Goal: Task Accomplishment & Management: Manage account settings

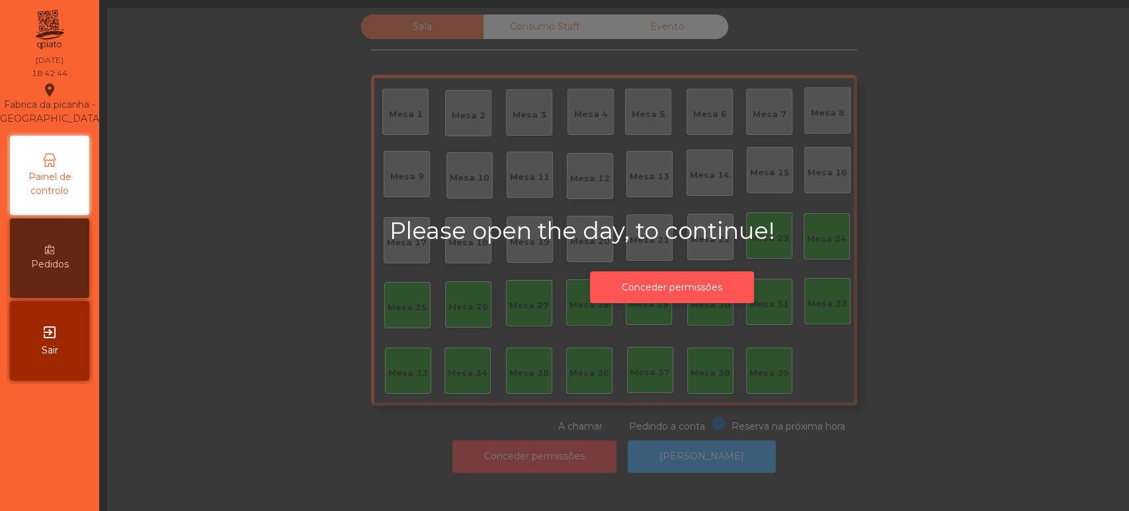
click at [704, 281] on button "Conceder permissões" at bounding box center [672, 287] width 164 height 32
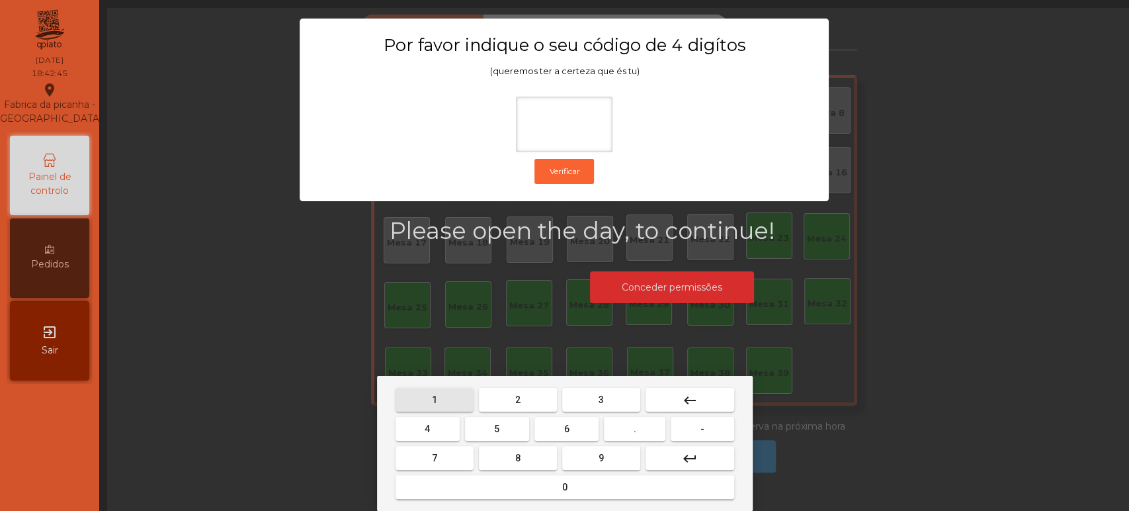
click at [429, 407] on button "1" at bounding box center [434, 400] width 78 height 24
click at [610, 405] on button "3" at bounding box center [601, 400] width 78 height 24
click at [494, 430] on span "5" at bounding box center [496, 428] width 5 height 11
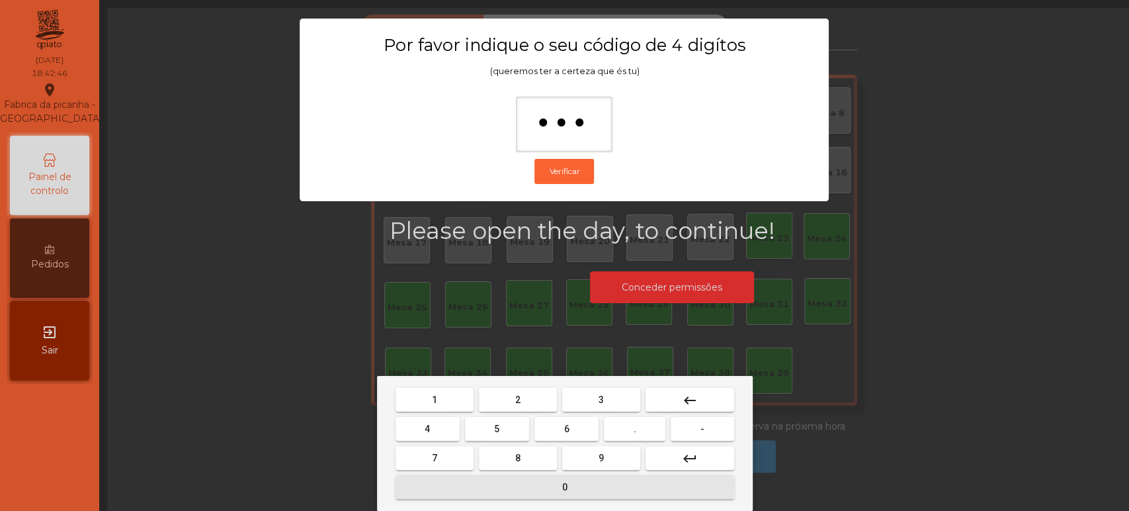
click at [519, 483] on button "0" at bounding box center [564, 487] width 339 height 24
type input "****"
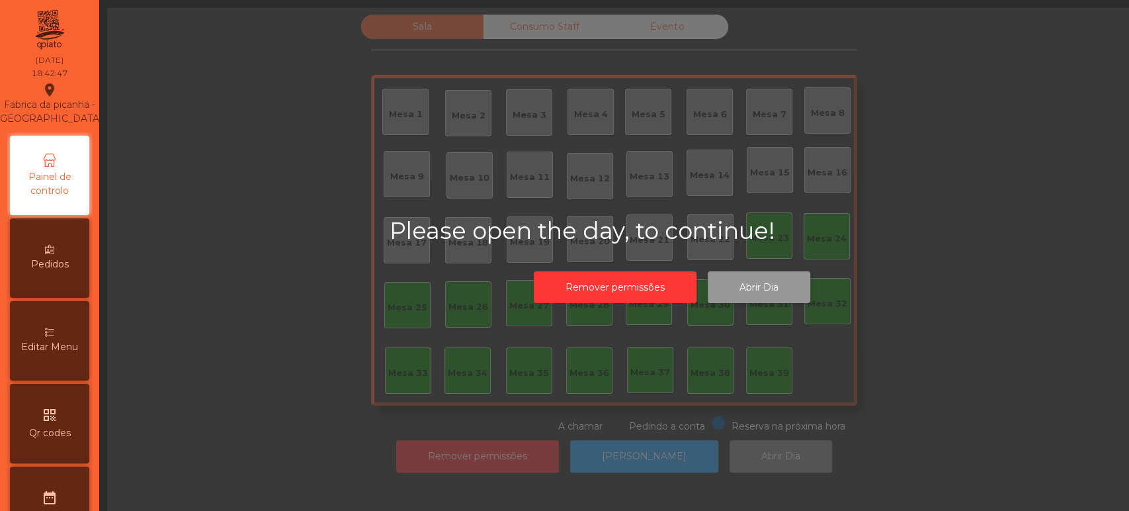
click at [787, 279] on button "Abrir Dia" at bounding box center [759, 287] width 103 height 32
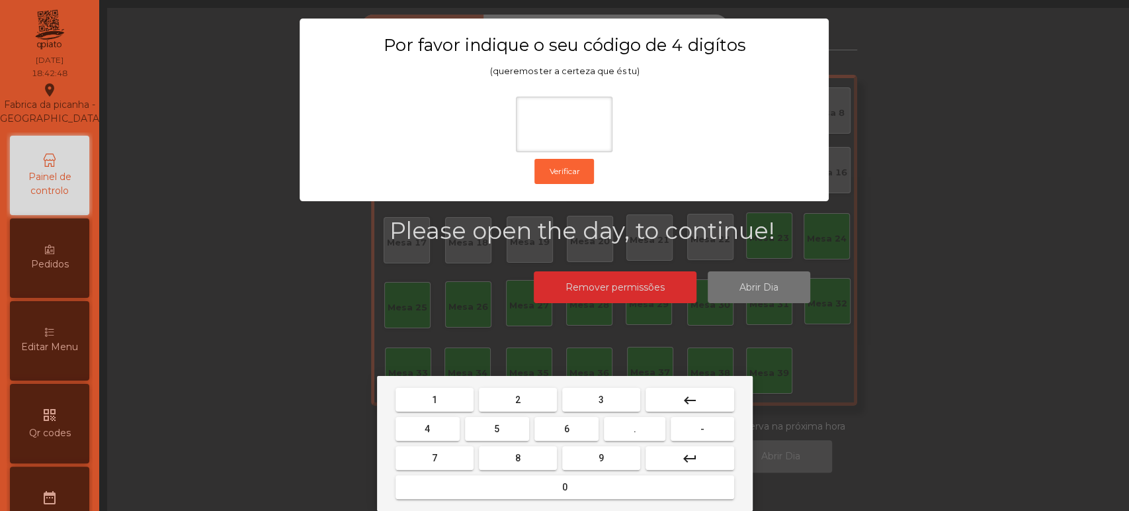
click at [449, 397] on button "1" at bounding box center [434, 400] width 78 height 24
click at [616, 394] on button "3" at bounding box center [601, 400] width 78 height 24
click at [497, 429] on span "5" at bounding box center [496, 428] width 5 height 11
click at [534, 491] on button "0" at bounding box center [564, 487] width 339 height 24
type input "****"
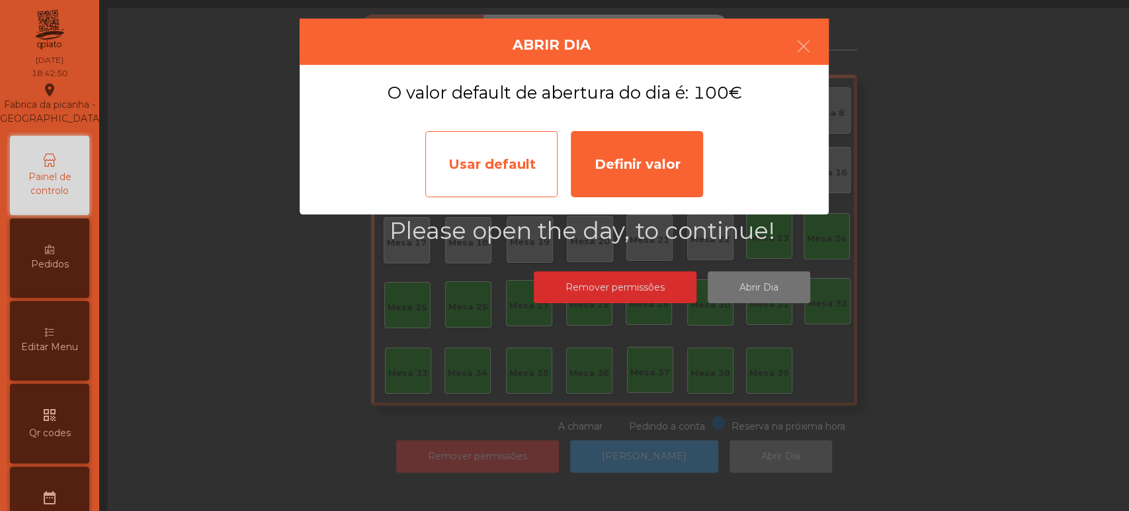
click at [511, 151] on div "Usar default" at bounding box center [491, 164] width 132 height 66
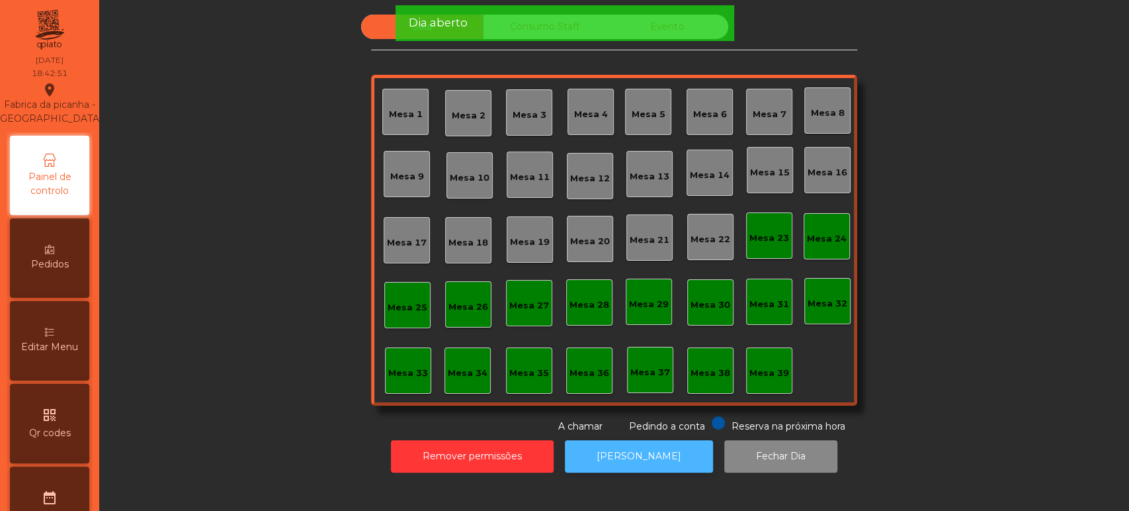
click at [647, 454] on button "[PERSON_NAME]" at bounding box center [639, 456] width 148 height 32
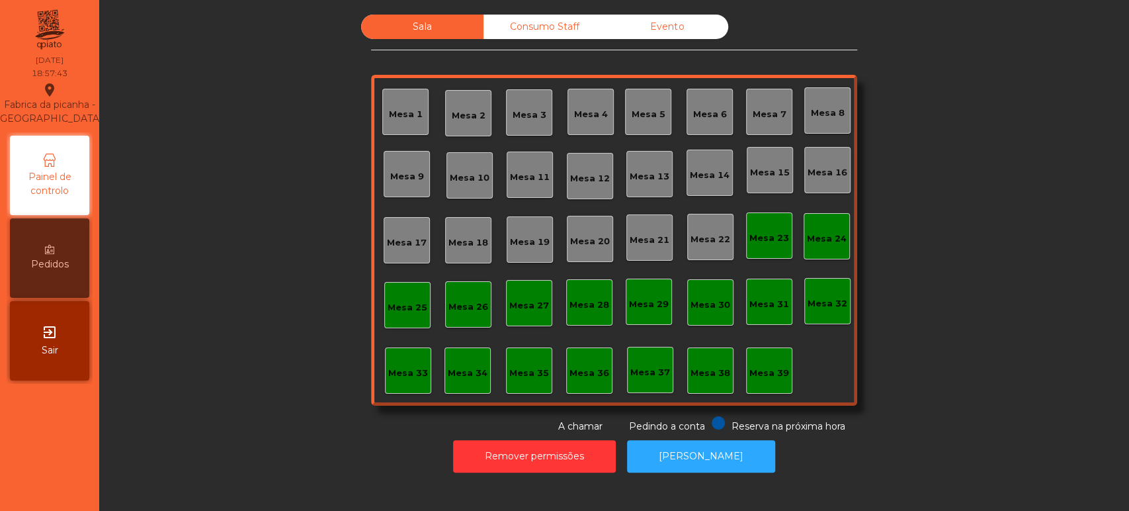
click at [773, 366] on div "Mesa 39" at bounding box center [769, 372] width 40 height 13
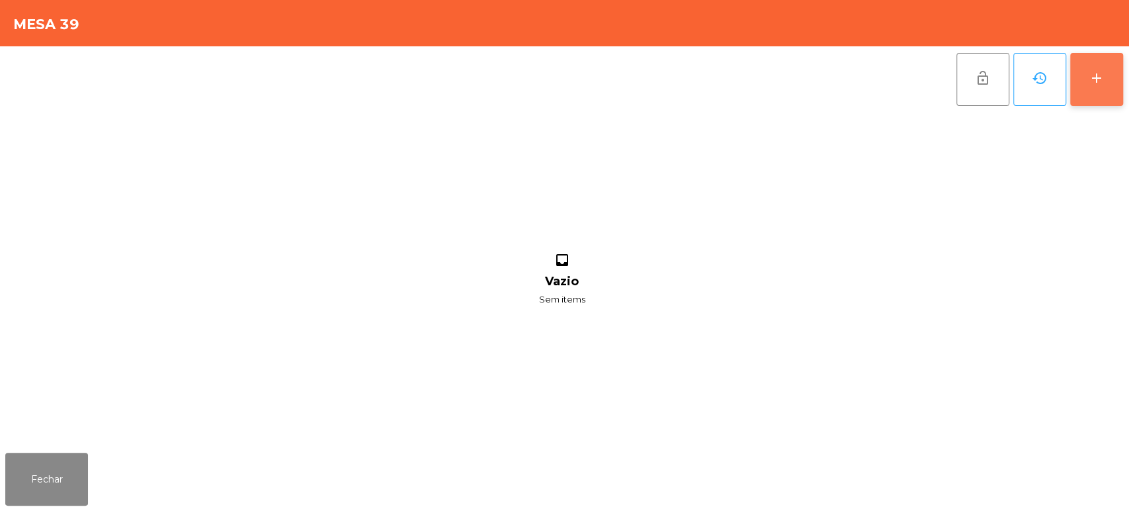
click at [1115, 81] on button "add" at bounding box center [1096, 79] width 53 height 53
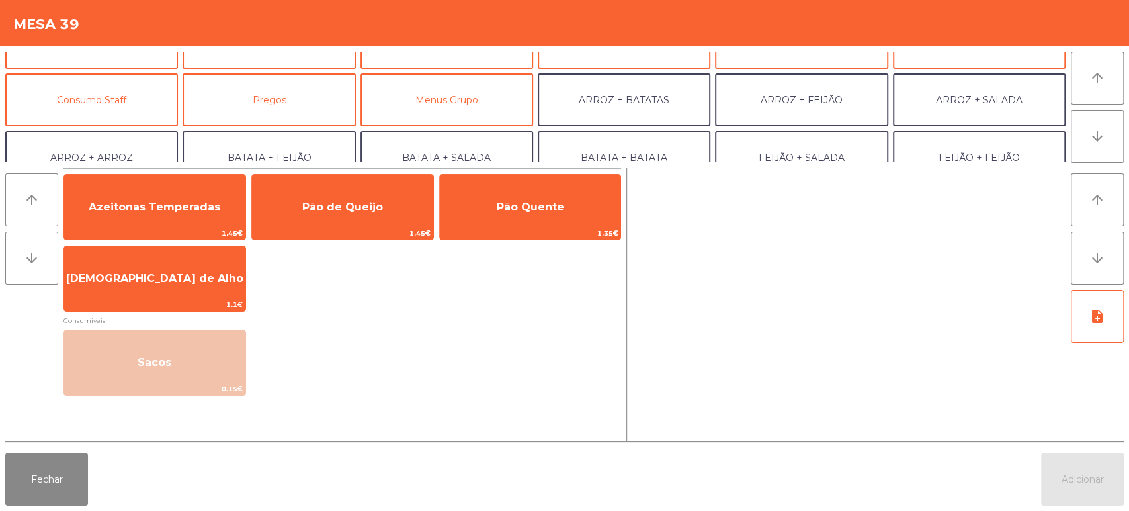
scroll to position [95, 0]
click at [316, 108] on button "Pregos" at bounding box center [269, 97] width 173 height 53
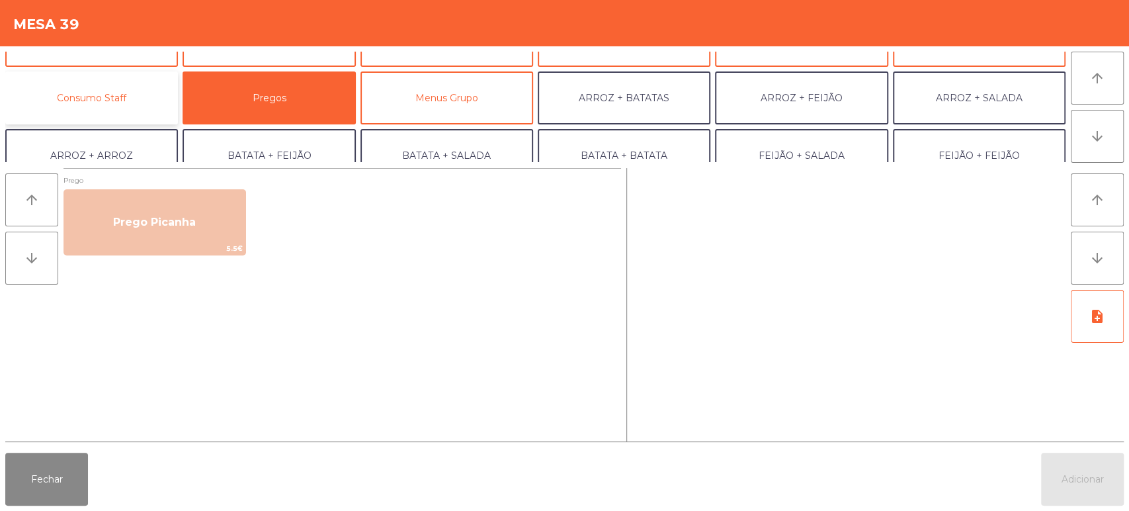
click at [149, 97] on button "Consumo Staff" at bounding box center [91, 97] width 173 height 53
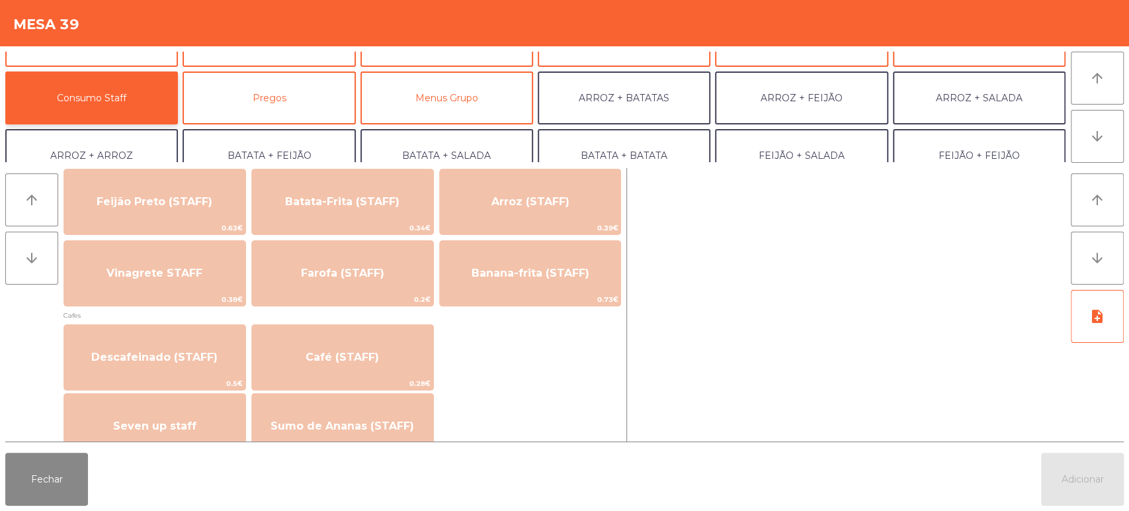
scroll to position [632, 0]
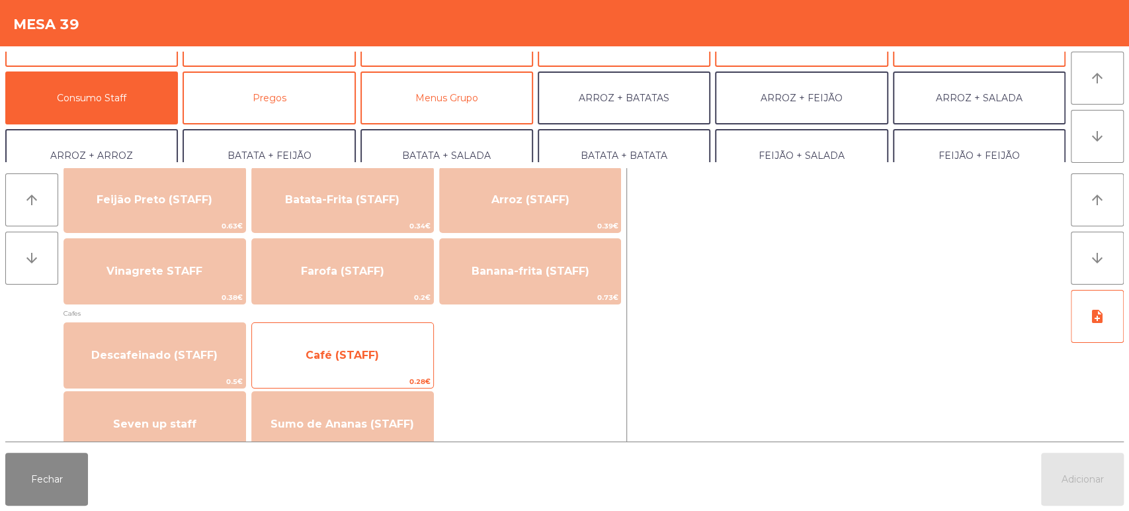
click at [375, 360] on span "Café (STAFF)" at bounding box center [342, 355] width 73 height 13
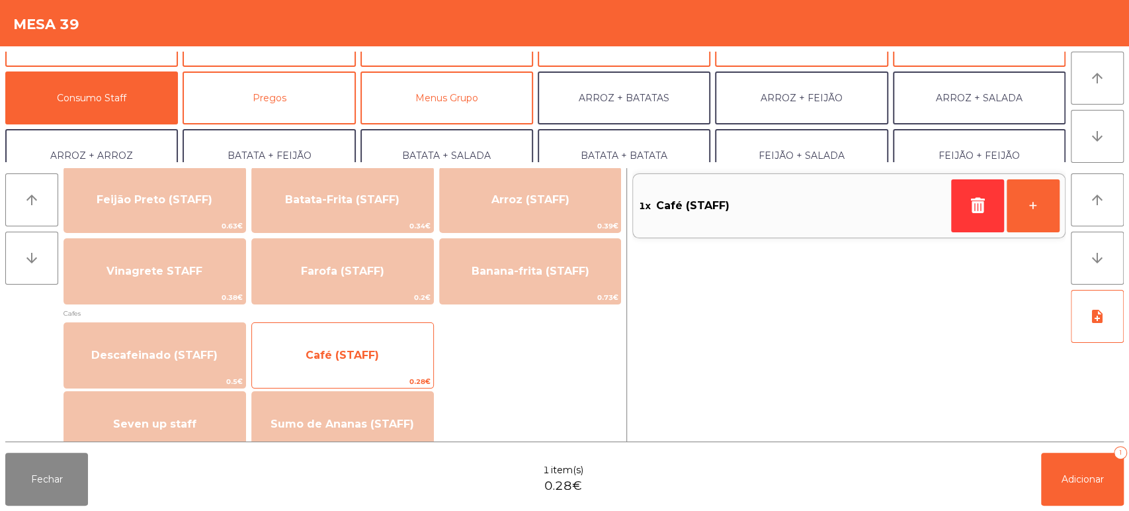
click at [365, 356] on span "Café (STAFF)" at bounding box center [342, 355] width 73 height 13
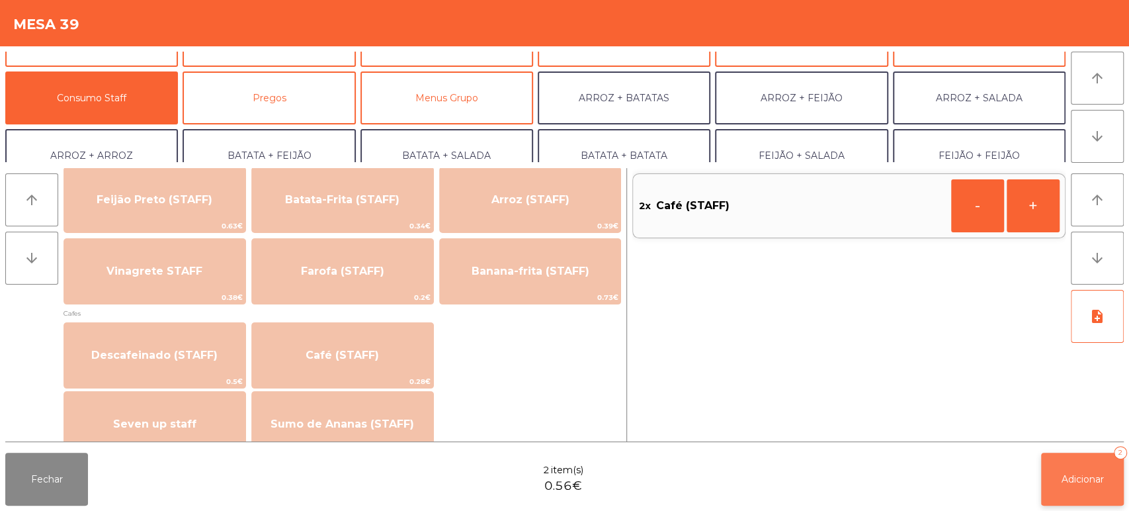
click at [1054, 493] on button "Adicionar 2" at bounding box center [1082, 478] width 83 height 53
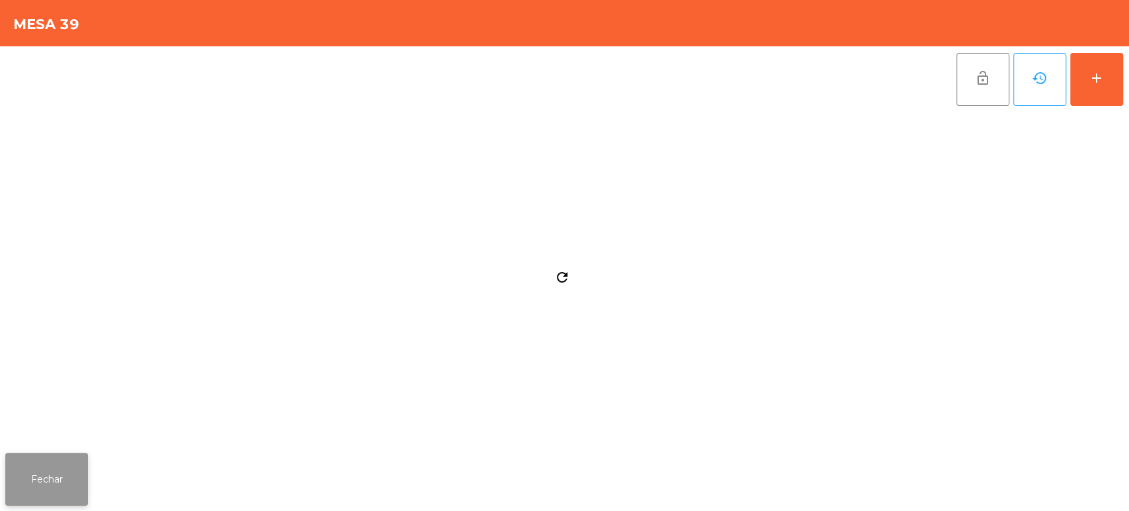
click at [48, 487] on button "Fechar" at bounding box center [46, 478] width 83 height 53
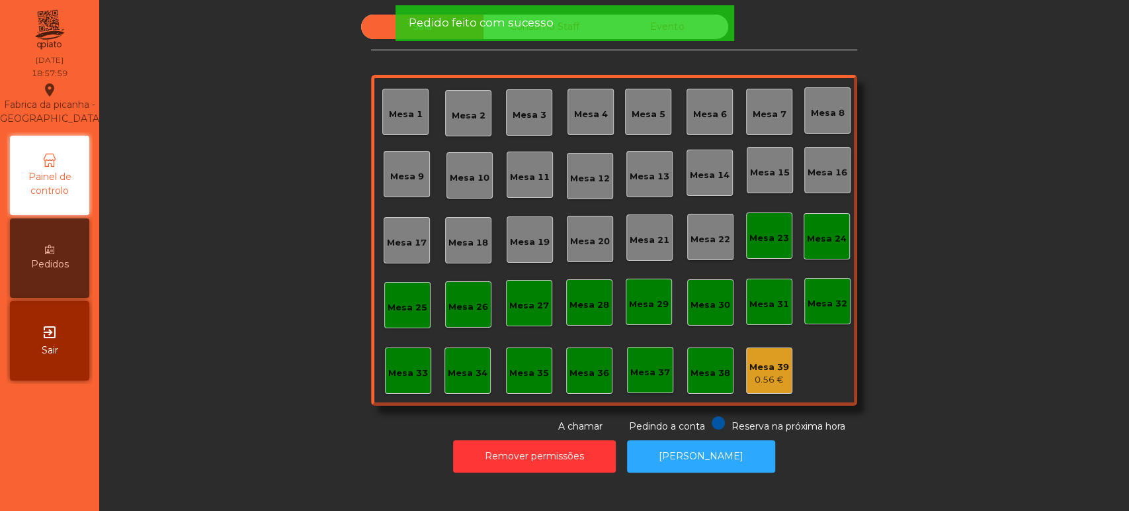
click at [534, 55] on div "Sala Consumo Staff Evento Mesa 1 Mesa 2 Mesa 3 Mesa 4 Mesa 5 Mesa 6 Mesa 7 Mesa…" at bounding box center [614, 224] width 486 height 419
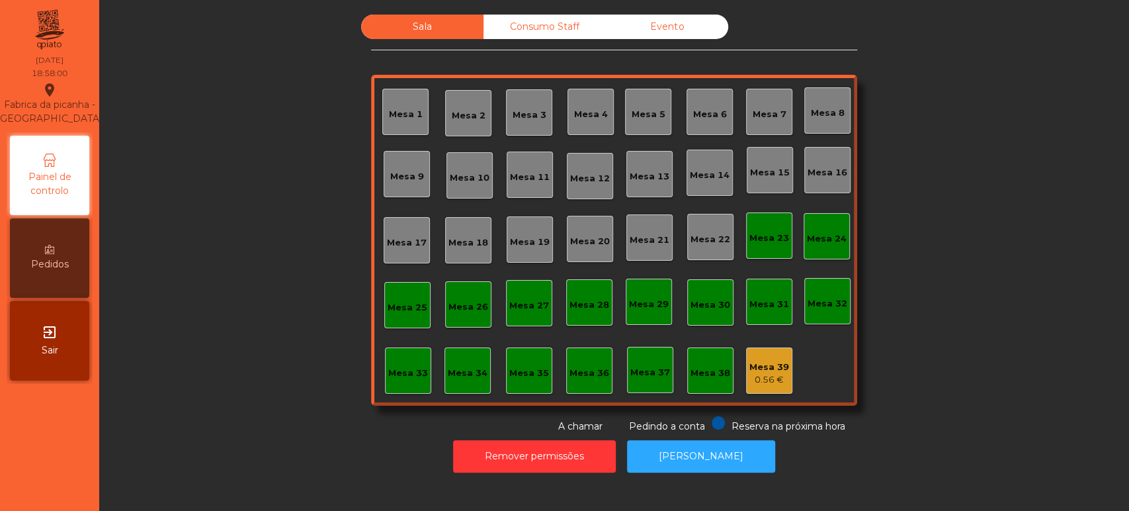
click at [529, 31] on div "Consumo Staff" at bounding box center [544, 27] width 122 height 24
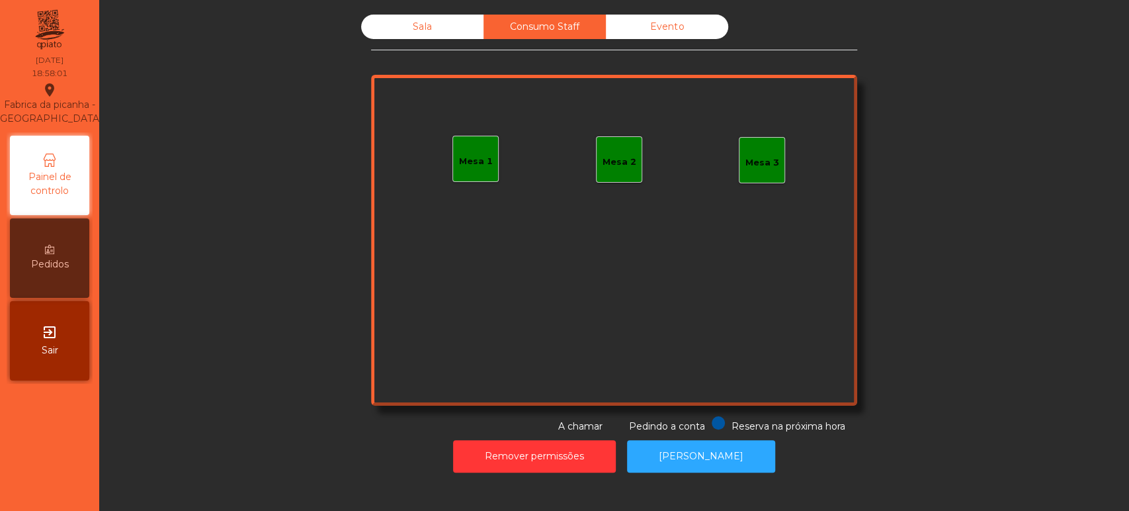
click at [471, 175] on div "Mesa 1" at bounding box center [475, 159] width 46 height 46
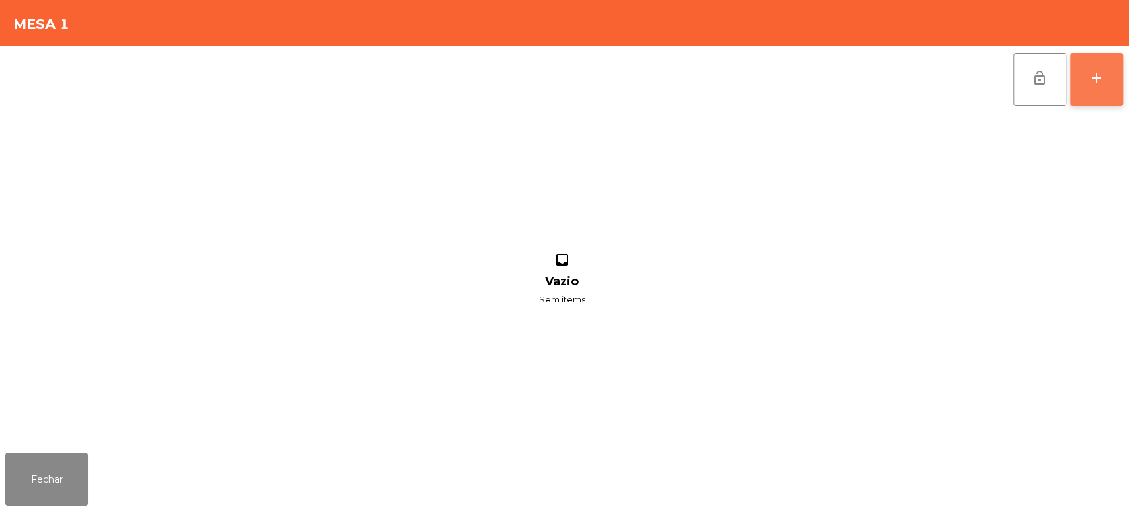
click at [1104, 91] on button "add" at bounding box center [1096, 79] width 53 height 53
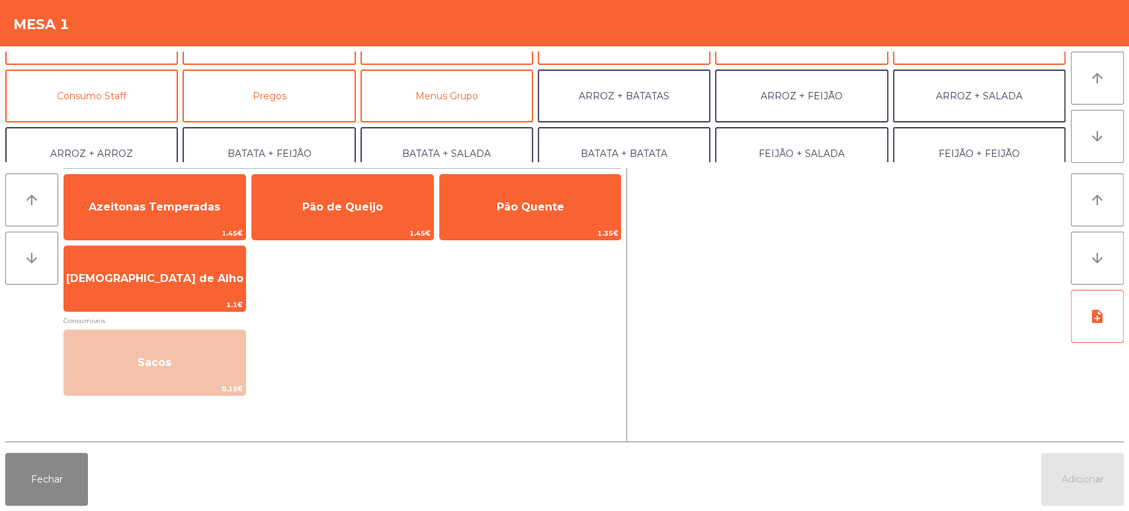
scroll to position [100, 0]
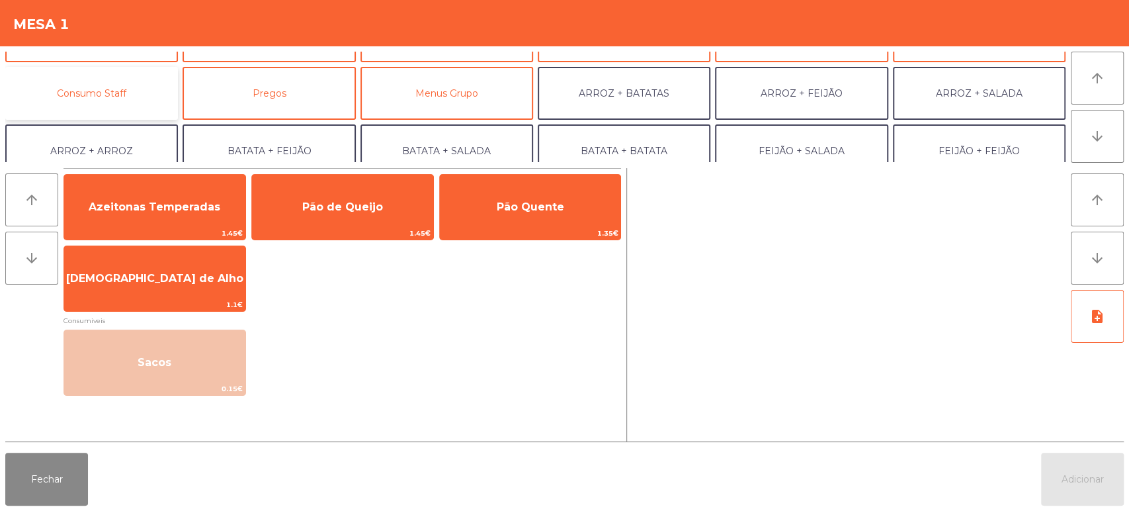
click at [150, 93] on button "Consumo Staff" at bounding box center [91, 93] width 173 height 53
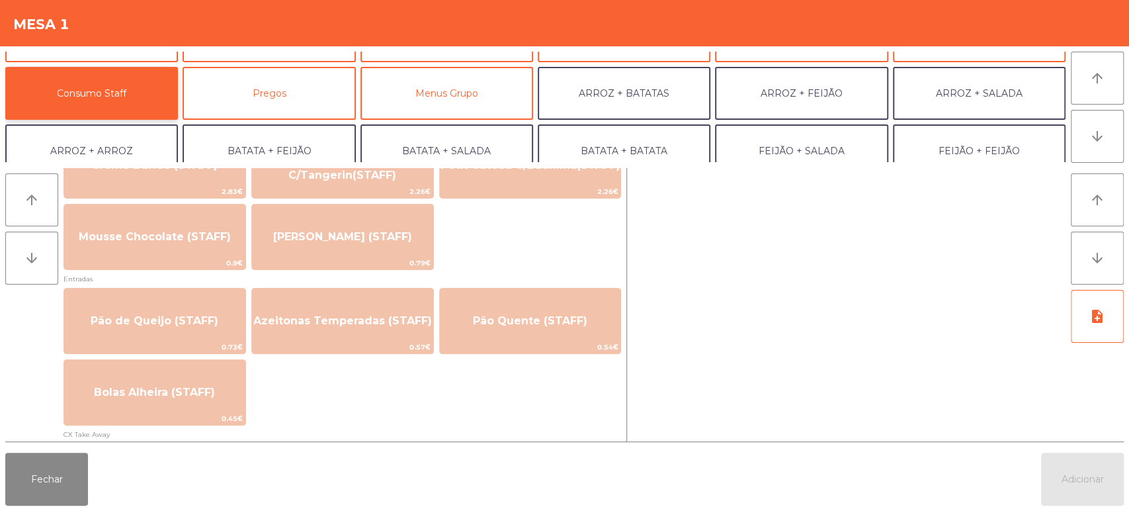
scroll to position [975, 0]
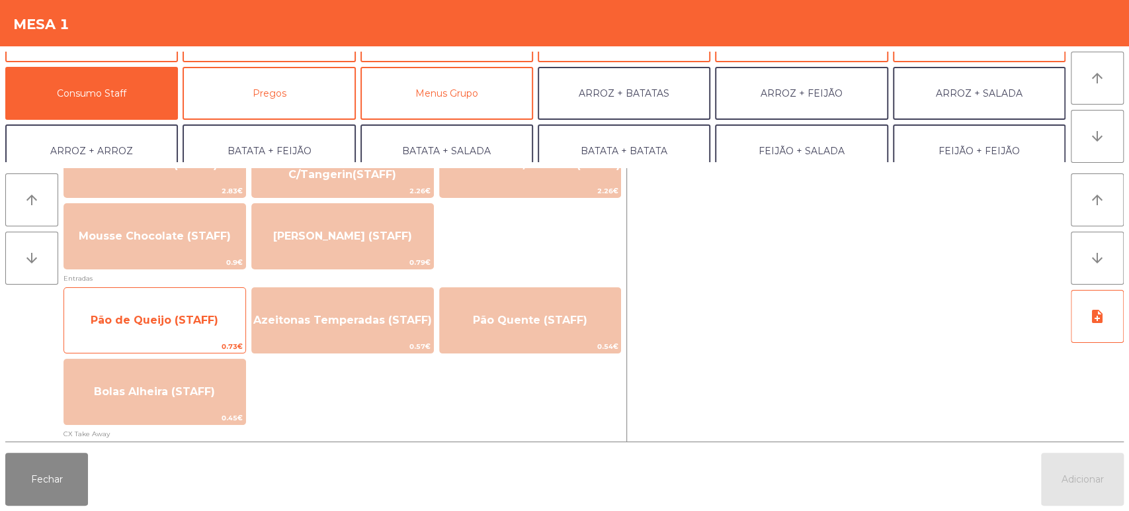
click at [196, 318] on span "Pão de Queijo (STAFF)" at bounding box center [155, 319] width 128 height 13
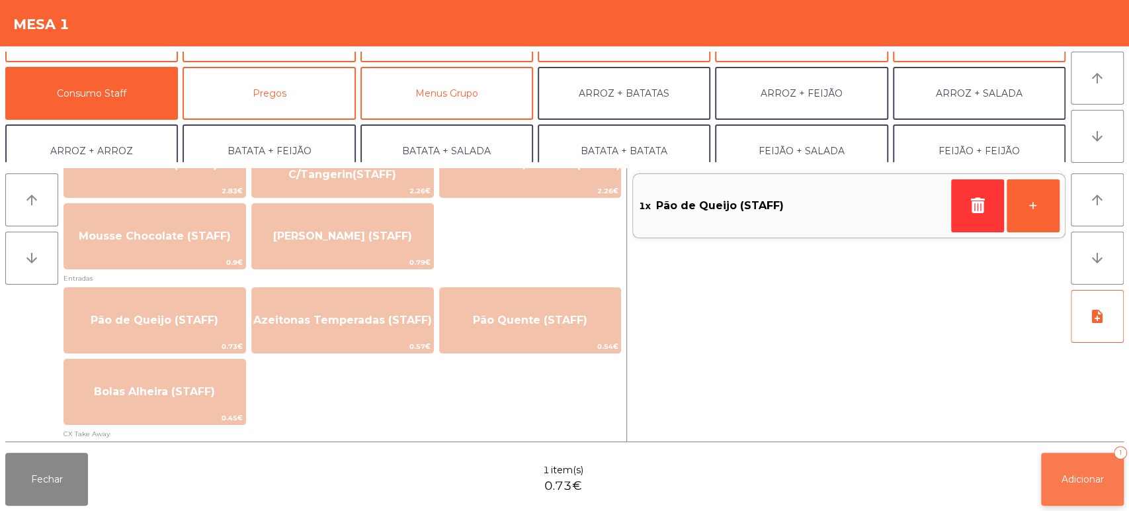
click at [1066, 479] on span "Adicionar" at bounding box center [1082, 479] width 42 height 12
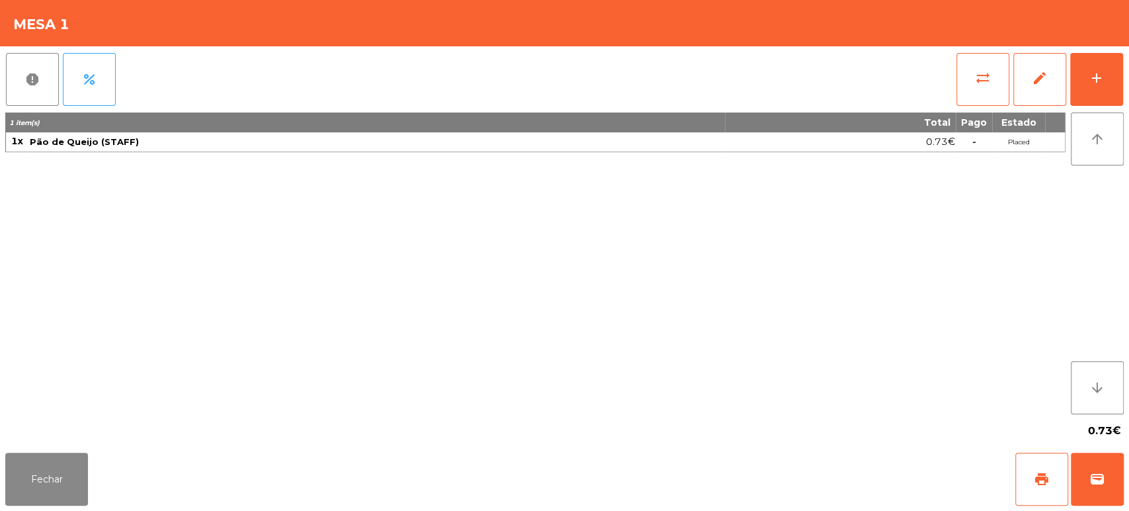
click at [13, 434] on div "0.73€" at bounding box center [564, 430] width 1118 height 33
click at [37, 460] on button "Fechar" at bounding box center [46, 478] width 83 height 53
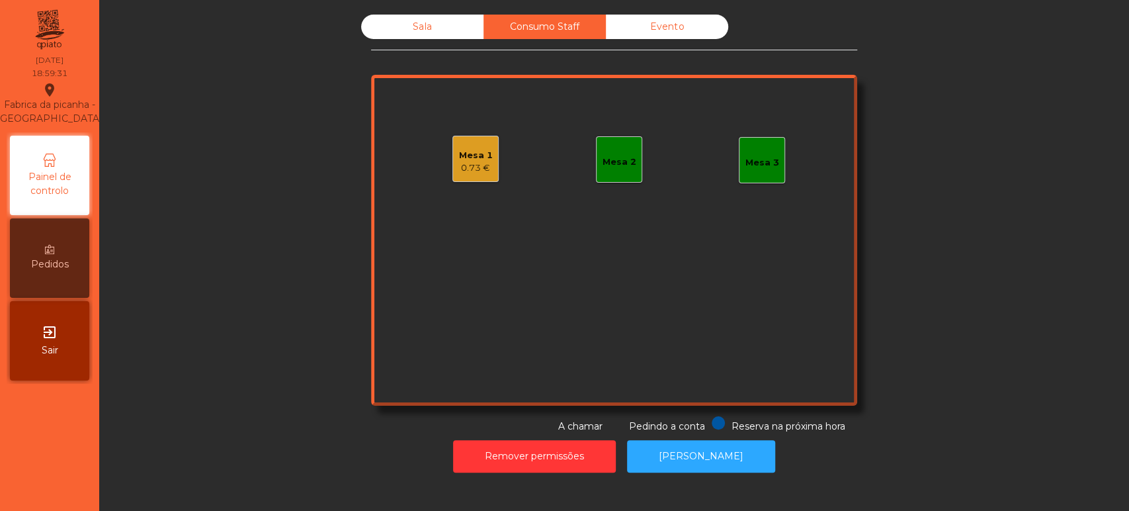
click at [466, 142] on div "Mesa 1 0.73 €" at bounding box center [475, 159] width 46 height 46
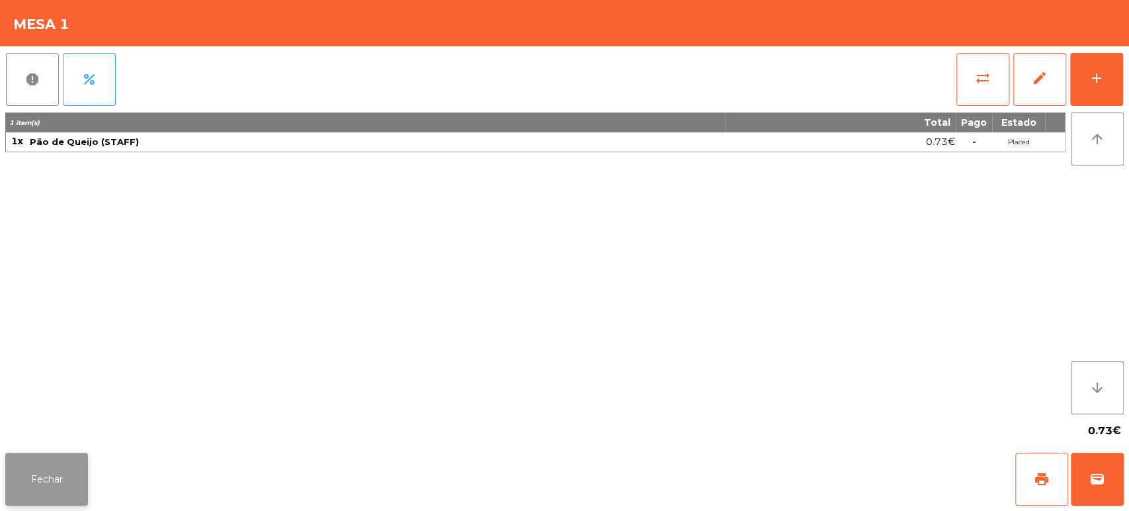
click at [43, 497] on button "Fechar" at bounding box center [46, 478] width 83 height 53
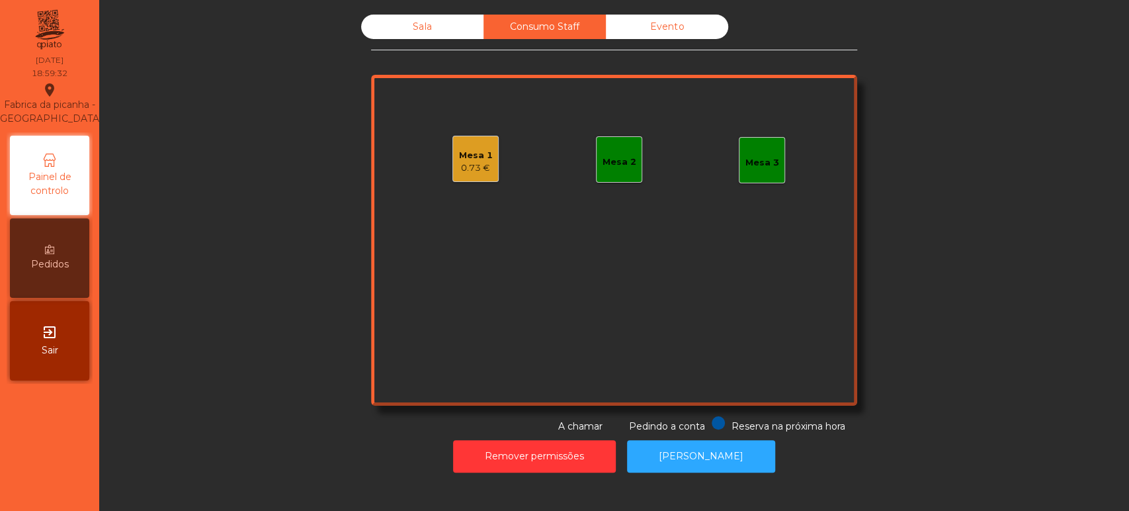
click at [394, 30] on div "Sala" at bounding box center [422, 27] width 122 height 24
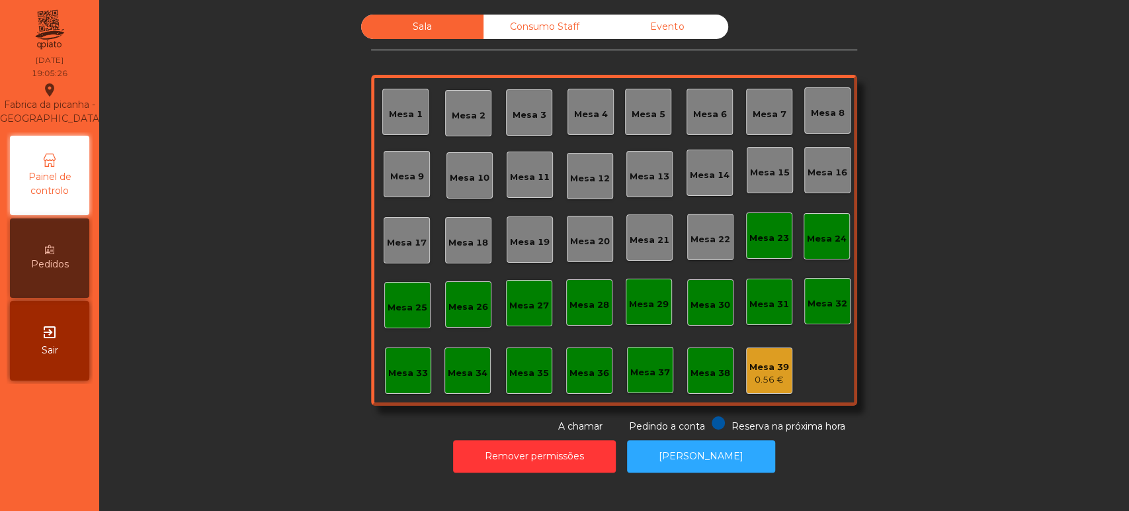
click at [647, 174] on div "Mesa 13" at bounding box center [650, 176] width 40 height 13
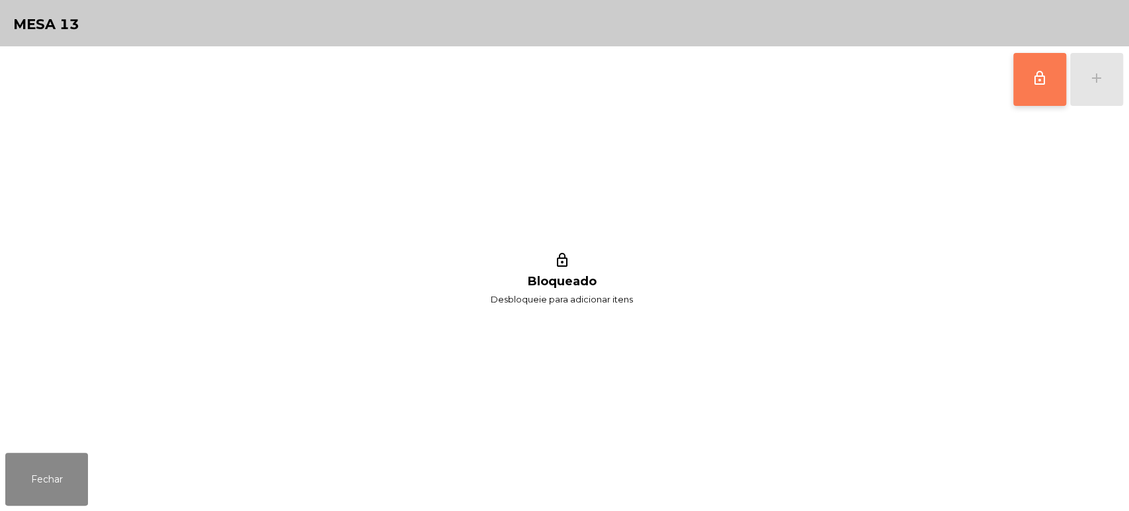
click at [1036, 93] on button "lock_outline" at bounding box center [1039, 79] width 53 height 53
click at [1115, 87] on button "add" at bounding box center [1096, 79] width 53 height 53
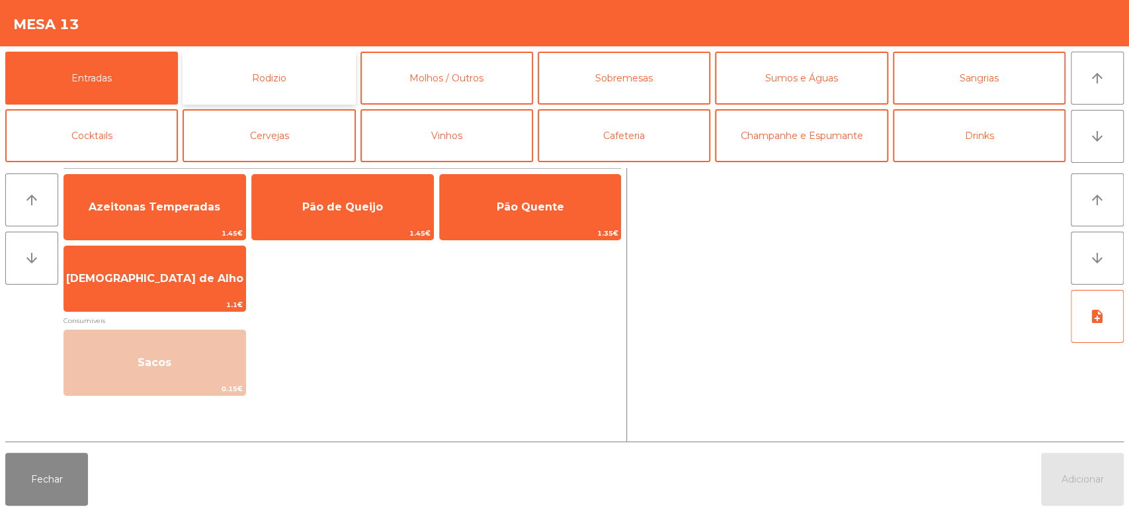
click at [315, 67] on button "Rodizio" at bounding box center [269, 78] width 173 height 53
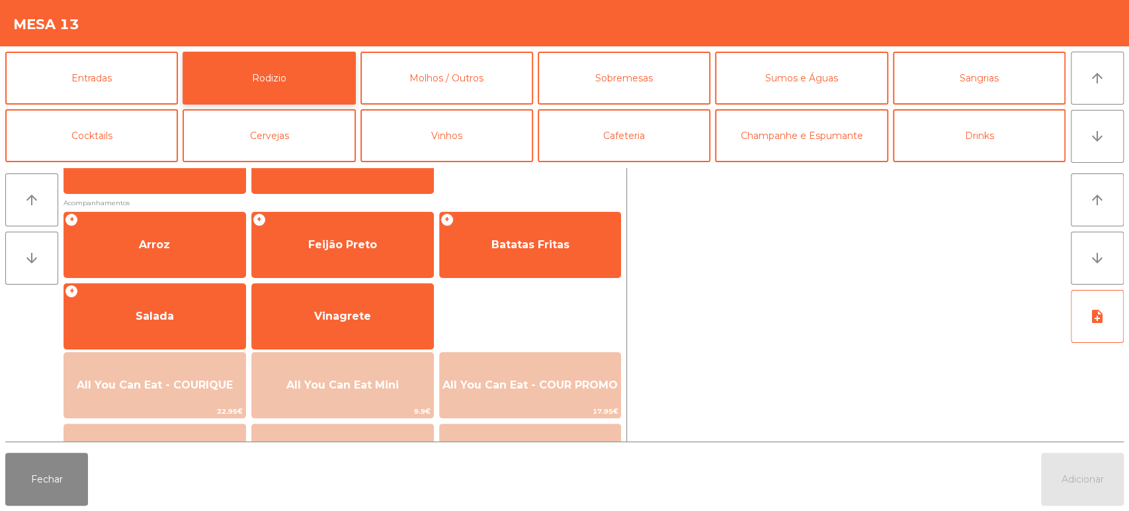
scroll to position [186, 0]
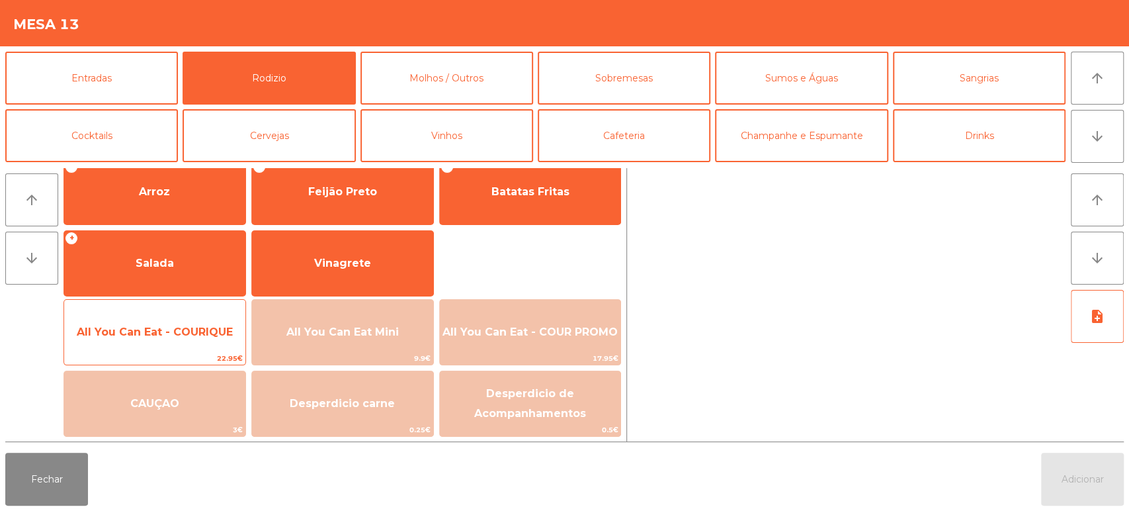
click at [203, 339] on span "All You Can Eat - COURIQUE" at bounding box center [154, 332] width 181 height 36
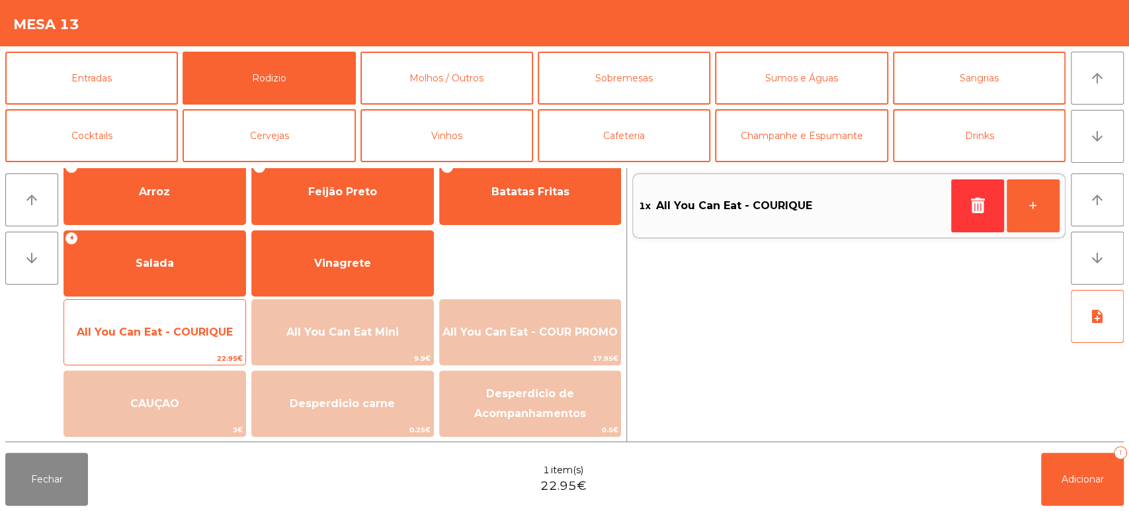
click at [180, 326] on span "All You Can Eat - COURIQUE" at bounding box center [155, 331] width 156 height 13
click at [175, 334] on span "All You Can Eat - COURIQUE" at bounding box center [155, 331] width 156 height 13
click at [174, 333] on span "All You Can Eat - COURIQUE" at bounding box center [155, 331] width 156 height 13
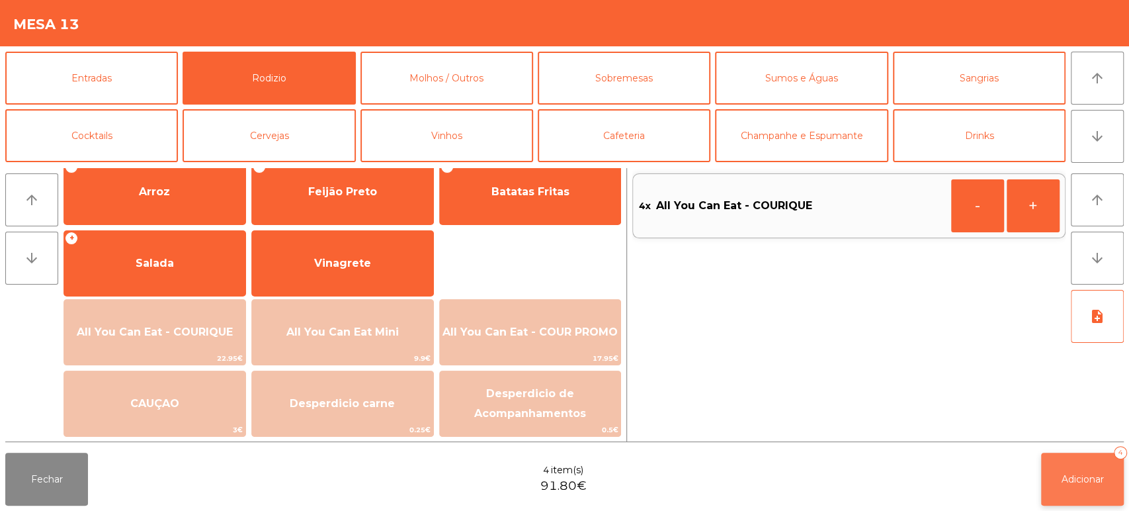
click at [1081, 474] on span "Adicionar" at bounding box center [1082, 479] width 42 height 12
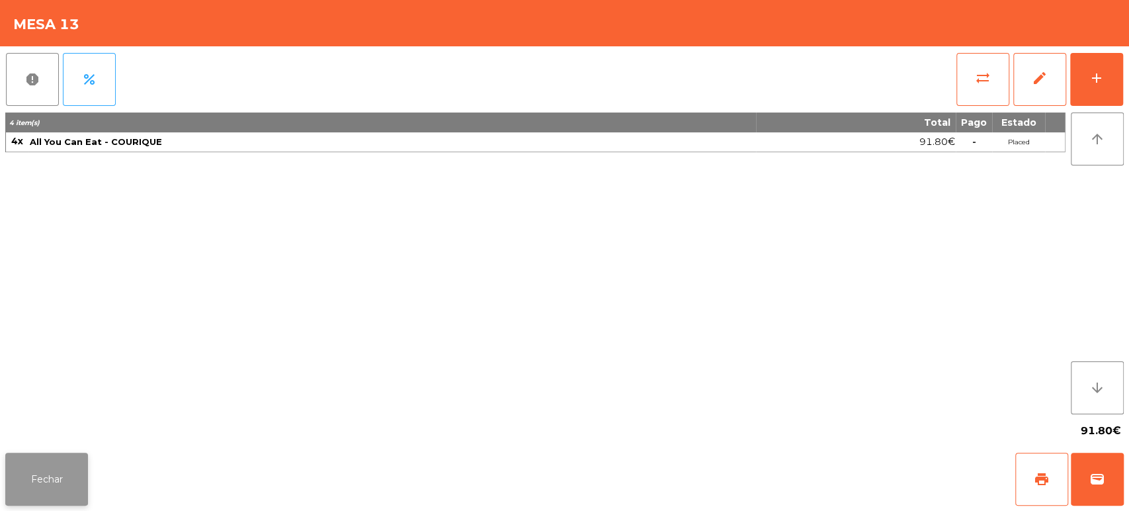
click at [68, 471] on button "Fechar" at bounding box center [46, 478] width 83 height 53
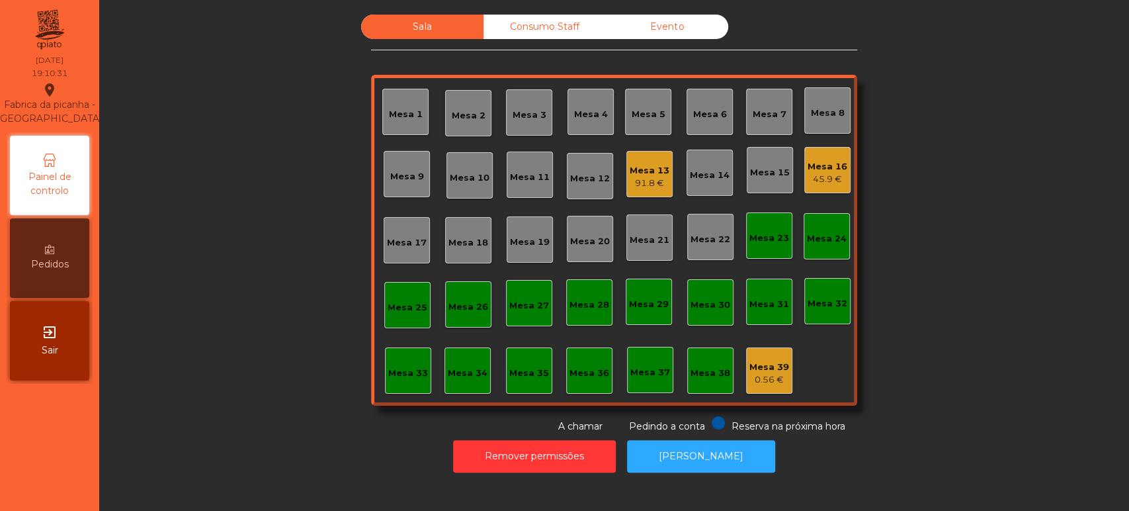
click at [648, 177] on div "91.8 €" at bounding box center [650, 183] width 40 height 13
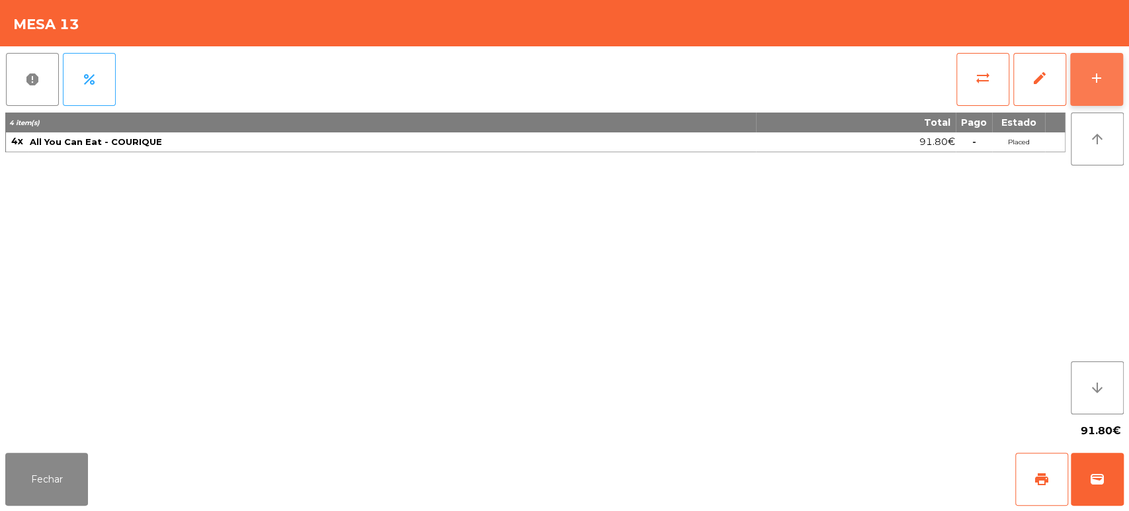
click at [1092, 77] on div "add" at bounding box center [1097, 78] width 16 height 16
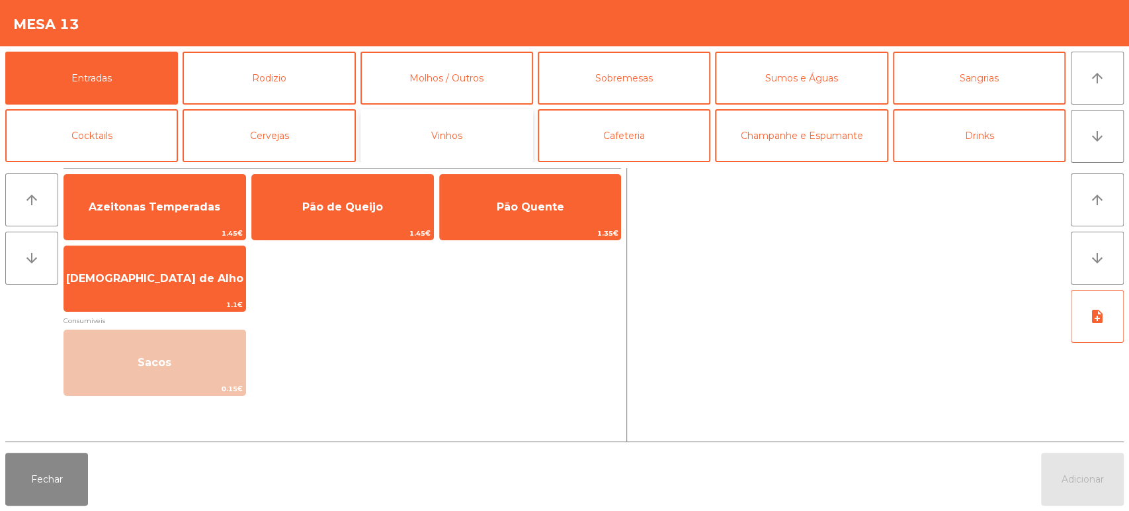
click at [496, 141] on button "Vinhos" at bounding box center [446, 135] width 173 height 53
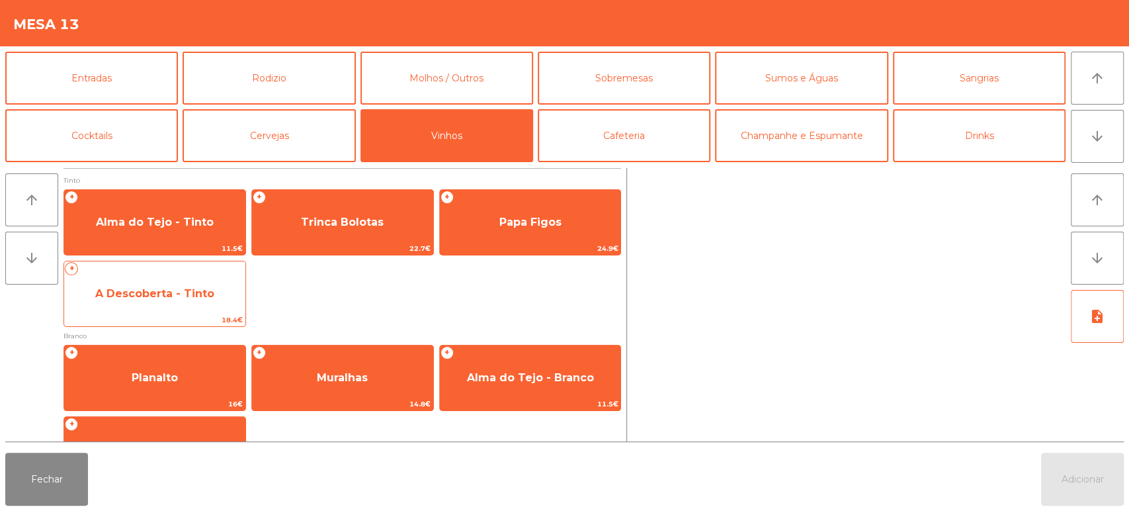
click at [200, 304] on span "A Descoberta - Tinto" at bounding box center [154, 294] width 181 height 36
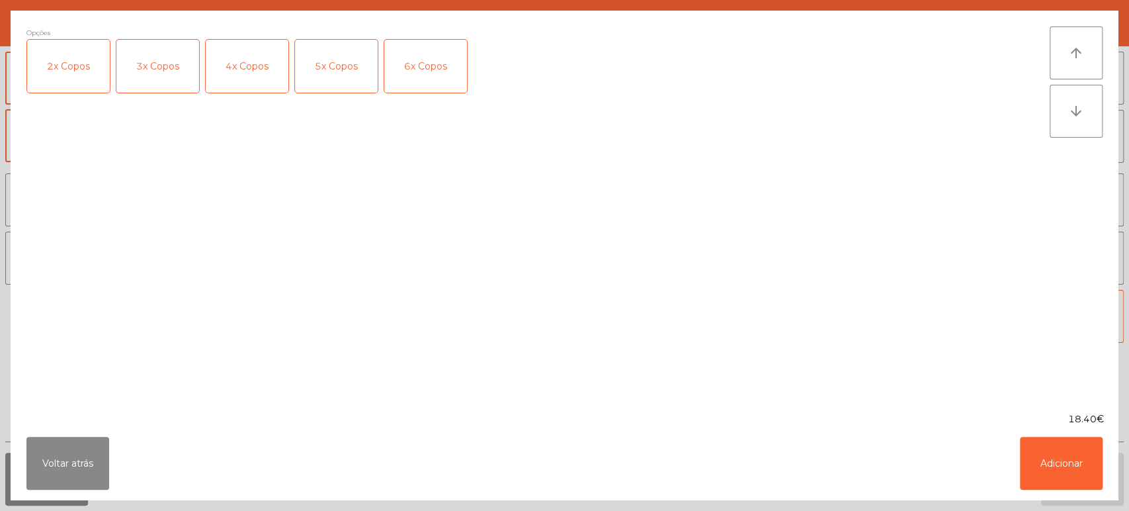
click at [247, 63] on div "4x Copos" at bounding box center [247, 66] width 83 height 53
click at [1061, 453] on button "Adicionar" at bounding box center [1061, 462] width 83 height 53
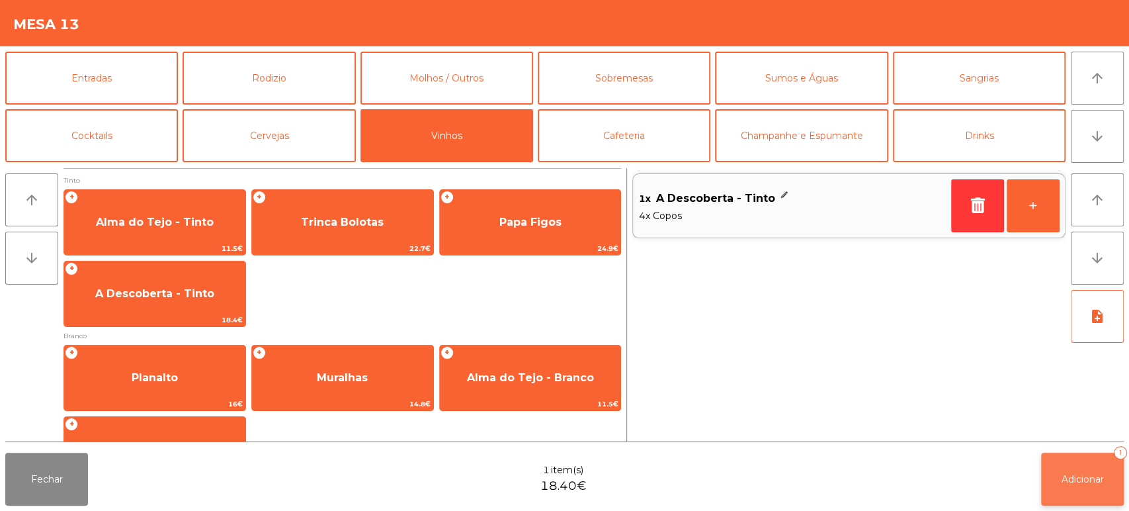
click at [1086, 483] on span "Adicionar" at bounding box center [1082, 479] width 42 height 12
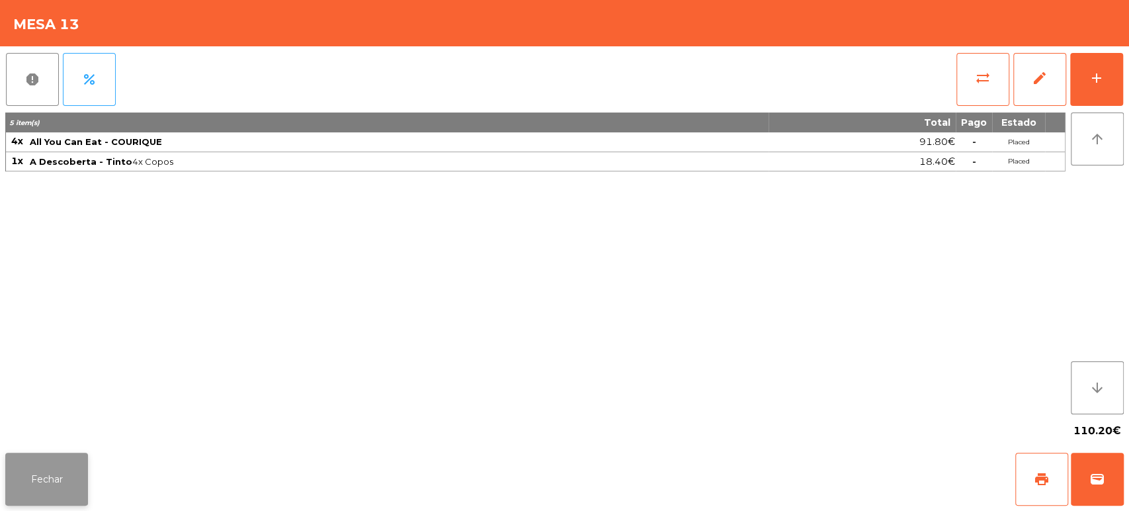
click at [63, 452] on button "Fechar" at bounding box center [46, 478] width 83 height 53
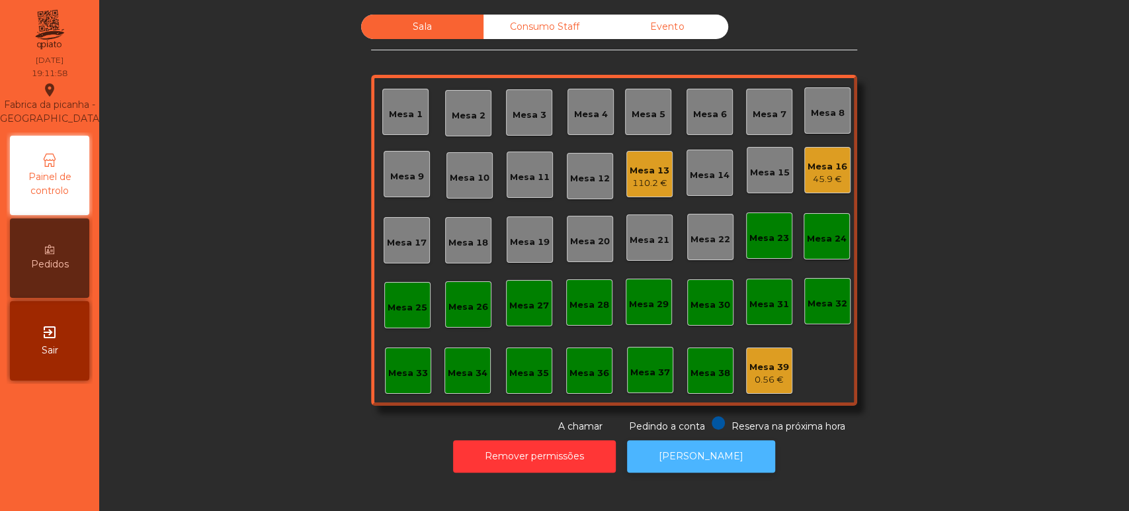
click at [659, 459] on button "[PERSON_NAME]" at bounding box center [701, 456] width 148 height 32
click at [671, 440] on button "[PERSON_NAME]" at bounding box center [701, 456] width 148 height 32
click at [633, 173] on div "Mesa 13" at bounding box center [650, 170] width 40 height 13
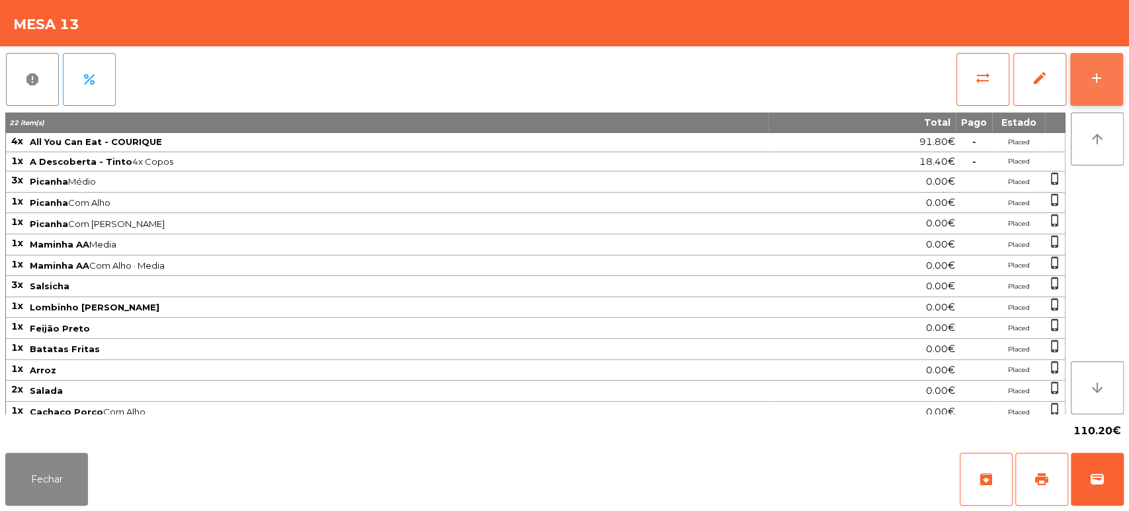
click at [1116, 75] on button "add" at bounding box center [1096, 79] width 53 height 53
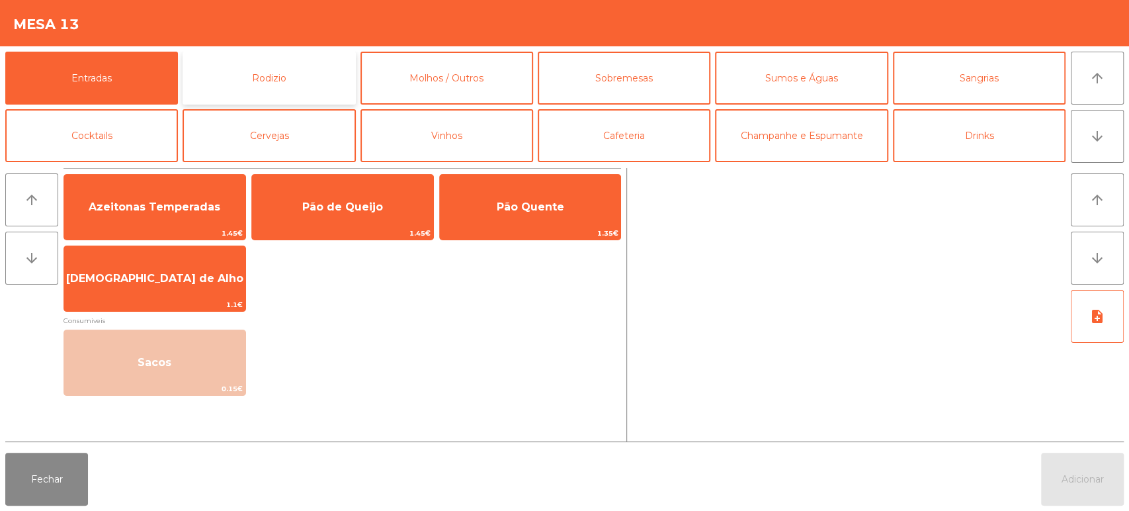
click at [315, 58] on button "Rodizio" at bounding box center [269, 78] width 173 height 53
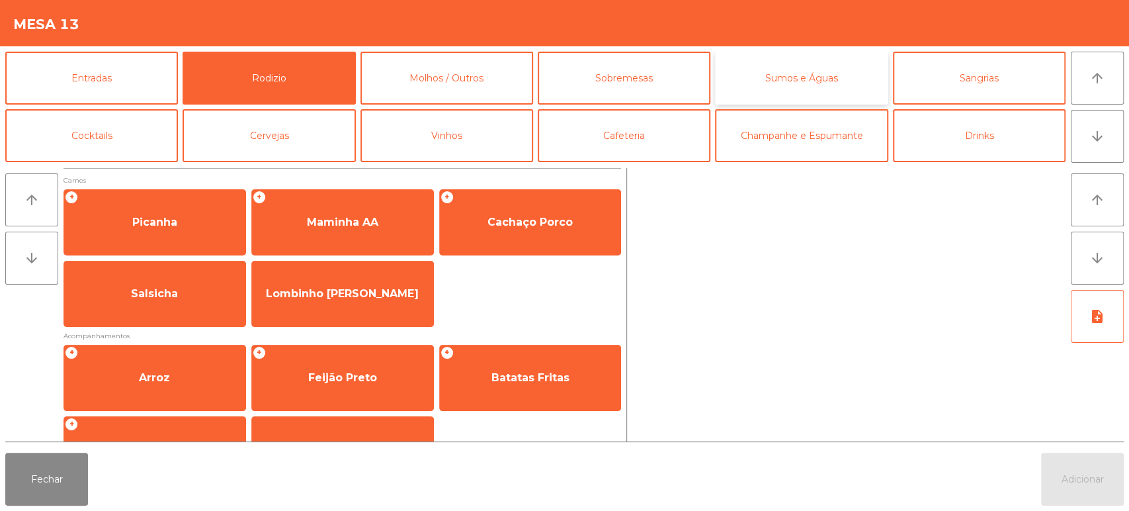
click at [771, 90] on button "Sumos e Águas" at bounding box center [801, 78] width 173 height 53
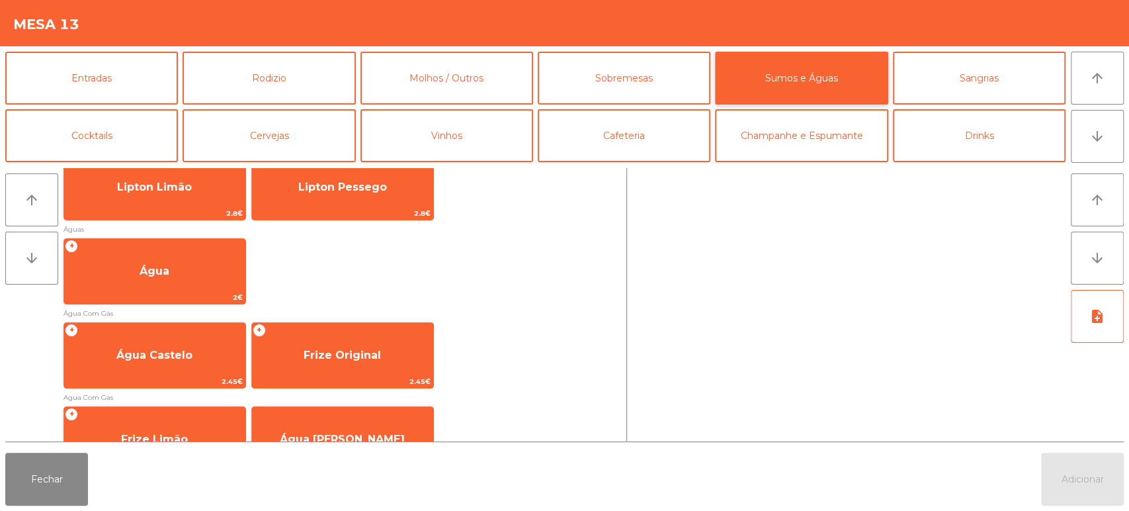
scroll to position [394, 0]
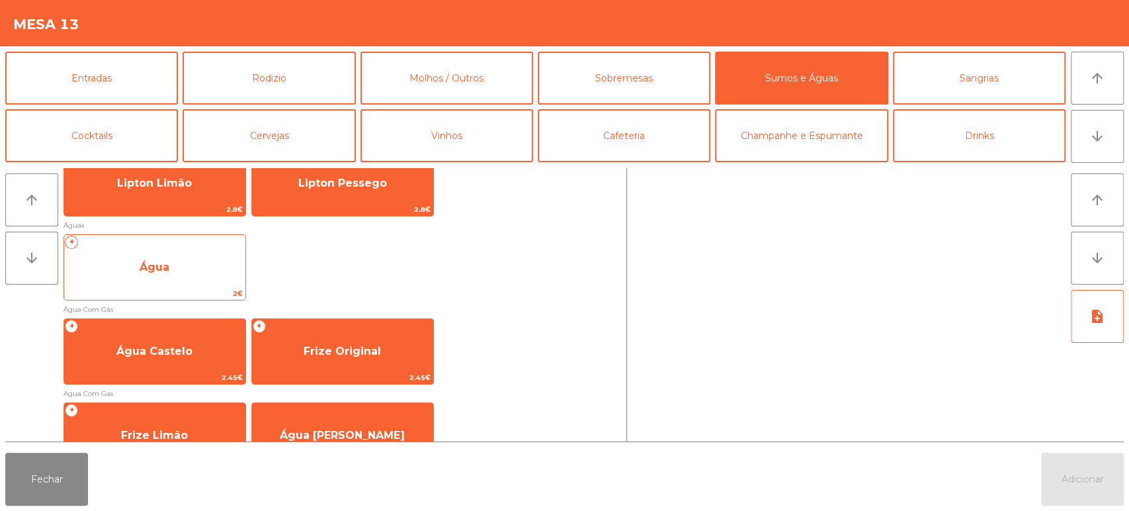
click at [176, 254] on span "Água" at bounding box center [154, 267] width 181 height 36
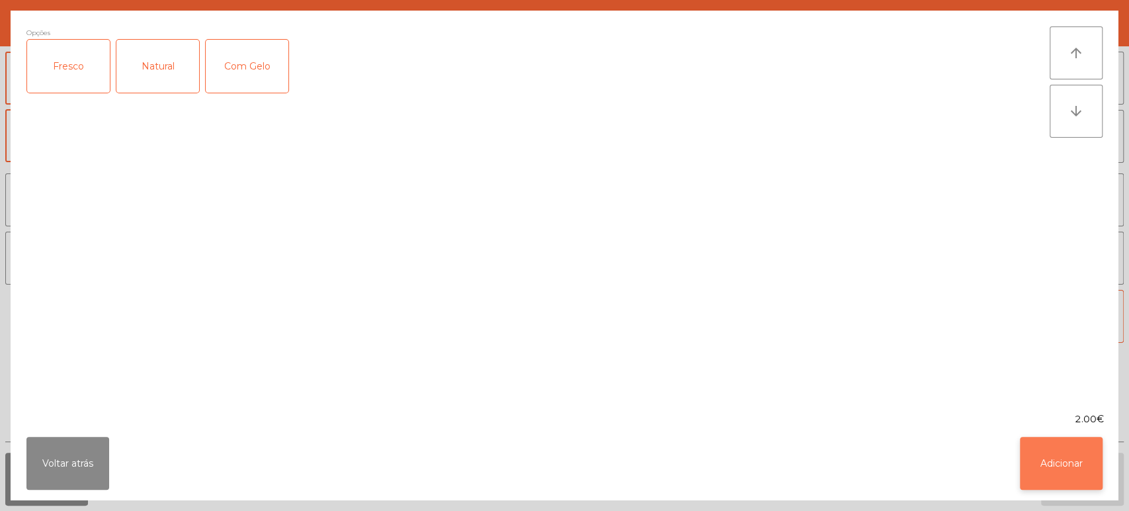
click at [1084, 446] on button "Adicionar" at bounding box center [1061, 462] width 83 height 53
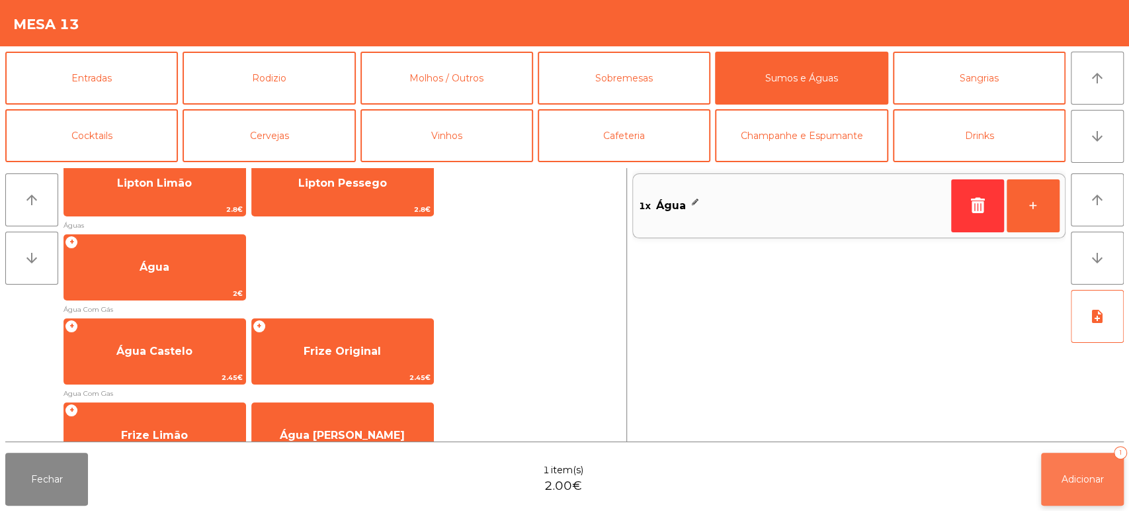
click at [1056, 487] on button "Adicionar 1" at bounding box center [1082, 478] width 83 height 53
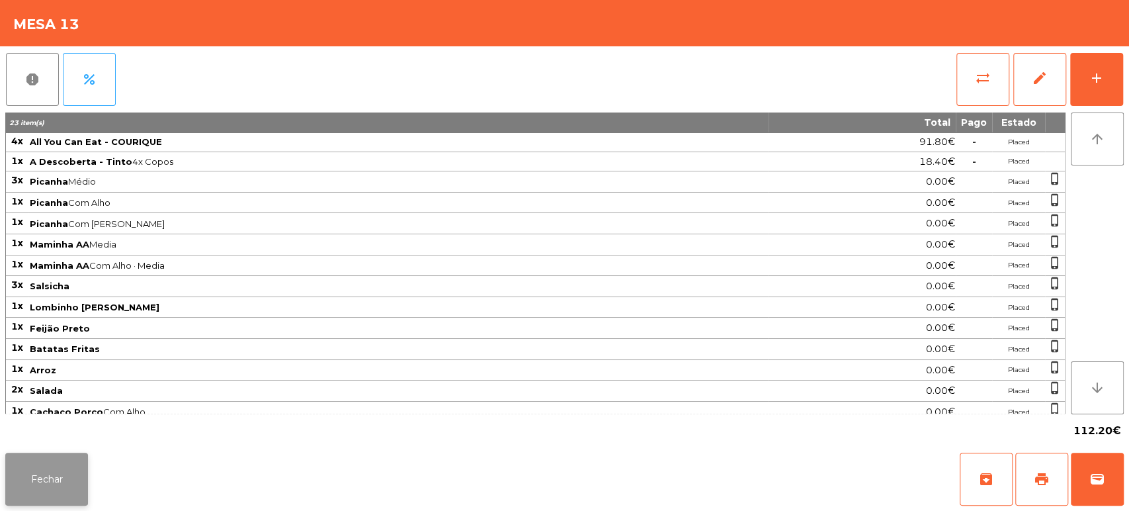
click at [65, 504] on button "Fechar" at bounding box center [46, 478] width 83 height 53
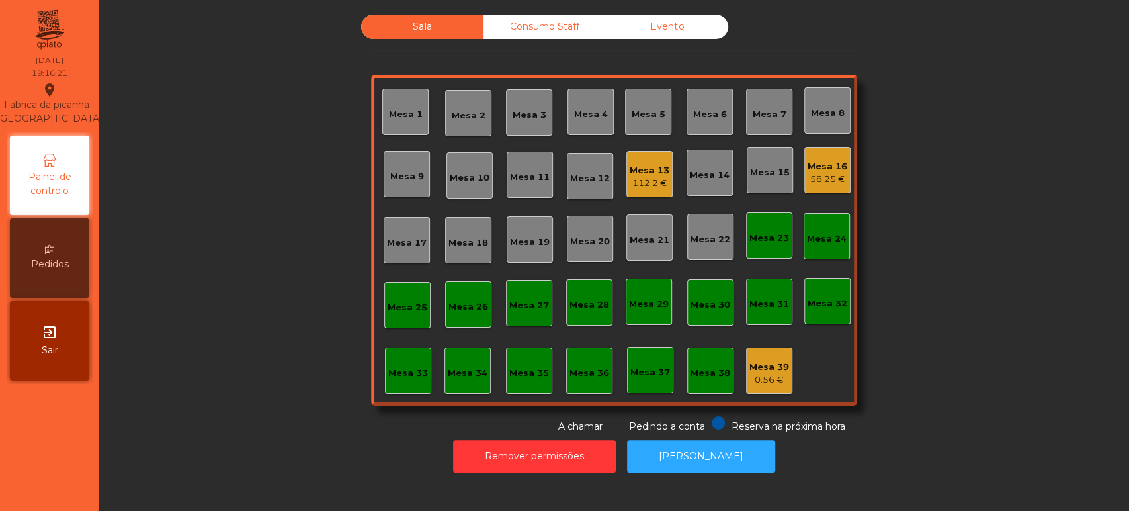
click at [835, 170] on div "Mesa 16" at bounding box center [828, 166] width 40 height 13
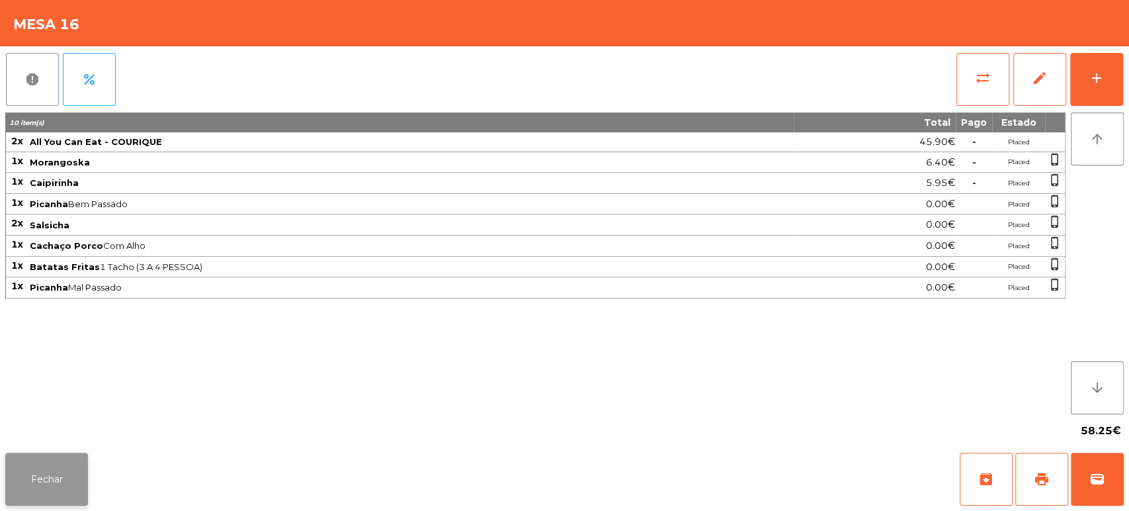
click at [58, 460] on button "Fechar" at bounding box center [46, 478] width 83 height 53
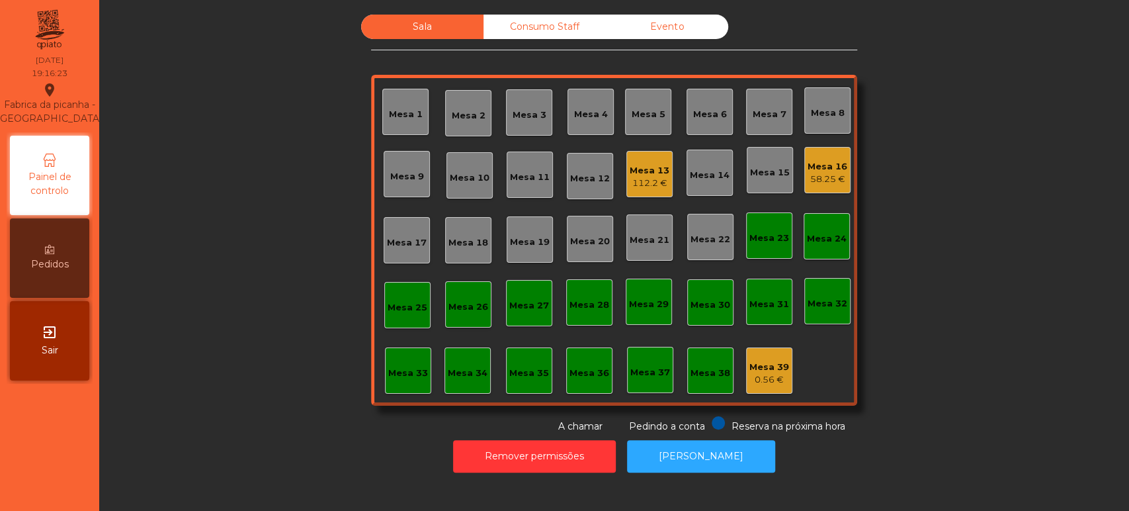
click at [529, 26] on div "Consumo Staff" at bounding box center [544, 27] width 122 height 24
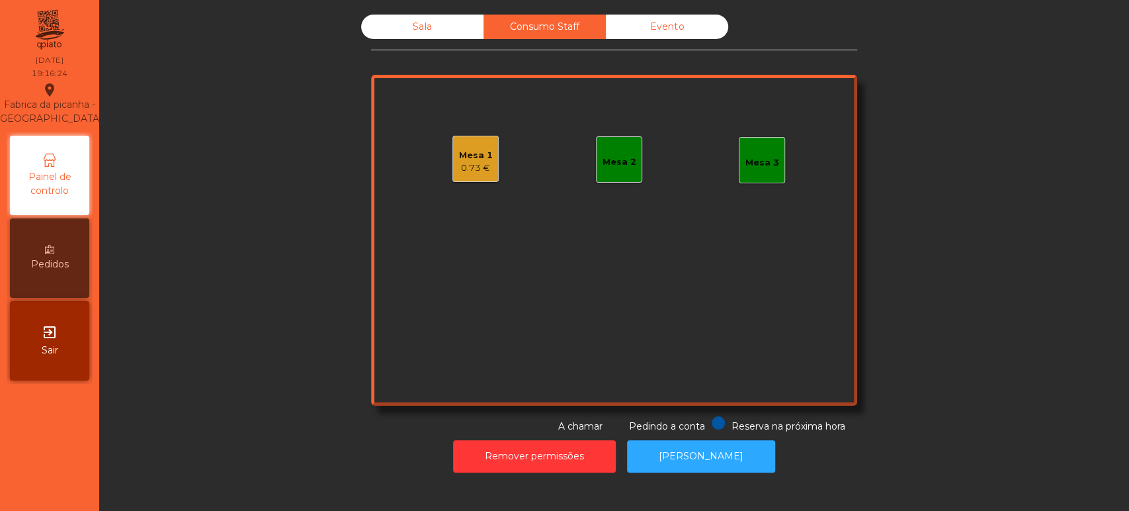
click at [491, 174] on div "Mesa 1 0.73 €" at bounding box center [475, 159] width 46 height 46
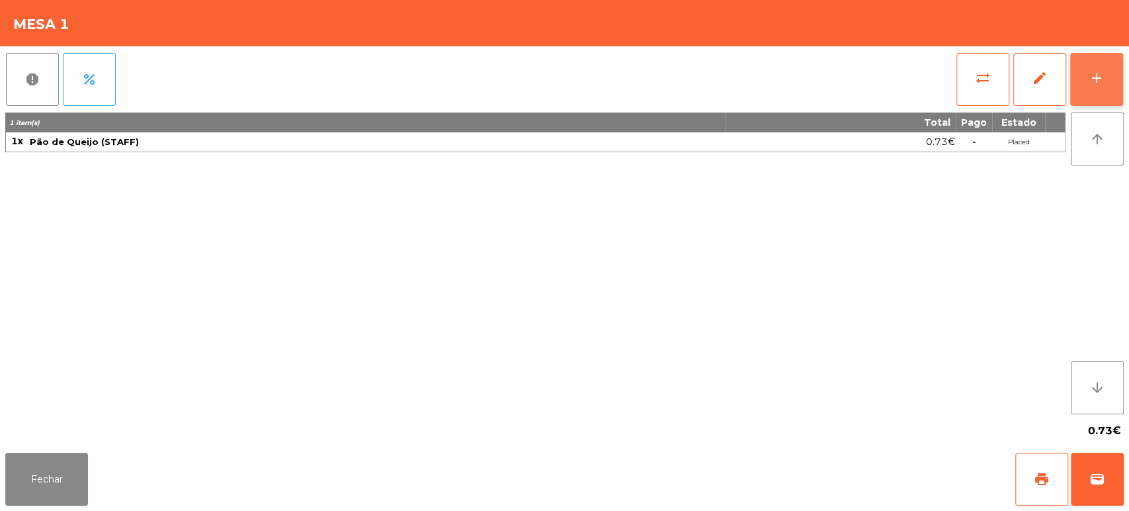
click at [1095, 94] on button "add" at bounding box center [1096, 79] width 53 height 53
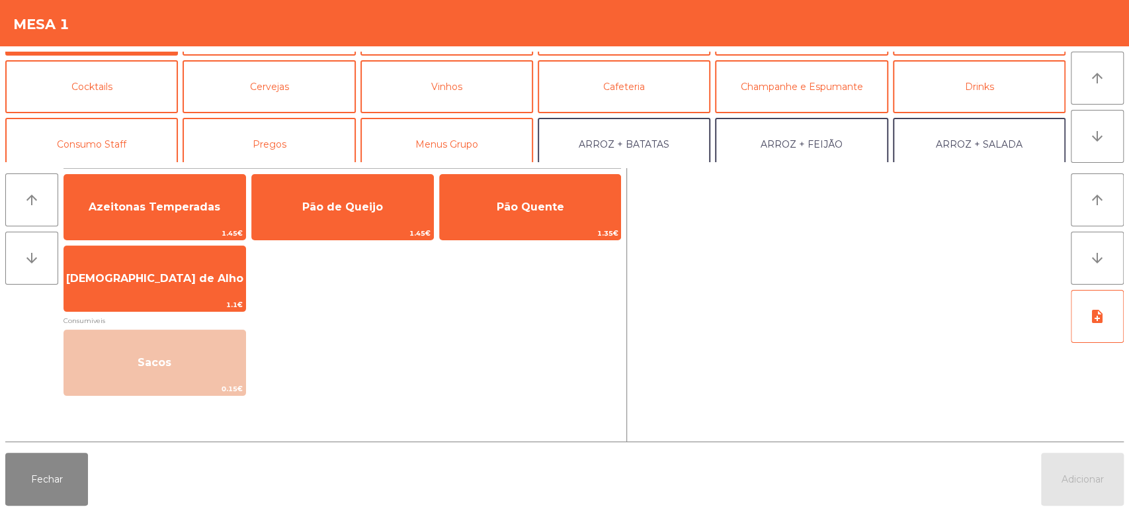
scroll to position [50, 0]
click at [148, 148] on button "Consumo Staff" at bounding box center [91, 142] width 173 height 53
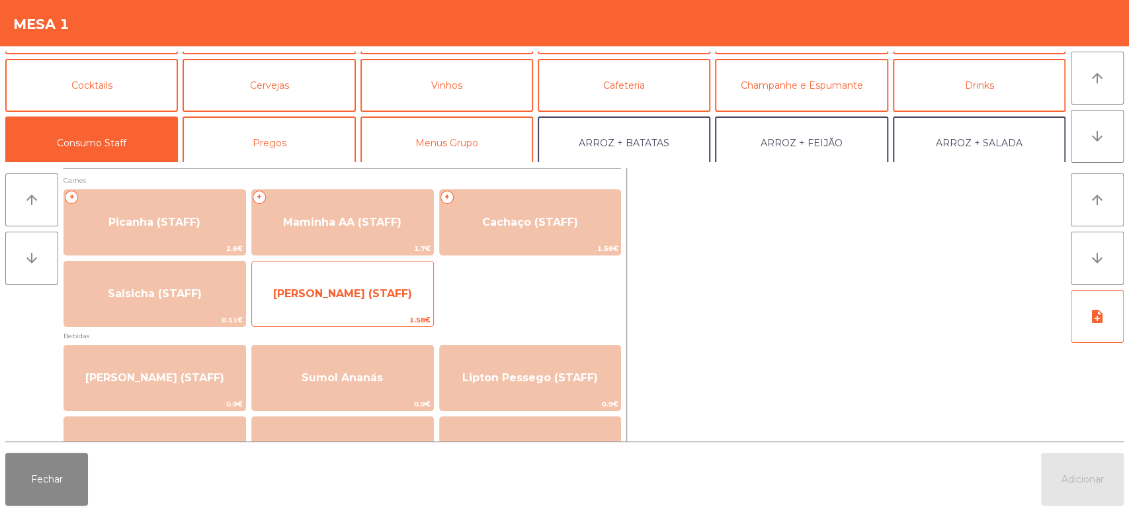
click at [420, 307] on span "[PERSON_NAME] (STAFF)" at bounding box center [342, 294] width 181 height 36
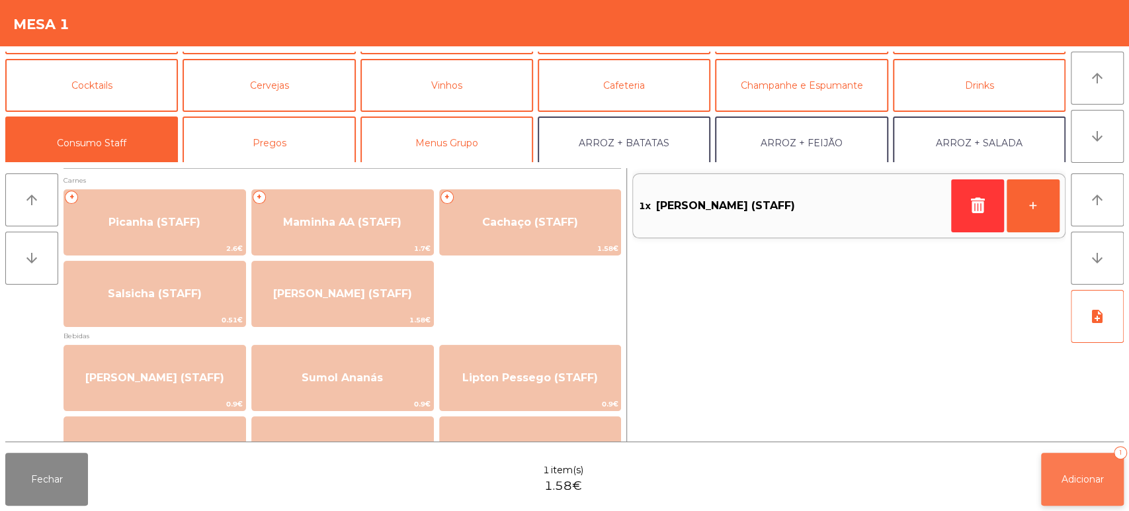
click at [1072, 475] on span "Adicionar" at bounding box center [1082, 479] width 42 height 12
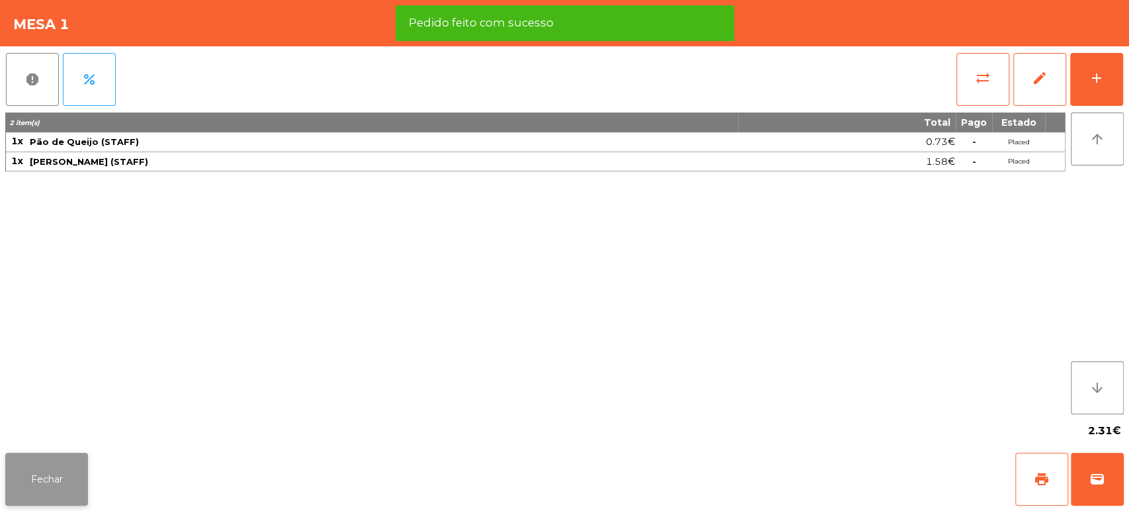
click at [39, 471] on button "Fechar" at bounding box center [46, 478] width 83 height 53
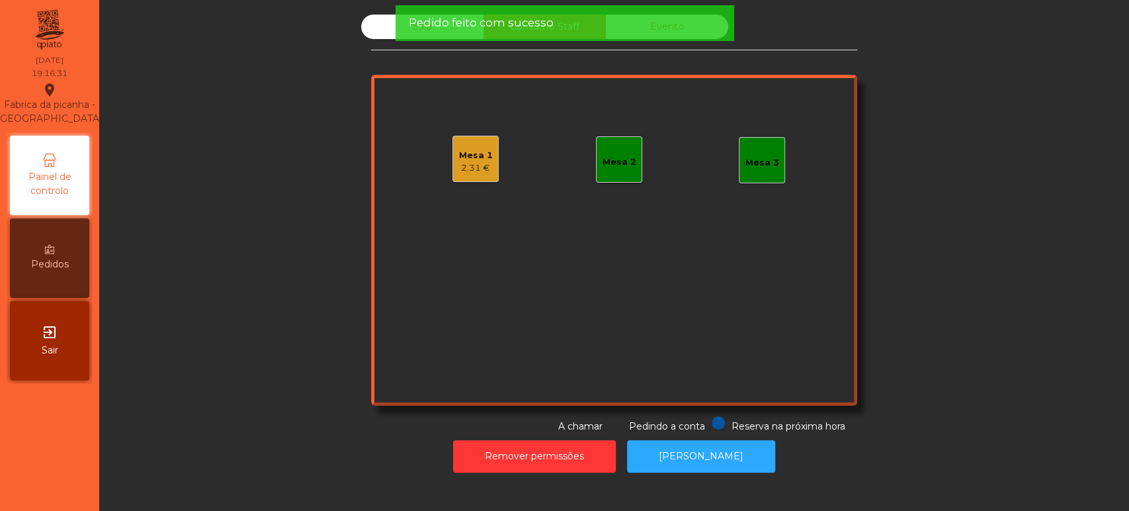
click at [241, 167] on div "Sala Consumo Staff Evento Mesa 1 2.31 € Mesa 2 Mesa 3 Reserva na próxima hora P…" at bounding box center [614, 224] width 994 height 419
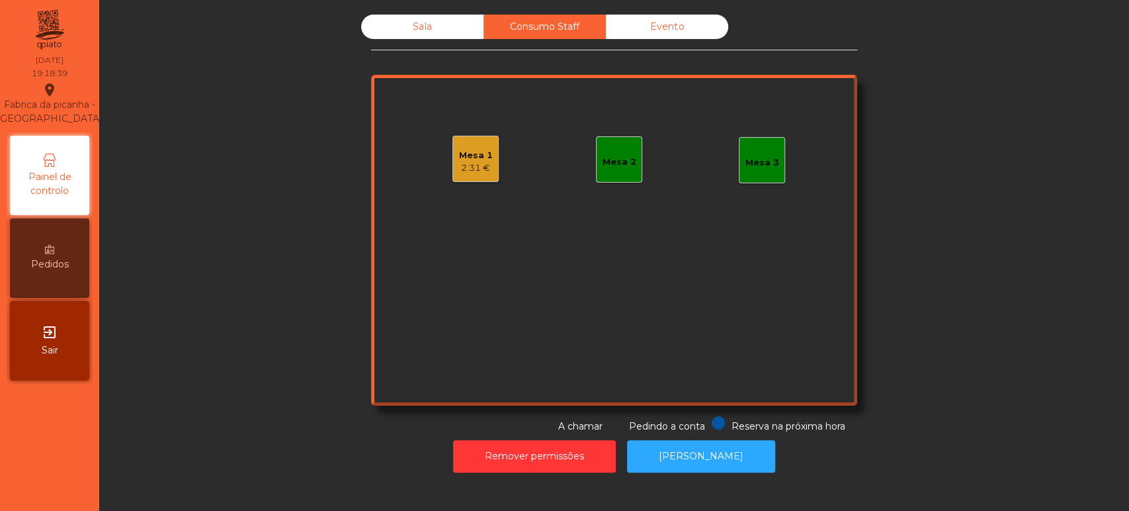
click at [436, 25] on div "Sala" at bounding box center [422, 27] width 122 height 24
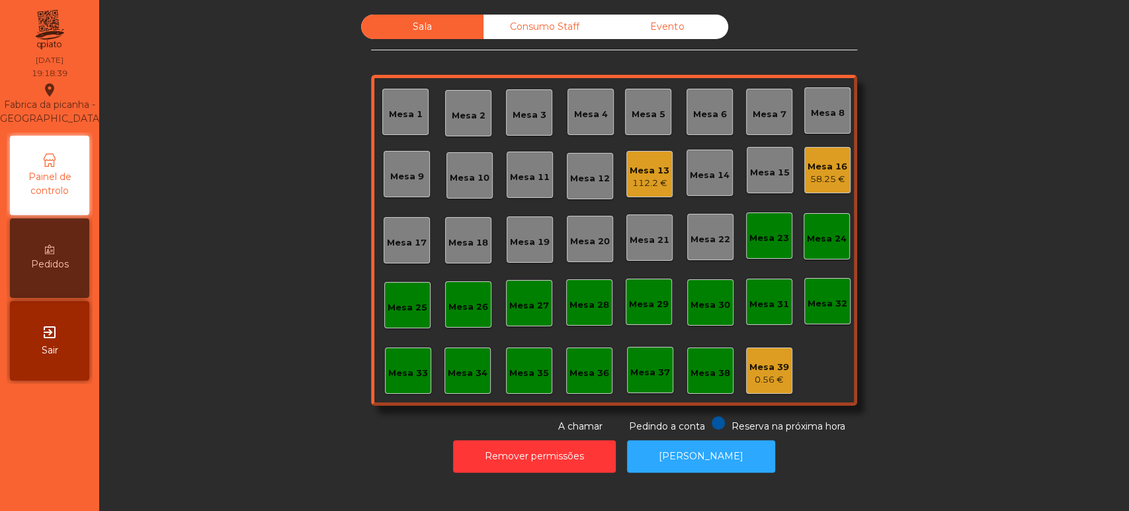
click at [647, 191] on div "Mesa 13 112.2 €" at bounding box center [649, 174] width 46 height 46
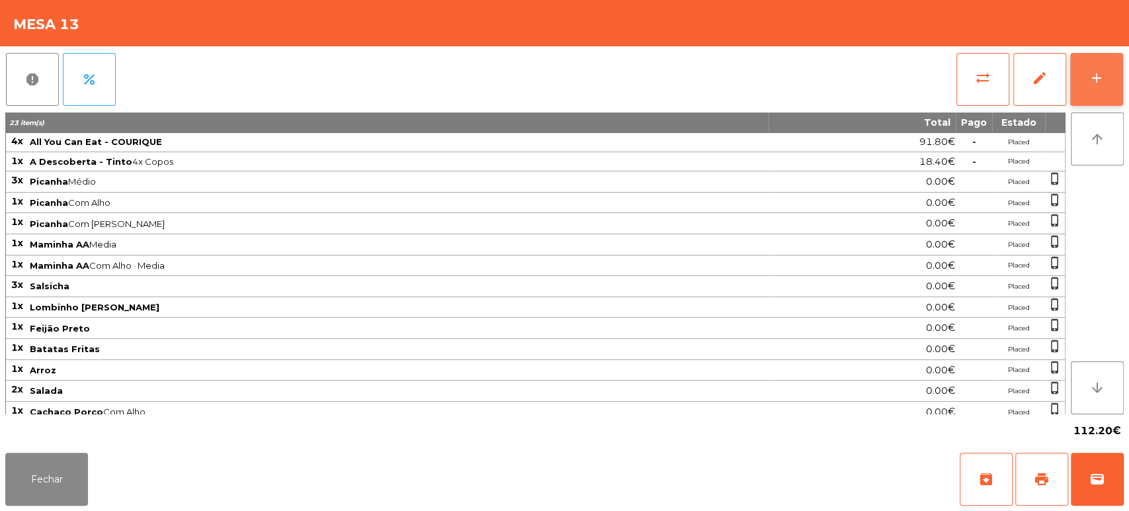
click at [1098, 95] on button "add" at bounding box center [1096, 79] width 53 height 53
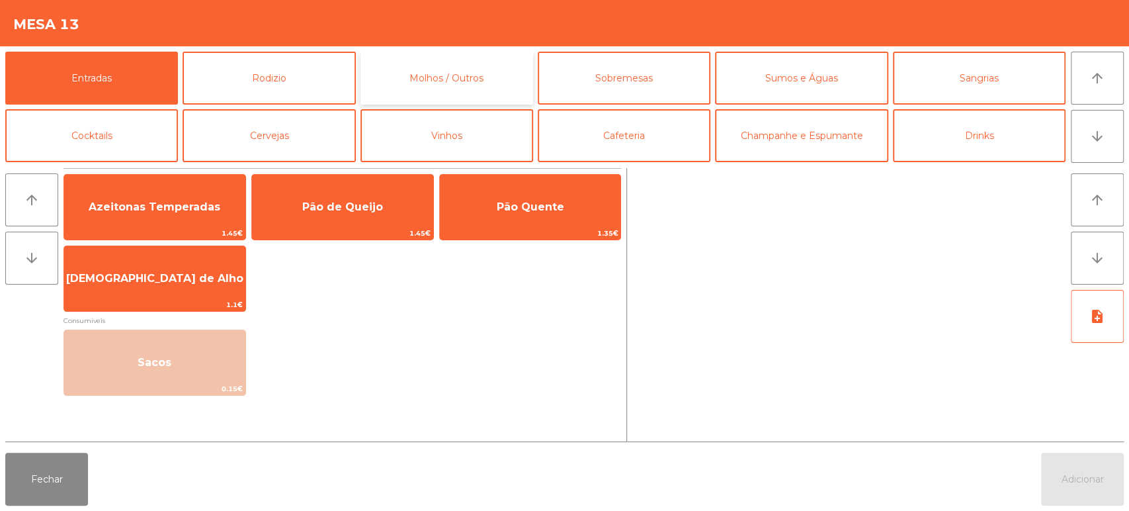
click at [475, 90] on button "Molhos / Outros" at bounding box center [446, 78] width 173 height 53
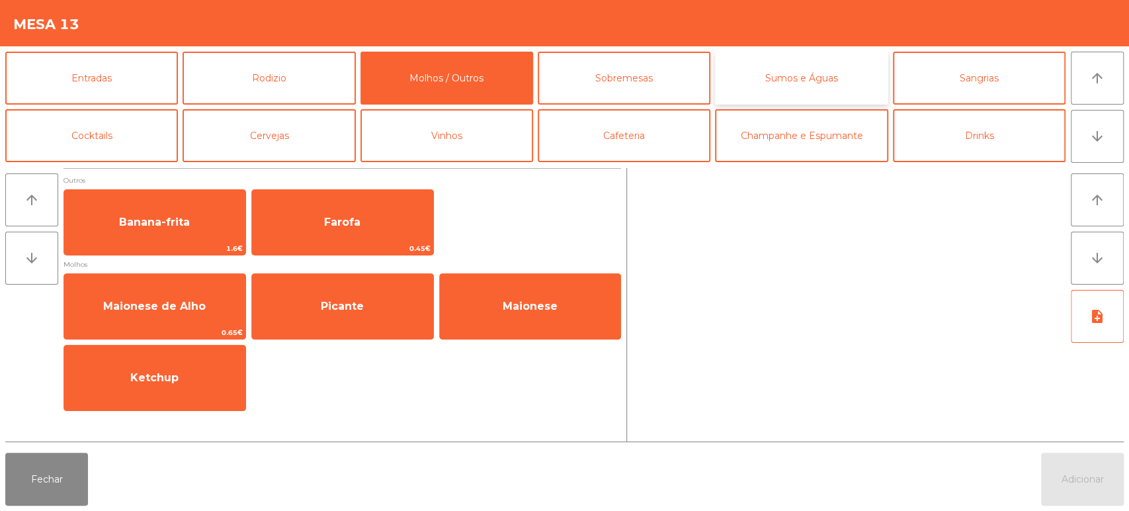
click at [836, 70] on button "Sumos e Águas" at bounding box center [801, 78] width 173 height 53
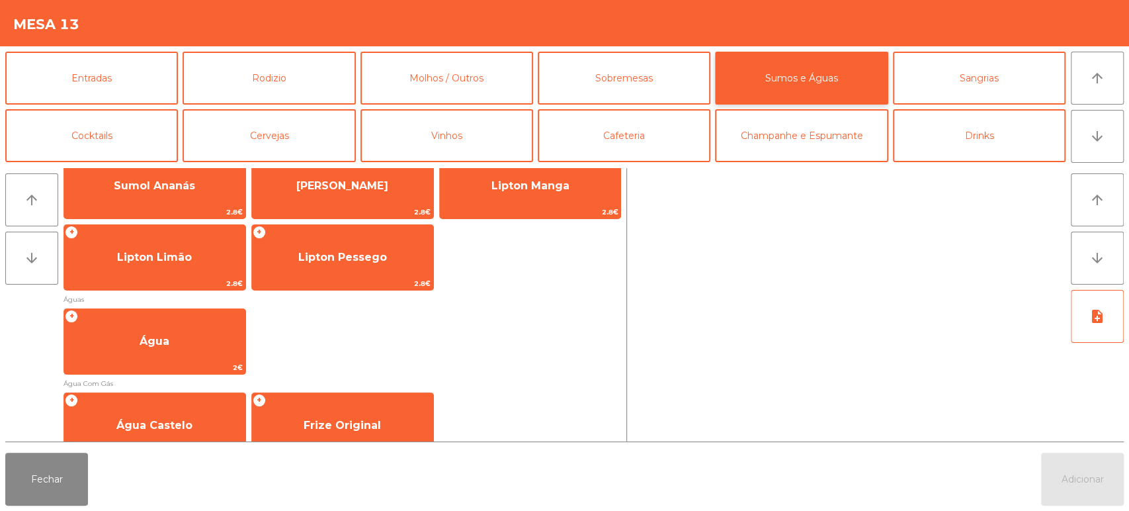
scroll to position [323, 0]
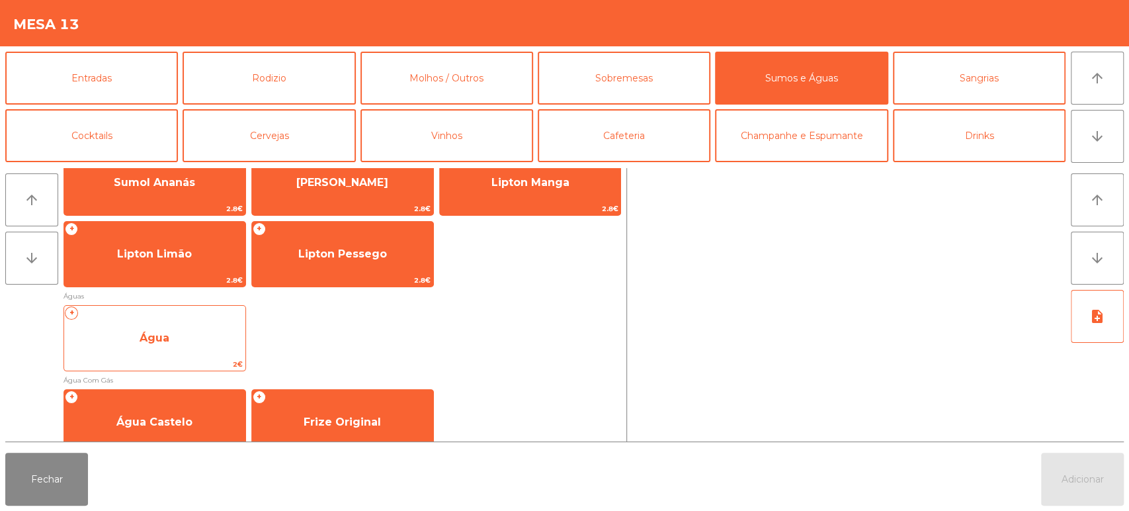
click at [208, 321] on span "Água" at bounding box center [154, 338] width 181 height 36
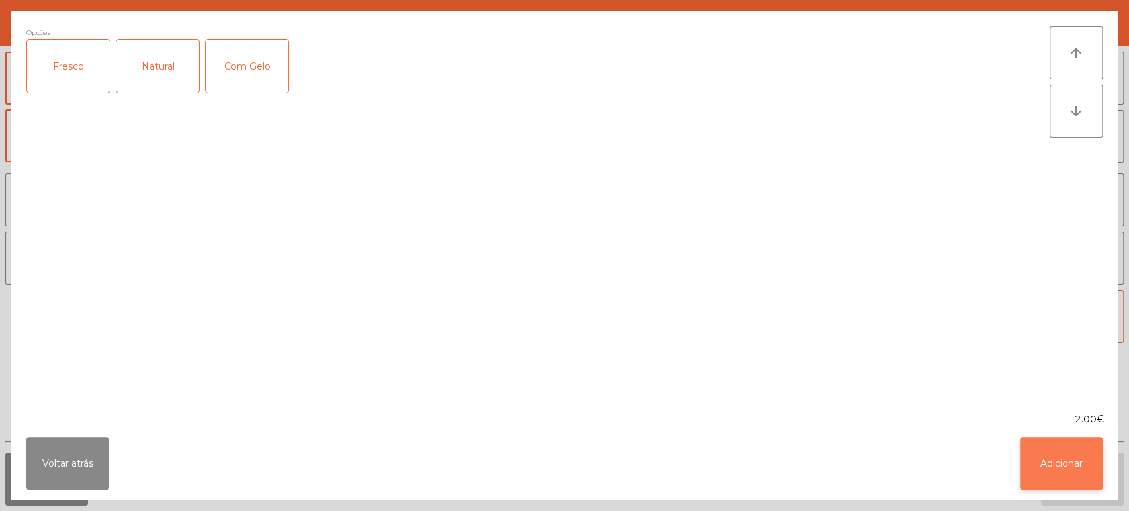
click at [1064, 445] on button "Adicionar" at bounding box center [1061, 462] width 83 height 53
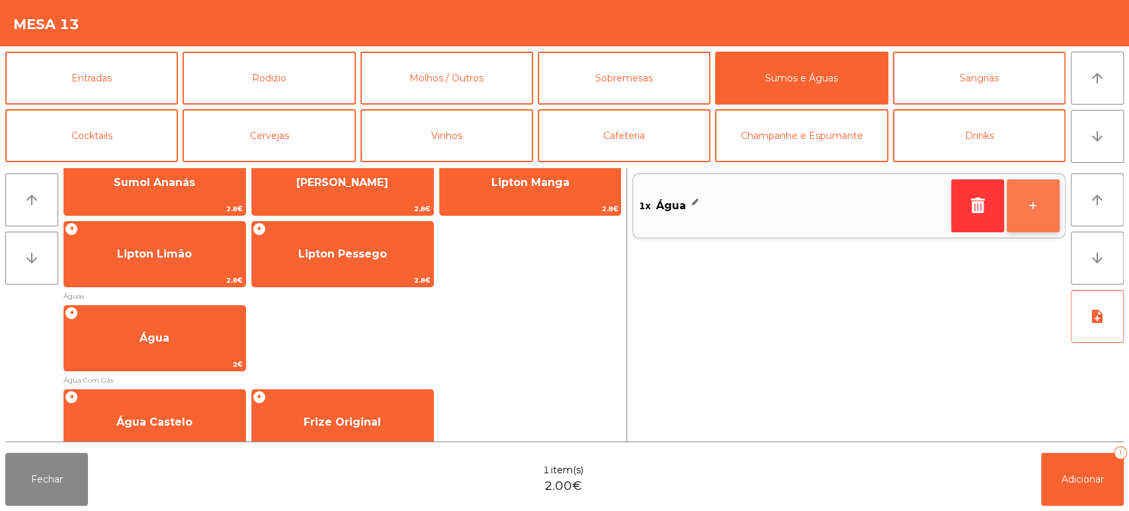
click at [1048, 219] on button "+" at bounding box center [1033, 205] width 53 height 53
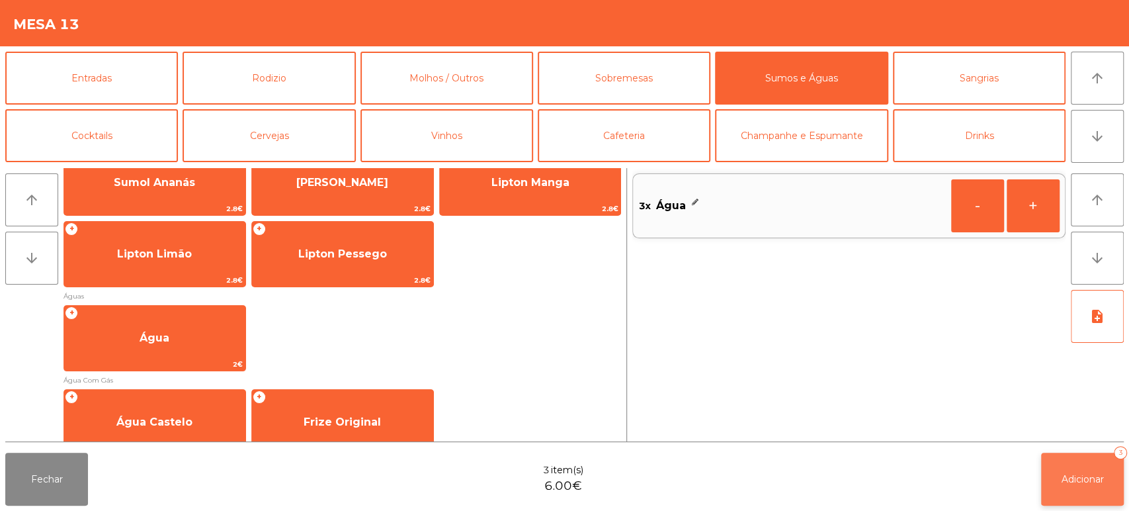
click at [1097, 489] on button "Adicionar 3" at bounding box center [1082, 478] width 83 height 53
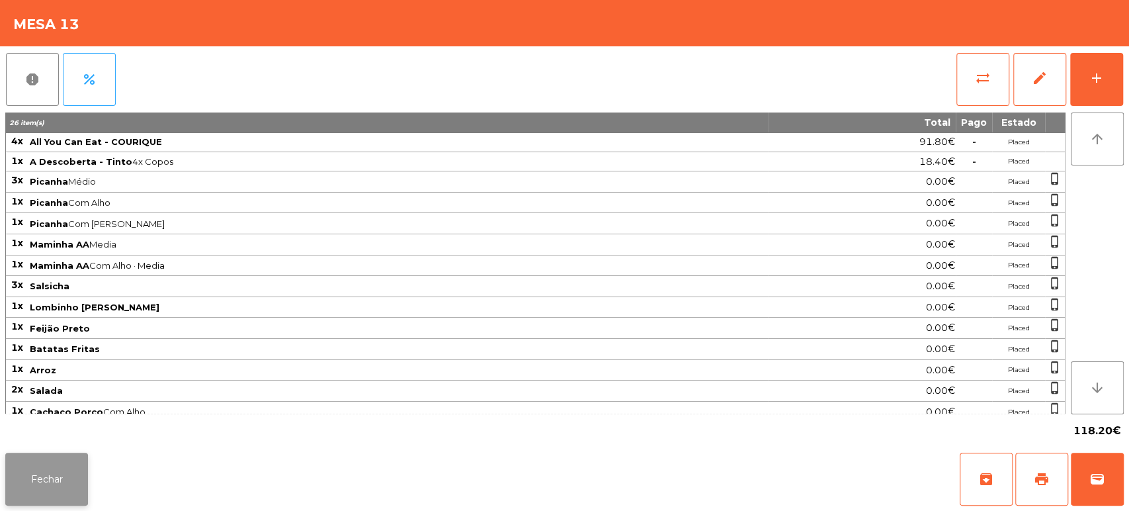
click at [37, 454] on button "Fechar" at bounding box center [46, 478] width 83 height 53
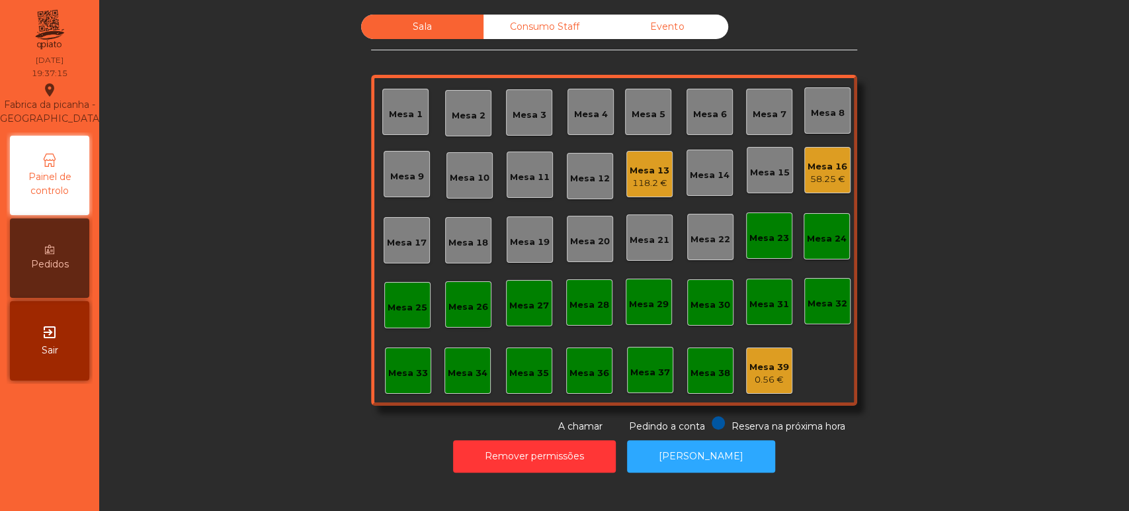
click at [645, 173] on div "Mesa 13" at bounding box center [650, 170] width 40 height 13
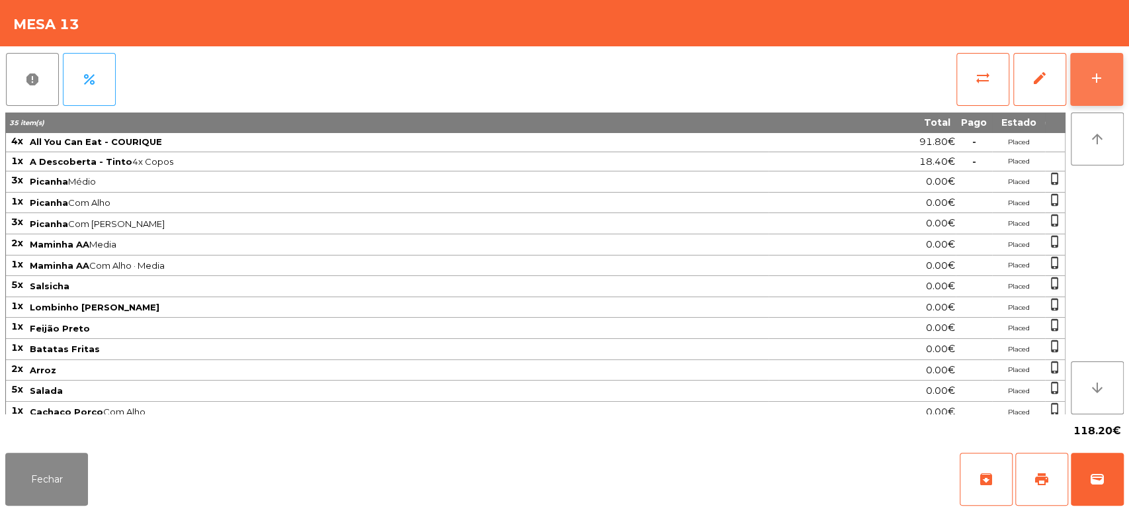
click at [1098, 95] on button "add" at bounding box center [1096, 79] width 53 height 53
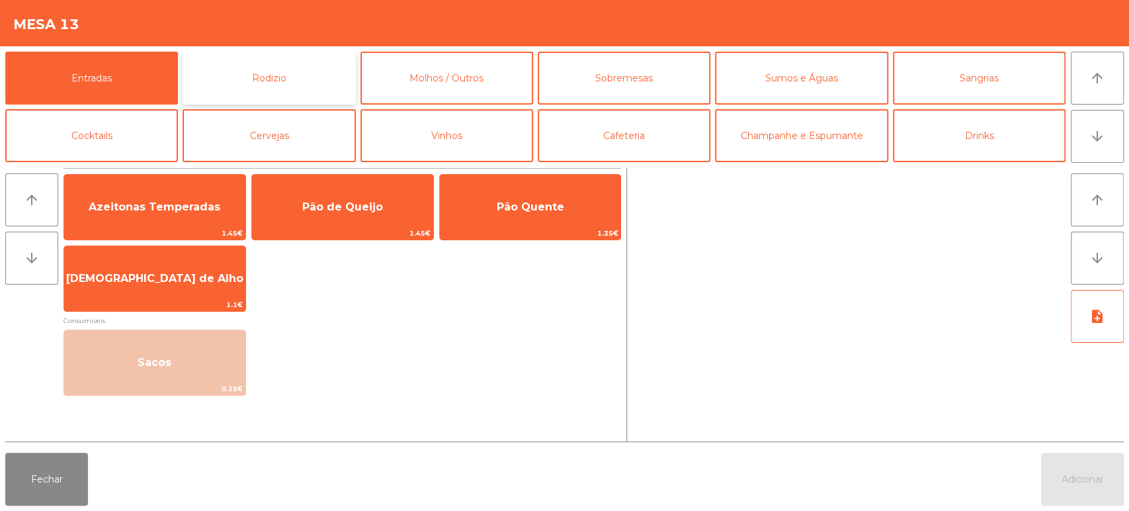
click at [269, 79] on button "Rodizio" at bounding box center [269, 78] width 173 height 53
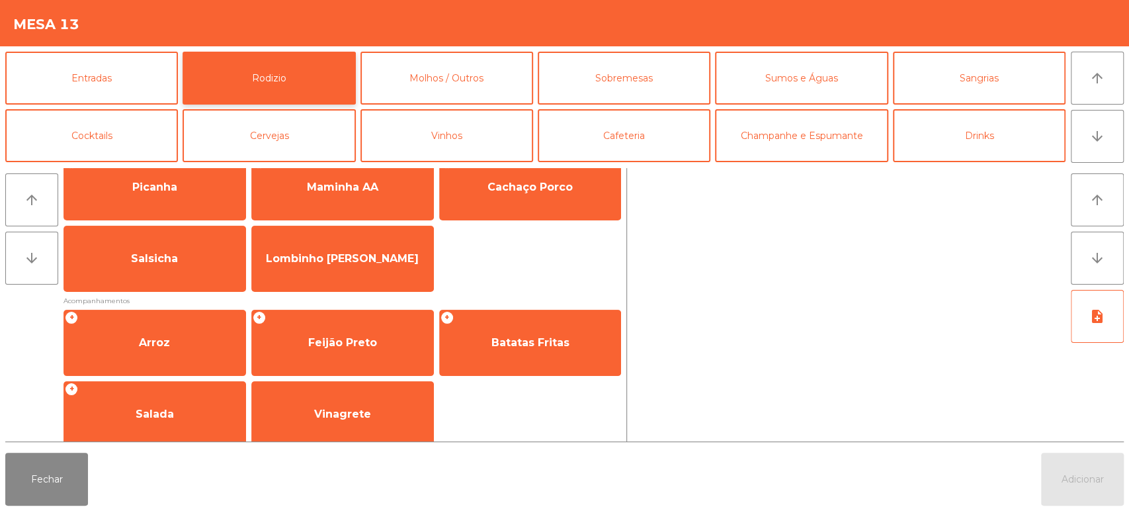
scroll to position [0, 0]
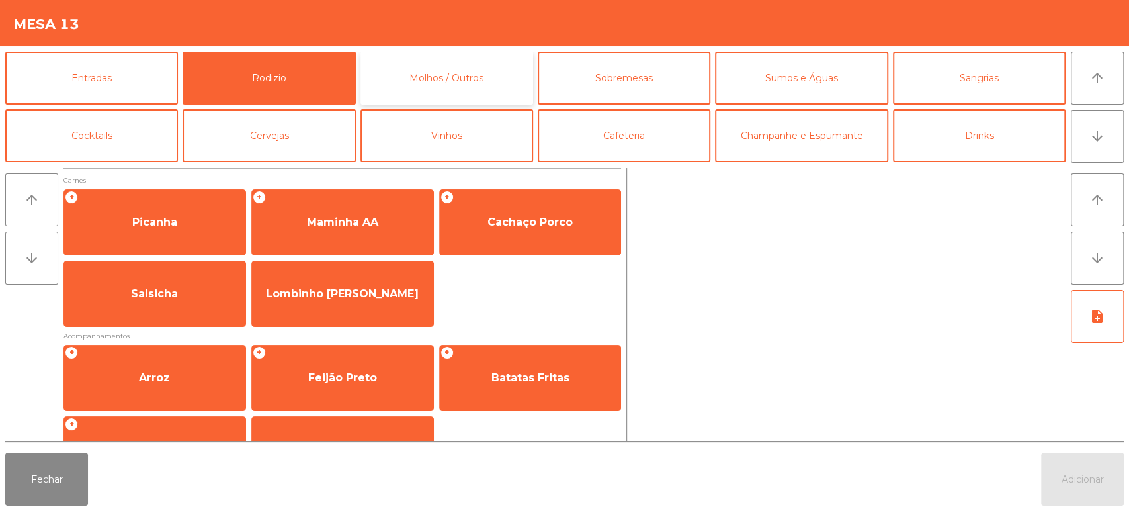
click at [460, 65] on button "Molhos / Outros" at bounding box center [446, 78] width 173 height 53
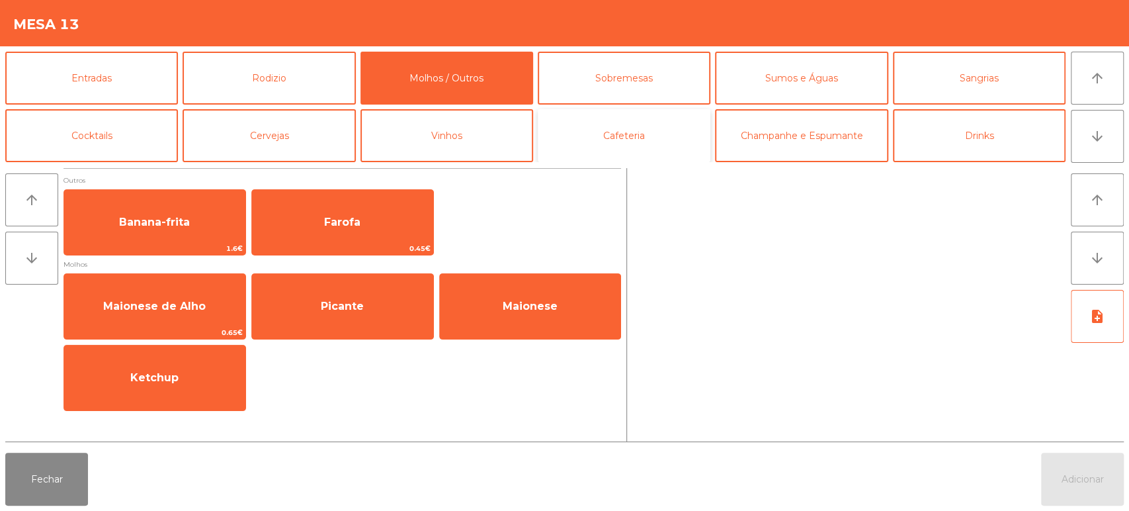
click at [655, 114] on button "Cafeteria" at bounding box center [624, 135] width 173 height 53
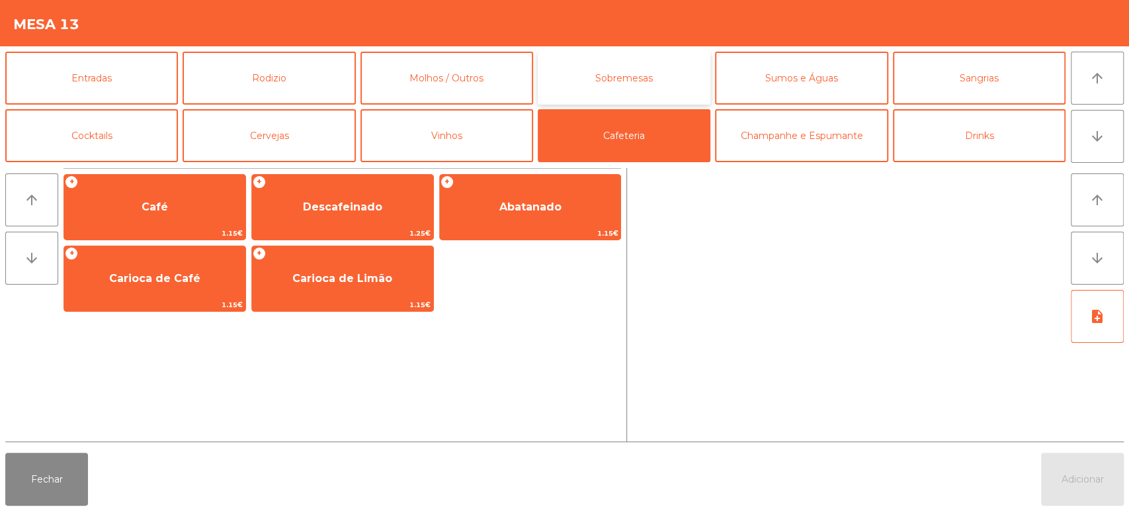
click at [676, 71] on button "Sobremesas" at bounding box center [624, 78] width 173 height 53
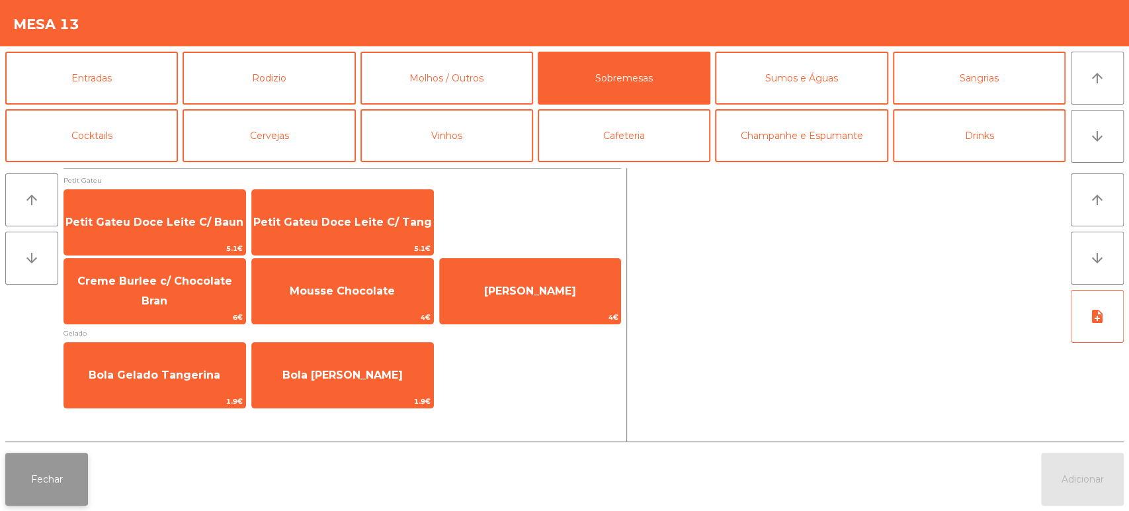
click at [73, 483] on button "Fechar" at bounding box center [46, 478] width 83 height 53
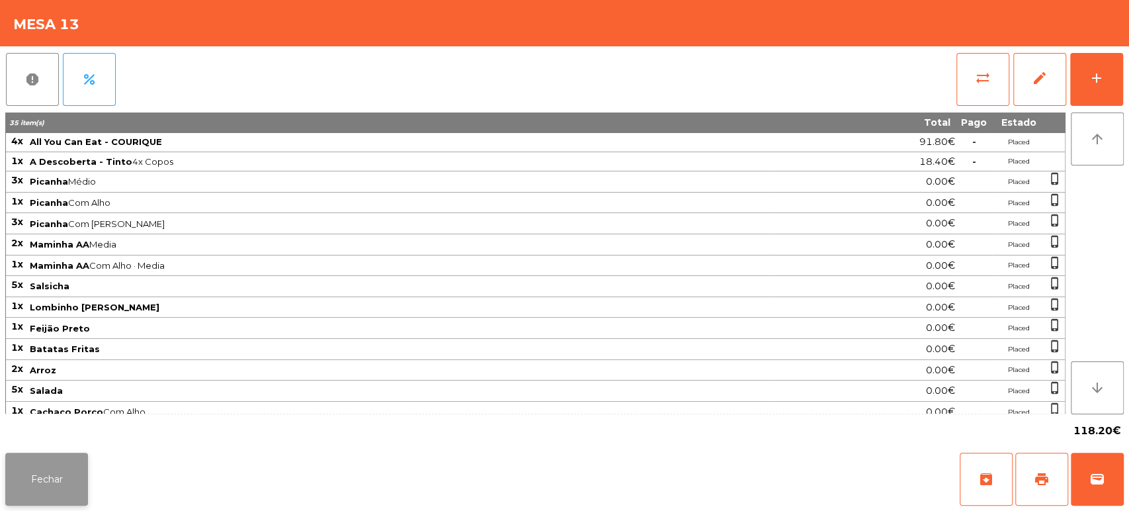
click at [85, 474] on button "Fechar" at bounding box center [46, 478] width 83 height 53
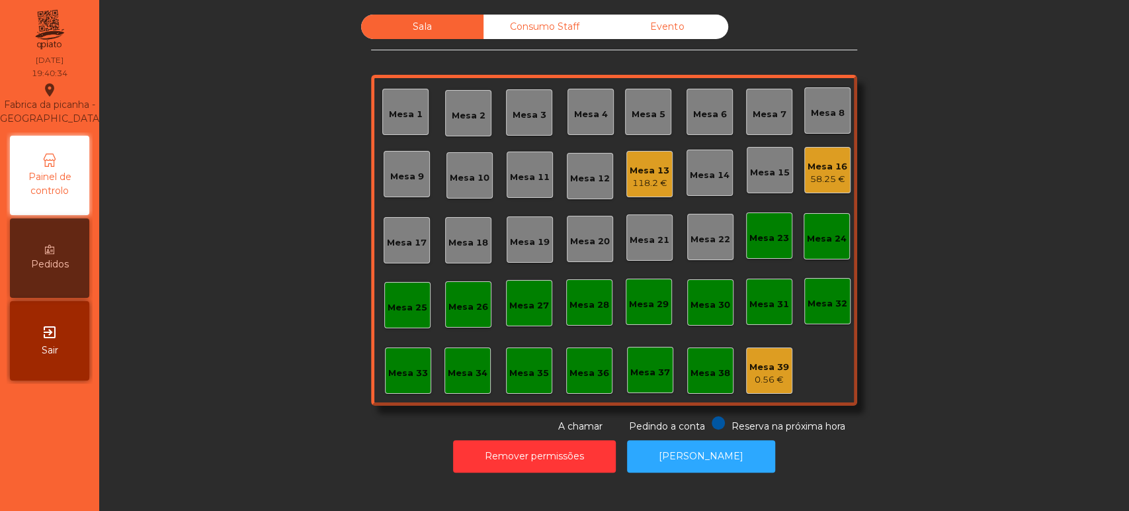
click at [399, 177] on div "Mesa 9" at bounding box center [407, 176] width 34 height 13
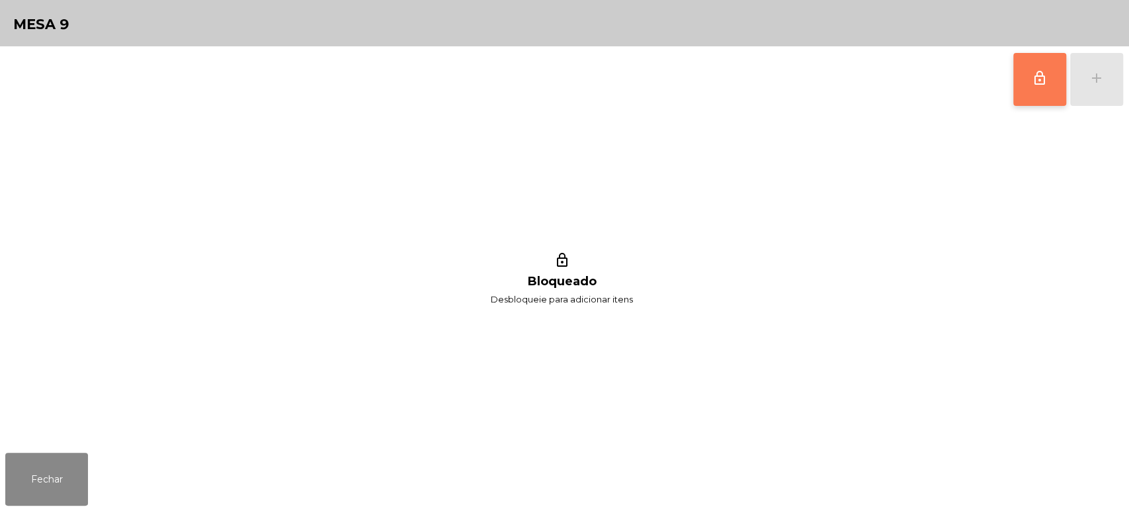
click at [1040, 91] on button "lock_outline" at bounding box center [1039, 79] width 53 height 53
click at [1104, 93] on button "add" at bounding box center [1096, 79] width 53 height 53
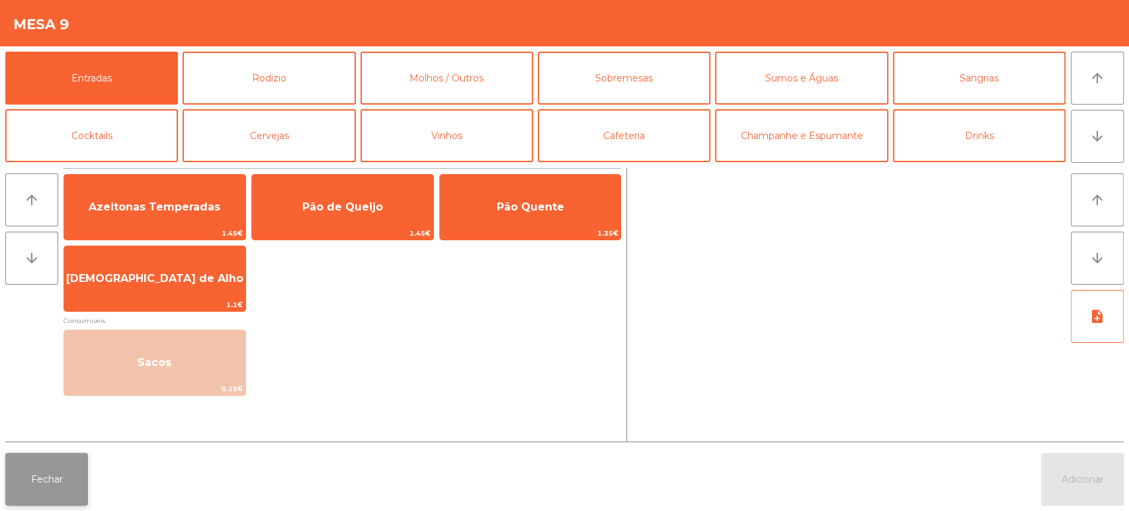
click at [42, 487] on button "Fechar" at bounding box center [46, 478] width 83 height 53
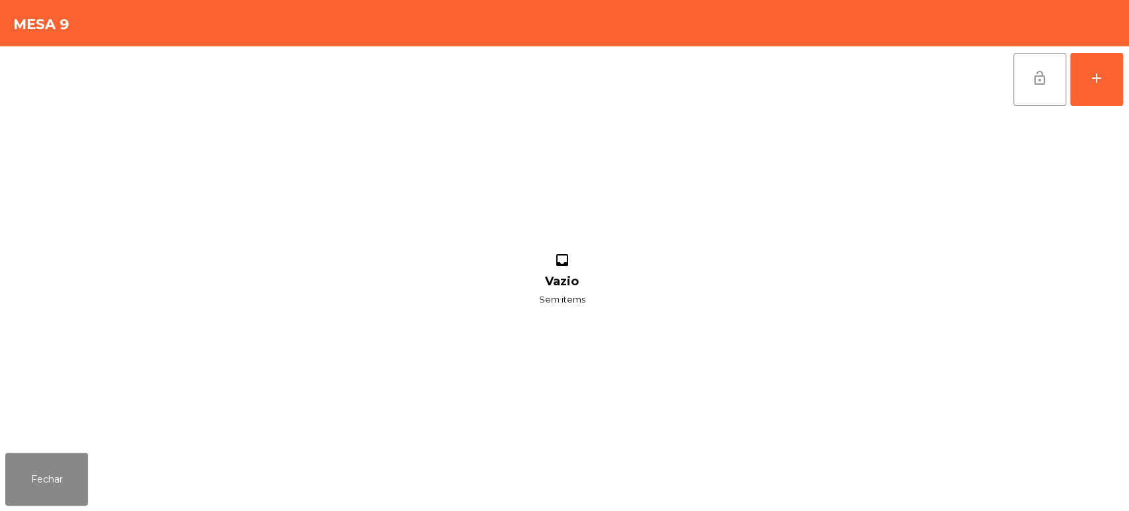
click at [1061, 82] on button "lock_open" at bounding box center [1039, 79] width 53 height 53
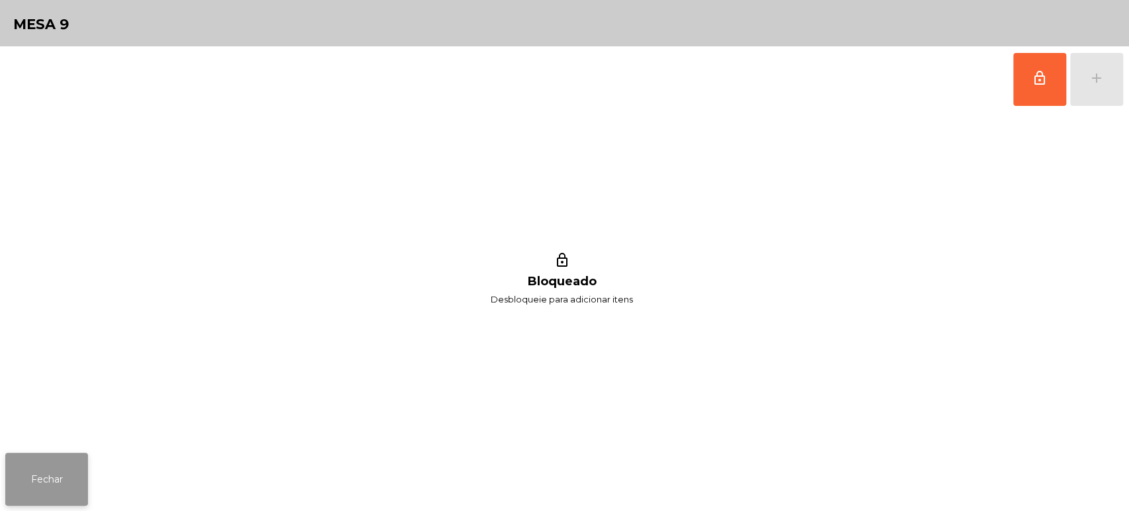
click at [63, 459] on button "Fechar" at bounding box center [46, 478] width 83 height 53
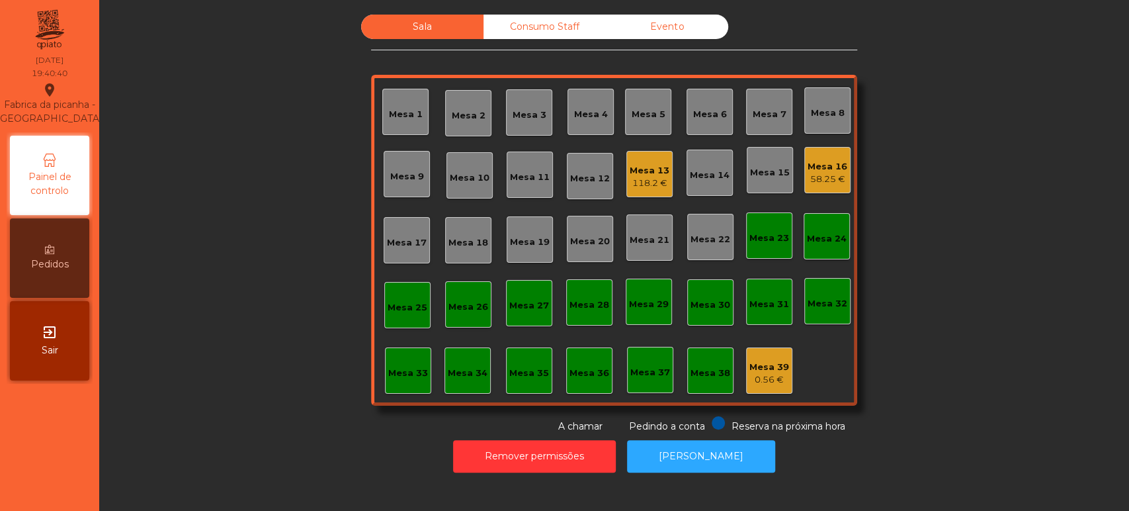
click at [833, 116] on div "Mesa 8" at bounding box center [828, 112] width 34 height 13
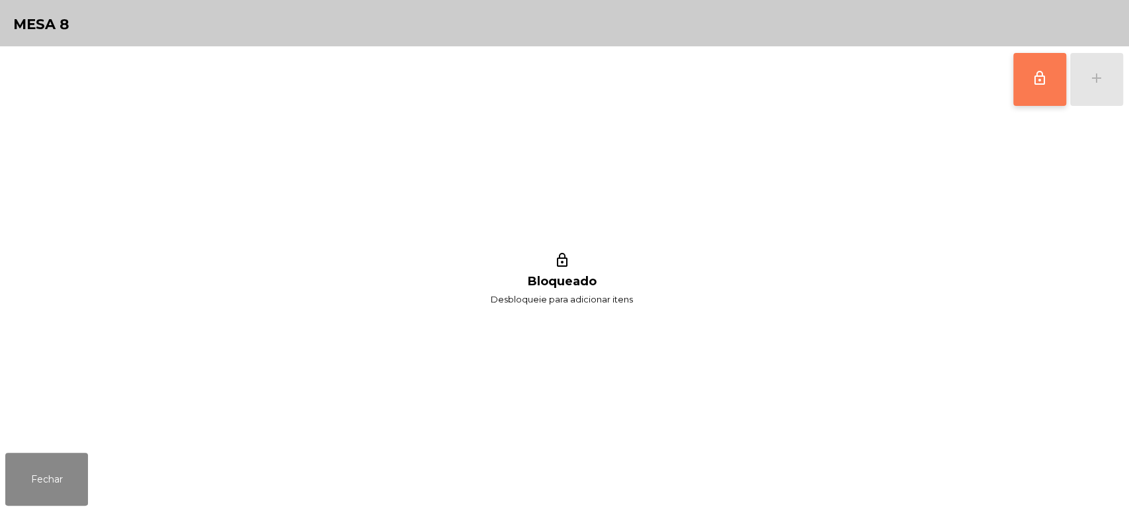
click at [1022, 81] on button "lock_outline" at bounding box center [1039, 79] width 53 height 53
click at [1102, 89] on button "add" at bounding box center [1096, 79] width 53 height 53
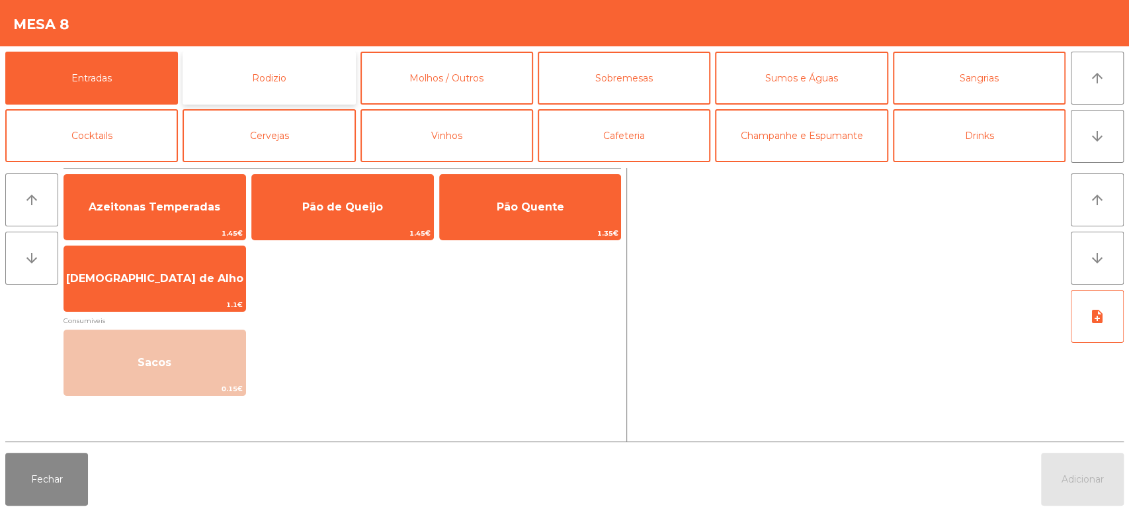
click at [306, 69] on button "Rodizio" at bounding box center [269, 78] width 173 height 53
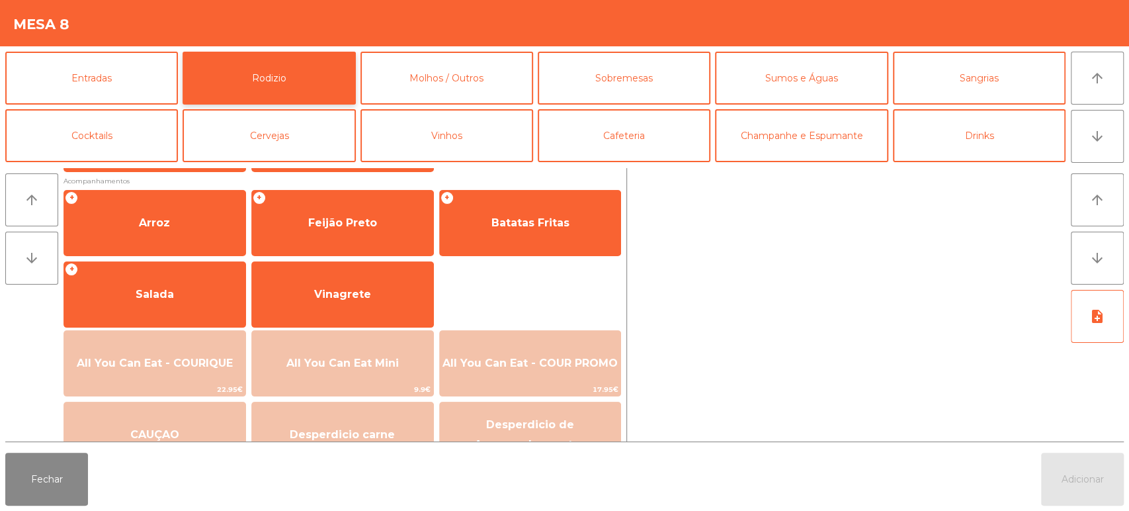
scroll to position [186, 0]
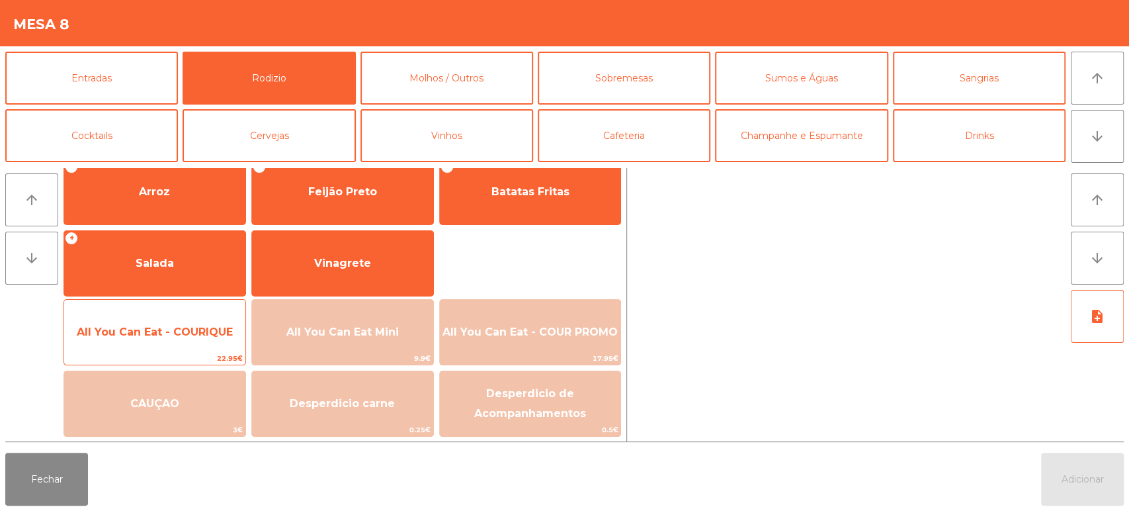
click at [204, 339] on span "All You Can Eat - COURIQUE" at bounding box center [154, 332] width 181 height 36
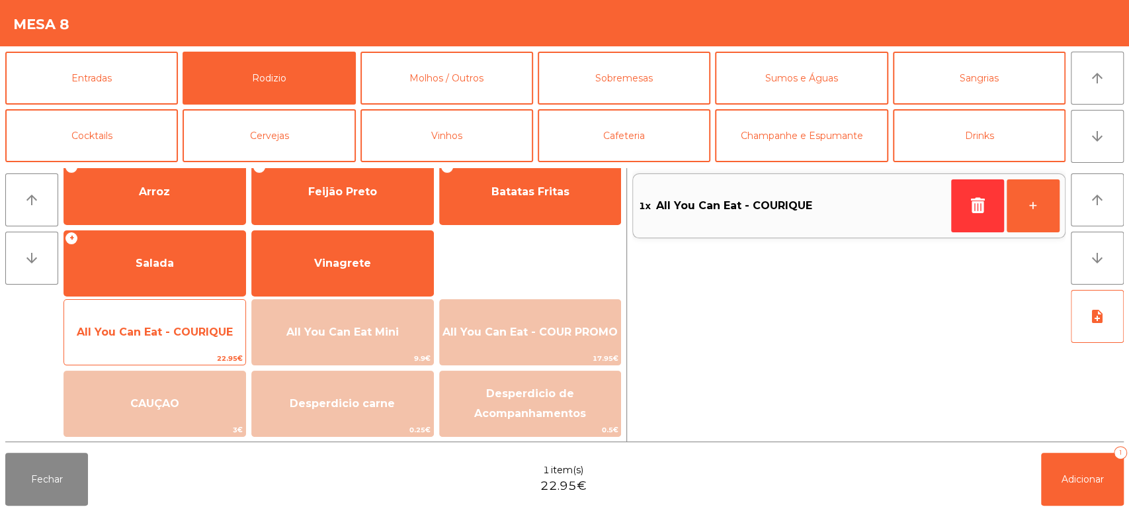
click at [199, 330] on span "All You Can Eat - COURIQUE" at bounding box center [155, 331] width 156 height 13
click at [183, 336] on span "All You Can Eat - COURIQUE" at bounding box center [155, 331] width 156 height 13
click at [190, 334] on span "All You Can Eat - COURIQUE" at bounding box center [155, 331] width 156 height 13
click at [181, 335] on span "All You Can Eat - COURIQUE" at bounding box center [155, 331] width 156 height 13
click at [184, 329] on span "All You Can Eat - COURIQUE" at bounding box center [155, 331] width 156 height 13
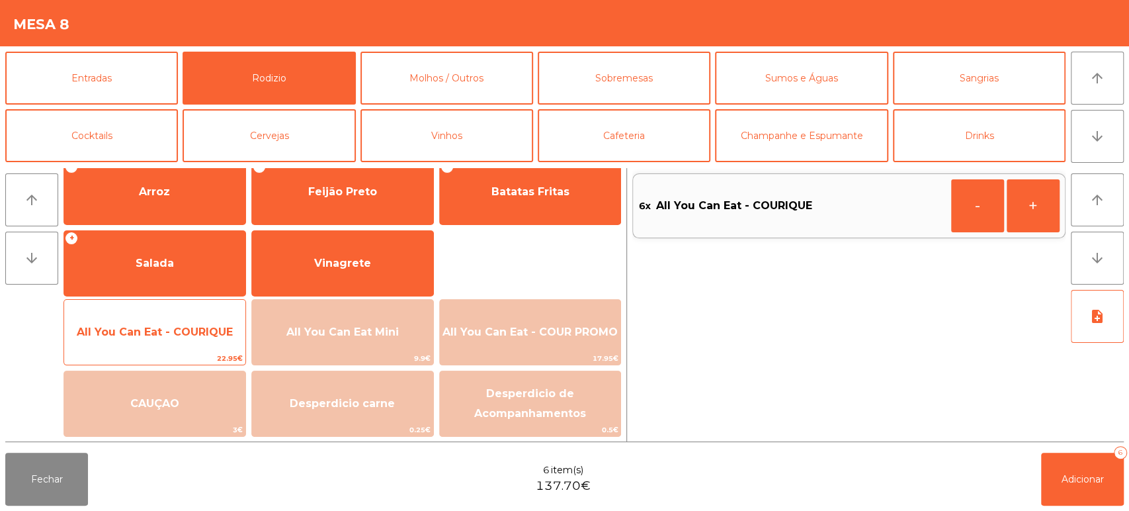
click at [191, 336] on span "All You Can Eat - COURIQUE" at bounding box center [155, 331] width 156 height 13
click at [185, 333] on span "All You Can Eat - COURIQUE" at bounding box center [155, 331] width 156 height 13
click at [196, 325] on span "All You Can Eat - COURIQUE" at bounding box center [155, 331] width 156 height 13
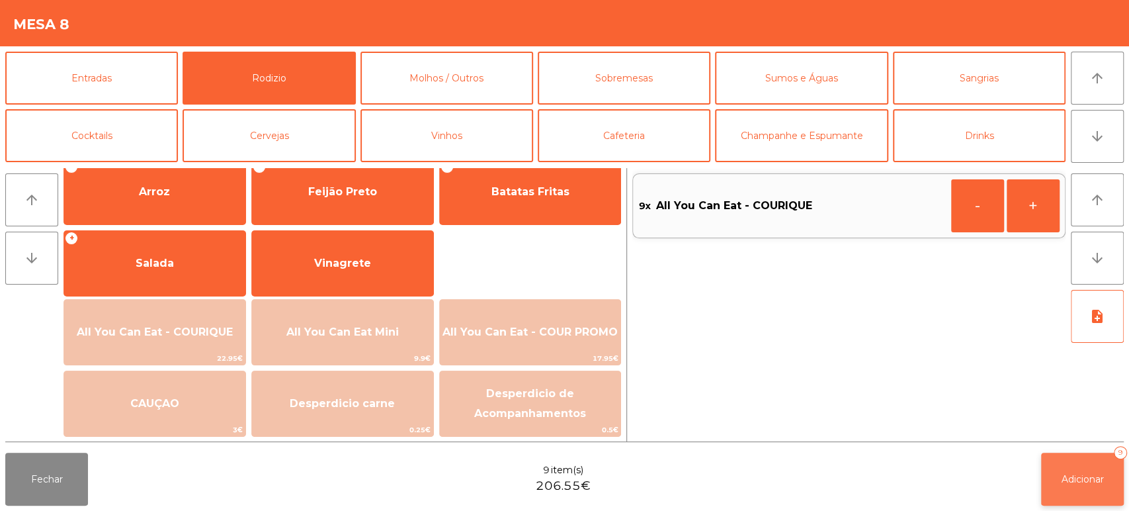
click at [1078, 474] on span "Adicionar" at bounding box center [1082, 479] width 42 height 12
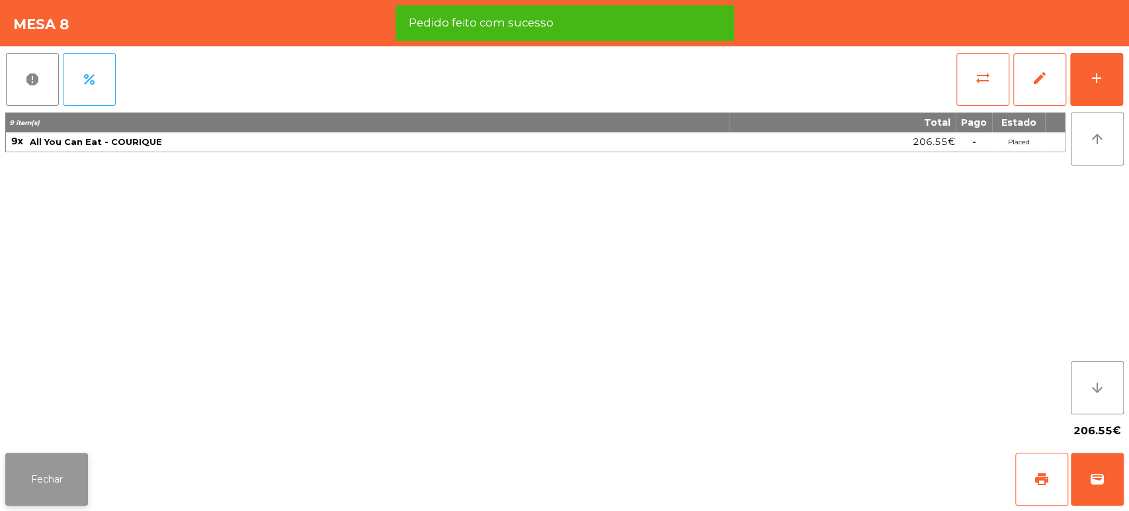
click at [57, 468] on button "Fechar" at bounding box center [46, 478] width 83 height 53
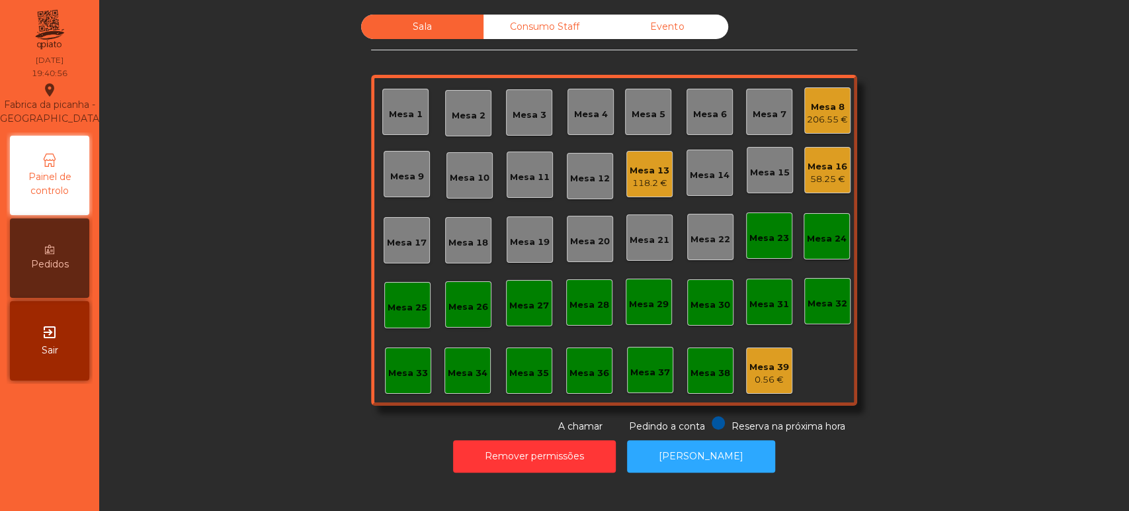
click at [311, 332] on div "Sala Consumo Staff Evento Mesa 1 Mesa 2 Mesa 3 Mesa 4 Mesa 5 Mesa 6 Mesa 7 Mesa…" at bounding box center [614, 224] width 994 height 419
click at [532, 28] on div "Consumo Staff" at bounding box center [544, 27] width 122 height 24
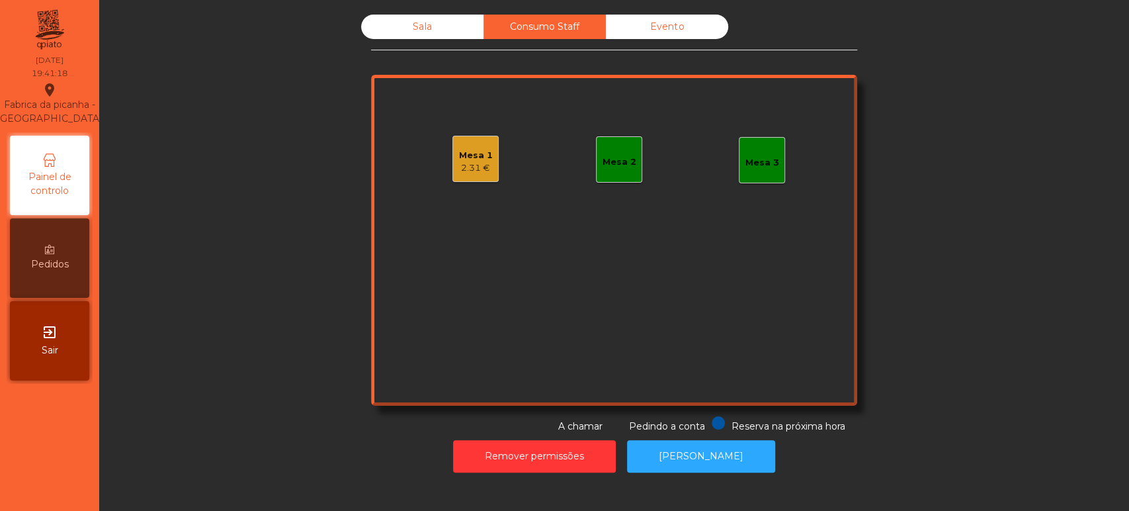
click at [476, 168] on div "2.31 €" at bounding box center [476, 167] width 34 height 13
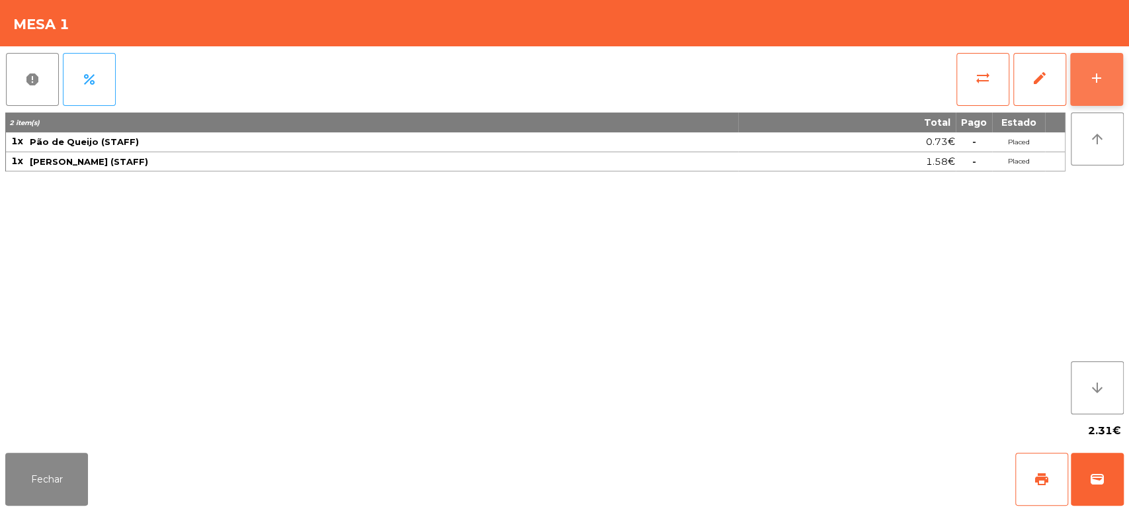
click at [1096, 75] on div "add" at bounding box center [1097, 78] width 16 height 16
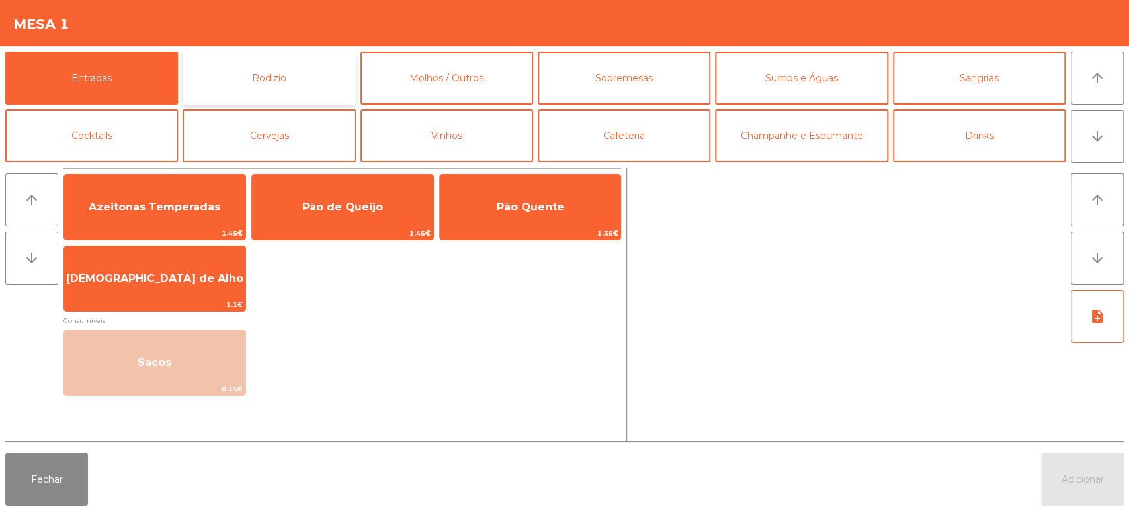
click at [313, 73] on button "Rodizio" at bounding box center [269, 78] width 173 height 53
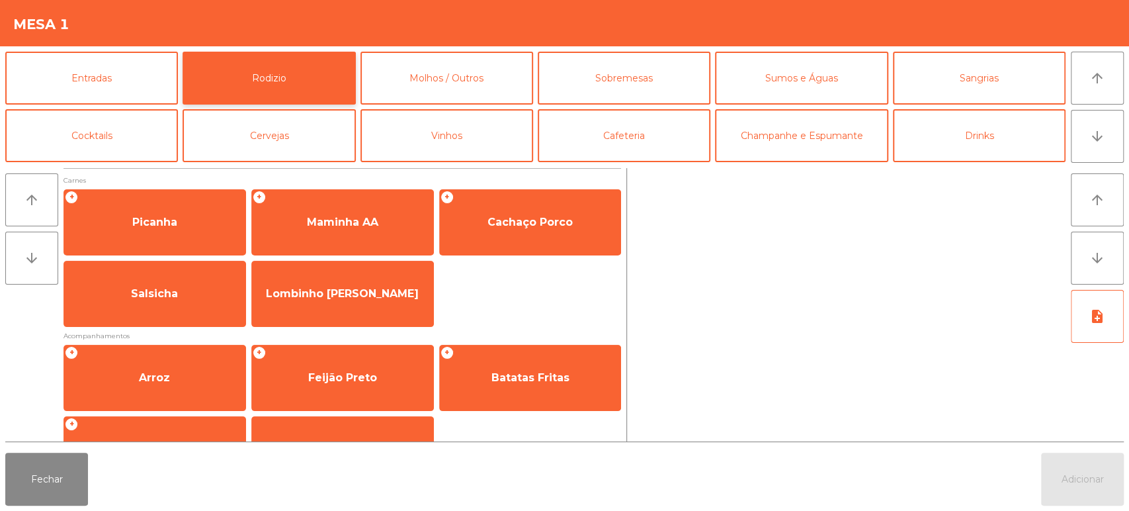
scroll to position [36, 0]
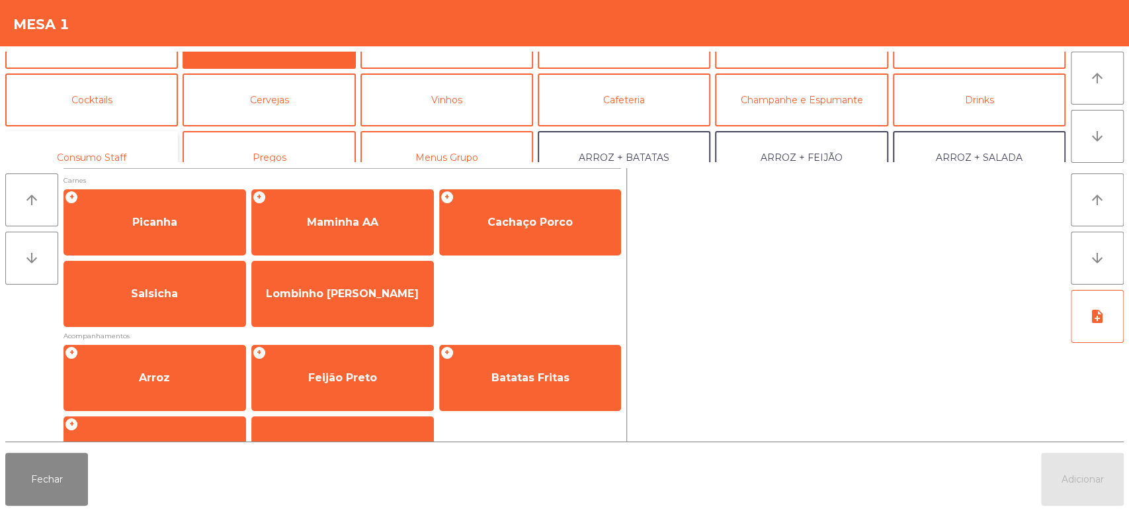
click at [131, 143] on button "Consumo Staff" at bounding box center [91, 157] width 173 height 53
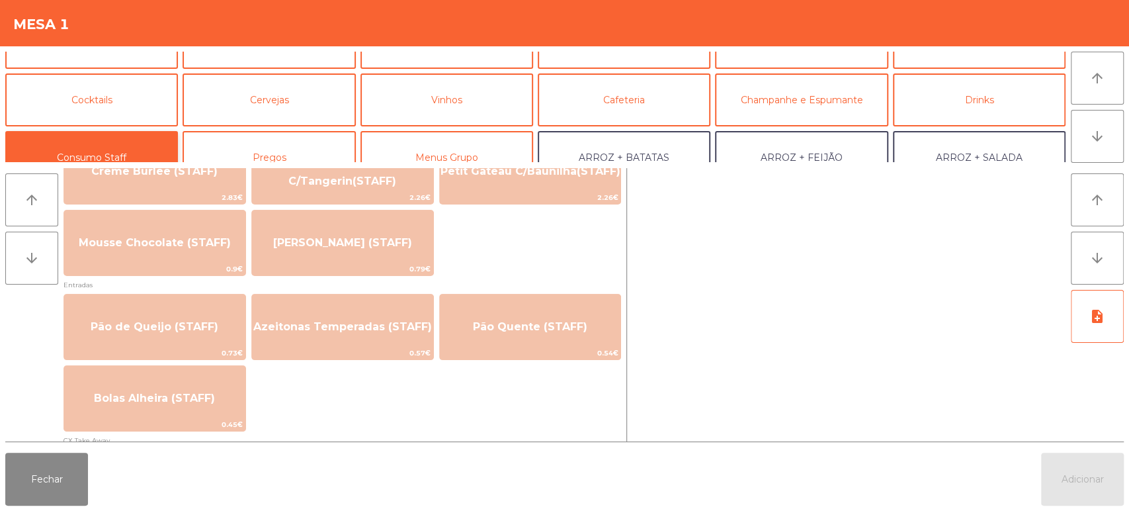
scroll to position [971, 0]
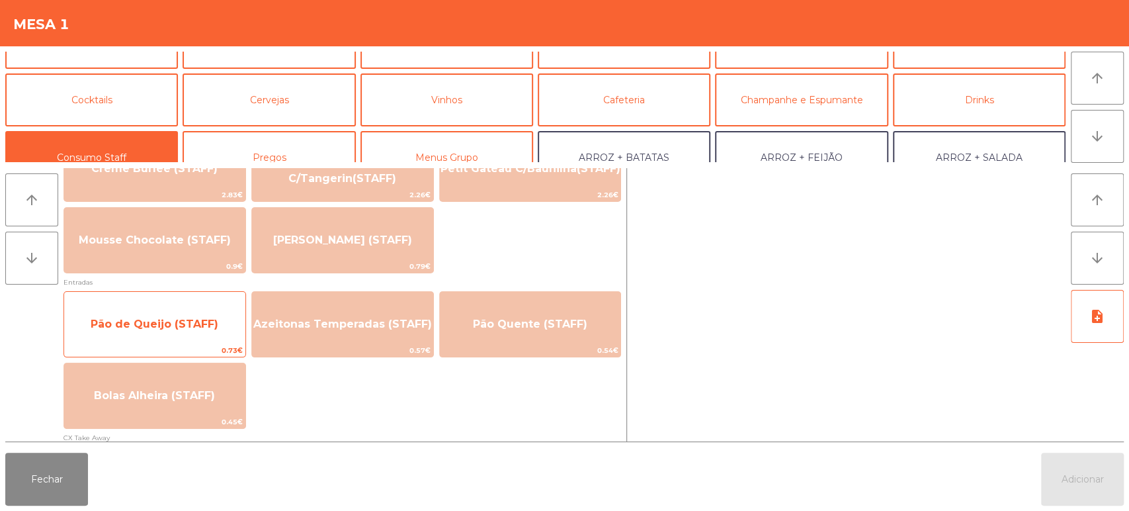
click at [208, 318] on span "Pão de Queijo (STAFF)" at bounding box center [155, 323] width 128 height 13
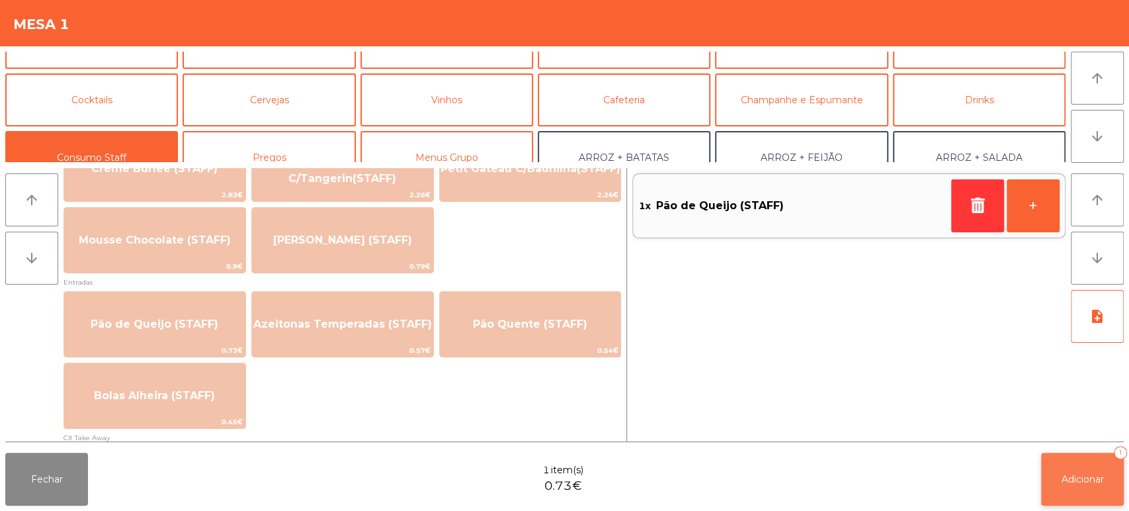
click at [1093, 488] on button "Adicionar 1" at bounding box center [1082, 478] width 83 height 53
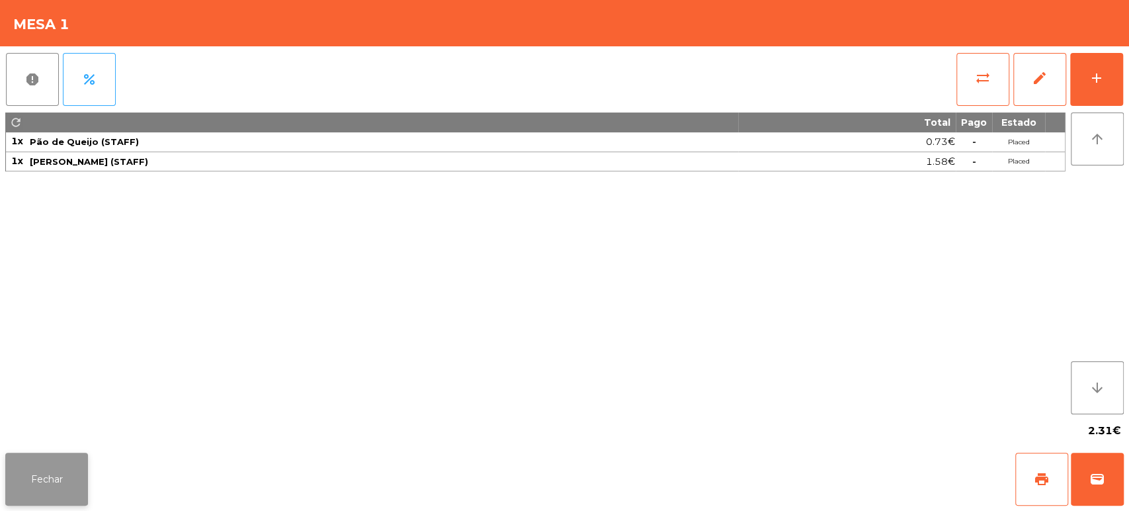
click at [65, 478] on button "Fechar" at bounding box center [46, 478] width 83 height 53
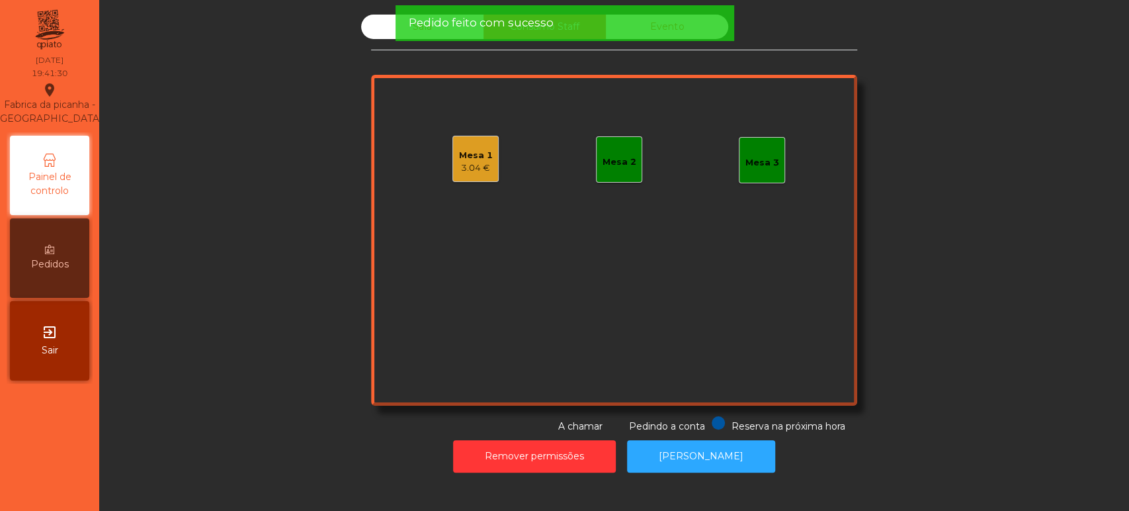
click at [395, 29] on div "Pedido feito com sucesso" at bounding box center [564, 23] width 339 height 36
click at [386, 31] on div "Sala" at bounding box center [422, 27] width 122 height 24
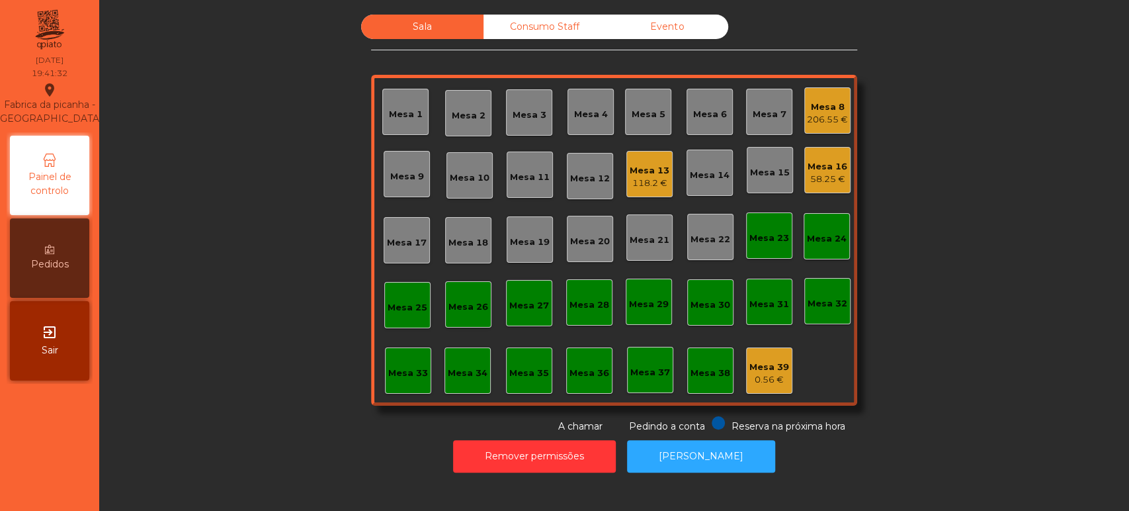
click at [814, 120] on div "206.55 €" at bounding box center [827, 119] width 41 height 13
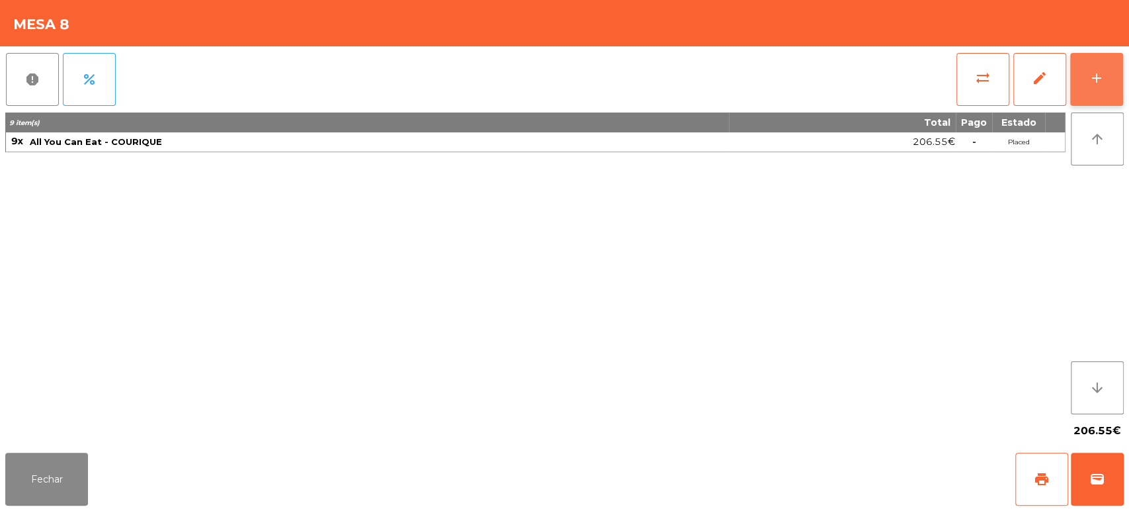
click at [1103, 77] on div "add" at bounding box center [1097, 78] width 16 height 16
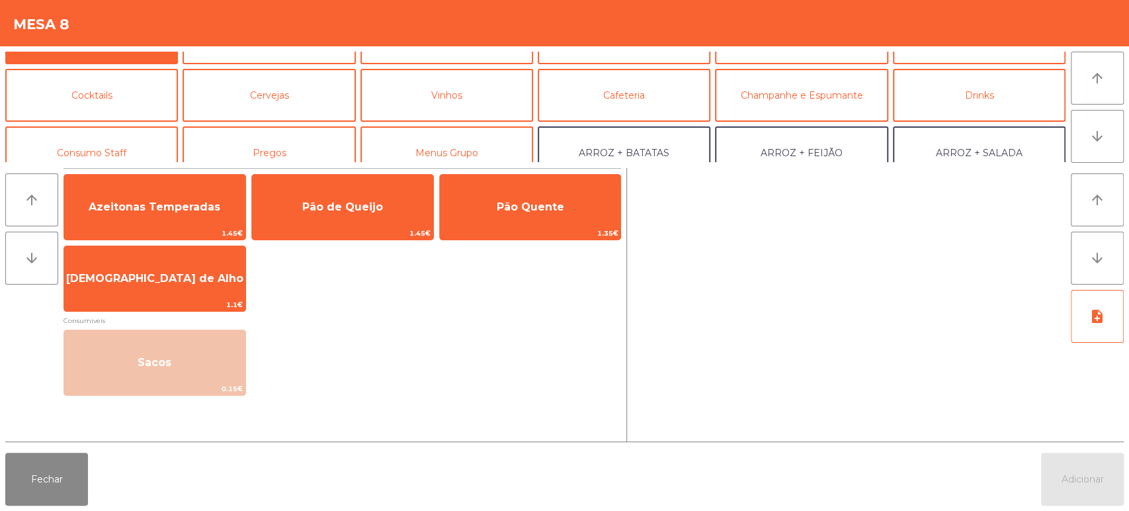
scroll to position [41, 0]
click at [144, 150] on button "Consumo Staff" at bounding box center [91, 152] width 173 height 53
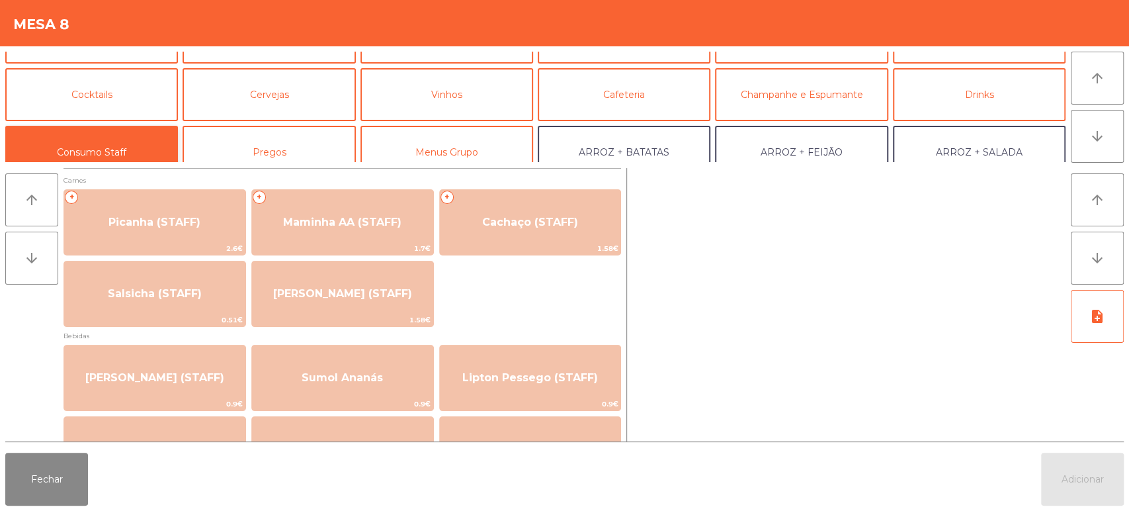
scroll to position [0, 0]
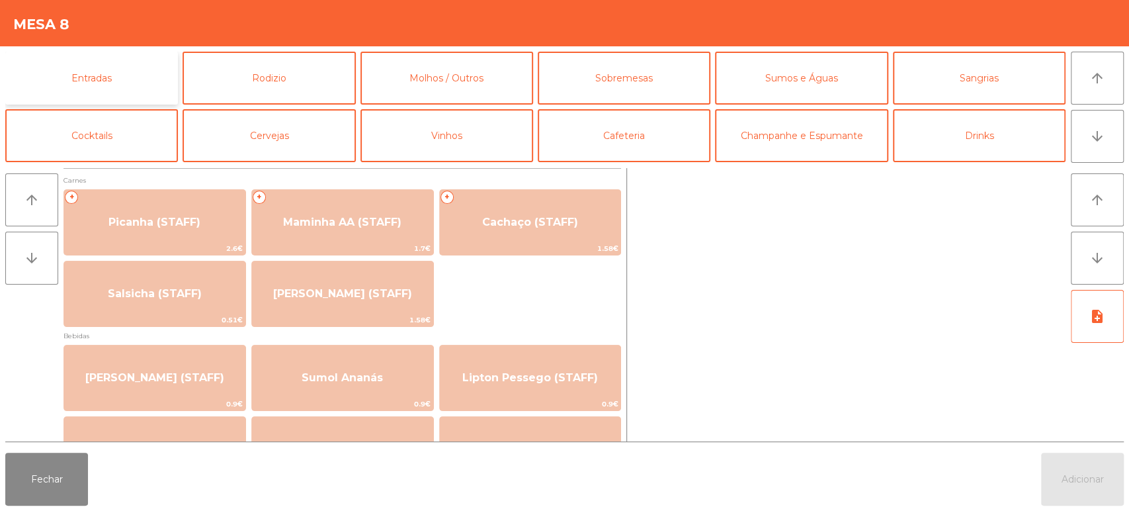
click at [152, 72] on button "Entradas" at bounding box center [91, 78] width 173 height 53
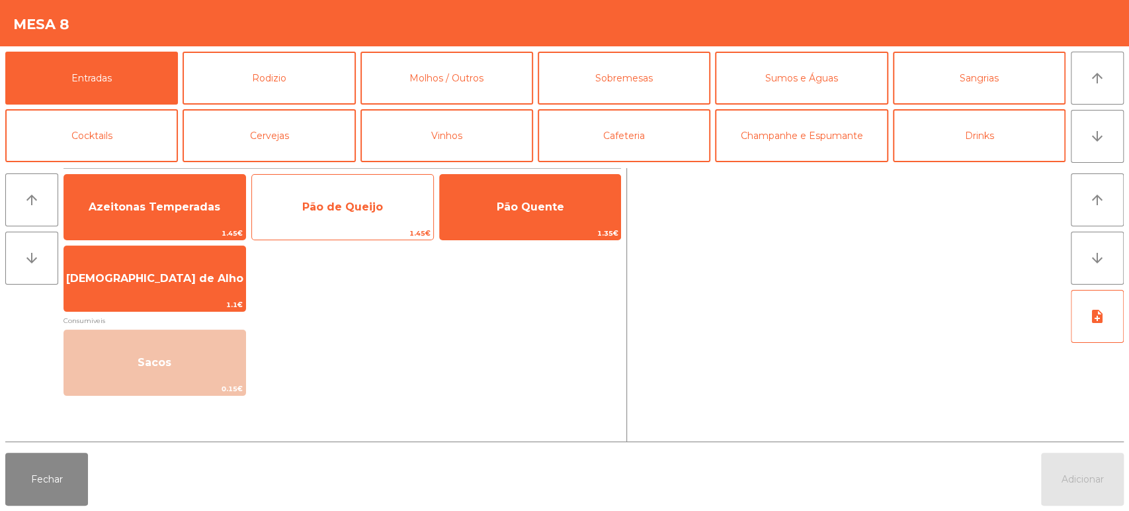
click at [376, 210] on span "Pão de Queijo" at bounding box center [342, 206] width 81 height 13
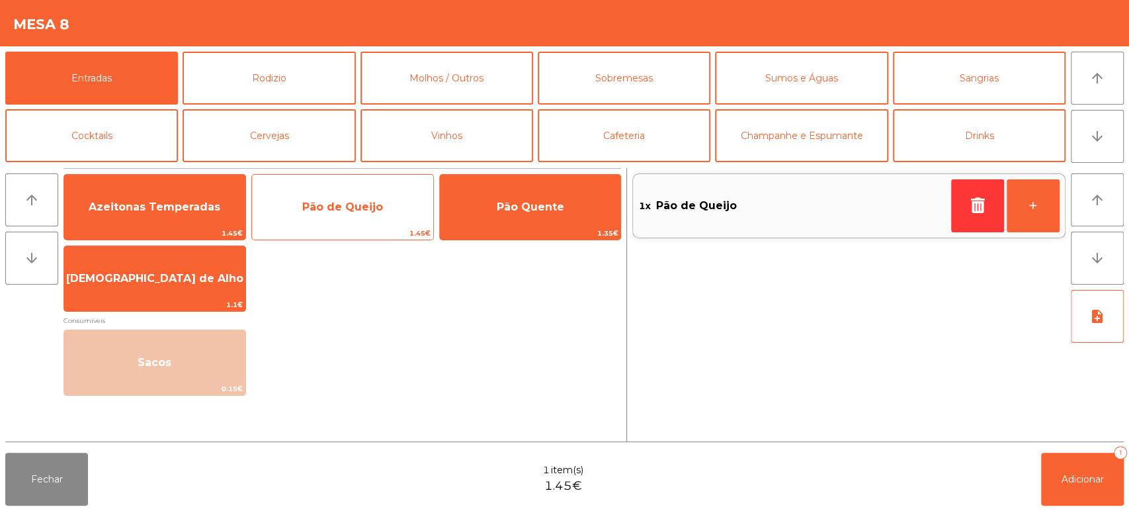
click at [366, 224] on span "Pão de Queijo" at bounding box center [342, 207] width 181 height 36
click at [364, 229] on span "1.45€" at bounding box center [342, 233] width 181 height 13
click at [366, 226] on div "Pão de Queijo 1.45€" at bounding box center [342, 207] width 183 height 66
click at [358, 228] on span "1.45€" at bounding box center [342, 233] width 181 height 13
click at [367, 226] on div "Pão de Queijo 1.45€" at bounding box center [342, 207] width 183 height 66
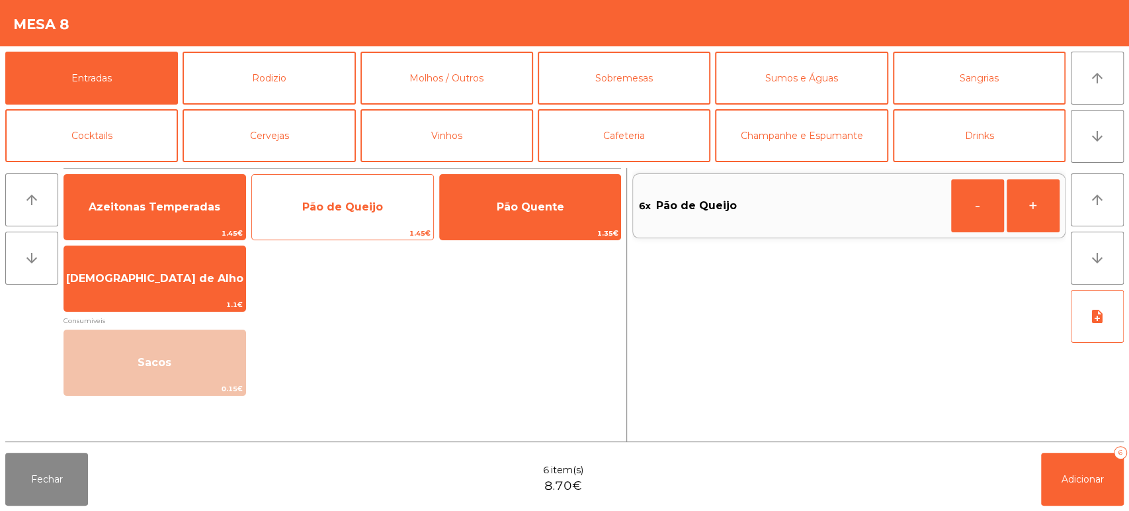
click at [368, 231] on span "1.45€" at bounding box center [342, 233] width 181 height 13
click at [372, 207] on span "Pão de Queijo" at bounding box center [342, 206] width 81 height 13
click at [387, 202] on span "Pão de Queijo" at bounding box center [342, 207] width 181 height 36
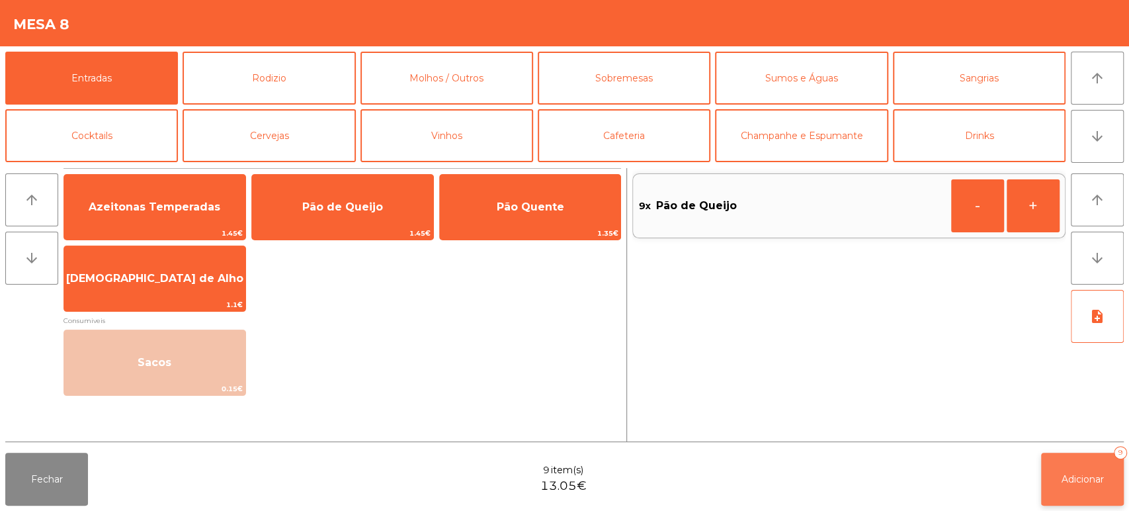
click at [1072, 482] on span "Adicionar" at bounding box center [1082, 479] width 42 height 12
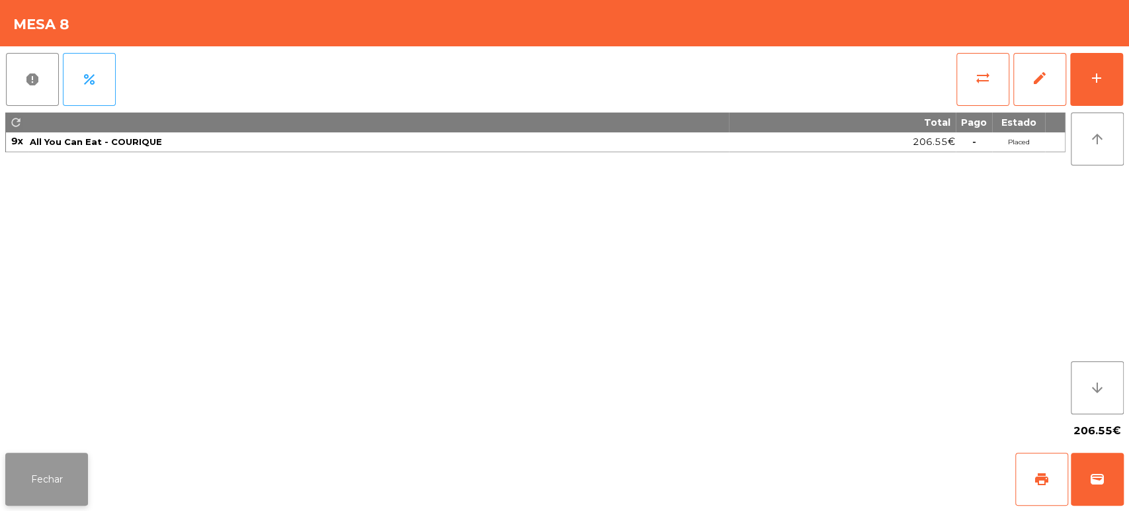
click at [65, 466] on button "Fechar" at bounding box center [46, 478] width 83 height 53
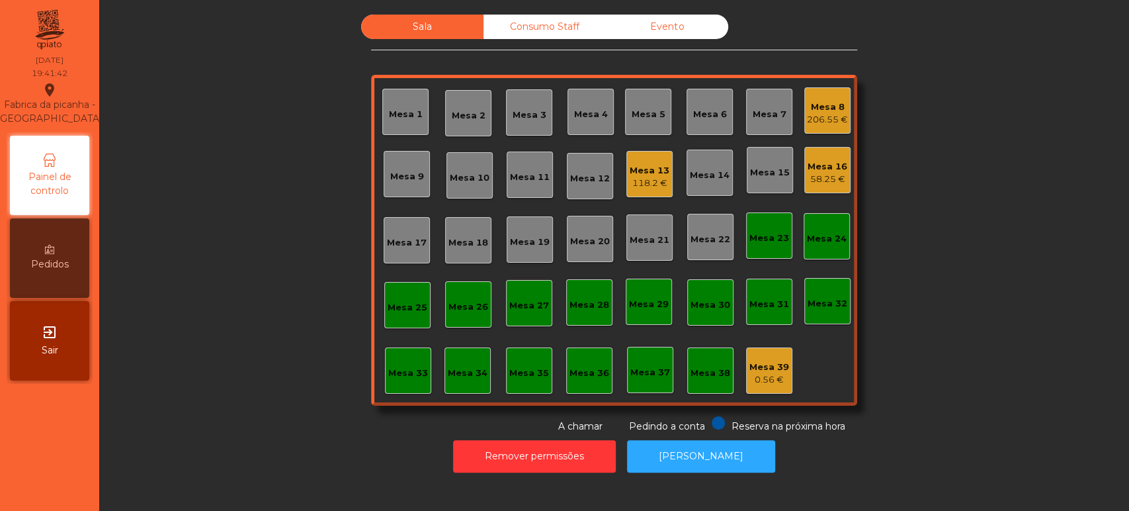
click at [226, 280] on div "Sala Consumo Staff Evento Mesa 1 Mesa 2 Mesa 3 Mesa 4 Mesa 5 Mesa 6 Mesa 7 Mesa…" at bounding box center [614, 224] width 994 height 419
click at [401, 310] on div "Mesa 25" at bounding box center [408, 307] width 40 height 13
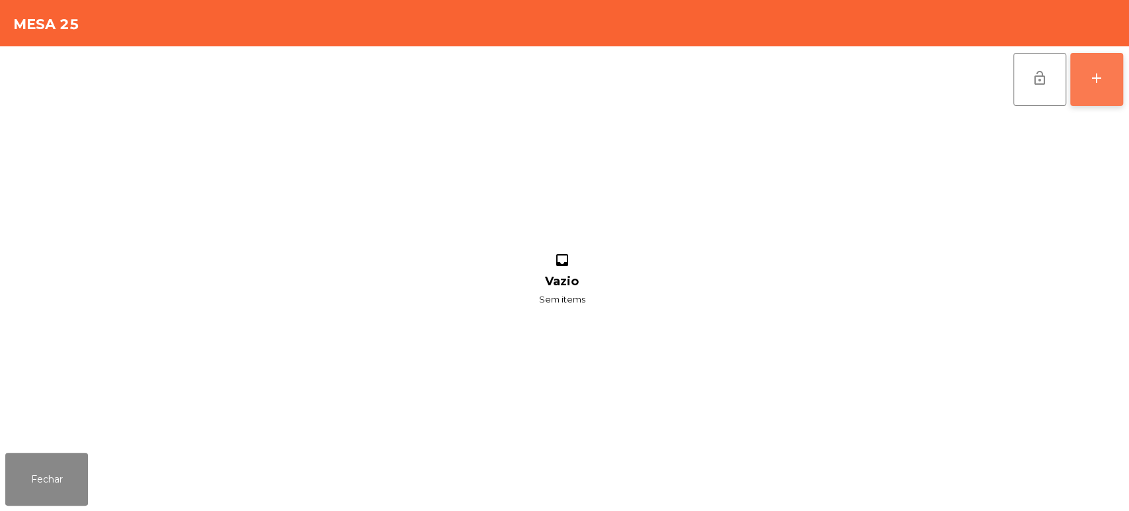
click at [1093, 79] on div "add" at bounding box center [1097, 78] width 16 height 16
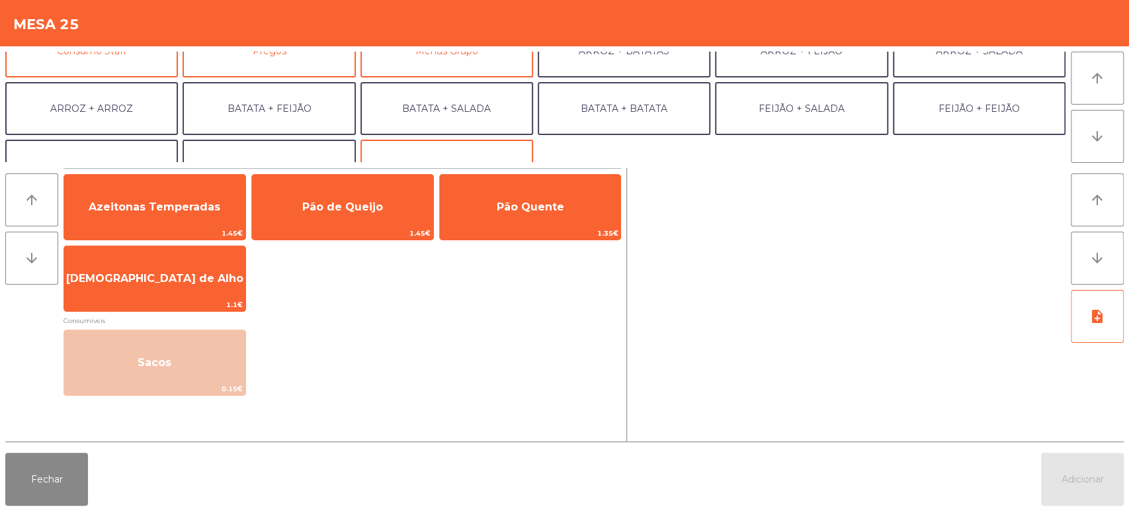
scroll to position [144, 0]
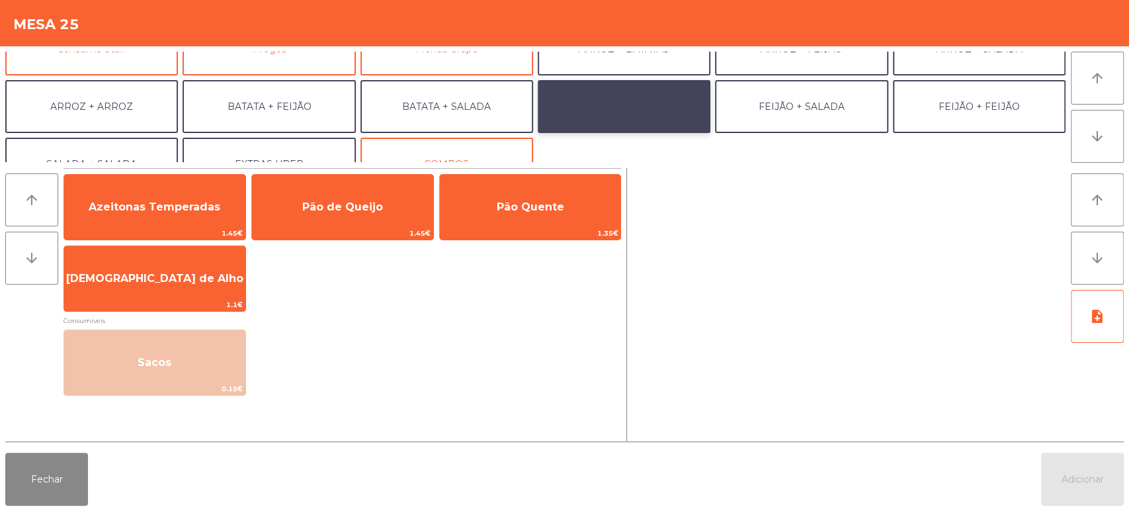
click at [667, 122] on button "BATATA + BATATA" at bounding box center [624, 106] width 173 height 53
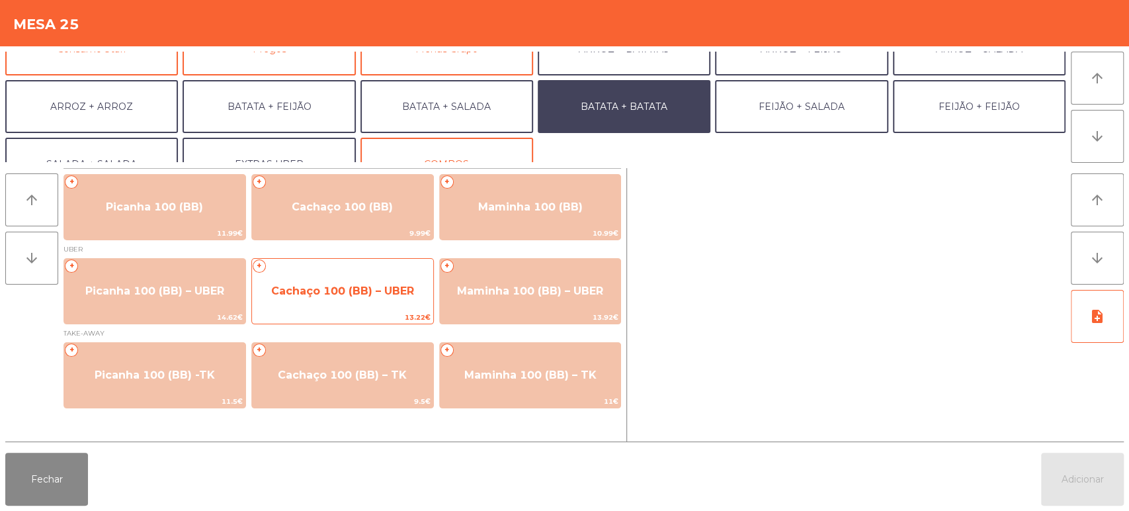
click at [360, 280] on span "Cachaço 100 (BB) – UBER" at bounding box center [342, 291] width 181 height 36
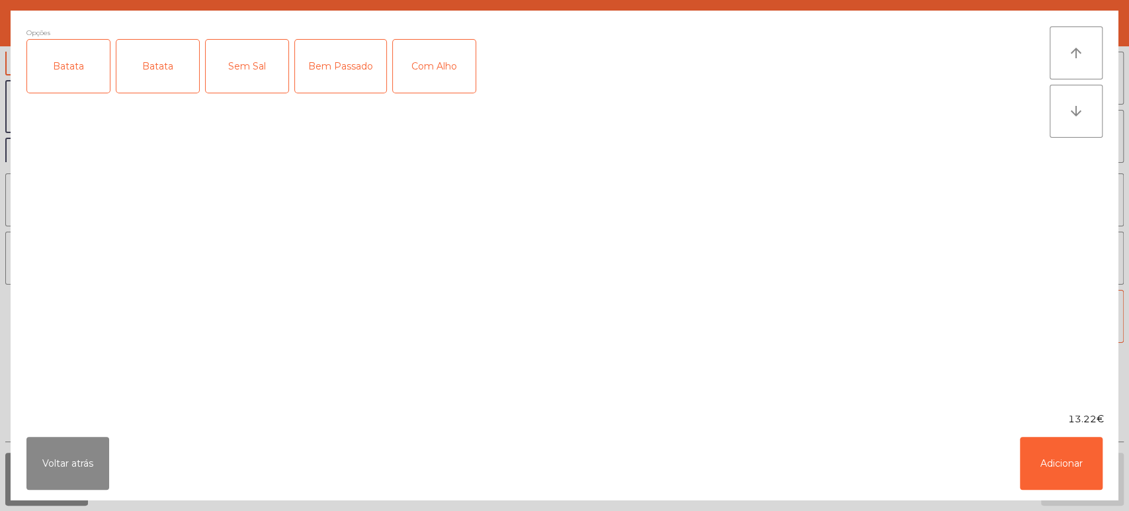
click at [63, 90] on div "Batata" at bounding box center [68, 66] width 83 height 53
click at [169, 60] on div "Batata" at bounding box center [157, 66] width 83 height 53
click at [63, 77] on div "Batata" at bounding box center [68, 66] width 83 height 53
click at [443, 48] on div "Com Alho" at bounding box center [434, 66] width 83 height 53
click at [1063, 463] on button "Adicionar" at bounding box center [1061, 462] width 83 height 53
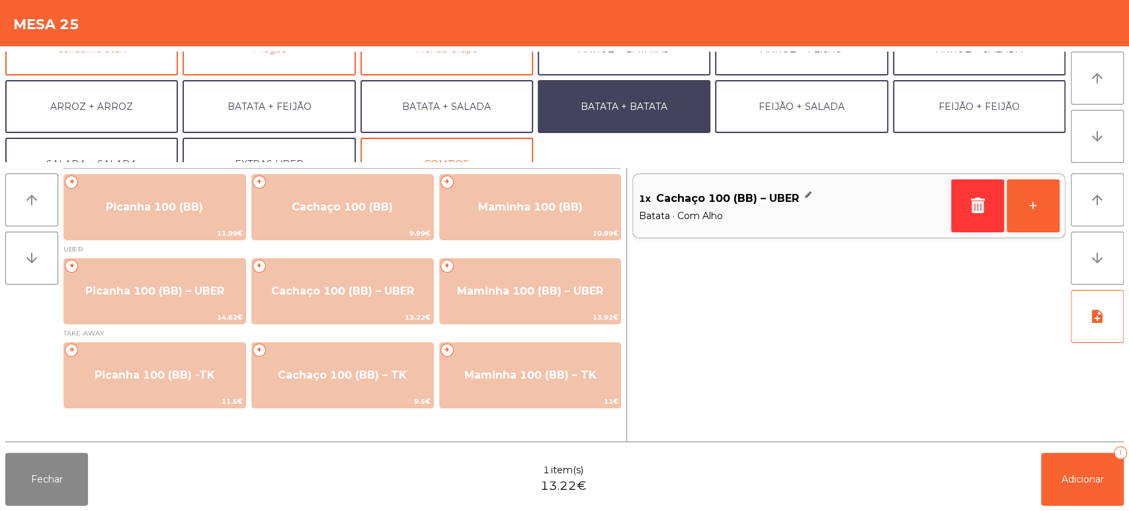
scroll to position [172, 0]
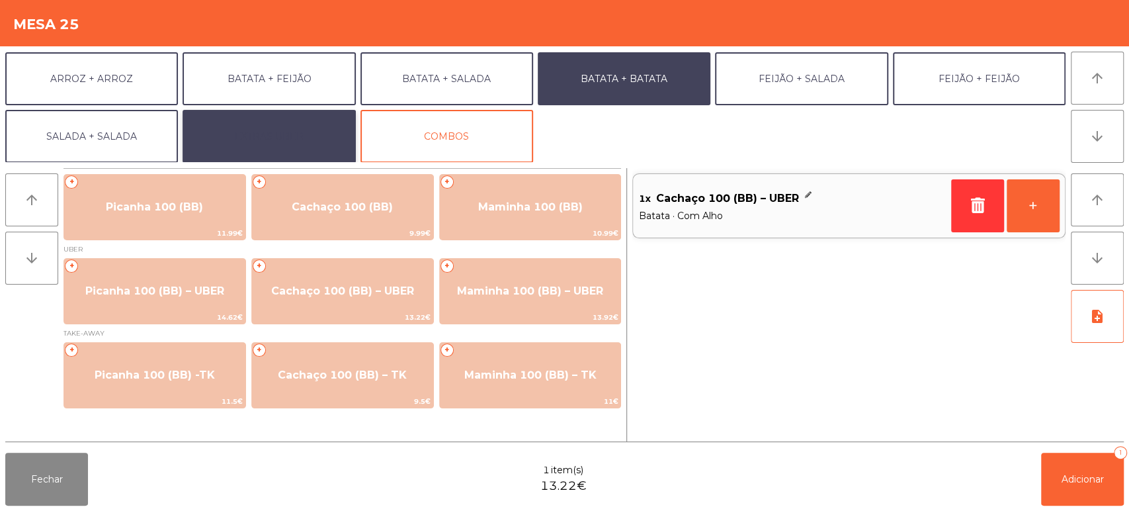
click at [286, 150] on button "EXTRAS UBER" at bounding box center [269, 136] width 173 height 53
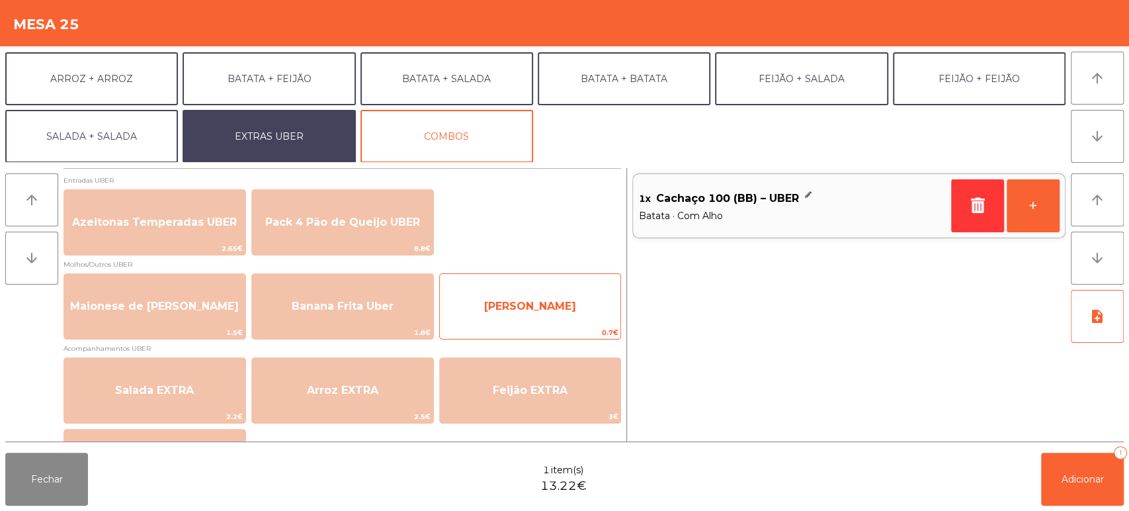
click at [561, 284] on div "Farofa Uber 0.7€" at bounding box center [530, 306] width 183 height 66
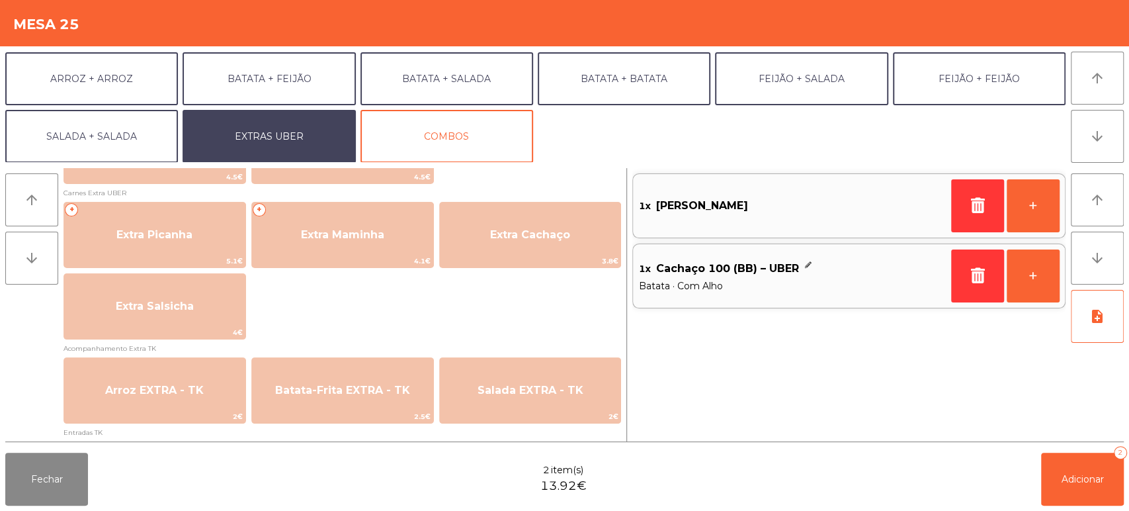
scroll to position [695, 0]
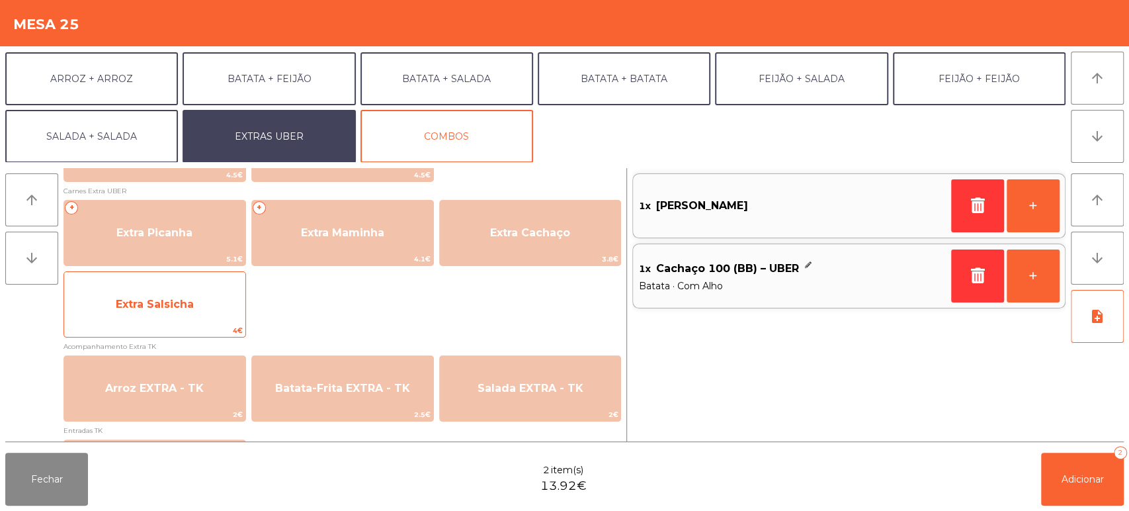
click at [196, 303] on span "Extra Salsicha" at bounding box center [154, 304] width 181 height 36
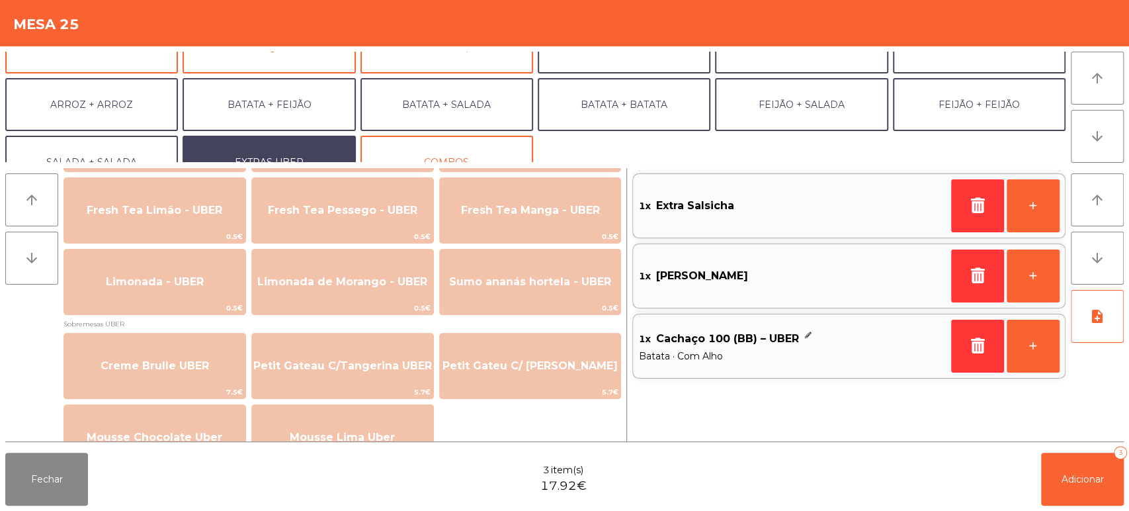
scroll to position [147, 0]
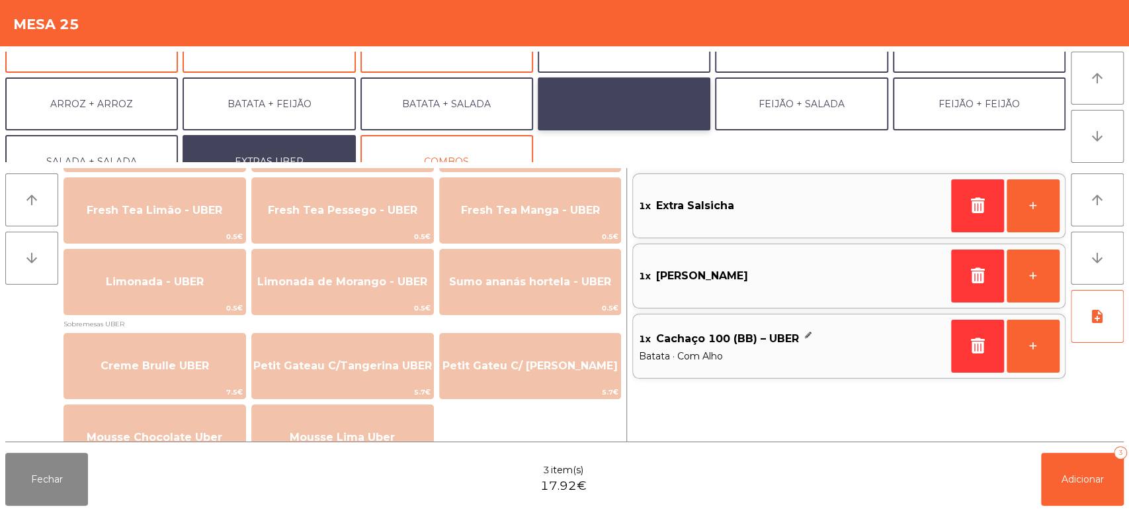
click at [595, 104] on button "BATATA + BATATA" at bounding box center [624, 103] width 173 height 53
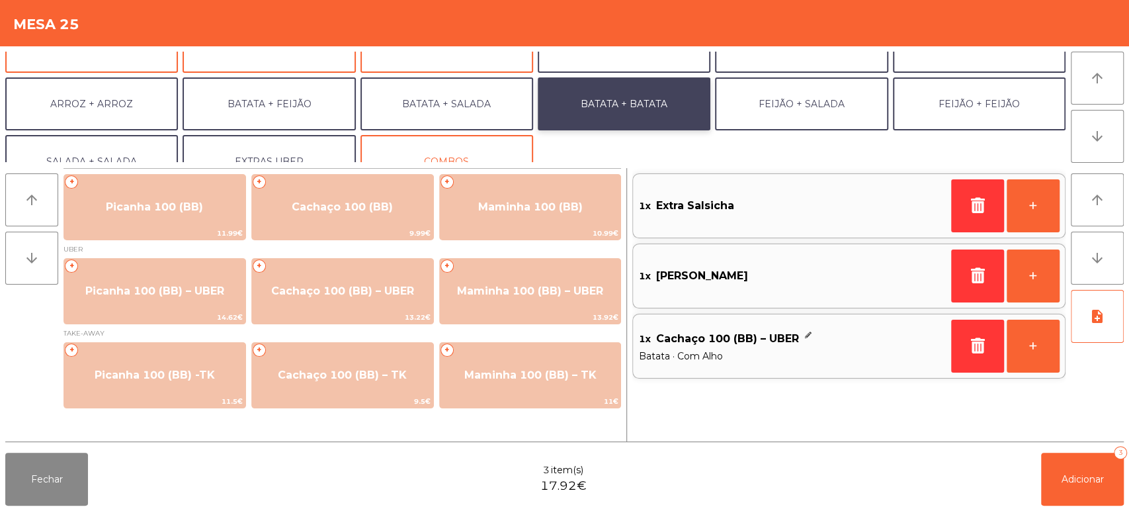
scroll to position [0, 0]
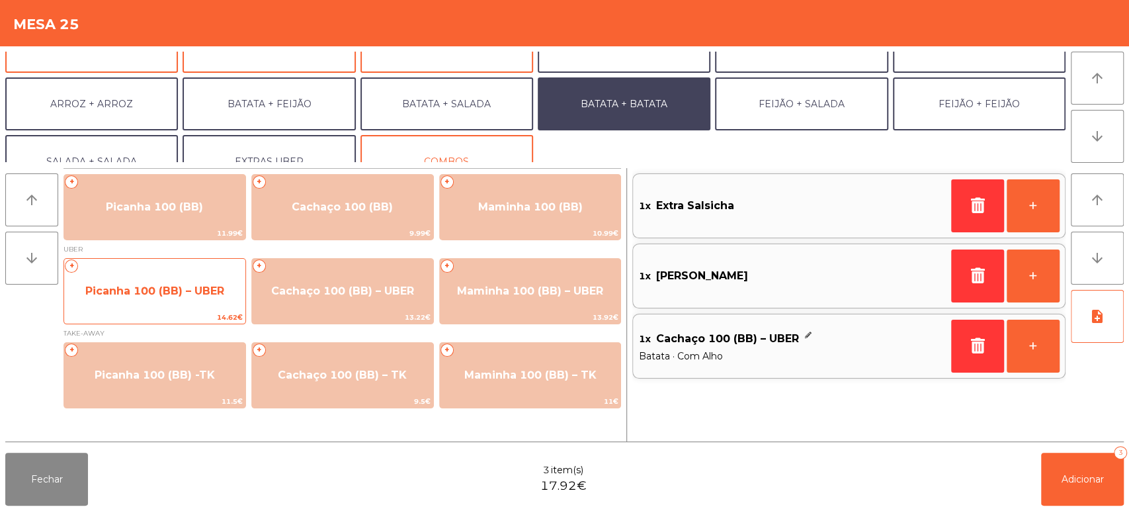
click at [190, 283] on span "Picanha 100 (BB) – UBER" at bounding box center [154, 291] width 181 height 36
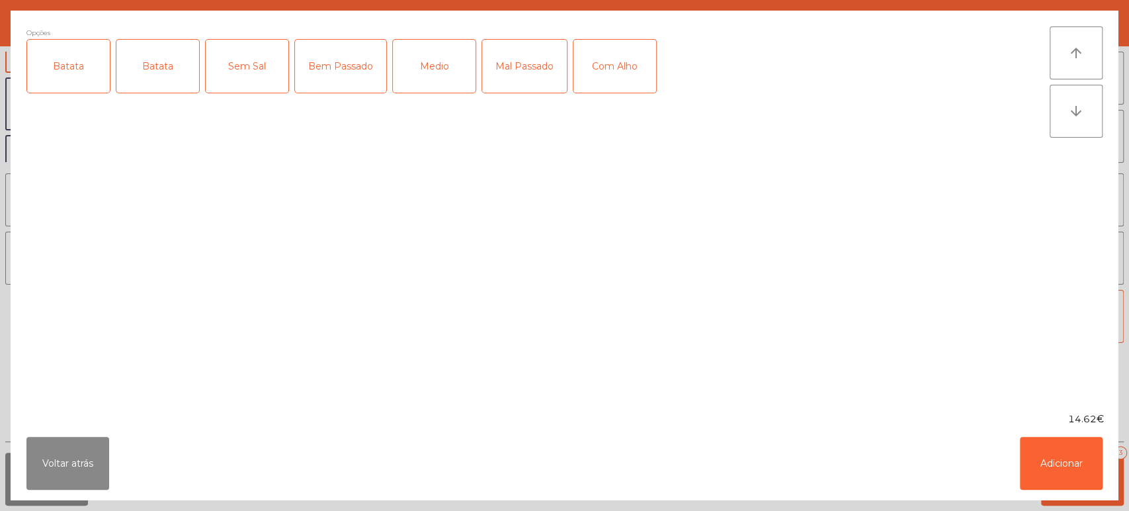
click at [87, 78] on div "Batata" at bounding box center [68, 66] width 83 height 53
click at [522, 69] on div "Mal Passado" at bounding box center [524, 66] width 85 height 53
click at [600, 64] on div "Com Alho" at bounding box center [614, 66] width 83 height 53
click at [1124, 477] on ngb-modal-window "Opções (Batata, Mal Passado , Com Alho) Batata Batata Sem Sal Bem Passado Medio…" at bounding box center [564, 255] width 1129 height 511
click at [1085, 456] on button "Adicionar" at bounding box center [1061, 462] width 83 height 53
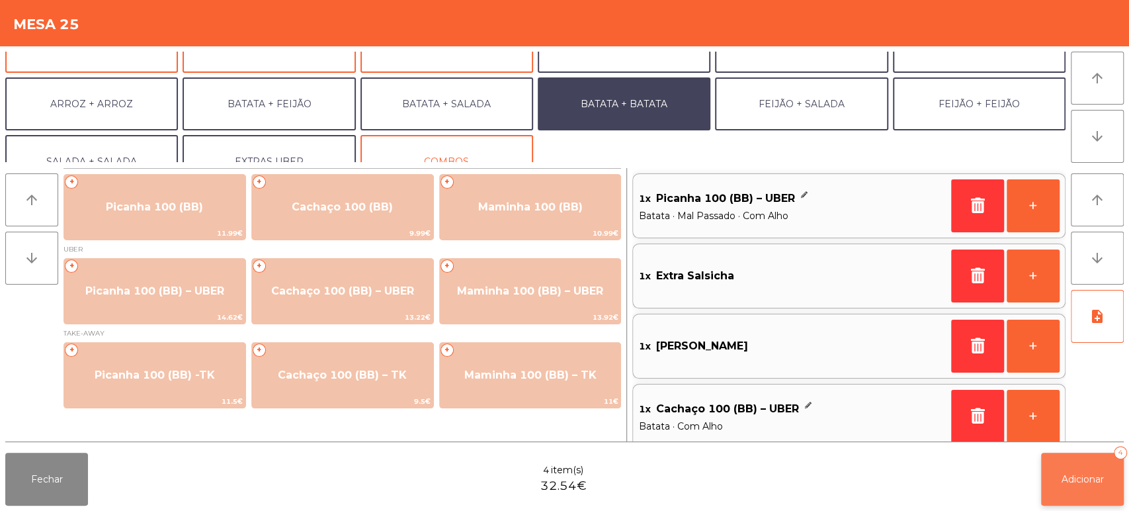
click at [1071, 455] on button "Adicionar 4" at bounding box center [1082, 478] width 83 height 53
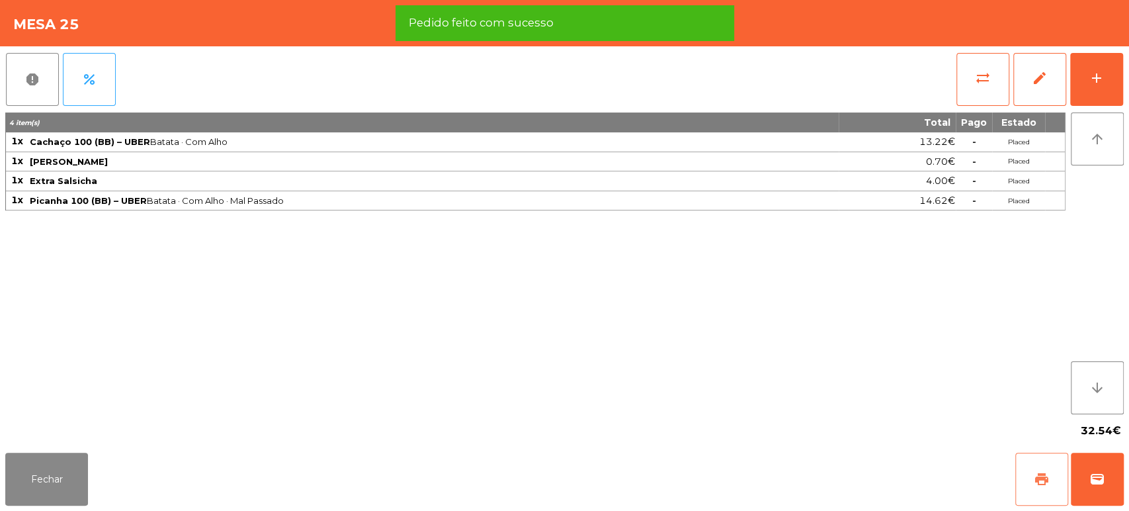
click at [1037, 474] on span "print" at bounding box center [1042, 479] width 16 height 16
click at [1095, 472] on span "wallet" at bounding box center [1097, 479] width 16 height 16
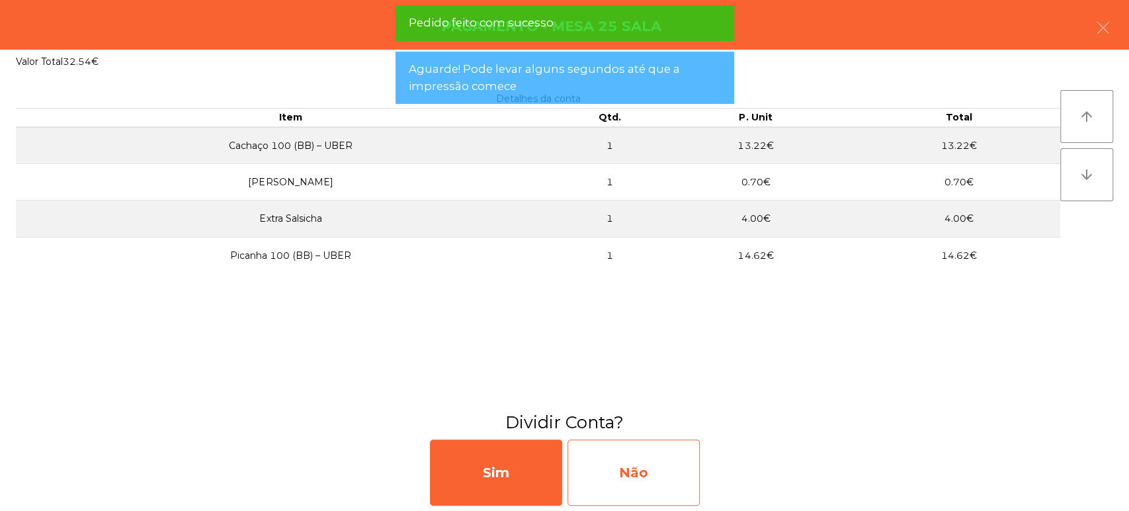
click at [622, 456] on div "Não" at bounding box center [633, 472] width 132 height 66
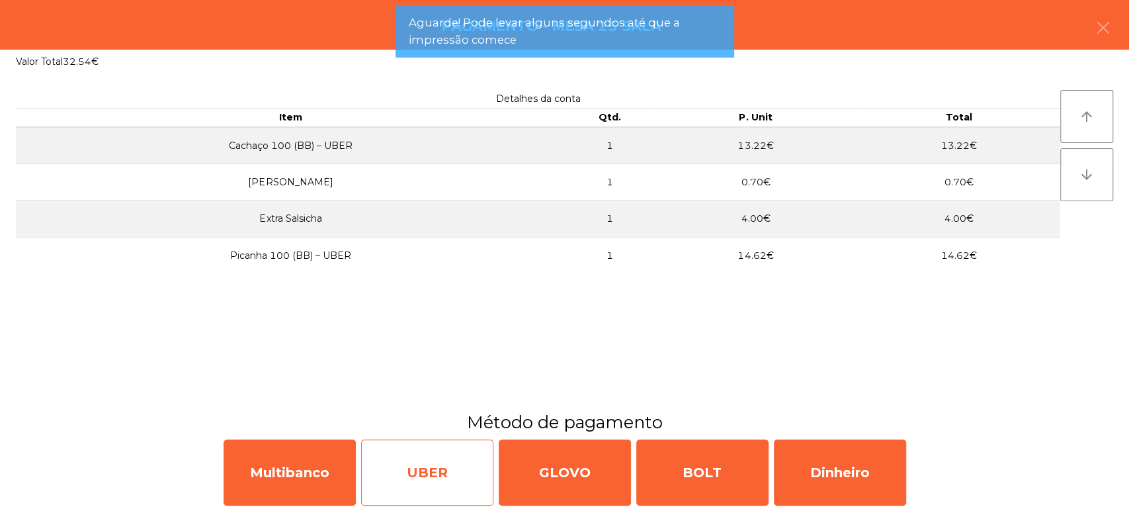
click at [426, 479] on div "UBER" at bounding box center [427, 472] width 132 height 66
select select "**"
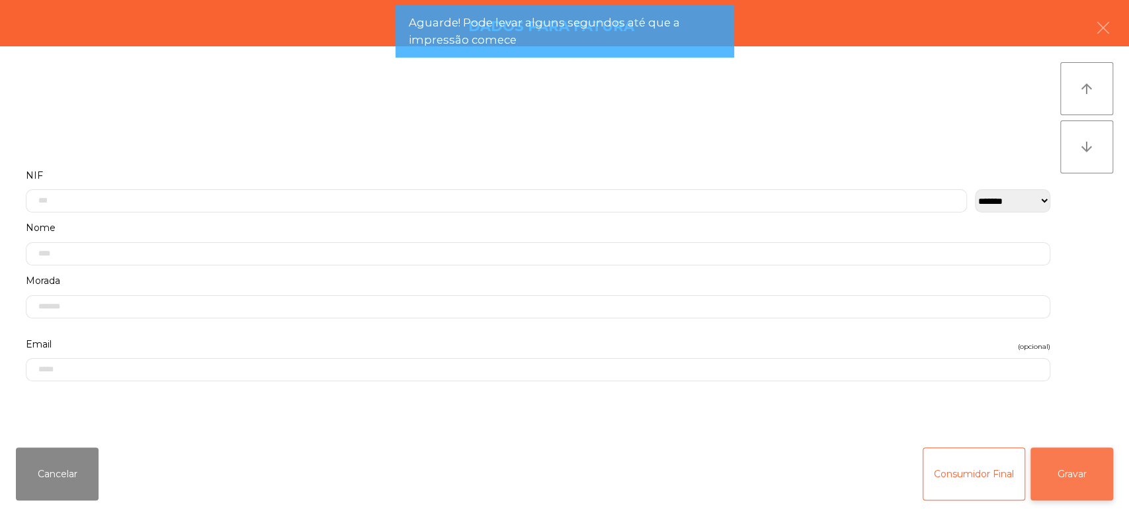
click at [1089, 455] on button "Gravar" at bounding box center [1071, 473] width 83 height 53
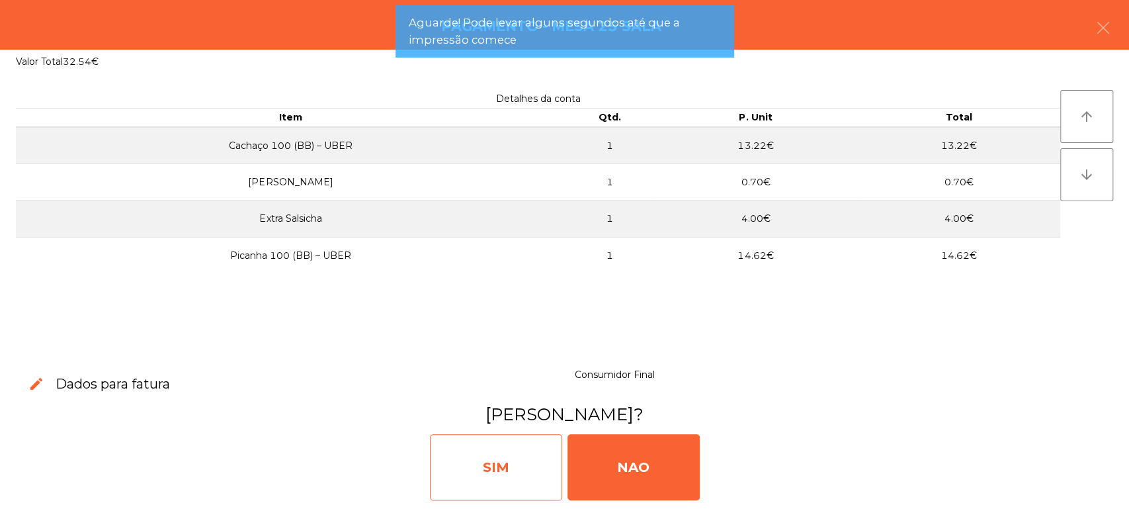
click at [504, 457] on div "SIM" at bounding box center [496, 467] width 132 height 66
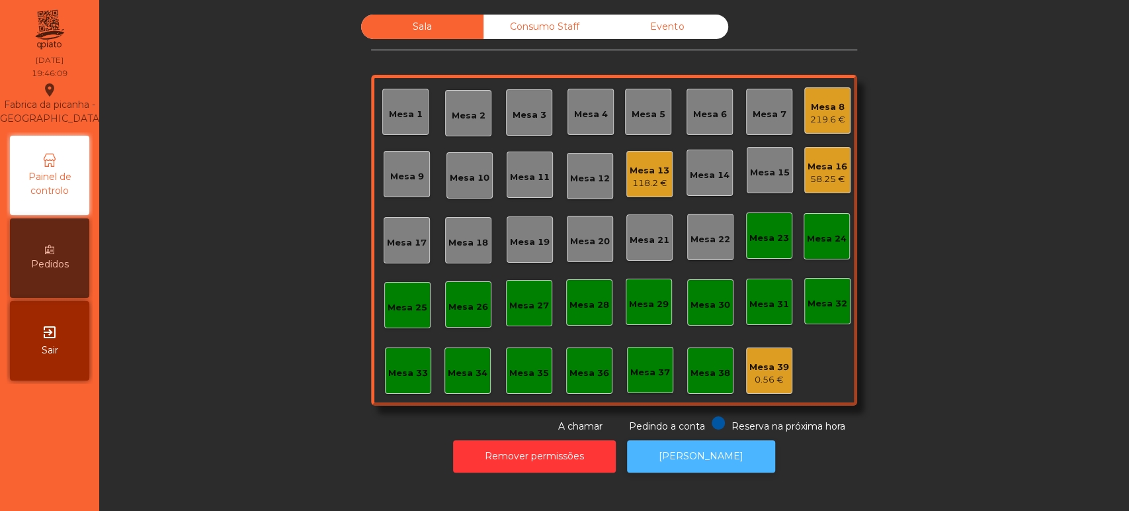
click at [735, 453] on button "[PERSON_NAME]" at bounding box center [701, 456] width 148 height 32
click at [814, 128] on div "Mesa 8 219.6 €" at bounding box center [827, 110] width 46 height 46
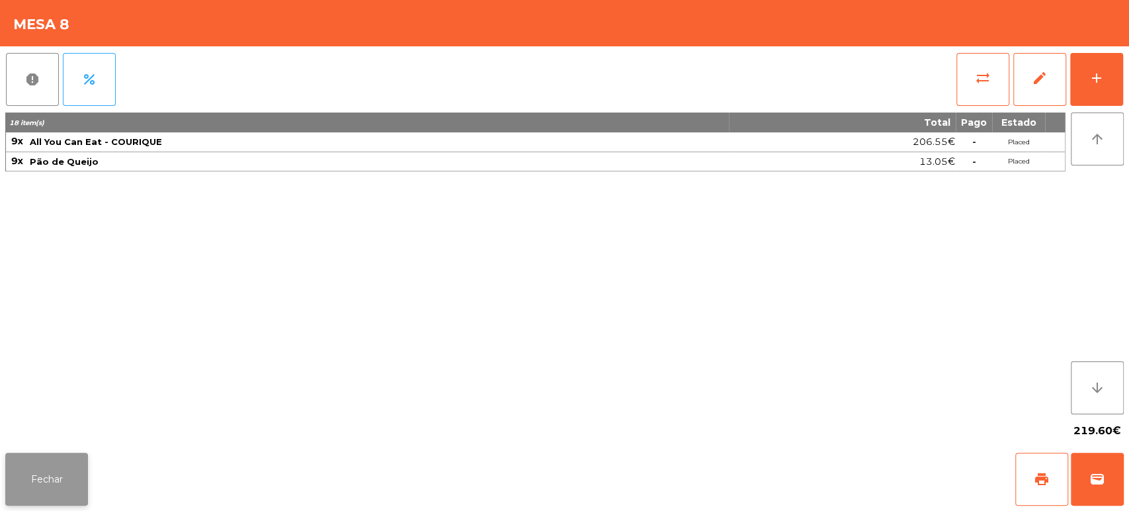
click at [50, 470] on button "Fechar" at bounding box center [46, 478] width 83 height 53
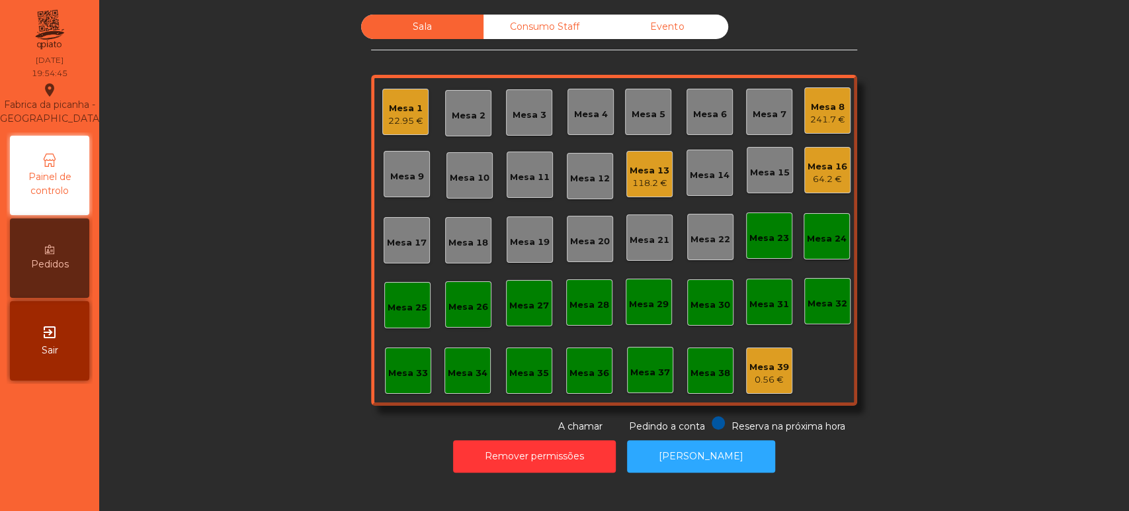
click at [460, 261] on div "Mesa 18" at bounding box center [468, 240] width 46 height 46
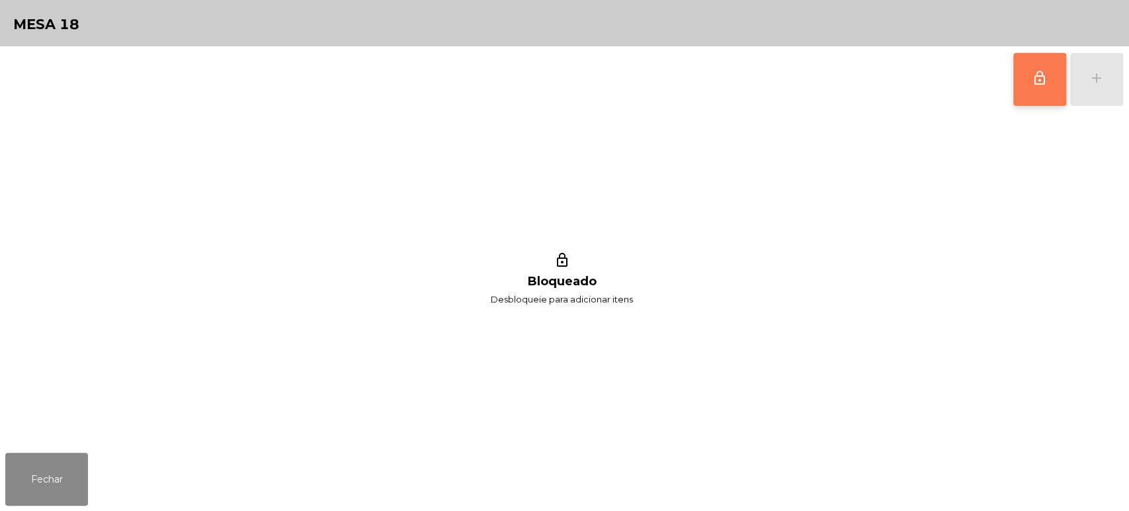
click at [1032, 90] on button "lock_outline" at bounding box center [1039, 79] width 53 height 53
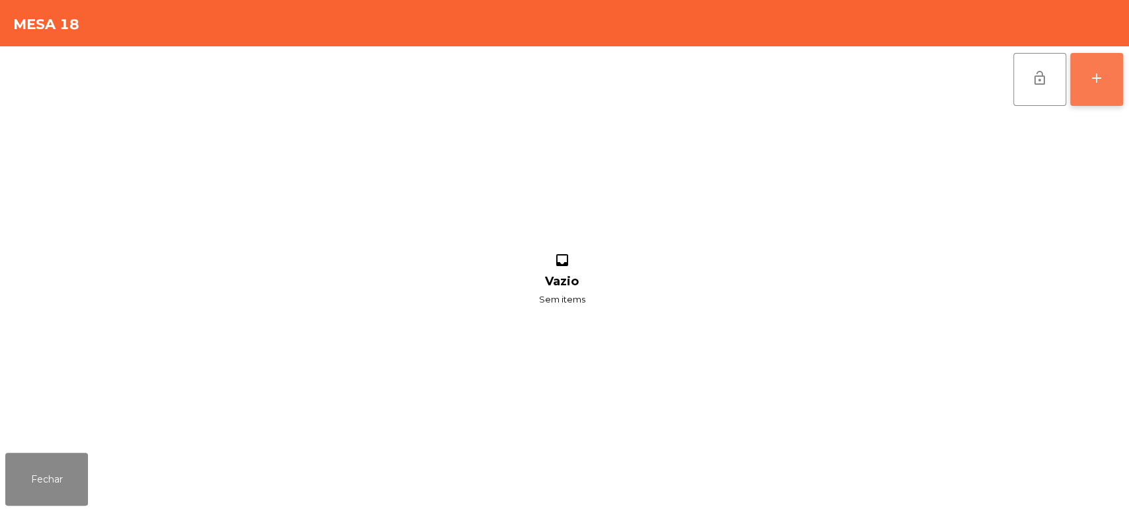
click at [1098, 71] on div "add" at bounding box center [1097, 78] width 16 height 16
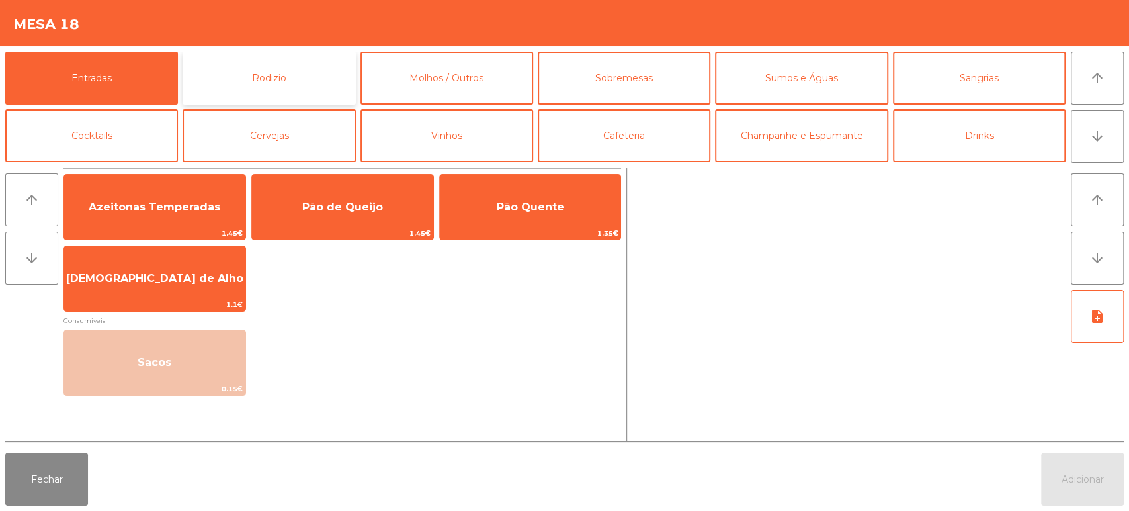
click at [318, 85] on button "Rodizio" at bounding box center [269, 78] width 173 height 53
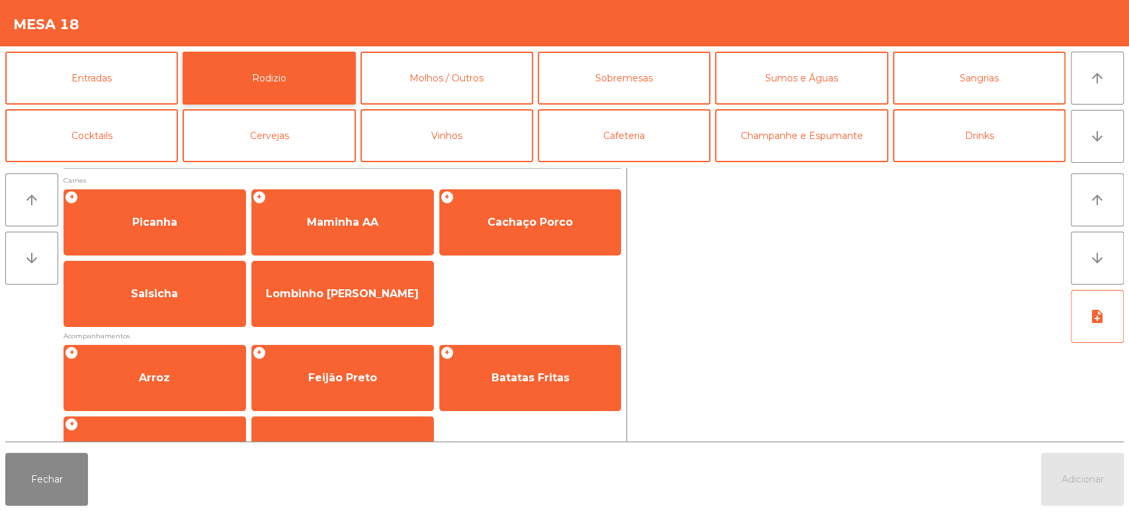
scroll to position [186, 0]
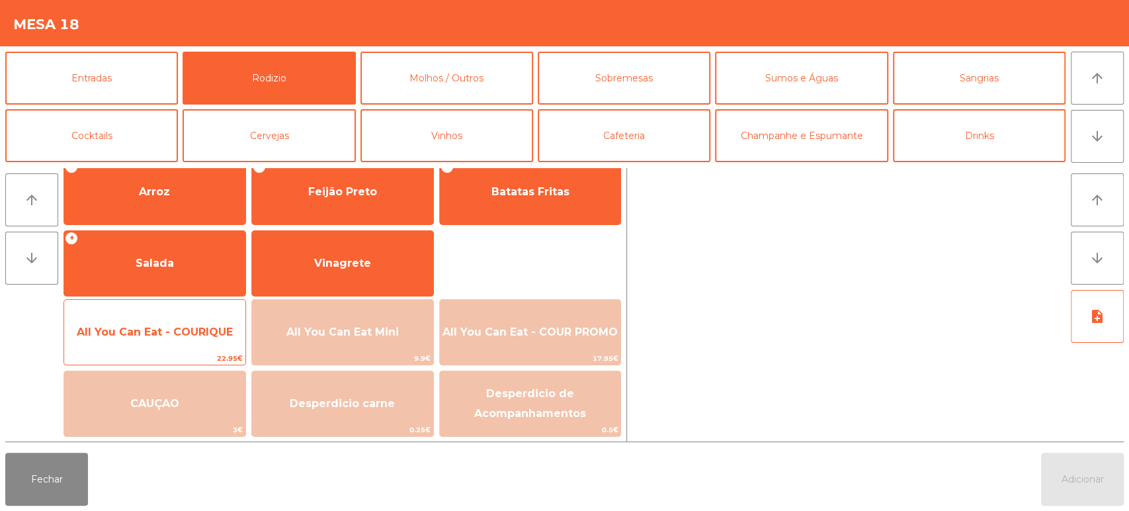
click at [220, 334] on span "All You Can Eat - COURIQUE" at bounding box center [155, 331] width 156 height 13
click at [212, 333] on span "All You Can Eat - COURIQUE" at bounding box center [155, 331] width 156 height 13
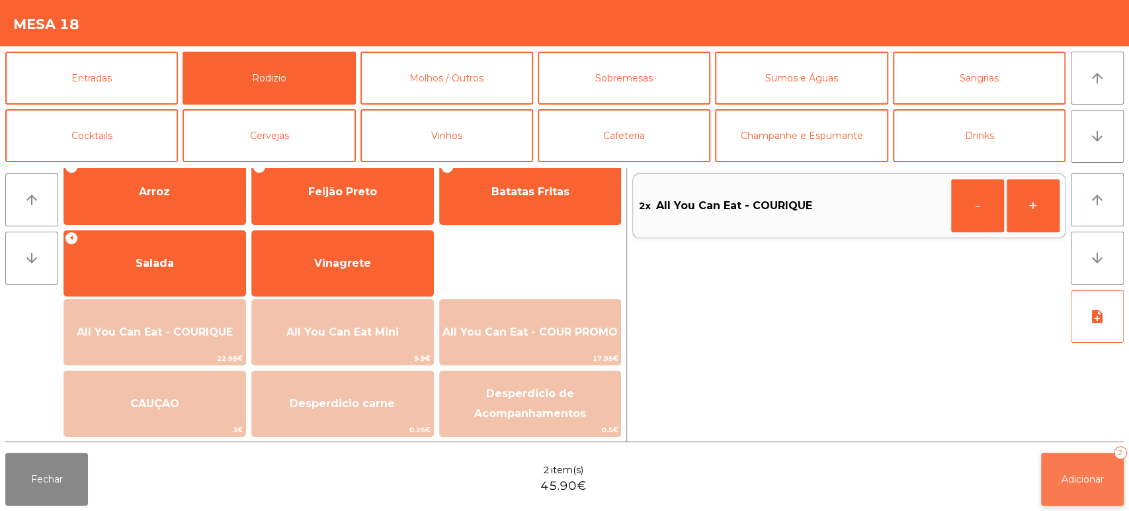
click at [1104, 480] on span "Adicionar" at bounding box center [1082, 479] width 42 height 12
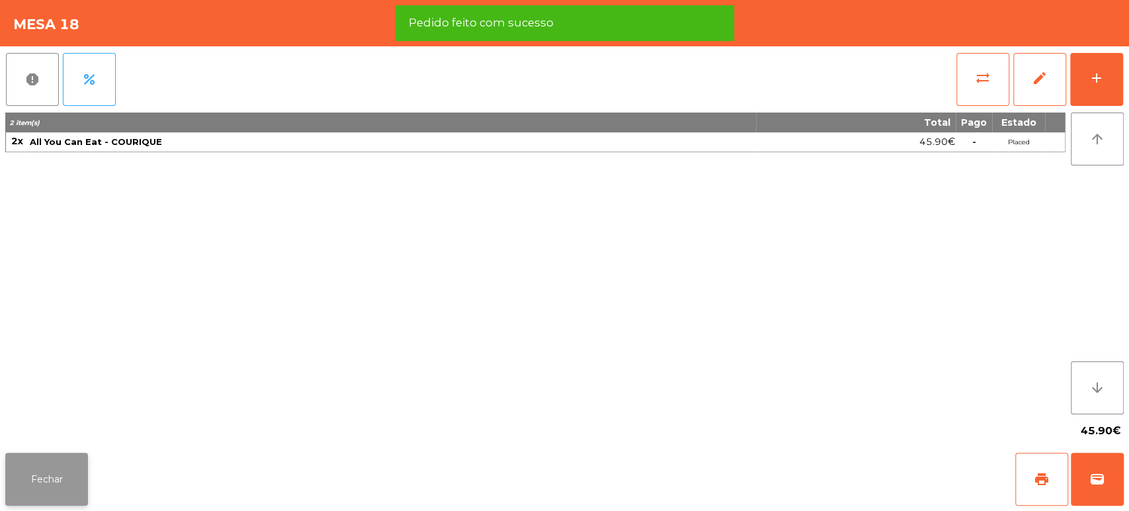
click at [69, 482] on button "Fechar" at bounding box center [46, 478] width 83 height 53
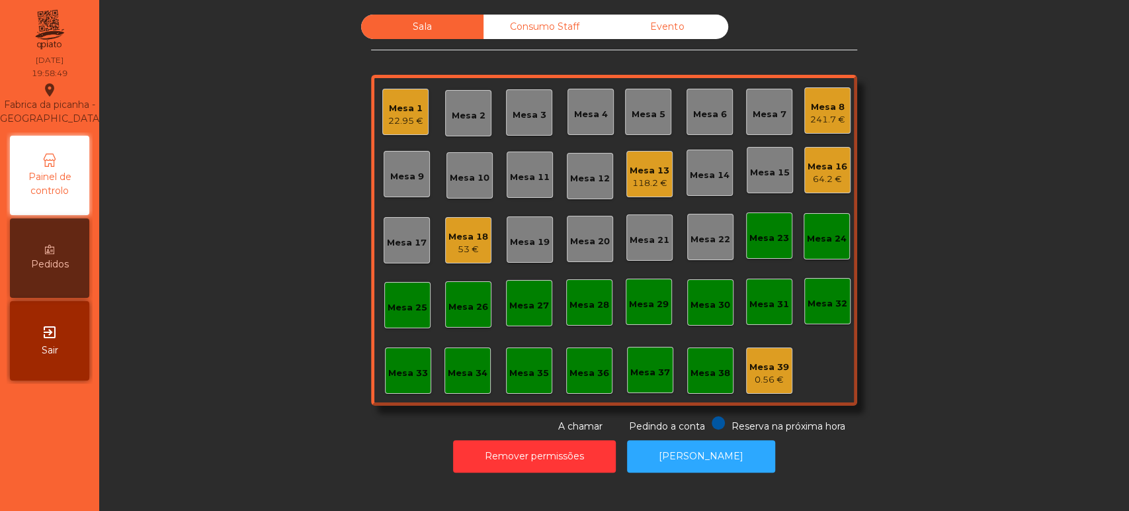
click at [829, 90] on div "Mesa 8 241.7 €" at bounding box center [827, 110] width 46 height 46
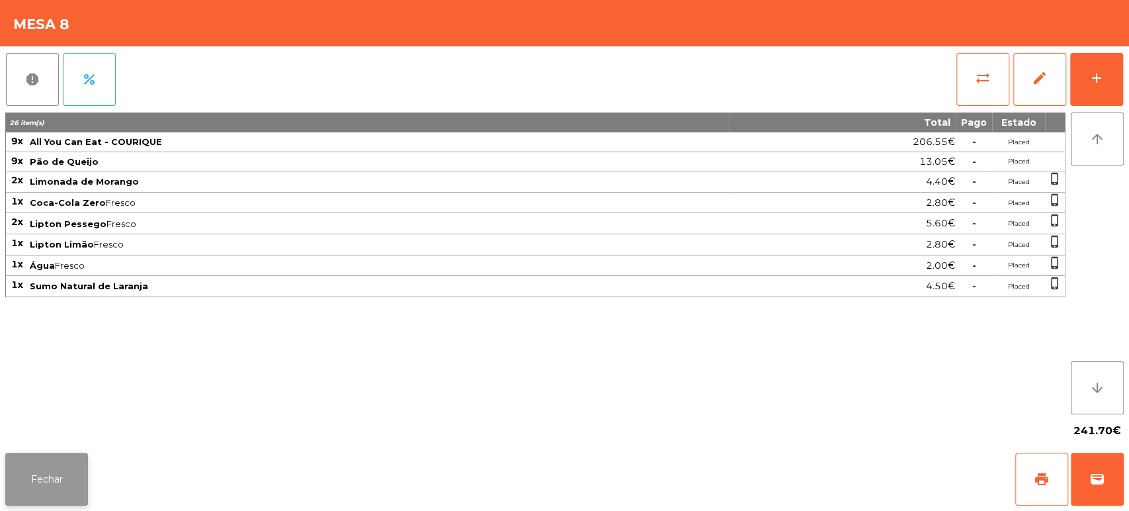
click at [48, 487] on button "Fechar" at bounding box center [46, 478] width 83 height 53
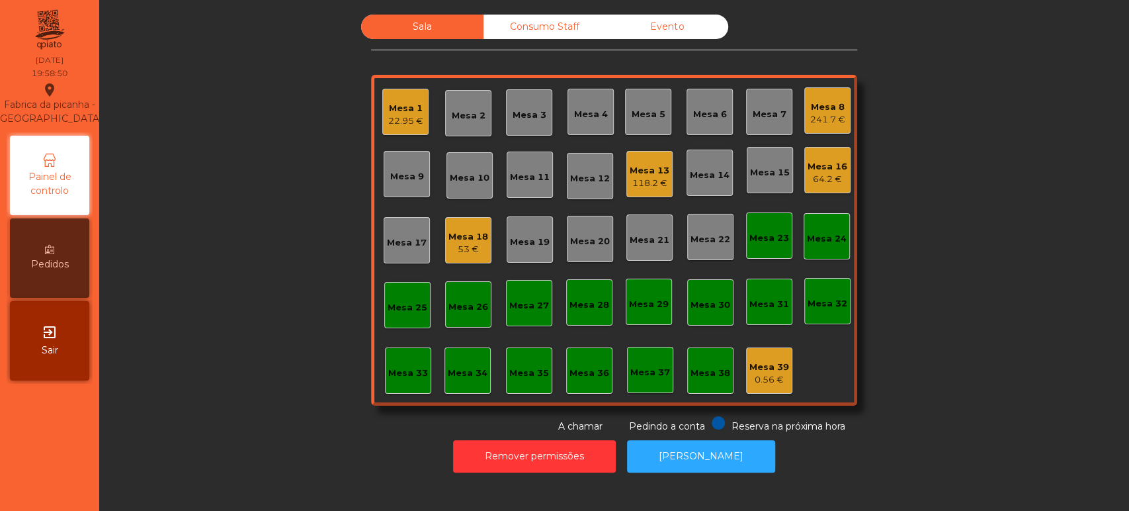
click at [626, 192] on div "Mesa 13 118.2 €" at bounding box center [649, 174] width 46 height 46
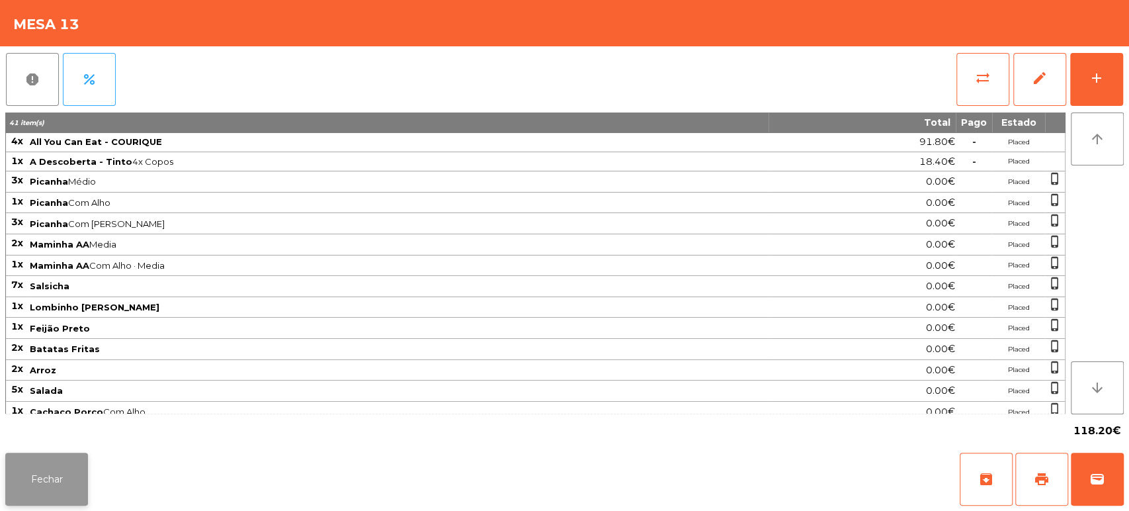
click at [62, 471] on button "Fechar" at bounding box center [46, 478] width 83 height 53
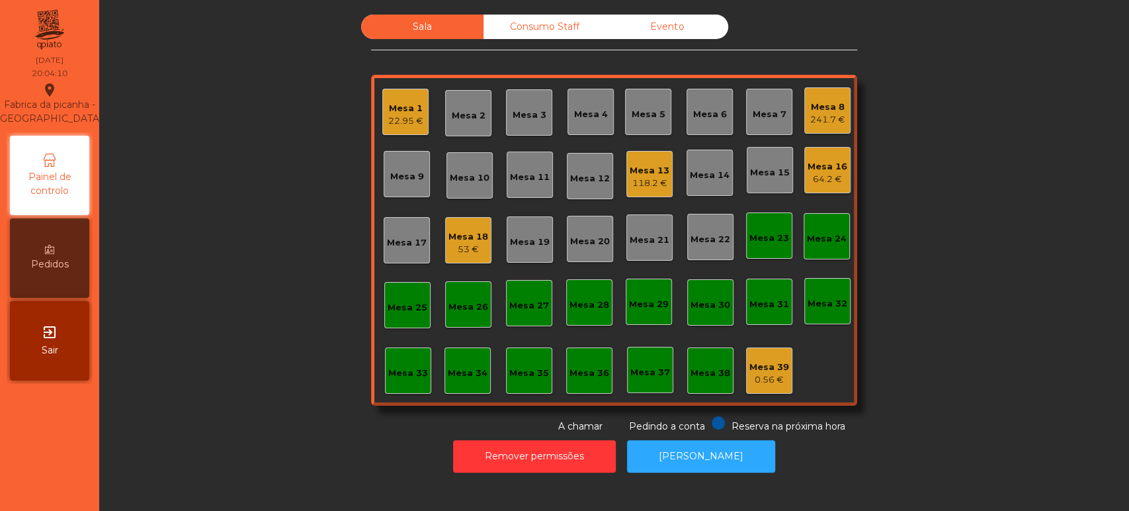
click at [765, 171] on div "Mesa 15" at bounding box center [770, 172] width 40 height 13
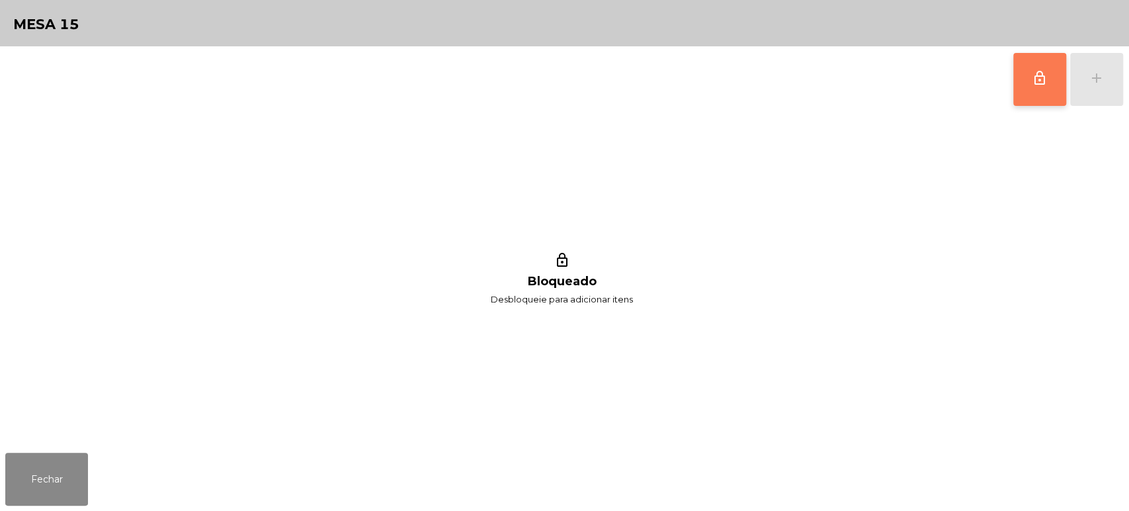
click at [1040, 82] on span "lock_outline" at bounding box center [1040, 78] width 16 height 16
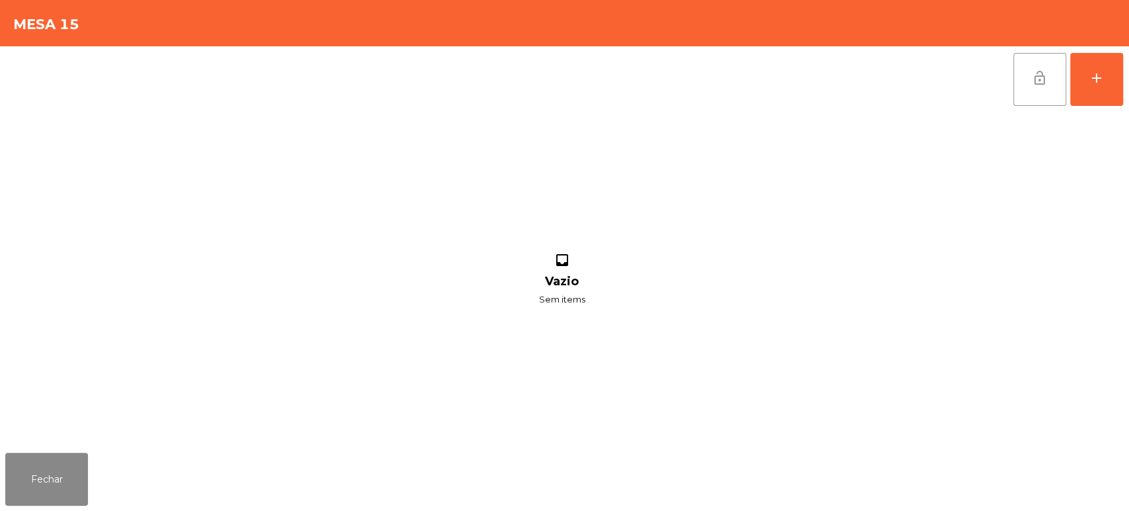
click at [1128, 73] on div "lock_open add inbox Vazio Sem items" at bounding box center [564, 246] width 1129 height 401
click at [1103, 85] on div "add" at bounding box center [1097, 78] width 16 height 16
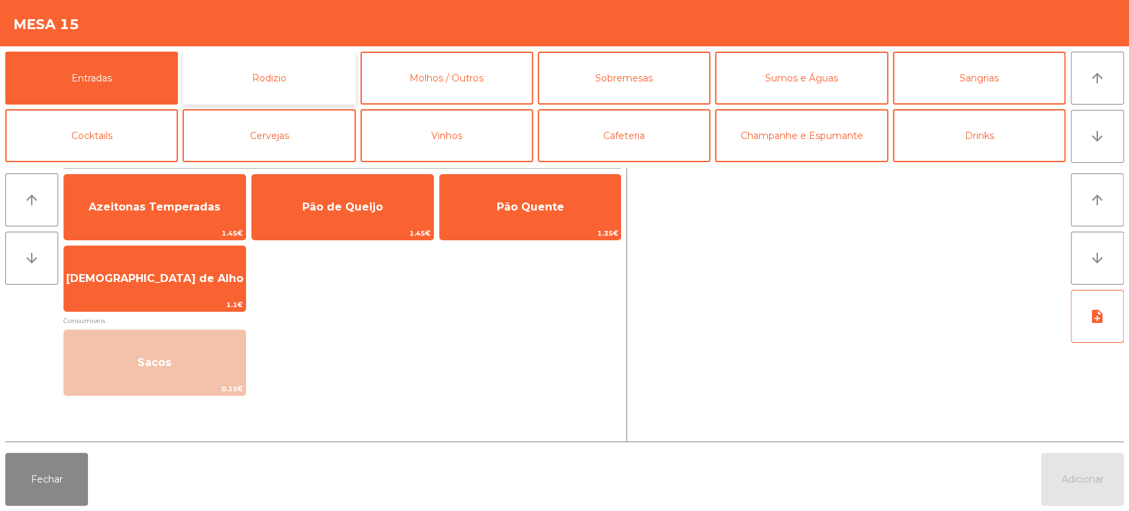
click at [284, 65] on button "Rodizio" at bounding box center [269, 78] width 173 height 53
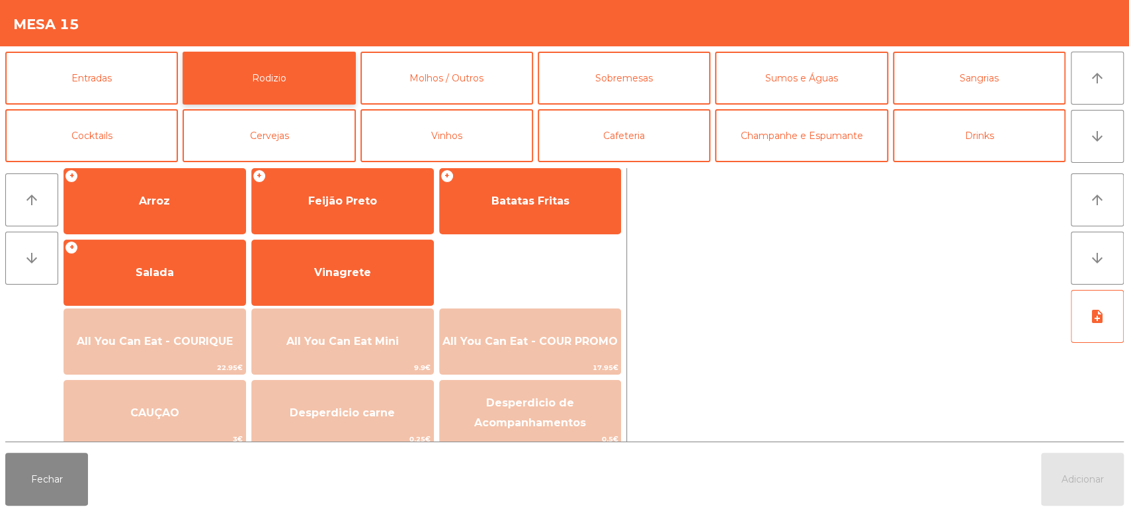
scroll to position [185, 0]
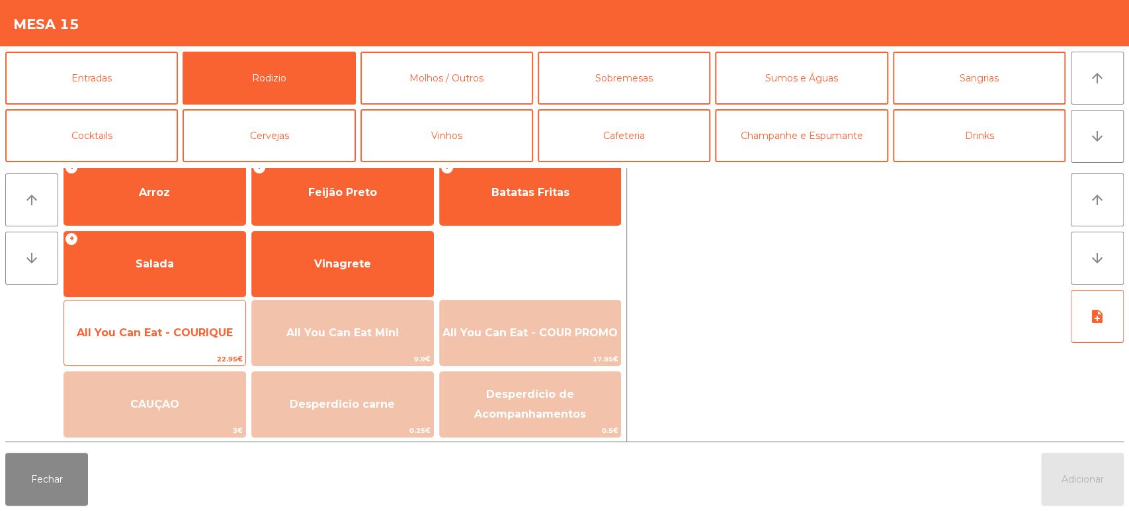
click at [181, 326] on span "All You Can Eat - COURIQUE" at bounding box center [155, 332] width 156 height 13
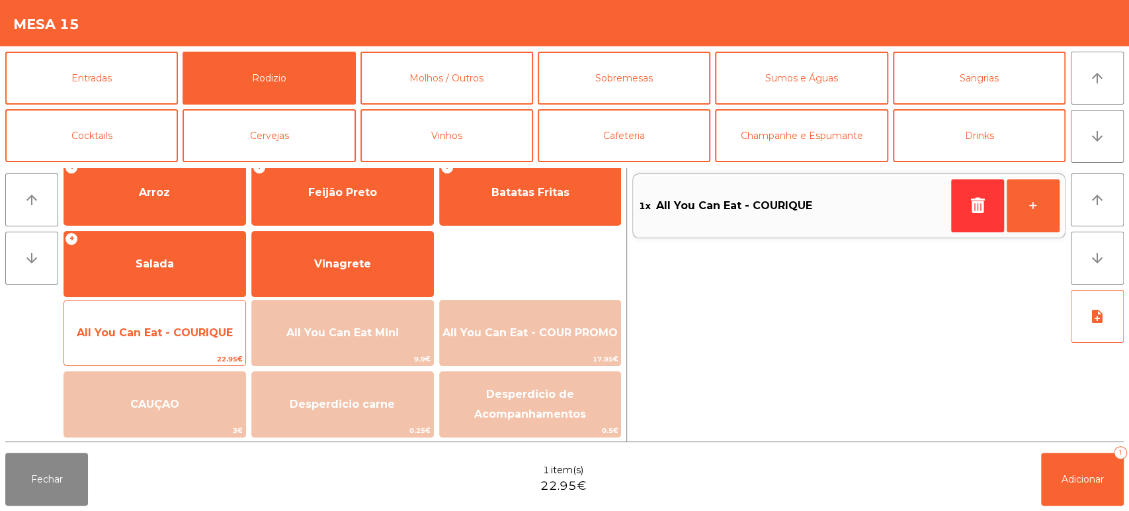
click at [175, 330] on span "All You Can Eat - COURIQUE" at bounding box center [155, 332] width 156 height 13
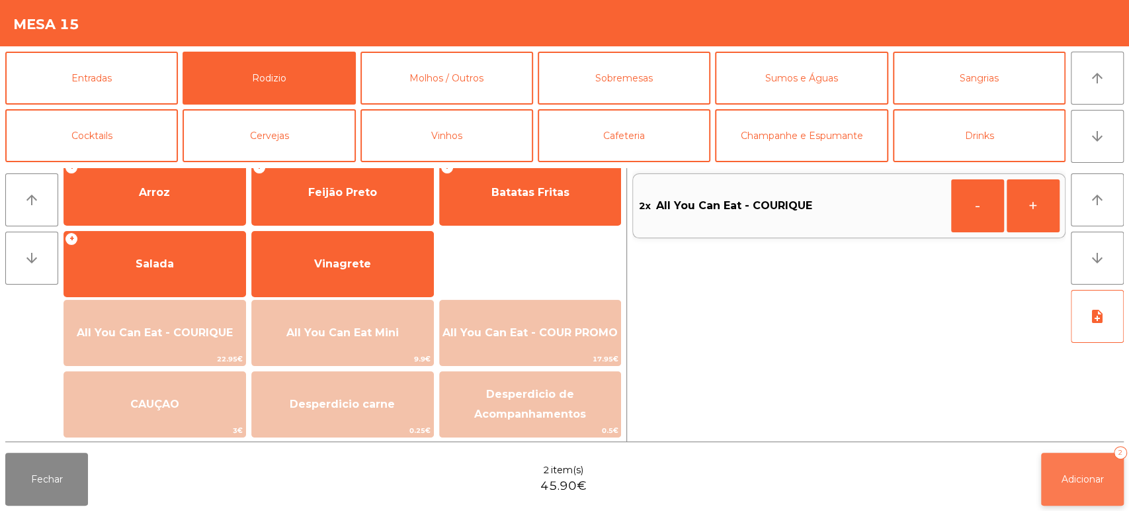
click at [1085, 464] on button "Adicionar 2" at bounding box center [1082, 478] width 83 height 53
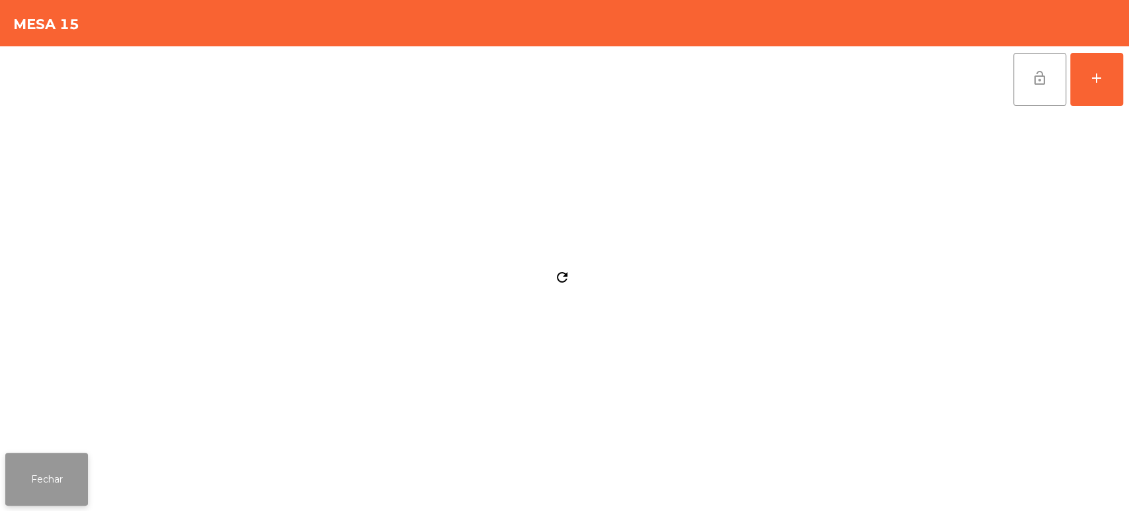
click at [62, 485] on button "Fechar" at bounding box center [46, 478] width 83 height 53
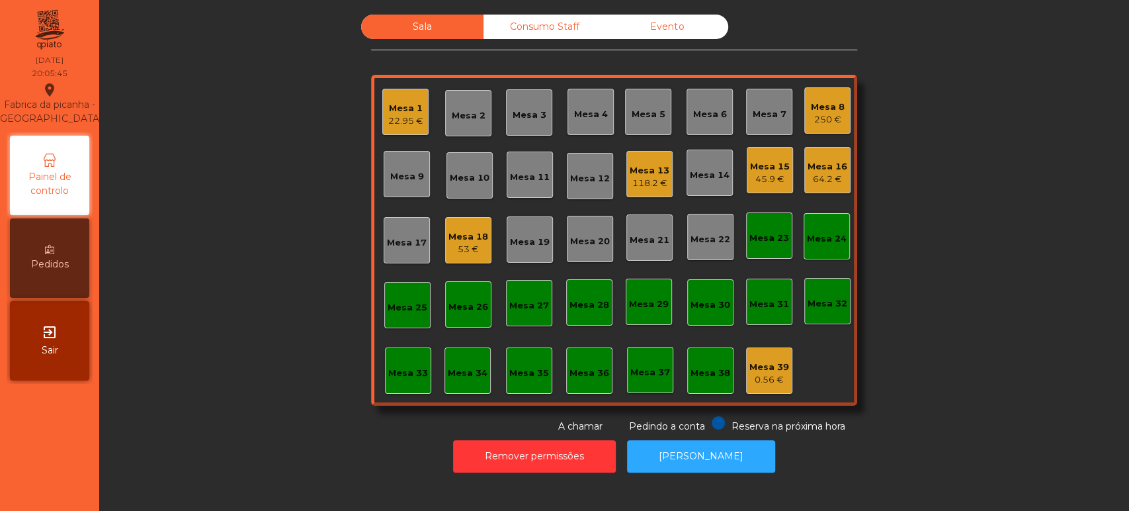
click at [819, 101] on div "Mesa 8" at bounding box center [828, 107] width 34 height 13
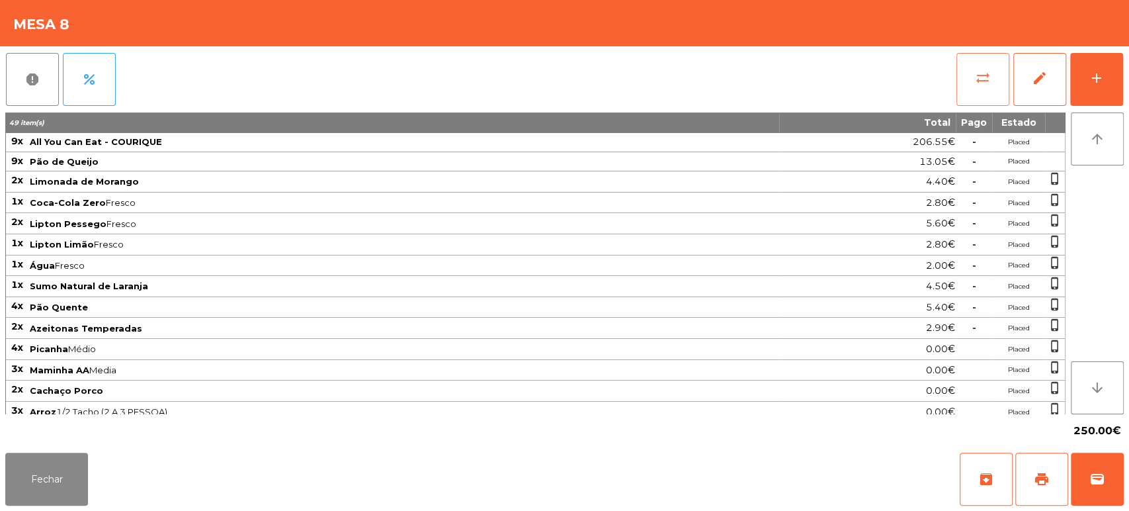
click at [990, 85] on button "sync_alt" at bounding box center [982, 79] width 53 height 53
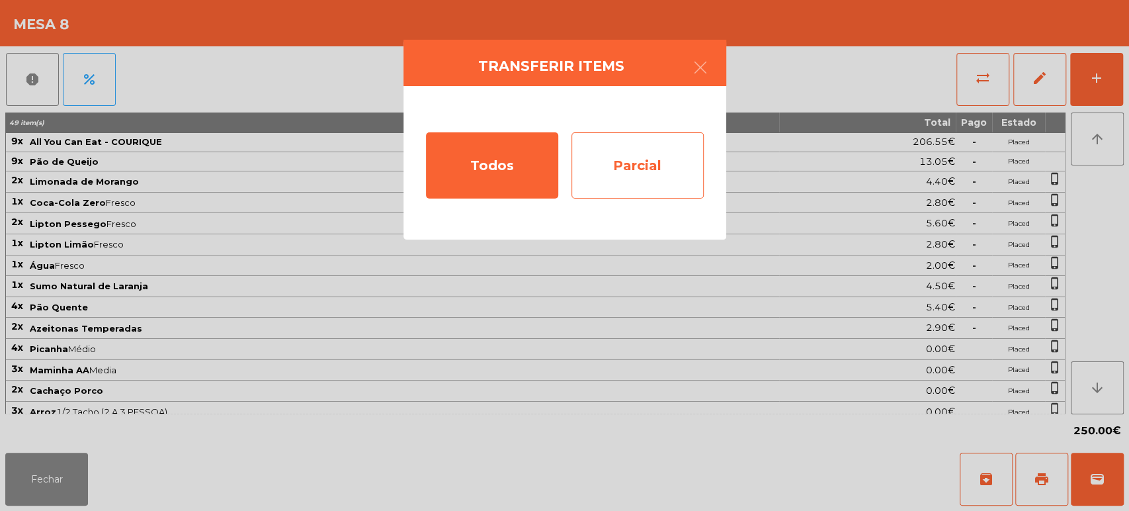
click at [643, 161] on div "Parcial" at bounding box center [637, 165] width 132 height 66
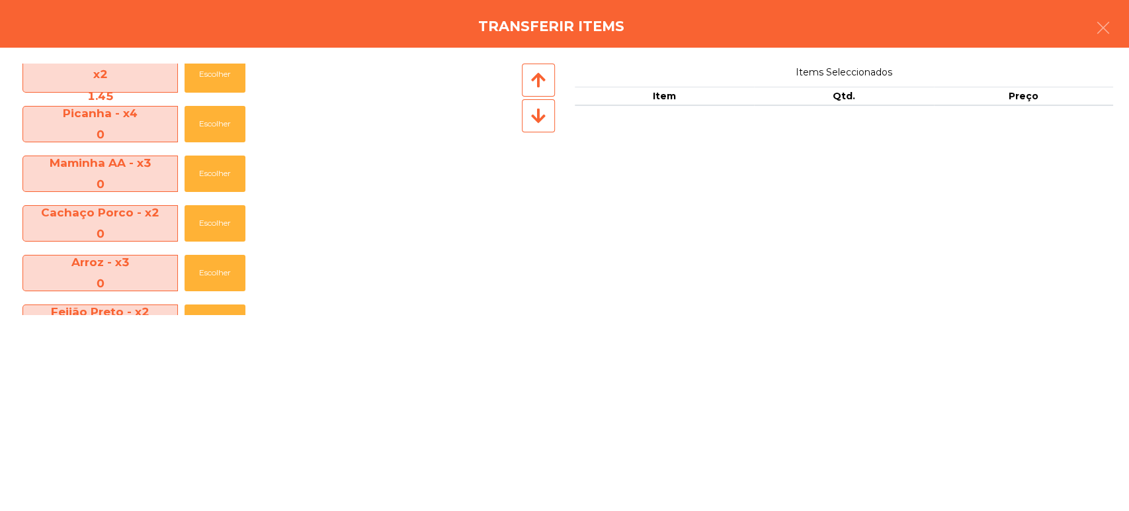
scroll to position [365, 0]
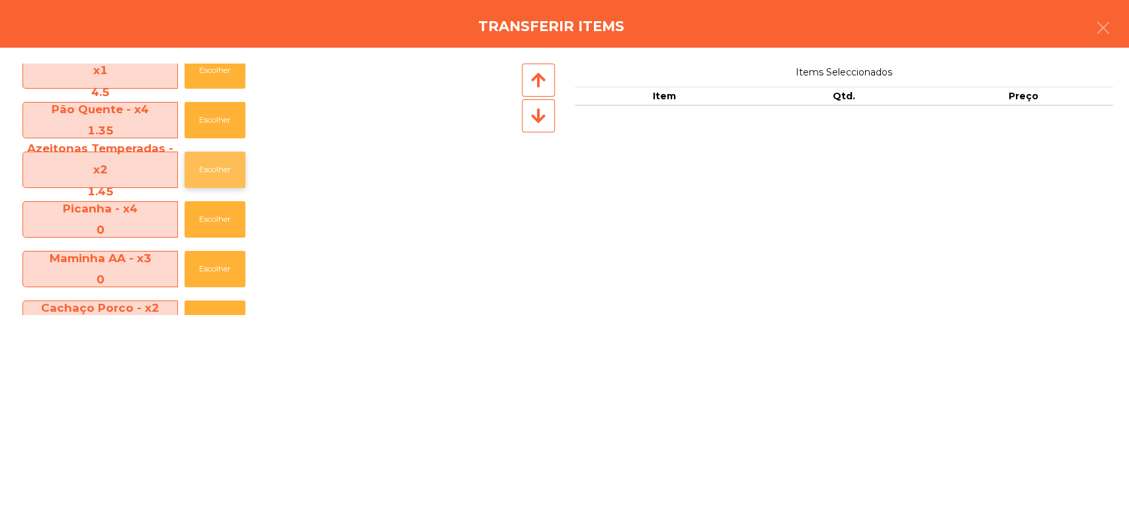
click at [233, 185] on button "Escolher" at bounding box center [215, 169] width 61 height 36
click at [228, 182] on button "Escolher" at bounding box center [215, 169] width 61 height 36
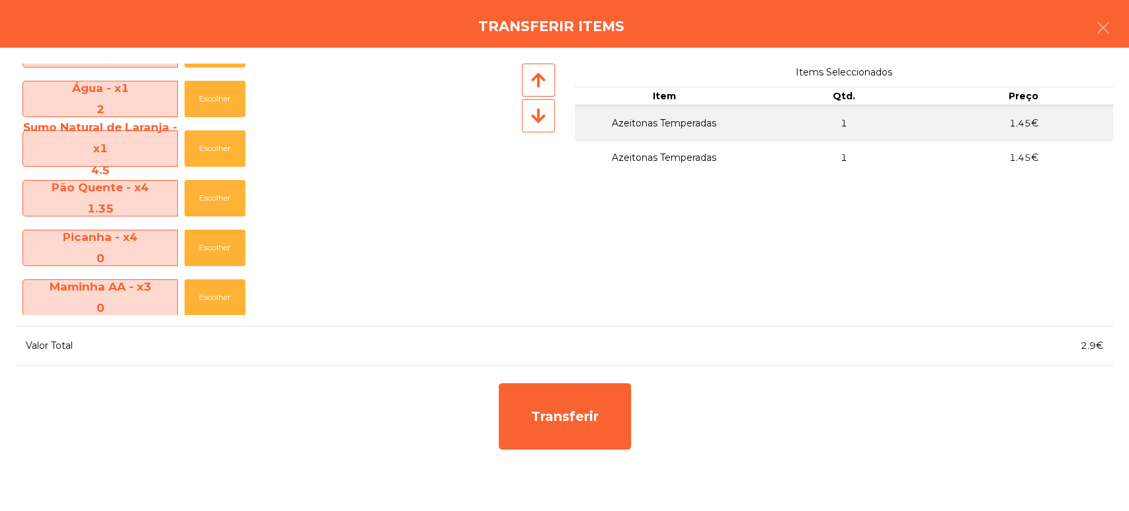
scroll to position [285, 0]
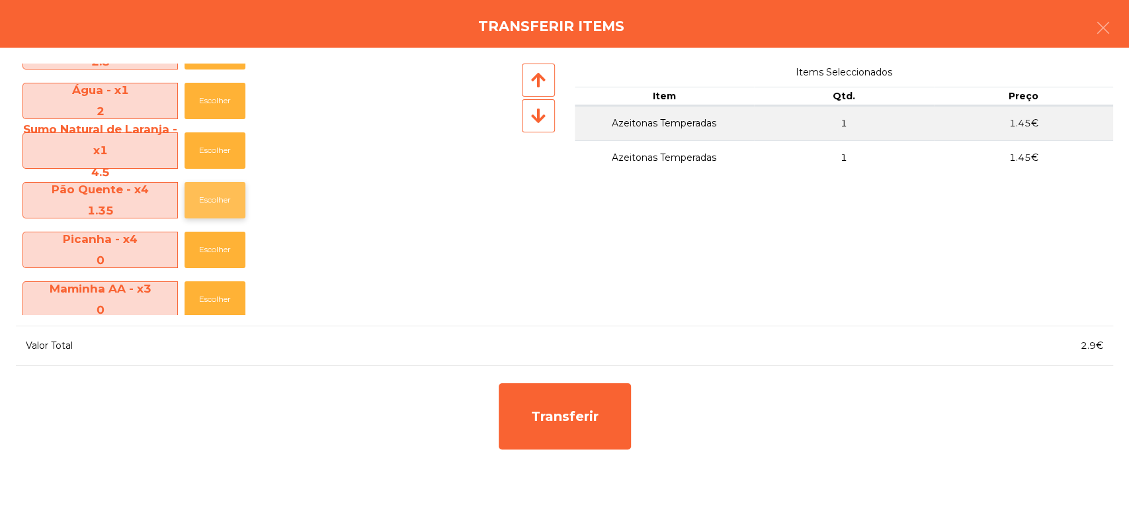
click at [226, 210] on button "Escolher" at bounding box center [215, 200] width 61 height 36
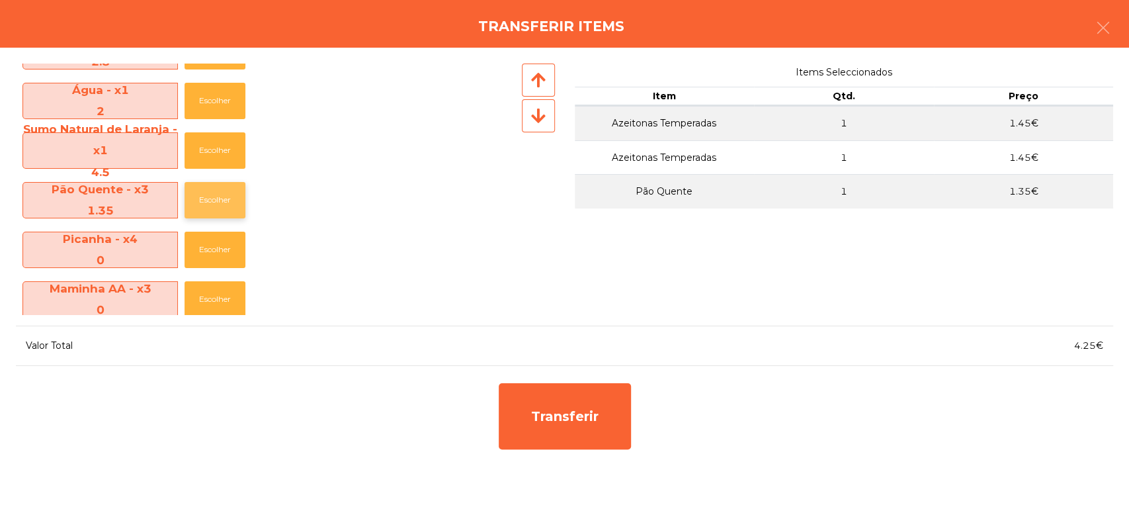
click at [212, 213] on button "Escolher" at bounding box center [215, 200] width 61 height 36
click at [227, 212] on button "Escolher" at bounding box center [215, 200] width 61 height 36
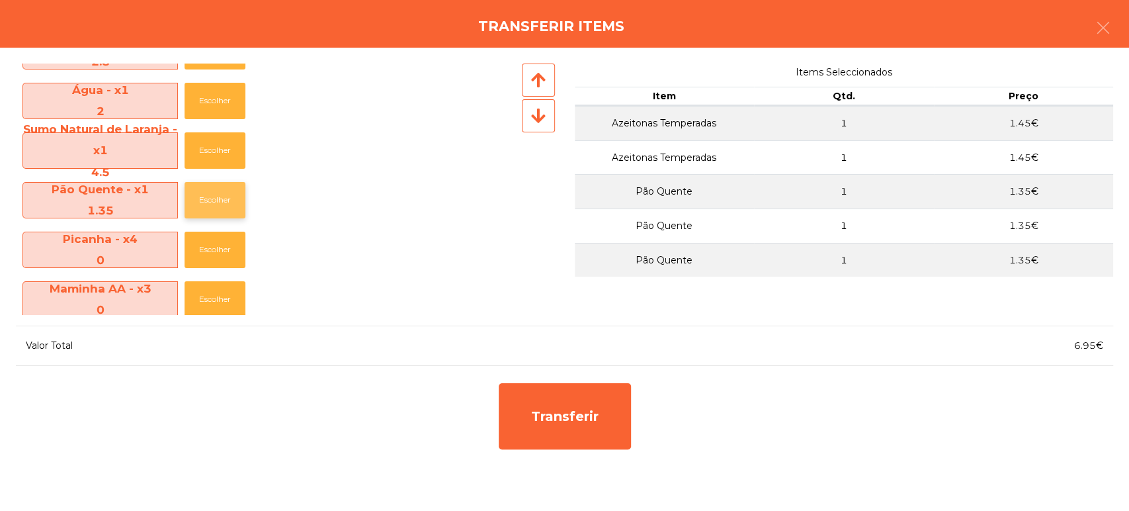
click at [229, 204] on button "Escolher" at bounding box center [215, 200] width 61 height 36
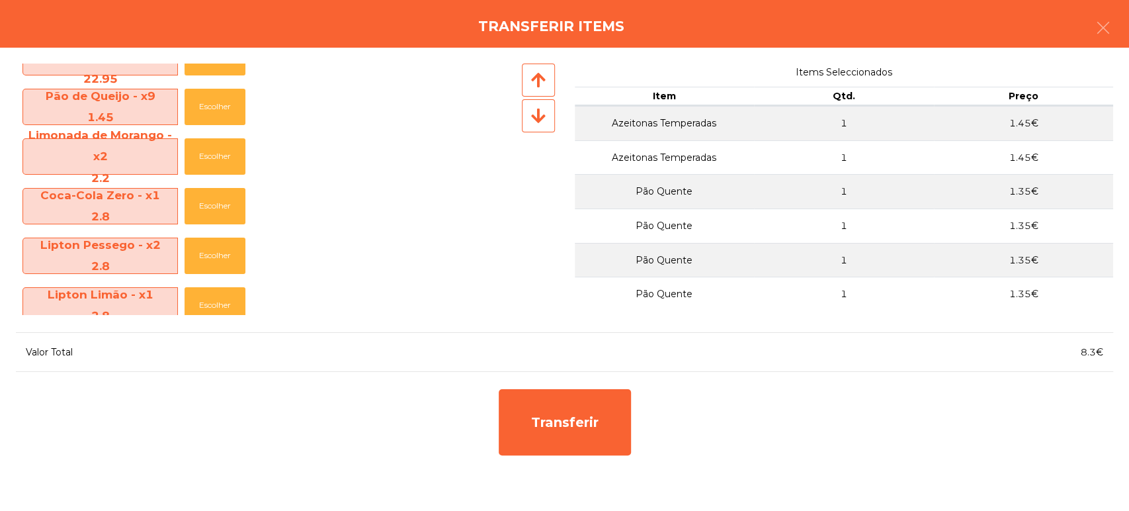
scroll to position [0, 0]
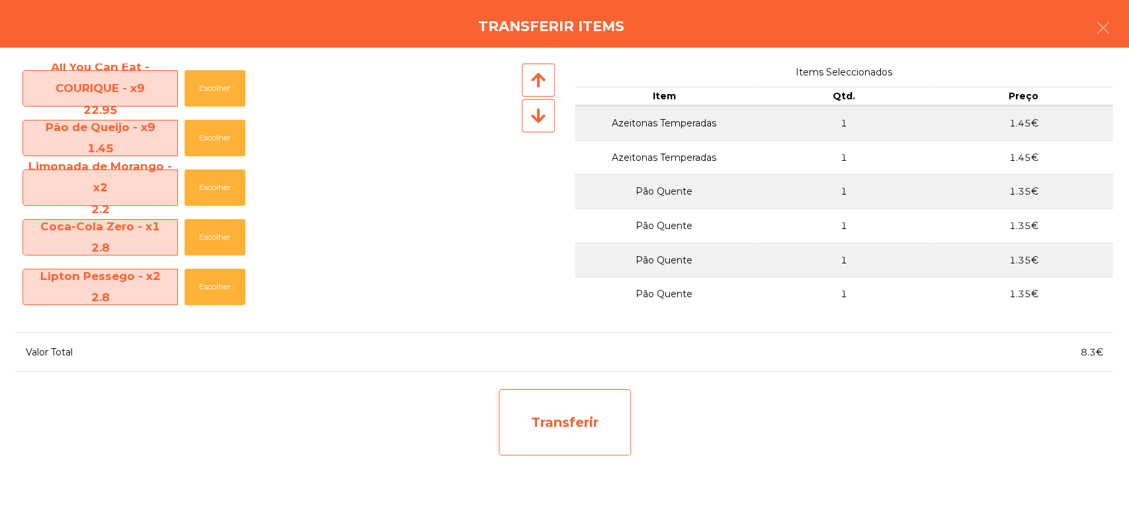
click at [587, 416] on div "Transferir" at bounding box center [565, 422] width 132 height 66
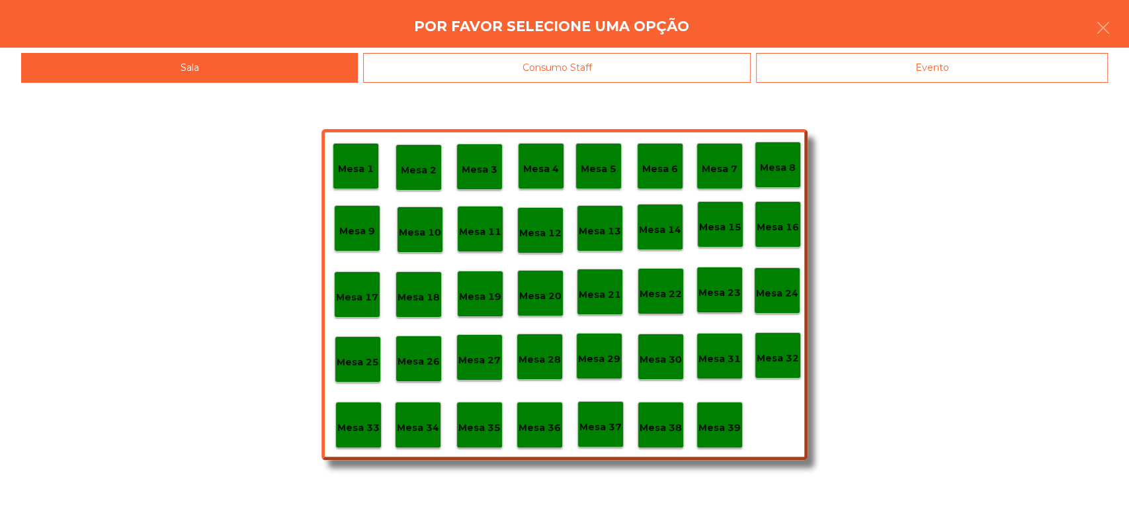
click at [610, 424] on p "Mesa 37" at bounding box center [600, 426] width 42 height 15
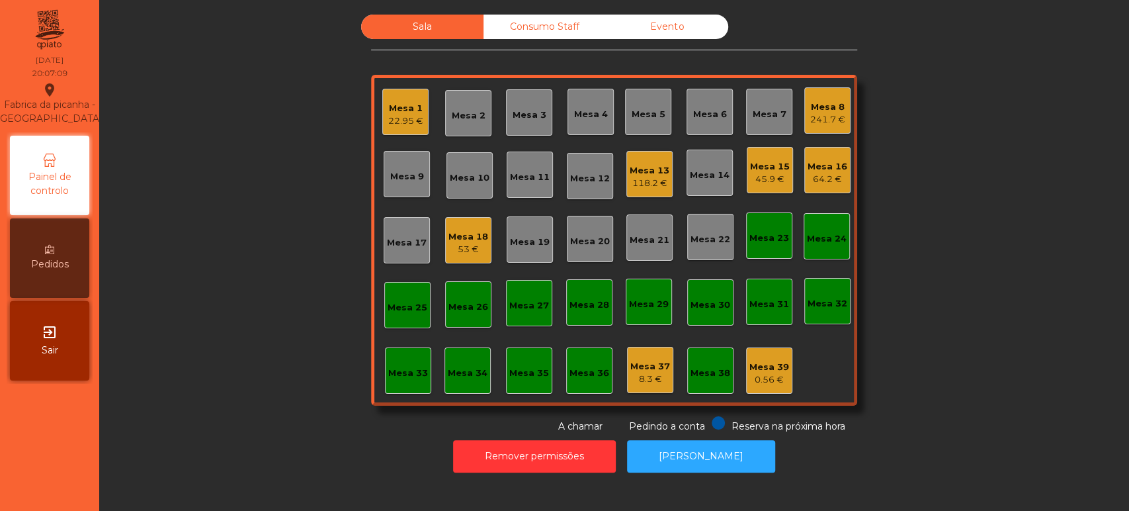
click at [591, 256] on div "Mesa 20" at bounding box center [590, 239] width 46 height 46
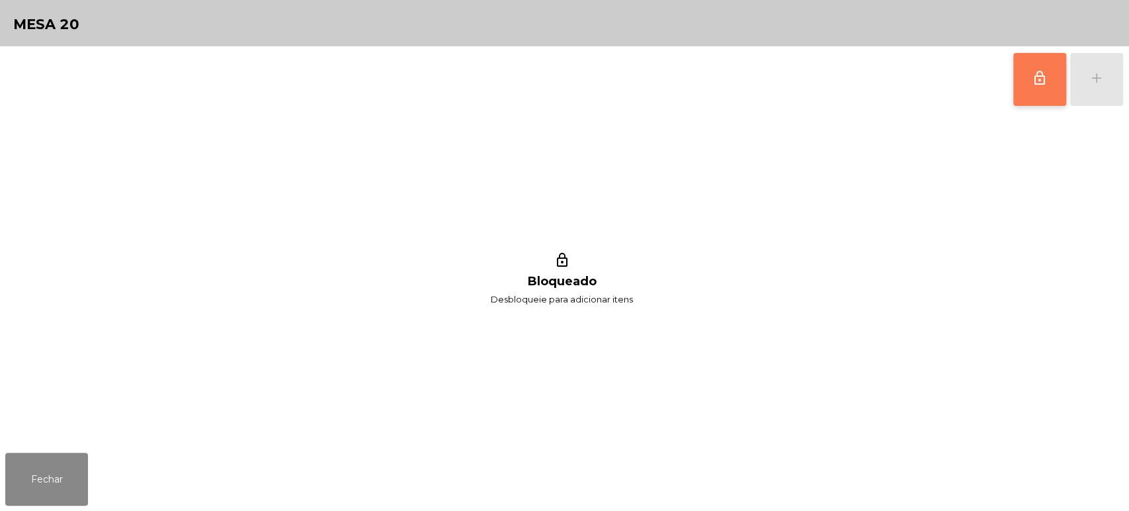
click at [1015, 91] on button "lock_outline" at bounding box center [1039, 79] width 53 height 53
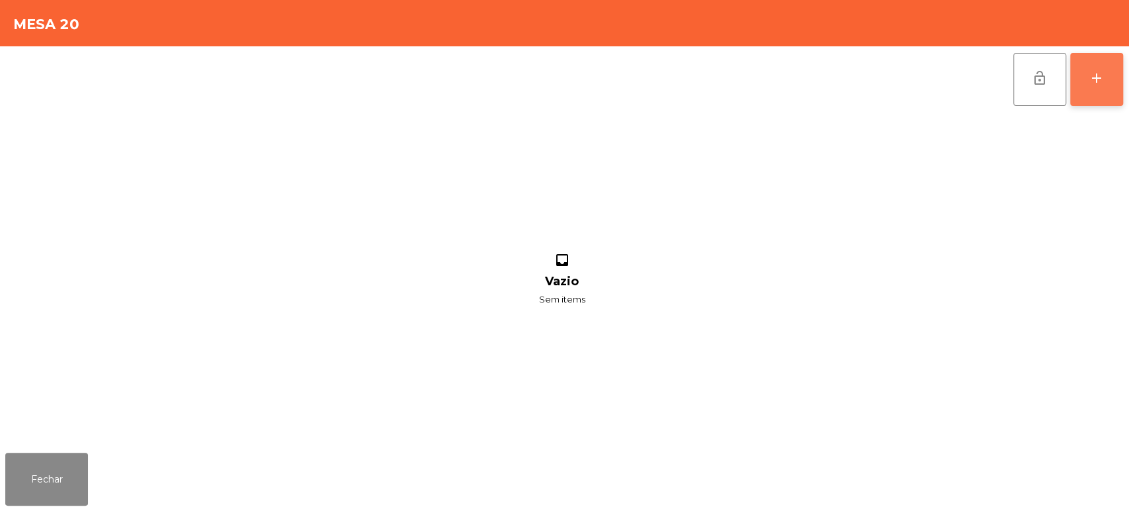
click at [1089, 77] on div "add" at bounding box center [1097, 78] width 16 height 16
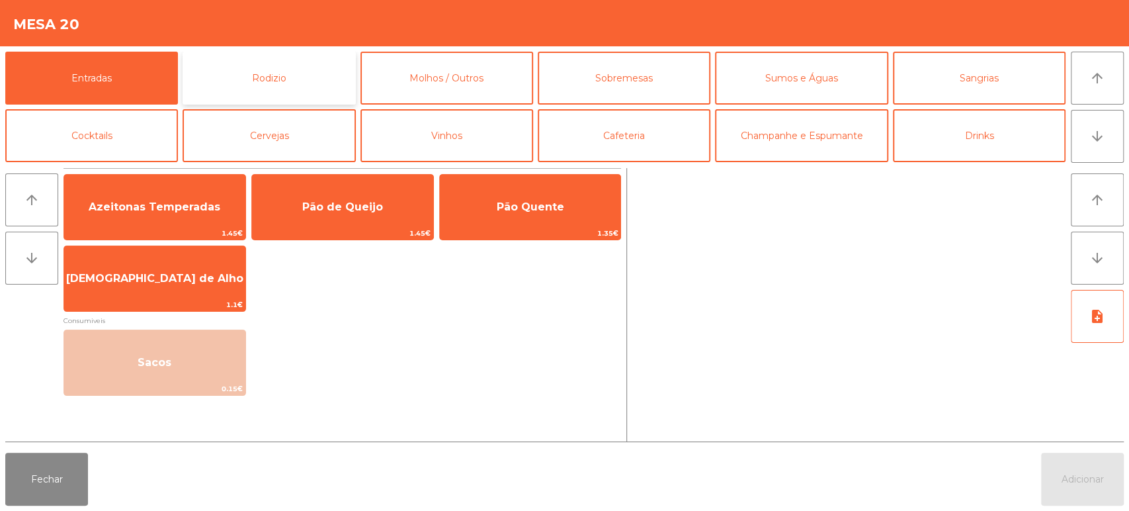
click at [286, 81] on button "Rodizio" at bounding box center [269, 78] width 173 height 53
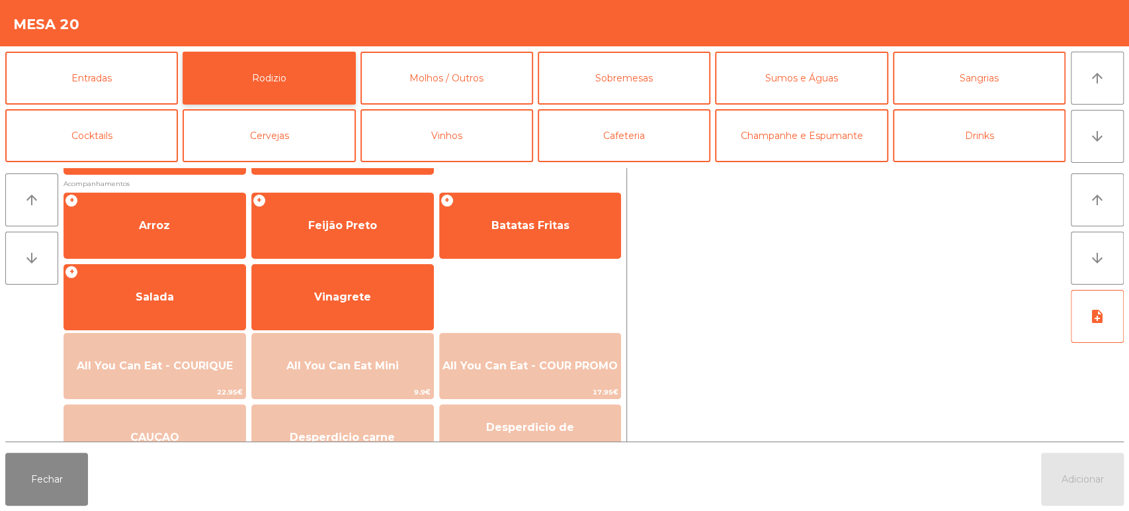
scroll to position [186, 0]
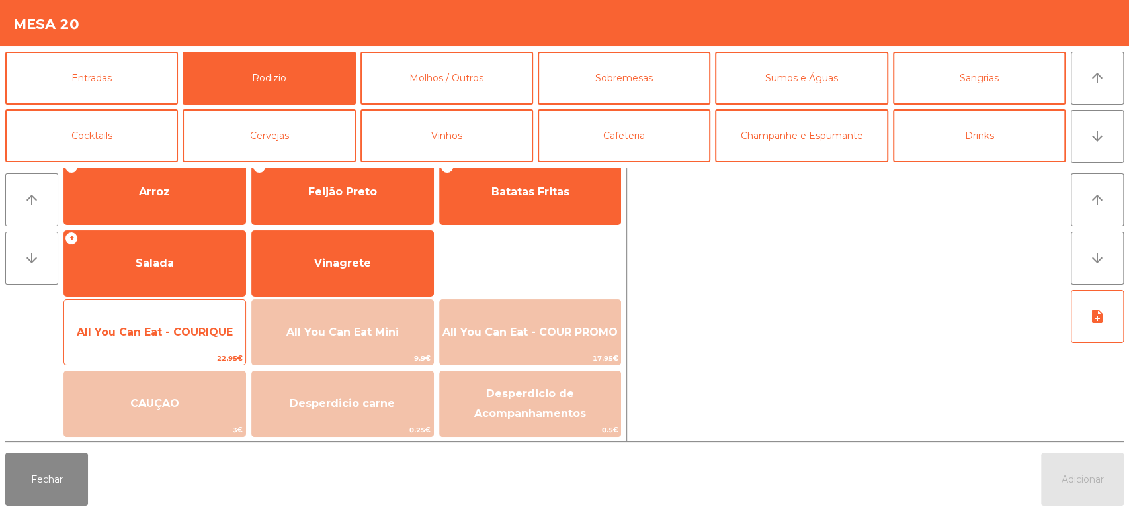
click at [224, 334] on span "All You Can Eat - COURIQUE" at bounding box center [155, 331] width 156 height 13
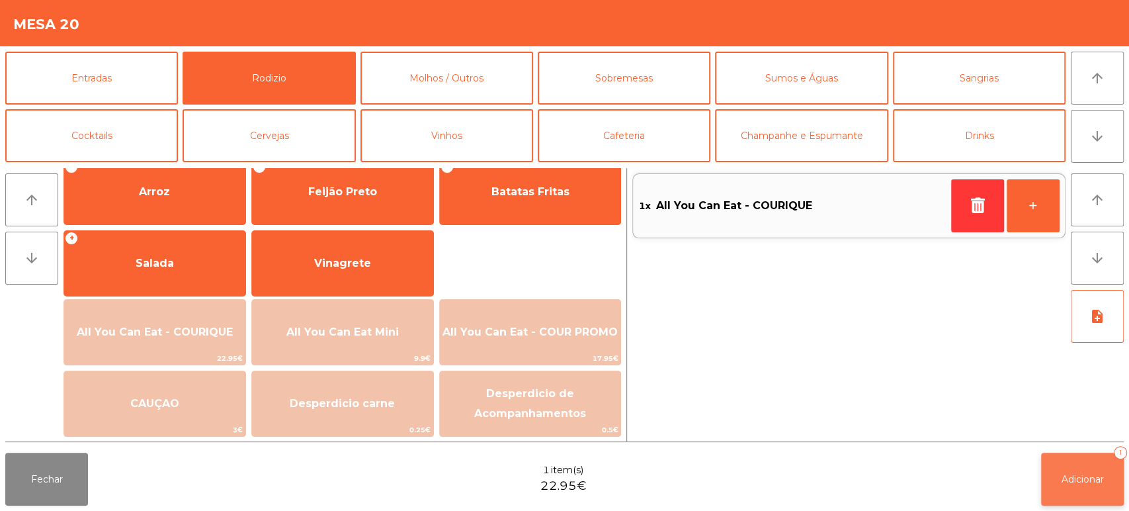
click at [1089, 481] on span "Adicionar" at bounding box center [1082, 479] width 42 height 12
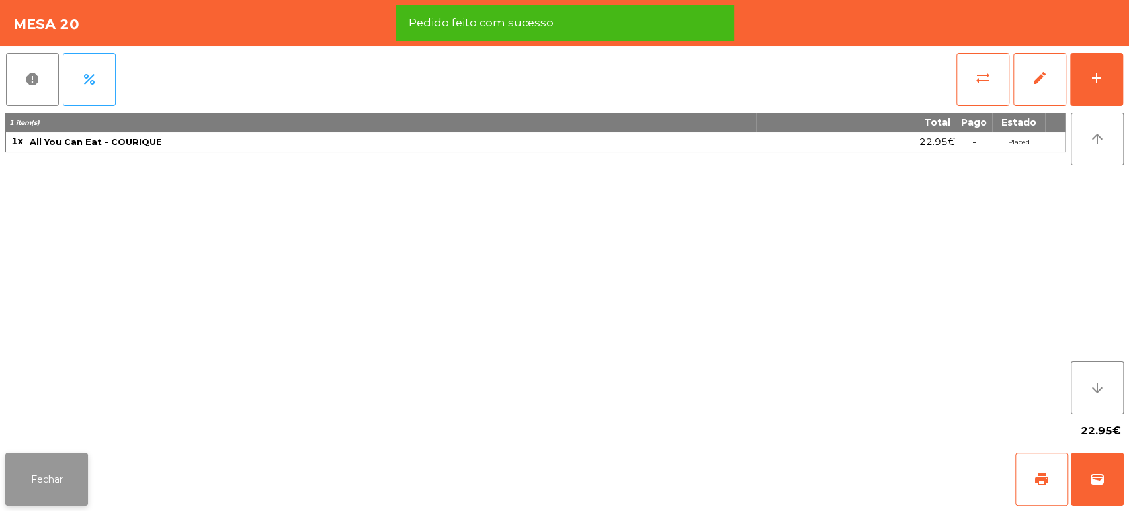
click at [69, 472] on button "Fechar" at bounding box center [46, 478] width 83 height 53
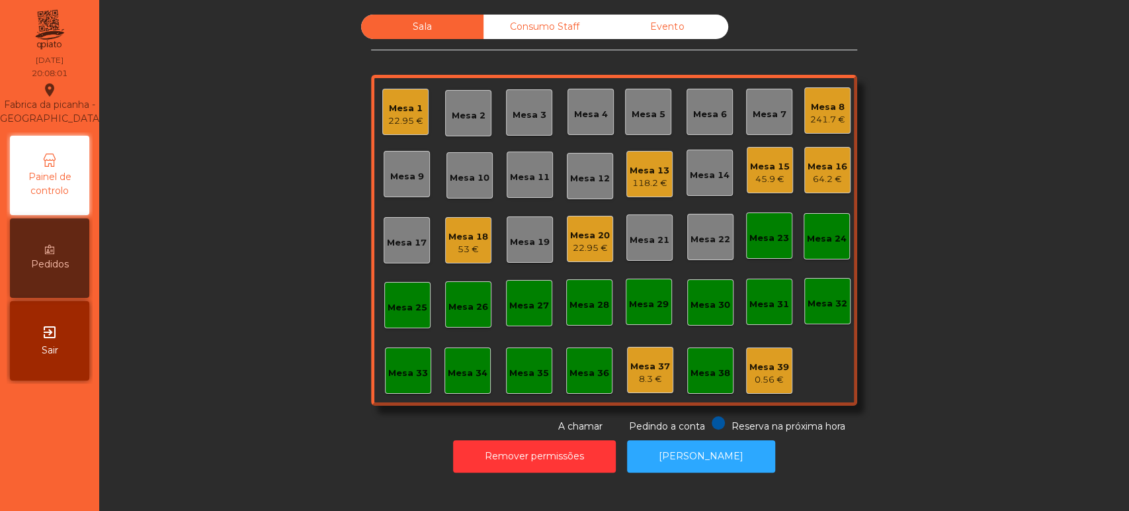
click at [589, 248] on div "22.95 €" at bounding box center [590, 247] width 40 height 13
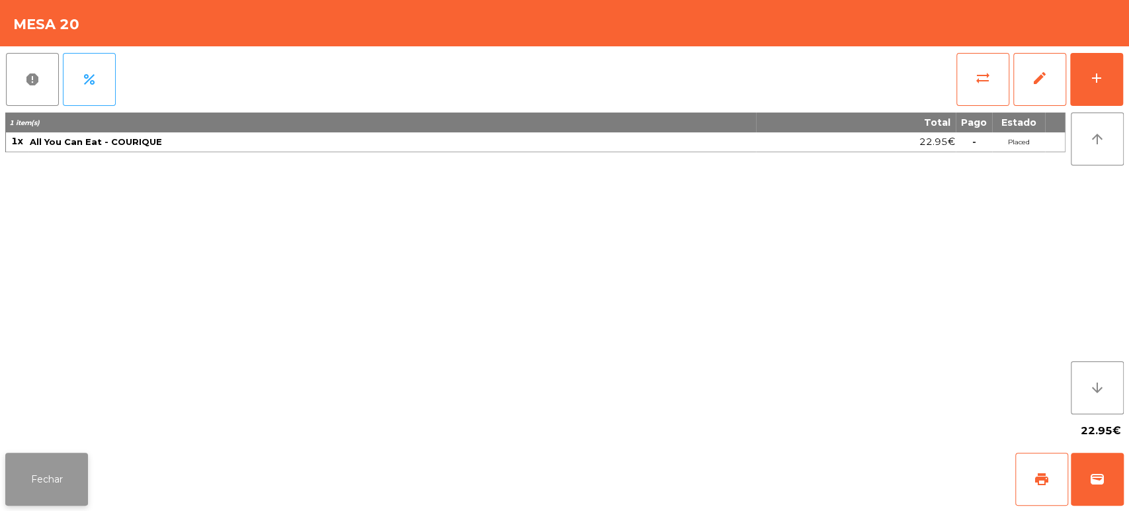
click at [69, 454] on button "Fechar" at bounding box center [46, 478] width 83 height 53
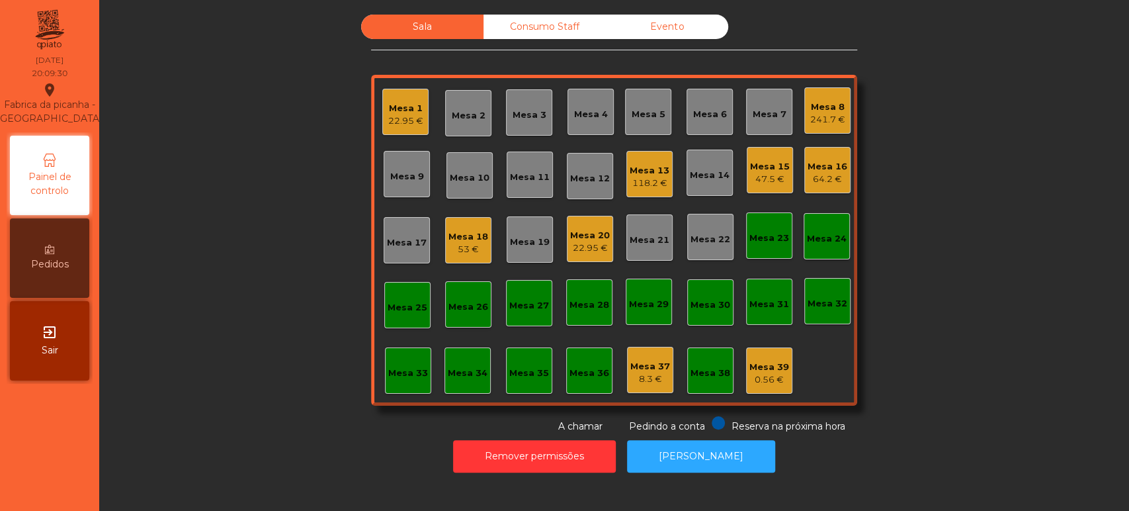
click at [401, 108] on div "Mesa 1" at bounding box center [405, 108] width 35 height 13
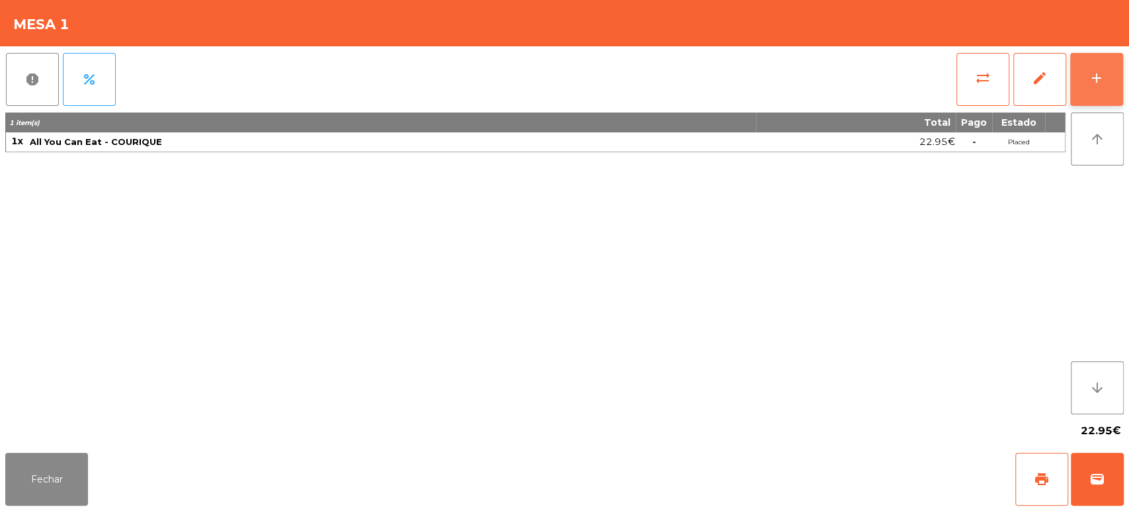
click at [1111, 72] on button "add" at bounding box center [1096, 79] width 53 height 53
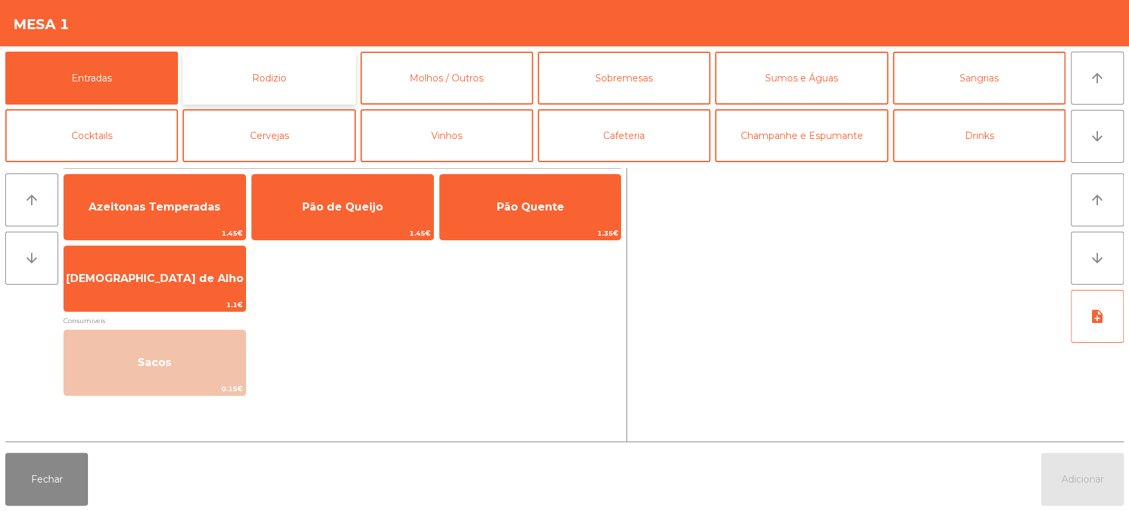
click at [243, 92] on button "Rodizio" at bounding box center [269, 78] width 173 height 53
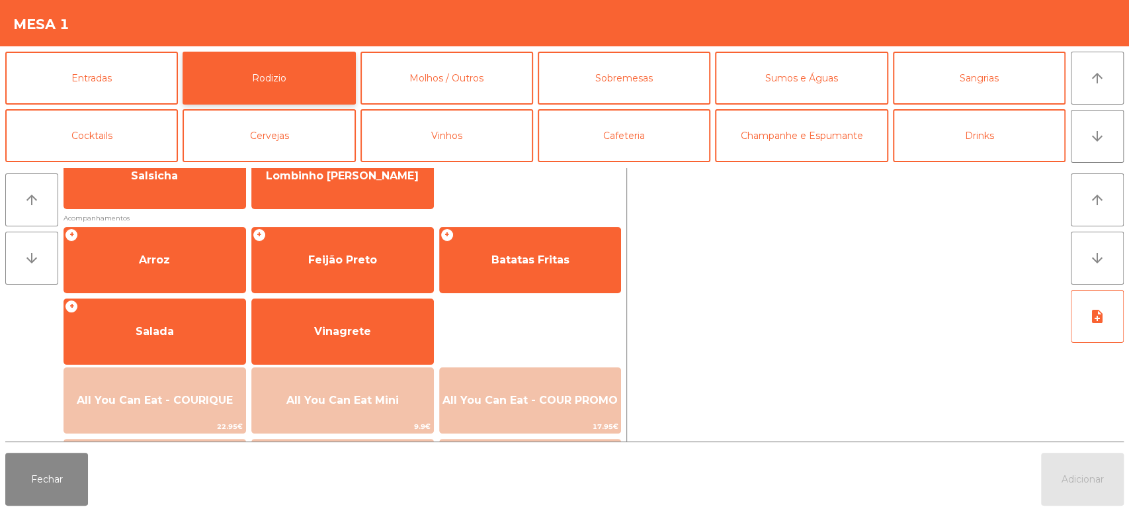
scroll to position [149, 0]
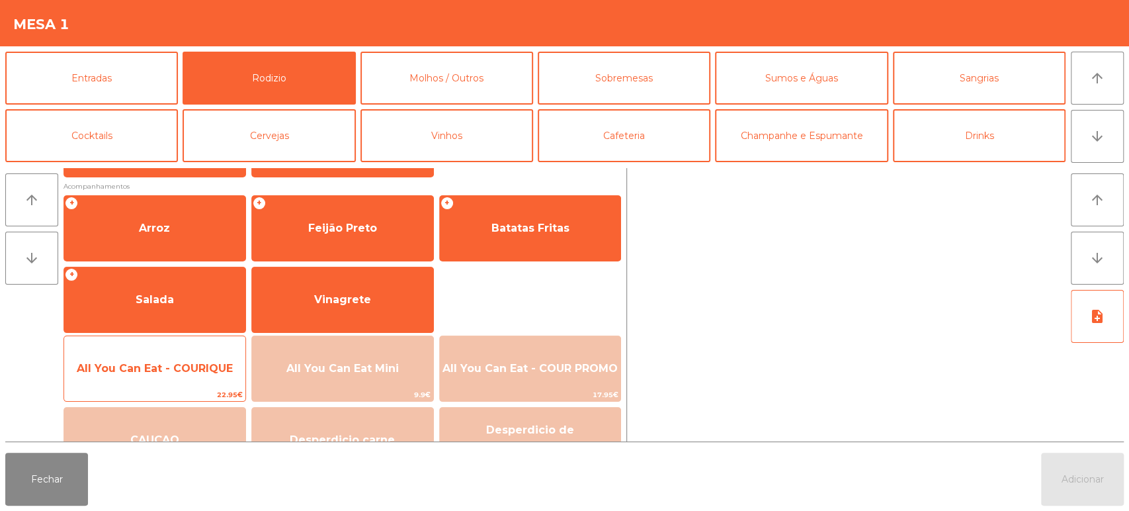
click at [177, 369] on span "All You Can Eat - COURIQUE" at bounding box center [155, 368] width 156 height 13
click at [188, 362] on span "All You Can Eat - COURIQUE" at bounding box center [155, 368] width 156 height 13
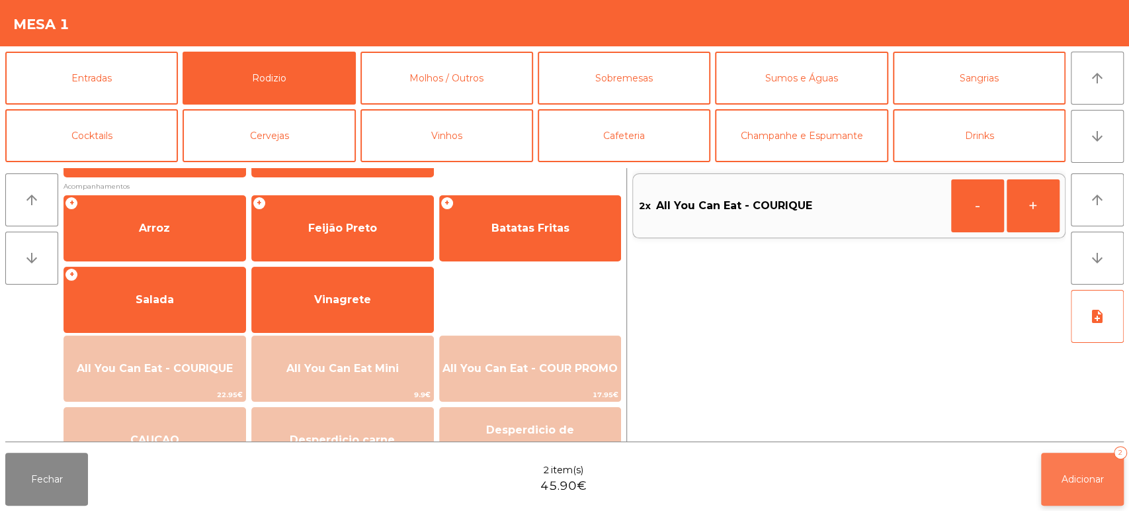
click at [1048, 472] on button "Adicionar 2" at bounding box center [1082, 478] width 83 height 53
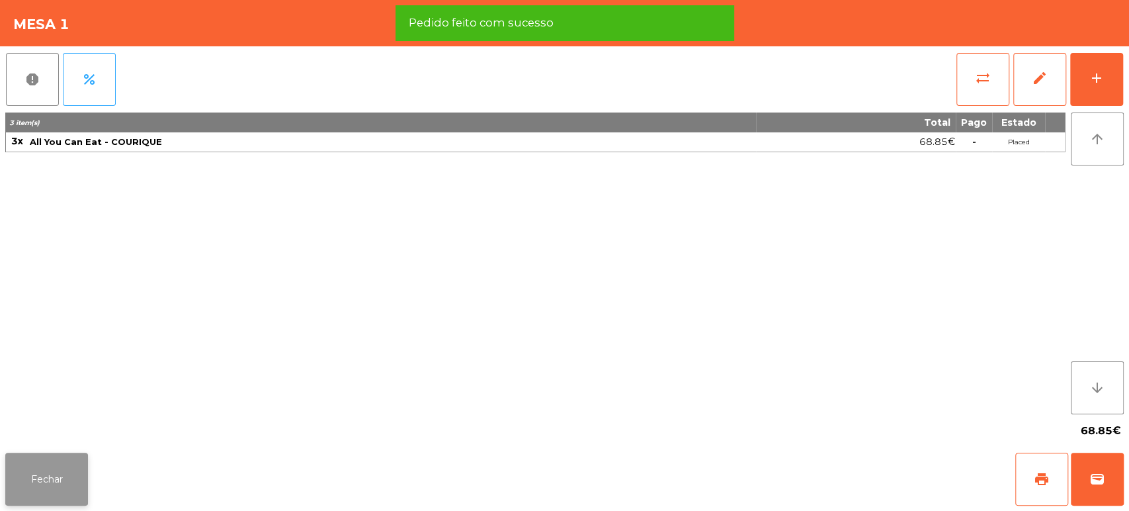
click at [74, 479] on button "Fechar" at bounding box center [46, 478] width 83 height 53
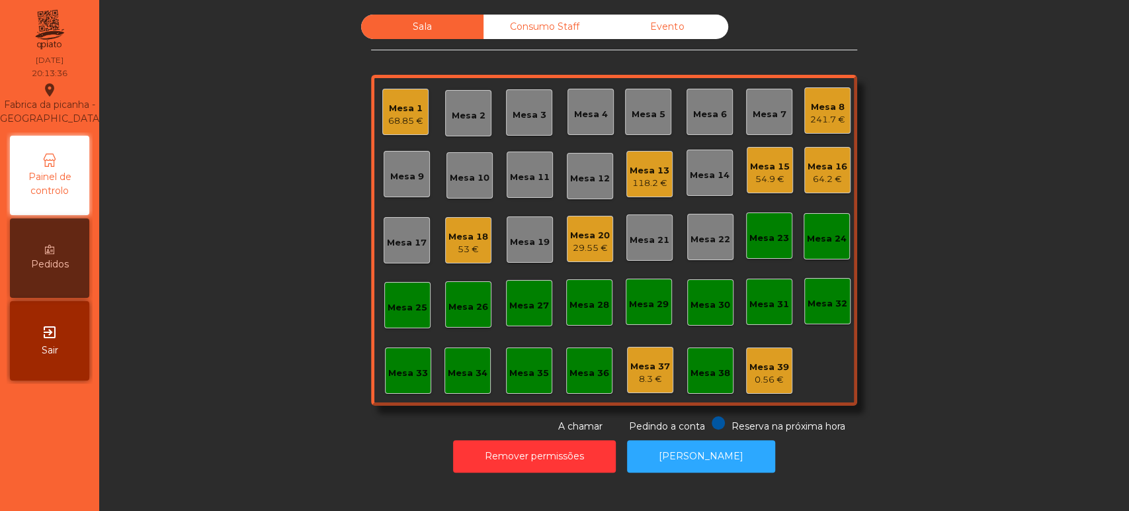
click at [698, 225] on div "Mesa 22" at bounding box center [710, 237] width 46 height 46
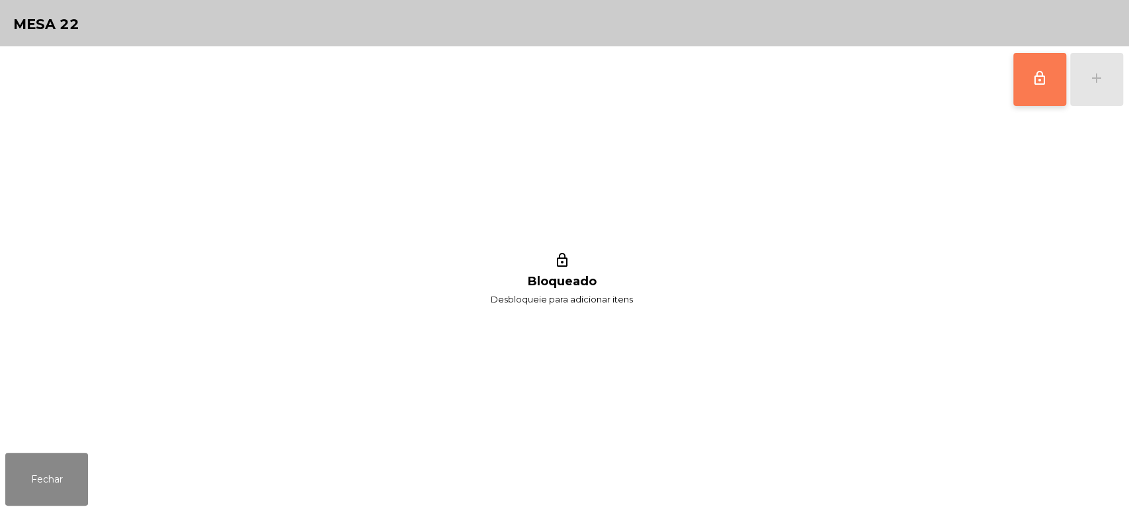
click at [1032, 89] on button "lock_outline" at bounding box center [1039, 79] width 53 height 53
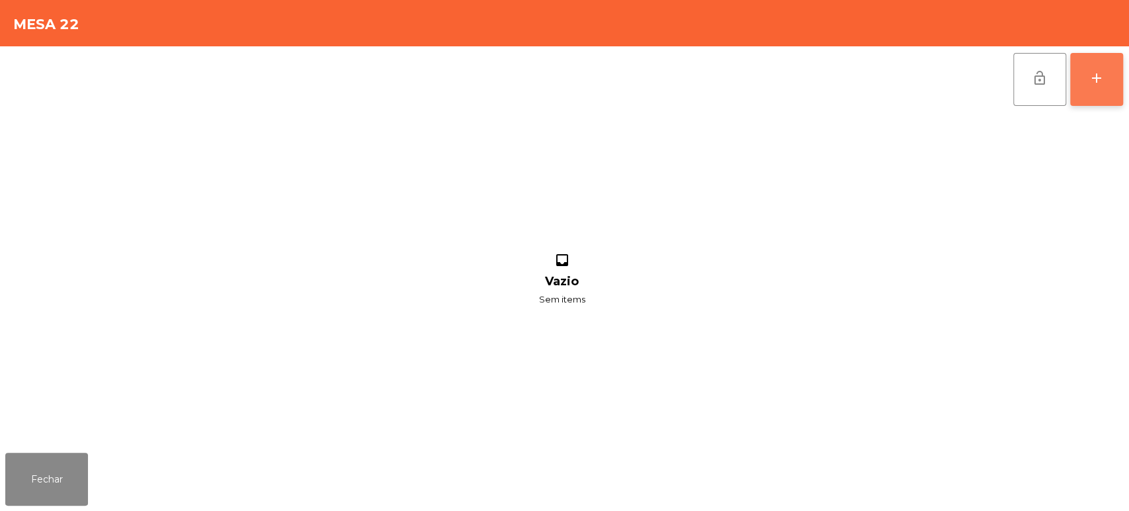
click at [1090, 85] on div "add" at bounding box center [1097, 78] width 16 height 16
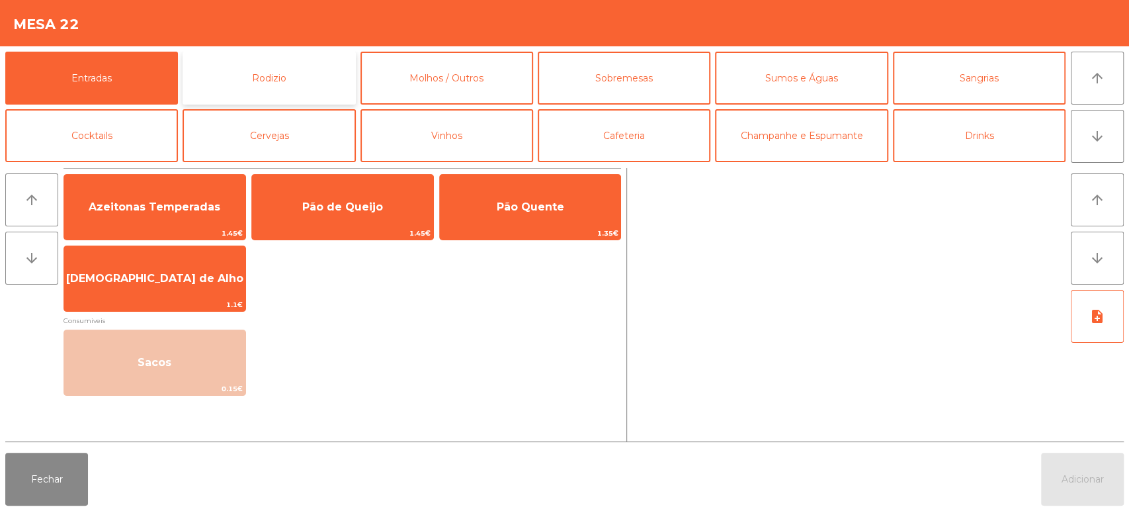
click at [274, 92] on button "Rodizio" at bounding box center [269, 78] width 173 height 53
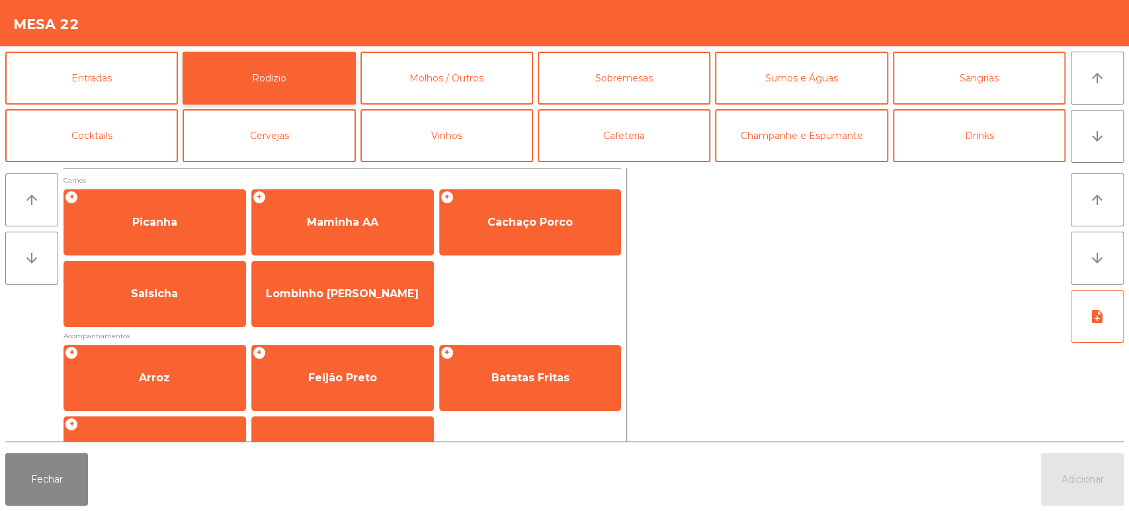
scroll to position [186, 0]
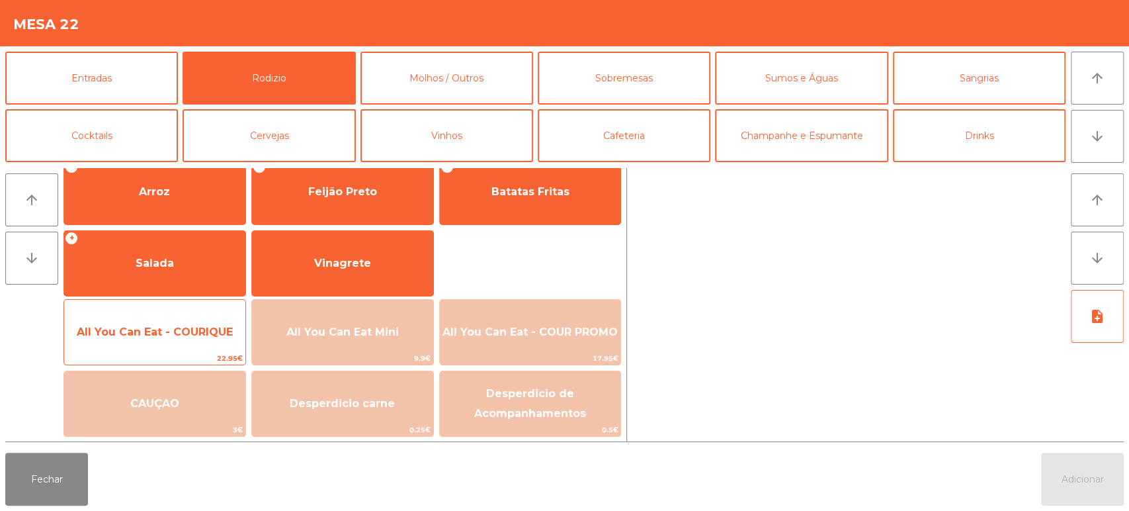
click at [194, 347] on span "All You Can Eat - COURIQUE" at bounding box center [154, 332] width 181 height 36
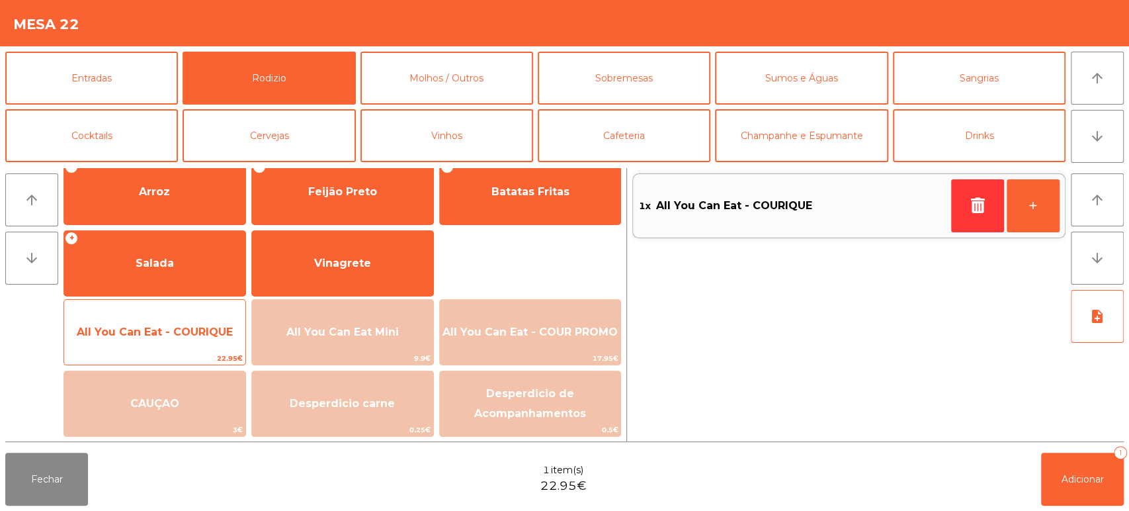
click at [192, 333] on span "All You Can Eat - COURIQUE" at bounding box center [155, 331] width 156 height 13
click at [204, 341] on span "All You Can Eat - COURIQUE" at bounding box center [154, 332] width 181 height 36
click at [185, 332] on span "All You Can Eat - COURIQUE" at bounding box center [155, 331] width 156 height 13
click at [170, 323] on span "All You Can Eat - COURIQUE" at bounding box center [154, 332] width 181 height 36
click at [159, 319] on span "All You Can Eat - COURIQUE" at bounding box center [154, 332] width 181 height 36
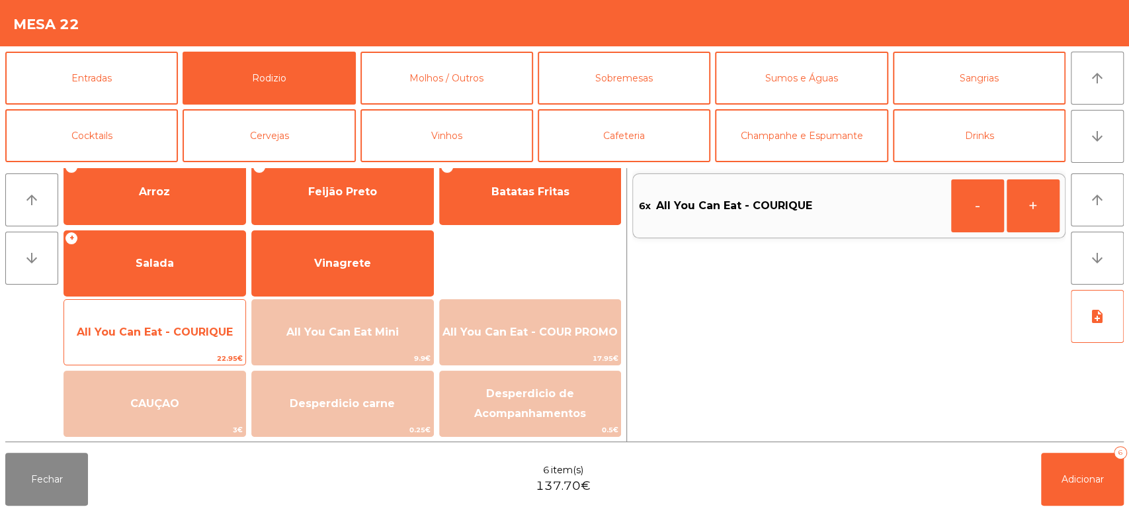
click at [159, 315] on span "All You Can Eat - COURIQUE" at bounding box center [154, 332] width 181 height 36
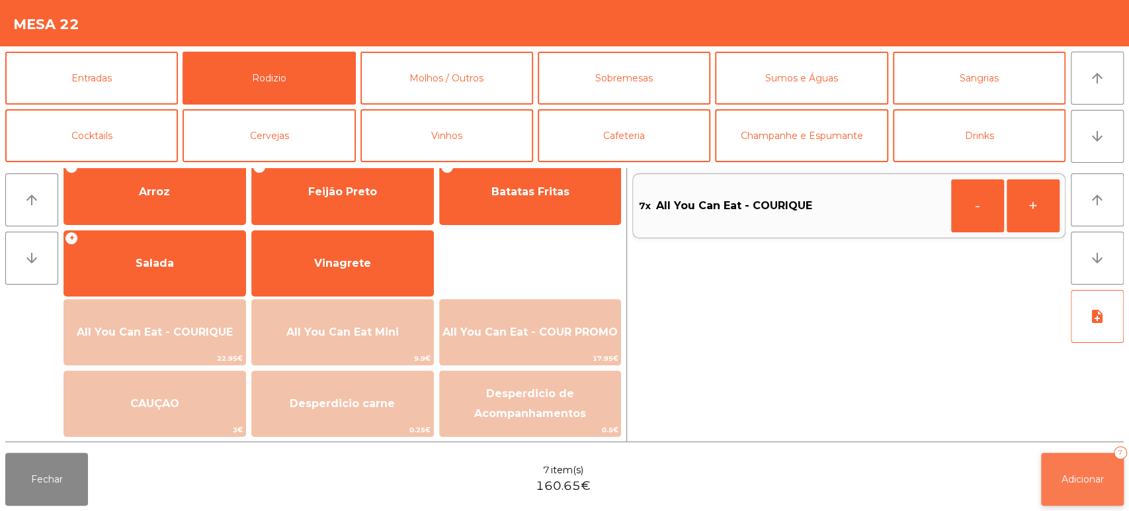
click at [1044, 471] on button "Adicionar 7" at bounding box center [1082, 478] width 83 height 53
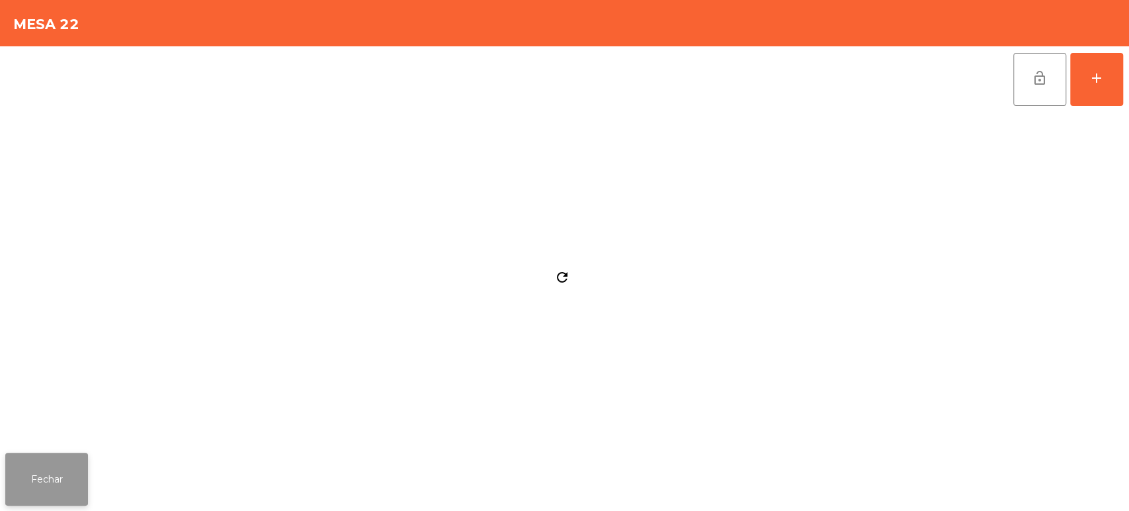
click at [62, 467] on button "Fechar" at bounding box center [46, 478] width 83 height 53
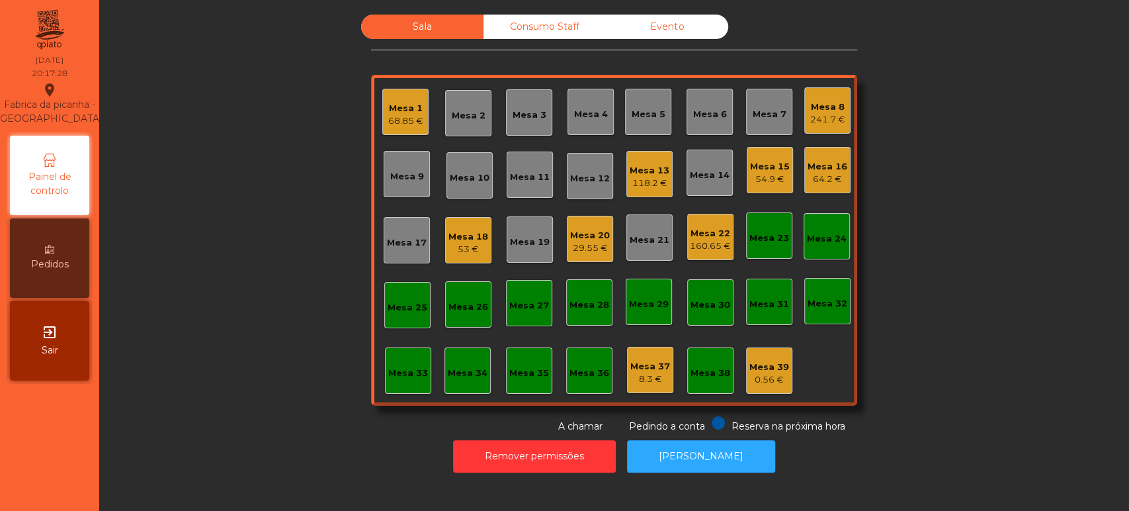
click at [662, 114] on div "Mesa 5" at bounding box center [648, 112] width 46 height 46
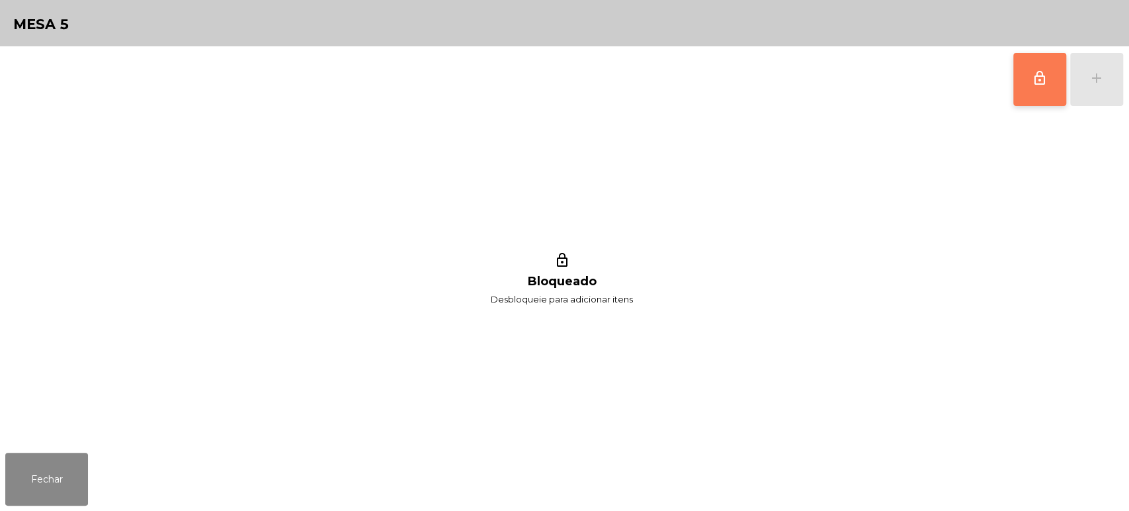
click at [1041, 84] on span "lock_outline" at bounding box center [1040, 78] width 16 height 16
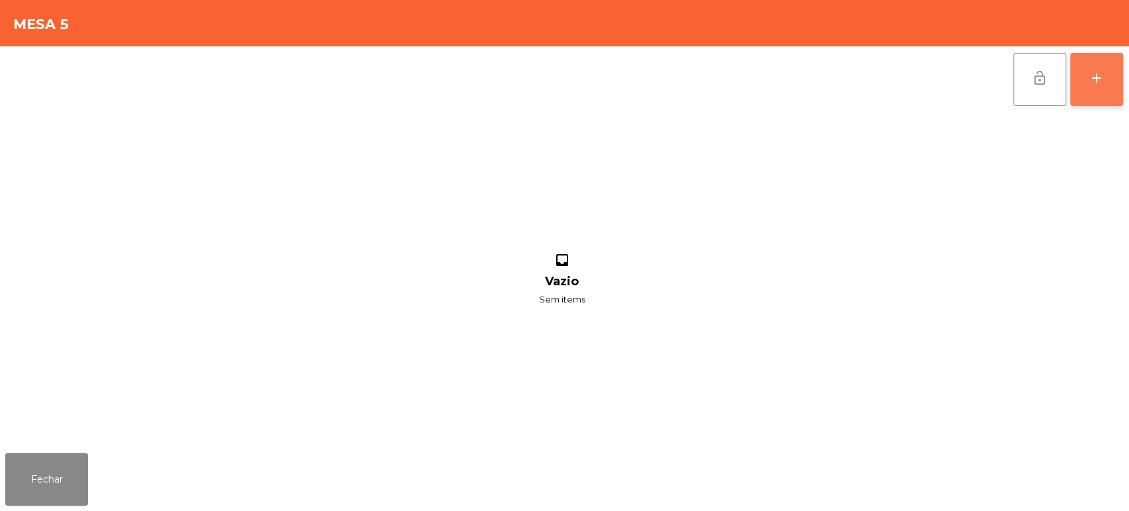
click at [1085, 85] on button "add" at bounding box center [1096, 79] width 53 height 53
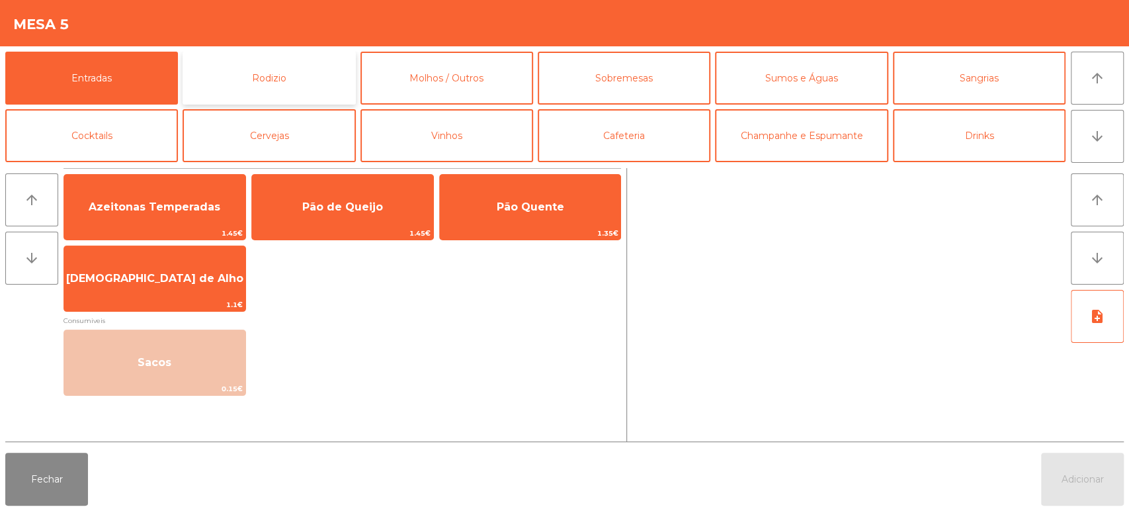
click at [308, 69] on button "Rodizio" at bounding box center [269, 78] width 173 height 53
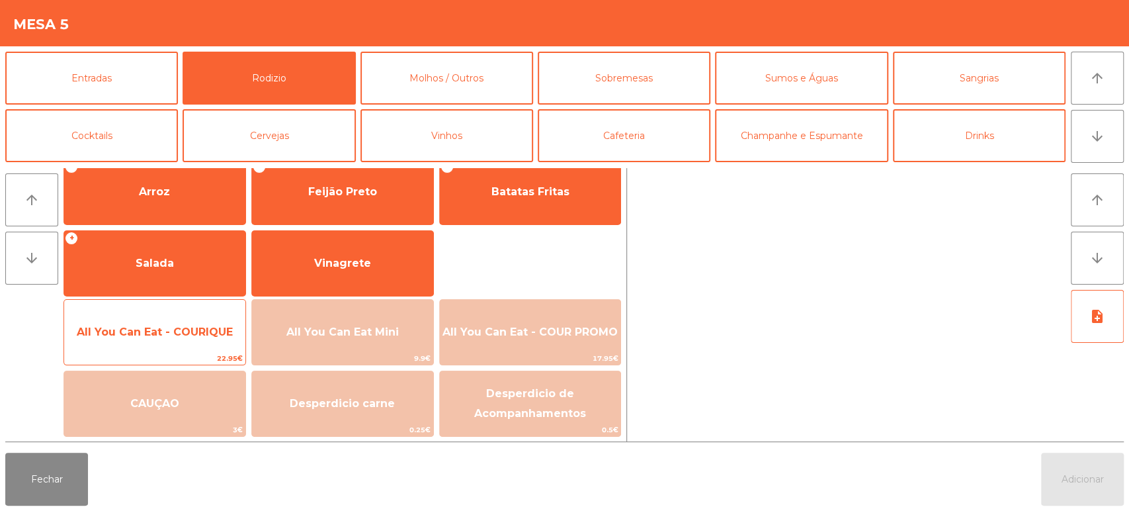
click at [187, 330] on span "All You Can Eat - COURIQUE" at bounding box center [155, 331] width 156 height 13
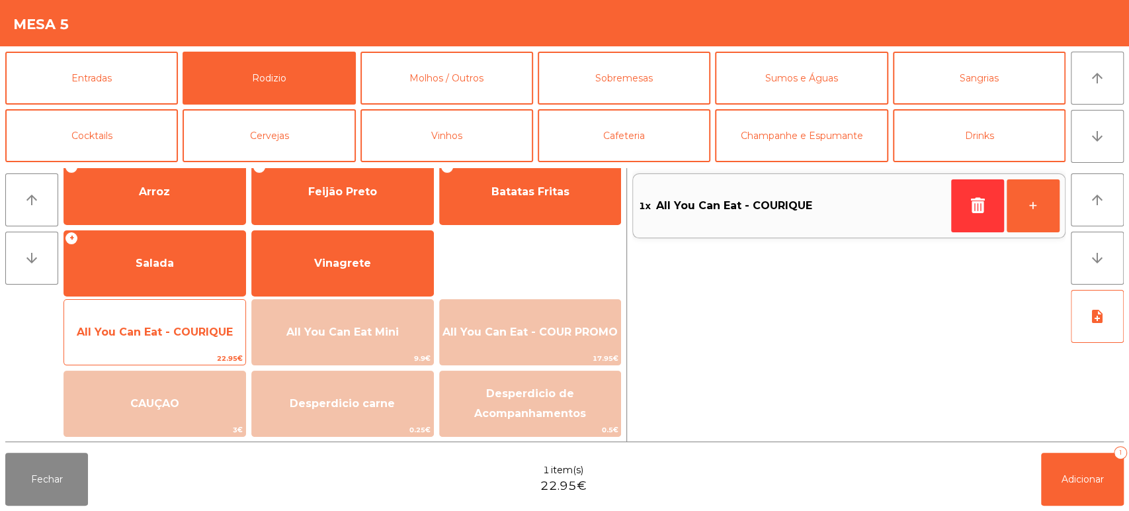
click at [173, 328] on span "All You Can Eat - COURIQUE" at bounding box center [155, 331] width 156 height 13
click at [179, 319] on span "All You Can Eat - COURIQUE" at bounding box center [154, 332] width 181 height 36
click at [181, 314] on span "All You Can Eat - COURIQUE" at bounding box center [154, 332] width 181 height 36
click at [183, 312] on div "All You Can Eat - COURIQUE 22.95€" at bounding box center [154, 332] width 183 height 66
click at [185, 300] on div "All You Can Eat - COURIQUE 22.95€" at bounding box center [154, 332] width 183 height 66
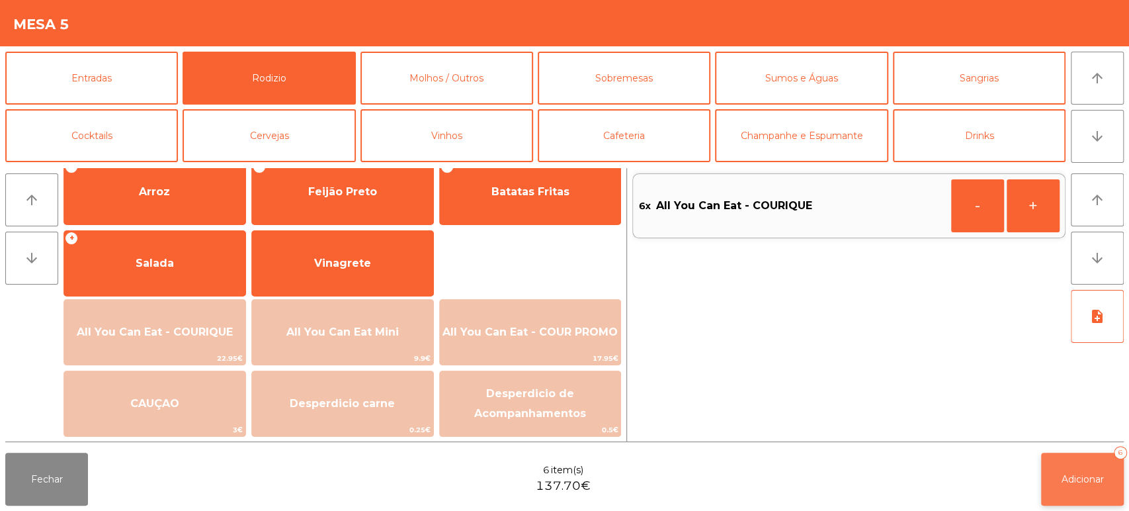
click at [1041, 492] on button "Adicionar 6" at bounding box center [1082, 478] width 83 height 53
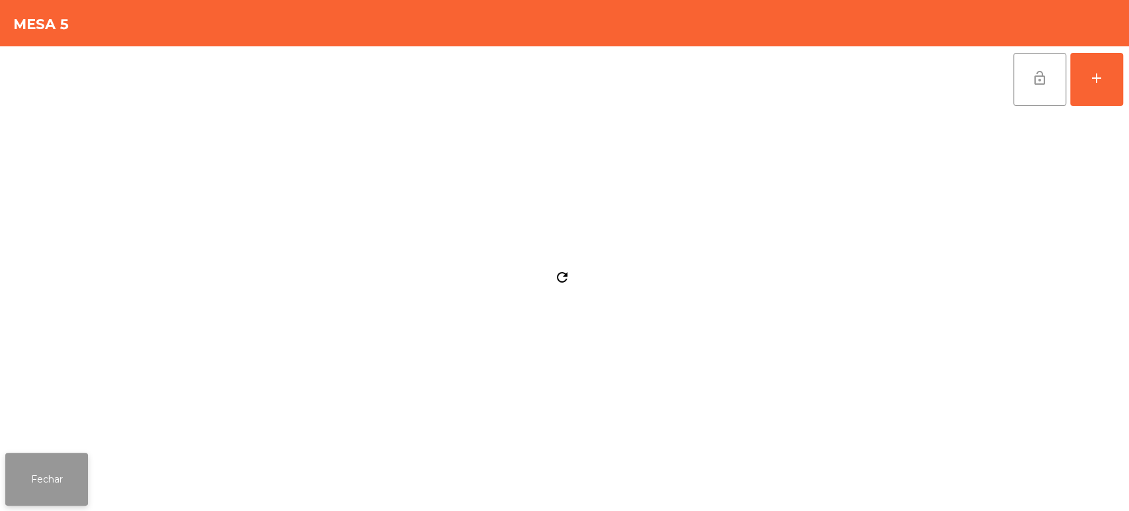
click at [74, 456] on button "Fechar" at bounding box center [46, 478] width 83 height 53
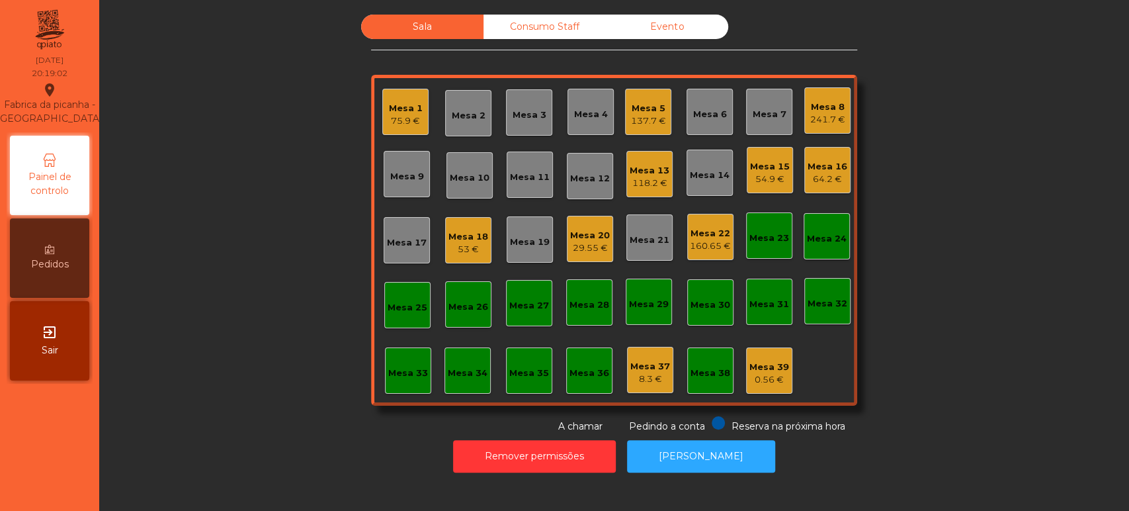
click at [768, 376] on div "0.56 €" at bounding box center [769, 379] width 40 height 13
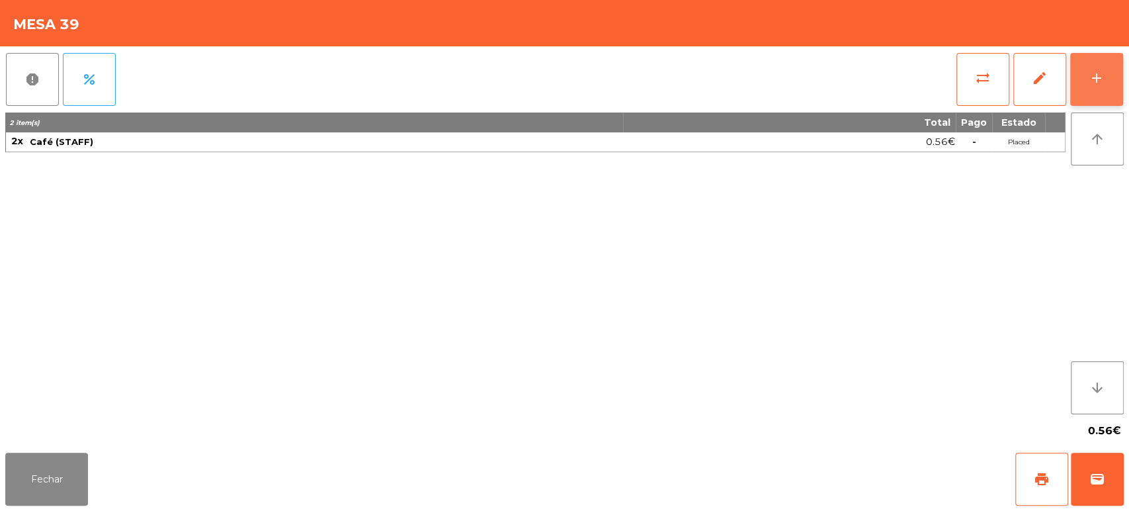
click at [1100, 68] on button "add" at bounding box center [1096, 79] width 53 height 53
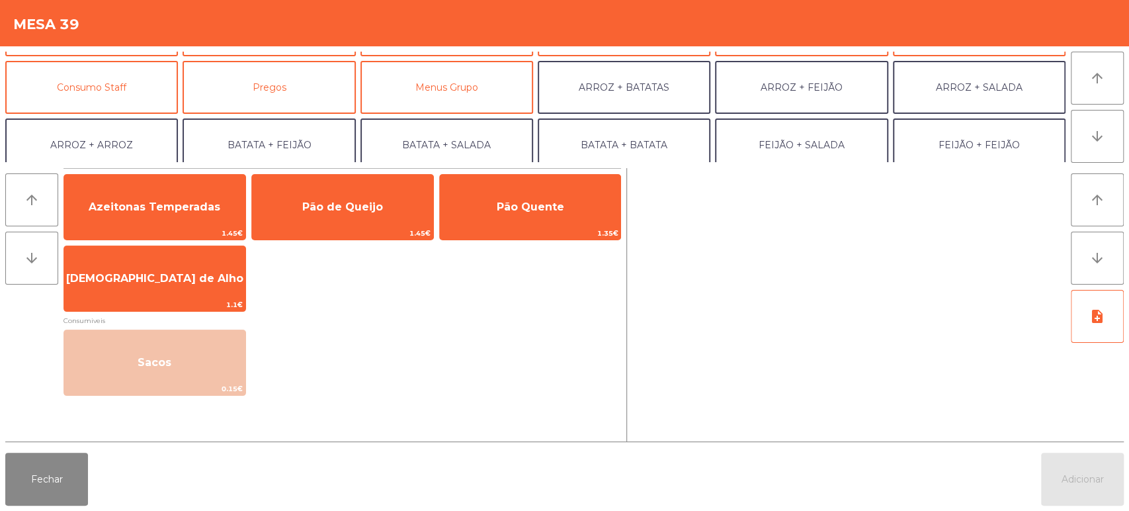
scroll to position [106, 0]
click at [116, 101] on button "Consumo Staff" at bounding box center [91, 87] width 173 height 53
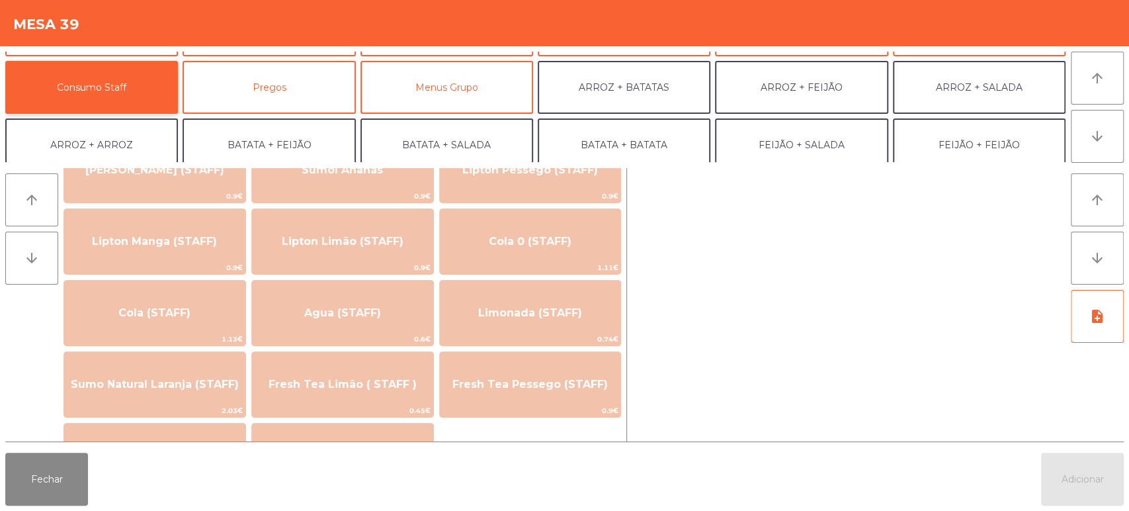
scroll to position [241, 0]
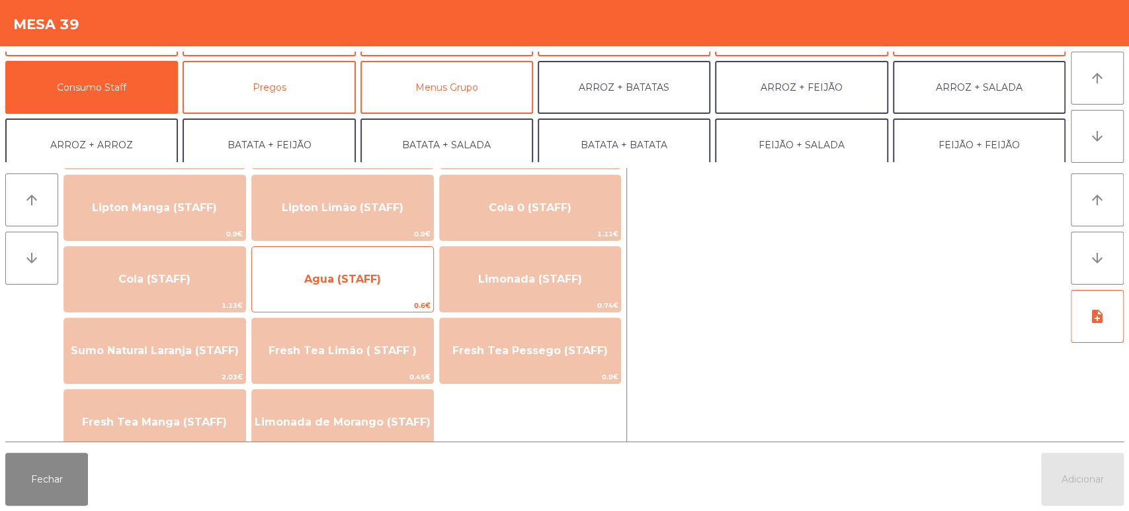
click at [395, 288] on span "Agua (STAFF)" at bounding box center [342, 279] width 181 height 36
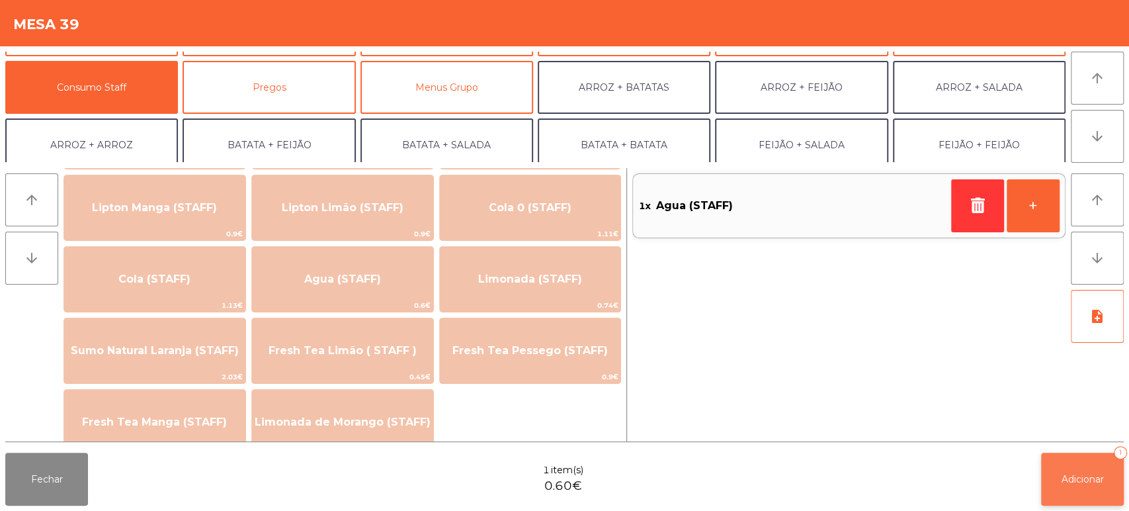
click at [1093, 474] on span "Adicionar" at bounding box center [1082, 479] width 42 height 12
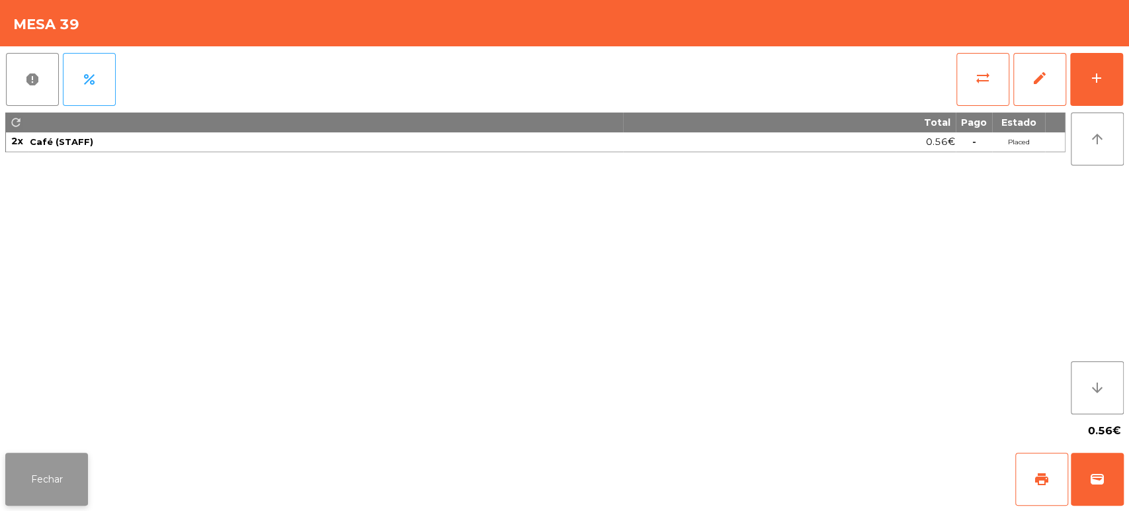
click at [65, 487] on button "Fechar" at bounding box center [46, 478] width 83 height 53
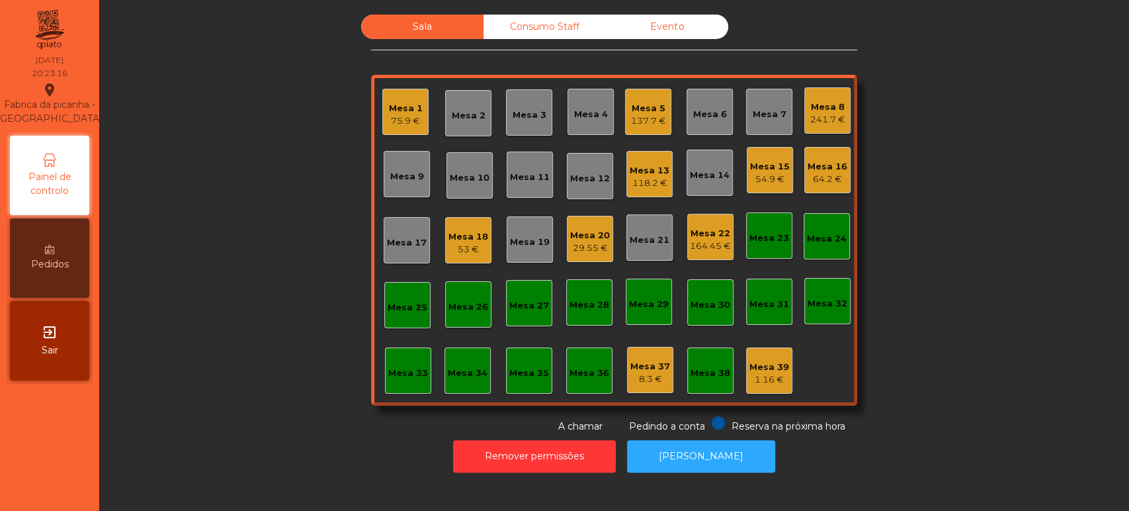
click at [834, 128] on div "Mesa 8 241.7 €" at bounding box center [827, 110] width 46 height 46
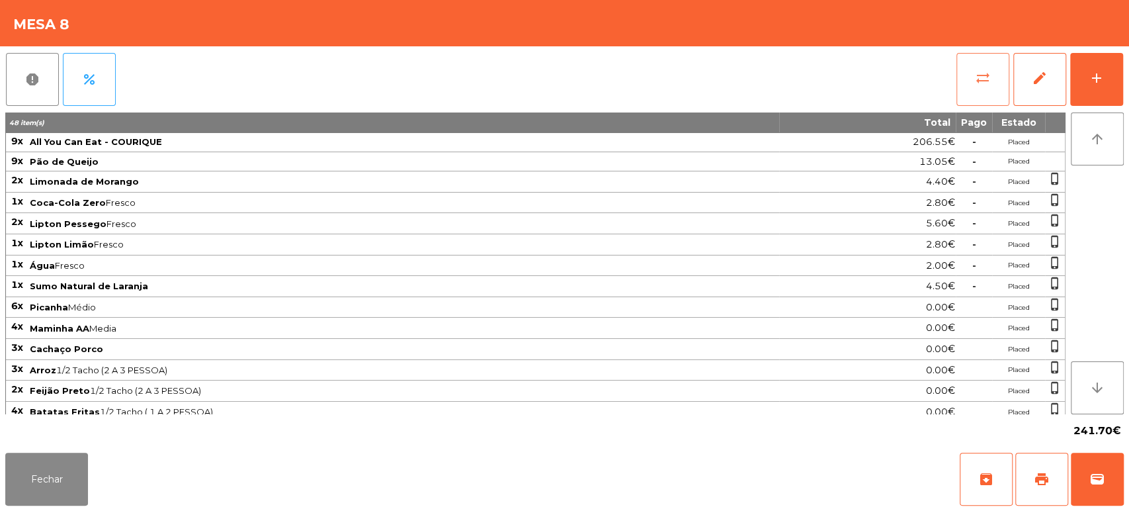
click at [957, 81] on button "sync_alt" at bounding box center [982, 79] width 53 height 53
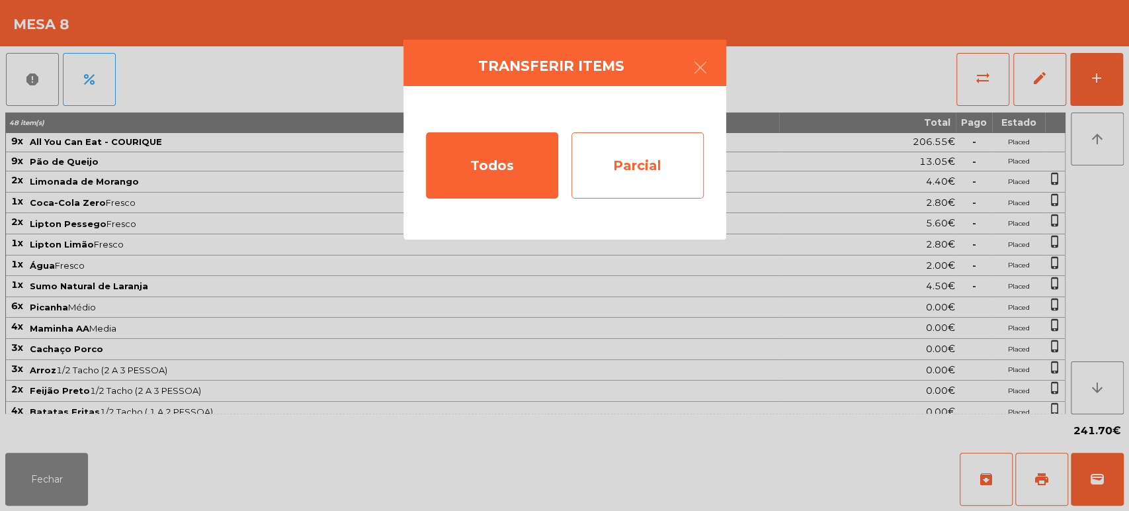
click at [596, 177] on div "Parcial" at bounding box center [637, 165] width 132 height 66
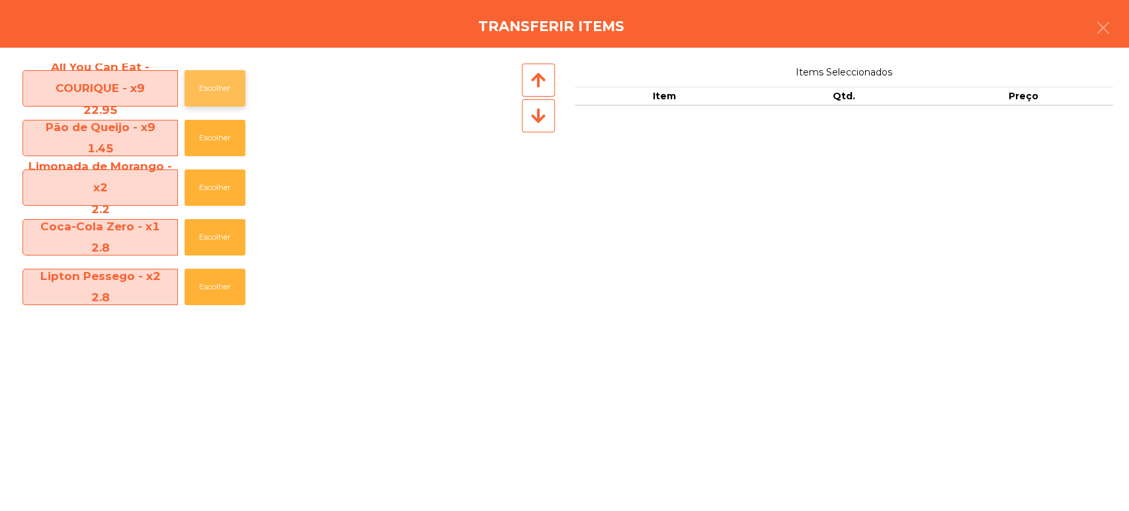
click at [206, 103] on button "Escolher" at bounding box center [215, 88] width 61 height 36
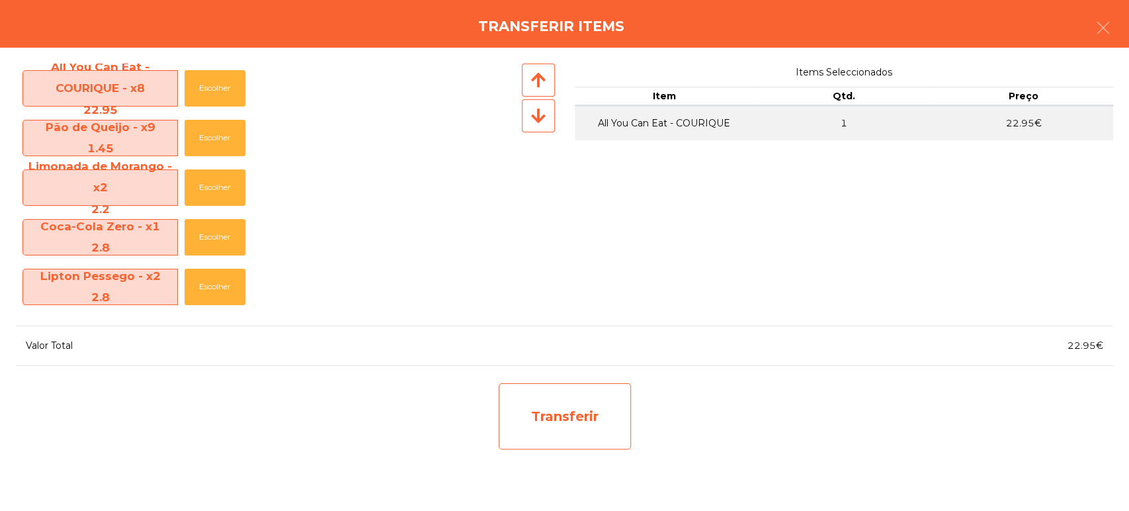
click at [533, 383] on div "Transferir" at bounding box center [565, 416] width 132 height 66
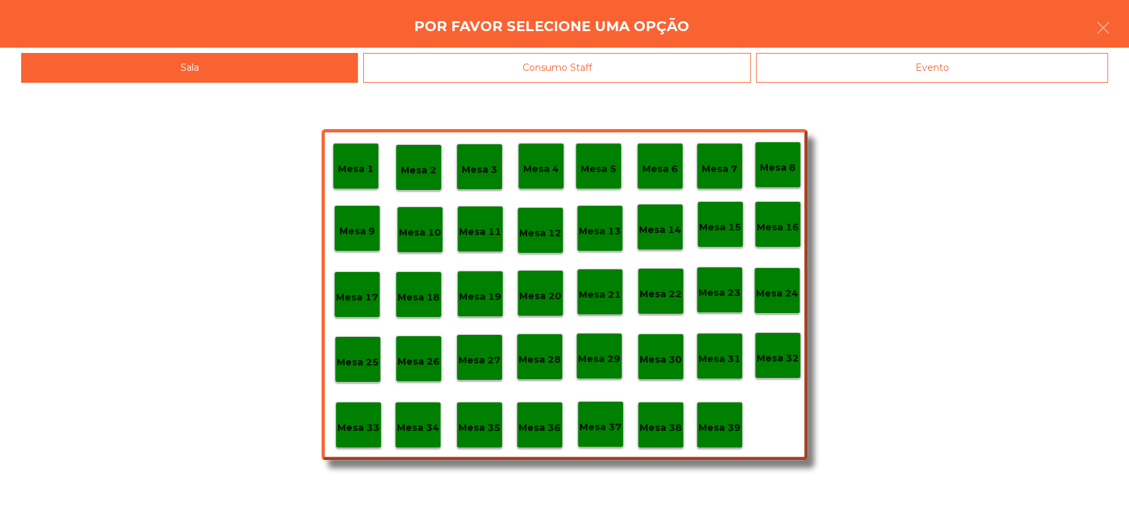
click at [616, 425] on p "Mesa 37" at bounding box center [600, 426] width 42 height 15
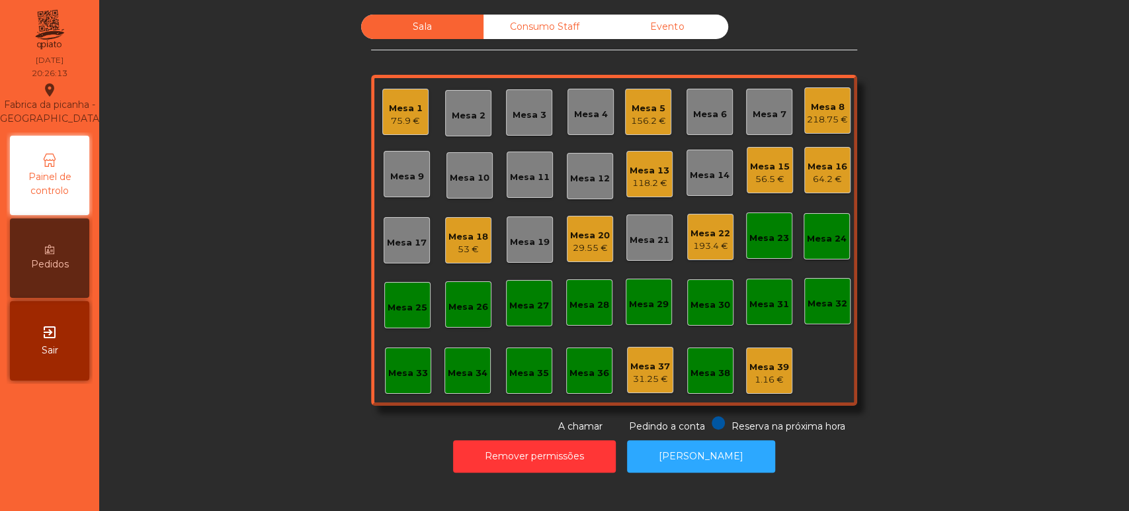
click at [520, 240] on div "Mesa 19" at bounding box center [530, 241] width 40 height 13
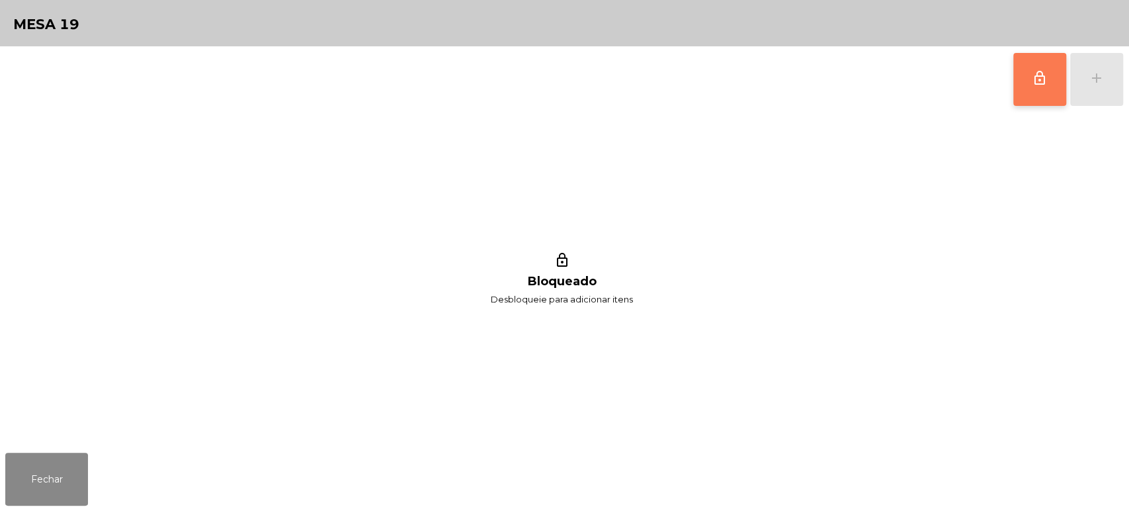
click at [1013, 68] on button "lock_outline" at bounding box center [1039, 79] width 53 height 53
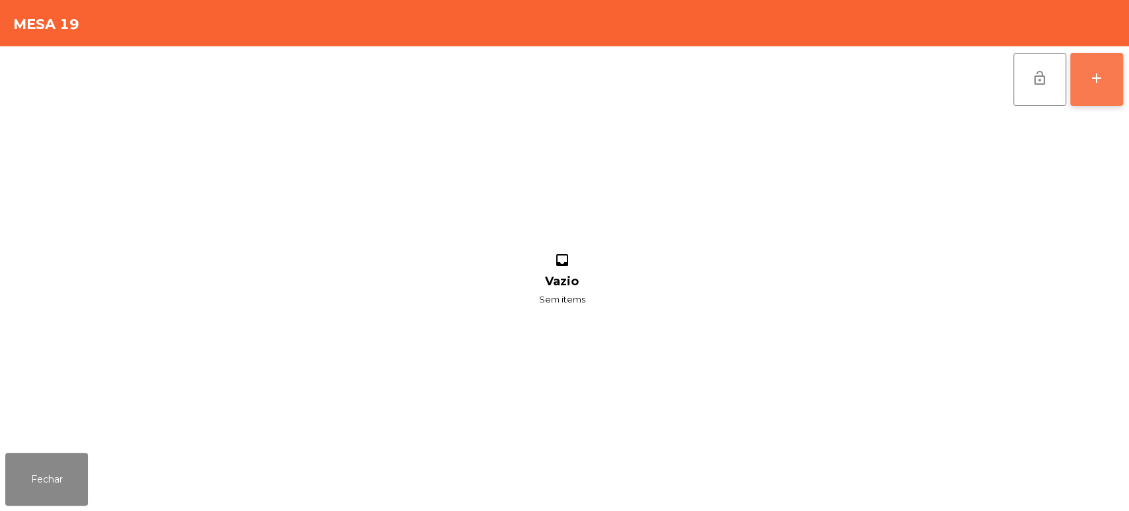
click at [1105, 63] on button "add" at bounding box center [1096, 79] width 53 height 53
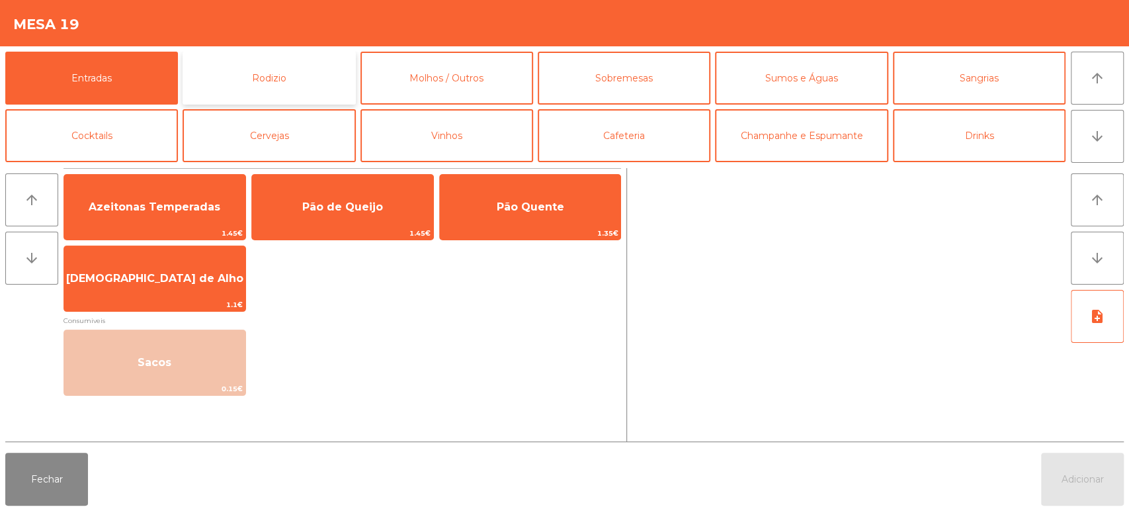
click at [297, 80] on button "Rodizio" at bounding box center [269, 78] width 173 height 53
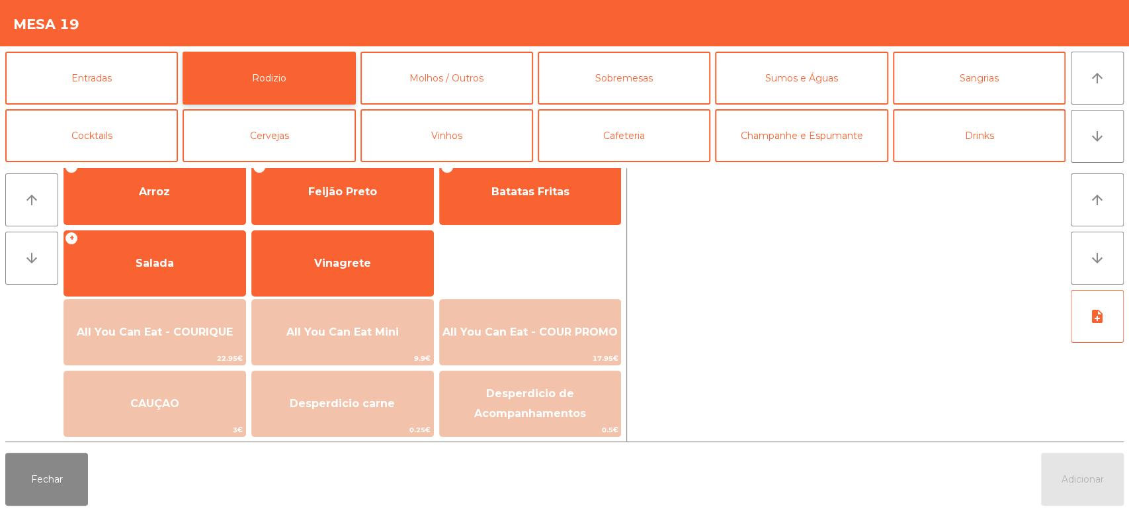
scroll to position [185, 0]
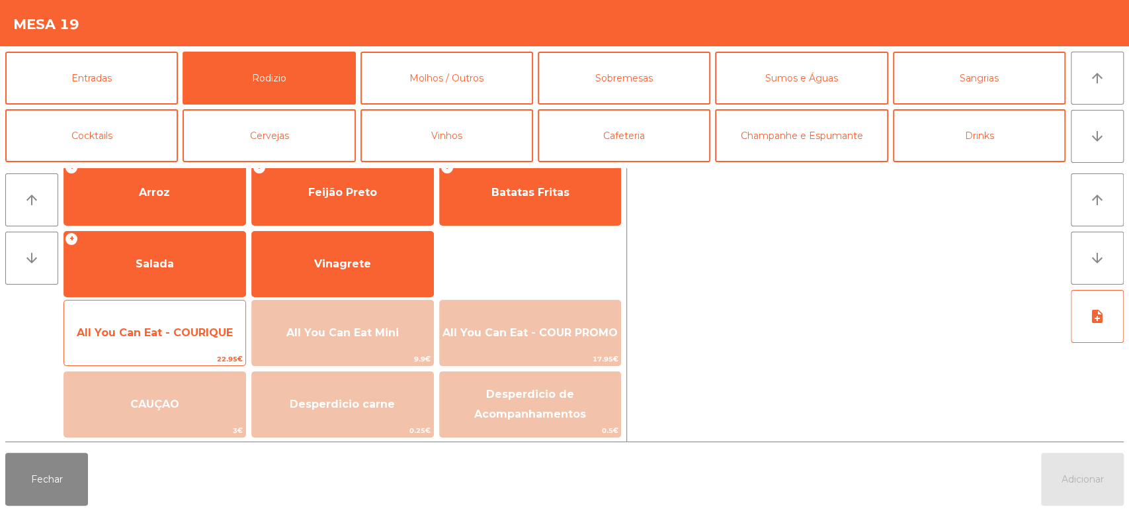
click at [208, 334] on span "All You Can Eat - COURIQUE" at bounding box center [155, 332] width 156 height 13
click at [204, 330] on span "All You Can Eat - COURIQUE" at bounding box center [155, 332] width 156 height 13
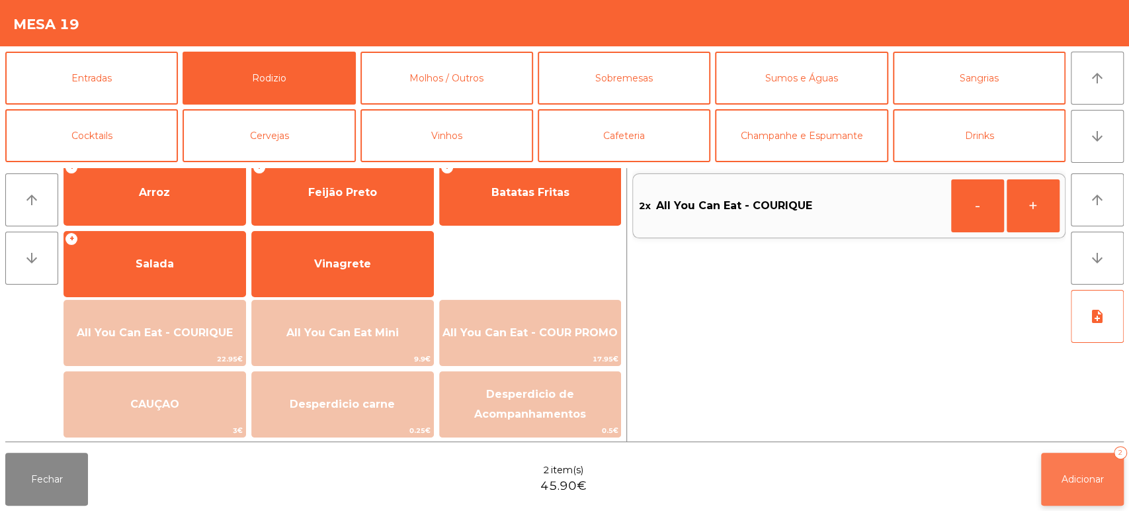
click at [1075, 470] on button "Adicionar 2" at bounding box center [1082, 478] width 83 height 53
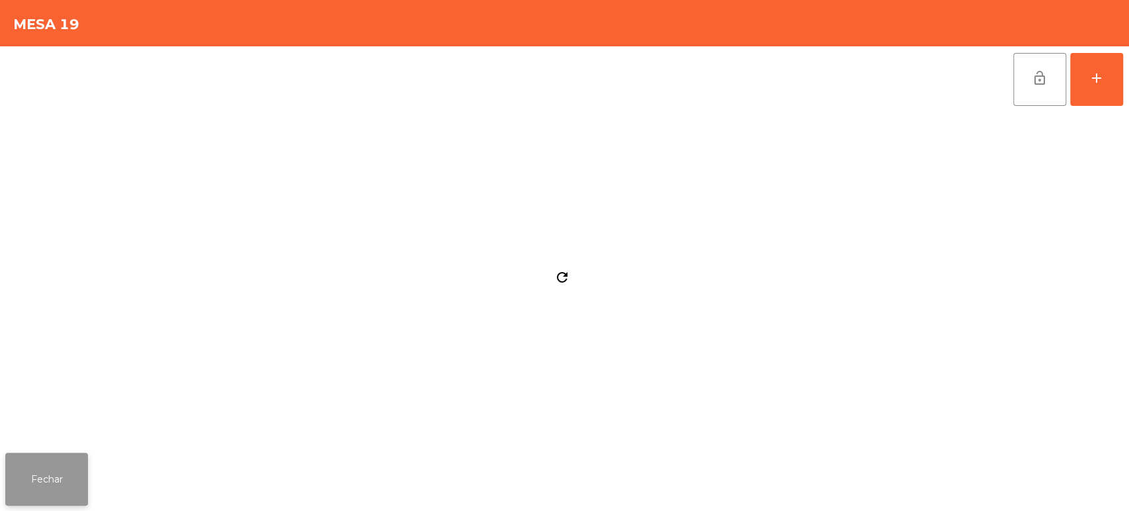
click at [63, 483] on button "Fechar" at bounding box center [46, 478] width 83 height 53
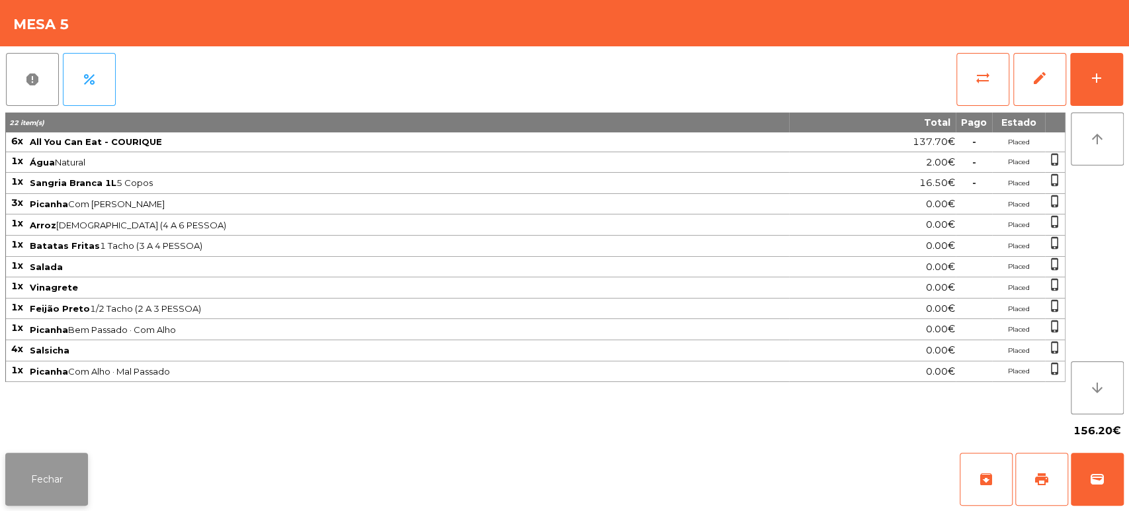
click at [41, 492] on button "Fechar" at bounding box center [46, 478] width 83 height 53
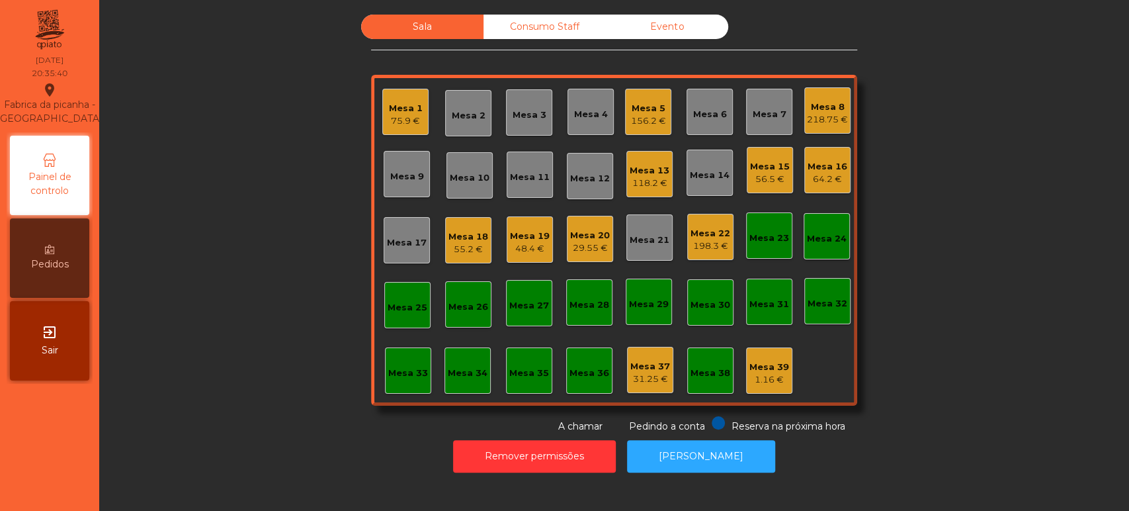
click at [842, 100] on div "Mesa 8 218.75 €" at bounding box center [827, 110] width 46 height 46
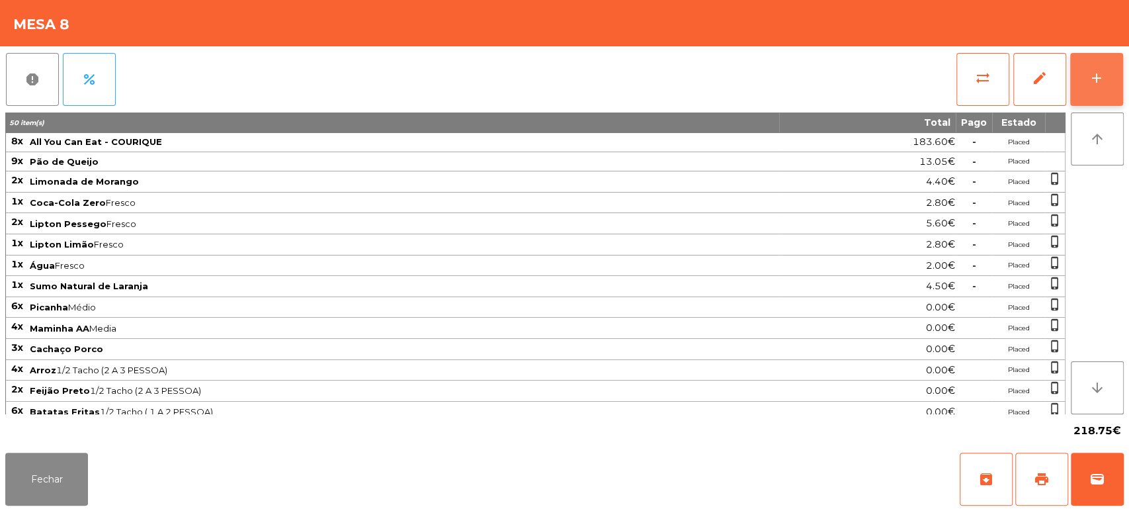
click at [1074, 64] on button "add" at bounding box center [1096, 79] width 53 height 53
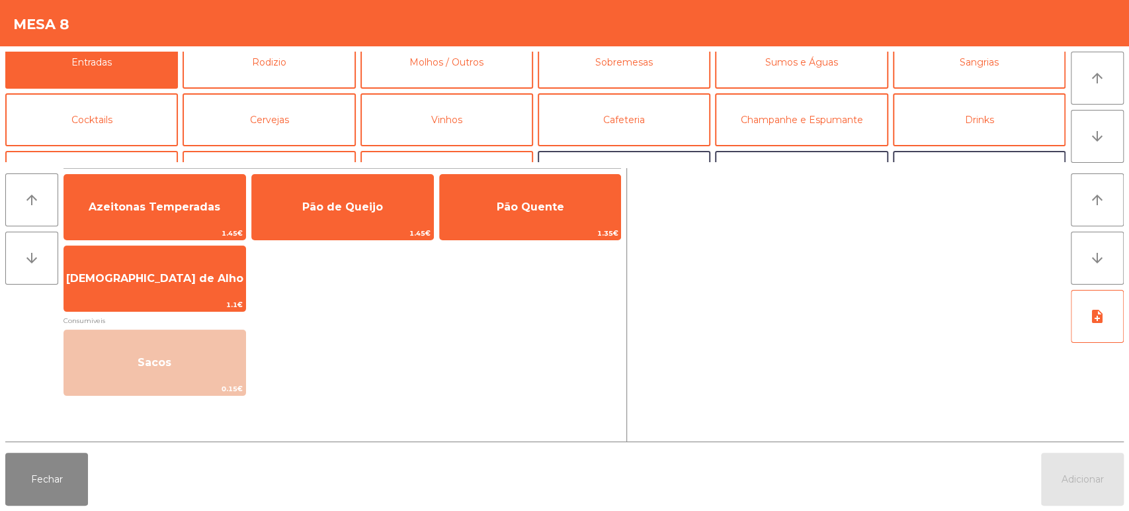
scroll to position [0, 0]
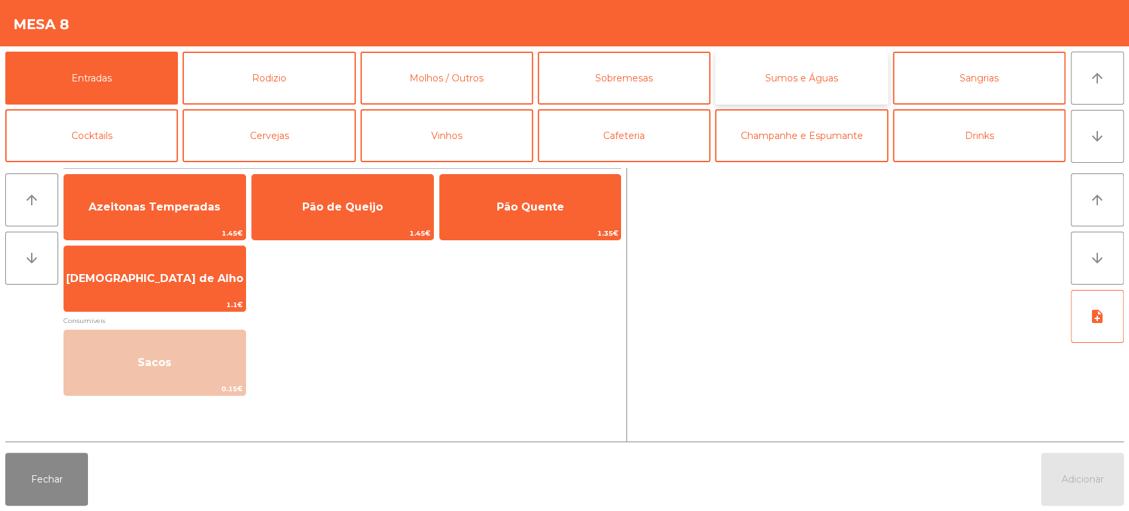
click at [819, 60] on button "Sumos e Águas" at bounding box center [801, 78] width 173 height 53
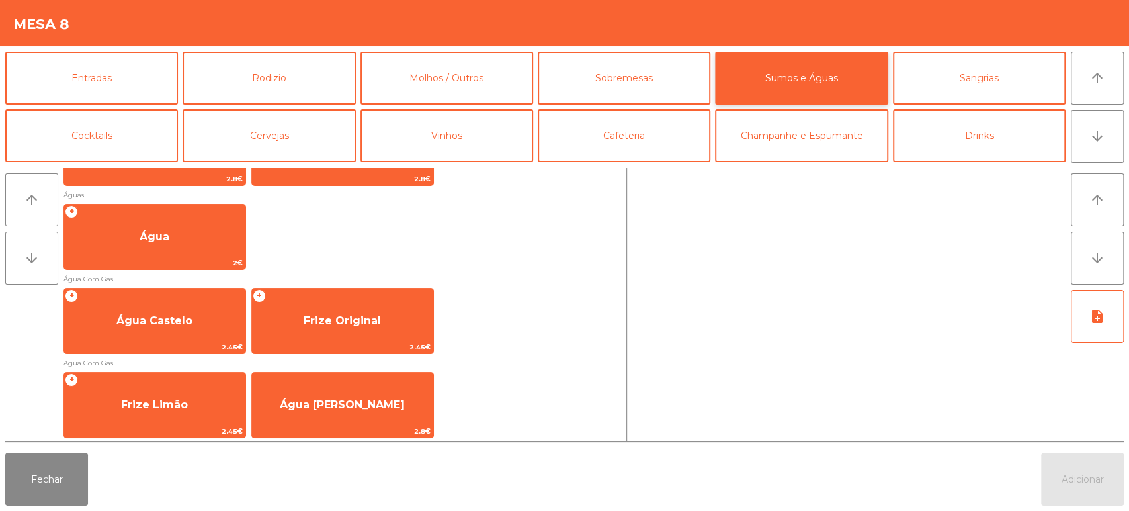
scroll to position [424, 0]
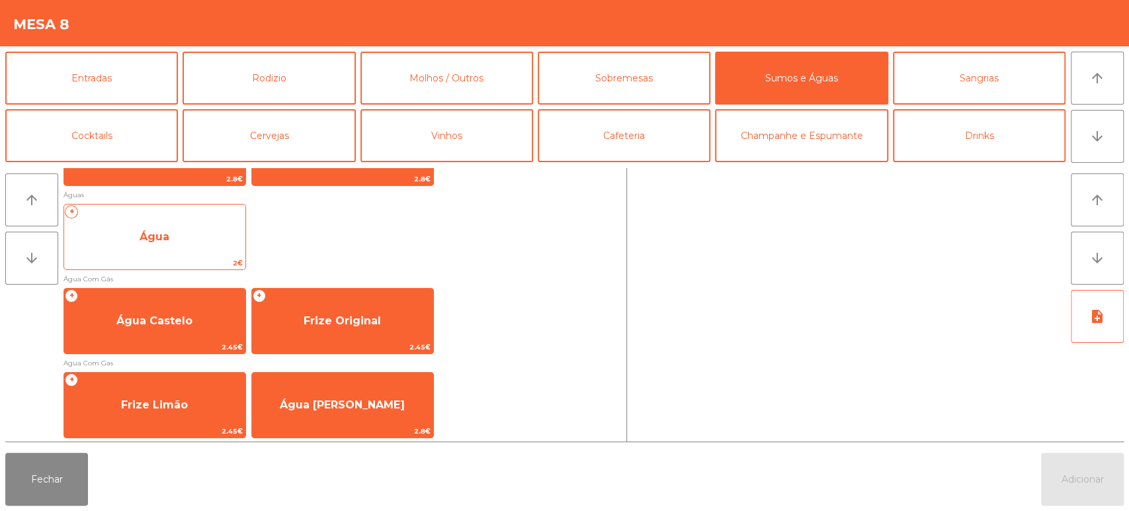
click at [194, 257] on span "2€" at bounding box center [154, 263] width 181 height 13
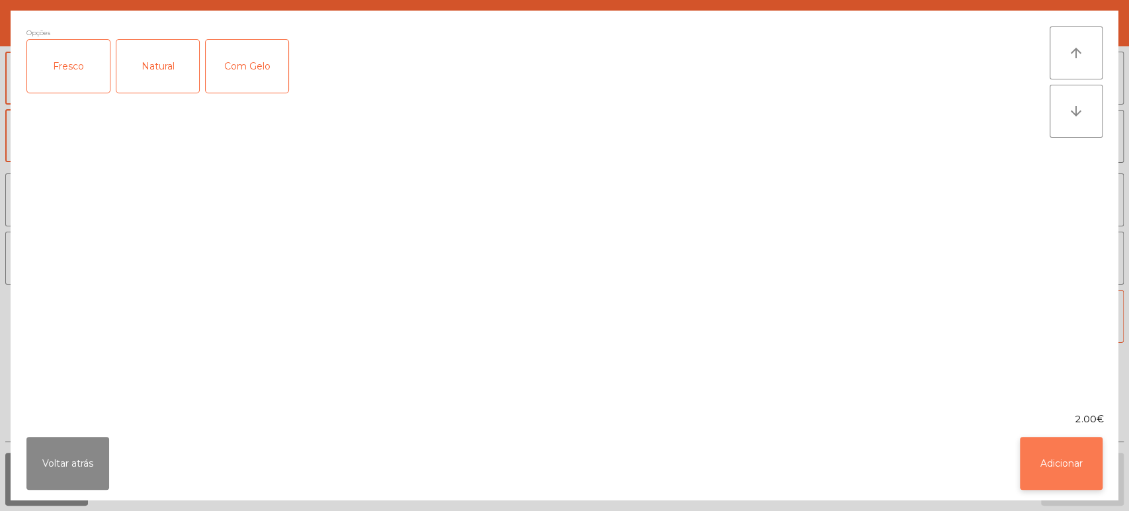
click at [1054, 472] on button "Adicionar" at bounding box center [1061, 462] width 83 height 53
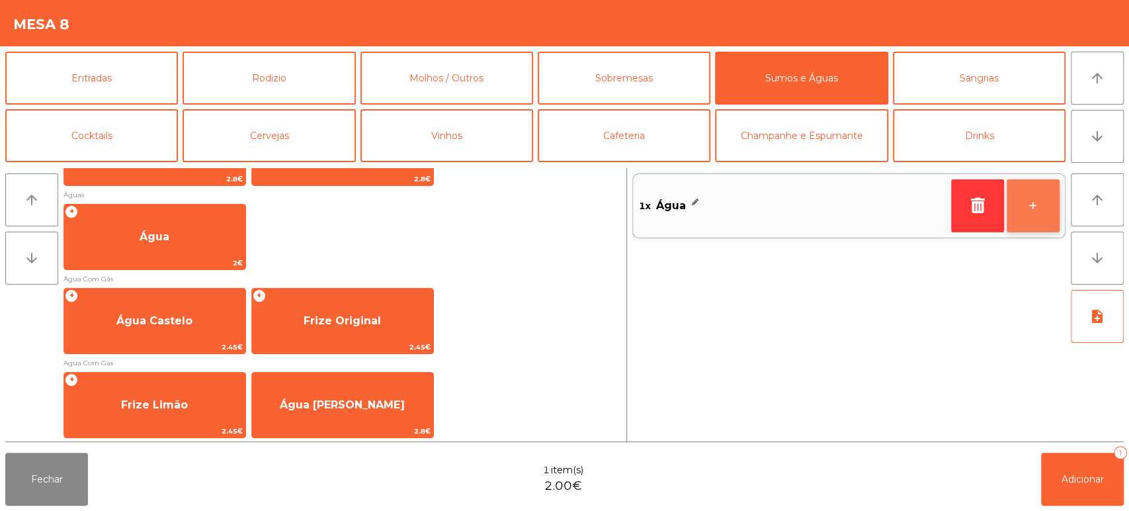
click at [1034, 211] on button "+" at bounding box center [1033, 205] width 53 height 53
click at [1037, 212] on button "+" at bounding box center [1033, 205] width 53 height 53
click at [1038, 216] on button "+" at bounding box center [1033, 205] width 53 height 53
click at [978, 214] on button "-" at bounding box center [977, 205] width 53 height 53
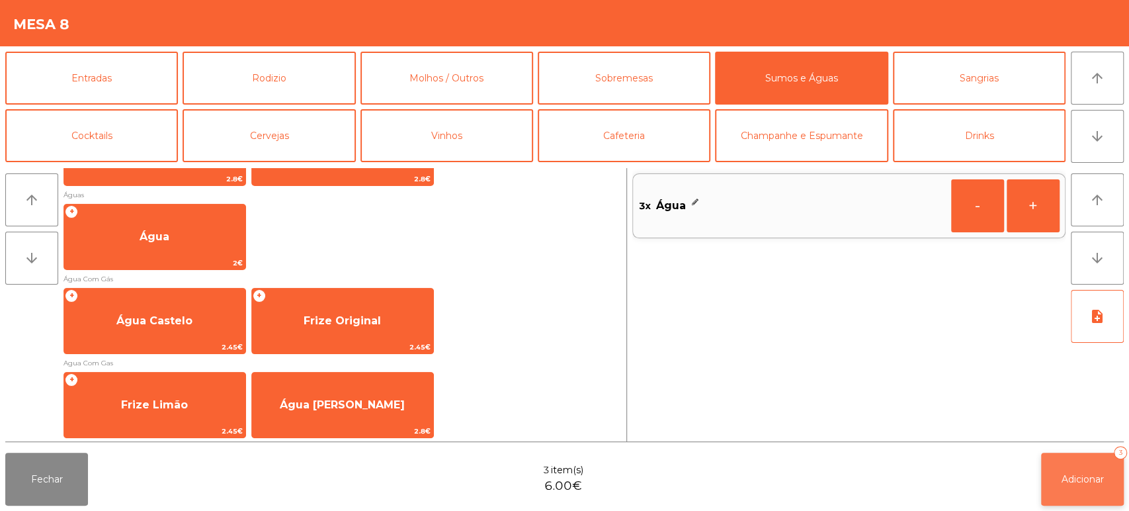
click at [1075, 483] on span "Adicionar" at bounding box center [1082, 479] width 42 height 12
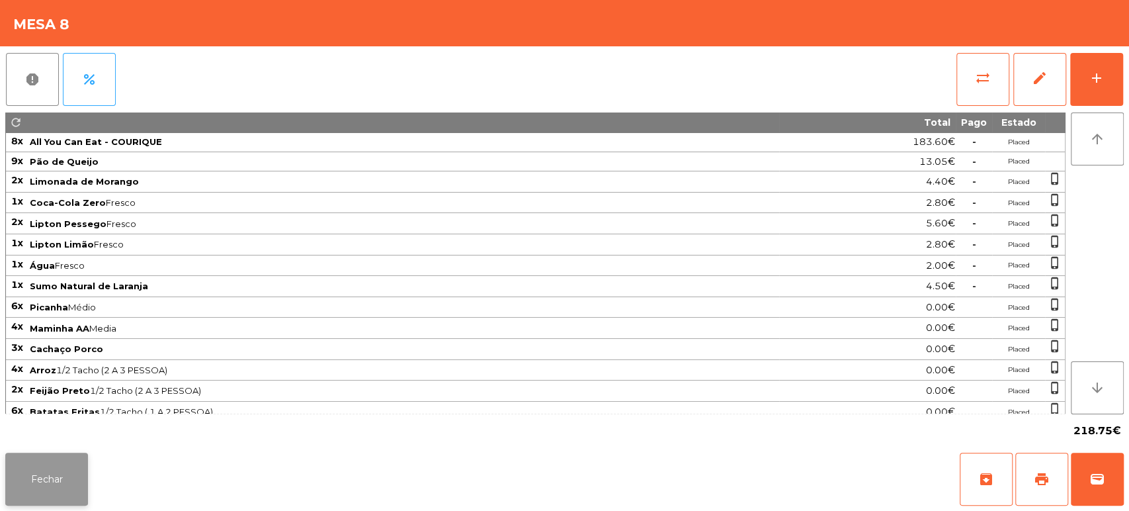
click at [15, 501] on button "Fechar" at bounding box center [46, 478] width 83 height 53
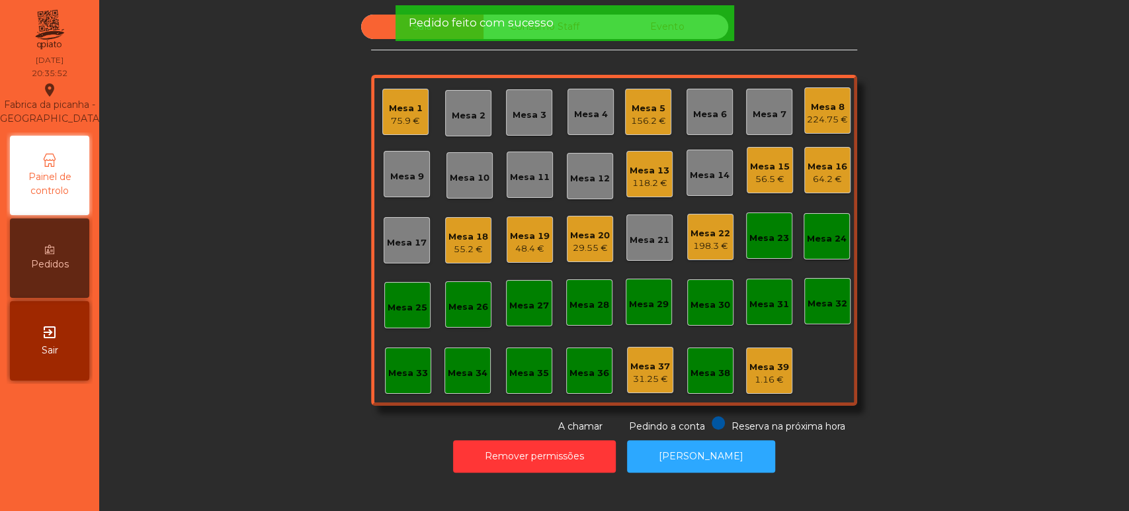
click at [206, 208] on div "Sala Consumo Staff Evento Mesa 1 75.9 € Mesa 2 Mesa 3 Mesa 4 Mesa 5 156.2 € Mes…" at bounding box center [614, 224] width 994 height 419
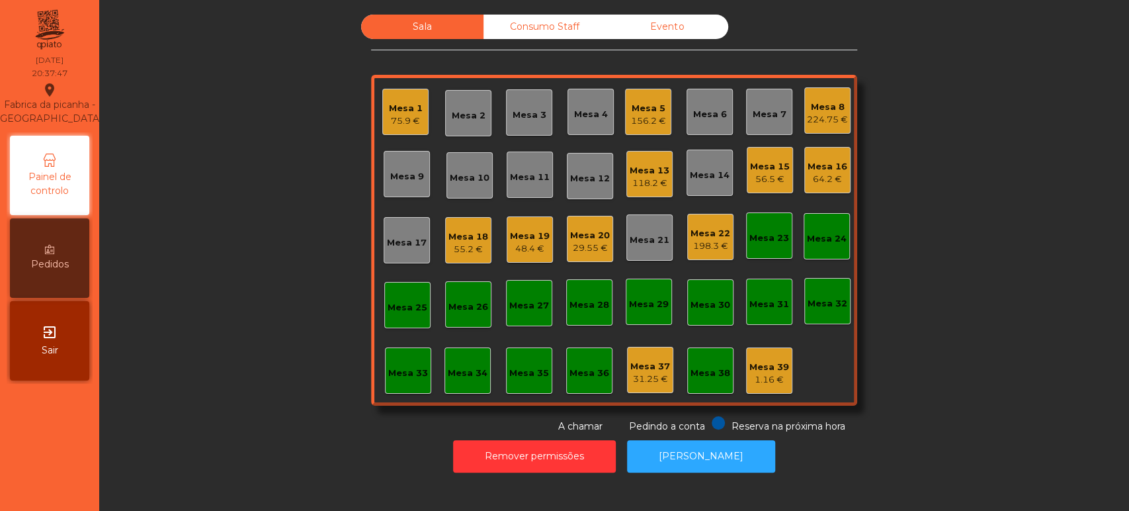
click at [628, 153] on div "Mesa 13 118.2 €" at bounding box center [649, 174] width 46 height 46
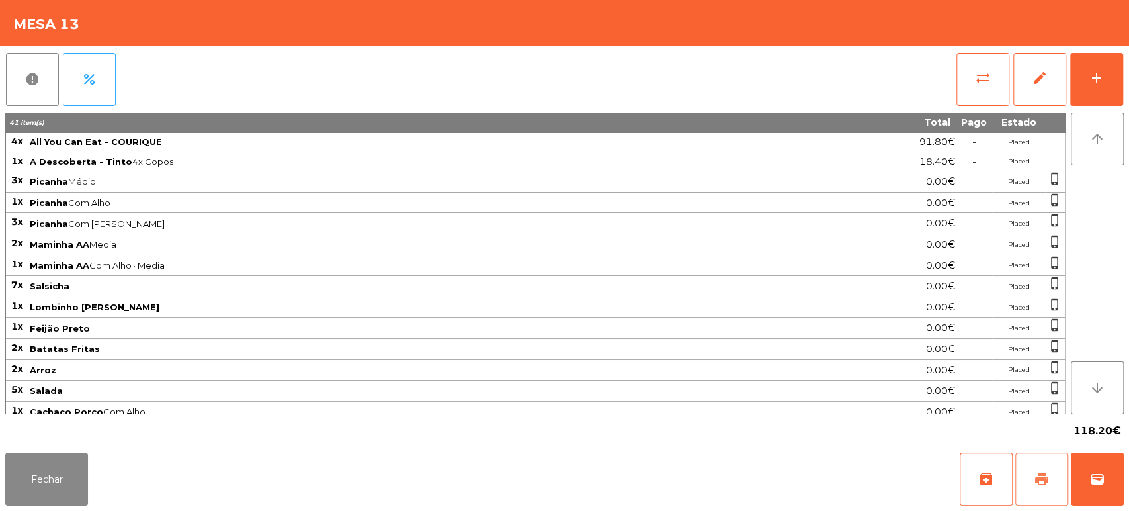
click at [1022, 468] on button "print" at bounding box center [1041, 478] width 53 height 53
click at [58, 468] on button "Fechar" at bounding box center [46, 478] width 83 height 53
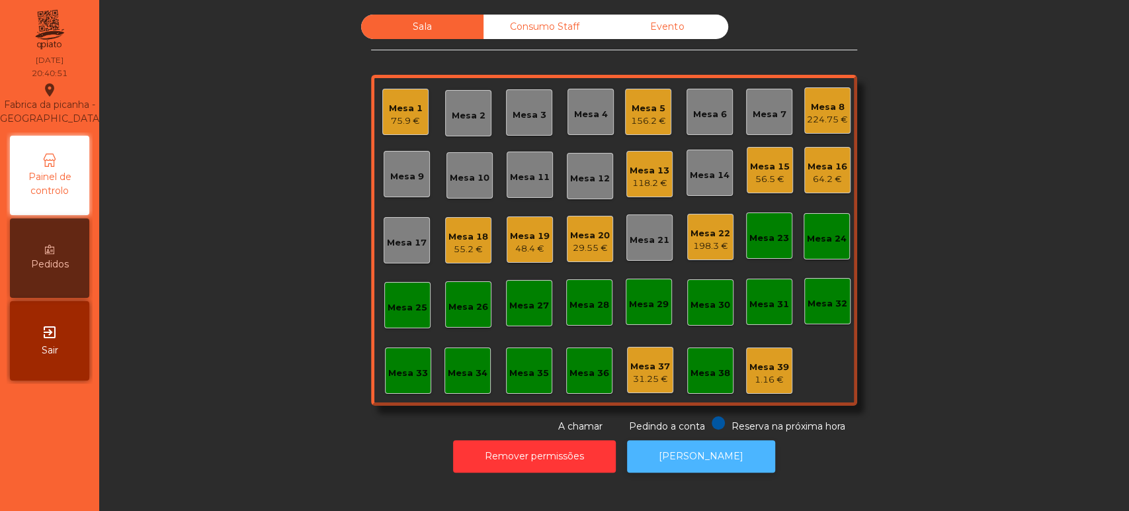
click at [708, 455] on button "[PERSON_NAME]" at bounding box center [701, 456] width 148 height 32
click at [650, 171] on div "Mesa 13" at bounding box center [650, 170] width 40 height 13
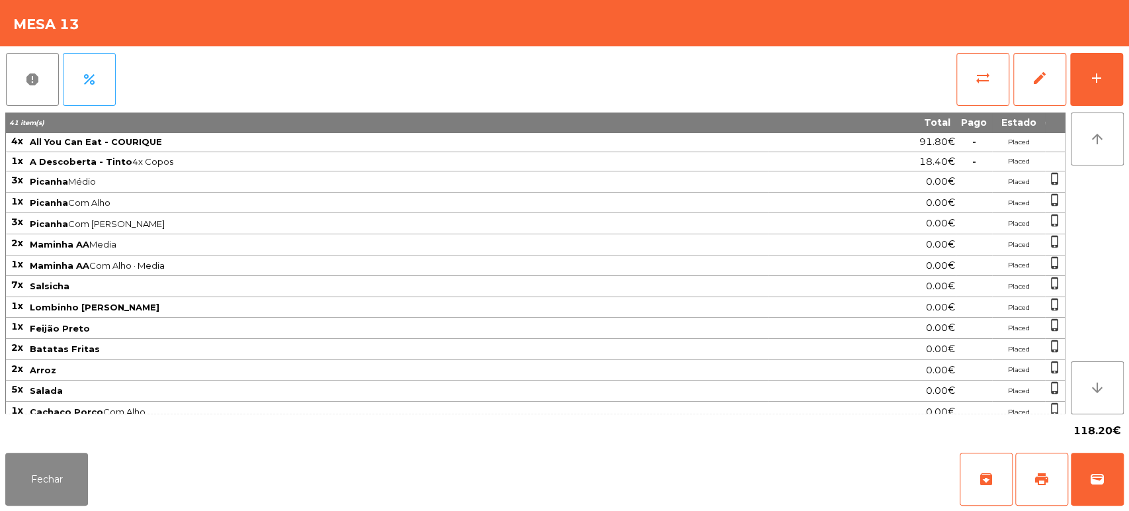
click at [1123, 466] on div "Fechar archive print wallet" at bounding box center [564, 478] width 1129 height 63
click at [1095, 483] on span "wallet" at bounding box center [1097, 479] width 16 height 16
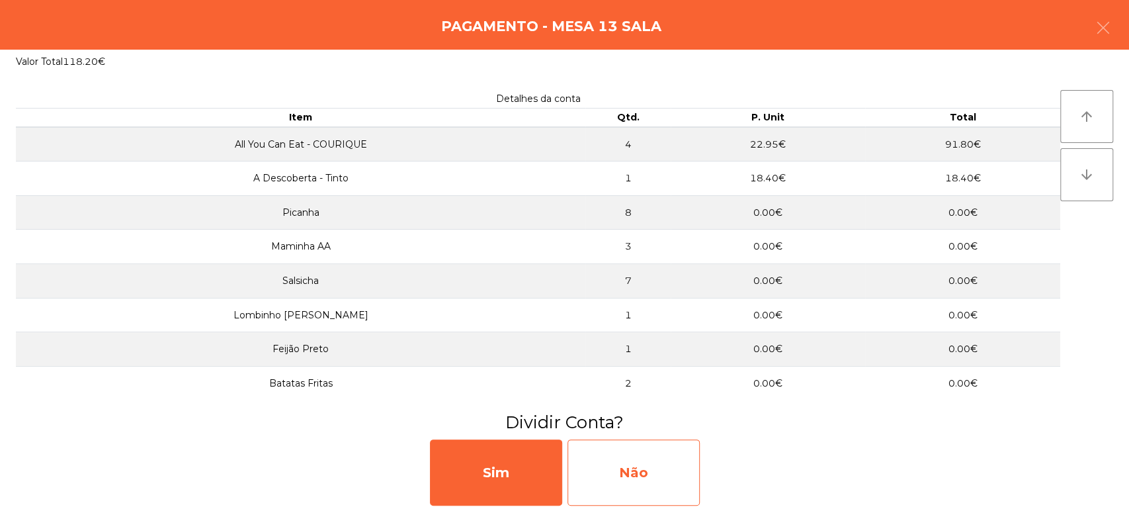
click at [649, 481] on div "Não" at bounding box center [633, 472] width 132 height 66
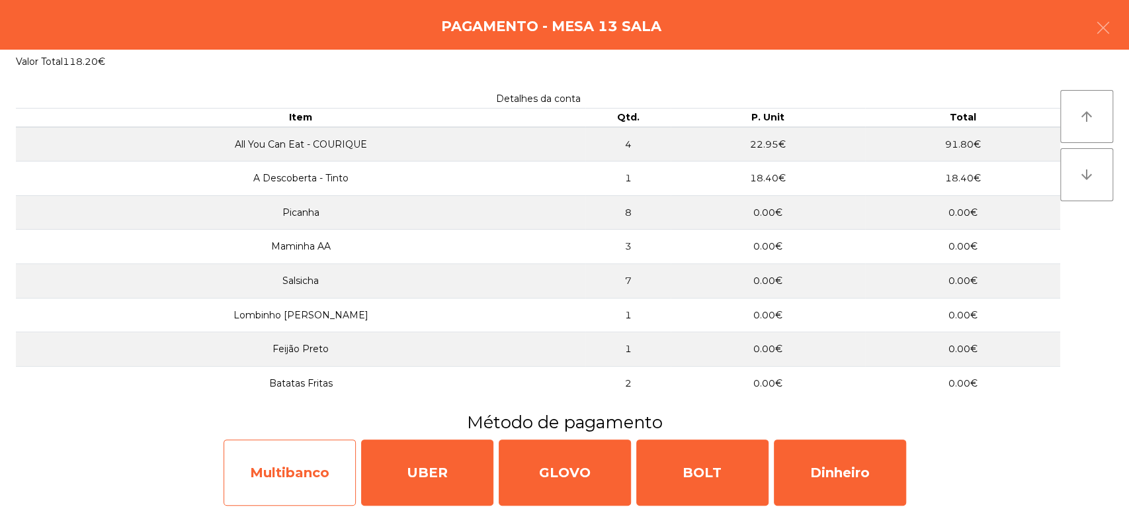
click at [310, 467] on div "Multibanco" at bounding box center [290, 472] width 132 height 66
select select "**"
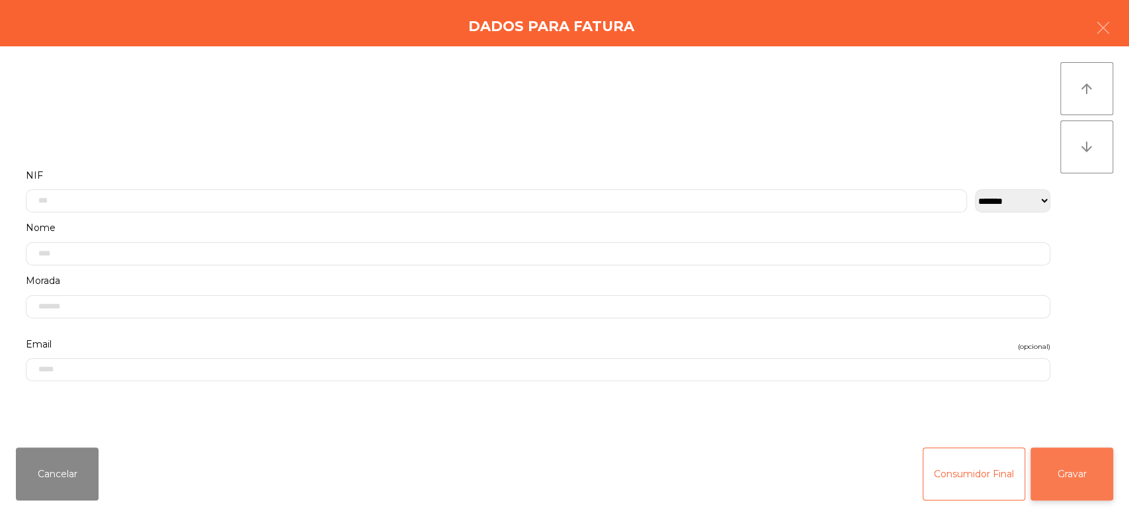
click at [1062, 461] on button "Gravar" at bounding box center [1071, 473] width 83 height 53
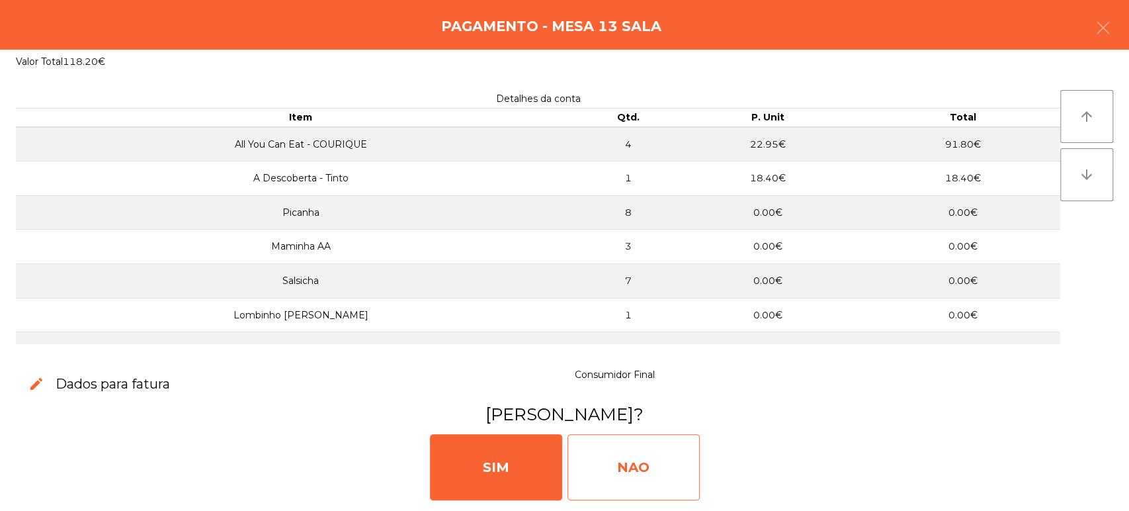
click at [650, 470] on div "NAO" at bounding box center [633, 467] width 132 height 66
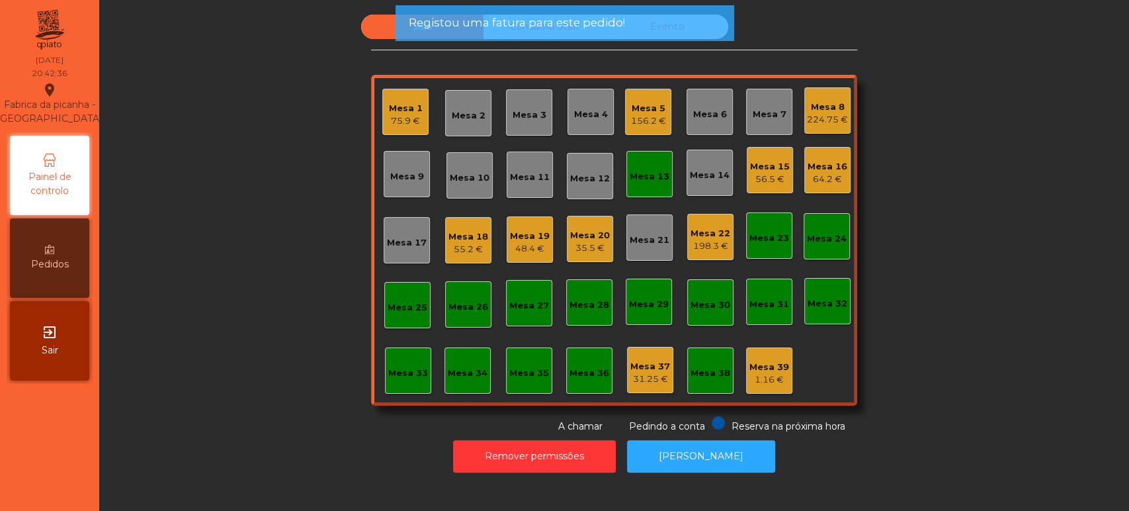
click at [647, 185] on div "Mesa 13" at bounding box center [649, 174] width 46 height 46
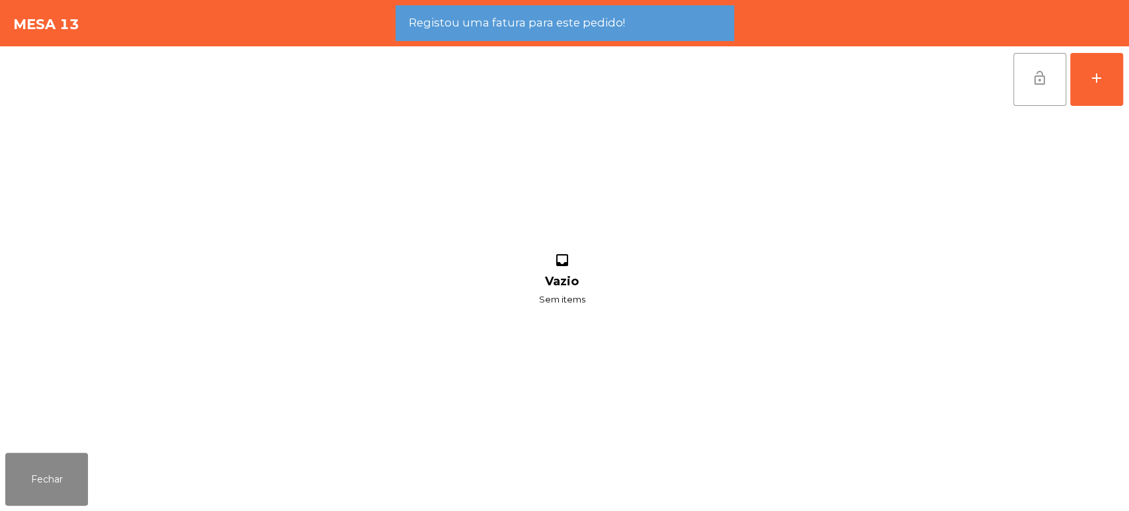
click at [1046, 84] on span "lock_open" at bounding box center [1040, 78] width 16 height 16
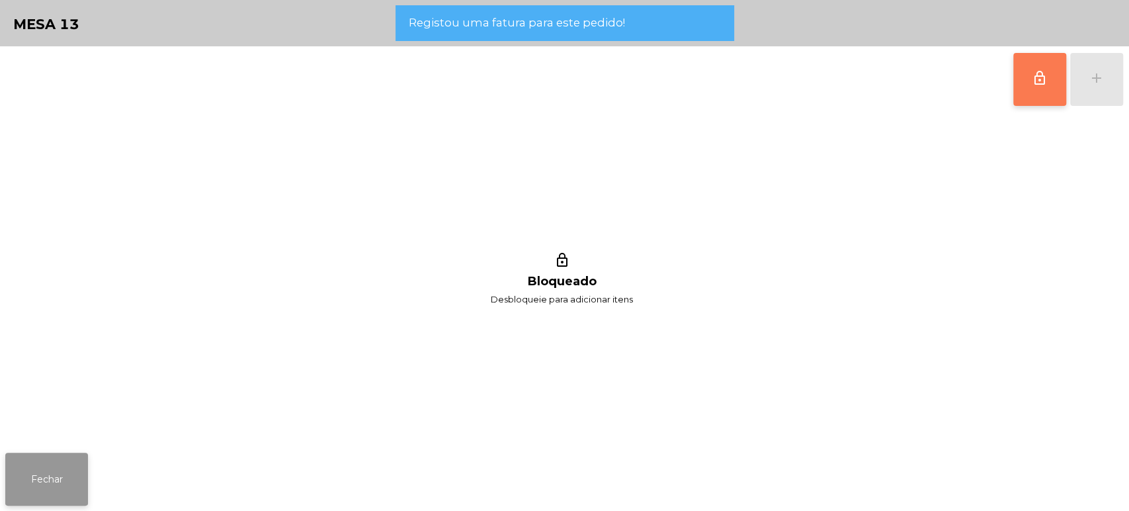
click at [65, 481] on button "Fechar" at bounding box center [46, 478] width 83 height 53
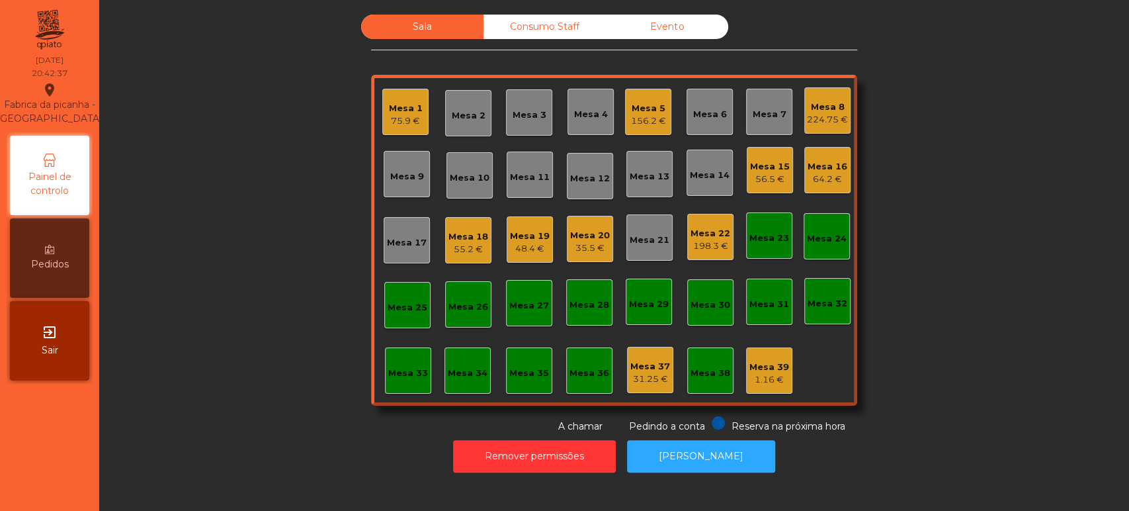
click at [202, 149] on div "Sala Consumo Staff Evento Mesa 1 75.9 € Mesa 2 Mesa 3 Mesa 4 Mesa 5 156.2 € Mes…" at bounding box center [614, 224] width 994 height 419
click at [801, 60] on div "Sala Consumo Staff Evento Mesa 1 75.9 € Mesa 2 Mesa 3 Mesa 4 Mesa 5 156.2 € Mes…" at bounding box center [614, 224] width 486 height 419
click at [818, 101] on div "Mesa 8" at bounding box center [827, 107] width 41 height 13
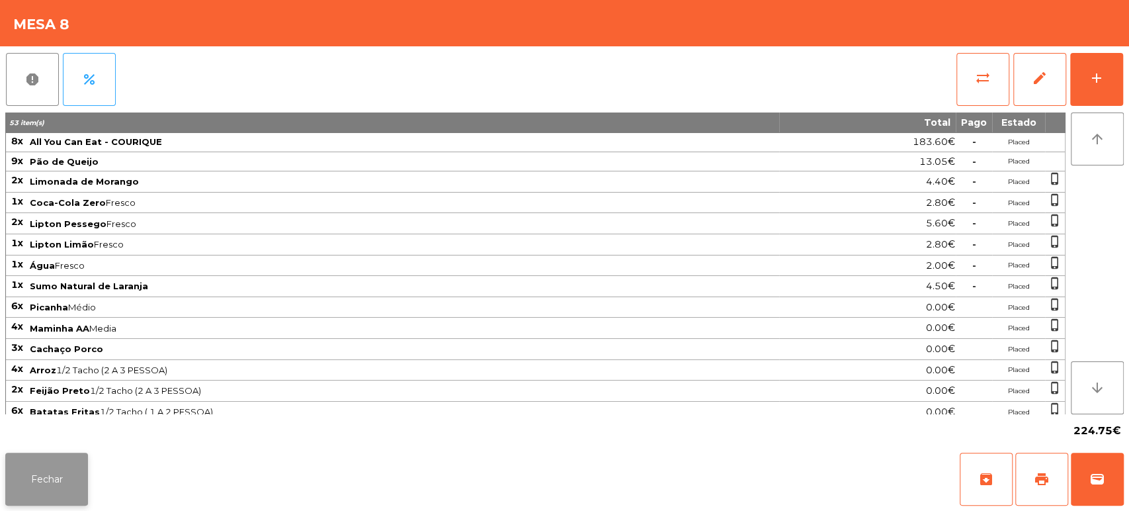
click at [9, 458] on button "Fechar" at bounding box center [46, 478] width 83 height 53
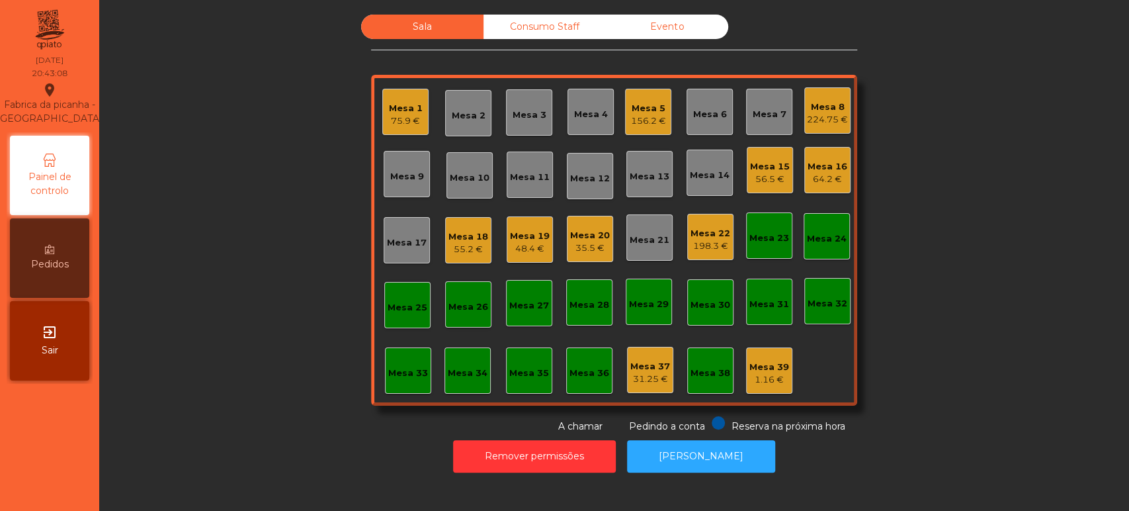
click at [649, 353] on div "Mesa 37 31.25 €" at bounding box center [650, 370] width 46 height 46
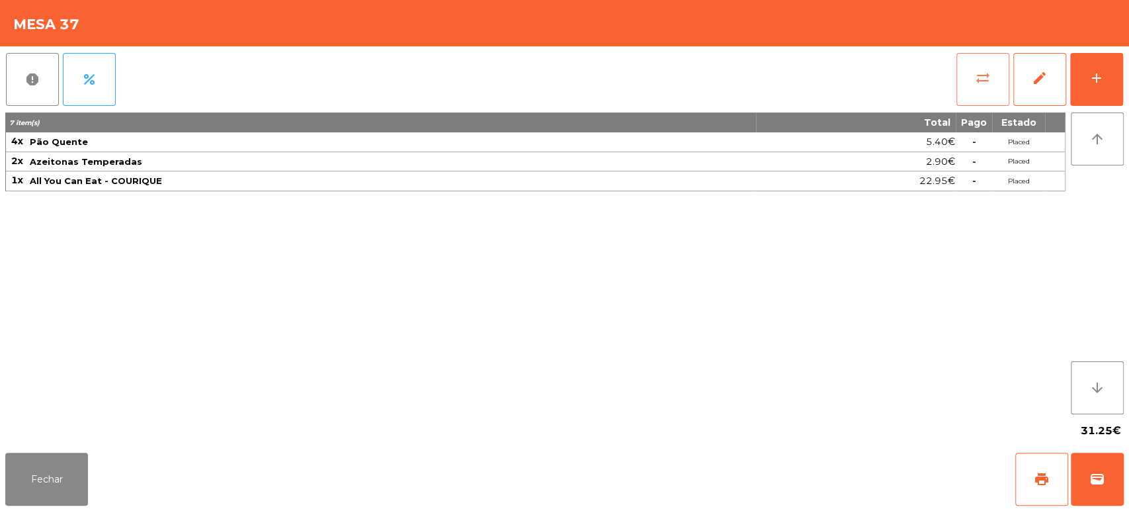
click at [979, 63] on button "sync_alt" at bounding box center [982, 79] width 53 height 53
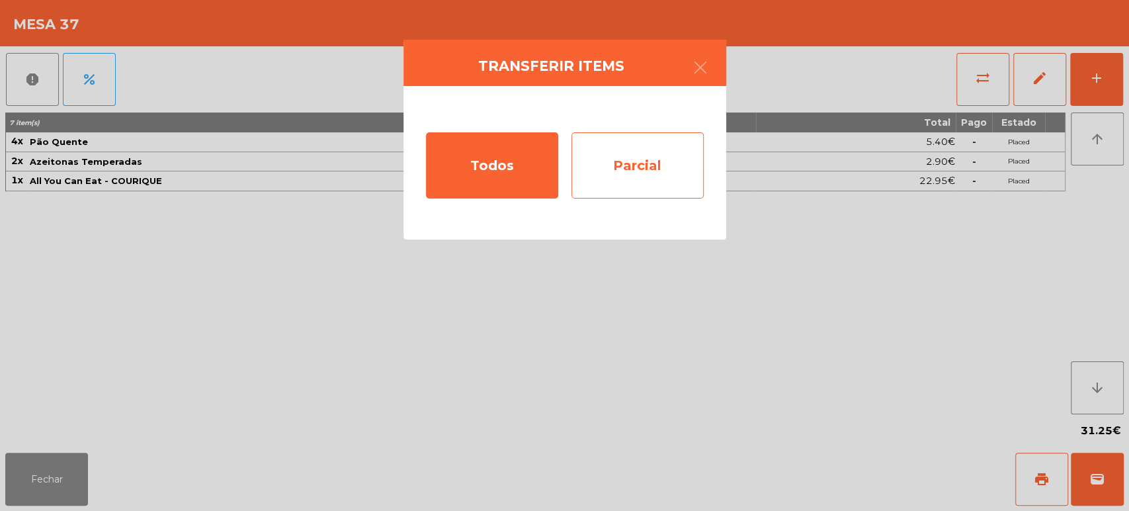
click at [622, 143] on div "Parcial" at bounding box center [637, 165] width 132 height 66
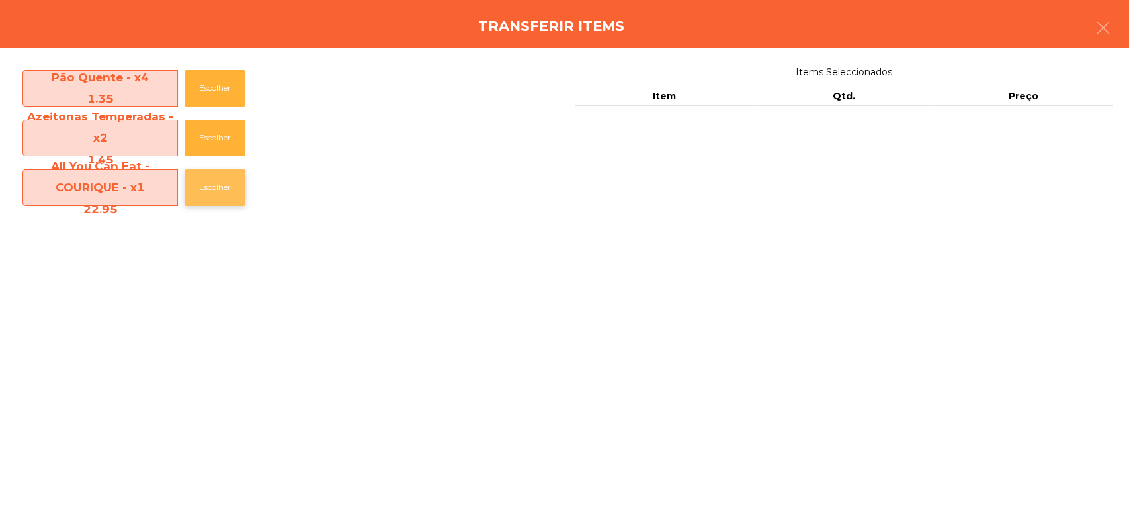
click at [206, 196] on button "Escolher" at bounding box center [215, 187] width 61 height 36
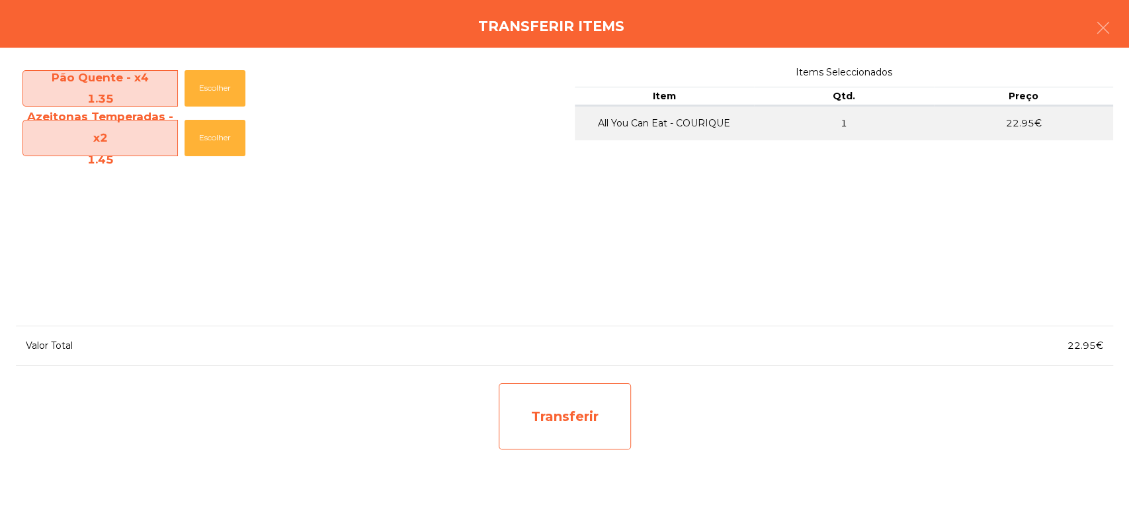
click at [597, 416] on div "Transferir" at bounding box center [565, 416] width 132 height 66
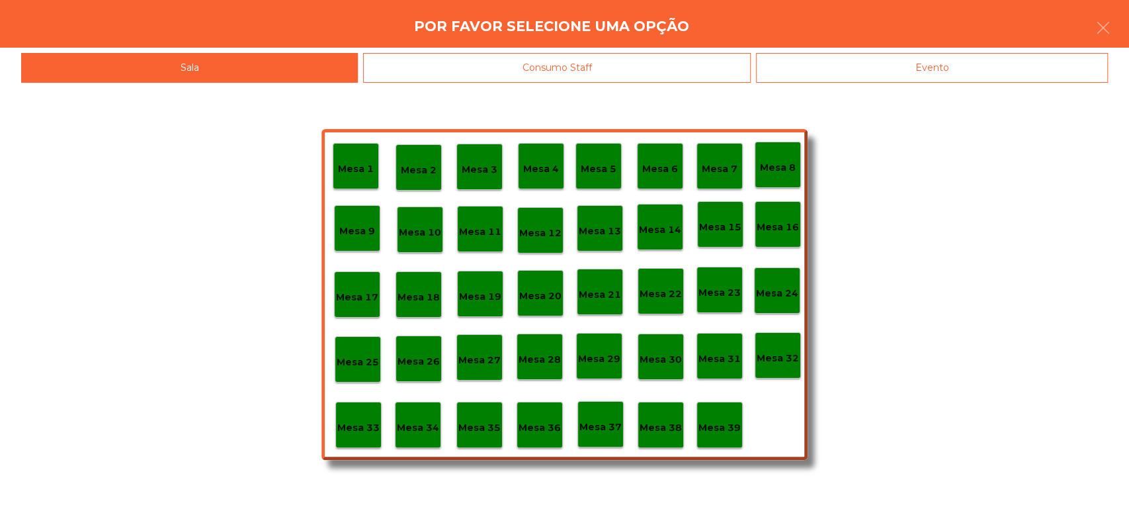
click at [784, 169] on p "Mesa 8" at bounding box center [778, 167] width 36 height 15
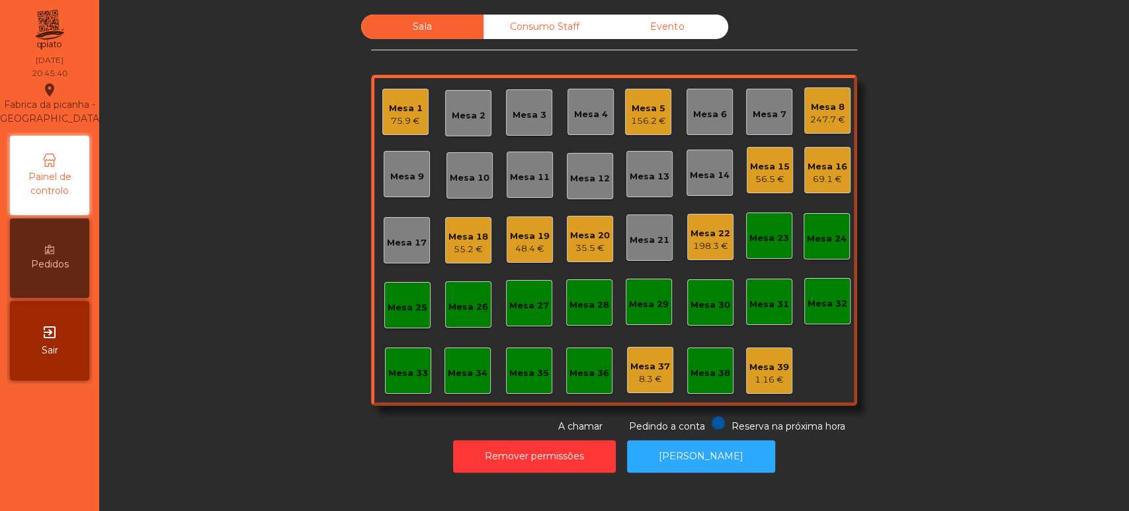
click at [405, 130] on div "Mesa 1 75.9 €" at bounding box center [405, 112] width 46 height 46
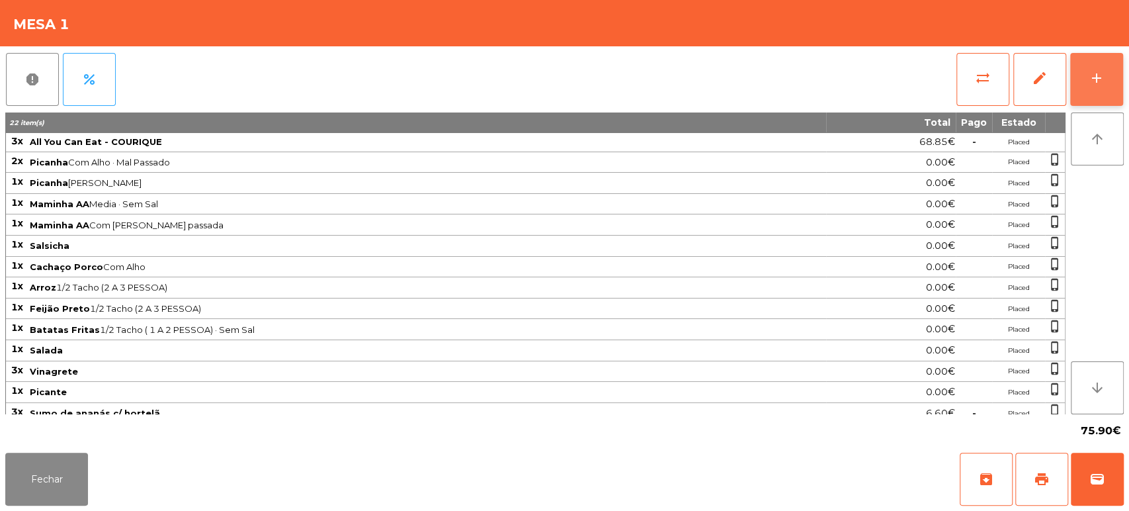
click at [1095, 86] on button "add" at bounding box center [1096, 79] width 53 height 53
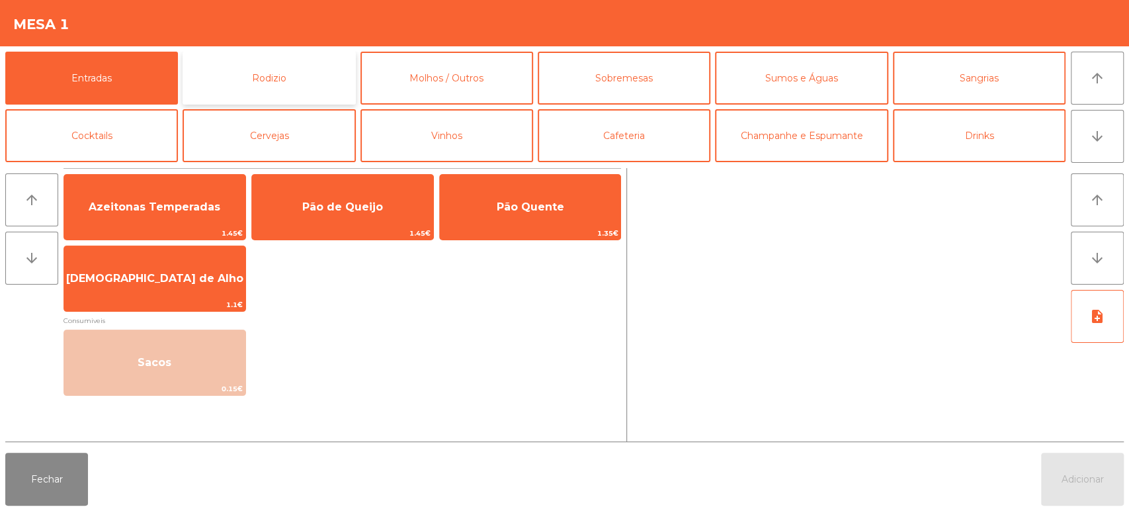
click at [328, 86] on button "Rodizio" at bounding box center [269, 78] width 173 height 53
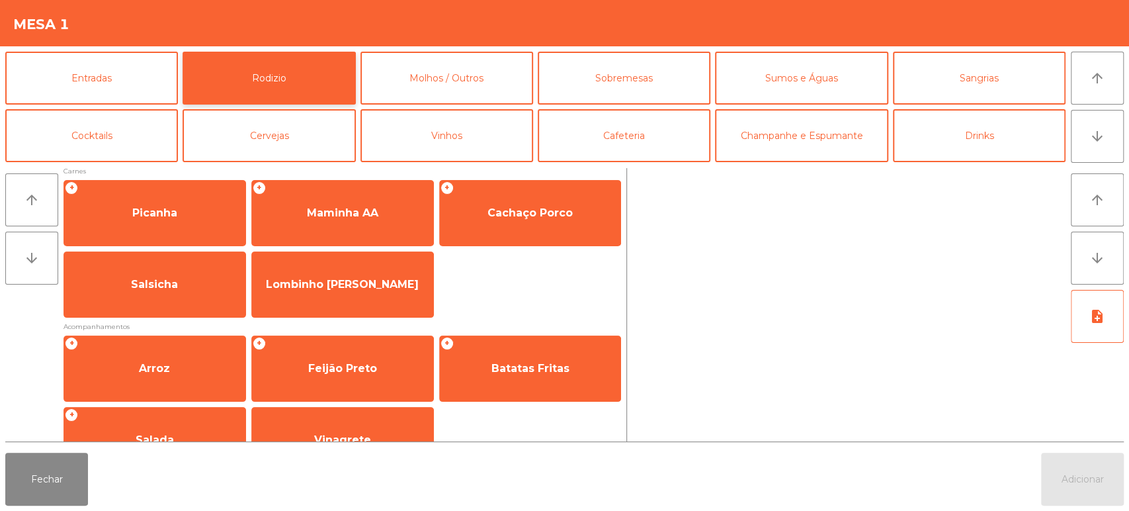
scroll to position [0, 0]
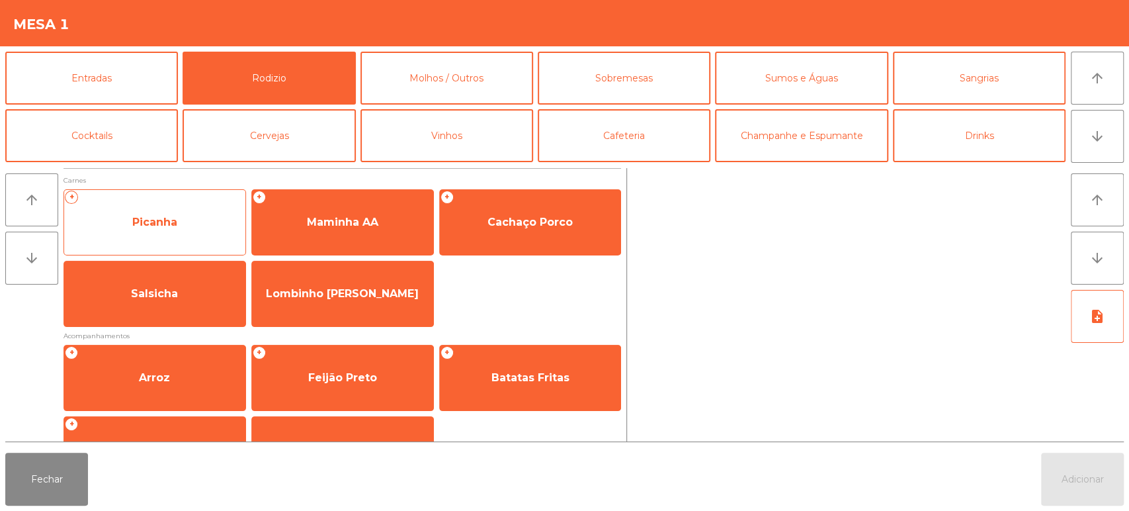
click at [196, 247] on div "+ Picanha" at bounding box center [154, 222] width 183 height 66
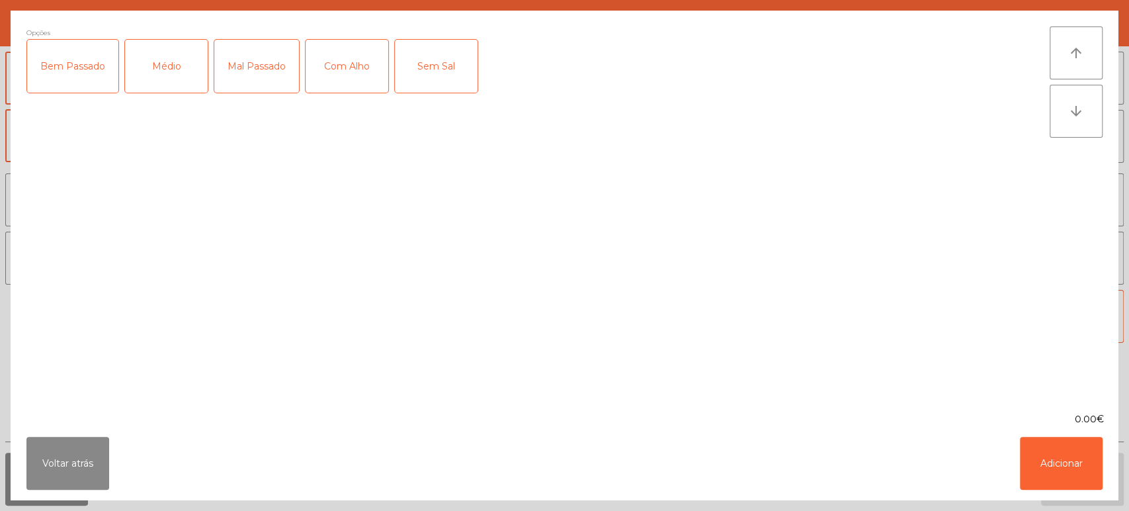
click at [197, 58] on div "Médio" at bounding box center [166, 66] width 83 height 53
click at [241, 65] on div "Mal Passado" at bounding box center [256, 66] width 85 height 53
click at [341, 62] on div "Com Alho" at bounding box center [347, 66] width 83 height 53
click at [364, 53] on div "Com Alho" at bounding box center [347, 66] width 83 height 53
click at [1082, 448] on button "Adicionar" at bounding box center [1061, 462] width 83 height 53
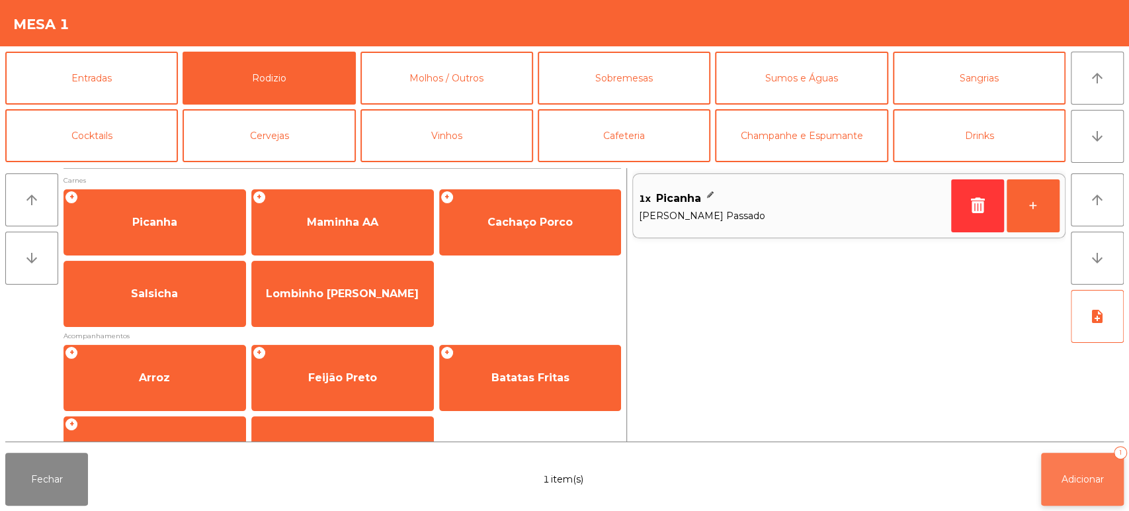
click at [1085, 472] on button "Adicionar 1" at bounding box center [1082, 478] width 83 height 53
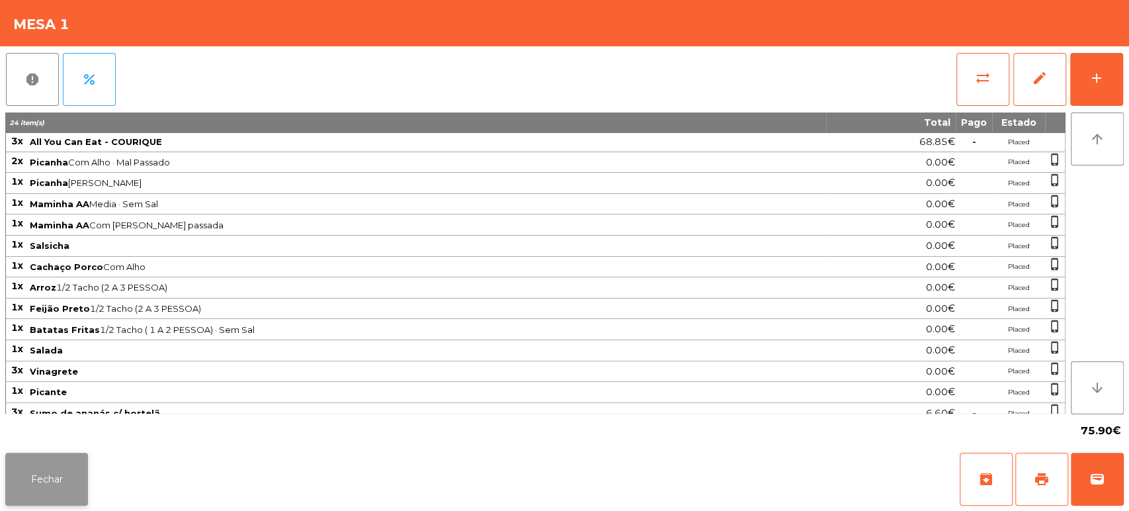
click at [40, 454] on button "Fechar" at bounding box center [46, 478] width 83 height 53
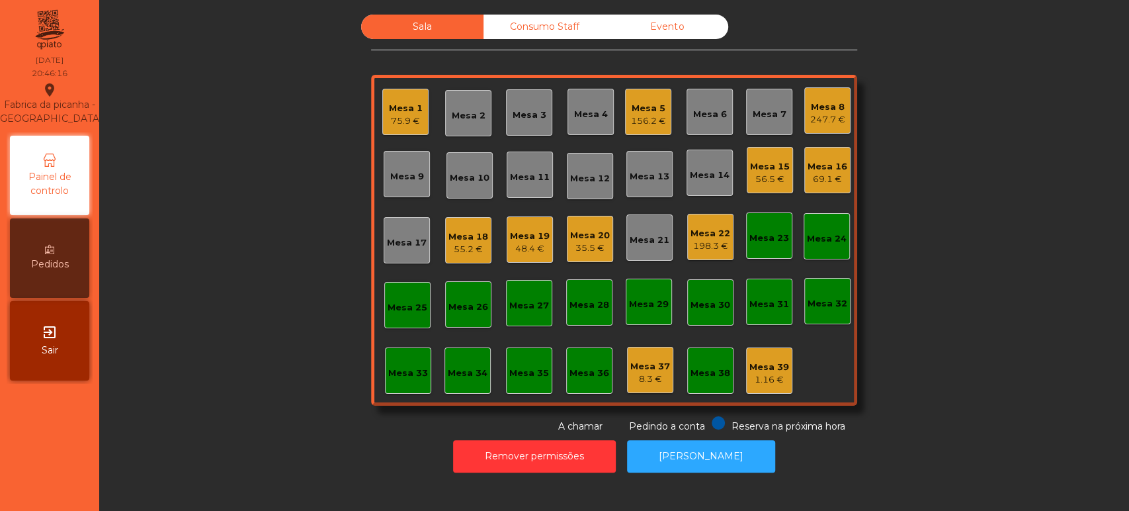
click at [571, 23] on div "Consumo Staff" at bounding box center [544, 27] width 122 height 24
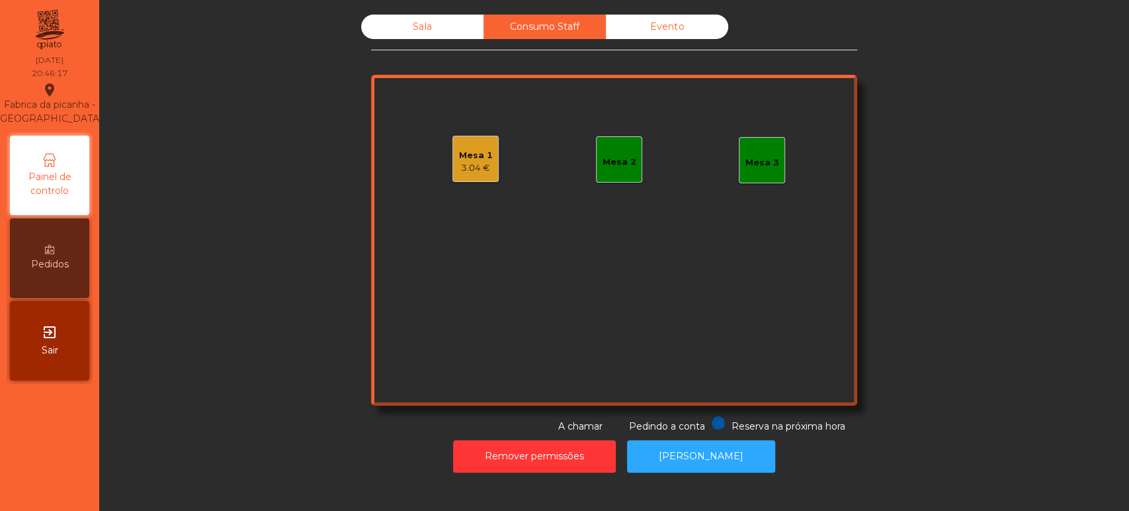
click at [487, 169] on div "Mesa 1 3.04 €" at bounding box center [475, 159] width 46 height 46
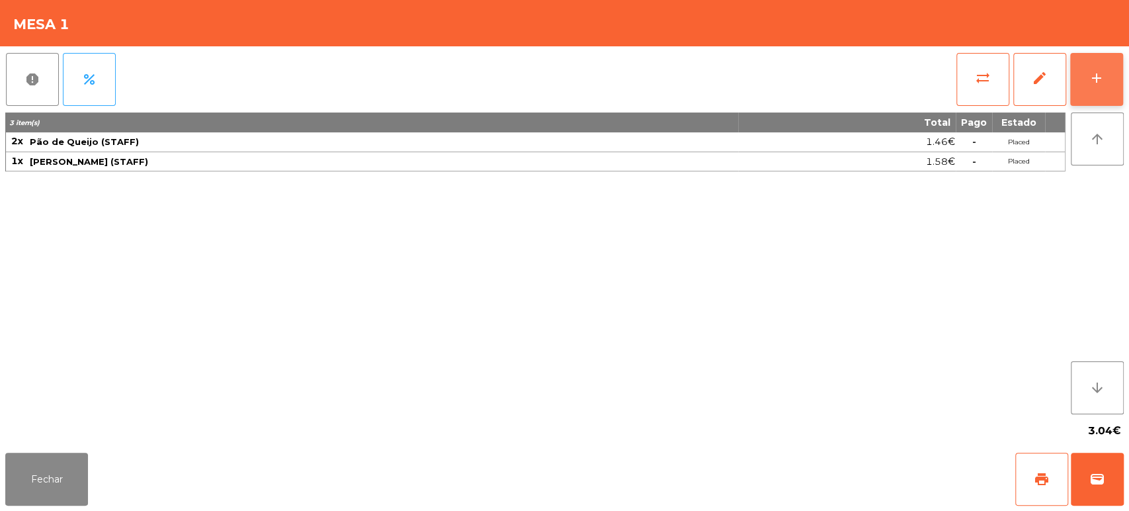
click at [1122, 96] on button "add" at bounding box center [1096, 79] width 53 height 53
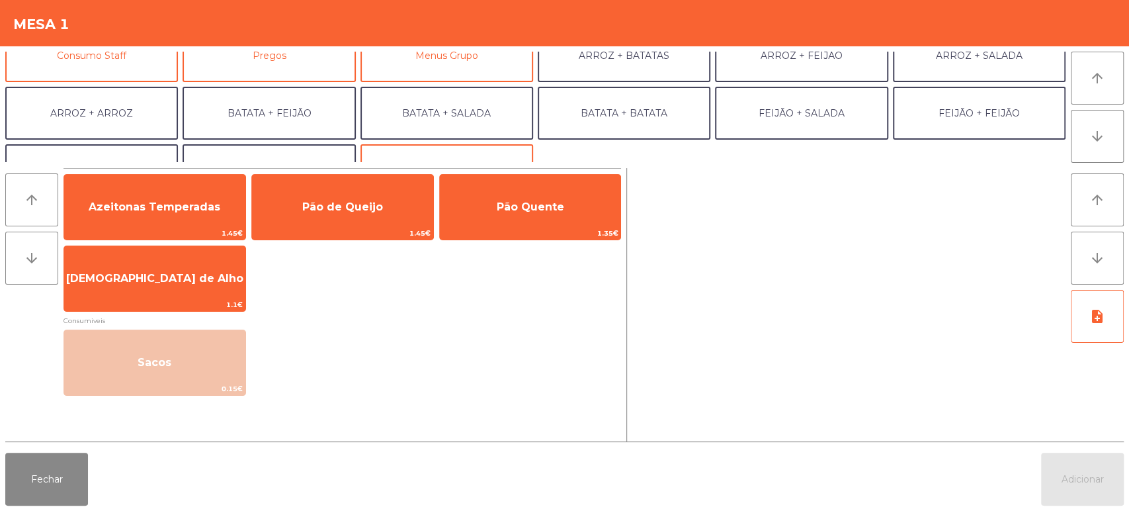
scroll to position [137, 0]
click at [114, 79] on button "Consumo Staff" at bounding box center [91, 56] width 173 height 53
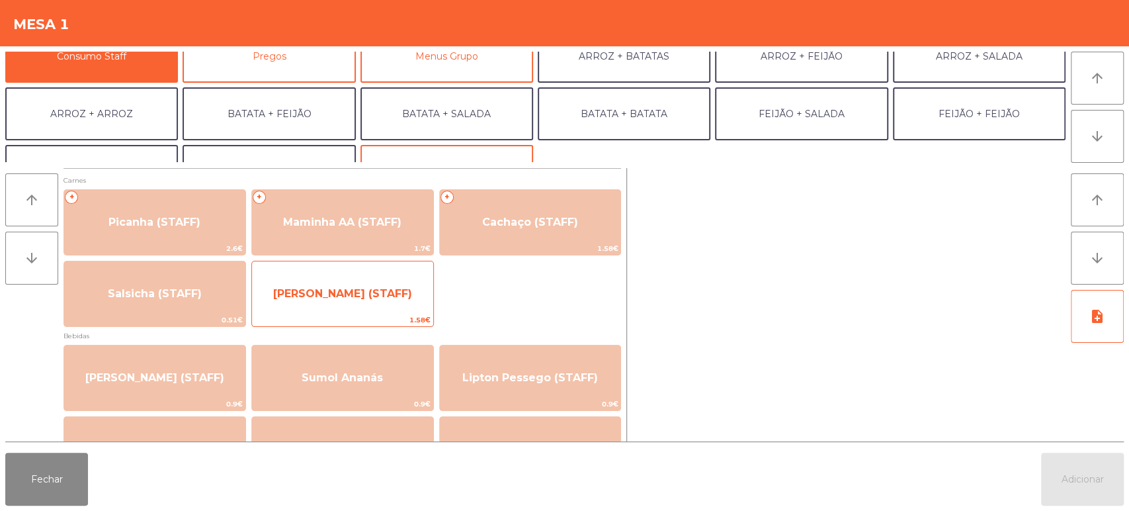
click at [376, 285] on span "[PERSON_NAME] (STAFF)" at bounding box center [342, 294] width 181 height 36
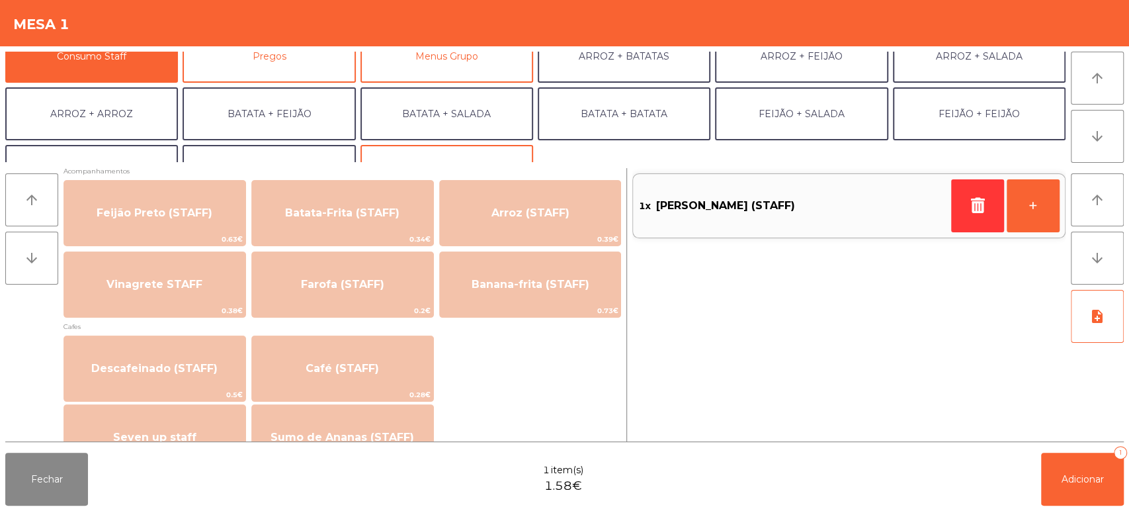
scroll to position [606, 0]
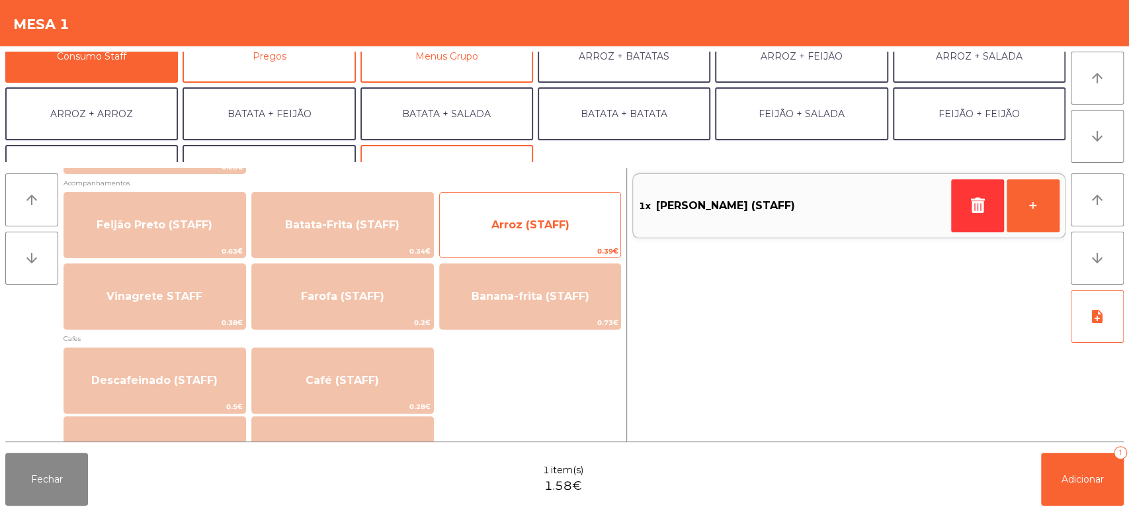
click at [518, 227] on span "Arroz (STAFF)" at bounding box center [530, 224] width 78 height 13
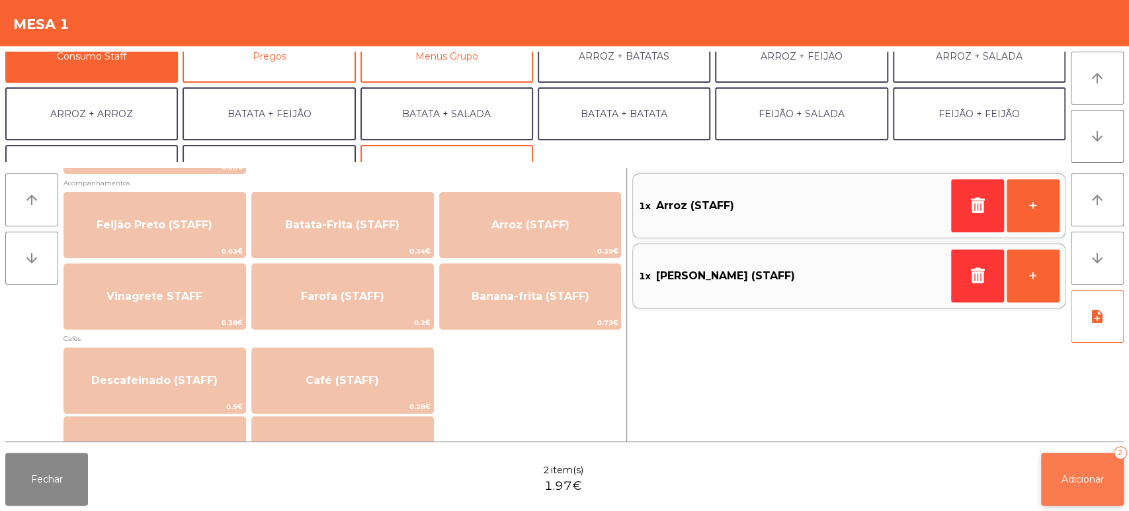
click at [1061, 479] on span "Adicionar" at bounding box center [1082, 479] width 42 height 12
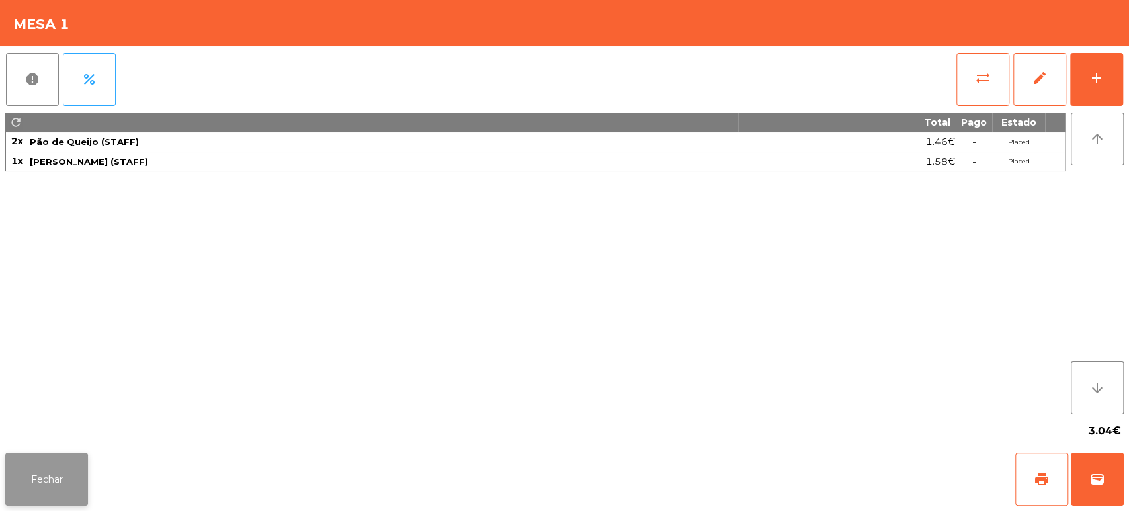
click at [36, 477] on button "Fechar" at bounding box center [46, 478] width 83 height 53
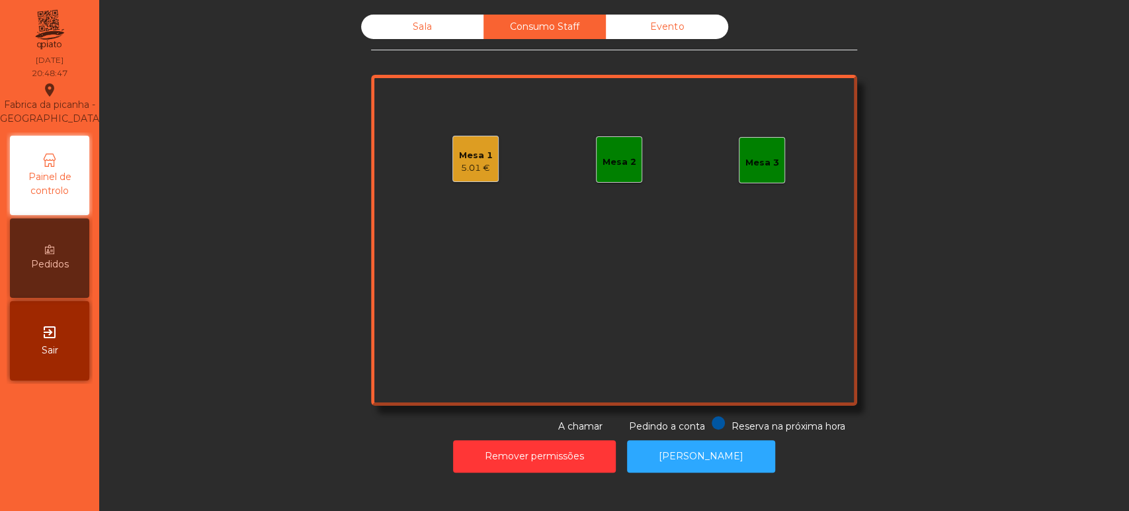
click at [424, 15] on div "Sala" at bounding box center [422, 27] width 122 height 24
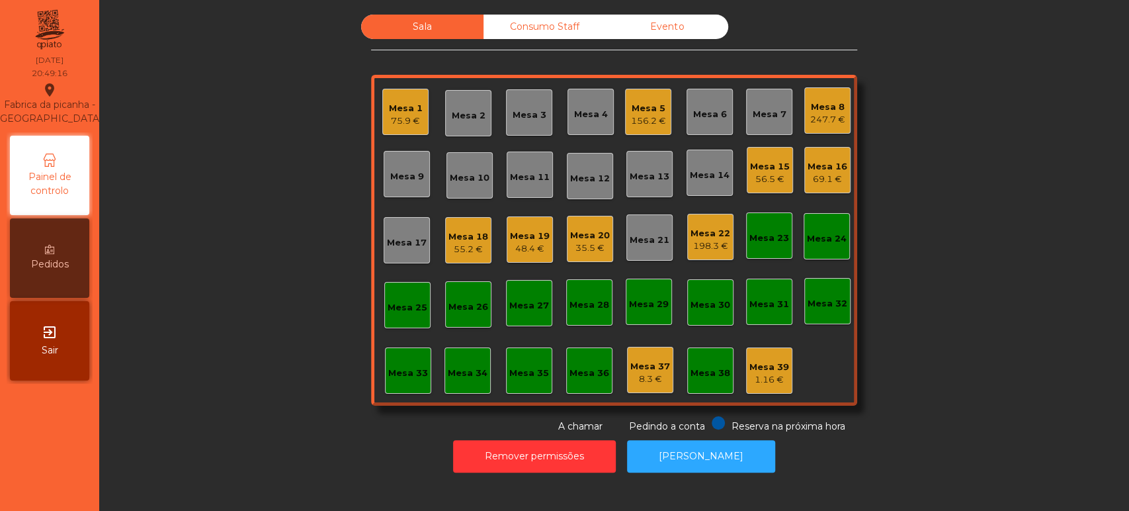
click at [815, 111] on div "Mesa 8" at bounding box center [827, 107] width 35 height 13
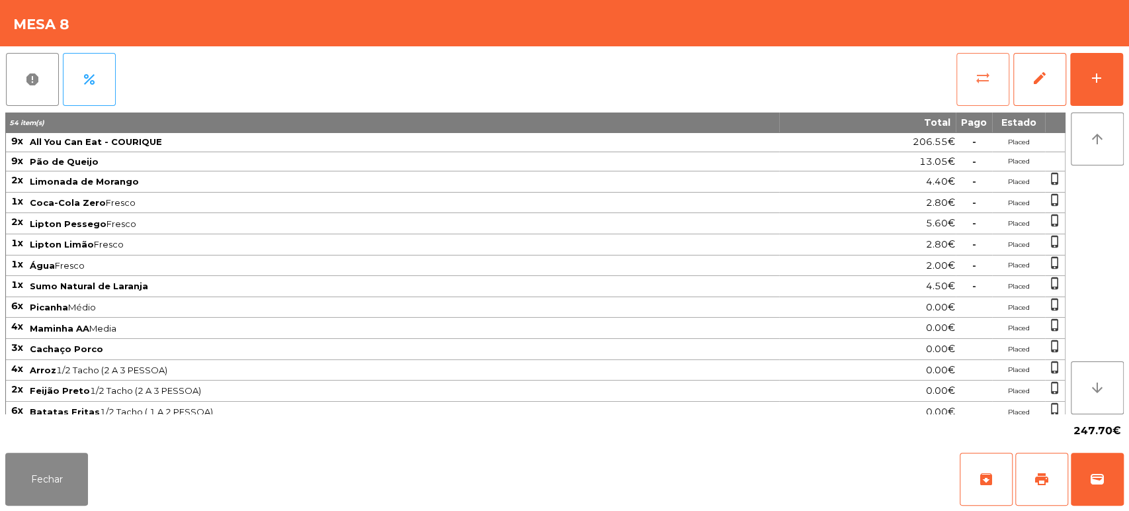
click at [969, 58] on button "sync_alt" at bounding box center [982, 79] width 53 height 53
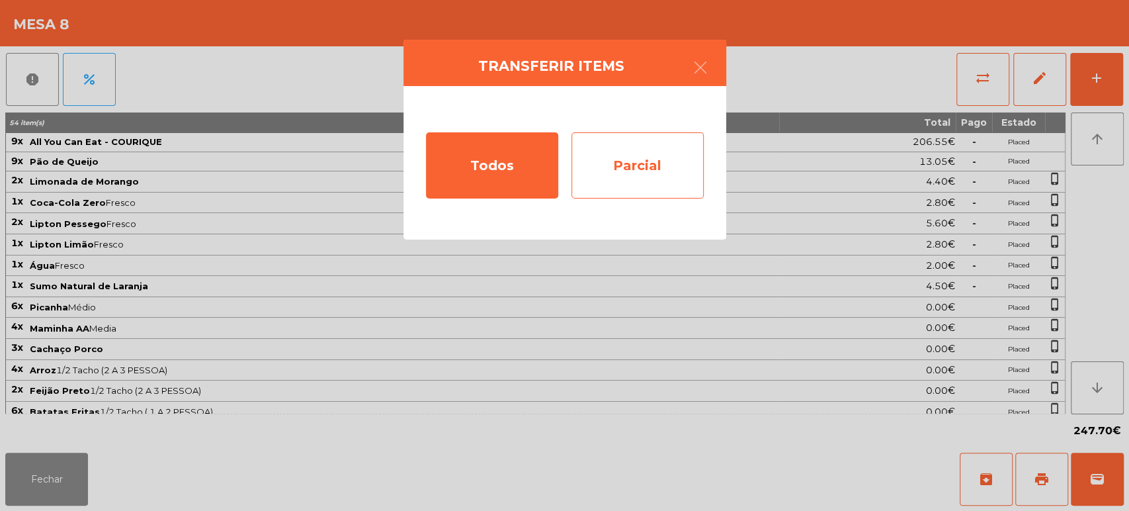
click at [640, 151] on div "Parcial" at bounding box center [637, 165] width 132 height 66
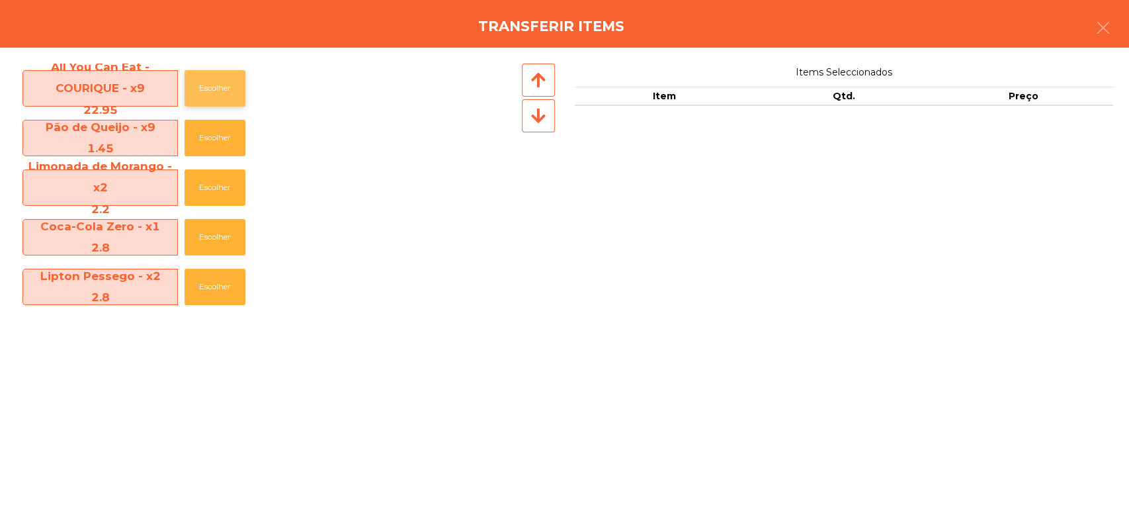
click at [204, 74] on button "Escolher" at bounding box center [215, 88] width 61 height 36
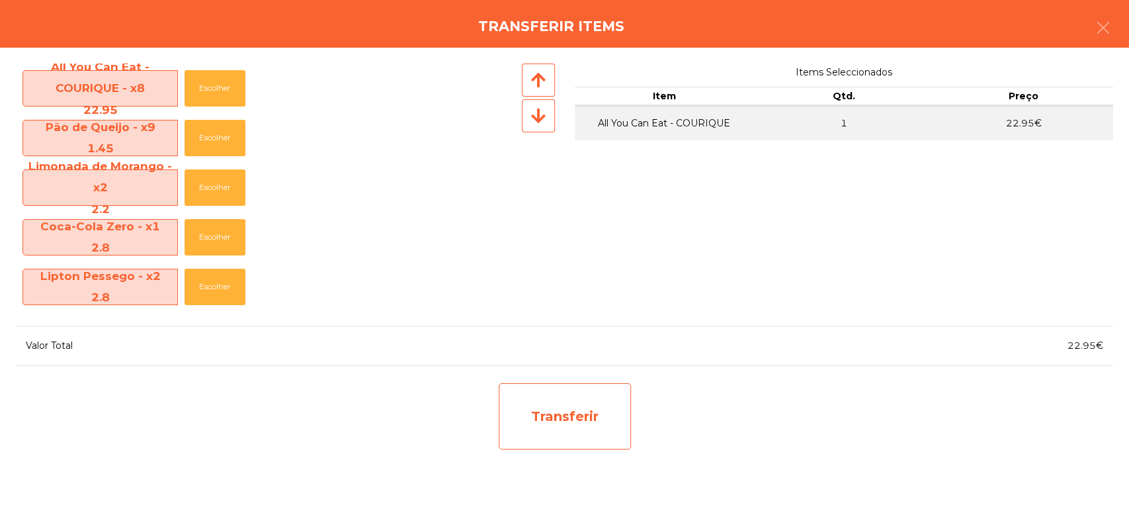
click at [591, 406] on div "Transferir" at bounding box center [565, 416] width 132 height 66
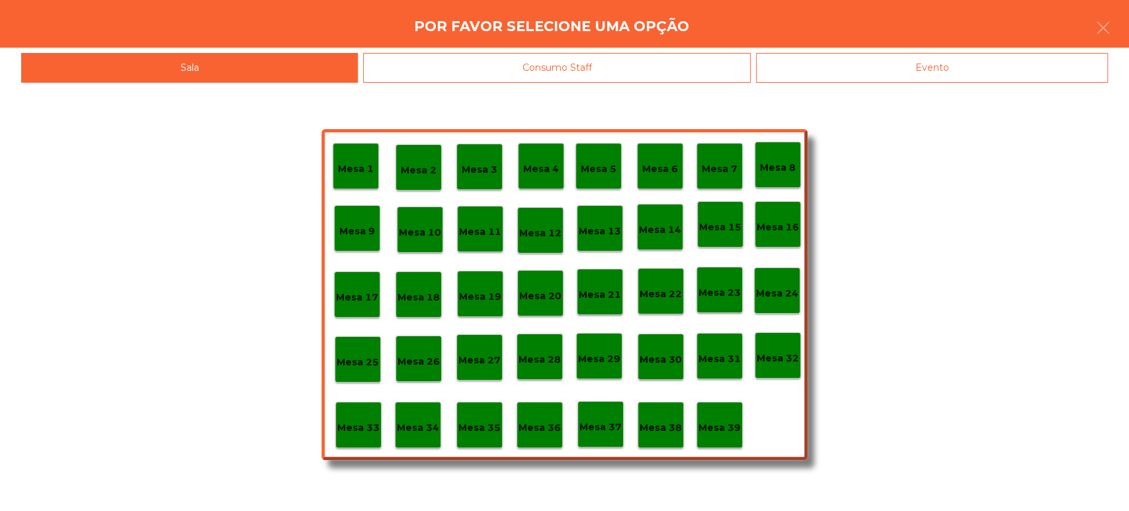
click at [598, 421] on p "Mesa 37" at bounding box center [600, 426] width 42 height 15
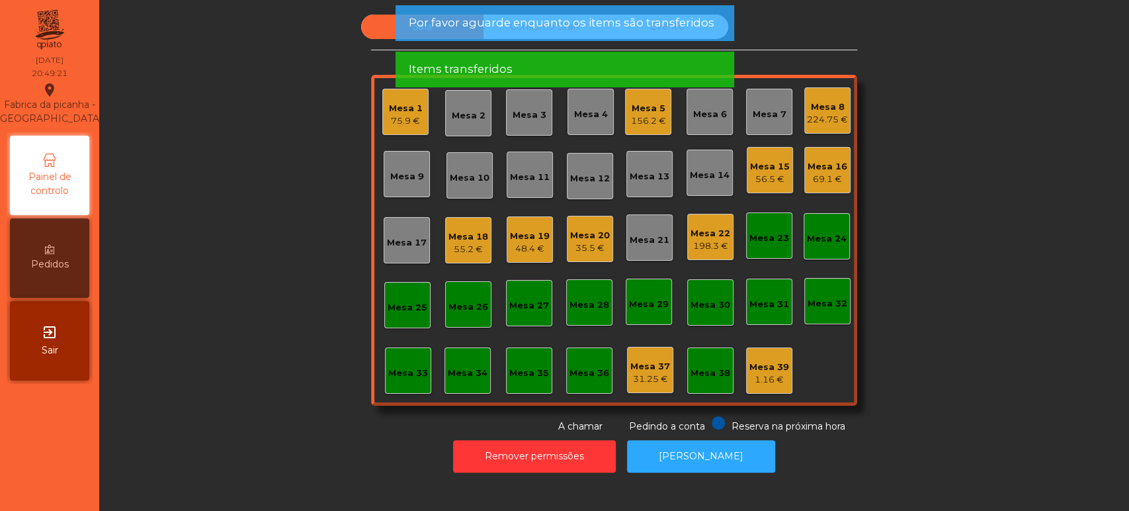
click at [823, 111] on div "Mesa 8" at bounding box center [827, 107] width 41 height 13
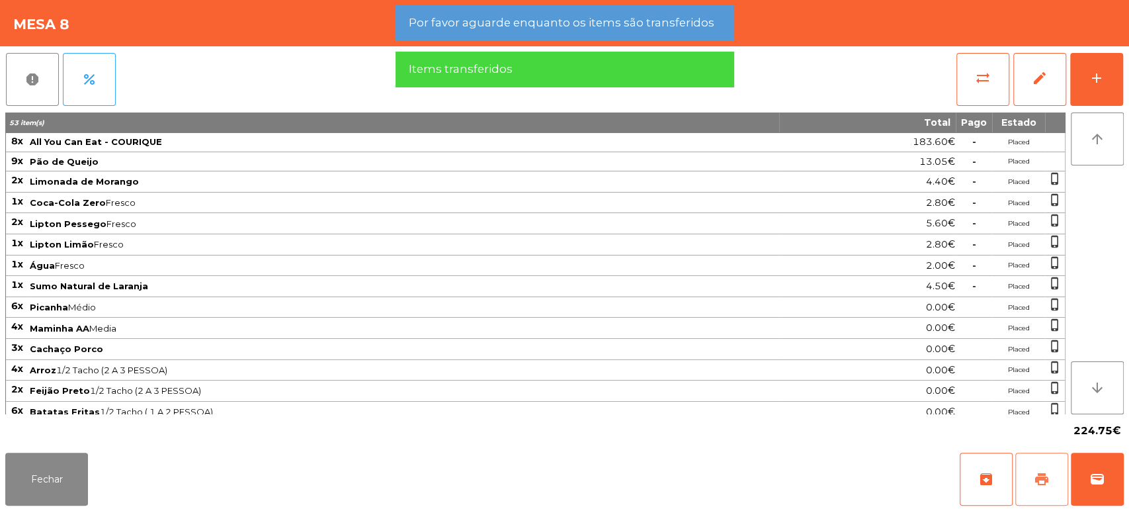
click at [1031, 479] on button "print" at bounding box center [1041, 478] width 53 height 53
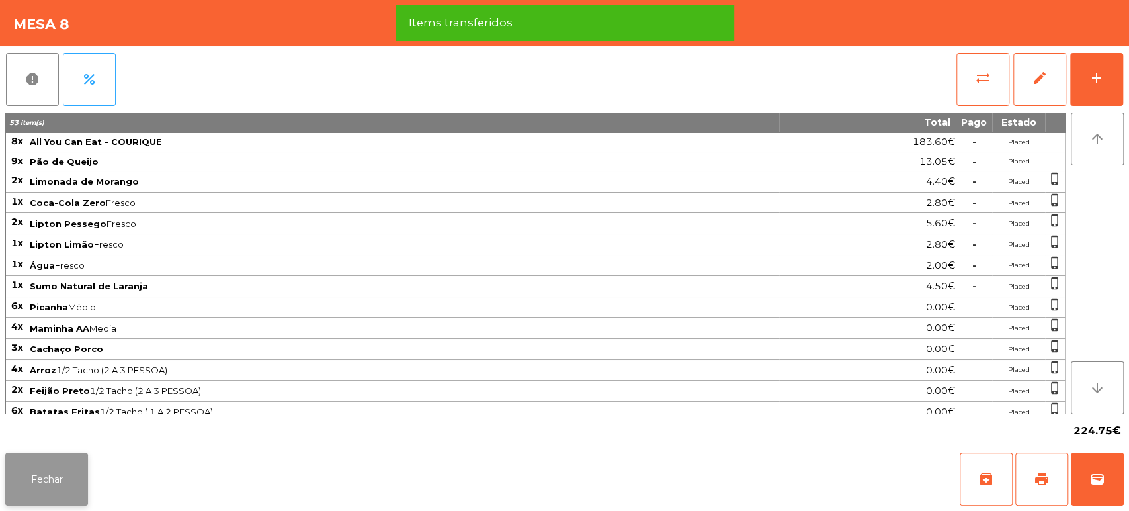
click at [77, 477] on button "Fechar" at bounding box center [46, 478] width 83 height 53
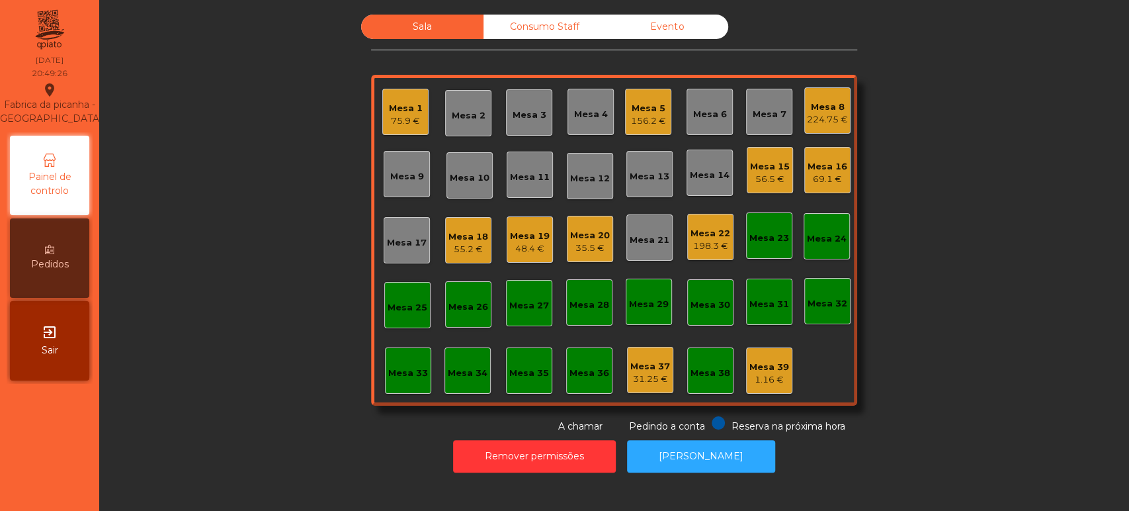
click at [590, 231] on div "Mesa 20" at bounding box center [590, 235] width 40 height 13
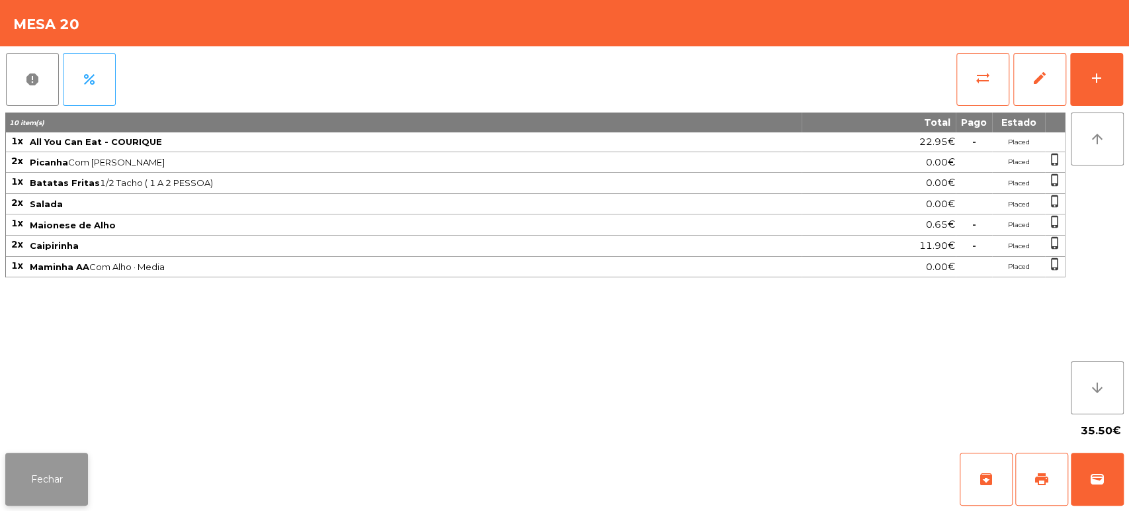
click at [64, 472] on button "Fechar" at bounding box center [46, 478] width 83 height 53
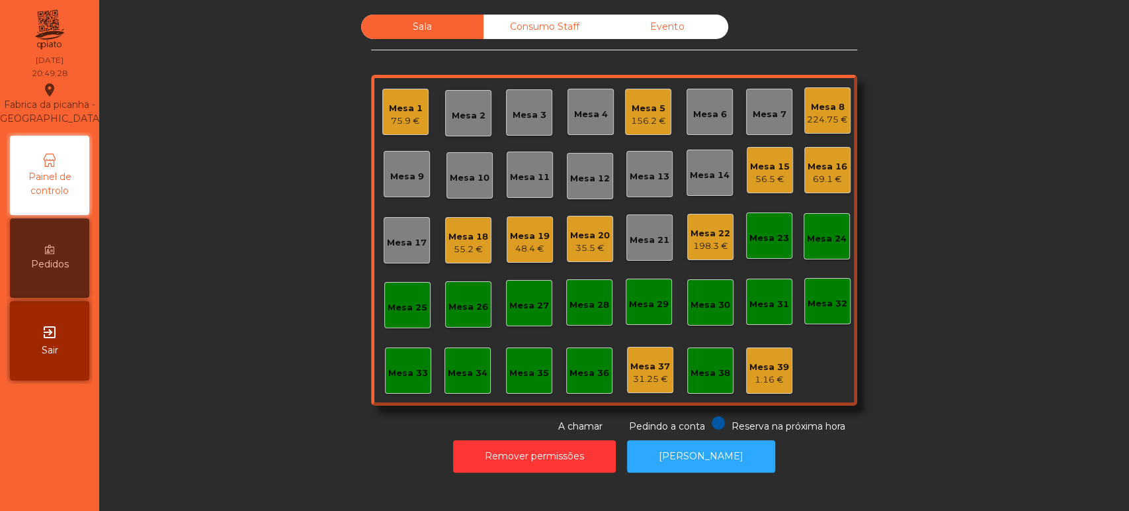
click at [722, 249] on div "198.3 €" at bounding box center [710, 245] width 40 height 13
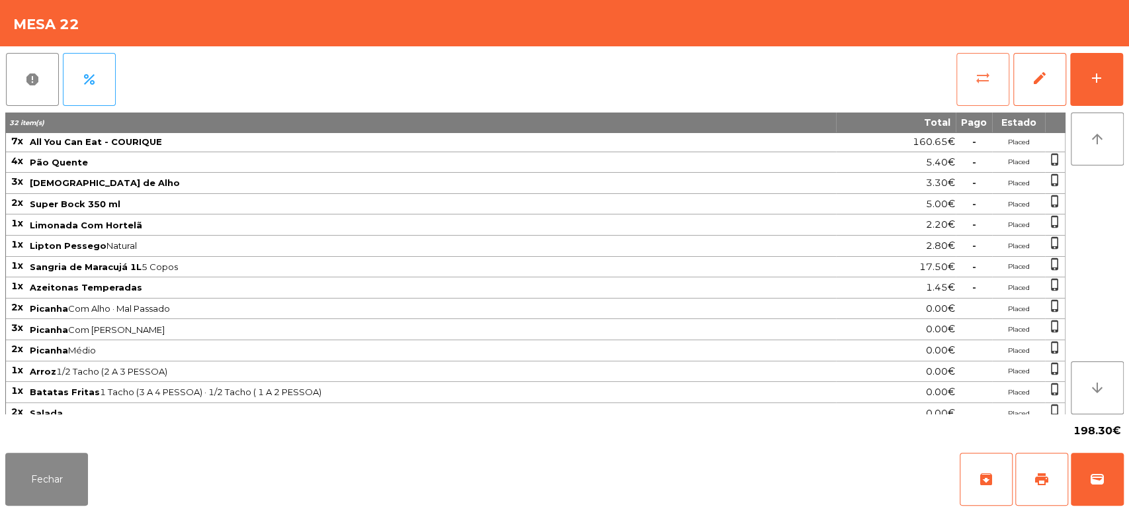
click at [986, 73] on span "sync_alt" at bounding box center [983, 78] width 16 height 16
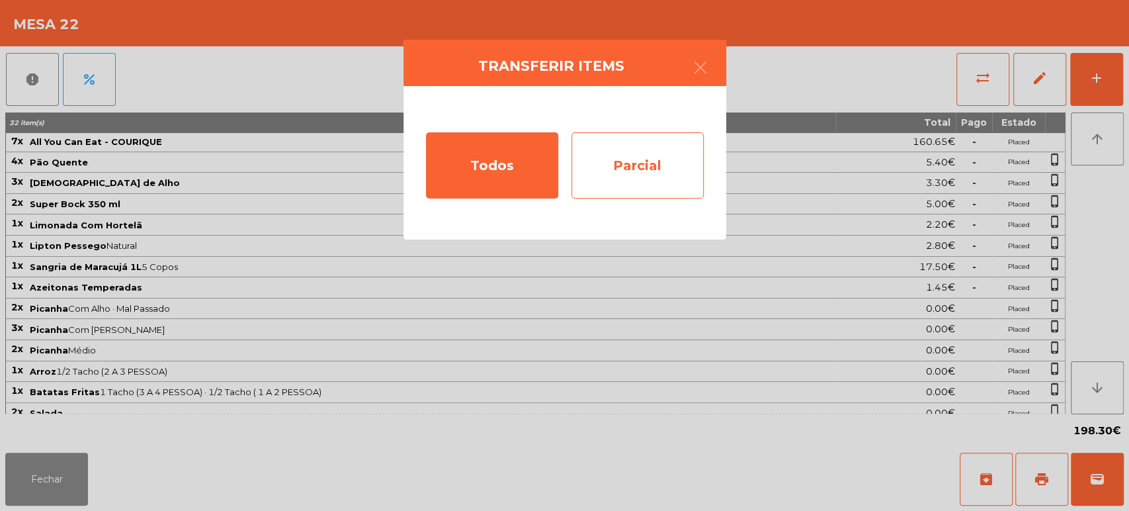
click at [658, 154] on div "Parcial" at bounding box center [637, 165] width 132 height 66
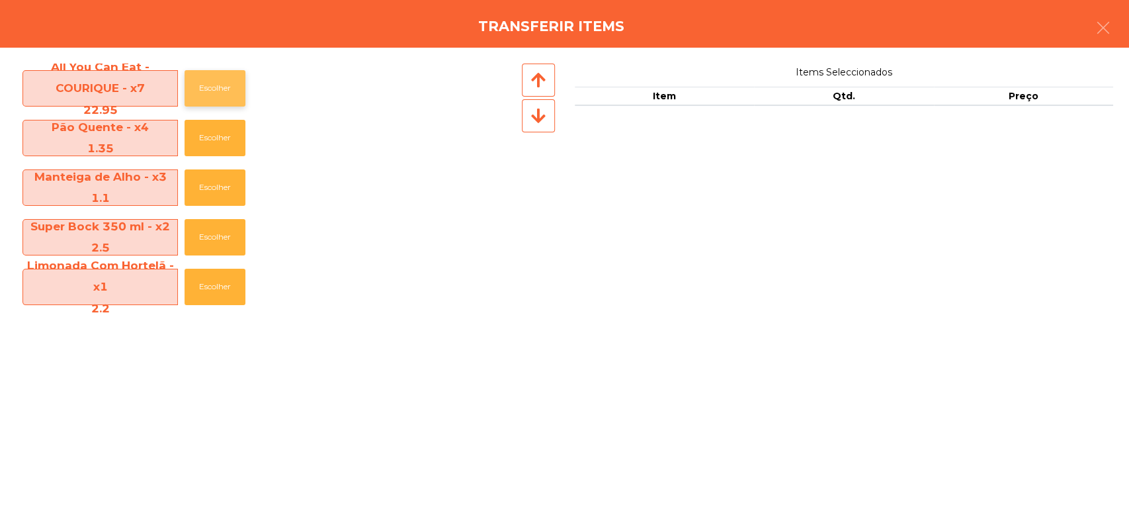
click at [211, 99] on button "Escolher" at bounding box center [215, 88] width 61 height 36
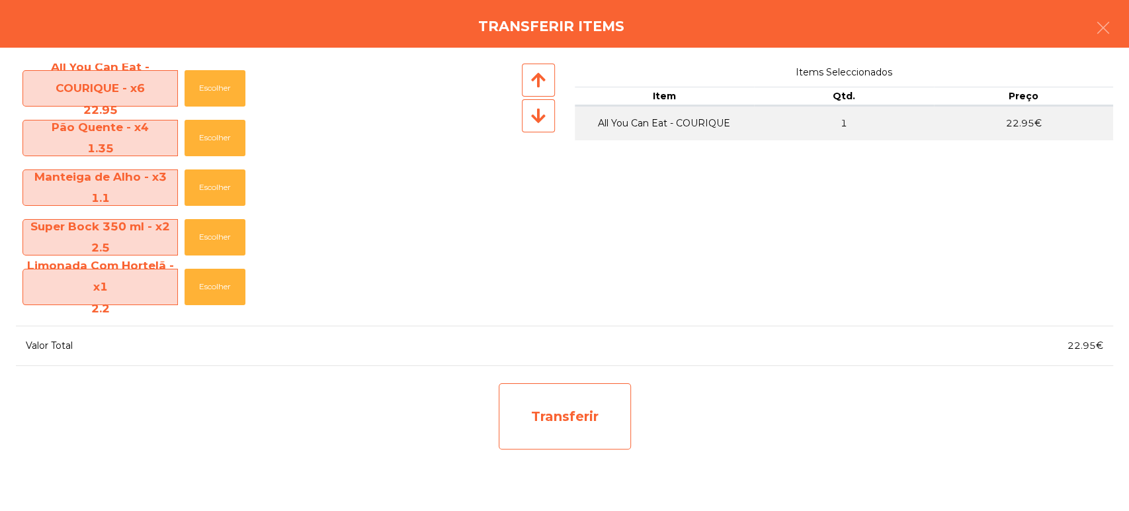
click at [609, 423] on div "Transferir" at bounding box center [565, 416] width 132 height 66
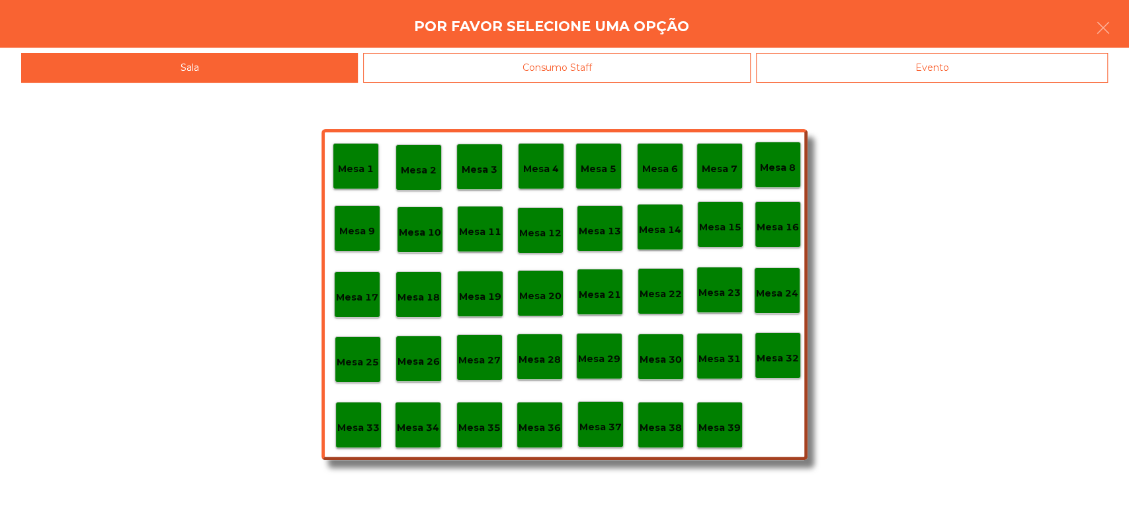
click at [593, 427] on p "Mesa 37" at bounding box center [600, 426] width 42 height 15
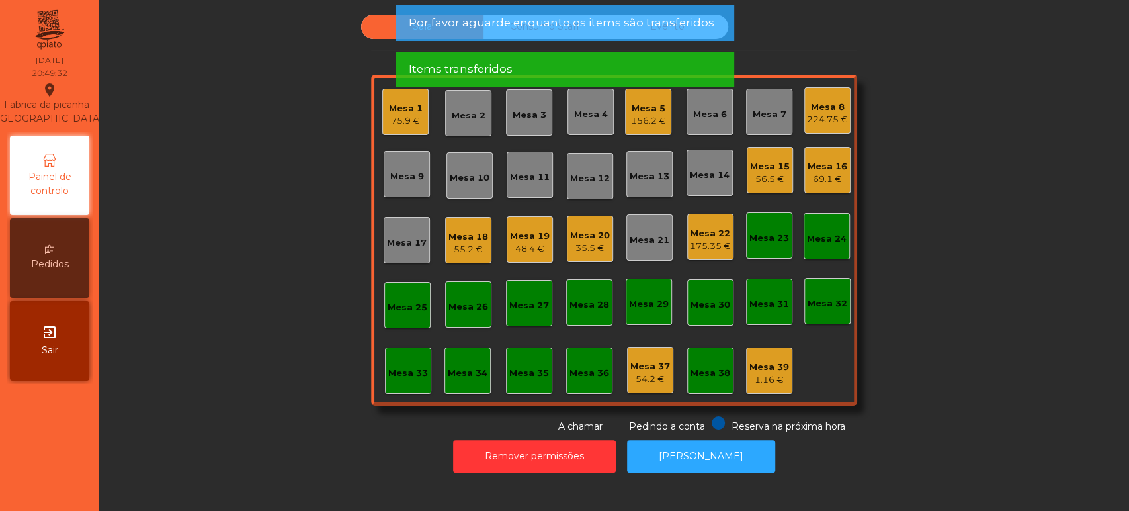
click at [708, 243] on div "175.35 €" at bounding box center [710, 245] width 41 height 13
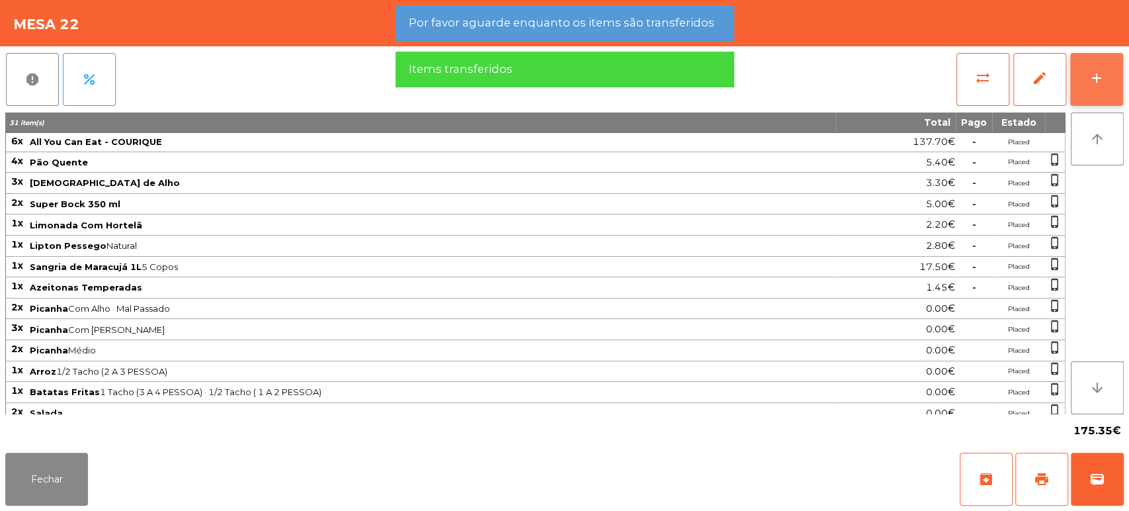
click at [1090, 80] on div "add" at bounding box center [1097, 78] width 16 height 16
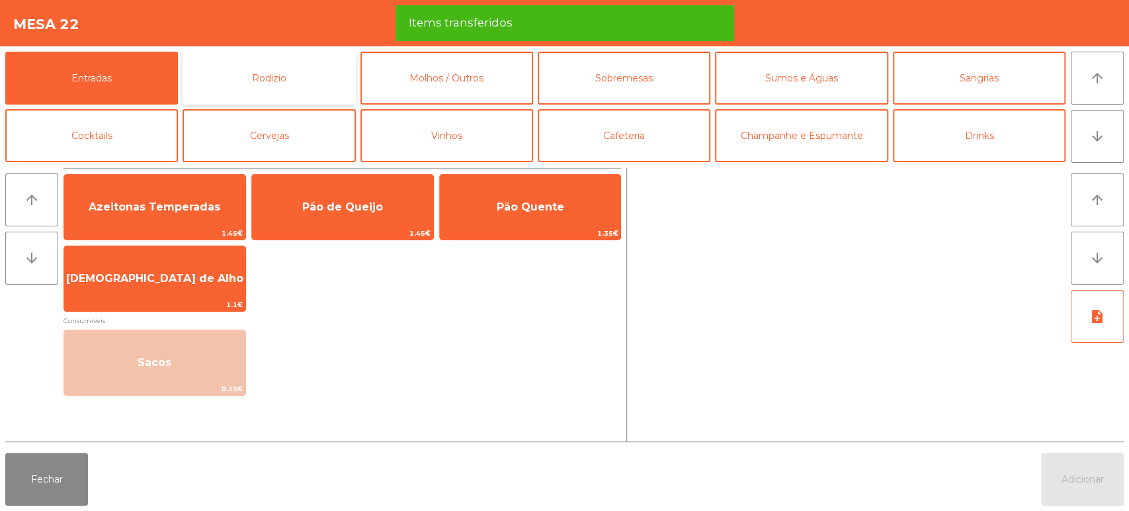
click at [273, 85] on button "Rodizio" at bounding box center [269, 78] width 173 height 53
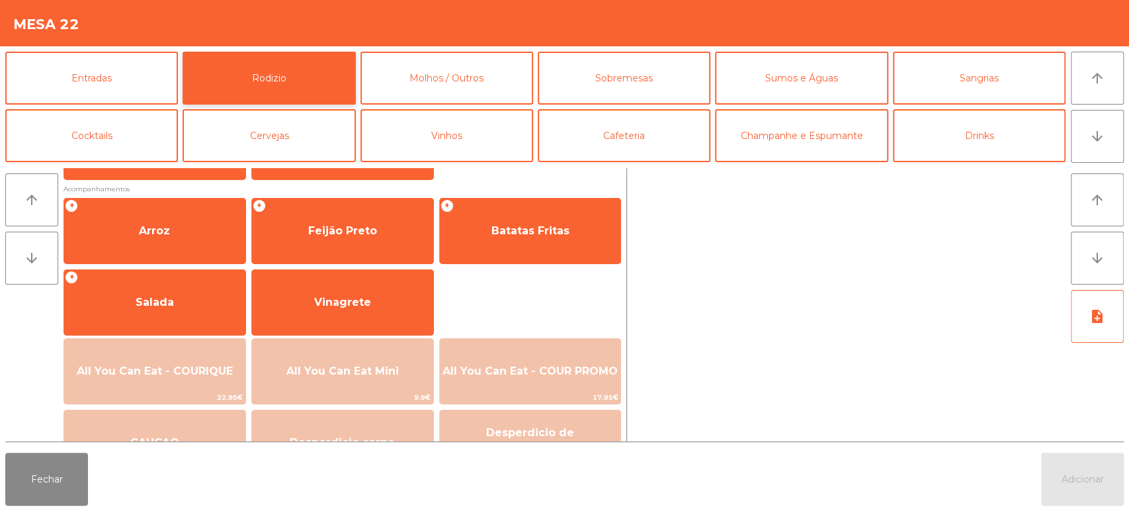
scroll to position [165, 0]
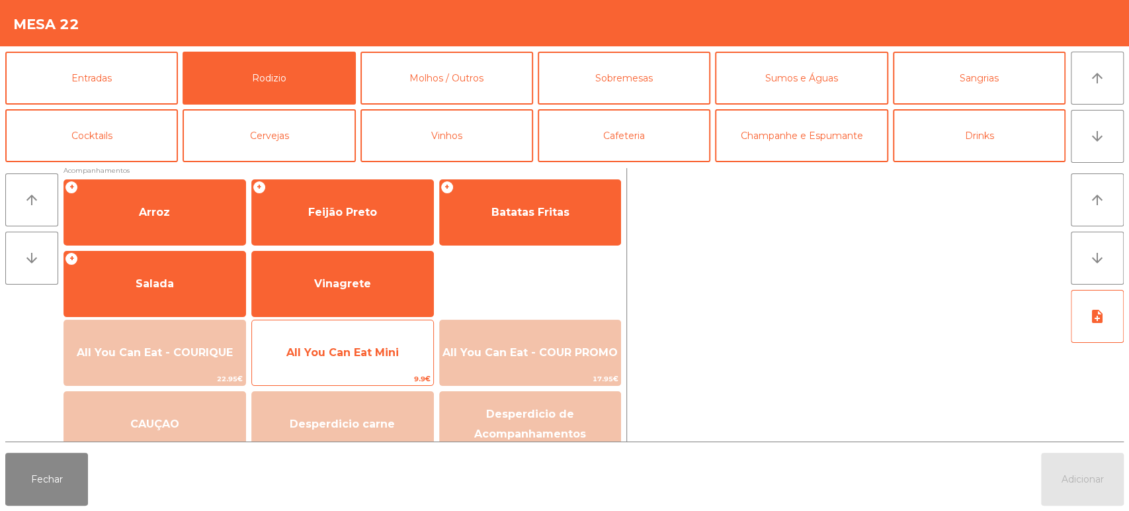
click at [374, 360] on span "All You Can Eat Mini" at bounding box center [342, 353] width 181 height 36
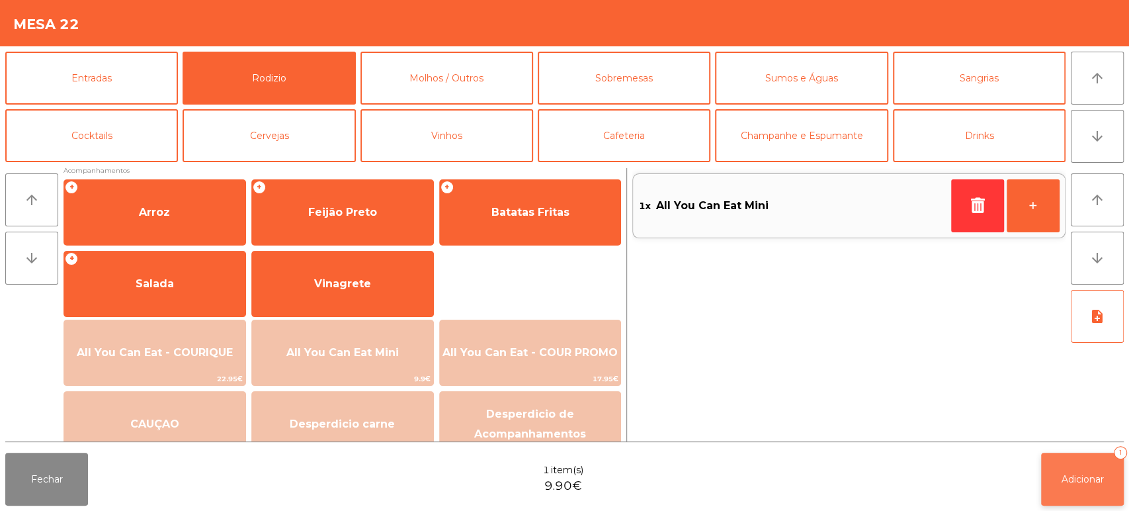
click at [1090, 456] on button "Adicionar 1" at bounding box center [1082, 478] width 83 height 53
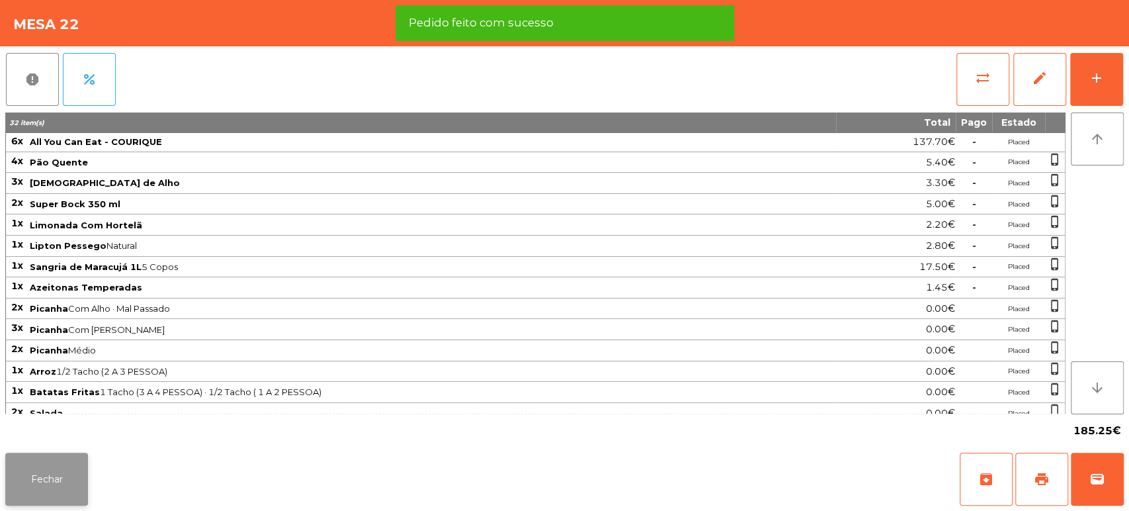
click at [61, 467] on button "Fechar" at bounding box center [46, 478] width 83 height 53
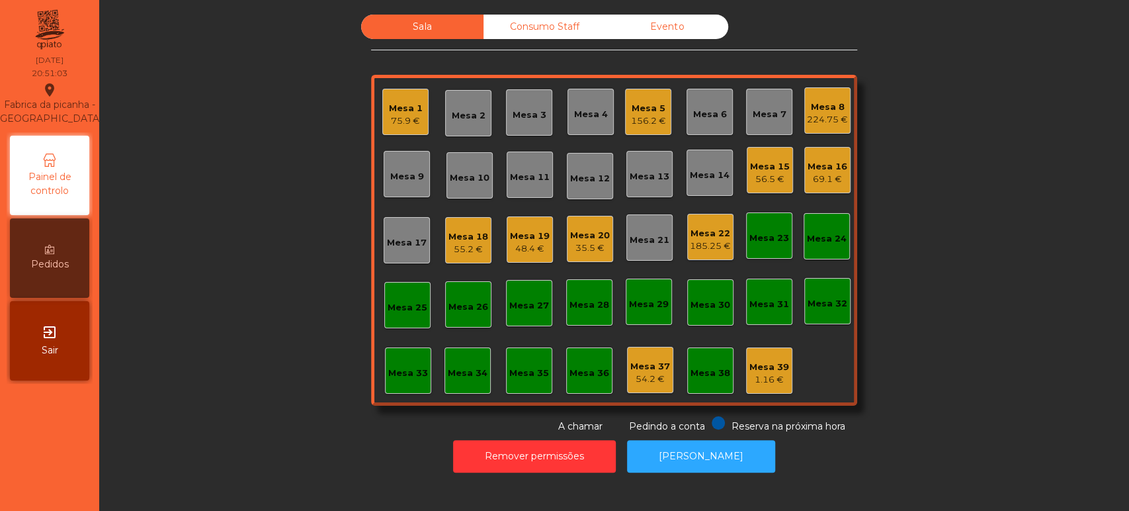
click at [290, 122] on div "Sala Consumo Staff Evento Mesa 1 75.9 € Mesa 2 Mesa 3 Mesa 4 Mesa 5 156.2 € Mes…" at bounding box center [614, 224] width 994 height 419
click at [544, 261] on div "Mesa 19 48.4 €" at bounding box center [530, 239] width 46 height 46
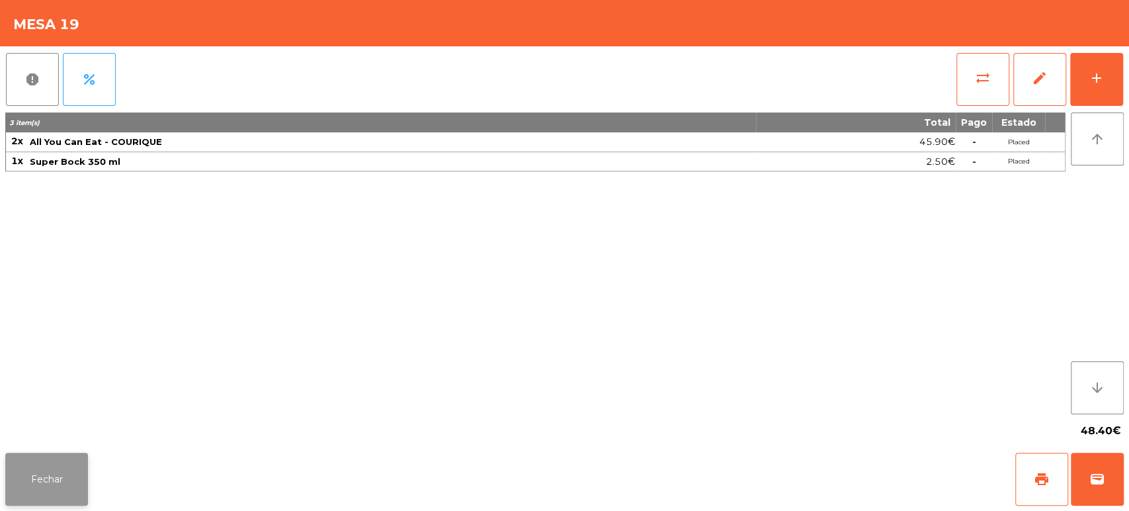
click at [84, 459] on button "Fechar" at bounding box center [46, 478] width 83 height 53
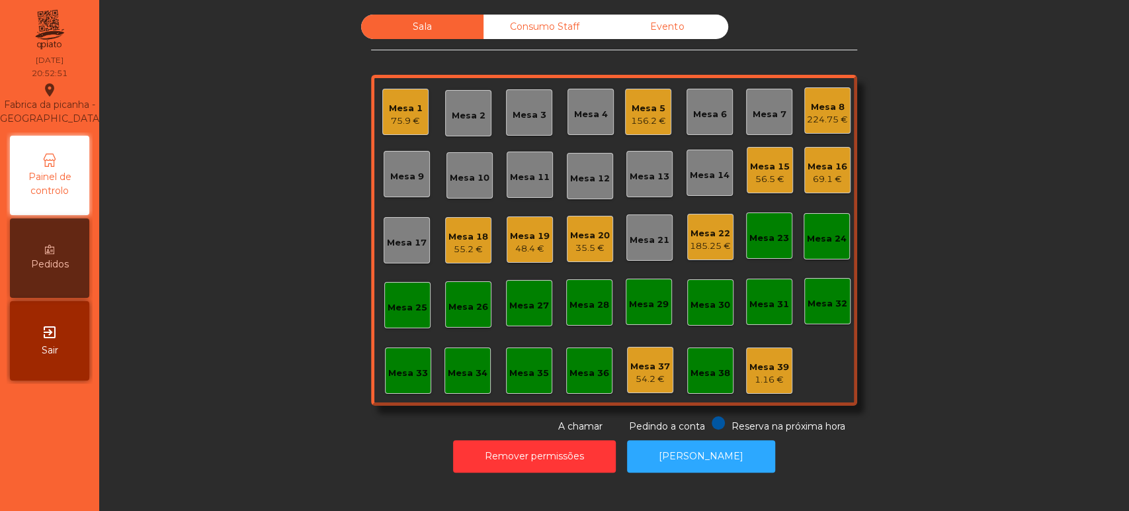
click at [842, 120] on div "Mesa 8 224.75 €" at bounding box center [827, 110] width 46 height 46
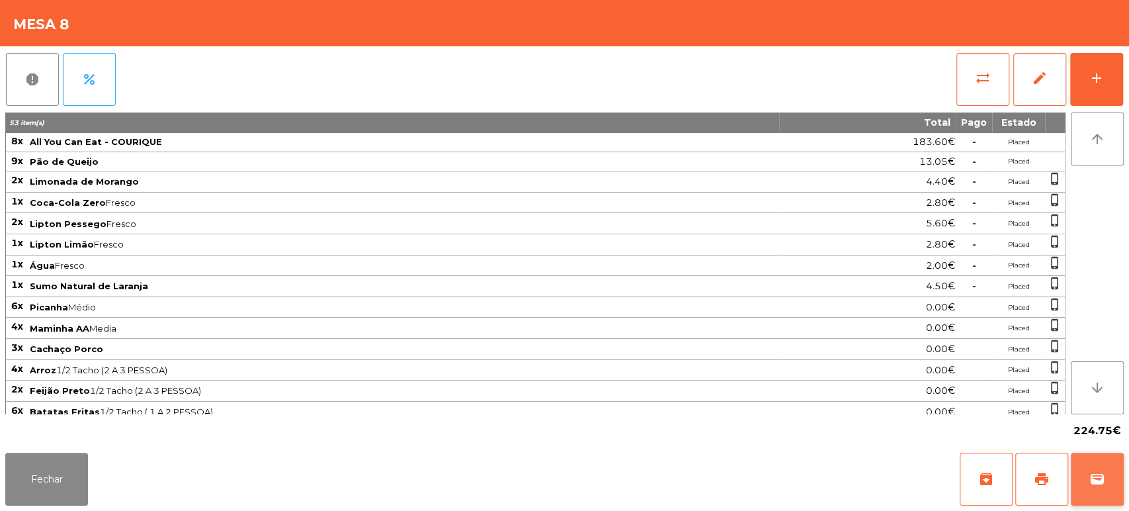
click at [1090, 481] on span "wallet" at bounding box center [1097, 479] width 16 height 16
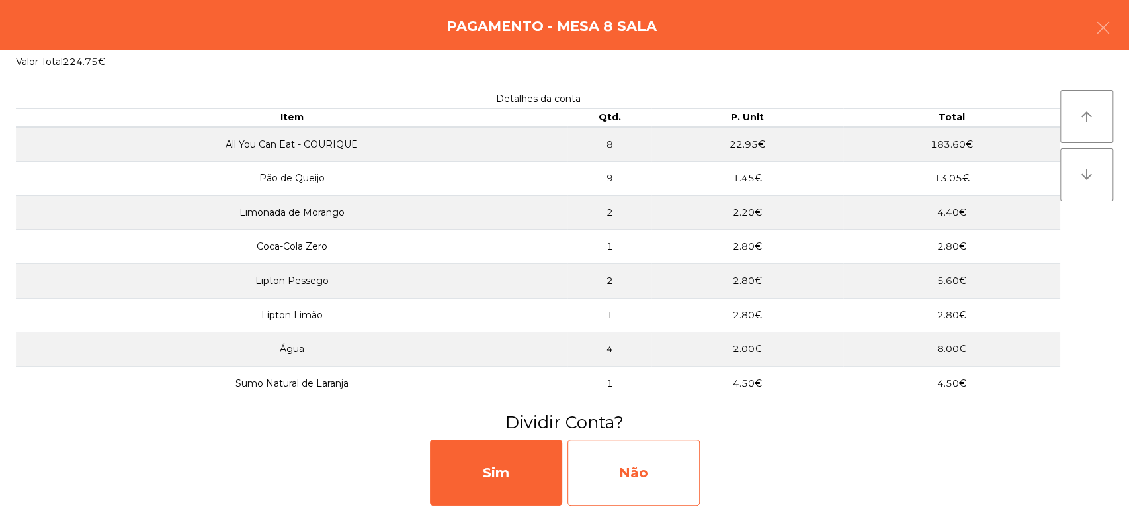
click at [645, 461] on div "Não" at bounding box center [633, 472] width 132 height 66
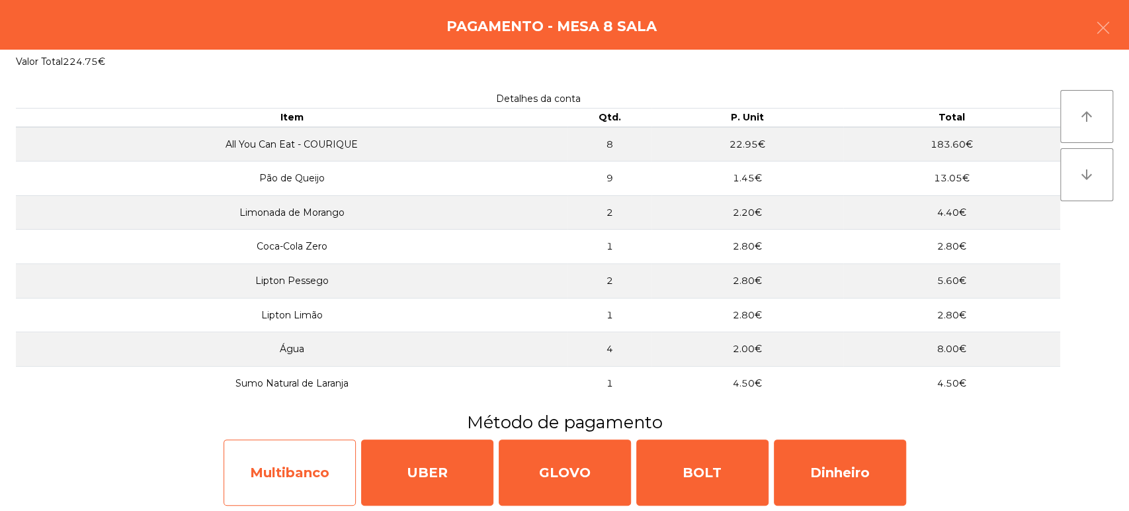
click at [270, 476] on div "Multibanco" at bounding box center [290, 472] width 132 height 66
select select "**"
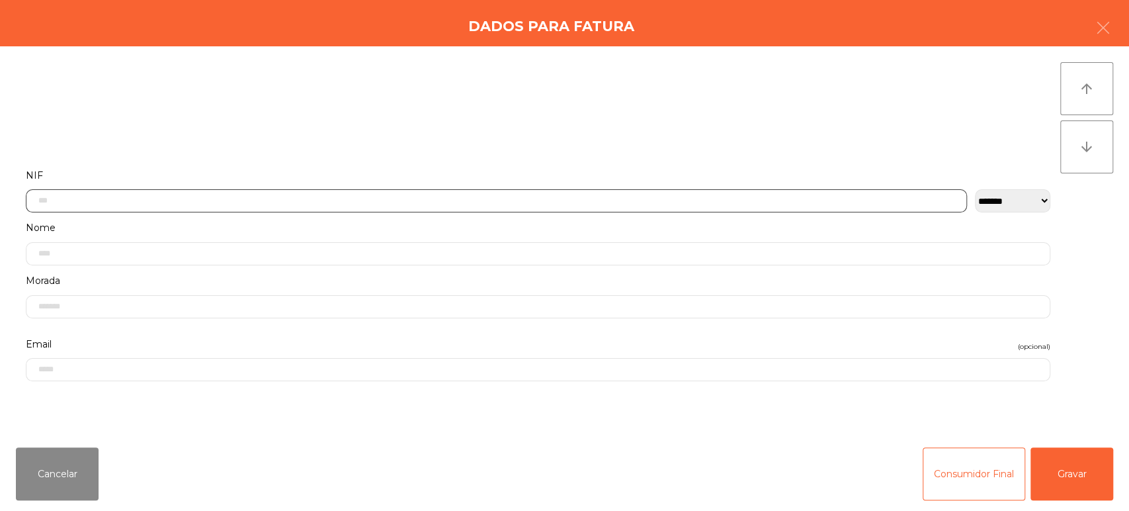
click at [447, 196] on input "text" at bounding box center [496, 200] width 941 height 23
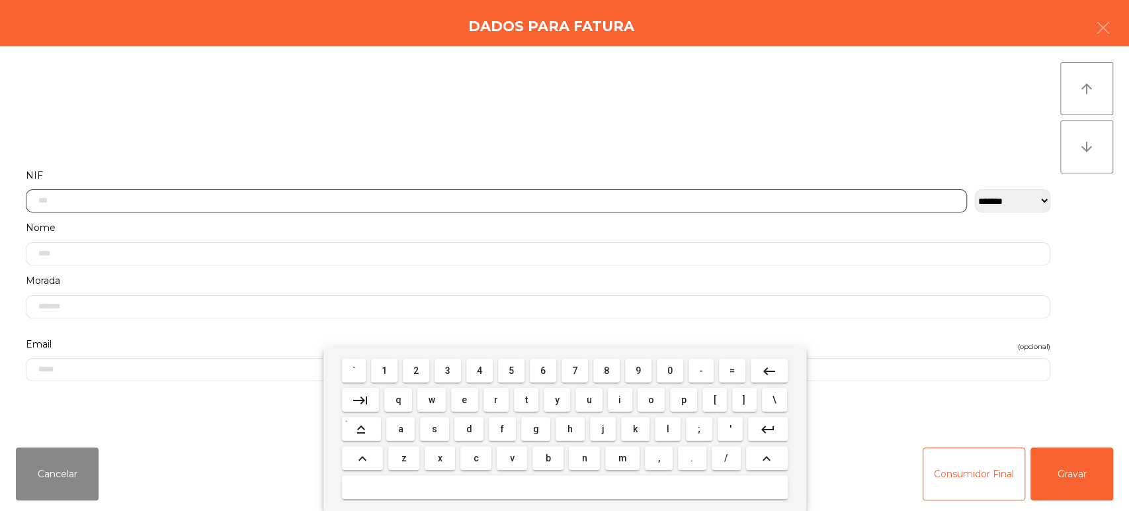
scroll to position [103, 0]
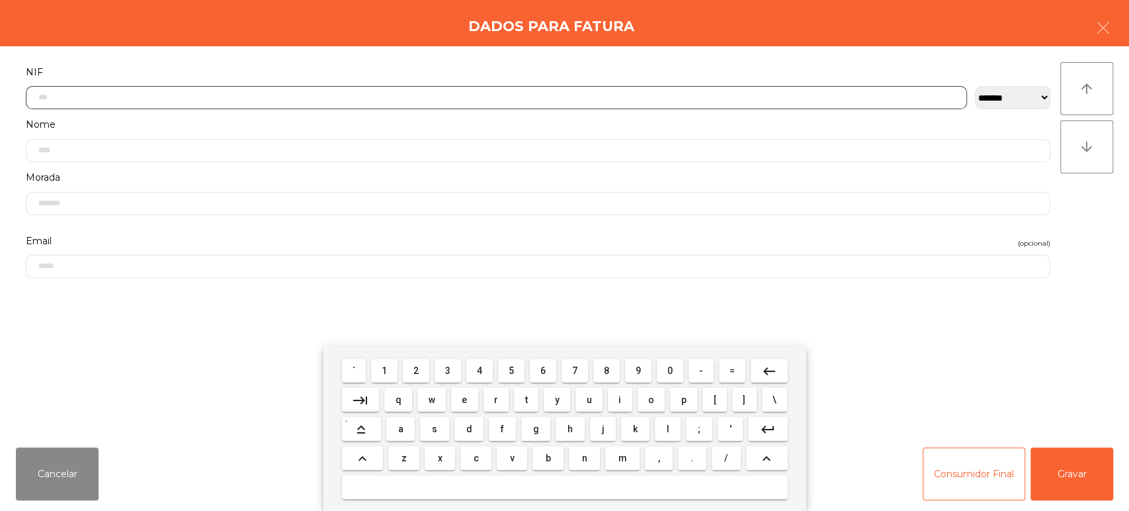
type input "*"
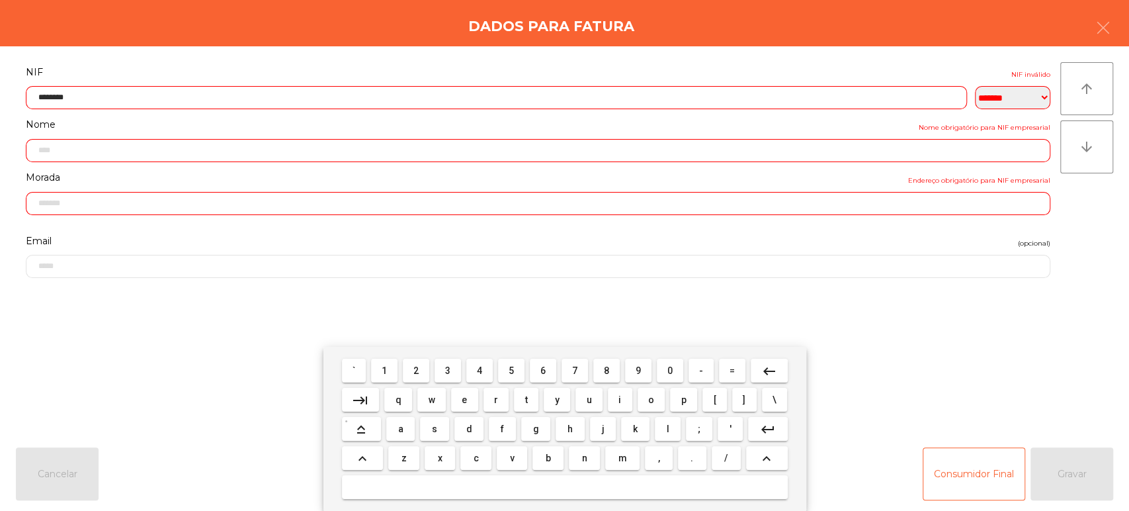
type input "*********"
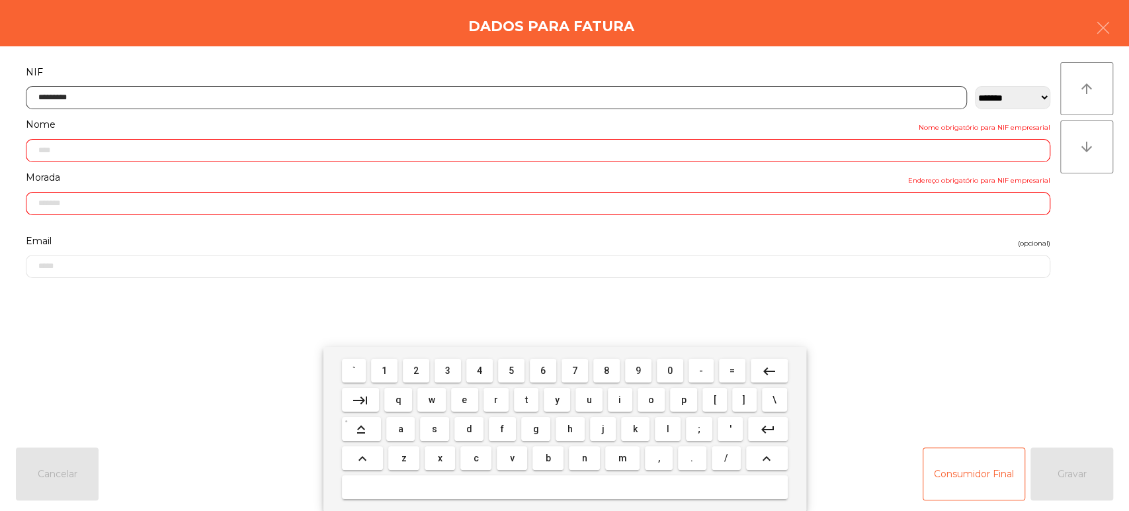
type input "**********"
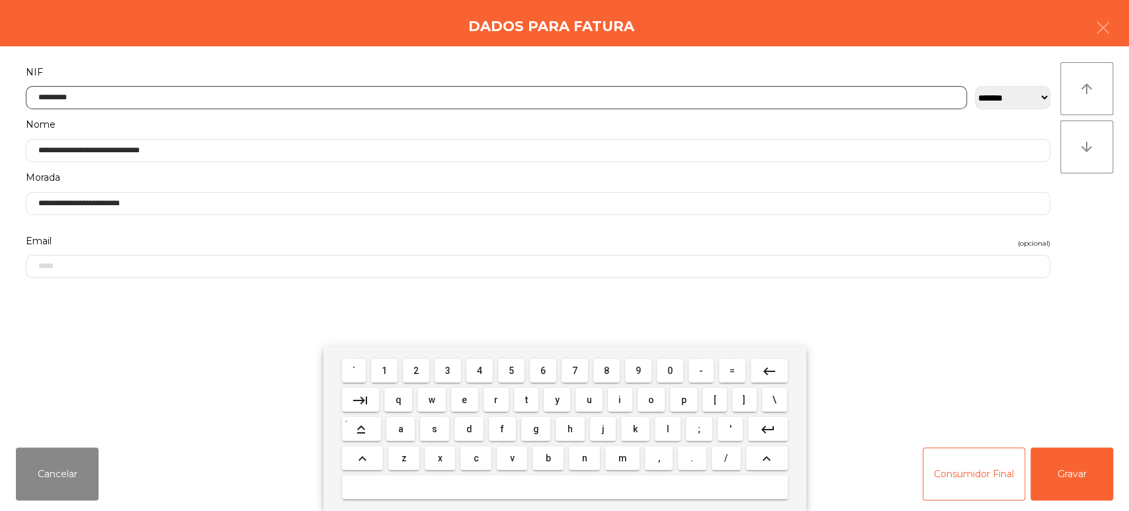
type input "*********"
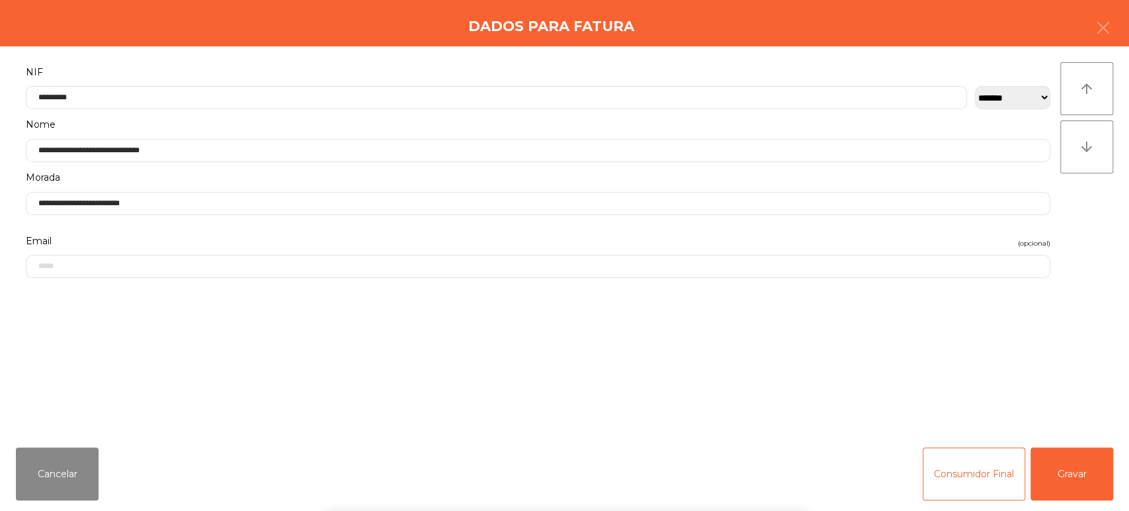
click at [1054, 481] on div "` 1 2 3 4 5 6 7 8 9 0 - = keyboard_backspace keyboard_tab q w e r t y u i o p […" at bounding box center [564, 429] width 1129 height 164
click at [1068, 466] on button "Gravar" at bounding box center [1071, 473] width 83 height 53
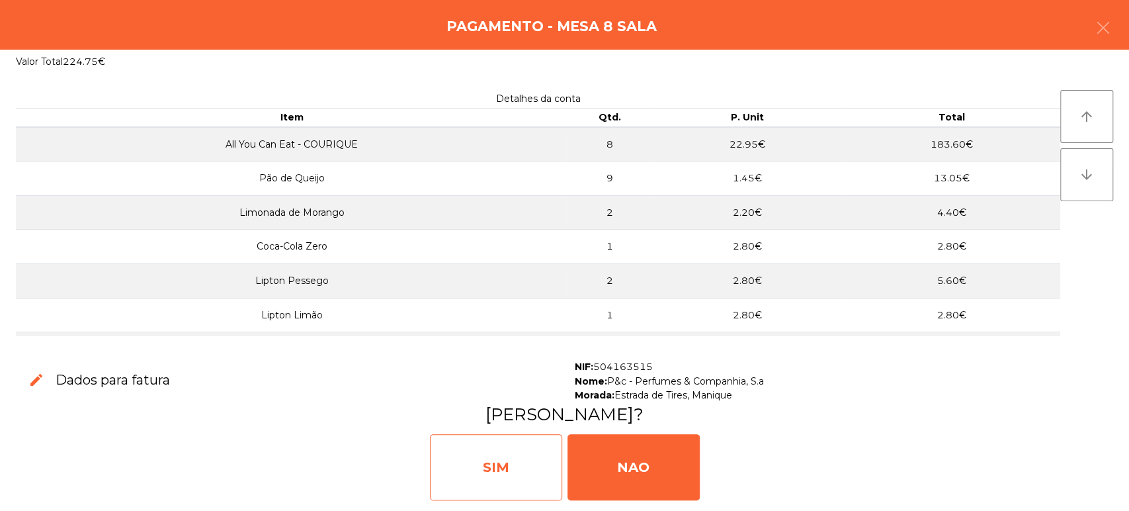
click at [517, 453] on div "SIM" at bounding box center [496, 467] width 132 height 66
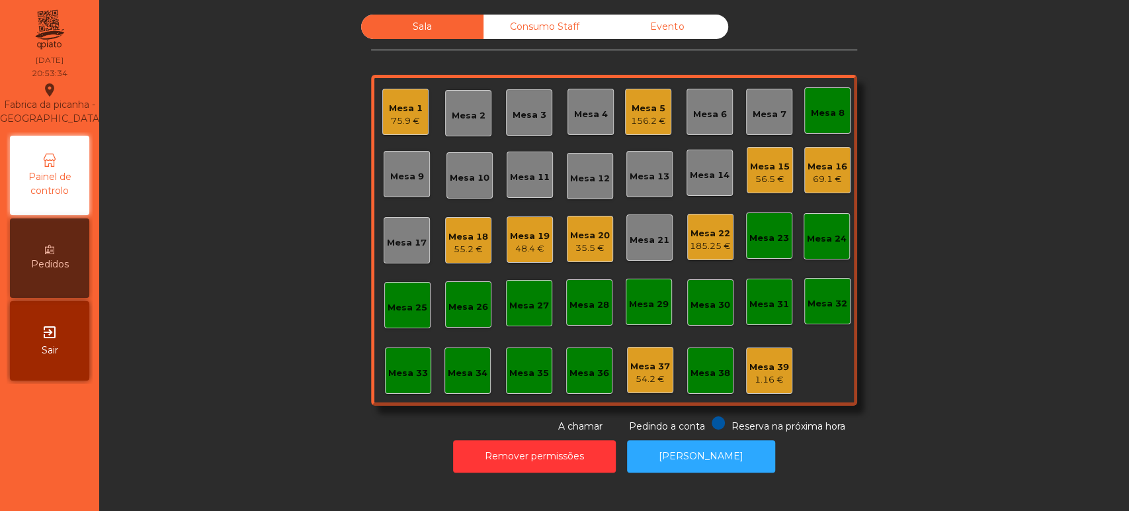
click at [819, 95] on div "Mesa 8" at bounding box center [827, 110] width 46 height 46
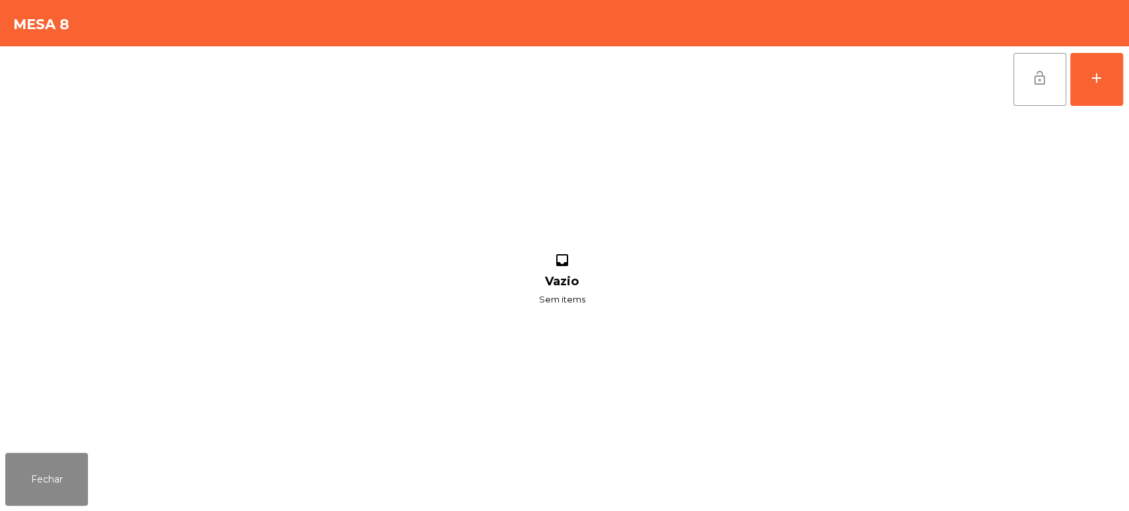
click at [1031, 68] on button "lock_open" at bounding box center [1039, 79] width 53 height 53
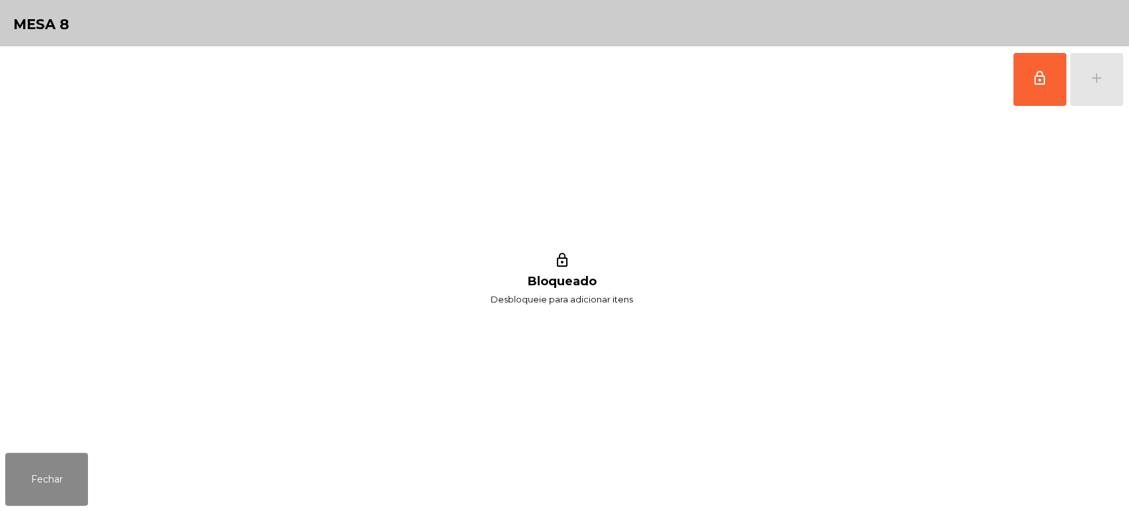
click at [63, 437] on div "lock_outline Bloqueado Desbloqueie para adicionar itens" at bounding box center [561, 279] width 1113 height 335
click at [37, 488] on button "Fechar" at bounding box center [46, 478] width 83 height 53
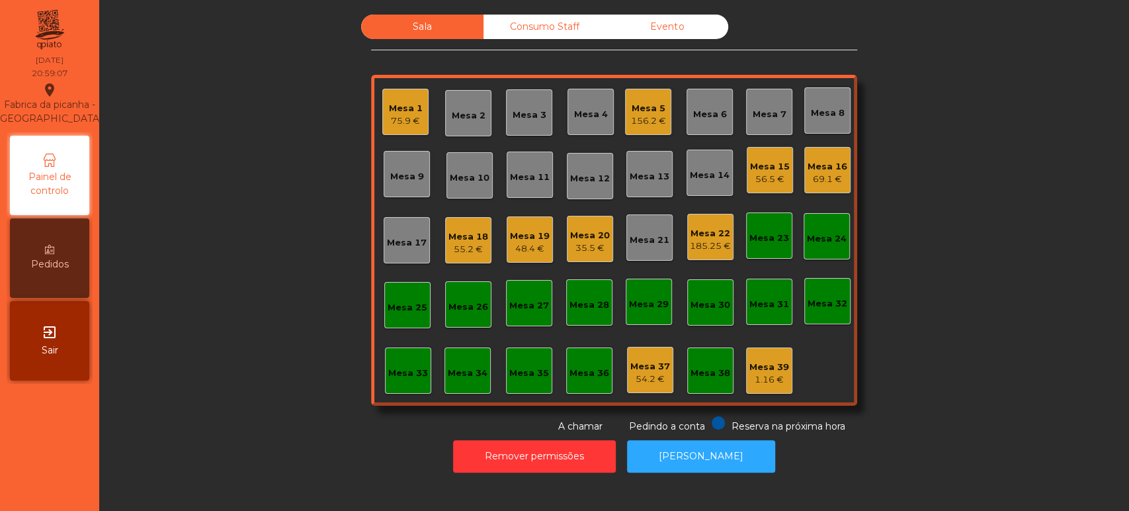
click at [649, 191] on div "Mesa 13" at bounding box center [649, 174] width 46 height 46
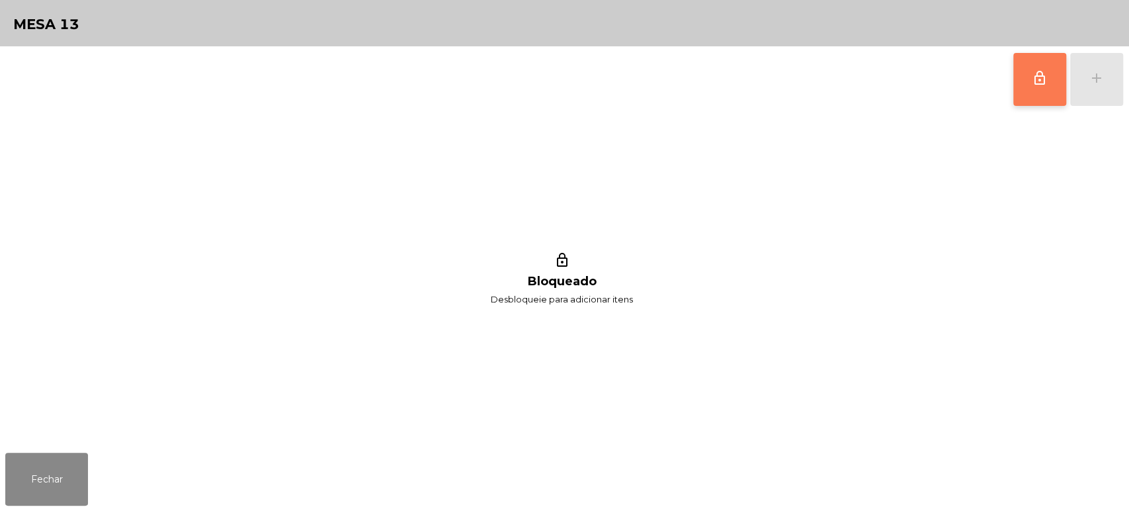
click at [1043, 85] on button "lock_outline" at bounding box center [1039, 79] width 53 height 53
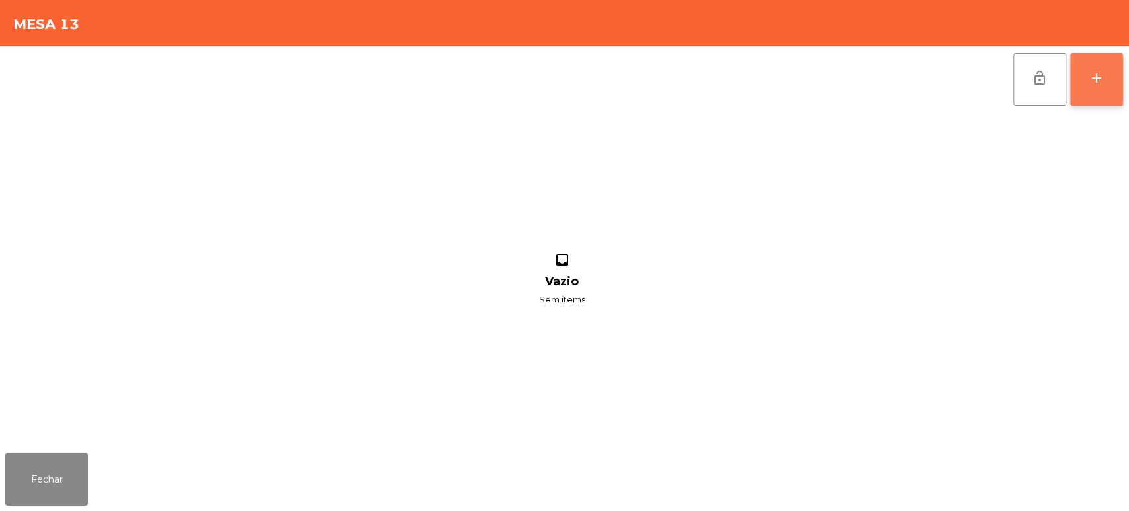
click at [1093, 81] on div "add" at bounding box center [1097, 78] width 16 height 16
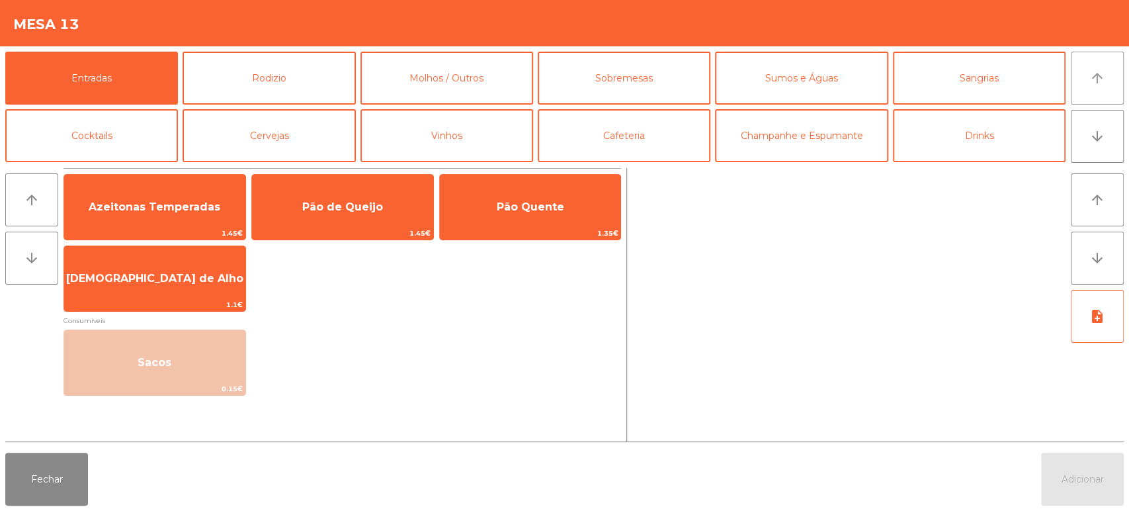
click at [1100, 83] on icon "arrow_upward" at bounding box center [1097, 78] width 16 height 16
click at [296, 71] on button "Rodizio" at bounding box center [269, 78] width 173 height 53
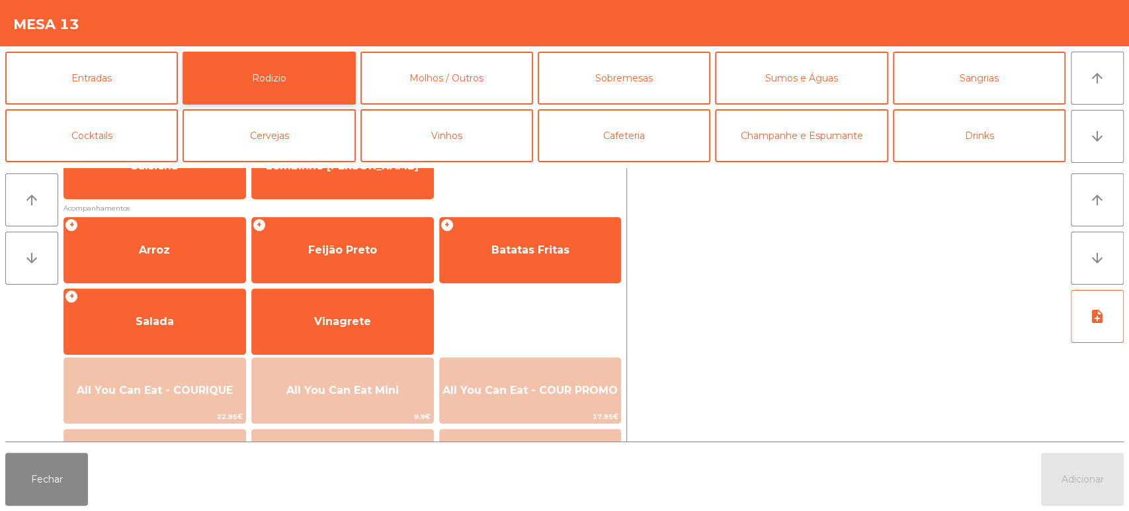
scroll to position [186, 0]
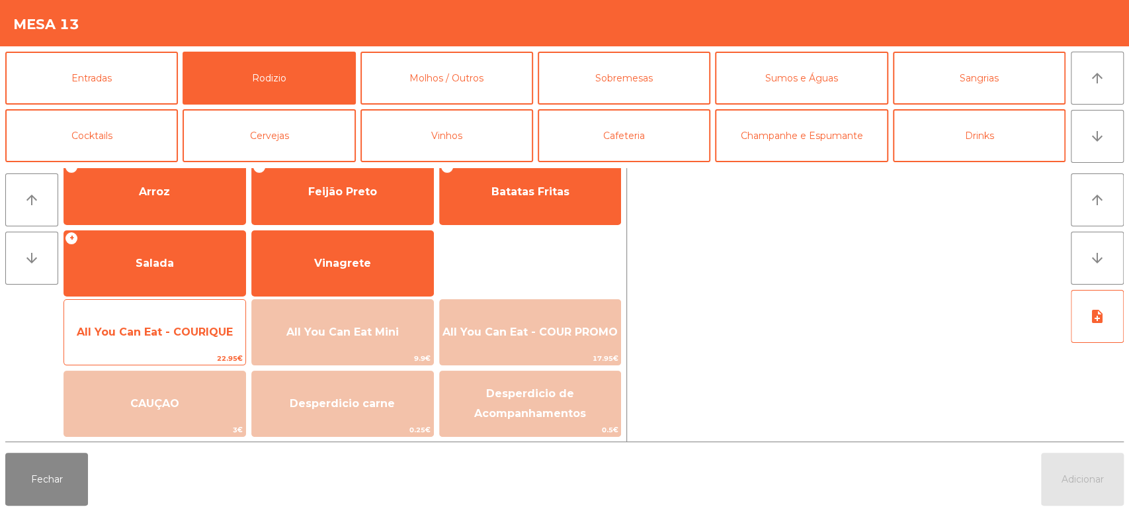
click at [188, 319] on span "All You Can Eat - COURIQUE" at bounding box center [154, 332] width 181 height 36
click at [178, 317] on span "All You Can Eat - COURIQUE" at bounding box center [154, 332] width 181 height 36
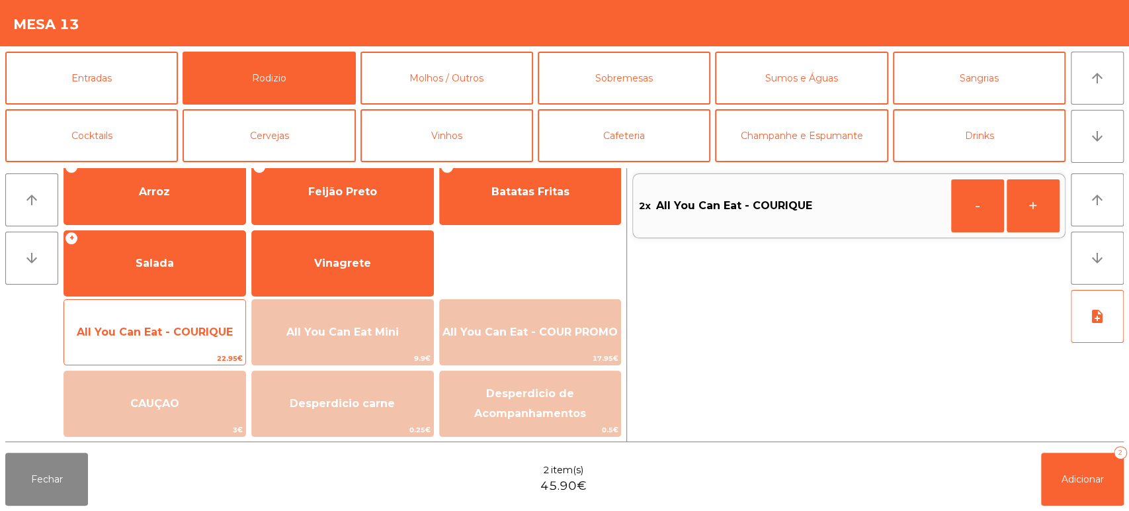
click at [178, 321] on span "All You Can Eat - COURIQUE" at bounding box center [154, 332] width 181 height 36
click at [177, 332] on span "All You Can Eat - COURIQUE" at bounding box center [155, 331] width 156 height 13
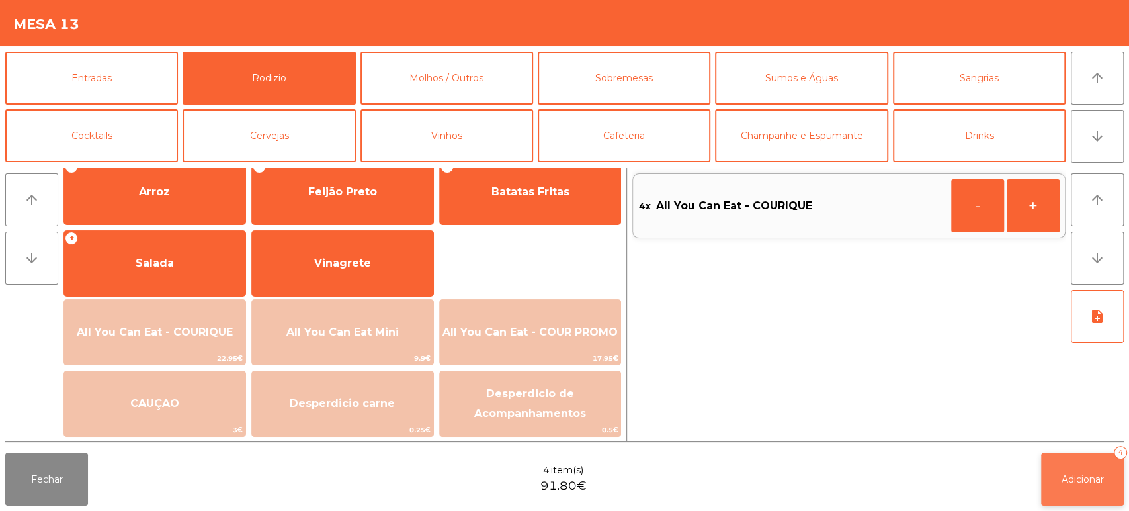
click at [1062, 483] on span "Adicionar" at bounding box center [1082, 479] width 42 height 12
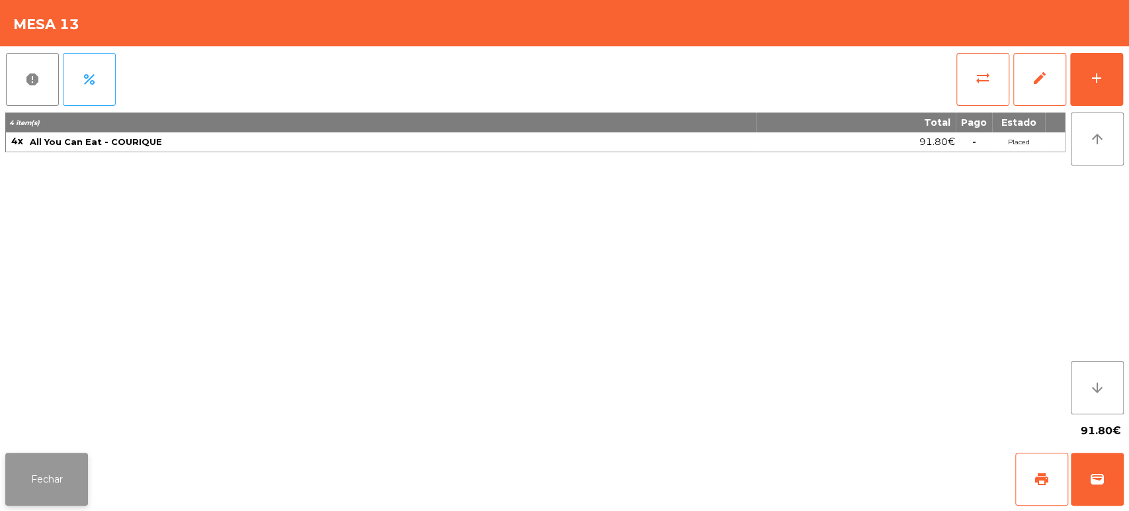
click at [45, 478] on button "Fechar" at bounding box center [46, 478] width 83 height 53
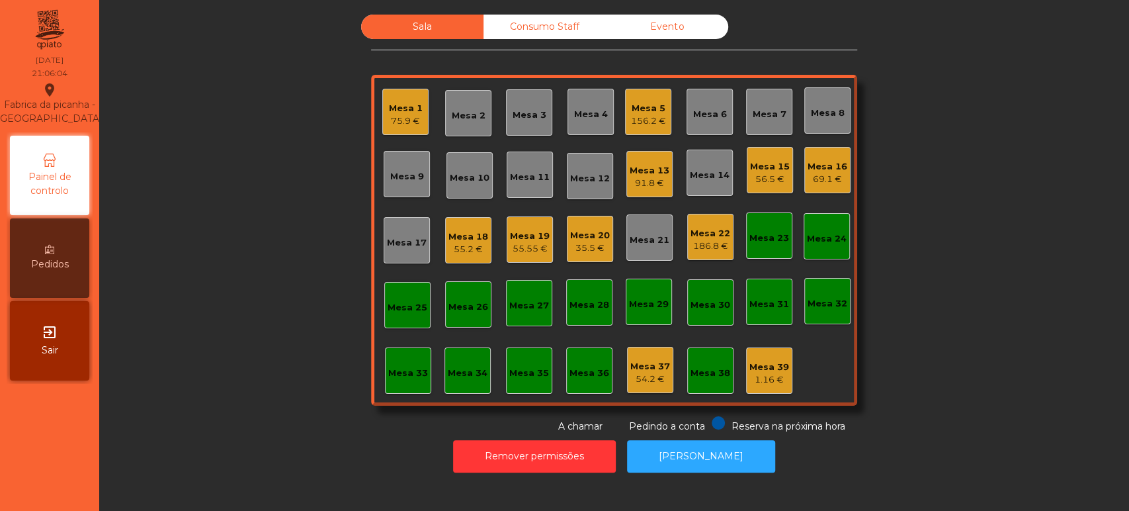
click at [465, 171] on div "Mesa 10" at bounding box center [470, 177] width 40 height 13
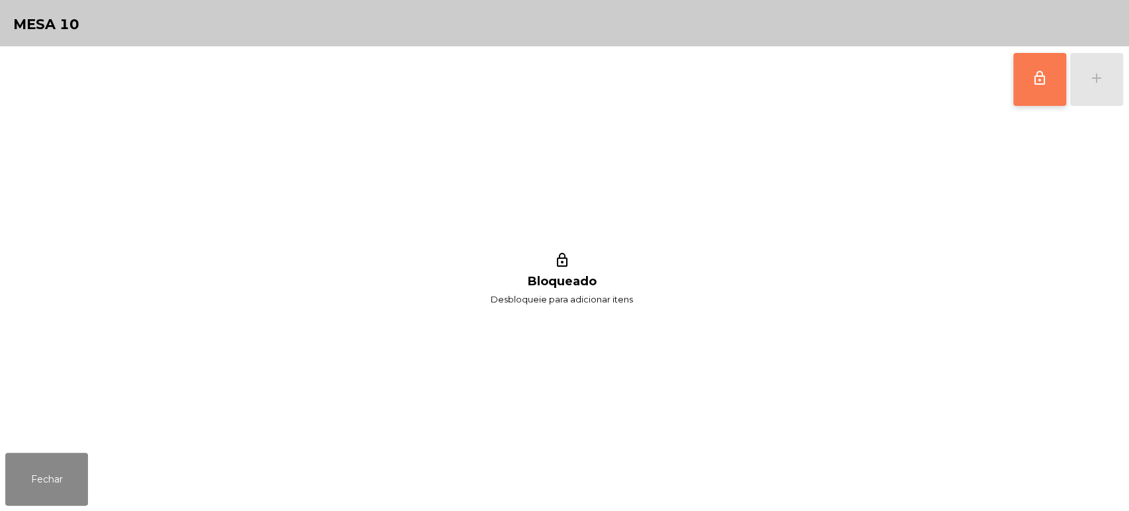
click at [1036, 81] on span "lock_outline" at bounding box center [1040, 78] width 16 height 16
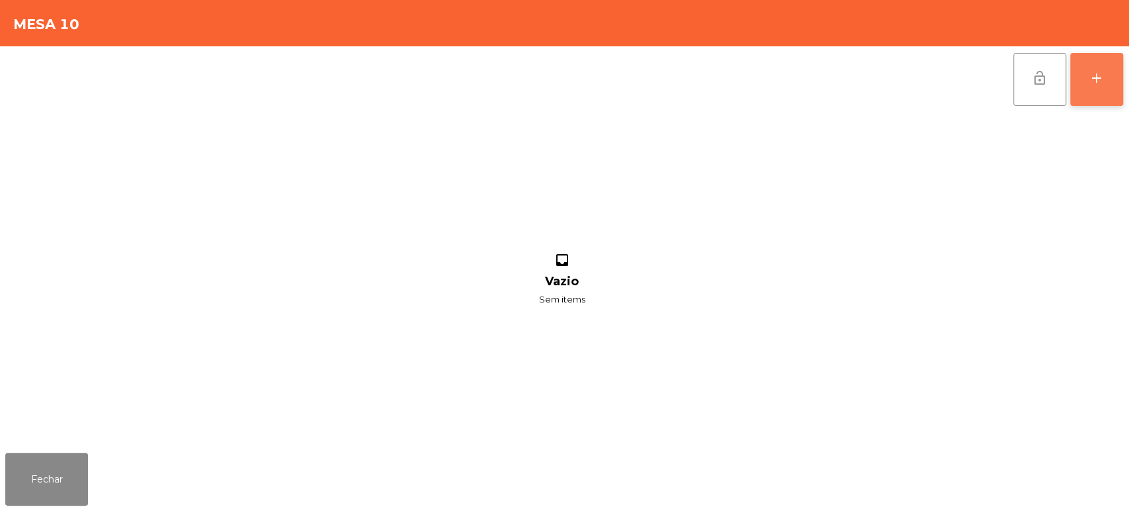
click at [1095, 82] on div "add" at bounding box center [1097, 78] width 16 height 16
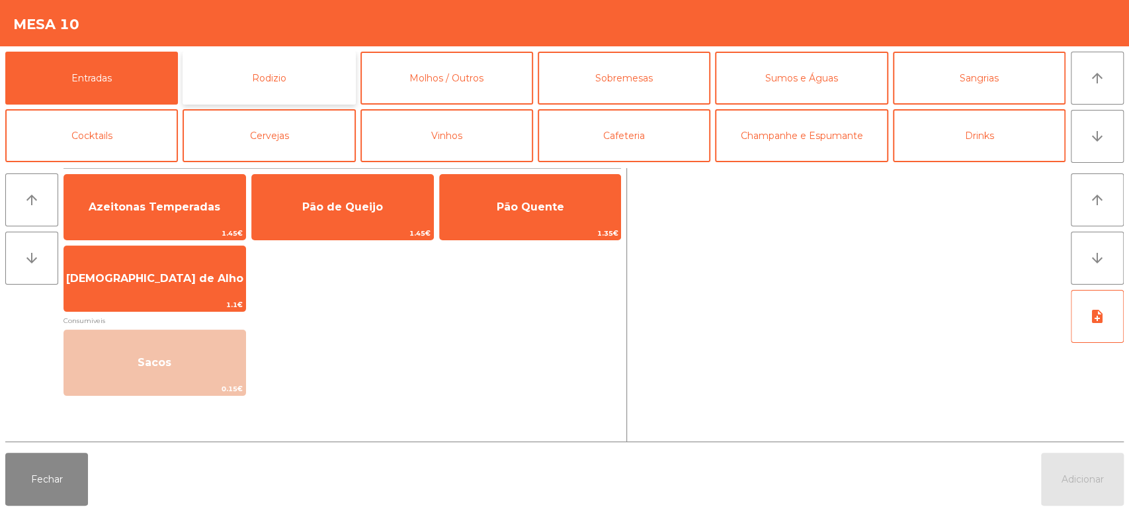
click at [299, 68] on button "Rodizio" at bounding box center [269, 78] width 173 height 53
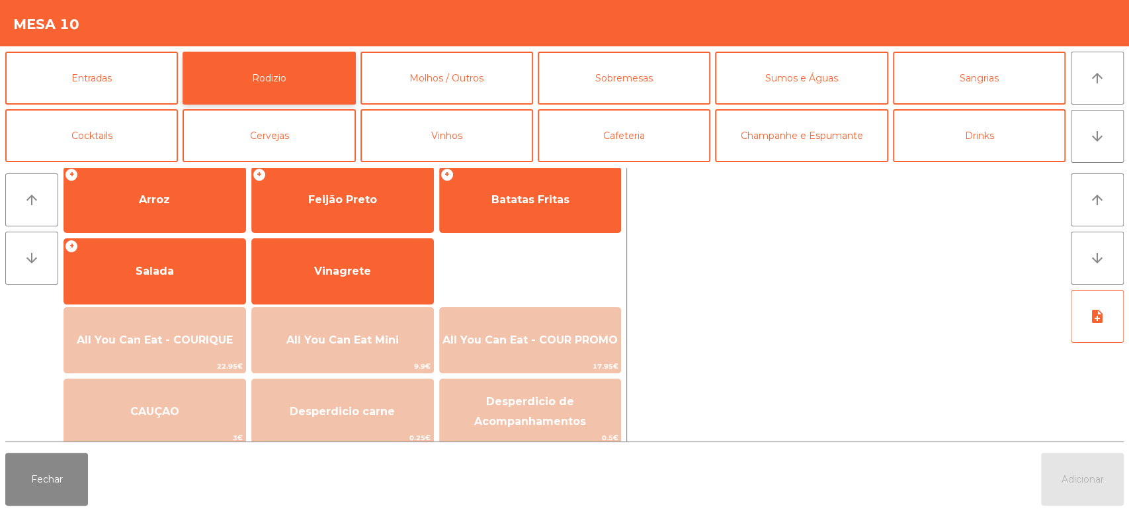
scroll to position [179, 0]
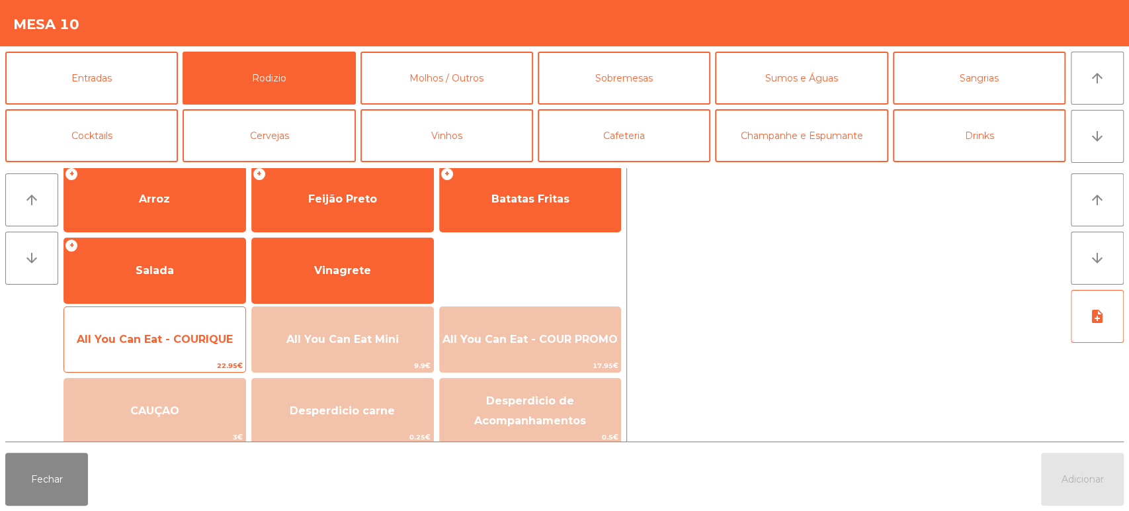
click at [201, 331] on span "All You Can Eat - COURIQUE" at bounding box center [154, 339] width 181 height 36
click at [195, 325] on span "All You Can Eat - COURIQUE" at bounding box center [154, 339] width 181 height 36
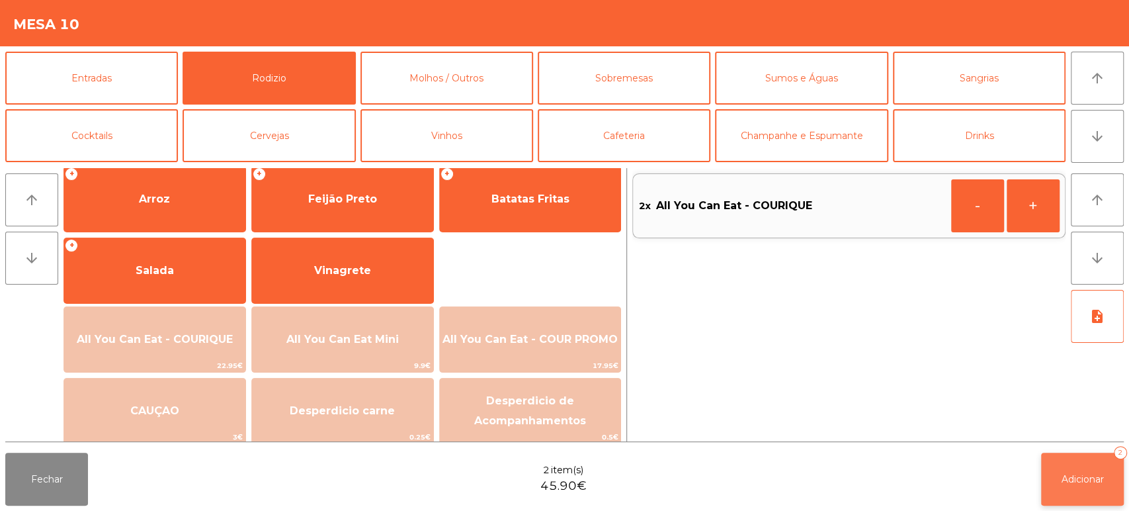
click at [1075, 470] on button "Adicionar 2" at bounding box center [1082, 478] width 83 height 53
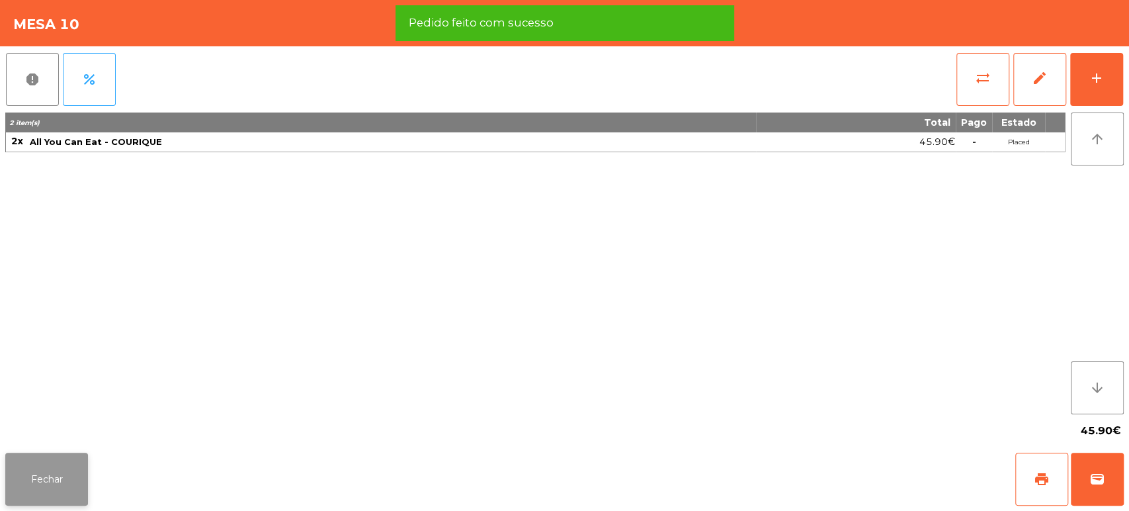
click at [65, 456] on button "Fechar" at bounding box center [46, 478] width 83 height 53
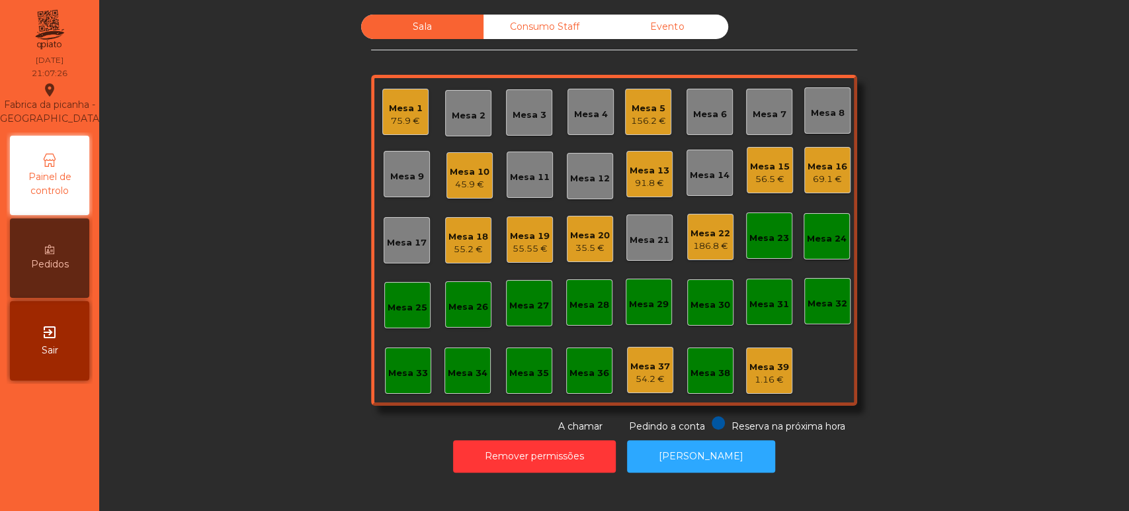
click at [704, 255] on div "Mesa 22 186.8 €" at bounding box center [710, 237] width 46 height 46
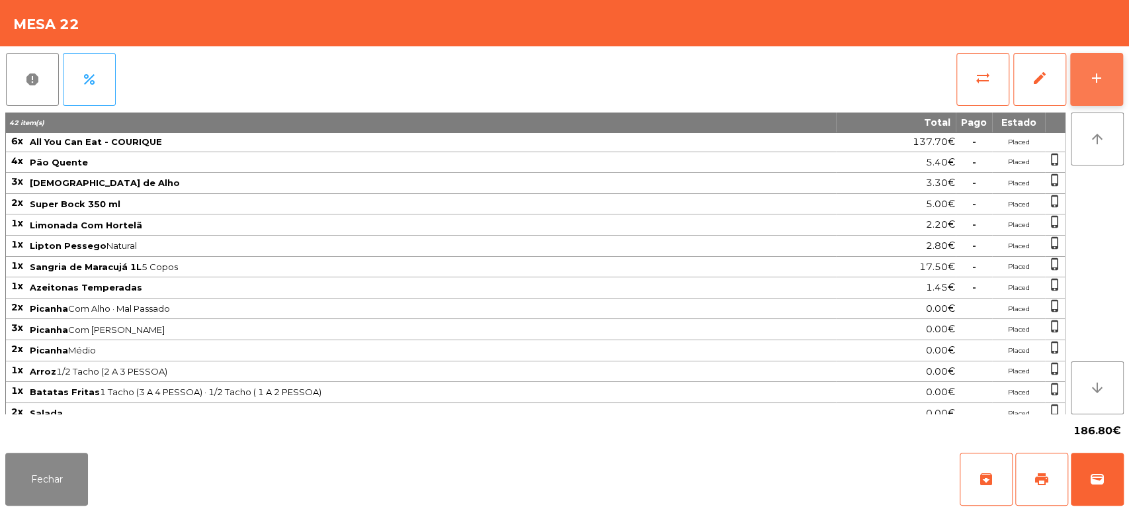
click at [1090, 68] on button "add" at bounding box center [1096, 79] width 53 height 53
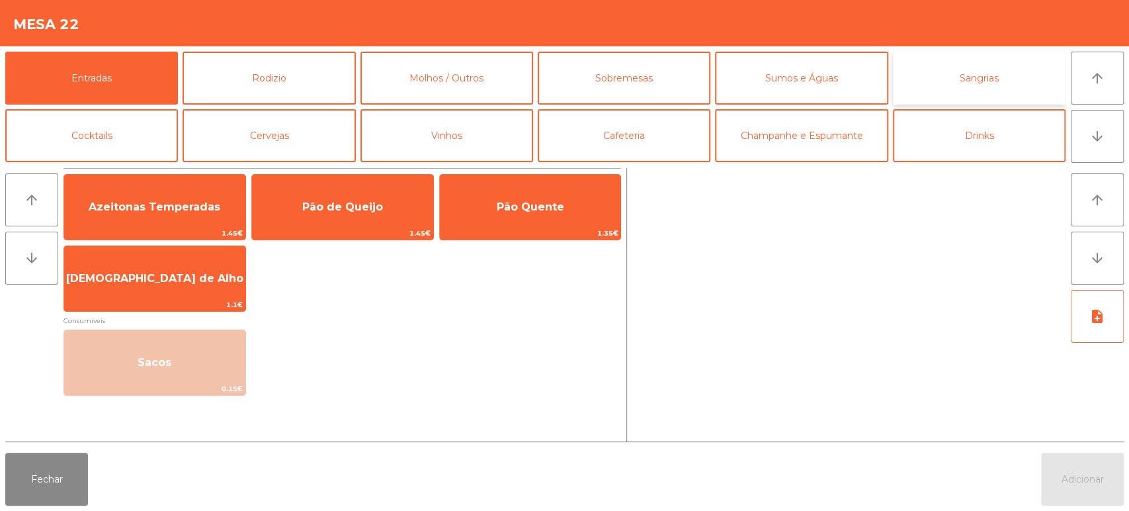
click at [978, 89] on button "Sangrias" at bounding box center [979, 78] width 173 height 53
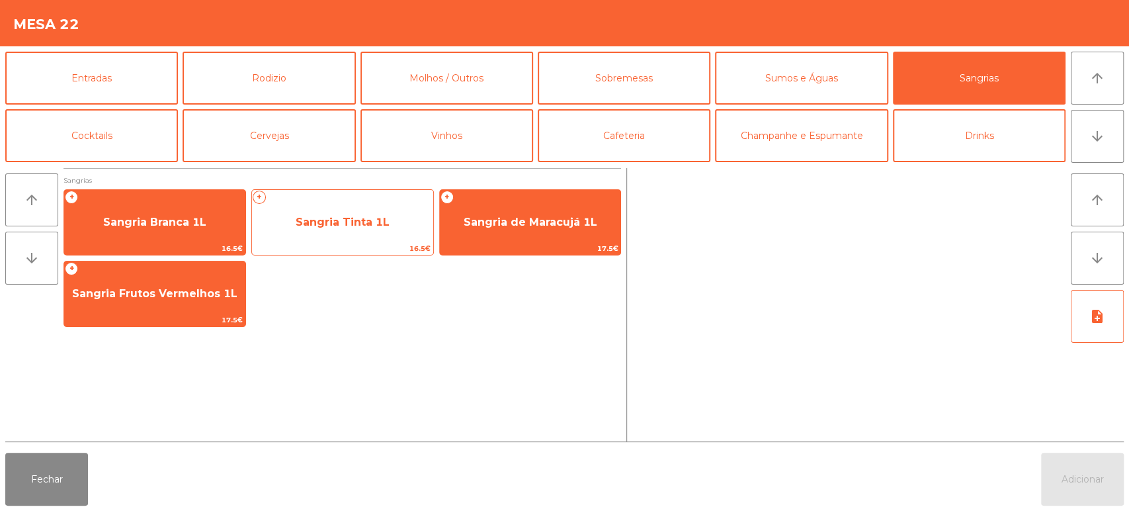
click at [349, 219] on span "Sangria Tinta 1L" at bounding box center [343, 222] width 94 height 13
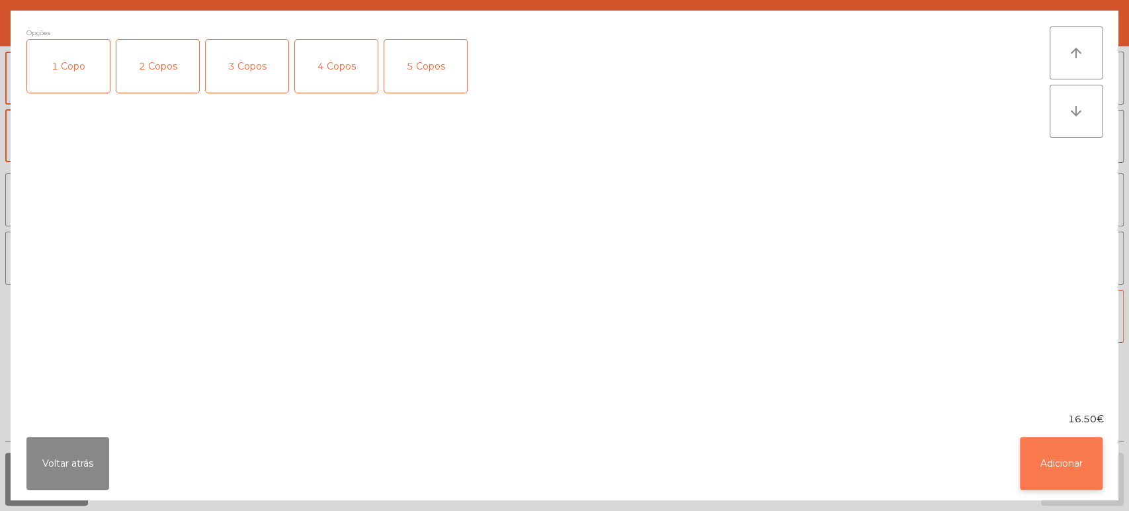
click at [1059, 477] on button "Adicionar" at bounding box center [1061, 462] width 83 height 53
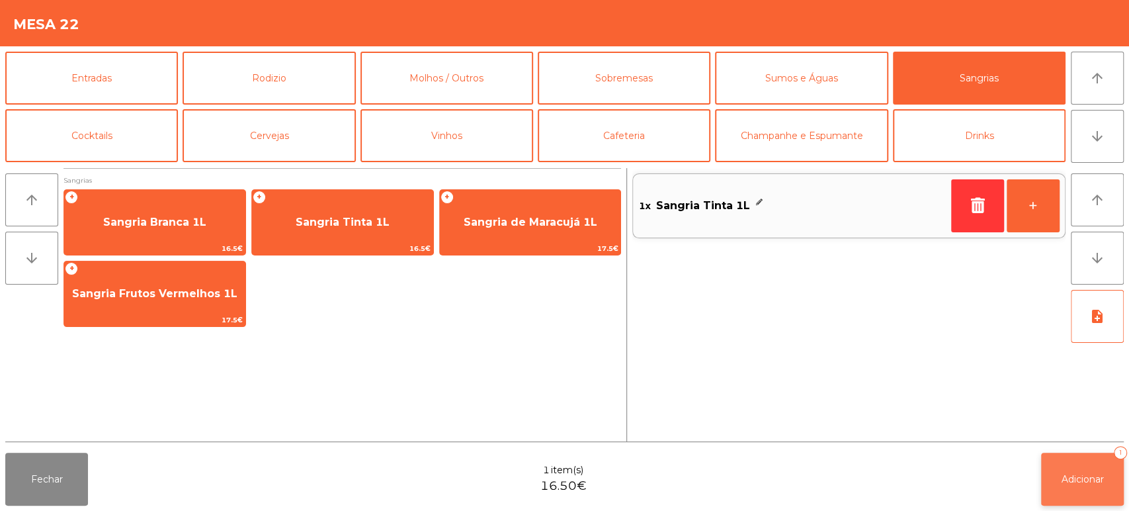
click at [1100, 483] on span "Adicionar" at bounding box center [1082, 479] width 42 height 12
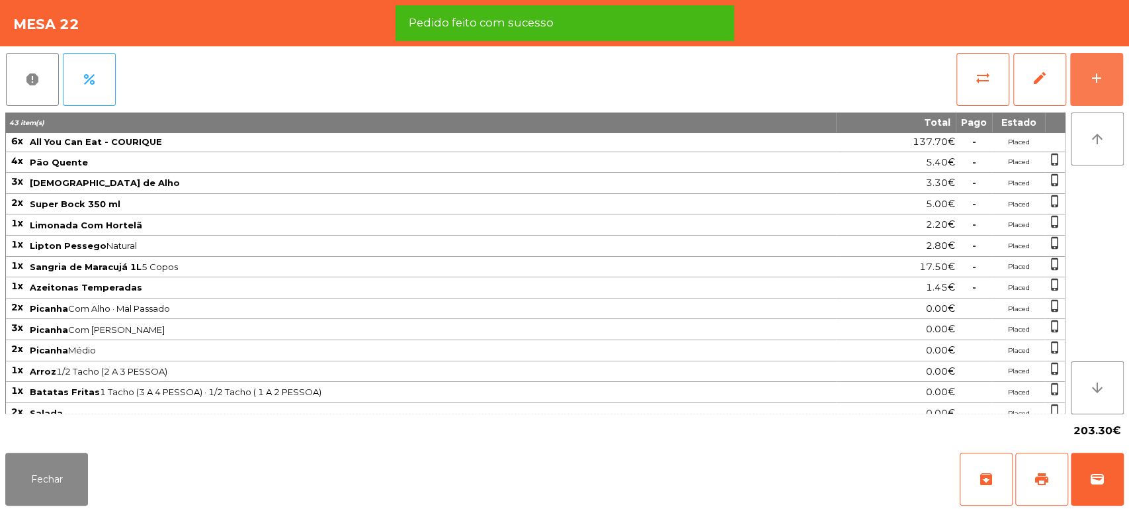
scroll to position [190, 0]
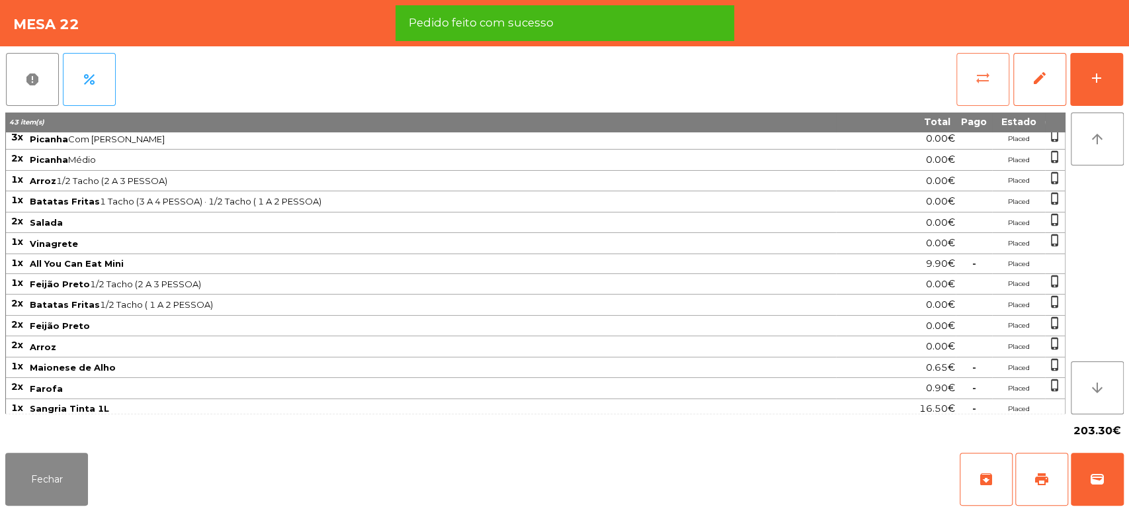
click at [995, 75] on button "sync_alt" at bounding box center [982, 79] width 53 height 53
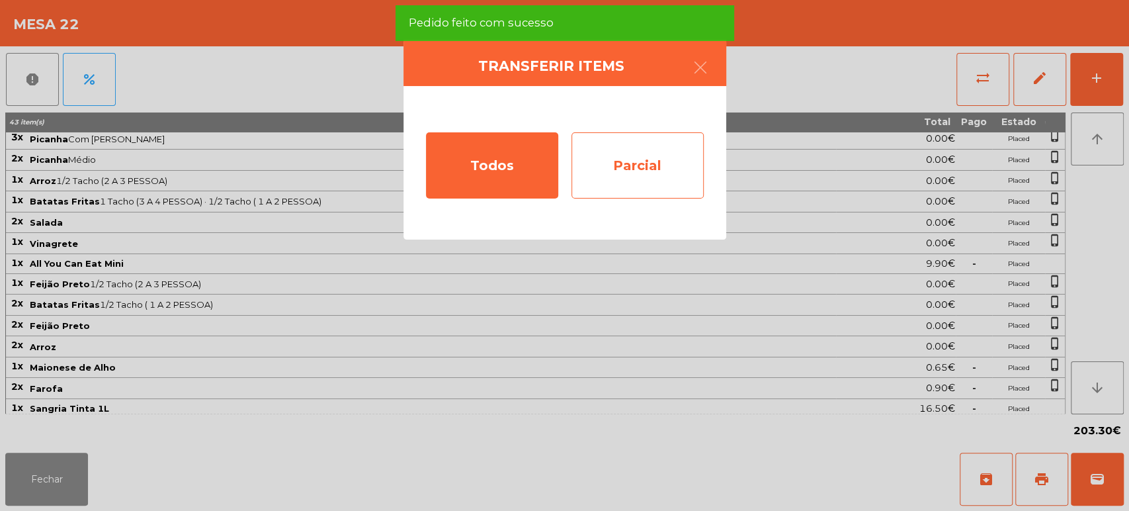
click at [657, 162] on div "Parcial" at bounding box center [637, 165] width 132 height 66
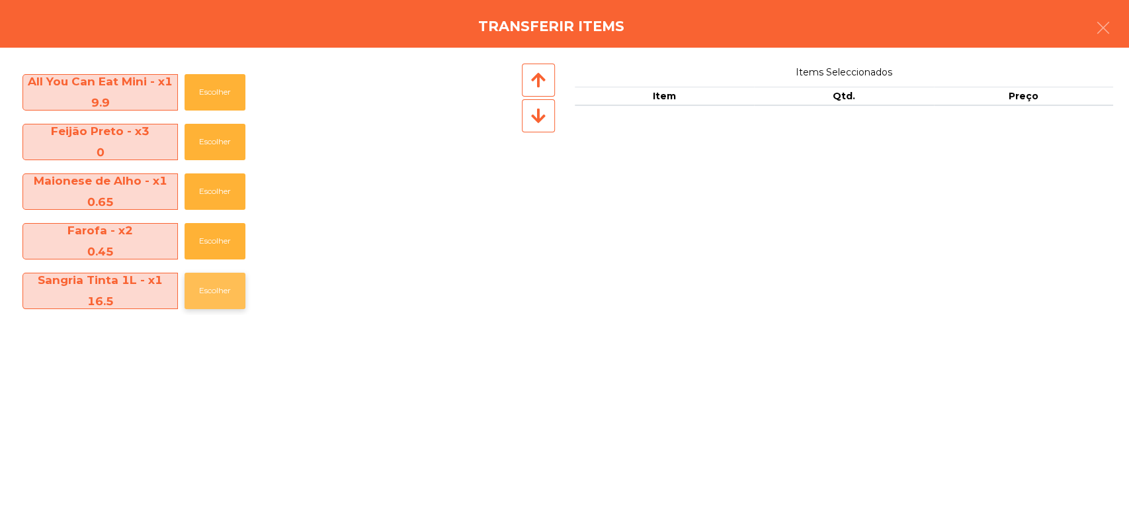
click at [223, 282] on button "Escolher" at bounding box center [215, 290] width 61 height 36
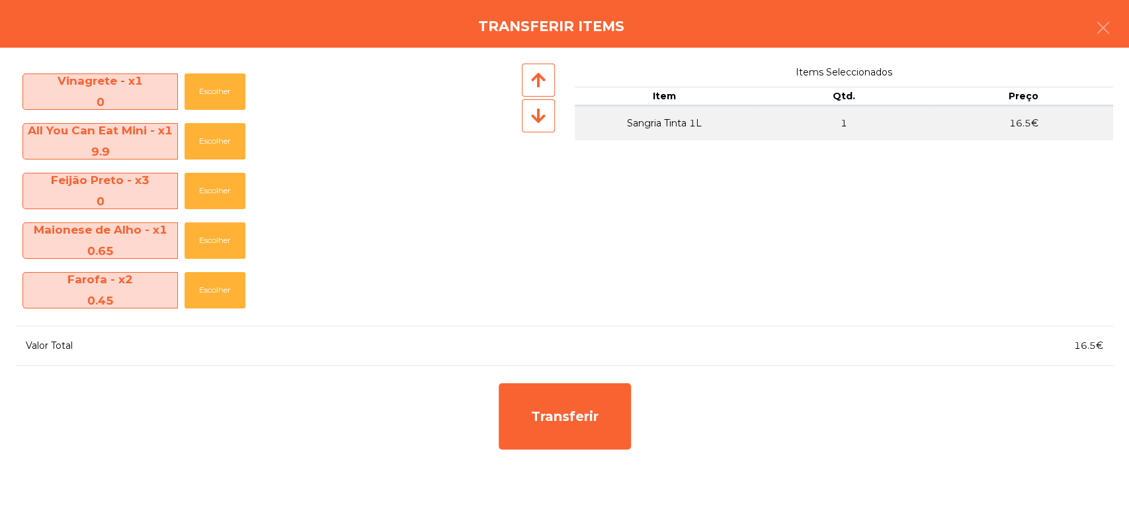
scroll to position [591, 0]
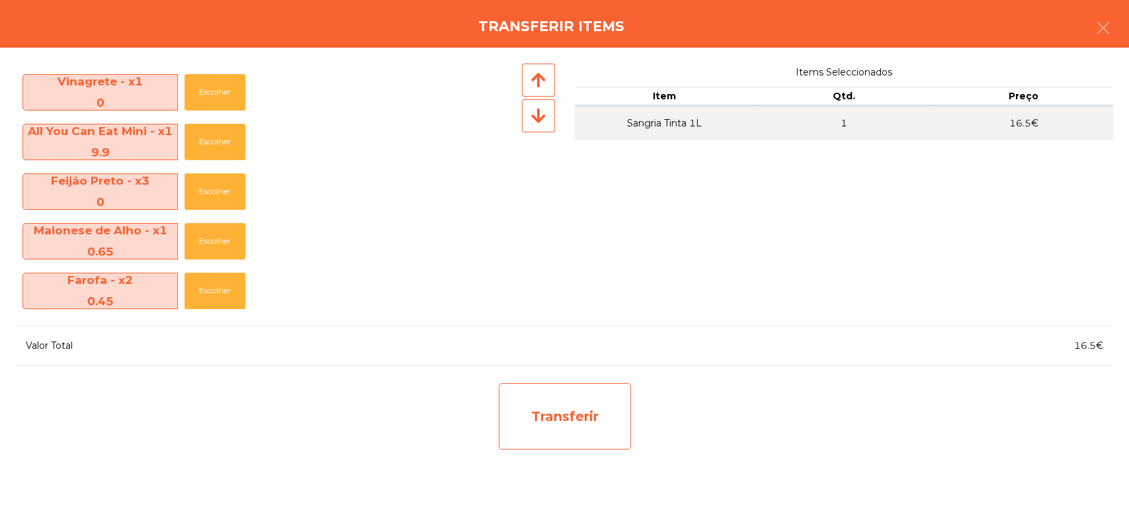
click at [619, 417] on div "Transferir" at bounding box center [565, 416] width 132 height 66
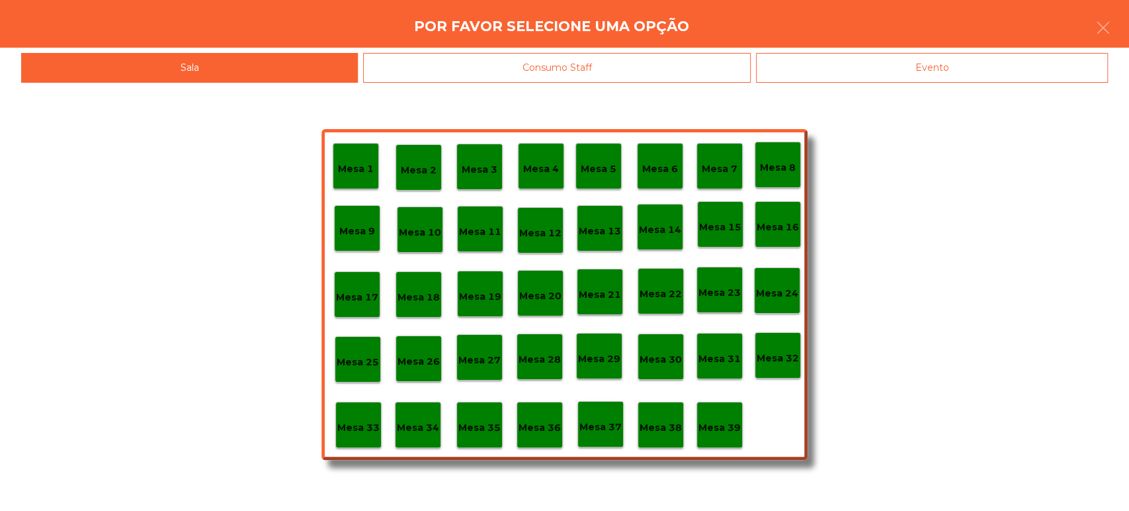
click at [600, 425] on p "Mesa 37" at bounding box center [600, 426] width 42 height 15
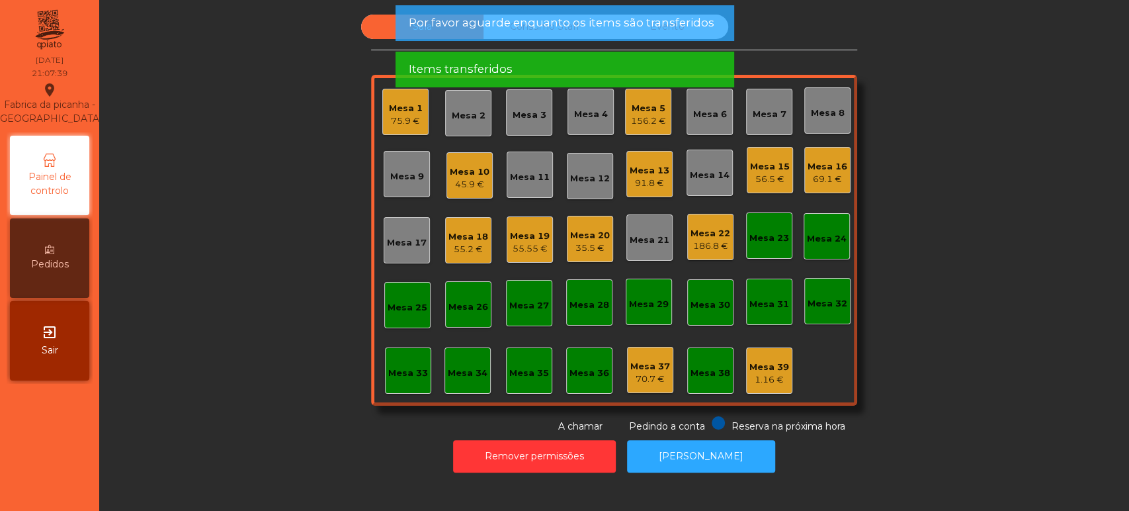
click at [716, 243] on div "186.8 €" at bounding box center [710, 245] width 40 height 13
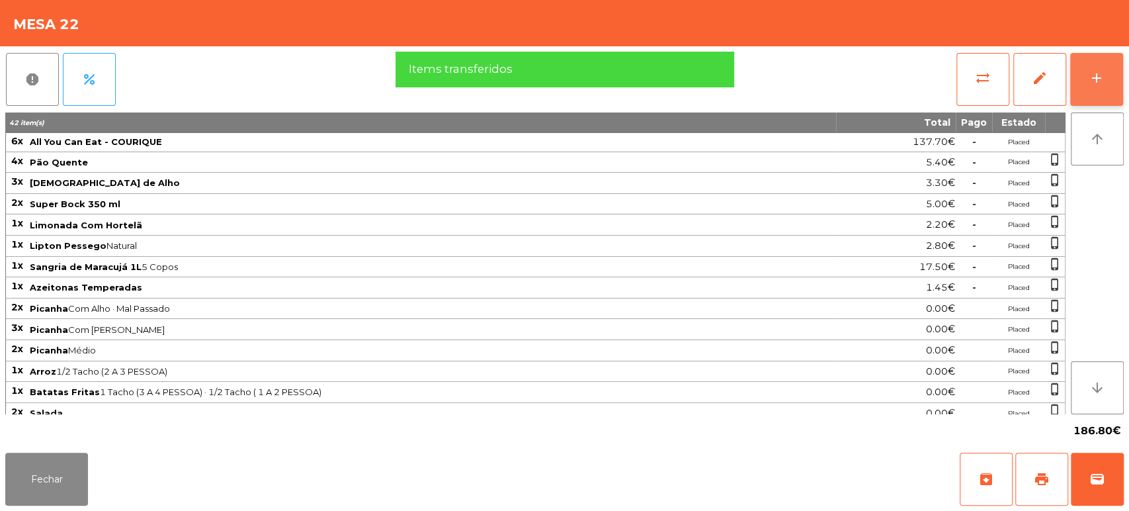
click at [1108, 89] on button "add" at bounding box center [1096, 79] width 53 height 53
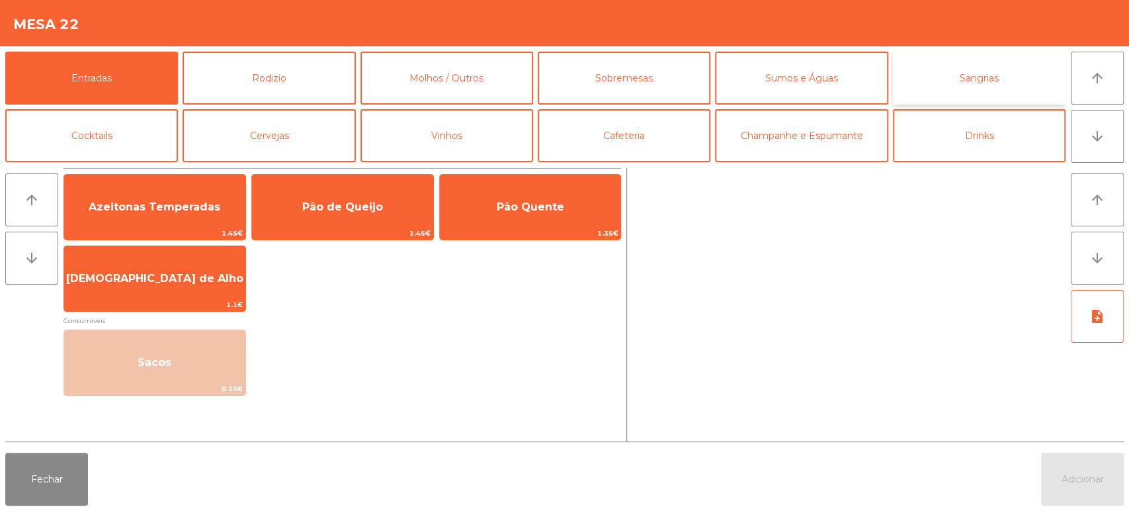
click at [989, 80] on button "Sangrias" at bounding box center [979, 78] width 173 height 53
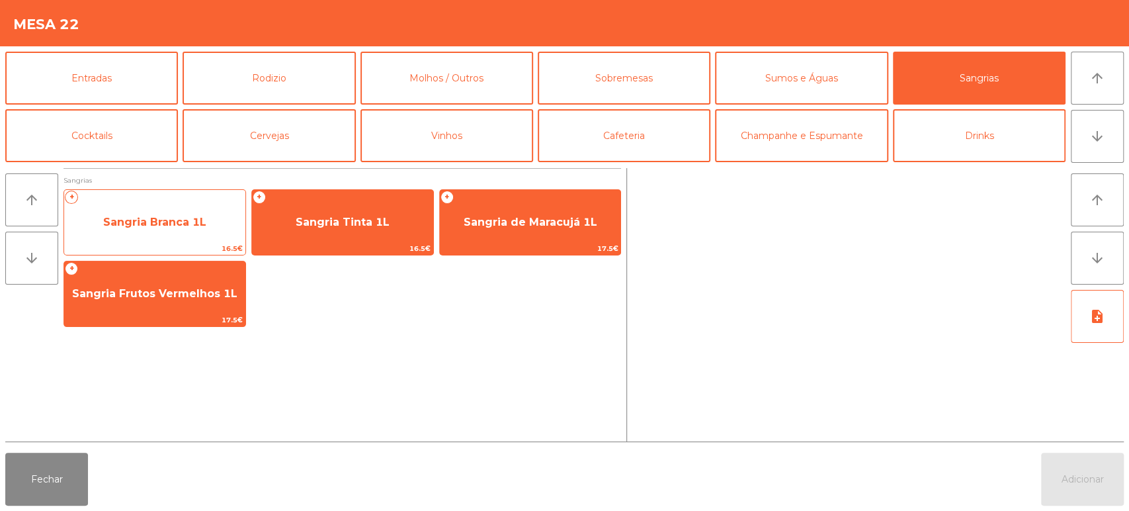
click at [197, 220] on span "Sangria Branca 1L" at bounding box center [154, 222] width 103 height 13
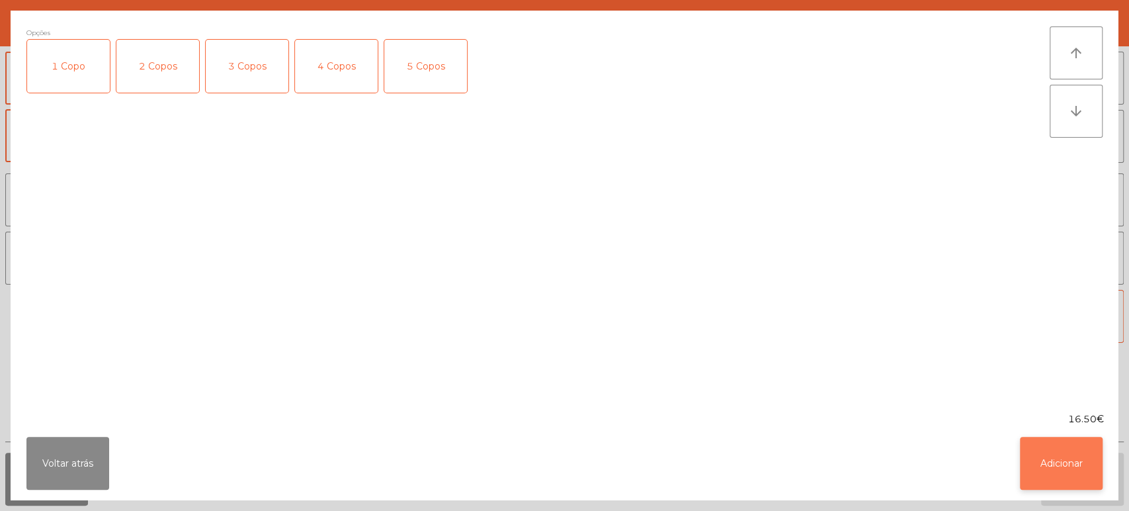
click at [1069, 444] on button "Adicionar" at bounding box center [1061, 462] width 83 height 53
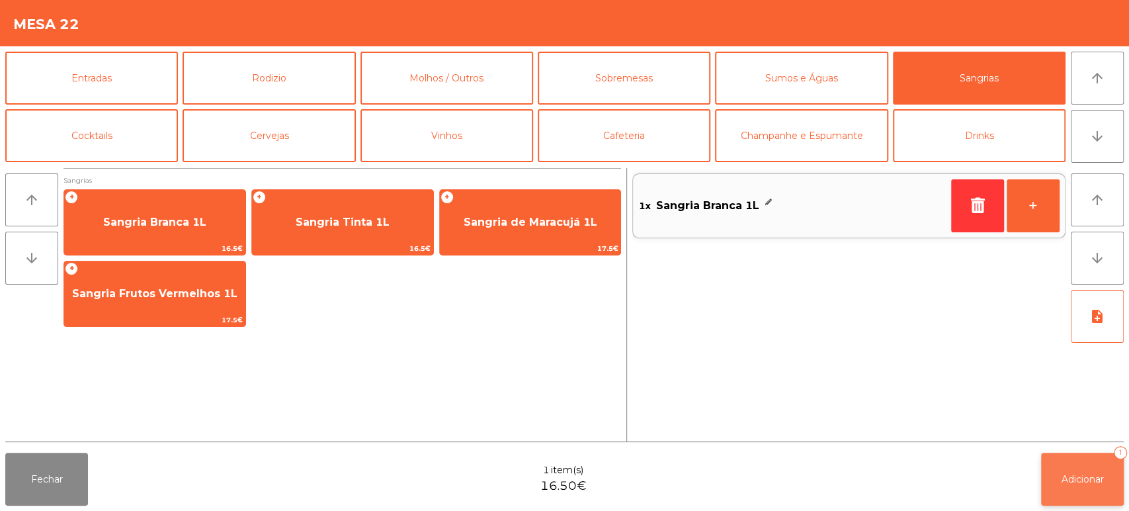
click at [1076, 476] on span "Adicionar" at bounding box center [1082, 479] width 42 height 12
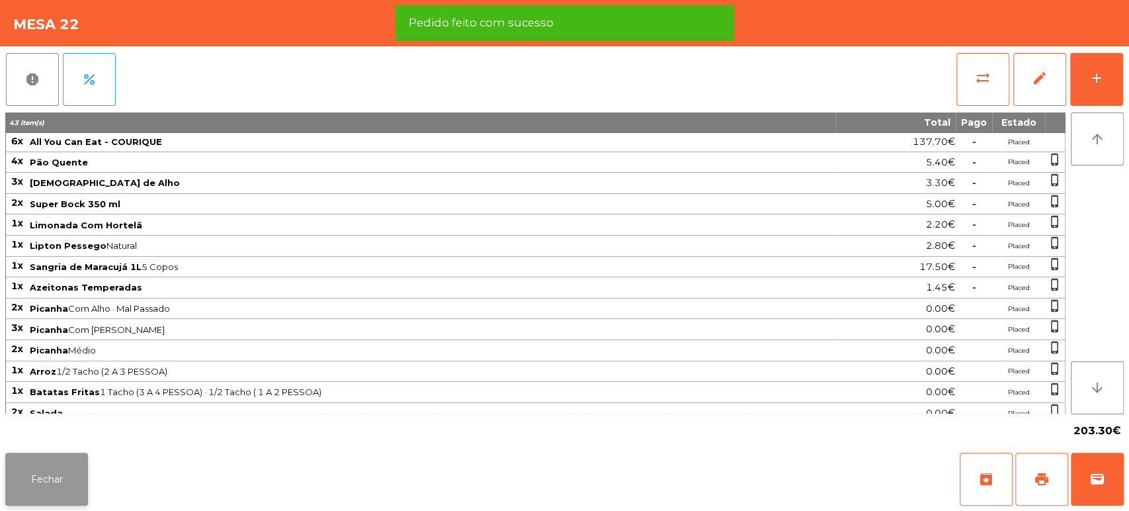
click at [43, 464] on button "Fechar" at bounding box center [46, 478] width 83 height 53
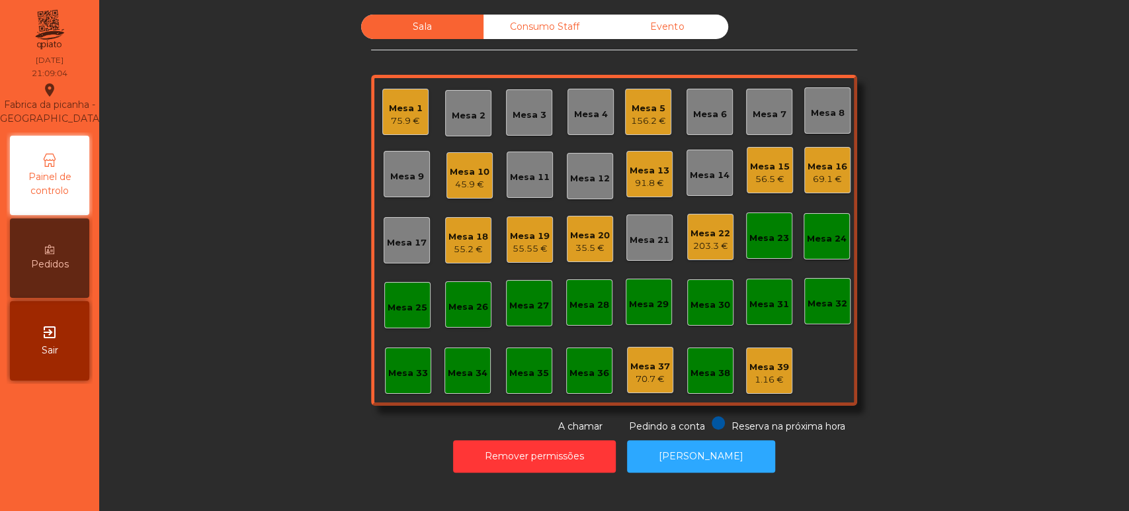
click at [706, 239] on div "203.3 €" at bounding box center [710, 245] width 40 height 13
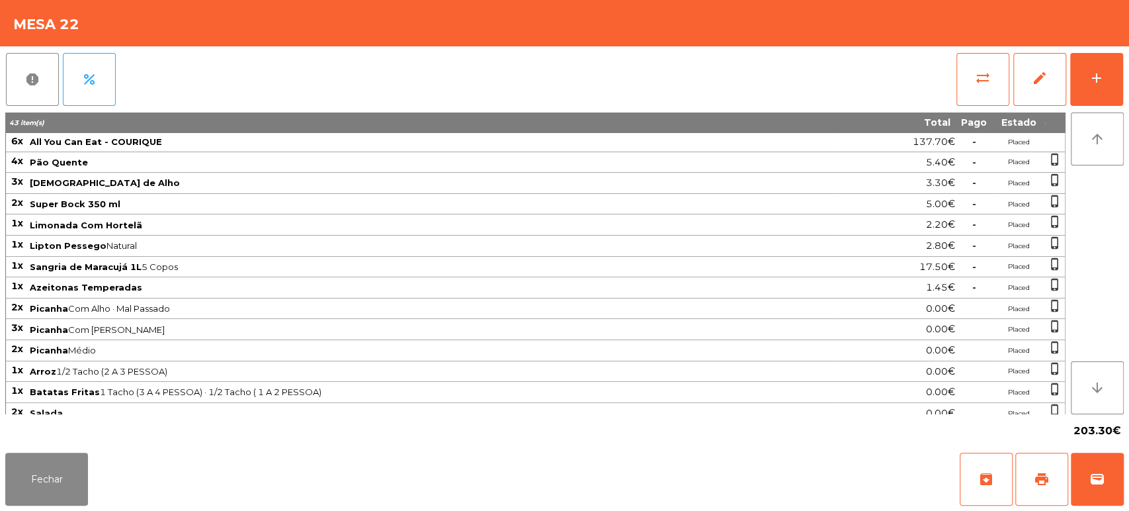
click at [1123, 87] on div "report percent sync_alt edit add 43 item(s) Total Pago Estado 6x All You Can Ea…" at bounding box center [564, 246] width 1129 height 401
click at [1097, 86] on button "add" at bounding box center [1096, 79] width 53 height 53
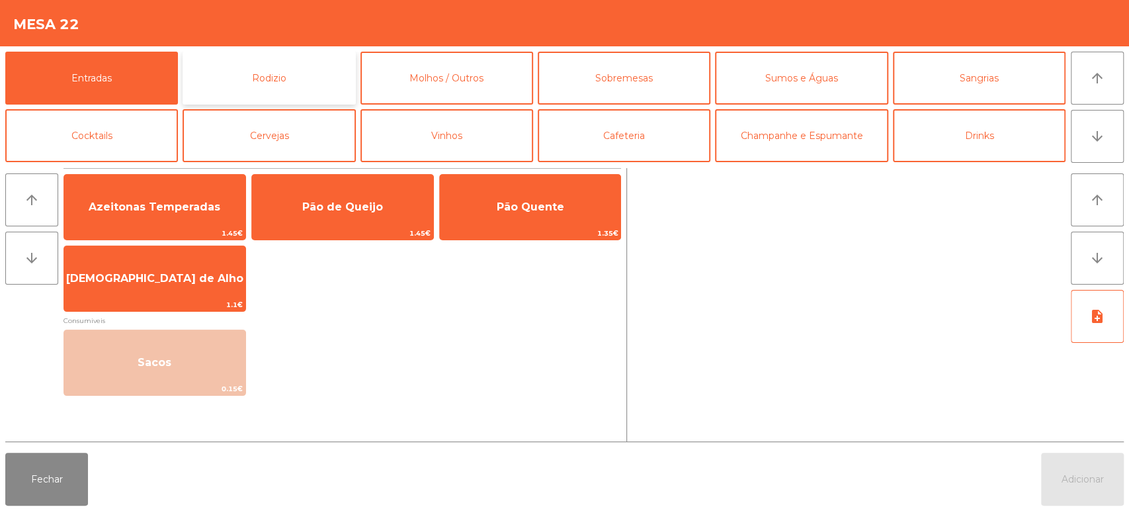
click at [270, 73] on button "Rodizio" at bounding box center [269, 78] width 173 height 53
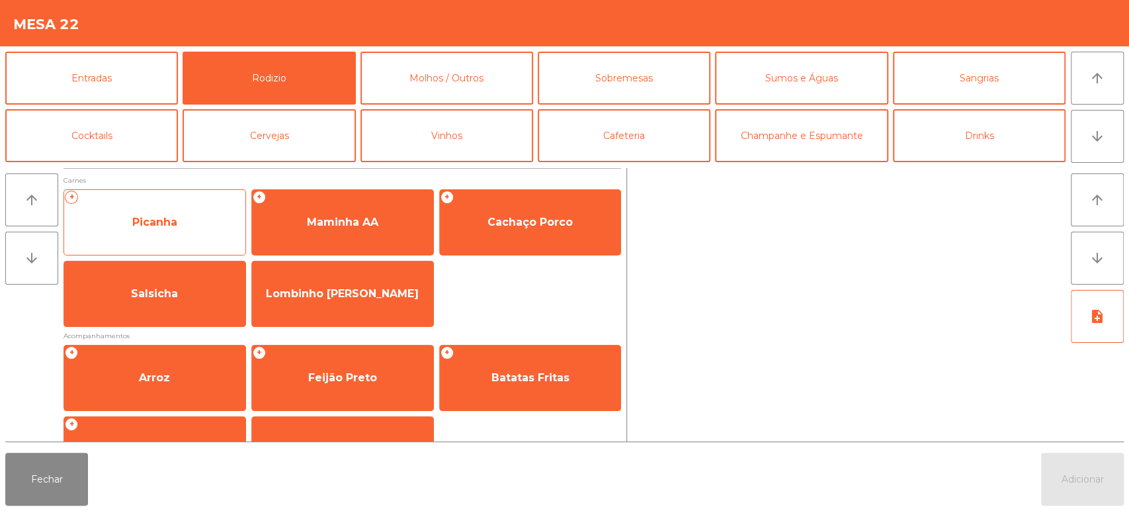
click at [196, 228] on span "Picanha" at bounding box center [154, 222] width 181 height 36
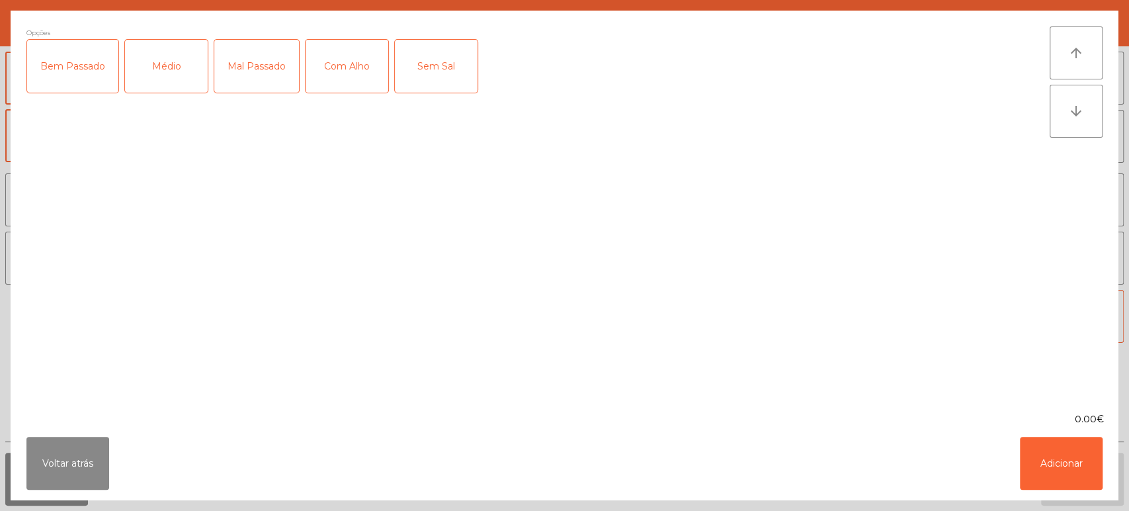
click at [248, 62] on div "Mal Passado" at bounding box center [256, 66] width 85 height 53
click at [353, 70] on div "Com Alho" at bounding box center [347, 66] width 83 height 53
click at [1032, 460] on button "Adicionar" at bounding box center [1061, 462] width 83 height 53
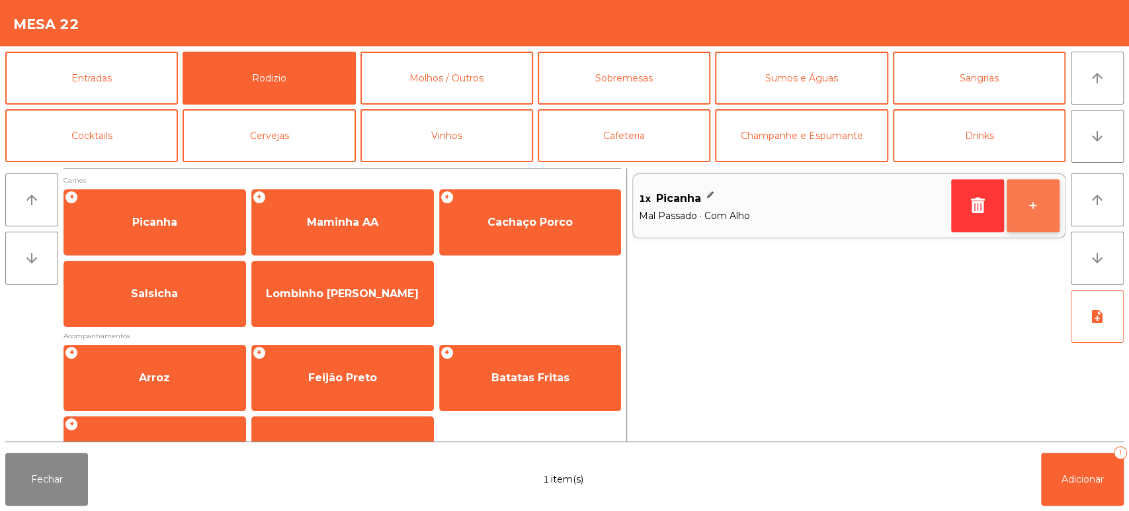
click at [1028, 206] on button "+" at bounding box center [1033, 205] width 53 height 53
click at [1040, 213] on button "+" at bounding box center [1033, 205] width 53 height 53
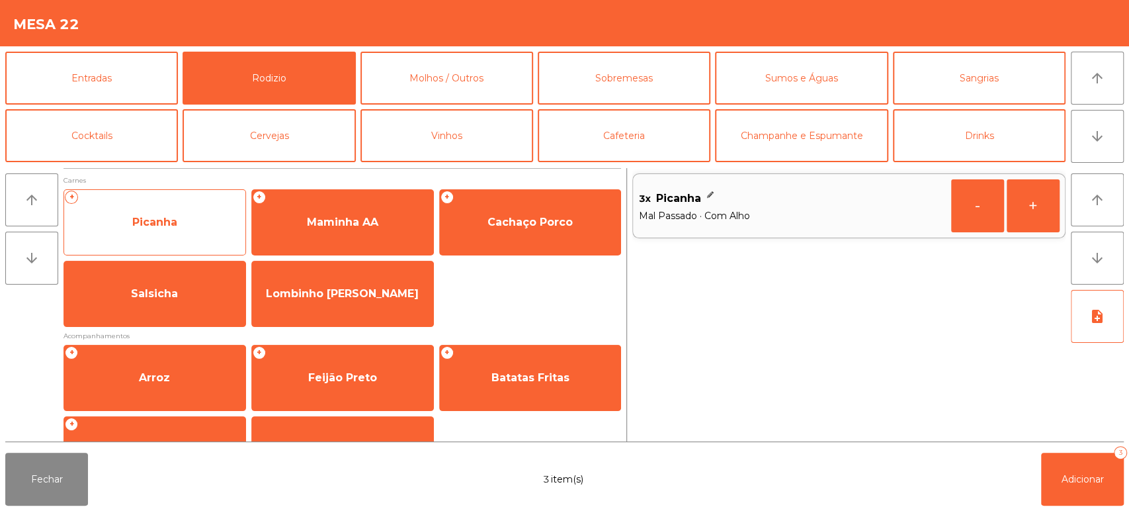
click at [198, 231] on span "Picanha" at bounding box center [154, 222] width 181 height 36
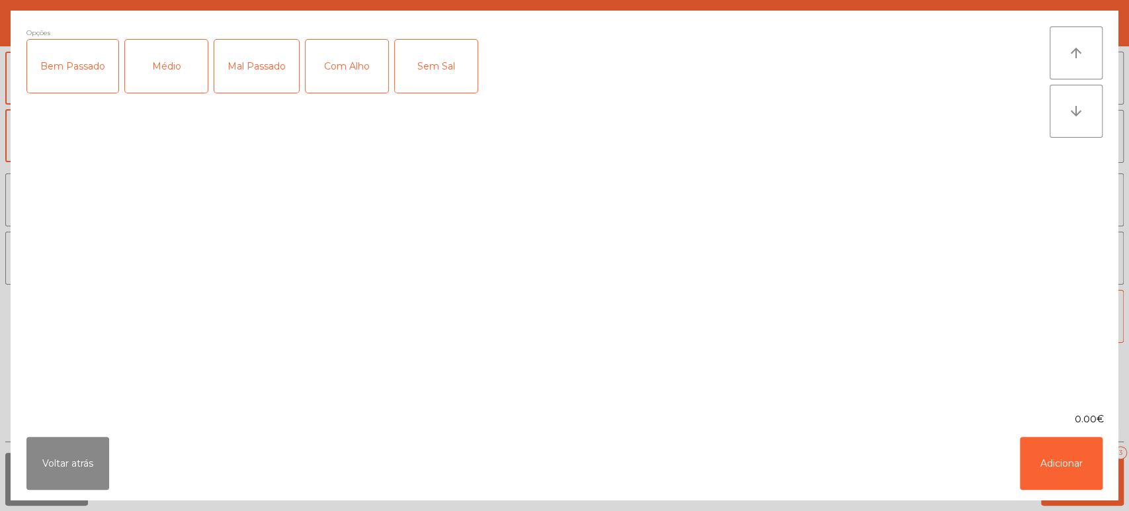
click at [164, 62] on div "Médio" at bounding box center [166, 66] width 83 height 53
click at [1058, 470] on button "Adicionar" at bounding box center [1061, 462] width 83 height 53
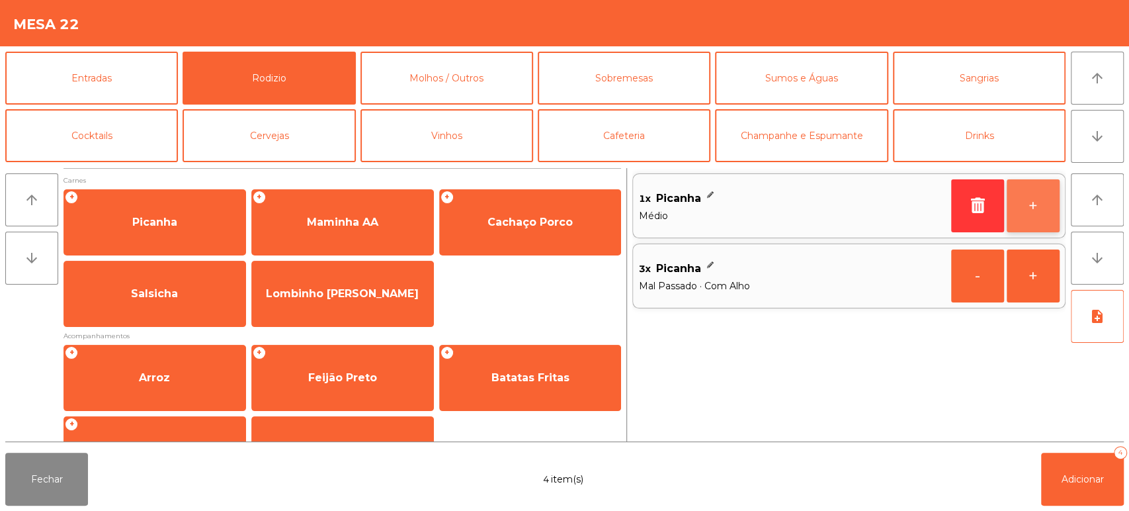
click at [1030, 197] on button "+" at bounding box center [1033, 205] width 53 height 53
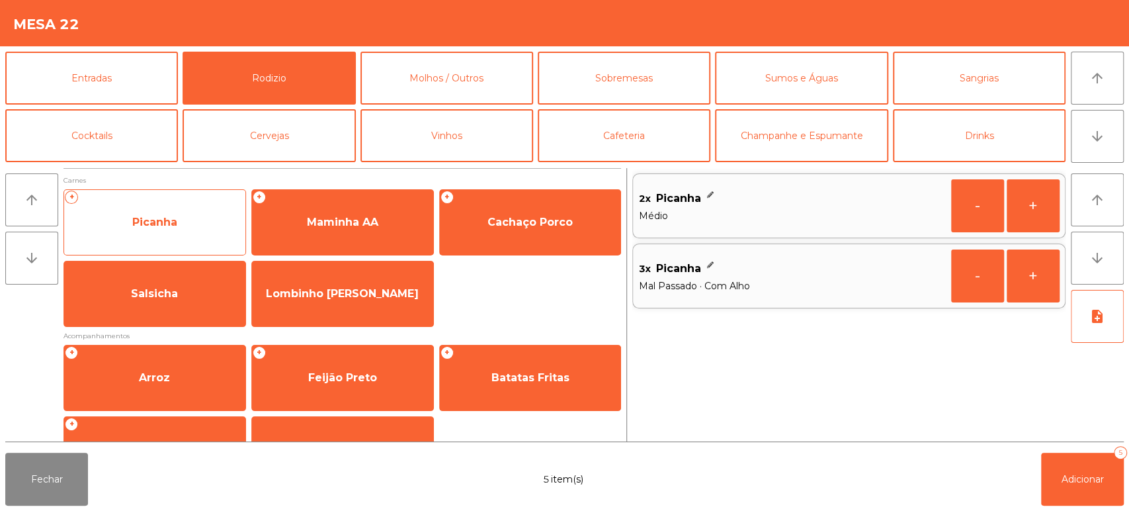
click at [175, 233] on span "Picanha" at bounding box center [154, 222] width 181 height 36
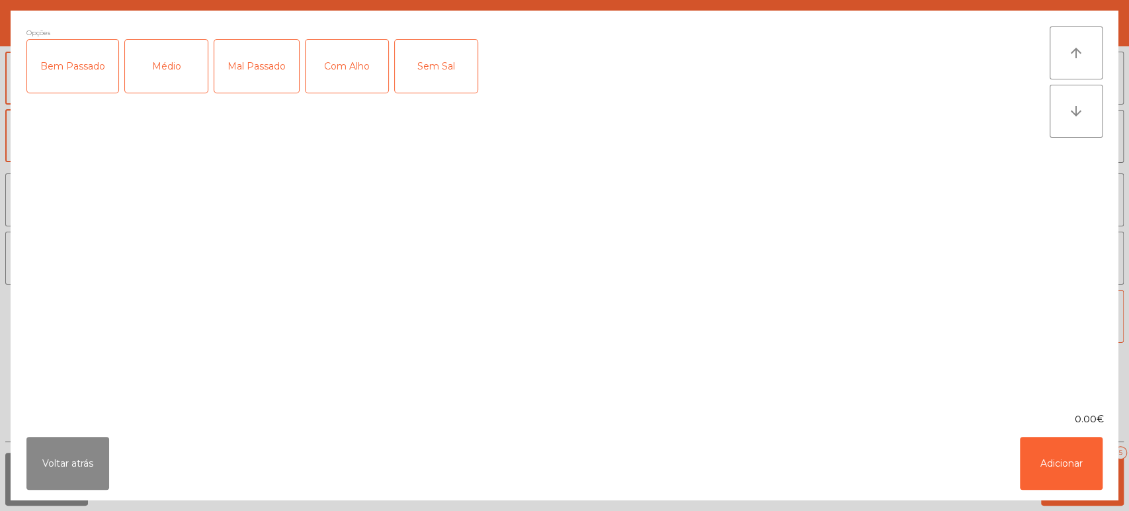
click at [173, 67] on div "Médio" at bounding box center [166, 66] width 83 height 53
click at [282, 56] on div "Mal Passado" at bounding box center [256, 66] width 85 height 53
click at [263, 53] on div "Mal Passado" at bounding box center [256, 66] width 85 height 53
click at [63, 79] on div "Bem Passado" at bounding box center [72, 66] width 91 height 53
click at [81, 79] on div "Bem Passado" at bounding box center [72, 66] width 91 height 53
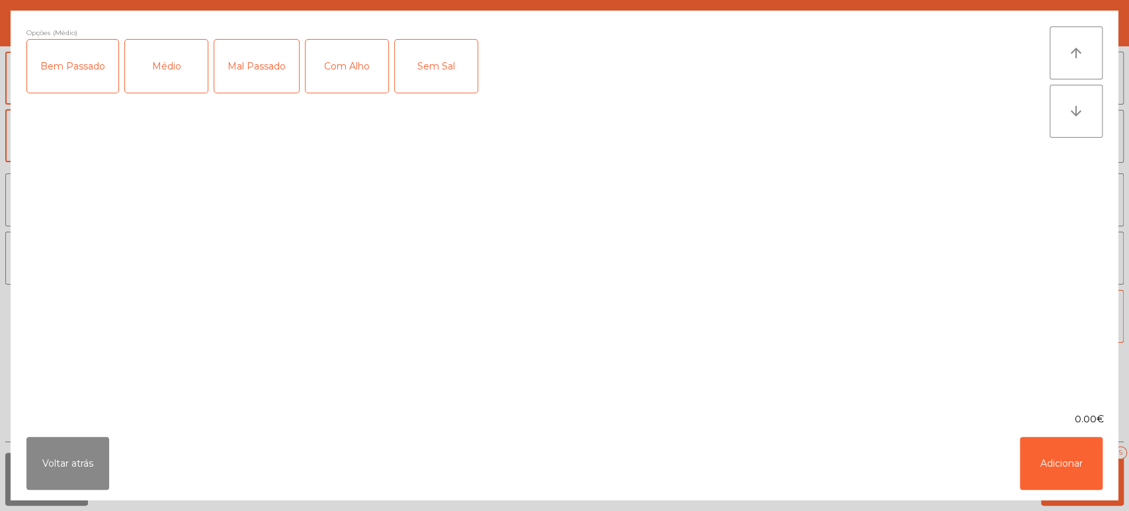
click at [380, 83] on div "Com Alho" at bounding box center [347, 66] width 83 height 53
click at [1058, 477] on button "Adicionar" at bounding box center [1061, 462] width 83 height 53
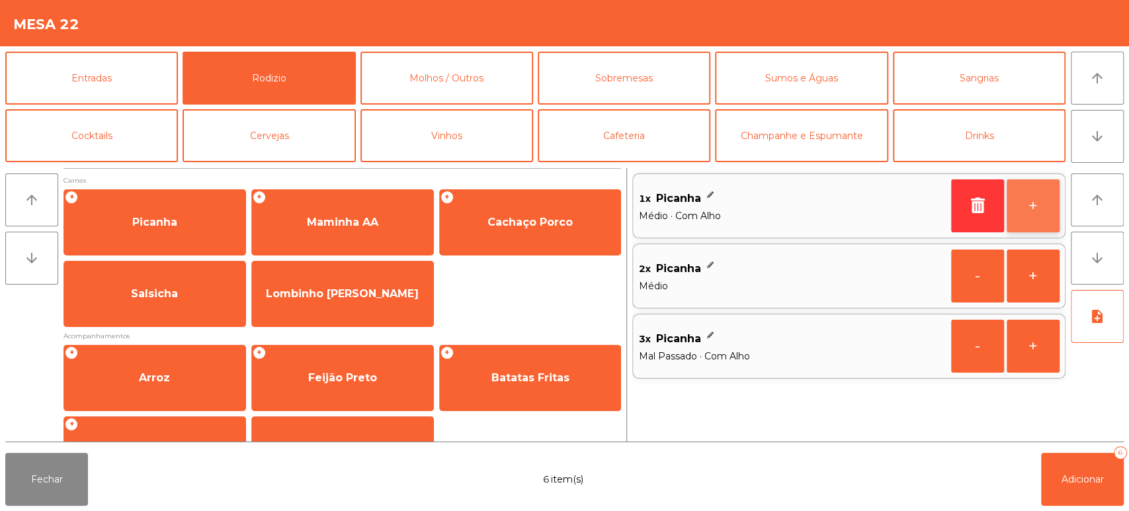
click at [1042, 212] on button "+" at bounding box center [1033, 205] width 53 height 53
click at [970, 208] on button "-" at bounding box center [977, 205] width 53 height 53
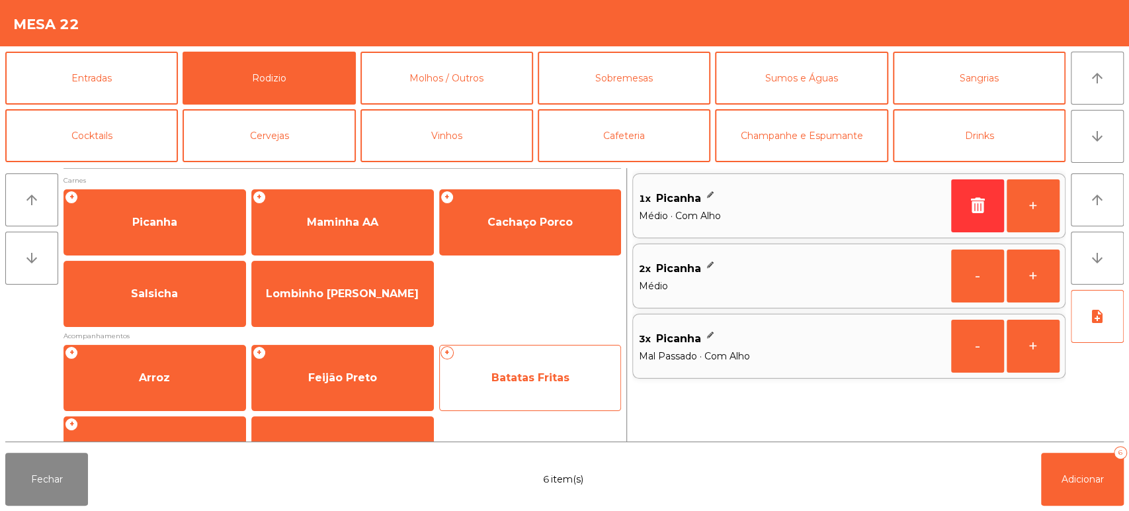
click at [540, 394] on span "Batatas Fritas" at bounding box center [530, 378] width 181 height 36
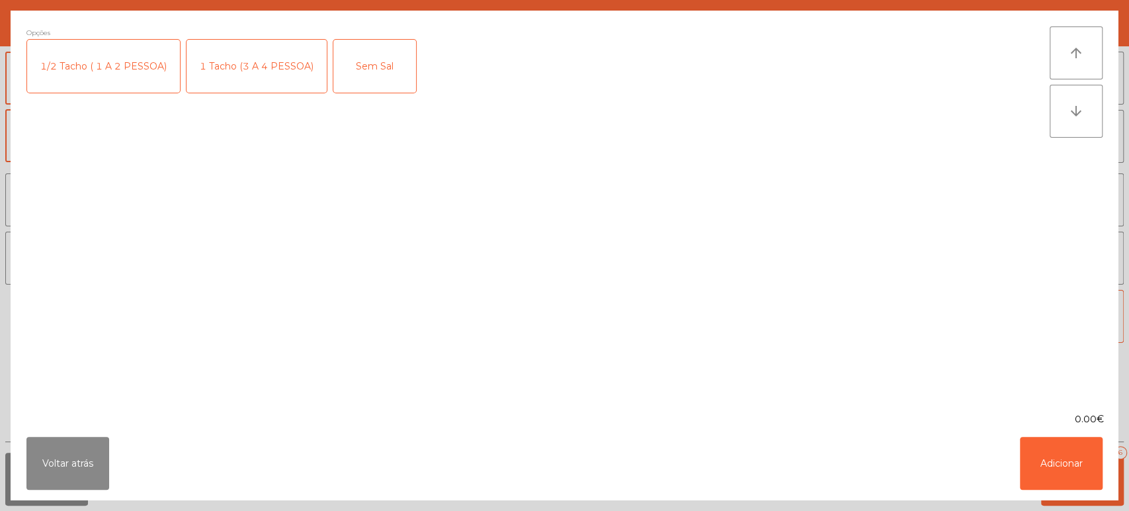
click at [259, 65] on div "1 Tacho (3 A 4 PESSOA)" at bounding box center [257, 66] width 140 height 53
click at [1048, 476] on button "Adicionar" at bounding box center [1061, 462] width 83 height 53
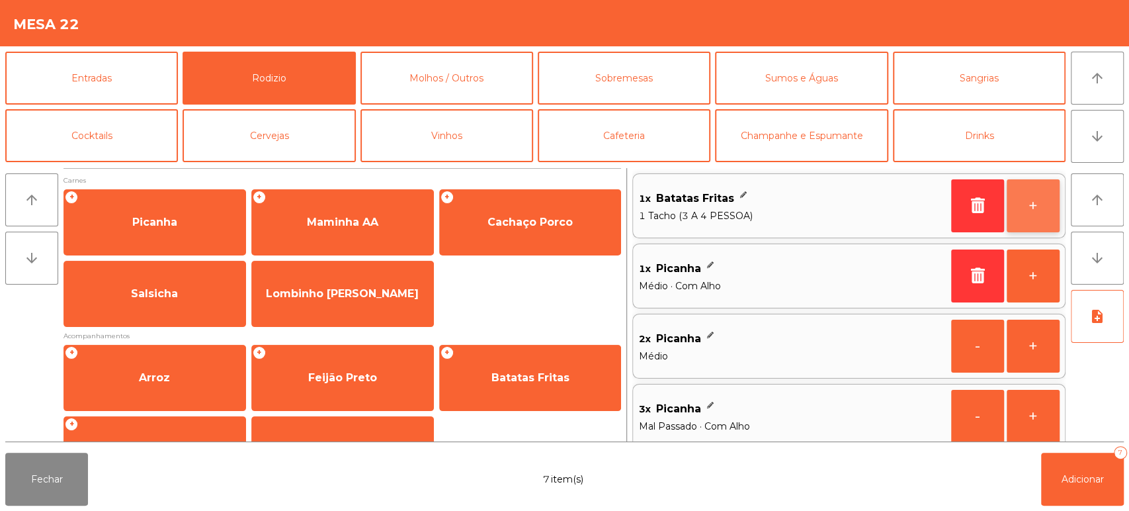
click at [1042, 214] on button "+" at bounding box center [1033, 205] width 53 height 53
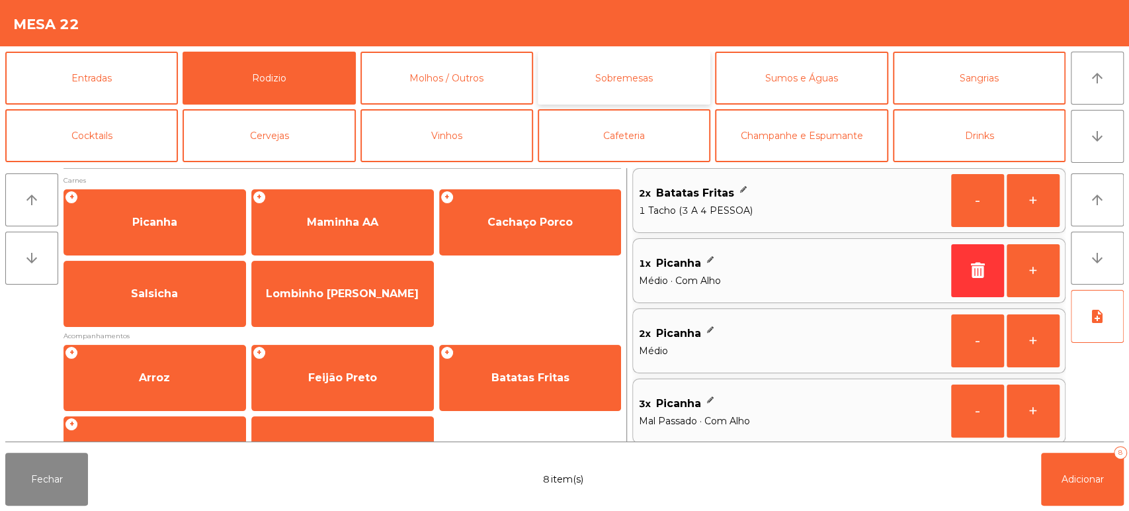
click at [649, 85] on button "Sobremesas" at bounding box center [624, 78] width 173 height 53
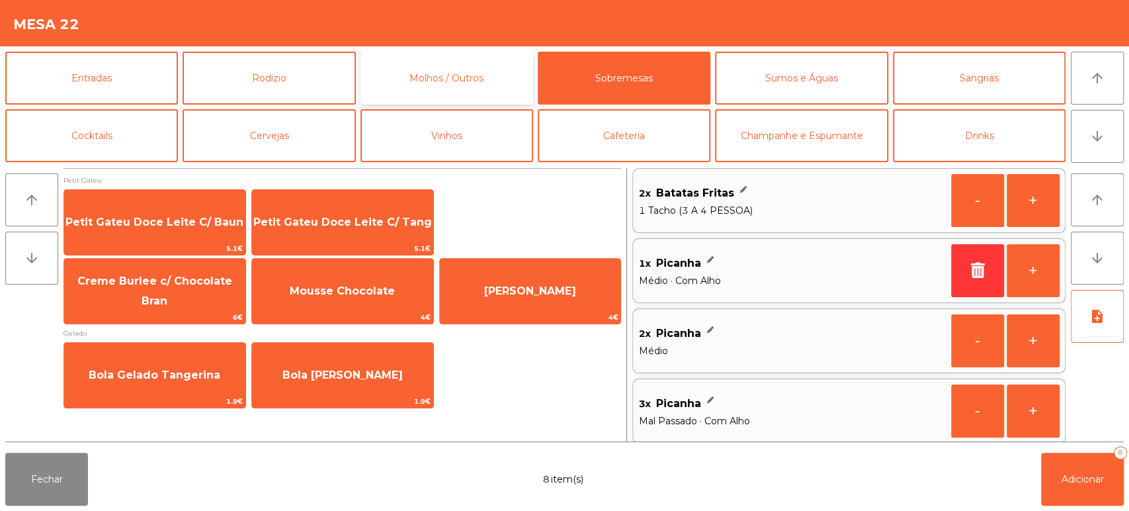
click at [507, 85] on button "Molhos / Outros" at bounding box center [446, 78] width 173 height 53
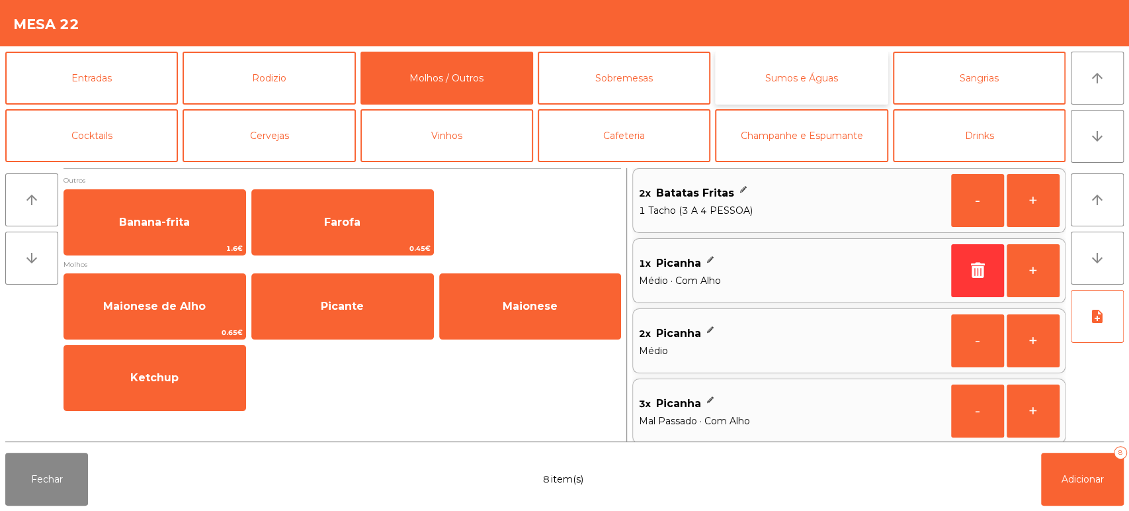
click at [835, 95] on button "Sumos e Águas" at bounding box center [801, 78] width 173 height 53
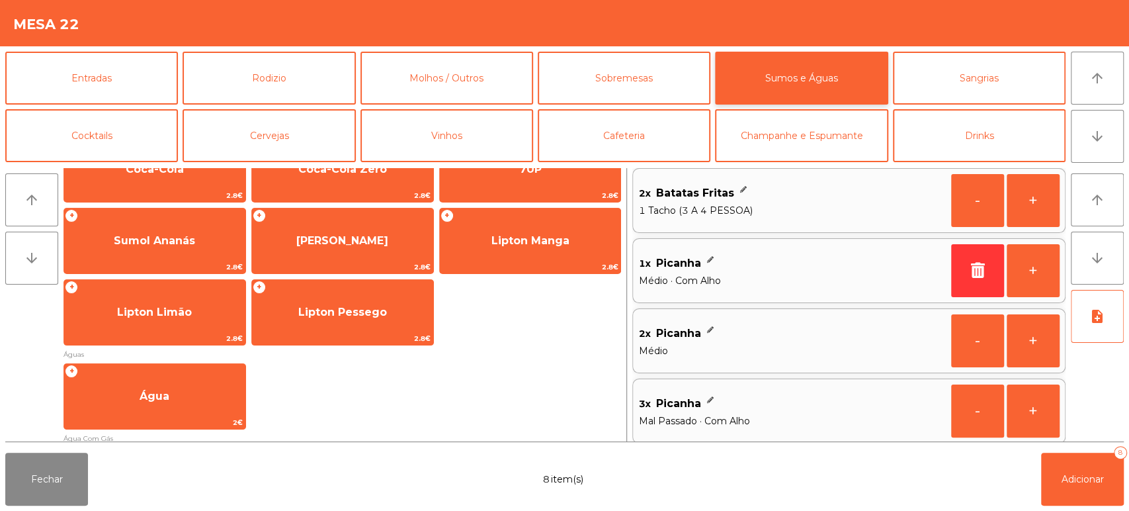
scroll to position [268, 0]
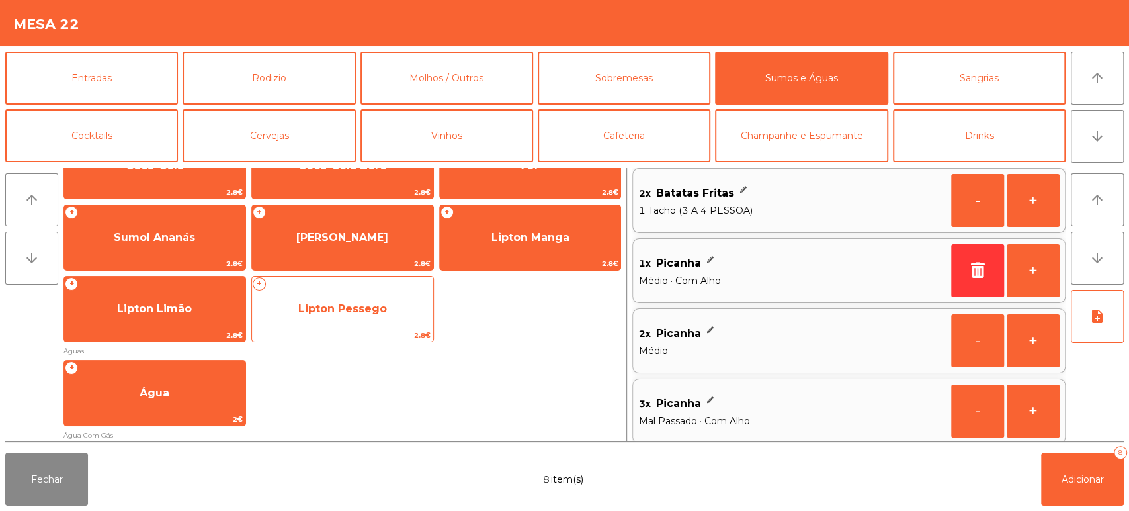
click at [416, 317] on span "Lipton Pessego" at bounding box center [342, 309] width 181 height 36
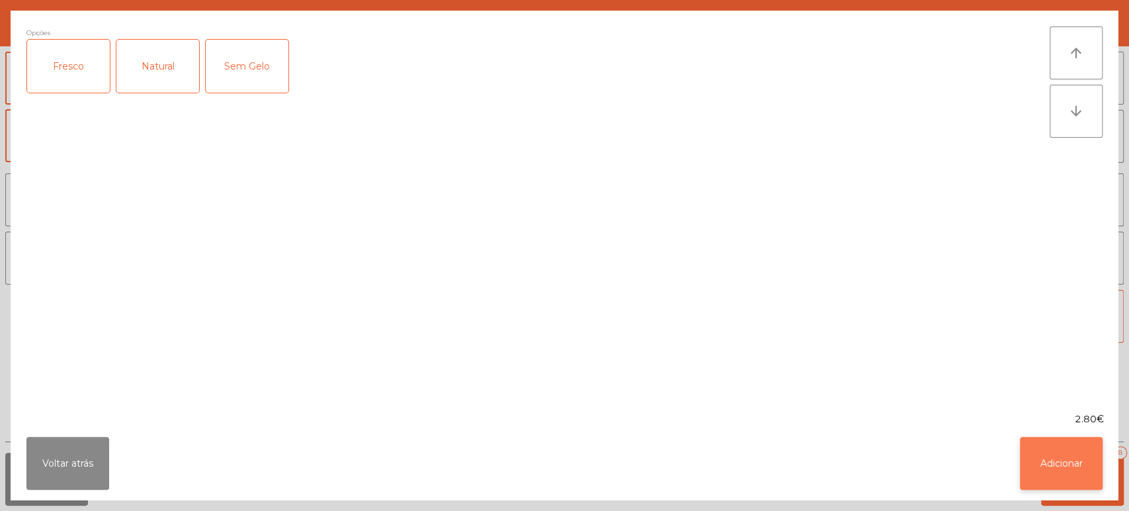
click at [1059, 477] on button "Adicionar" at bounding box center [1061, 462] width 83 height 53
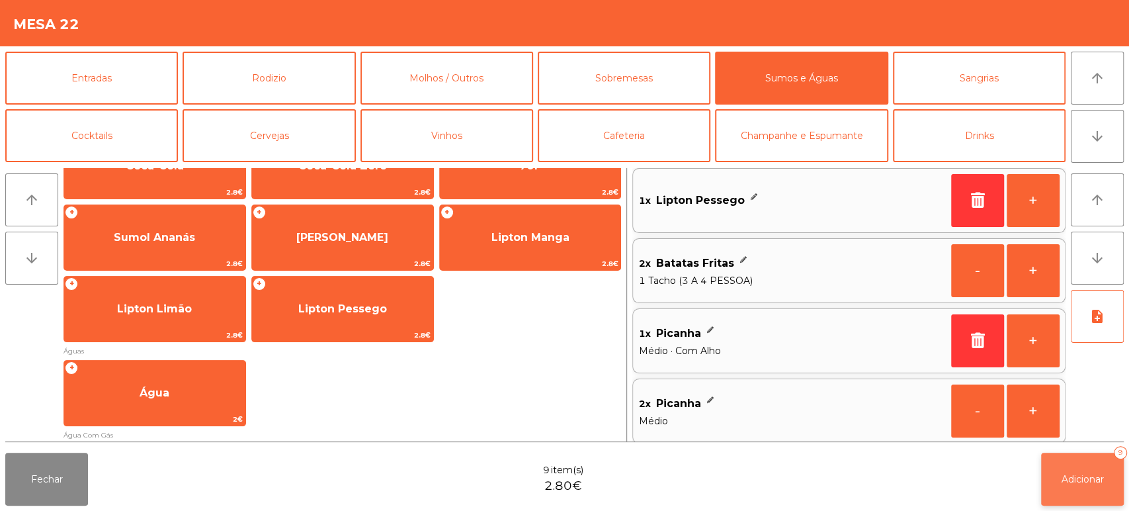
click at [1096, 488] on button "Adicionar 9" at bounding box center [1082, 478] width 83 height 53
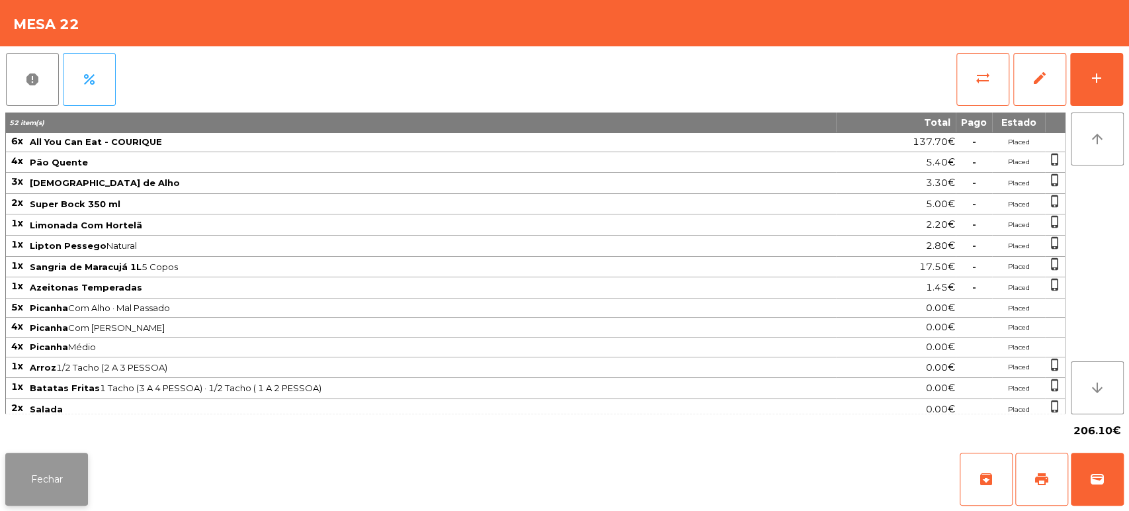
click at [67, 474] on button "Fechar" at bounding box center [46, 478] width 83 height 53
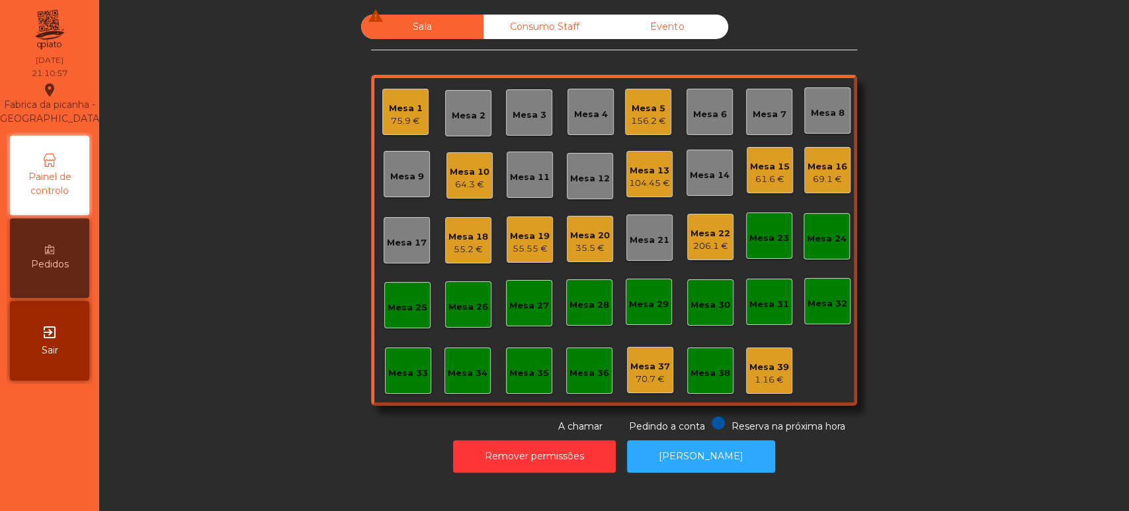
click at [589, 248] on div "35.5 €" at bounding box center [590, 247] width 40 height 13
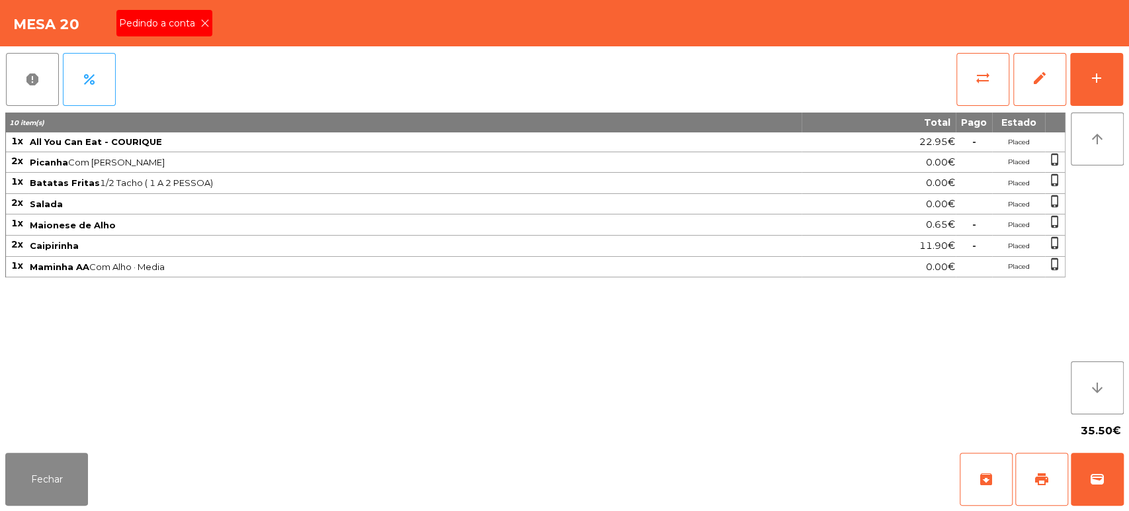
click at [200, 23] on icon at bounding box center [204, 23] width 9 height 9
click at [1043, 481] on span "print" at bounding box center [1042, 479] width 16 height 16
click at [72, 478] on button "Fechar" at bounding box center [46, 478] width 83 height 53
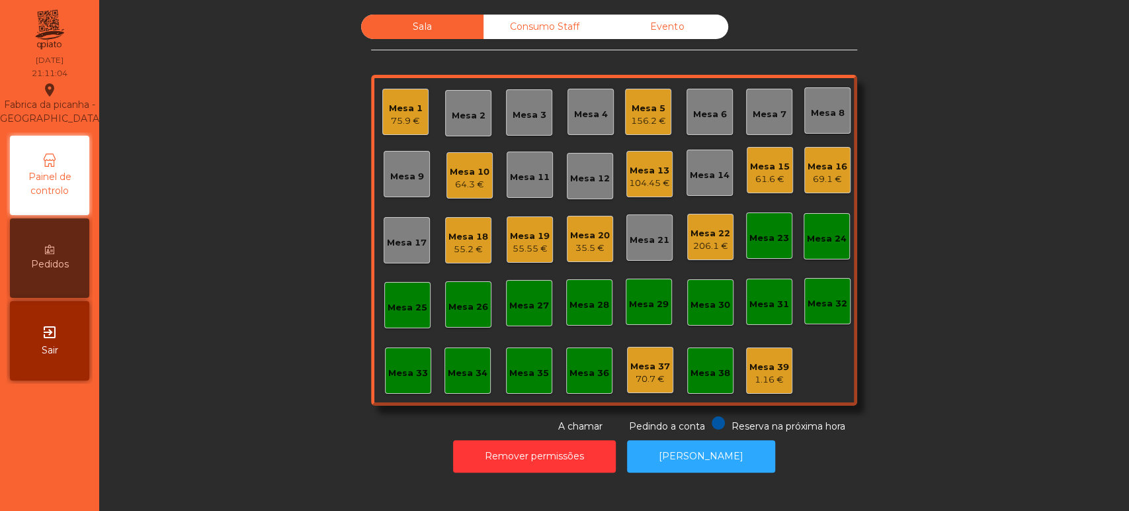
click at [448, 241] on div "Mesa 18" at bounding box center [468, 236] width 40 height 13
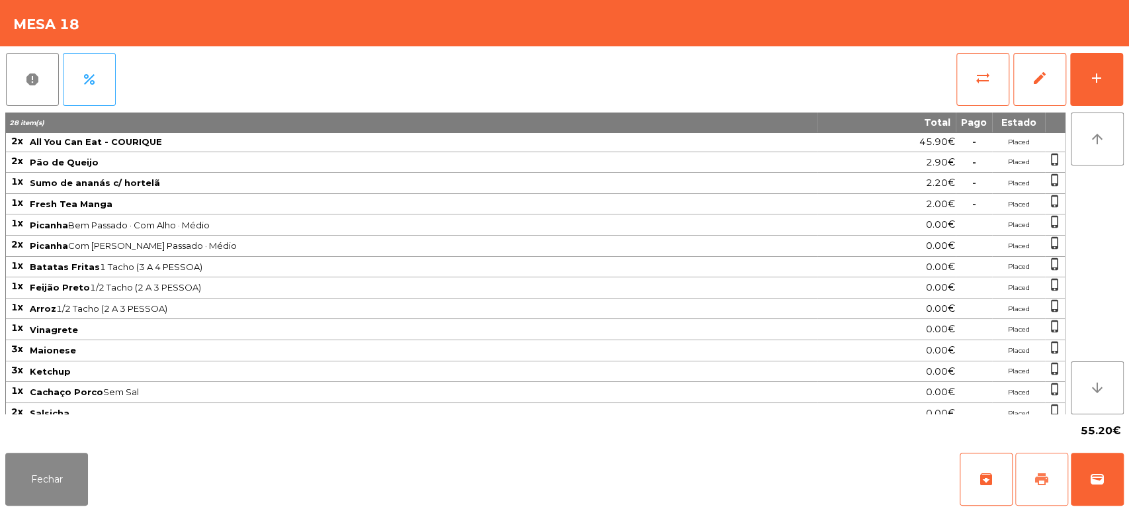
click at [1050, 482] on button "print" at bounding box center [1041, 478] width 53 height 53
click at [42, 484] on button "Fechar" at bounding box center [46, 478] width 83 height 53
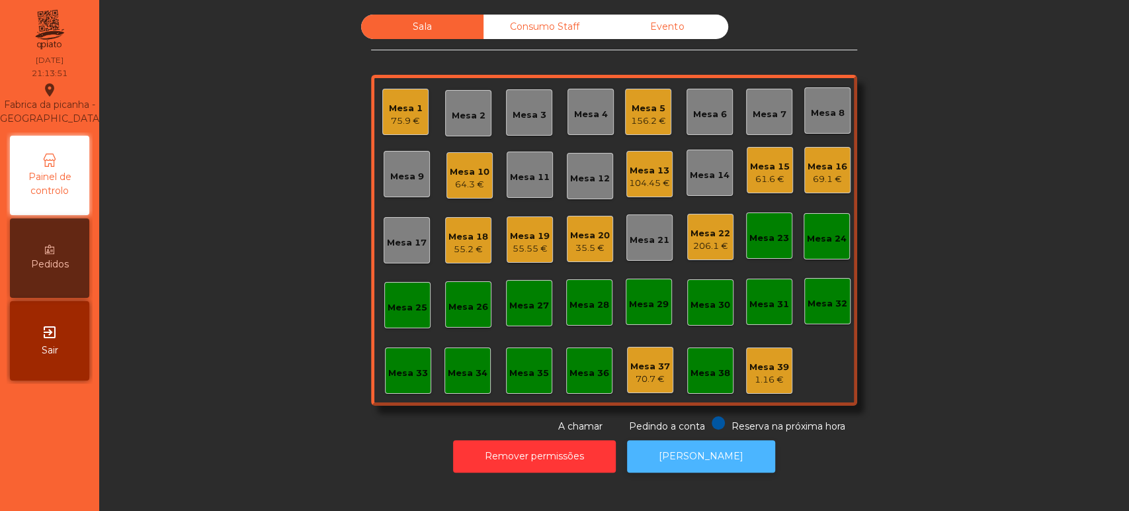
click at [702, 467] on button "[PERSON_NAME]" at bounding box center [701, 456] width 148 height 32
click at [464, 253] on div "55.2 €" at bounding box center [468, 249] width 40 height 13
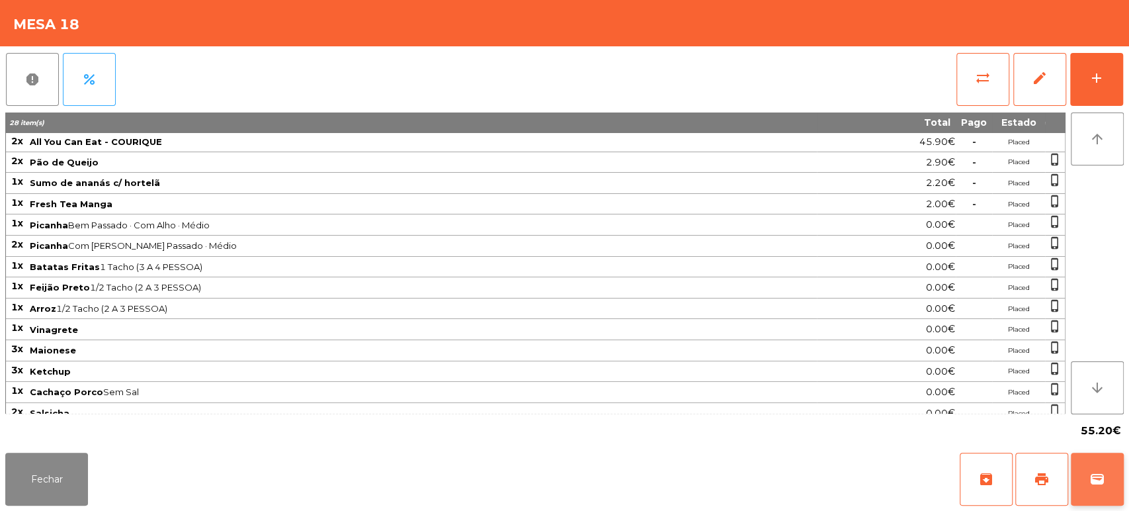
click at [1105, 476] on button "wallet" at bounding box center [1097, 478] width 53 height 53
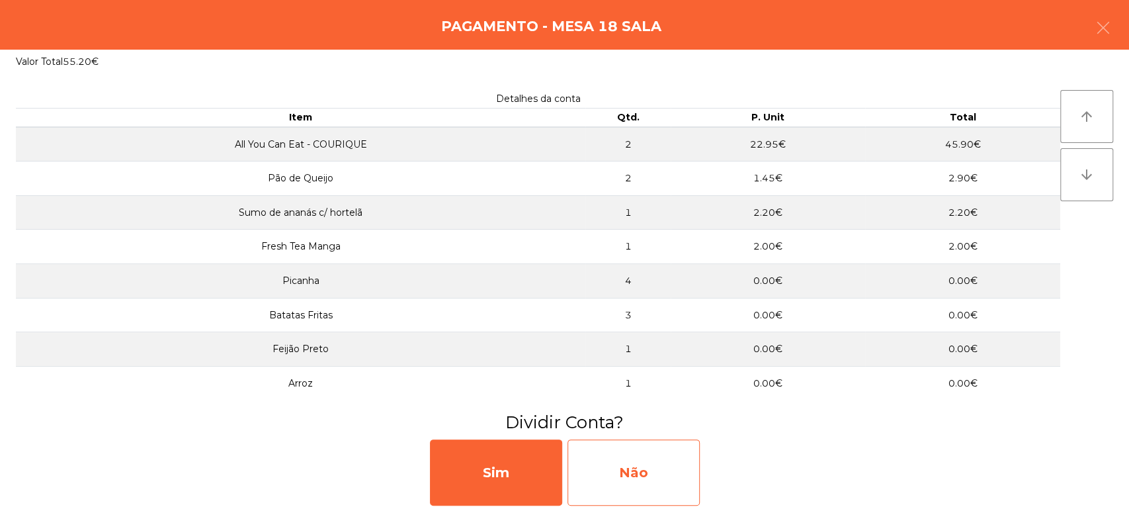
click at [666, 464] on div "Não" at bounding box center [633, 472] width 132 height 66
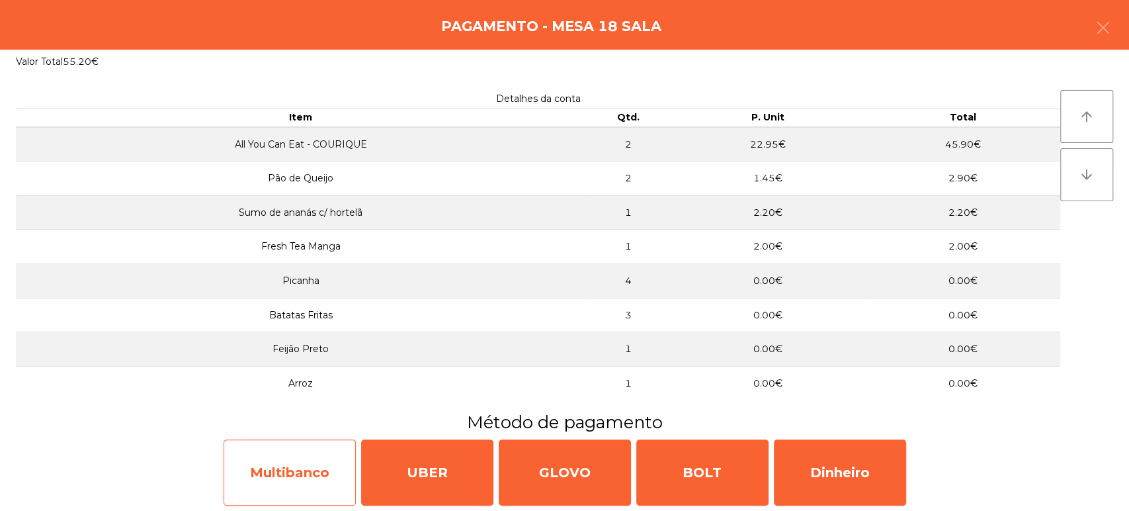
click at [307, 474] on div "Multibanco" at bounding box center [290, 472] width 132 height 66
select select "**"
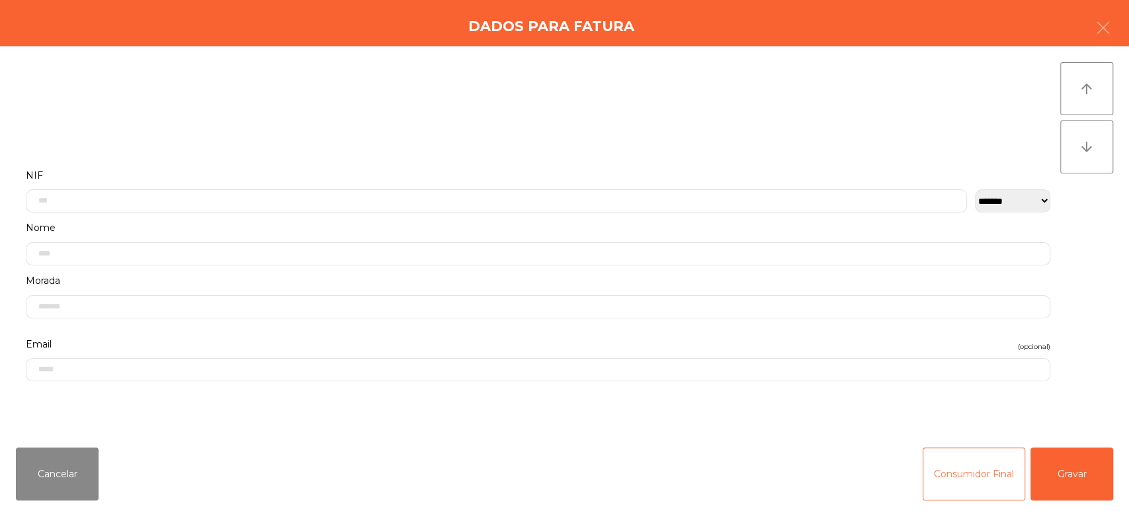
click at [983, 481] on button "Consumidor Final" at bounding box center [974, 473] width 103 height 53
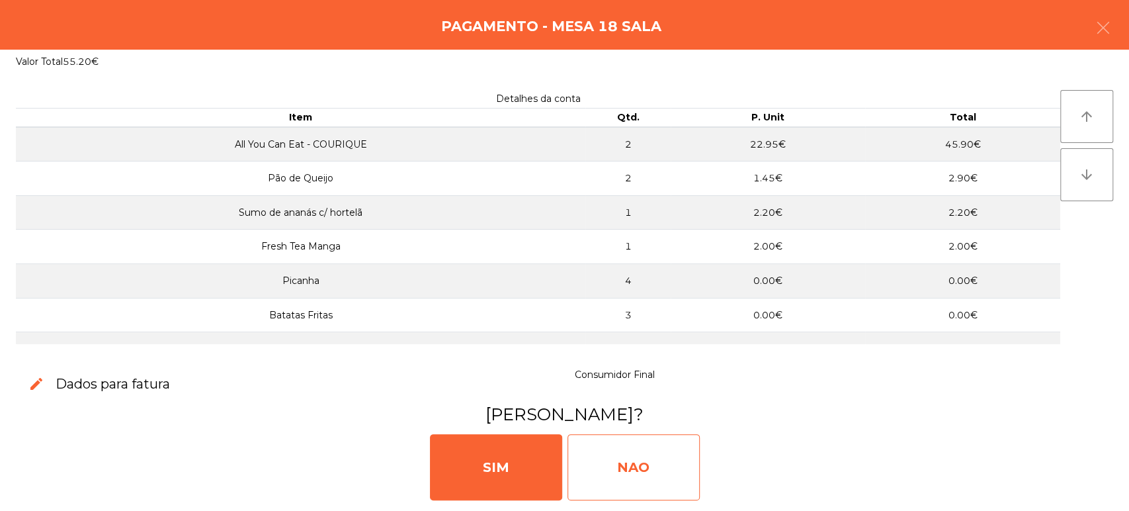
click at [624, 450] on div "NAO" at bounding box center [633, 467] width 132 height 66
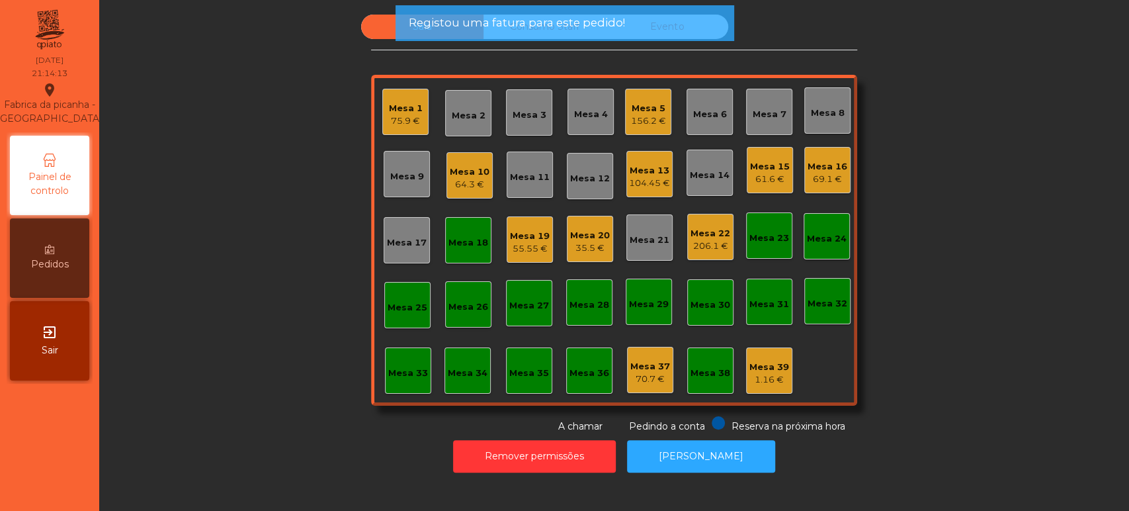
click at [454, 258] on div "Mesa 18" at bounding box center [468, 240] width 46 height 46
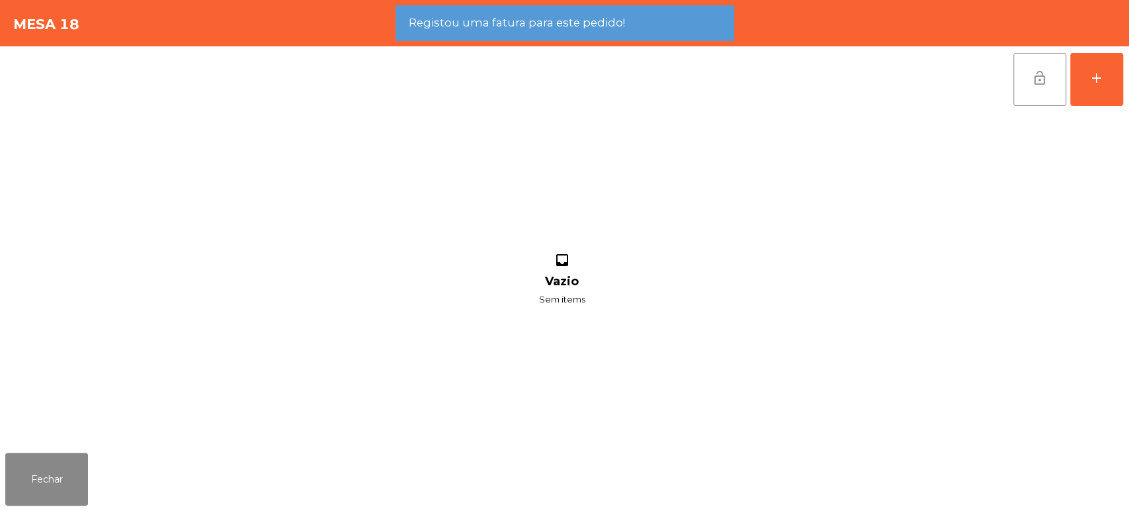
click at [1036, 83] on span "lock_open" at bounding box center [1040, 78] width 16 height 16
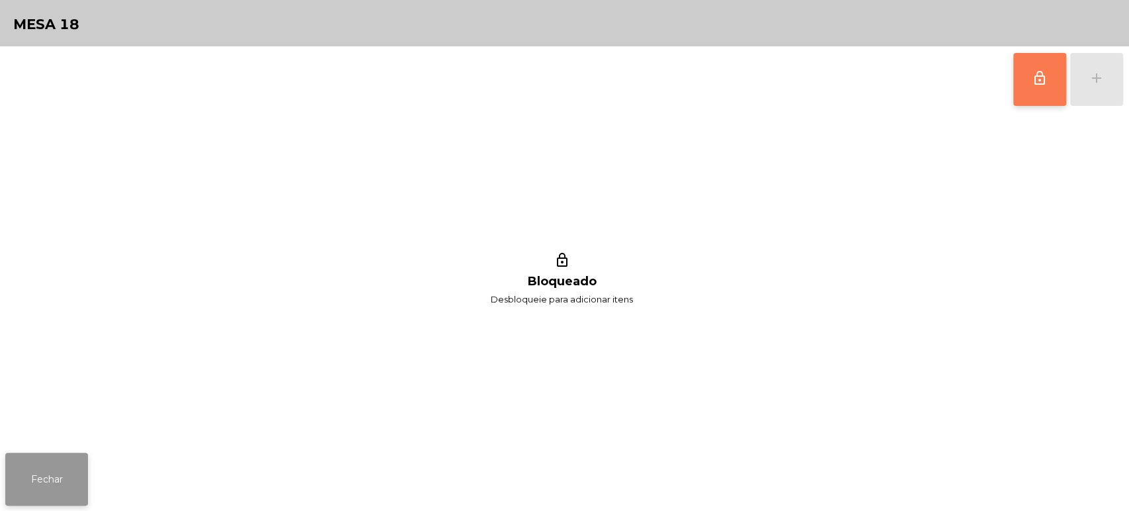
click at [71, 479] on button "Fechar" at bounding box center [46, 478] width 83 height 53
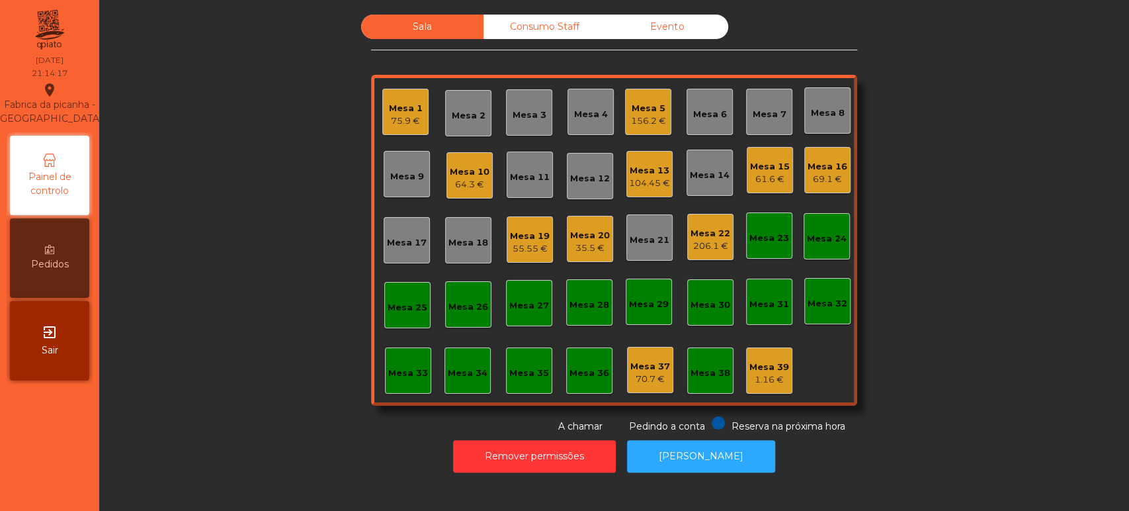
click at [603, 239] on div "Mesa 20 35.5 €" at bounding box center [590, 239] width 46 height 46
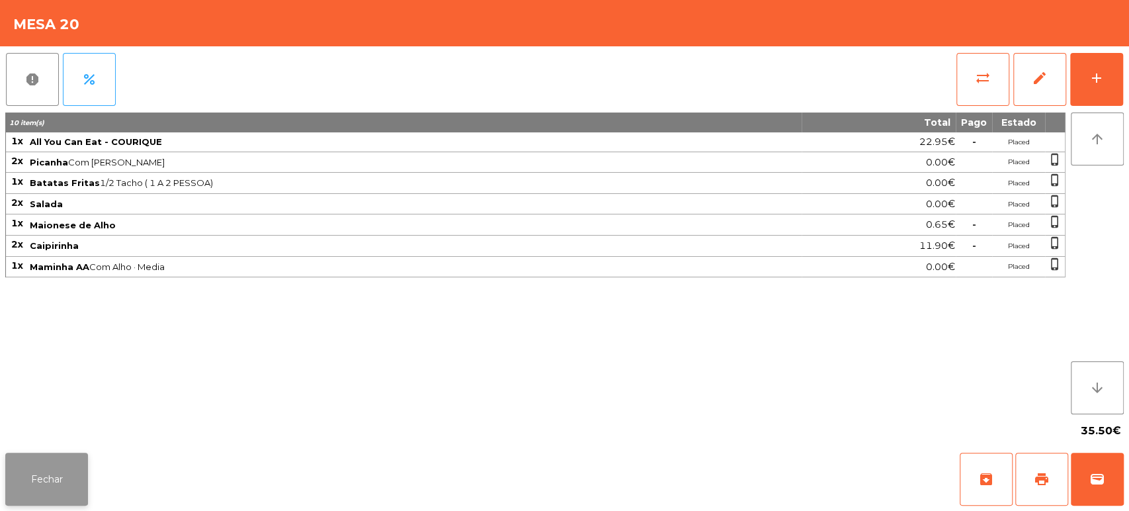
click at [31, 474] on button "Fechar" at bounding box center [46, 478] width 83 height 53
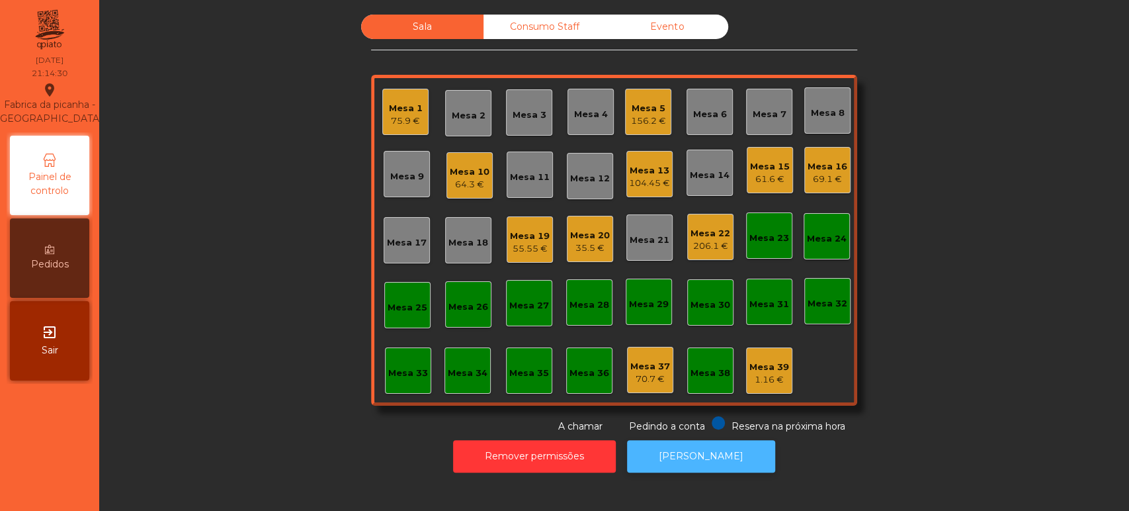
click at [731, 460] on button "[PERSON_NAME]" at bounding box center [701, 456] width 148 height 32
click at [704, 239] on div "206.1 €" at bounding box center [710, 245] width 40 height 13
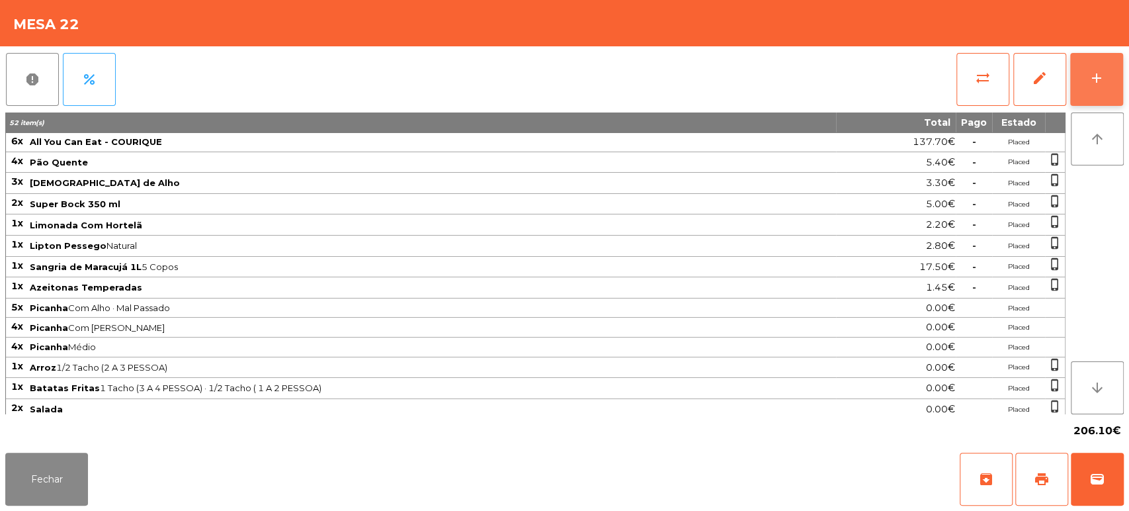
click at [1095, 77] on div "add" at bounding box center [1097, 78] width 16 height 16
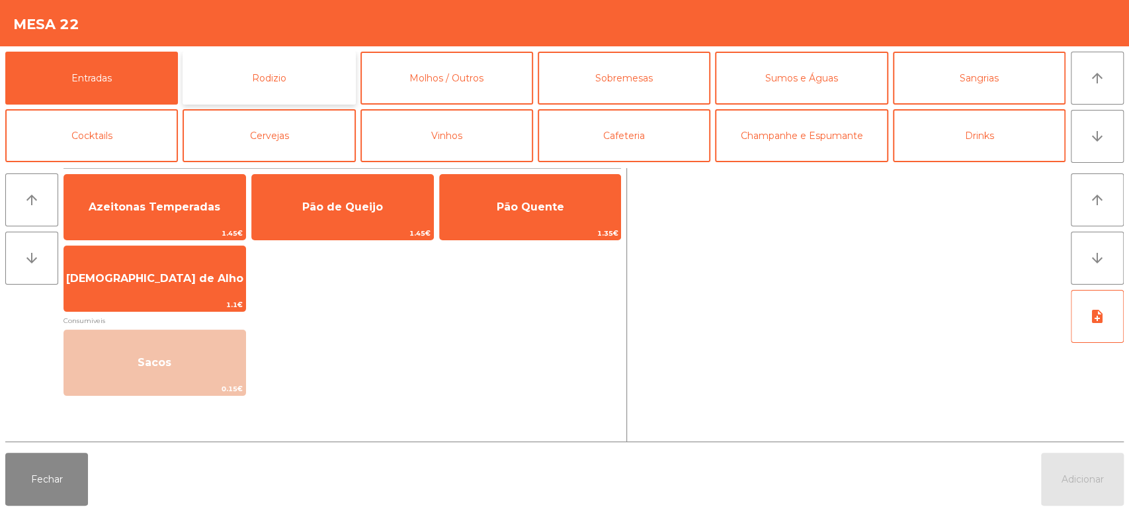
click at [263, 79] on button "Rodizio" at bounding box center [269, 78] width 173 height 53
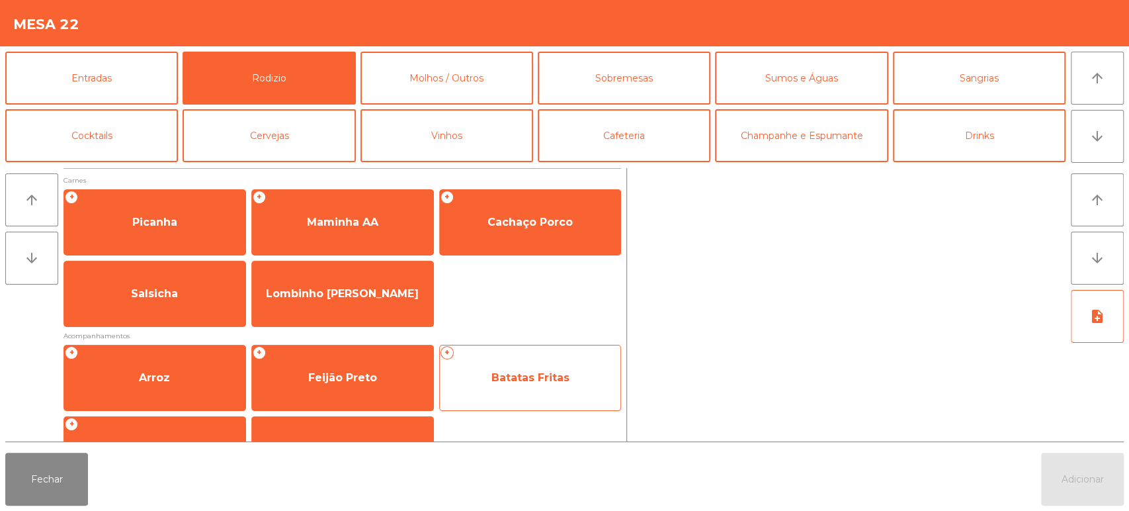
click at [540, 372] on span "Batatas Fritas" at bounding box center [530, 377] width 78 height 13
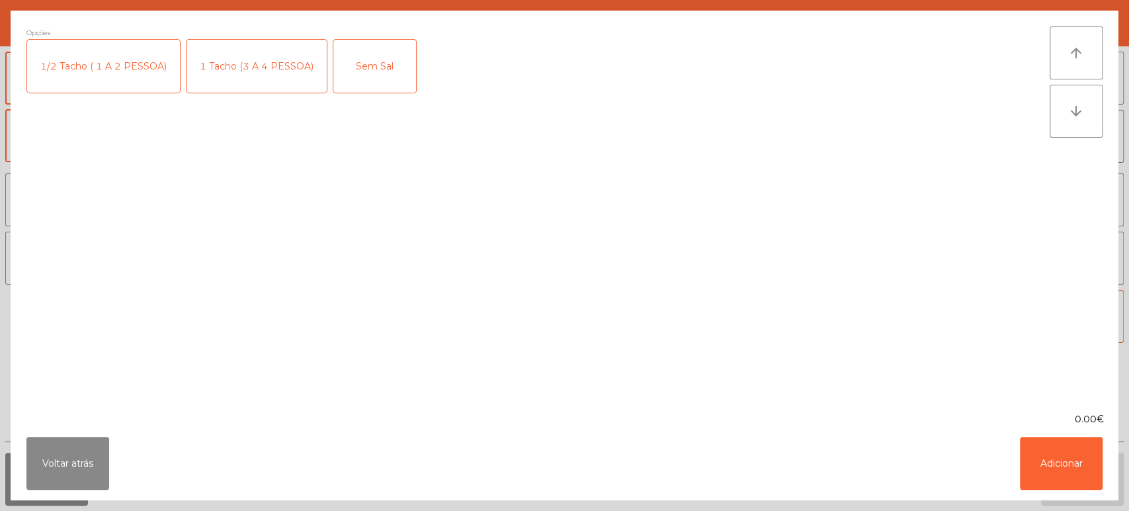
click at [235, 84] on div "1 Tacho (3 A 4 PESSOA)" at bounding box center [257, 66] width 140 height 53
click at [1065, 462] on button "Adicionar" at bounding box center [1061, 462] width 83 height 53
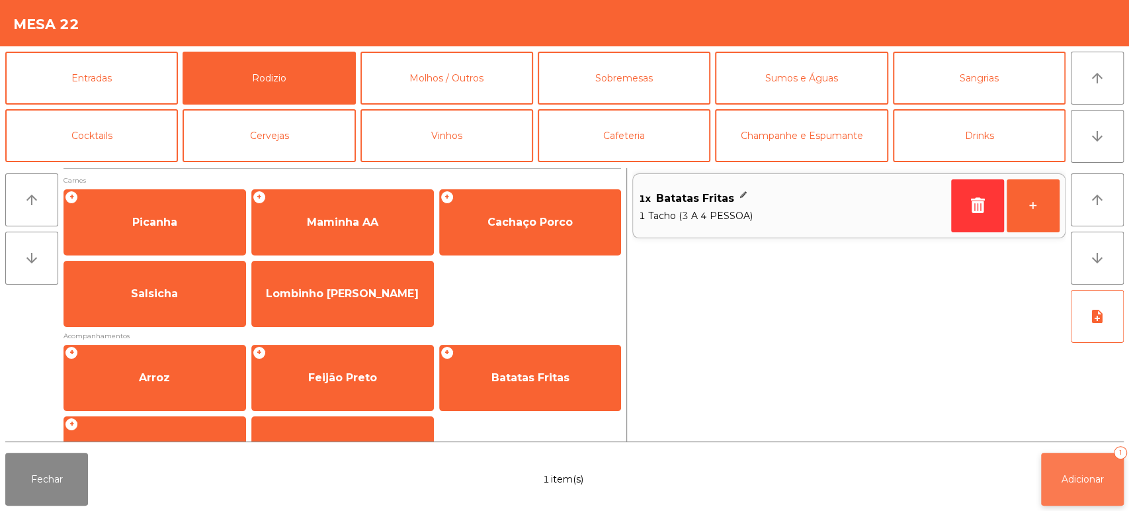
click at [1076, 480] on span "Adicionar" at bounding box center [1082, 479] width 42 height 12
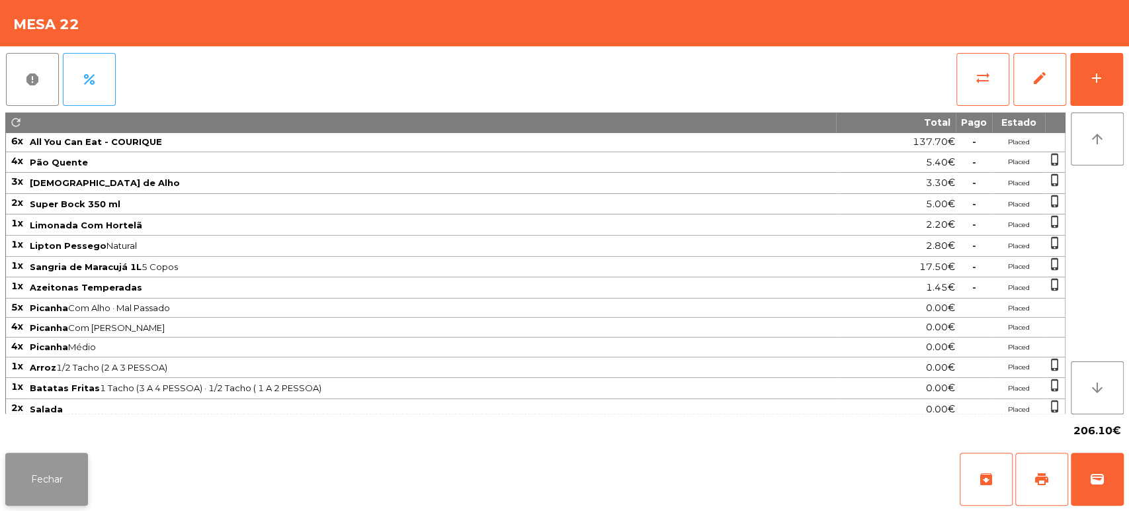
click at [49, 457] on button "Fechar" at bounding box center [46, 478] width 83 height 53
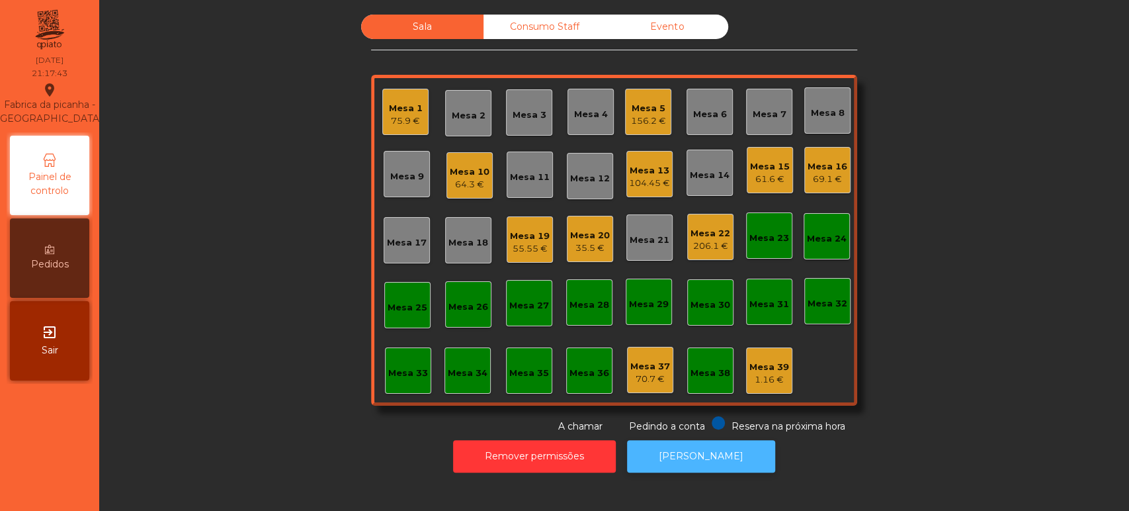
click at [686, 460] on button "[PERSON_NAME]" at bounding box center [701, 456] width 148 height 32
click at [572, 226] on div "Mesa 20 35.5 €" at bounding box center [590, 239] width 40 height 31
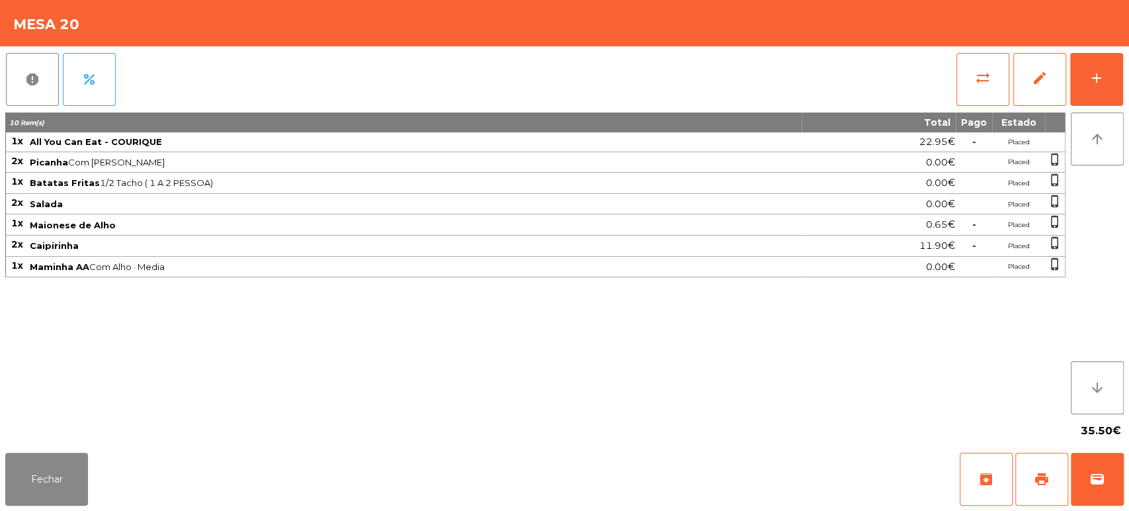
click at [1125, 467] on div "Fechar archive print wallet" at bounding box center [564, 478] width 1129 height 63
click at [1095, 479] on span "wallet" at bounding box center [1097, 479] width 16 height 16
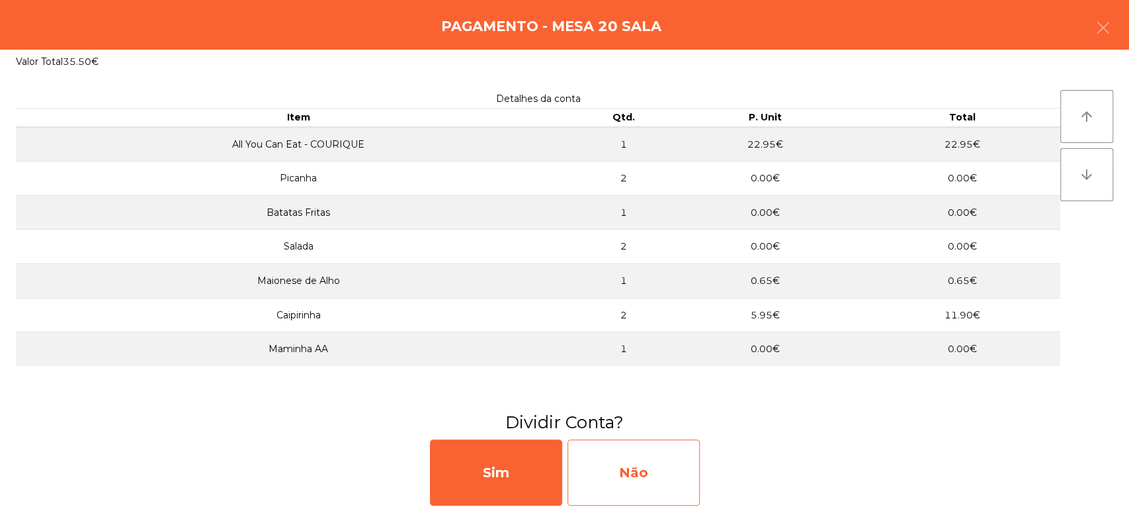
click at [619, 471] on div "Não" at bounding box center [633, 472] width 132 height 66
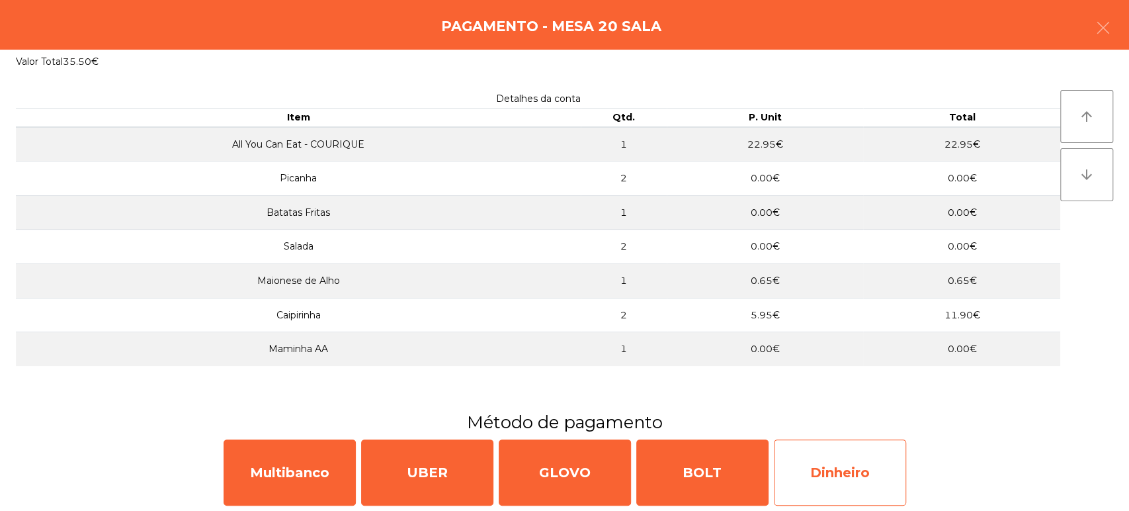
click at [838, 474] on div "Dinheiro" at bounding box center [840, 472] width 132 height 66
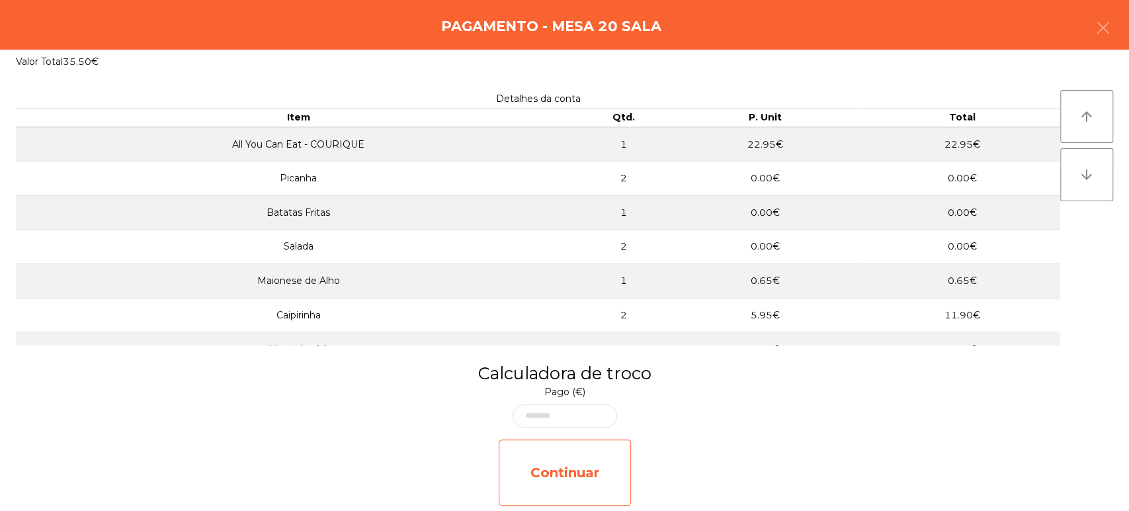
click at [567, 453] on div "Continuar" at bounding box center [565, 472] width 132 height 66
select select "**"
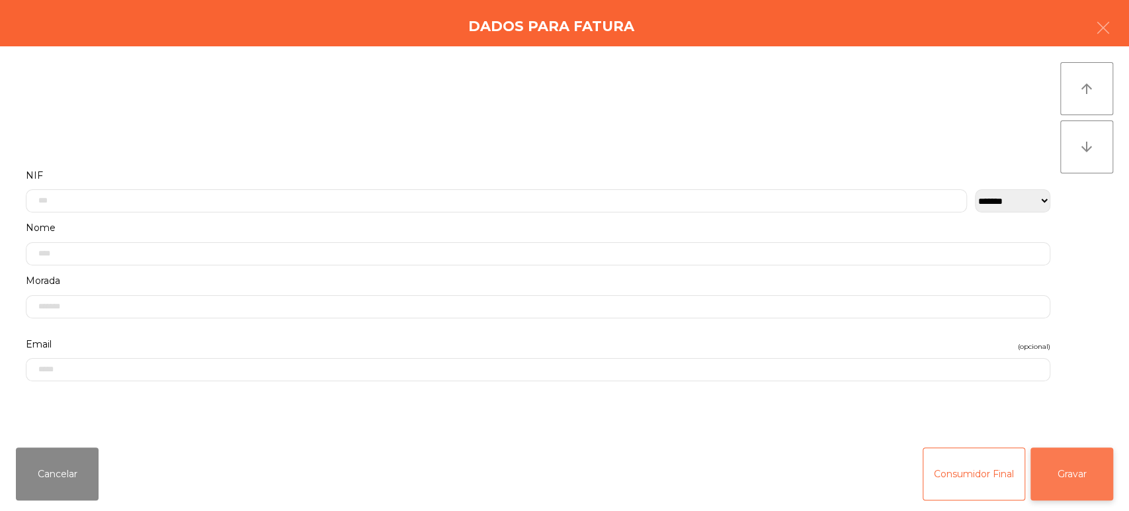
click at [1100, 475] on button "Gravar" at bounding box center [1071, 473] width 83 height 53
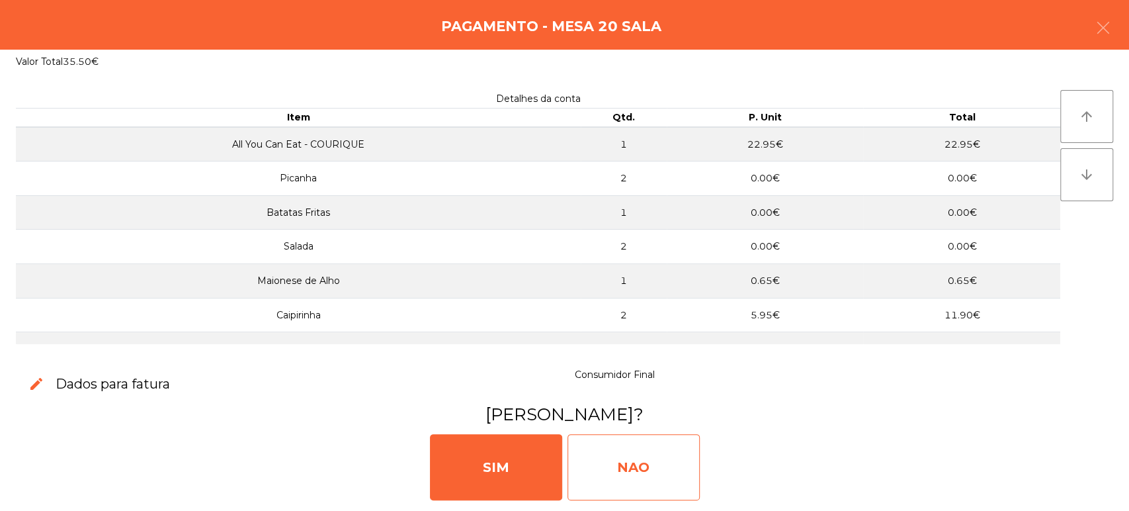
click at [608, 459] on div "NAO" at bounding box center [633, 467] width 132 height 66
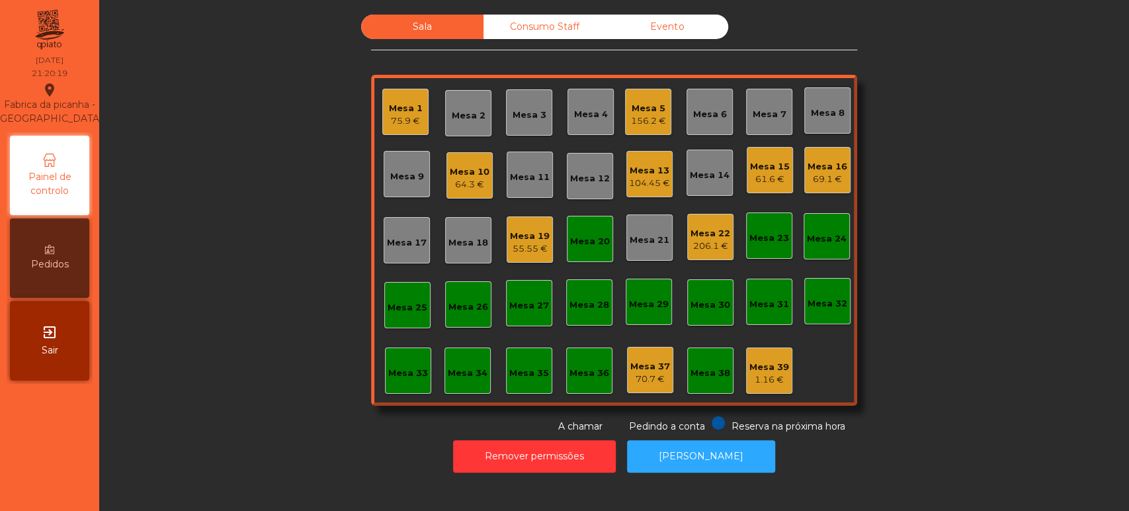
click at [570, 229] on div "Mesa 20" at bounding box center [590, 238] width 40 height 19
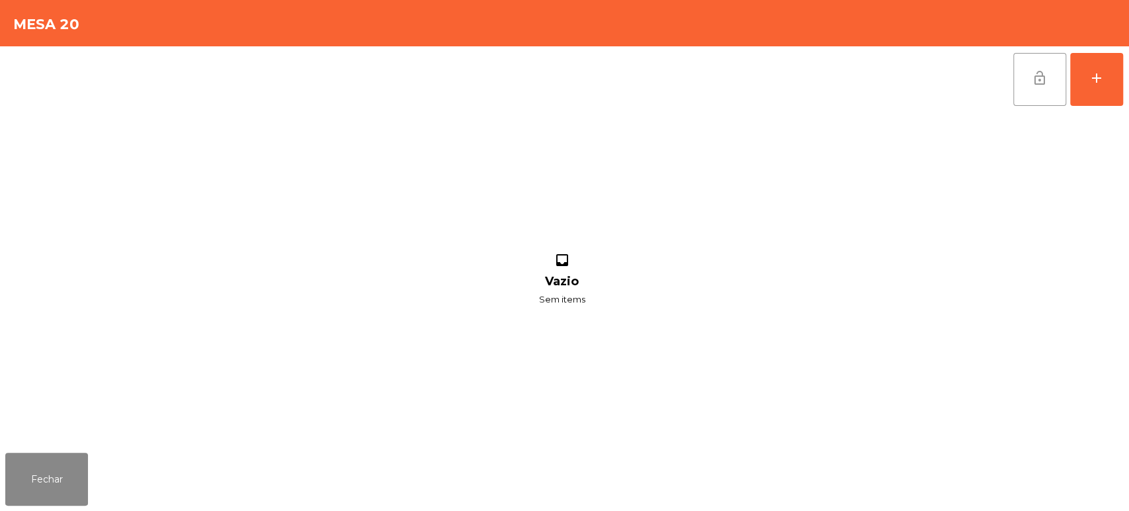
click at [1021, 90] on button "lock_open" at bounding box center [1039, 79] width 53 height 53
click at [58, 481] on button "Fechar" at bounding box center [46, 478] width 83 height 53
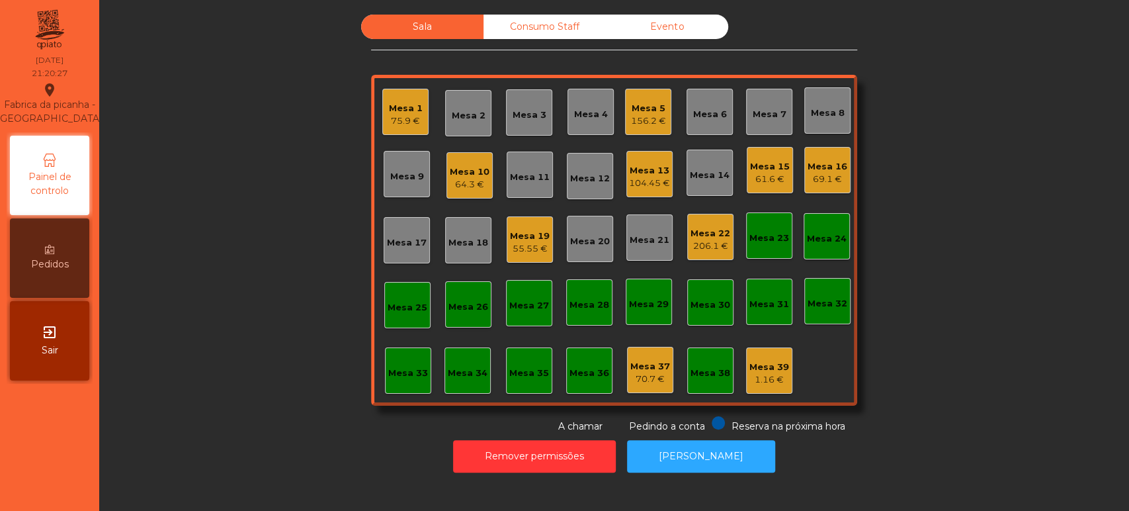
click at [241, 257] on div "Sala Consumo Staff Evento Mesa 1 75.9 € Mesa 2 Mesa 3 Mesa 4 Mesa 5 156.2 € Mes…" at bounding box center [614, 224] width 994 height 419
click at [403, 382] on div "Mesa 33" at bounding box center [408, 370] width 46 height 46
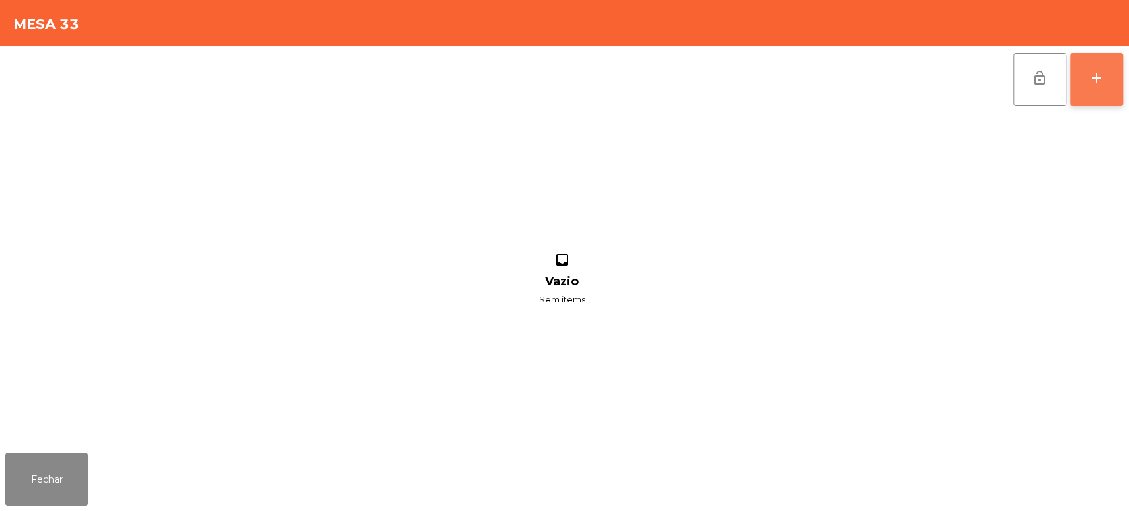
click at [1099, 85] on div "add" at bounding box center [1097, 78] width 16 height 16
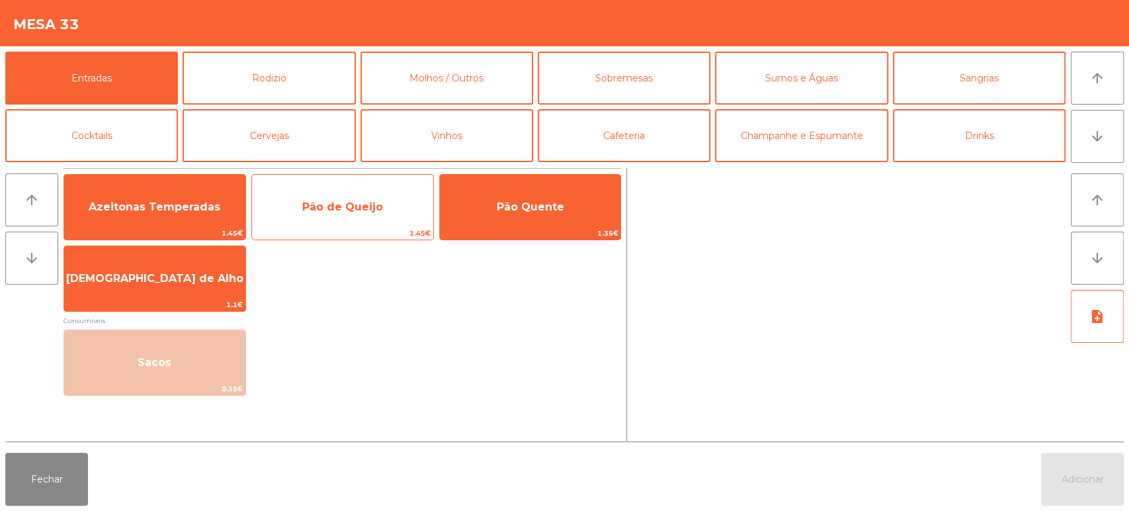
click at [373, 193] on span "Pão de Queijo" at bounding box center [342, 207] width 181 height 36
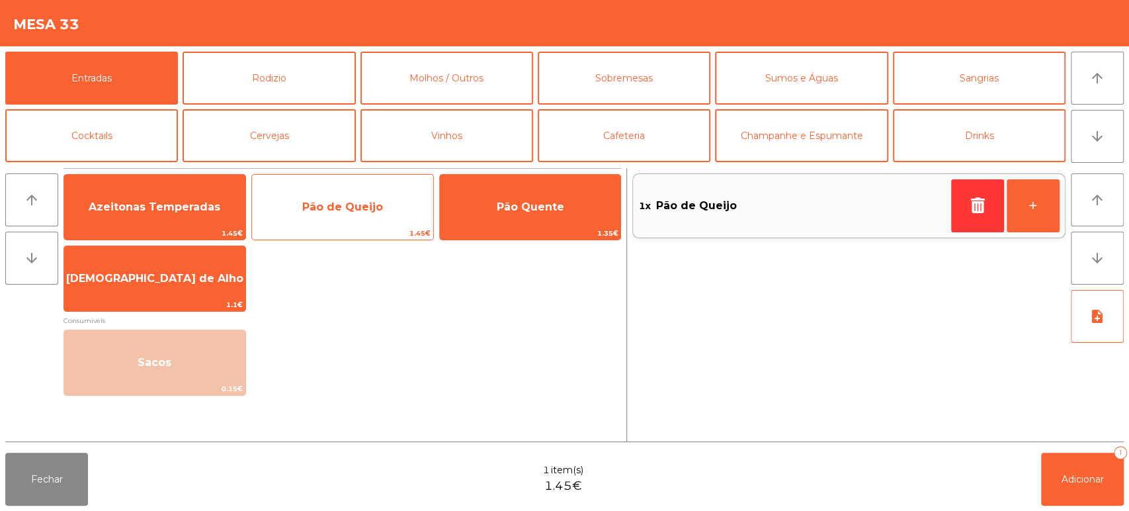
click at [366, 202] on span "Pão de Queijo" at bounding box center [342, 206] width 81 height 13
click at [376, 201] on span "Pão de Queijo" at bounding box center [342, 206] width 81 height 13
click at [388, 198] on span "Pão de Queijo" at bounding box center [342, 207] width 181 height 36
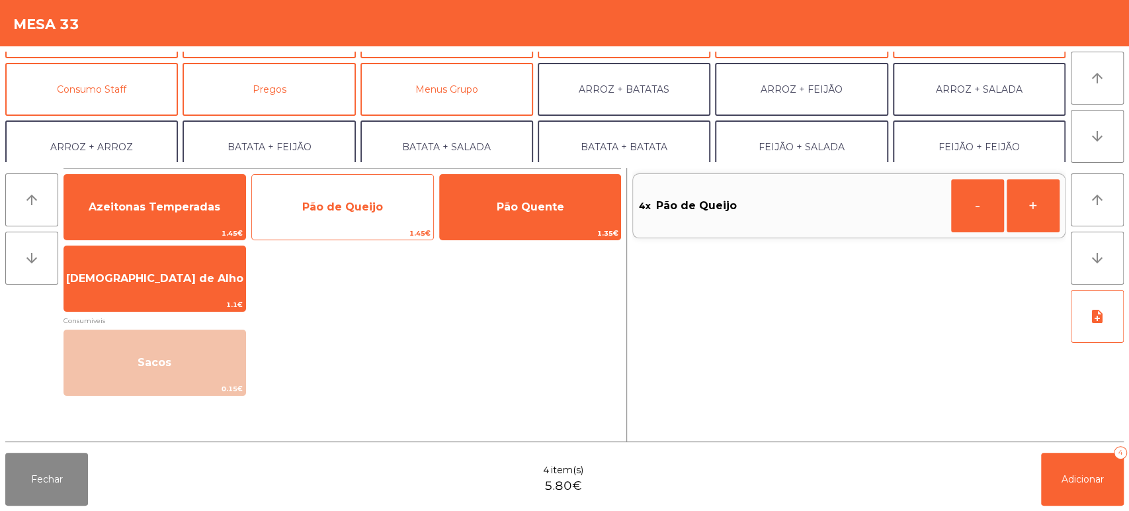
scroll to position [106, 0]
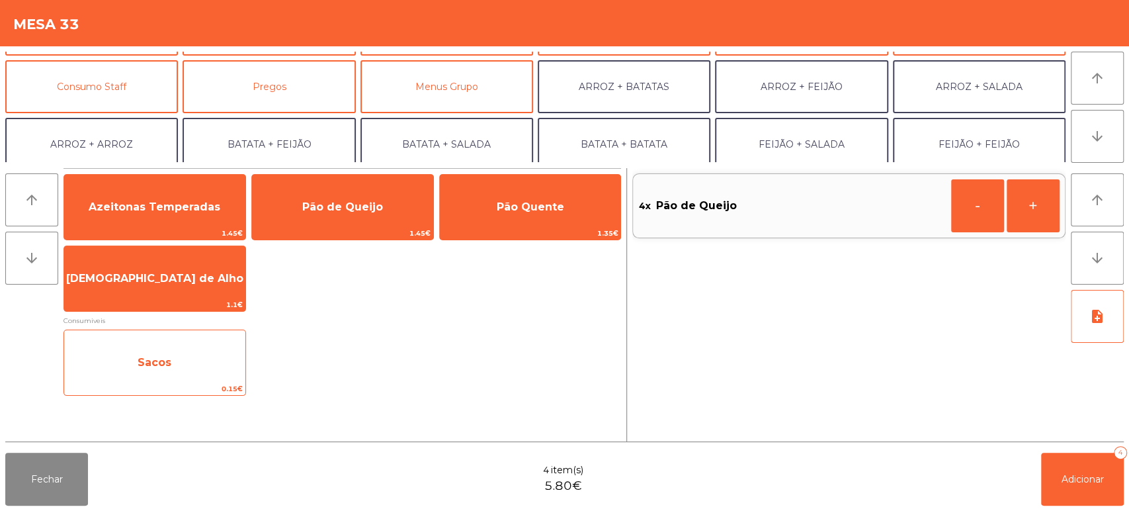
click at [167, 358] on span "Sacos" at bounding box center [155, 362] width 34 height 13
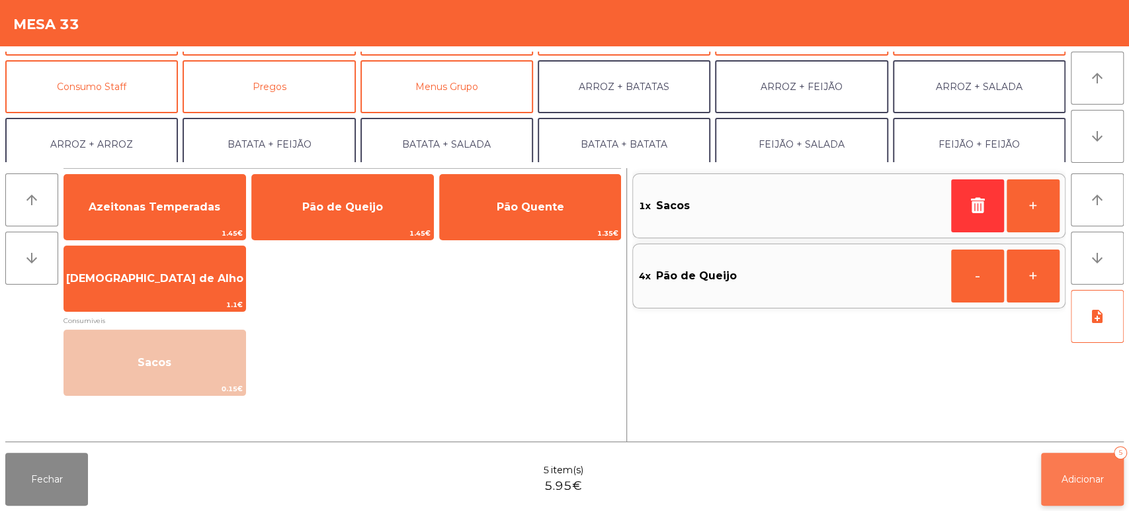
click at [1065, 482] on span "Adicionar" at bounding box center [1082, 479] width 42 height 12
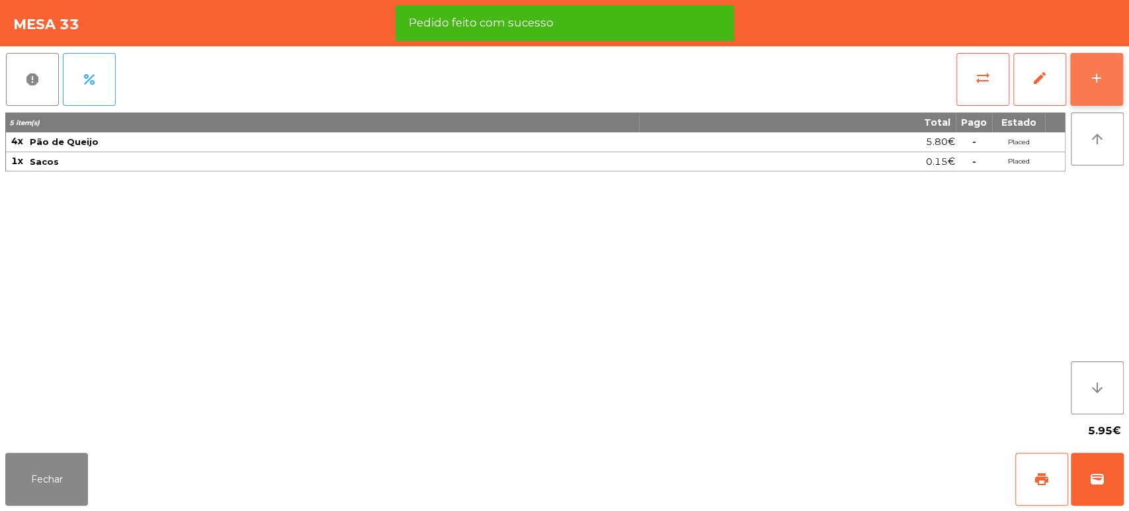
click at [1085, 89] on button "add" at bounding box center [1096, 79] width 53 height 53
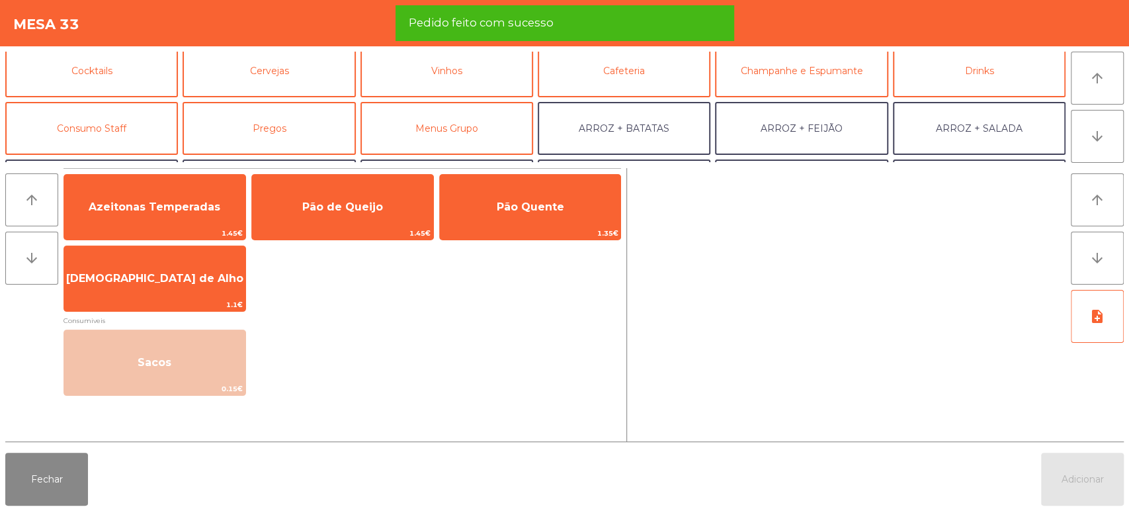
scroll to position [65, 0]
click at [144, 120] on button "Consumo Staff" at bounding box center [91, 127] width 173 height 53
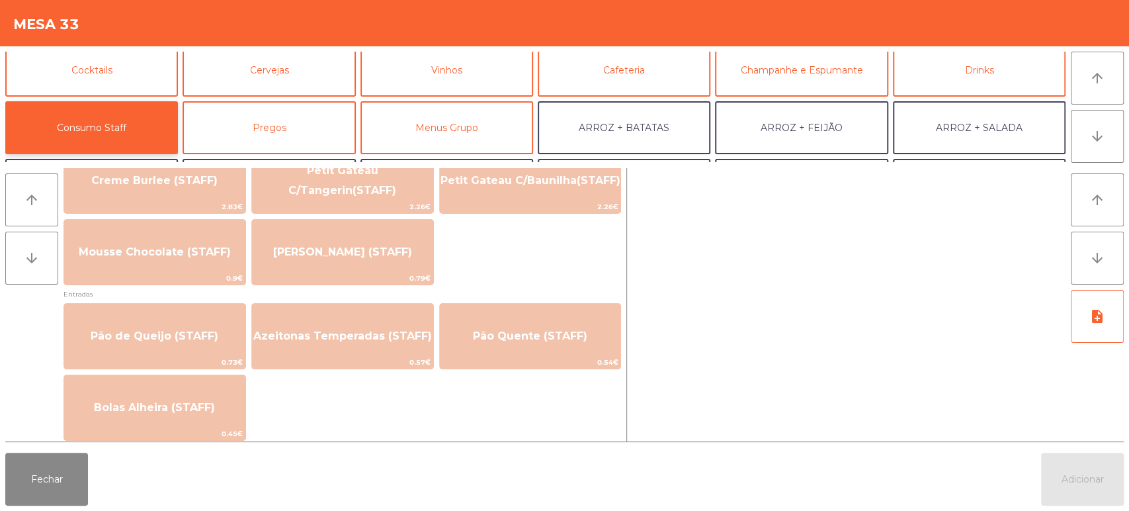
scroll to position [1118, 0]
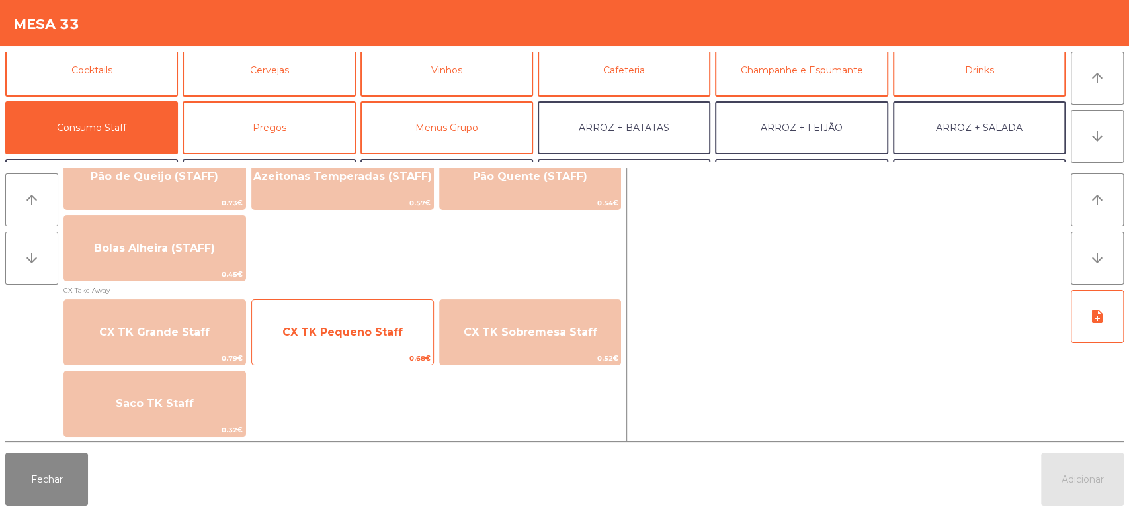
click at [377, 323] on span "CX TK Pequeno Staff" at bounding box center [342, 332] width 181 height 36
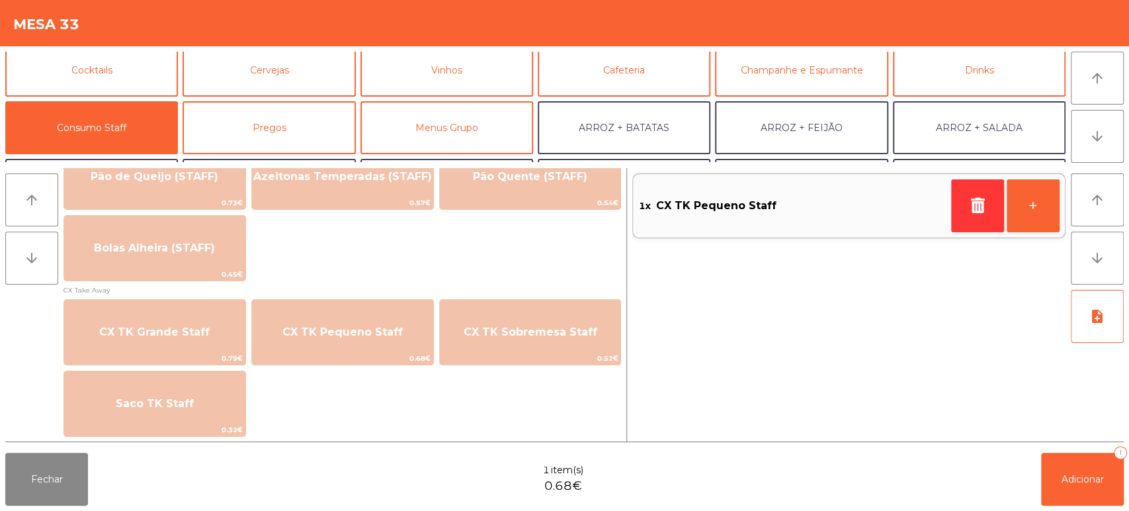
click at [1048, 506] on div "Fechar 1 item(s) 0.68€ Adicionar 1" at bounding box center [564, 478] width 1129 height 63
click at [1063, 456] on button "Adicionar 1" at bounding box center [1082, 478] width 83 height 53
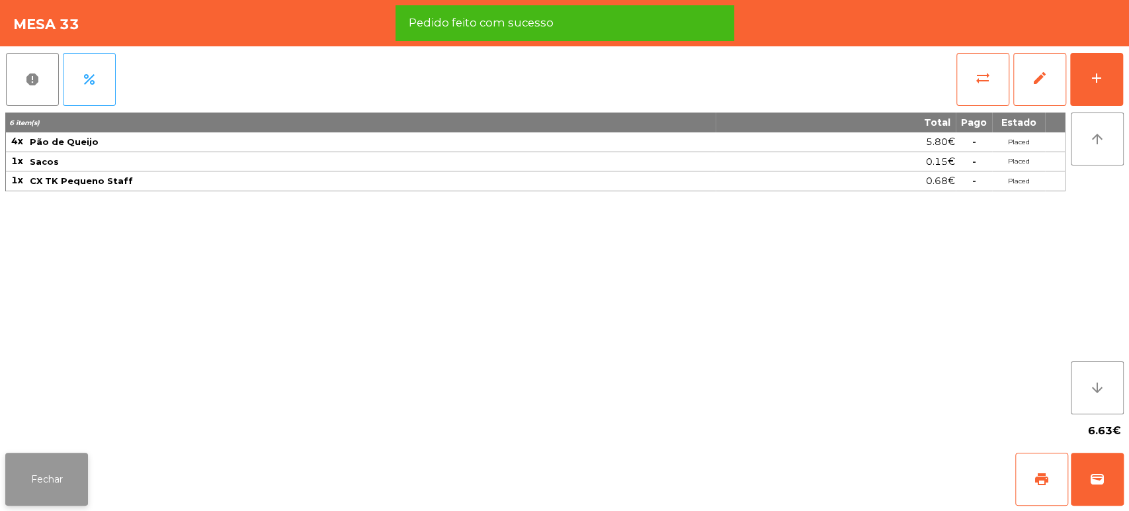
click at [16, 499] on button "Fechar" at bounding box center [46, 478] width 83 height 53
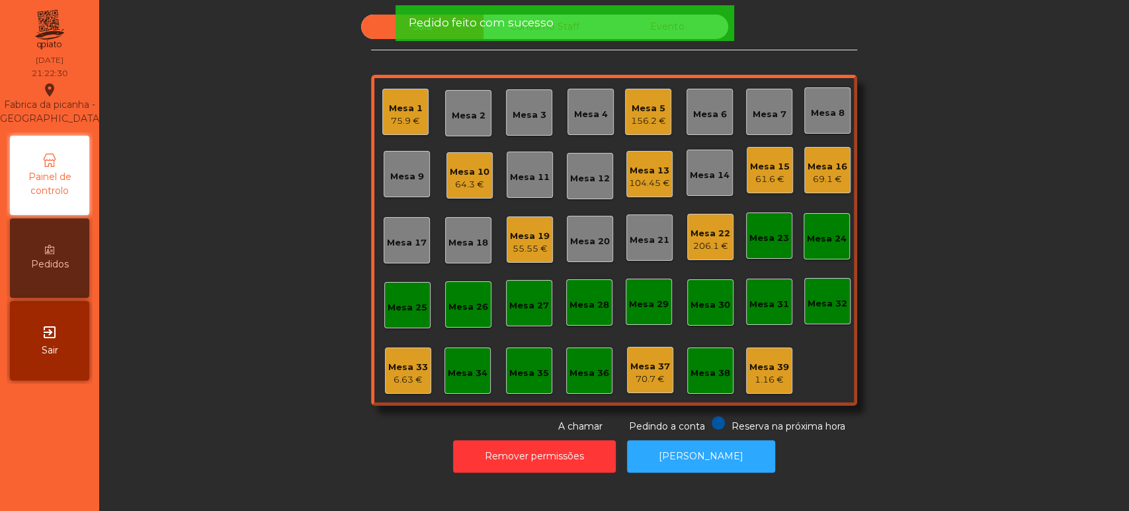
click at [400, 355] on div "Mesa 33 6.63 €" at bounding box center [408, 370] width 40 height 31
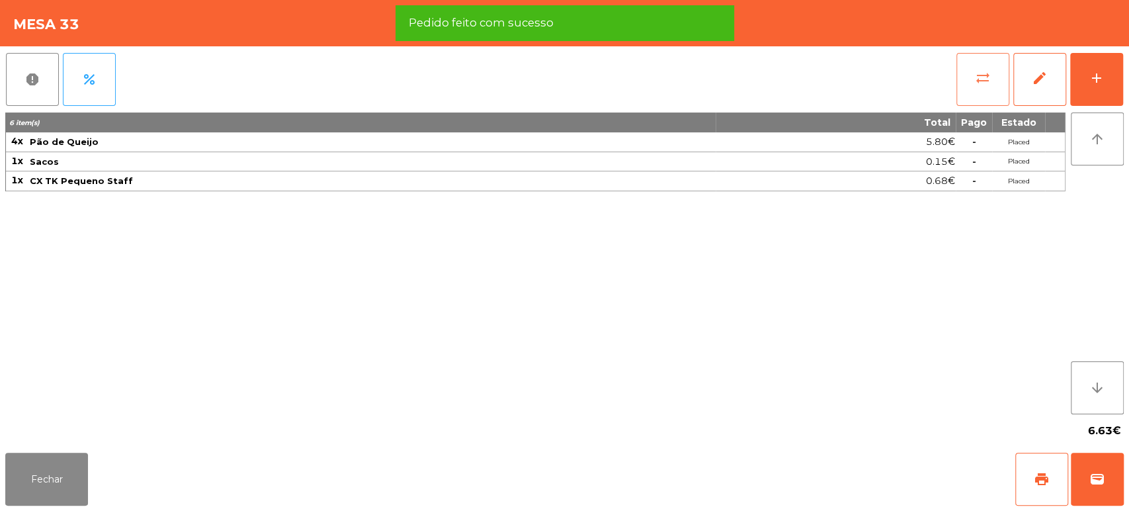
click at [981, 75] on span "sync_alt" at bounding box center [983, 78] width 16 height 16
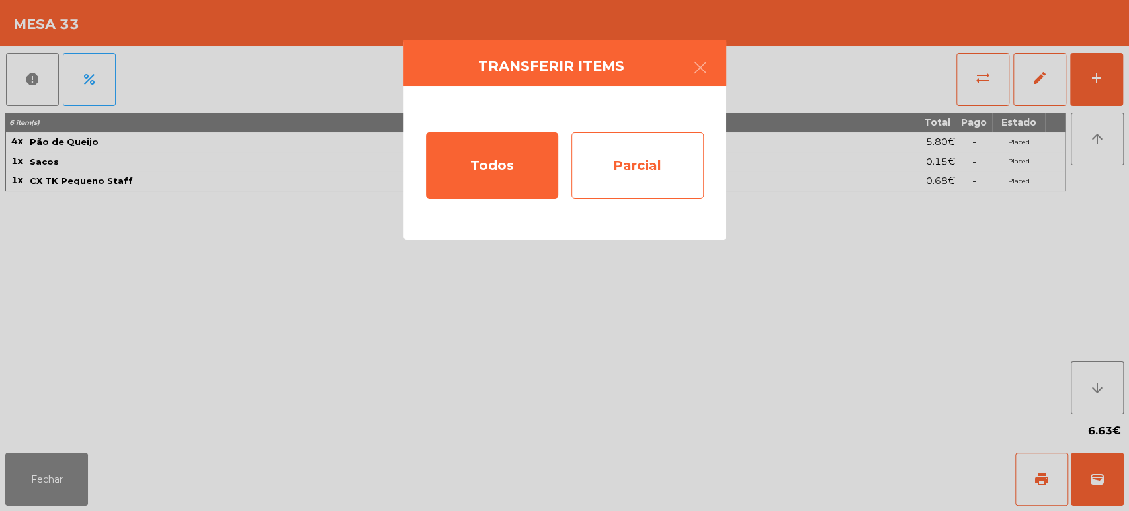
click at [618, 172] on div "Parcial" at bounding box center [637, 165] width 132 height 66
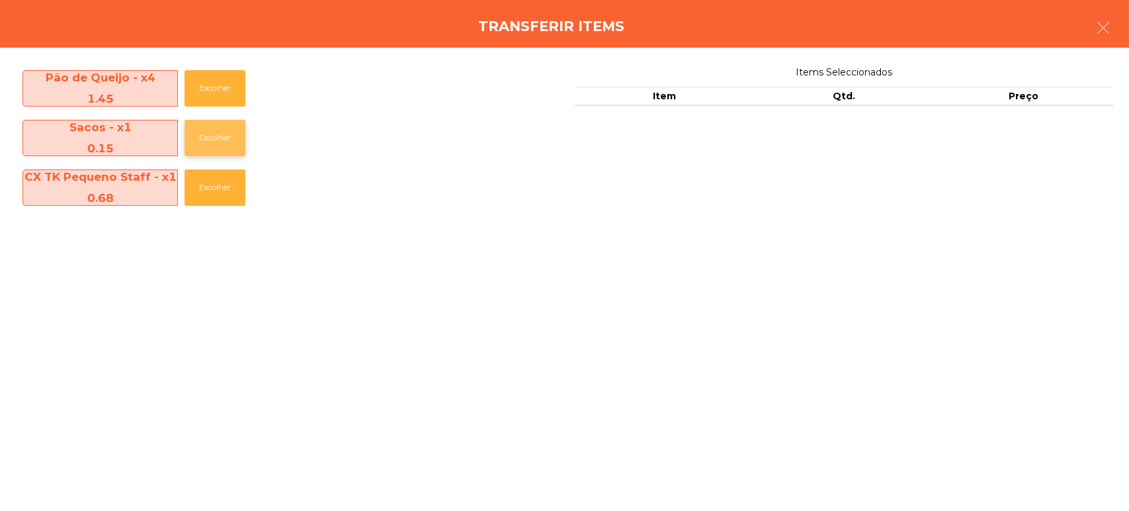
click at [202, 143] on button "Escolher" at bounding box center [215, 138] width 61 height 36
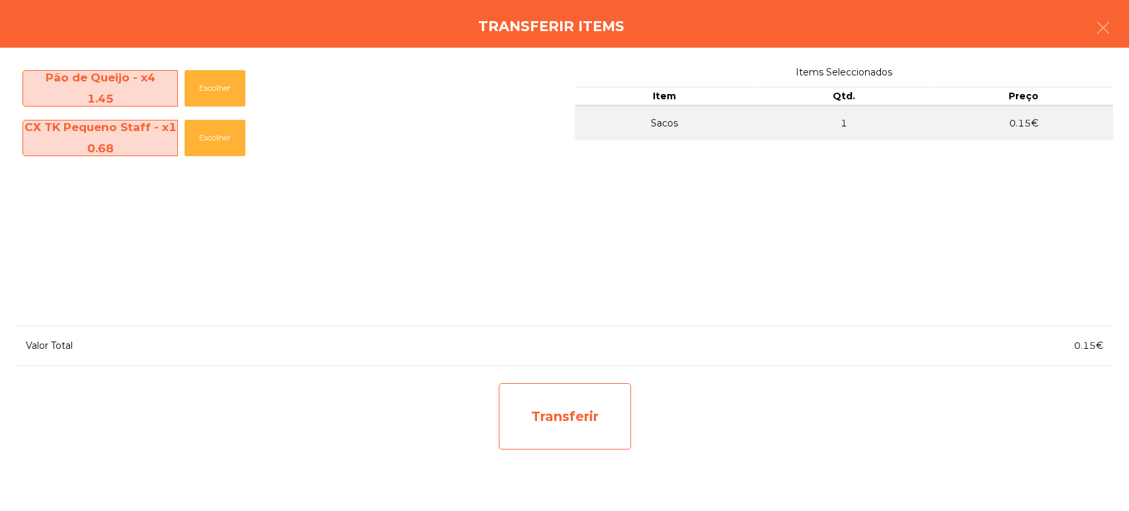
click at [558, 419] on div "Transferir" at bounding box center [565, 416] width 132 height 66
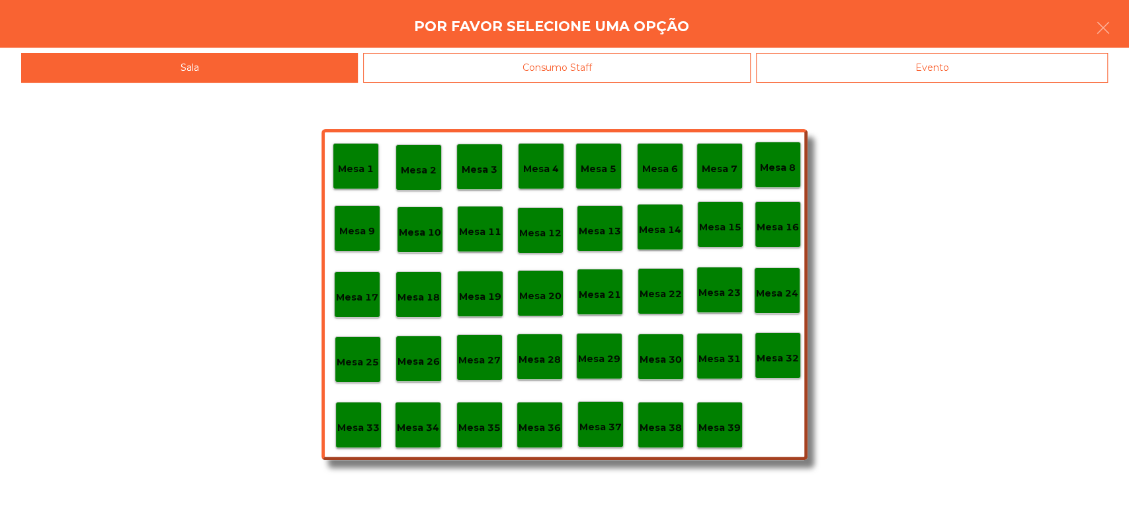
click at [723, 423] on p "Mesa 39" at bounding box center [719, 427] width 42 height 15
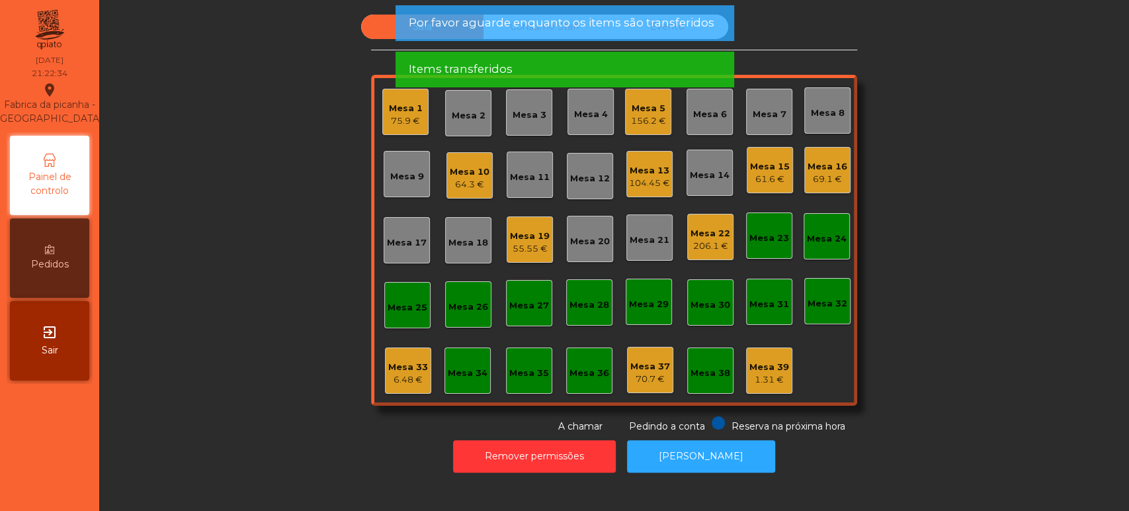
click at [448, 371] on div "Mesa 34" at bounding box center [468, 372] width 40 height 13
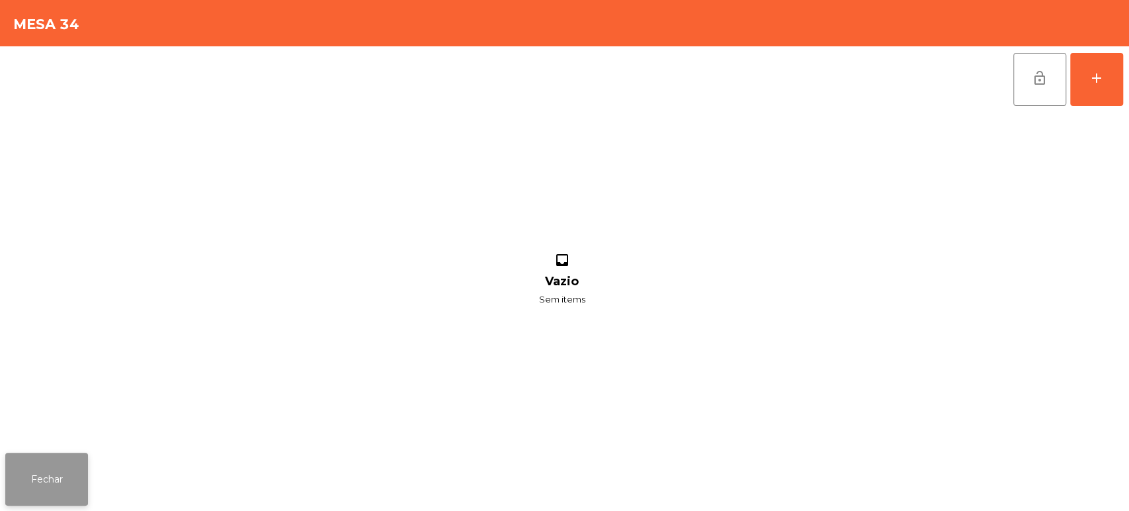
click at [37, 476] on button "Fechar" at bounding box center [46, 478] width 83 height 53
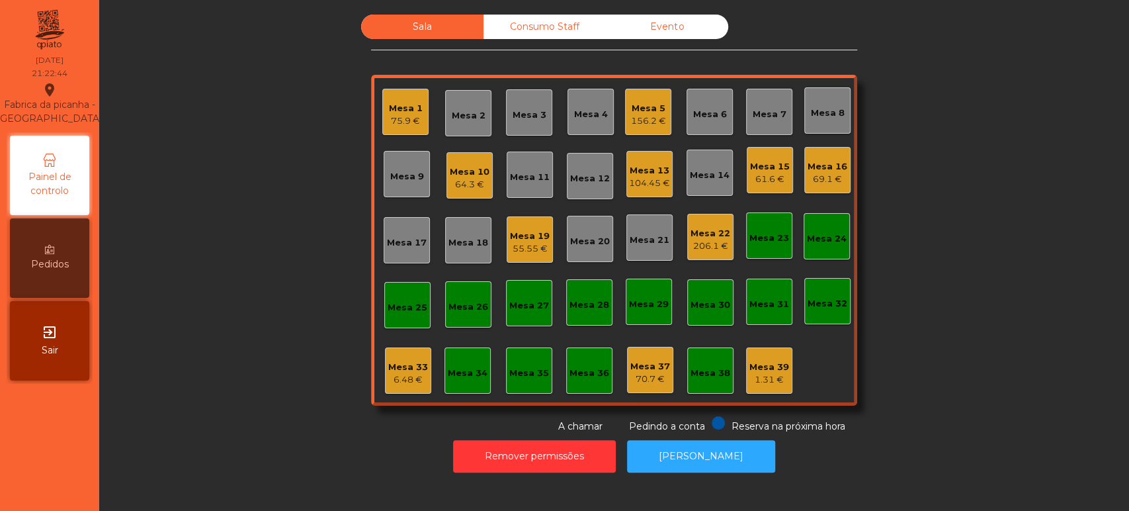
click at [403, 353] on div "Mesa 33 6.48 €" at bounding box center [408, 370] width 46 height 46
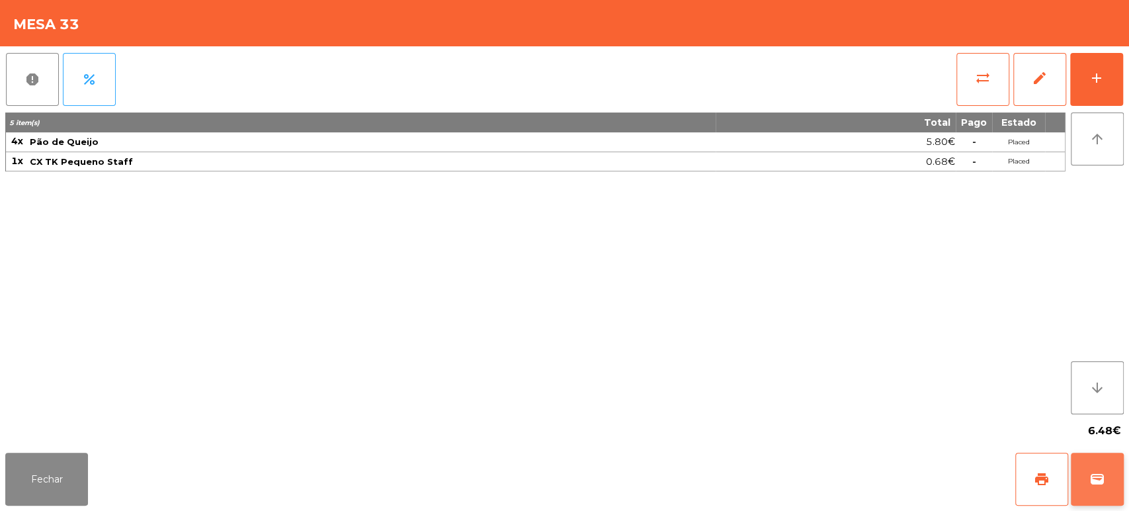
click at [1087, 466] on button "wallet" at bounding box center [1097, 478] width 53 height 53
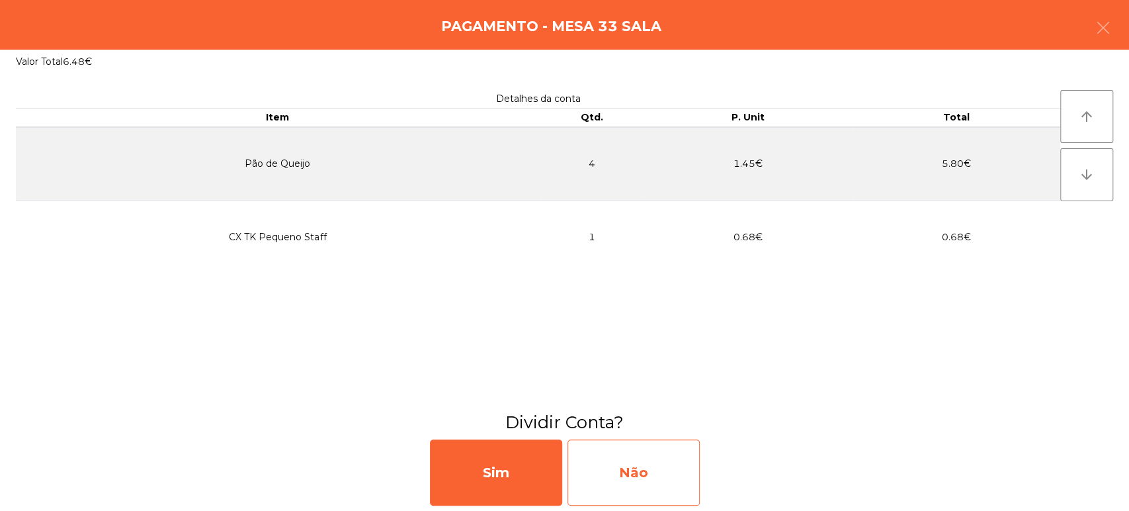
click at [632, 456] on div "Não" at bounding box center [633, 472] width 132 height 66
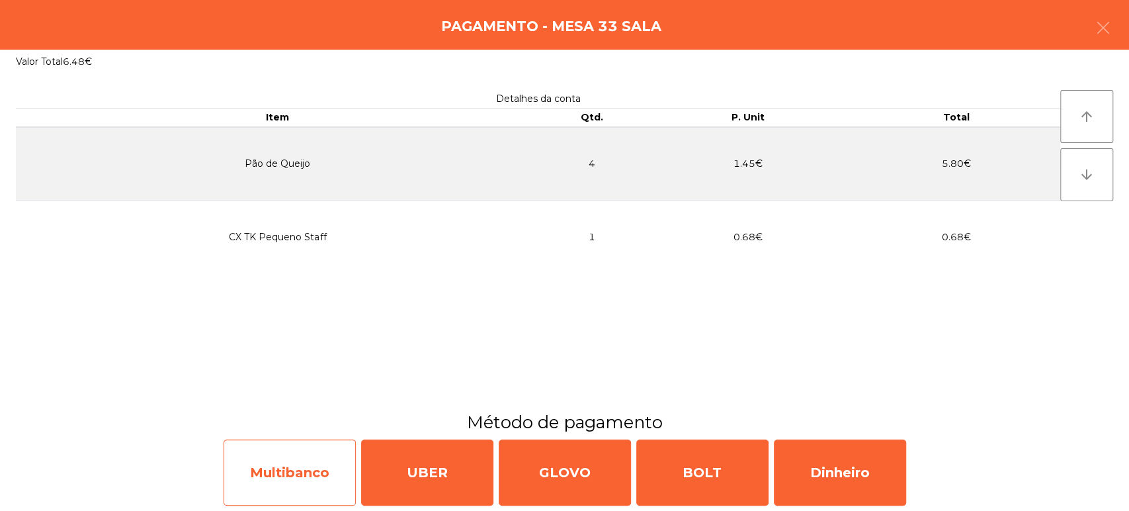
click at [288, 476] on div "Multibanco" at bounding box center [290, 472] width 132 height 66
select select "**"
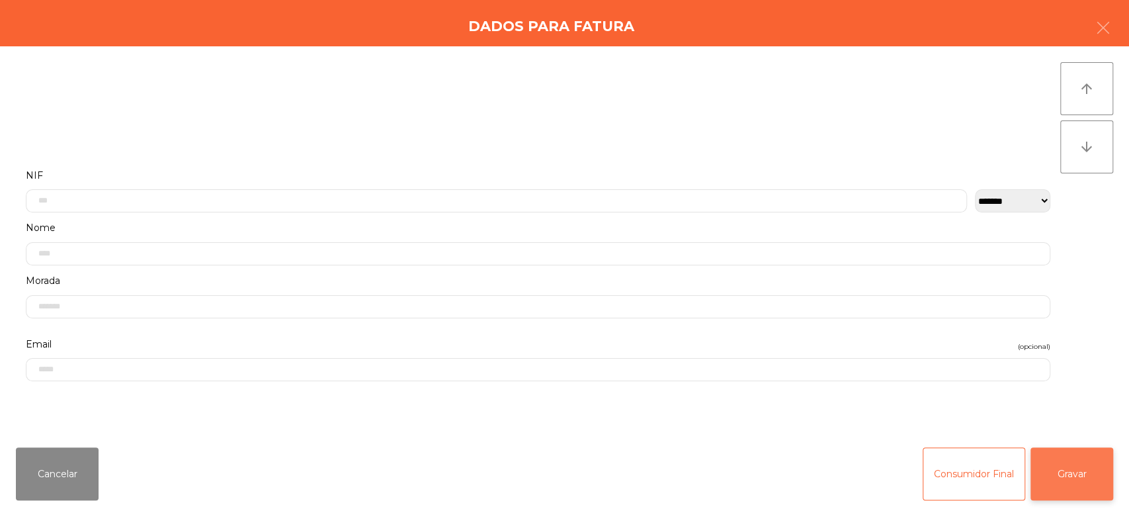
click at [1086, 456] on button "Gravar" at bounding box center [1071, 473] width 83 height 53
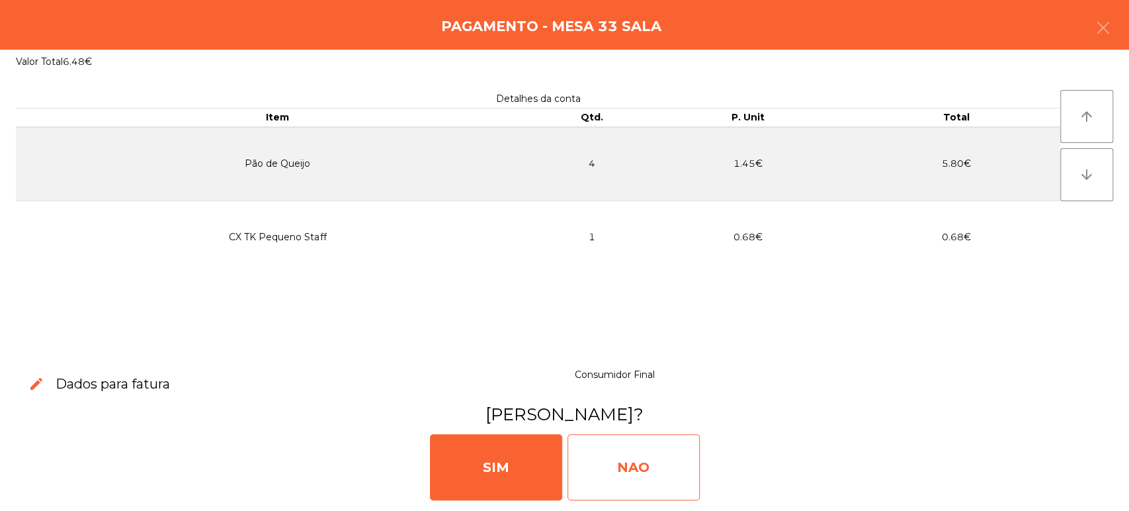
click at [642, 446] on div "NAO" at bounding box center [633, 467] width 132 height 66
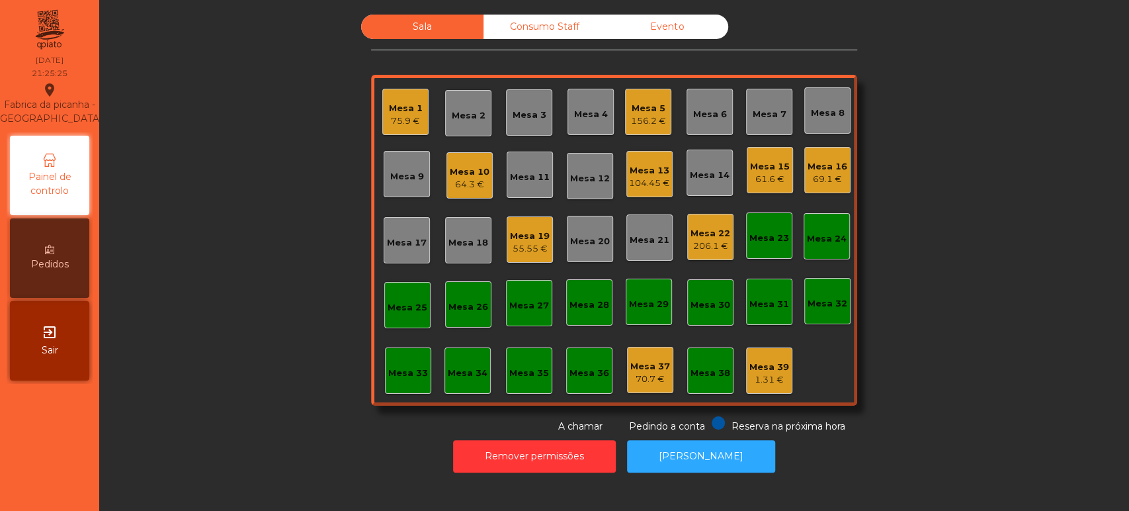
click at [822, 177] on div "69.1 €" at bounding box center [828, 179] width 40 height 13
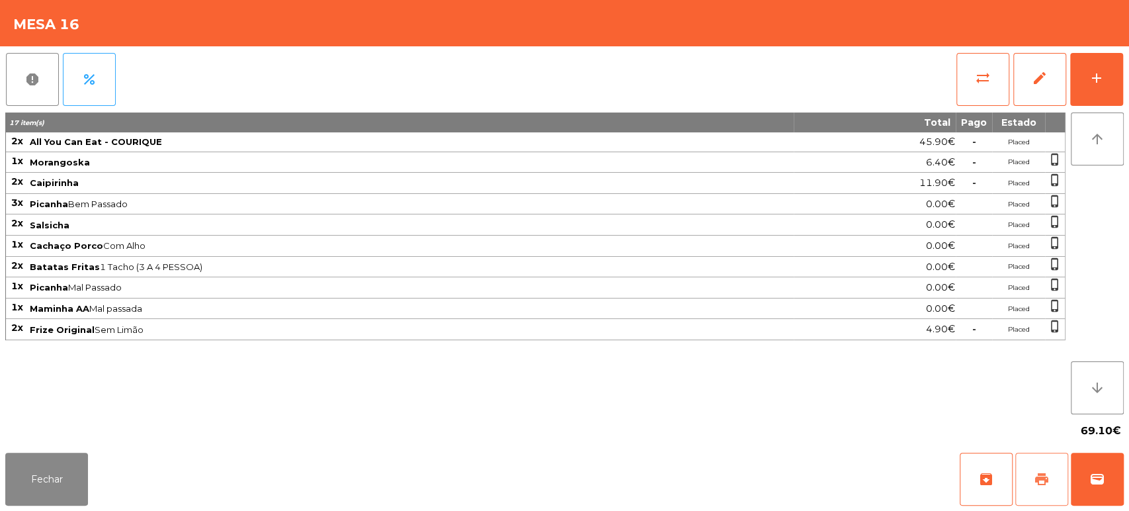
click at [1052, 477] on button "print" at bounding box center [1041, 478] width 53 height 53
click at [93, 90] on button "percent" at bounding box center [89, 79] width 53 height 53
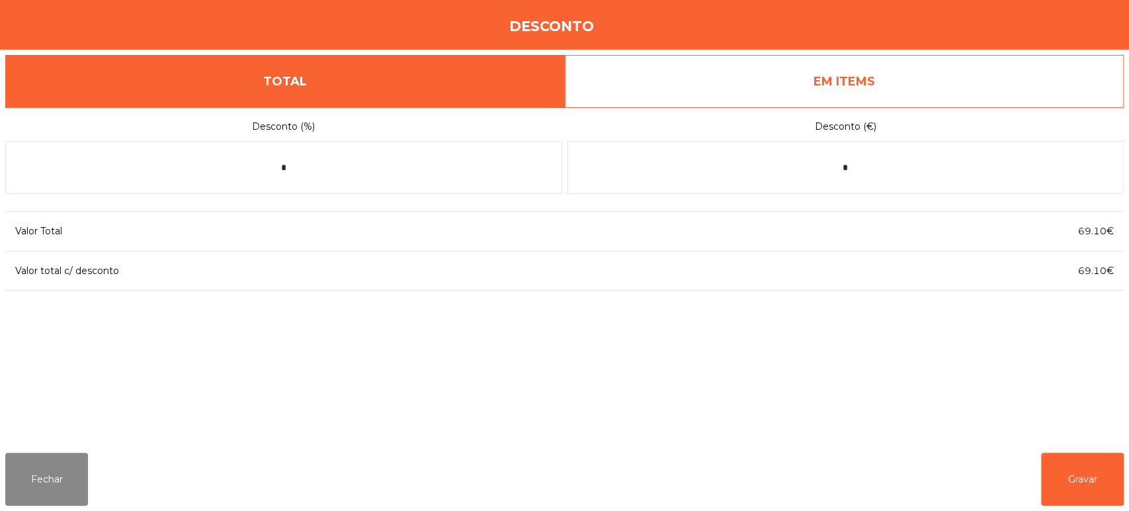
click at [950, 67] on link "EM ITEMS" at bounding box center [845, 81] width 560 height 53
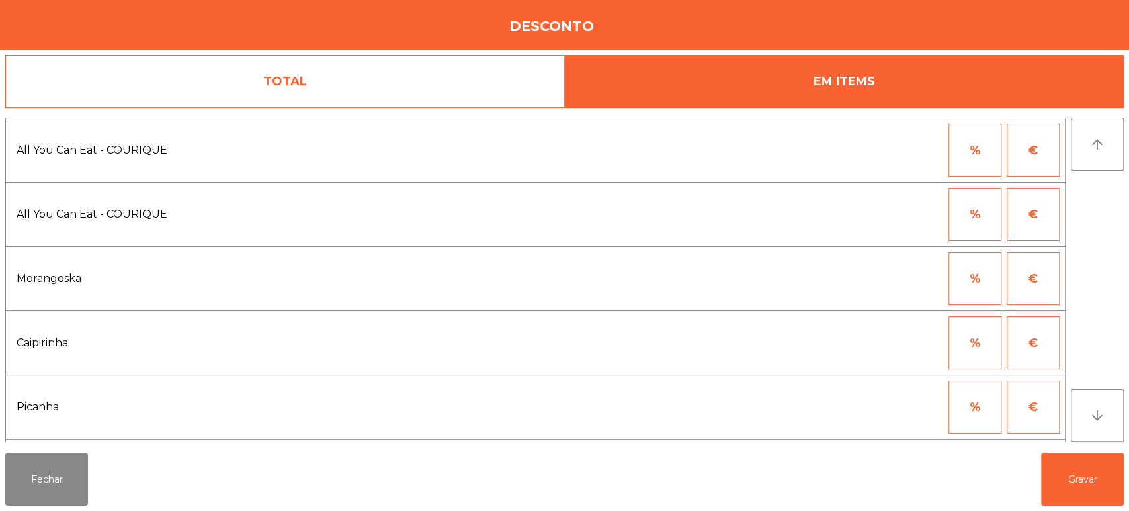
click at [1029, 137] on button "€" at bounding box center [1033, 150] width 53 height 53
click at [979, 143] on button "%" at bounding box center [974, 150] width 53 height 53
click at [952, 150] on button "%" at bounding box center [974, 150] width 53 height 53
click at [974, 150] on button "%" at bounding box center [974, 150] width 53 height 53
click at [921, 145] on input "*" at bounding box center [910, 150] width 66 height 53
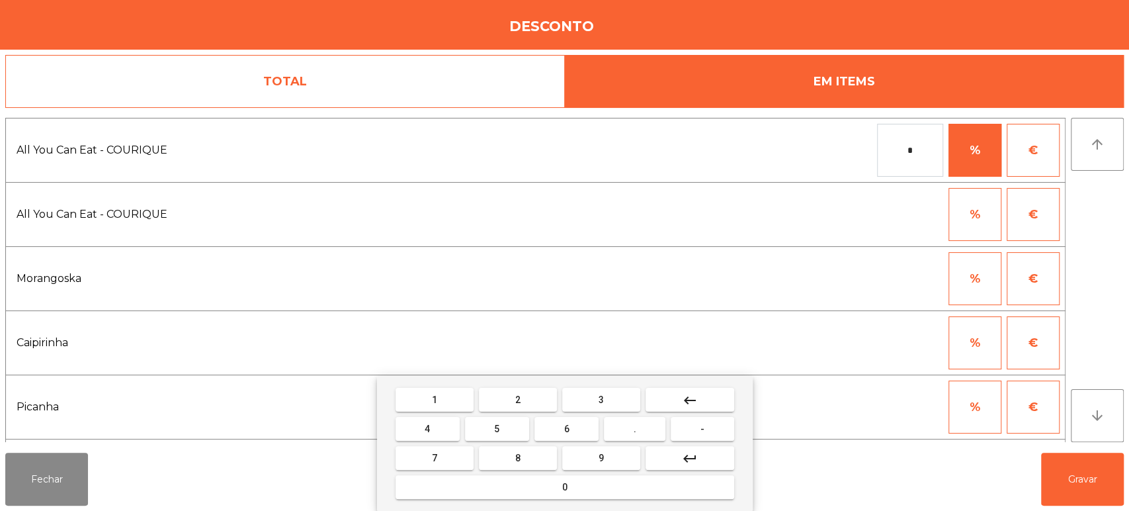
click at [526, 403] on button "2" at bounding box center [518, 400] width 78 height 24
type input "**"
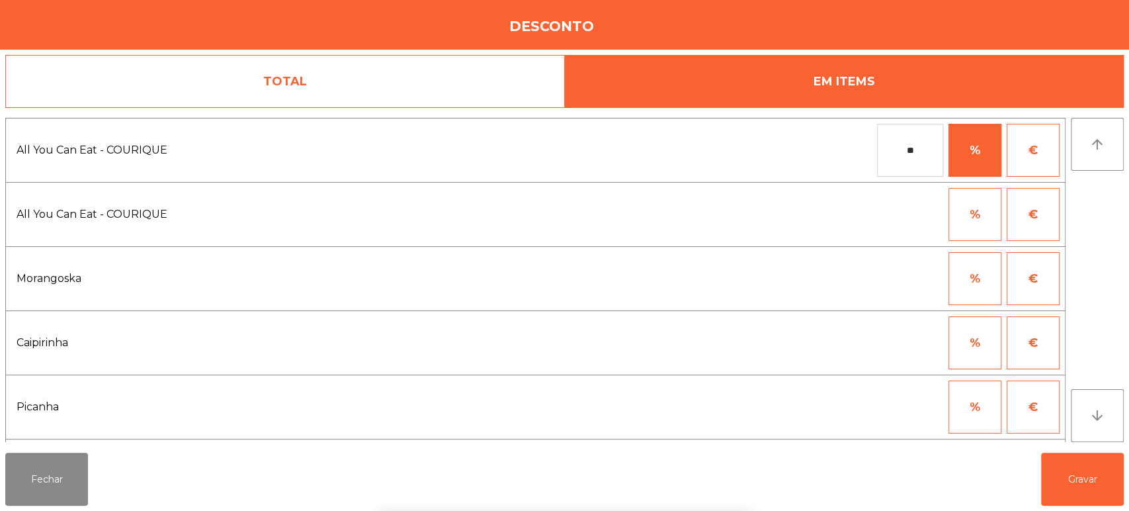
click at [980, 234] on button "%" at bounding box center [974, 214] width 53 height 53
click at [896, 214] on input "*" at bounding box center [910, 214] width 66 height 53
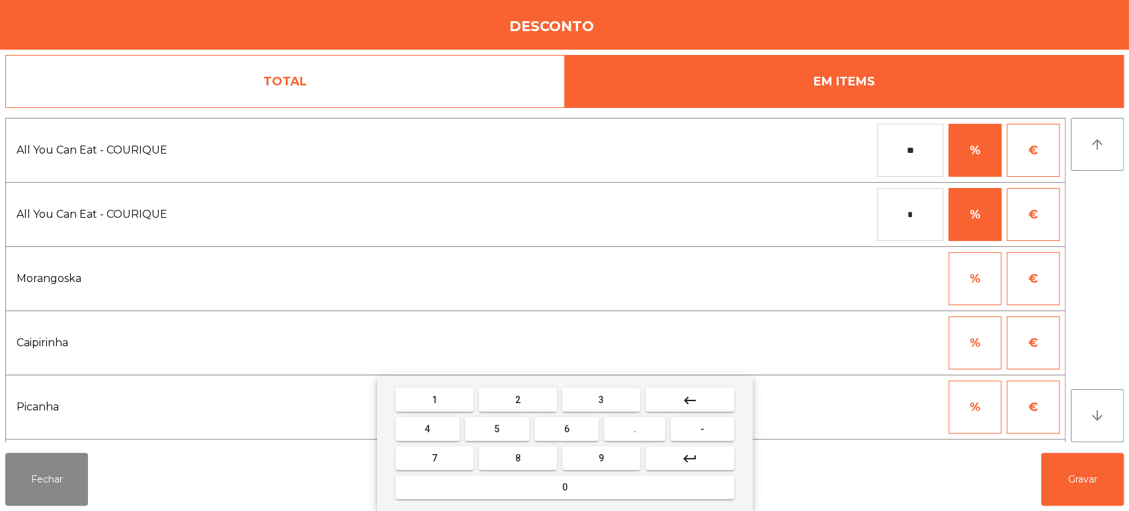
click at [517, 398] on span "2" at bounding box center [517, 399] width 5 height 11
click at [720, 394] on button "keyboard_backspace" at bounding box center [689, 400] width 89 height 24
click at [497, 429] on span "5" at bounding box center [496, 428] width 5 height 11
type input "**"
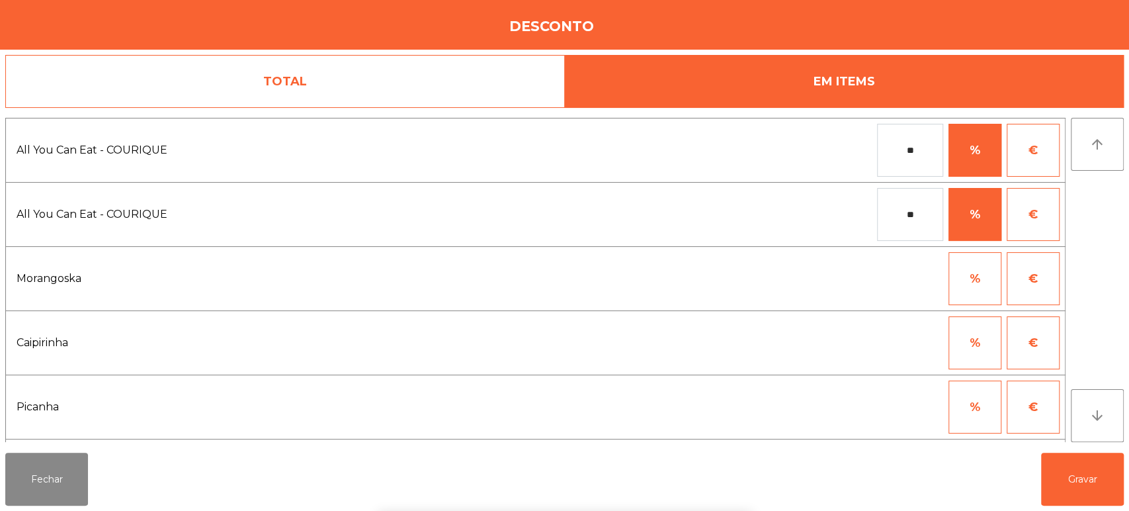
click at [902, 148] on input "**" at bounding box center [910, 150] width 66 height 53
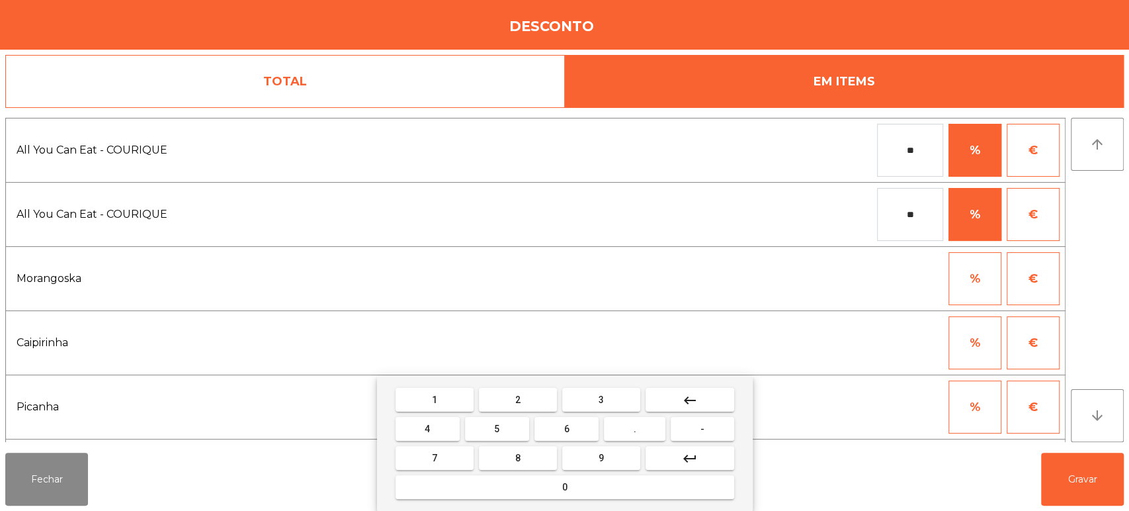
click at [720, 405] on button "keyboard_backspace" at bounding box center [689, 400] width 89 height 24
click at [704, 397] on button "keyboard_backspace" at bounding box center [689, 400] width 89 height 24
click at [511, 425] on button "5" at bounding box center [497, 429] width 64 height 24
click at [706, 397] on button "keyboard_backspace" at bounding box center [689, 400] width 89 height 24
type input "*"
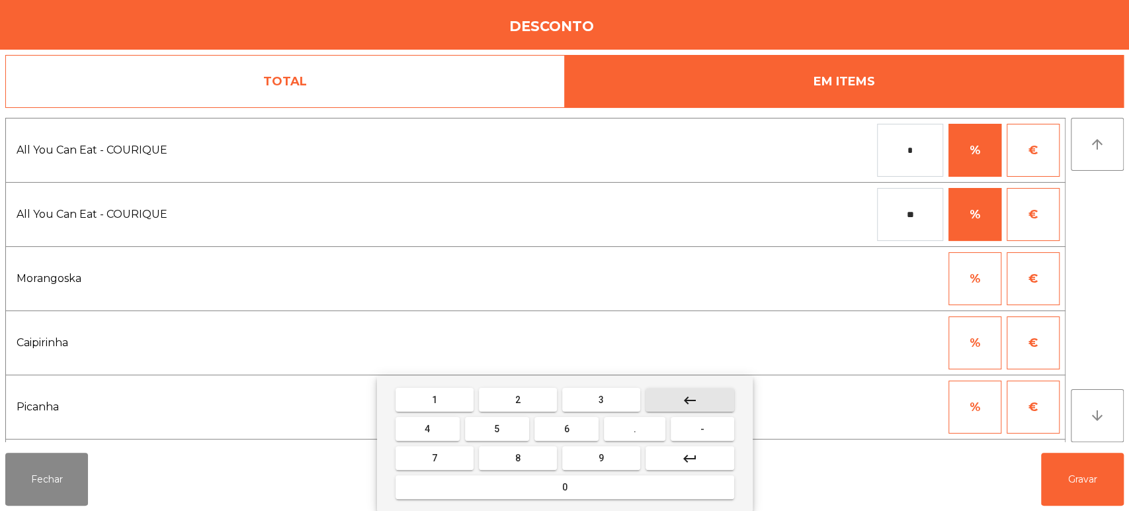
click at [710, 395] on button "keyboard_backspace" at bounding box center [689, 400] width 89 height 24
click at [707, 392] on button "keyboard_backspace" at bounding box center [689, 400] width 89 height 24
click at [514, 426] on button "5" at bounding box center [497, 429] width 64 height 24
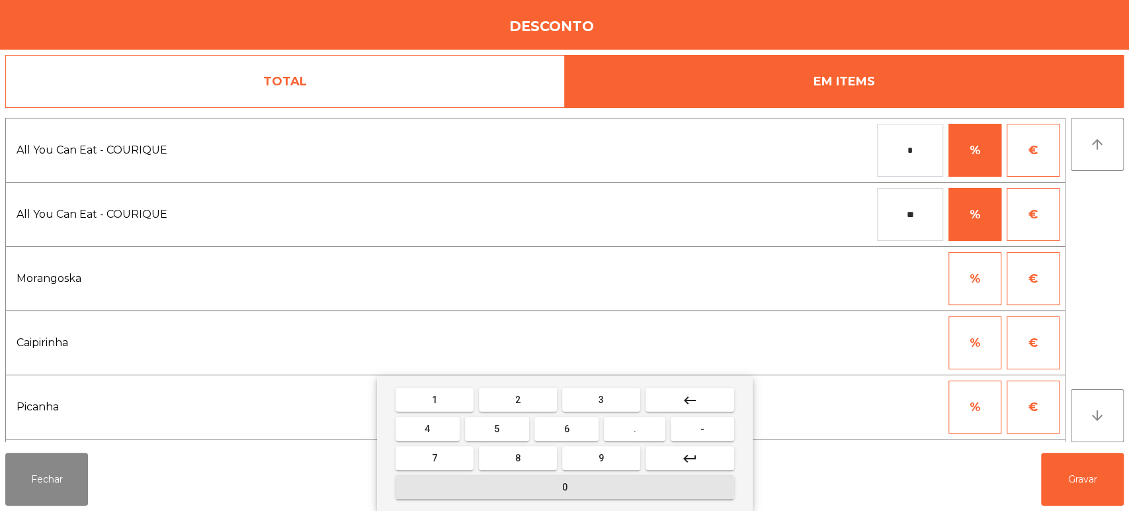
click at [564, 487] on span "0" at bounding box center [564, 486] width 5 height 11
type input "**"
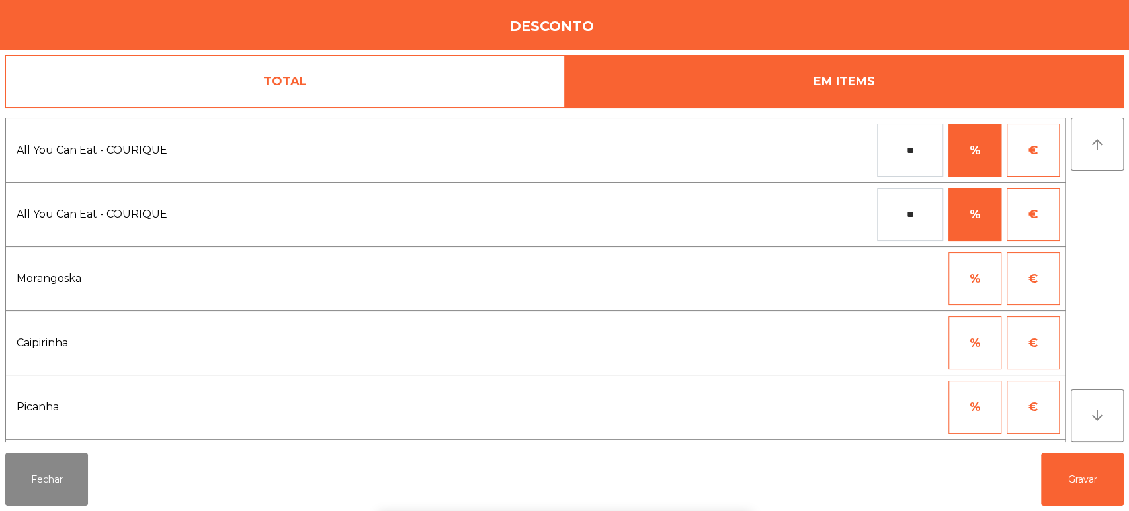
click at [1088, 478] on div "1 2 3 keyboard_backspace 4 5 6 . - 7 8 9 keyboard_return 0" at bounding box center [564, 443] width 1129 height 135
click at [1087, 479] on button "Gravar" at bounding box center [1082, 478] width 83 height 53
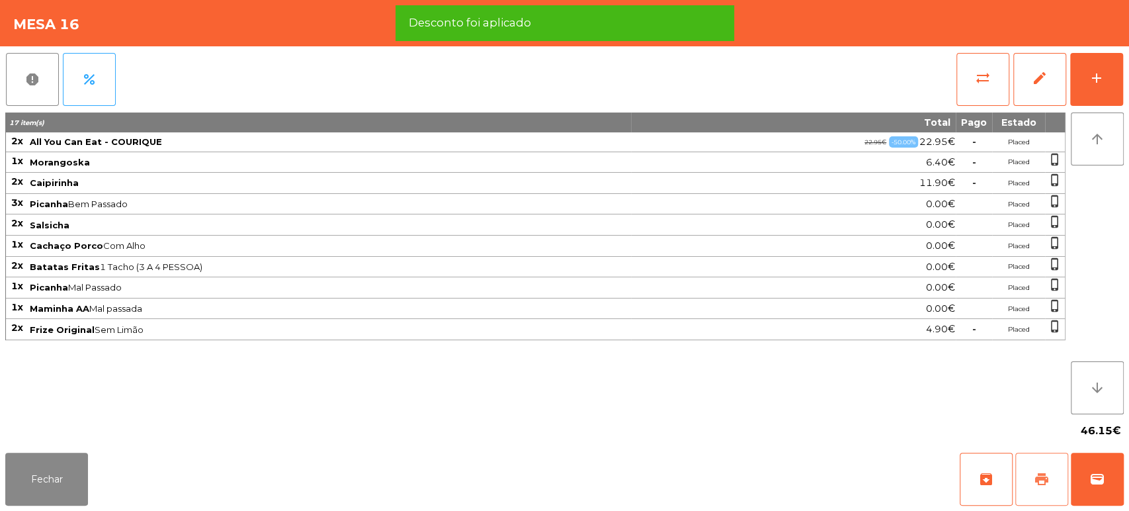
click at [1048, 462] on button "print" at bounding box center [1041, 478] width 53 height 53
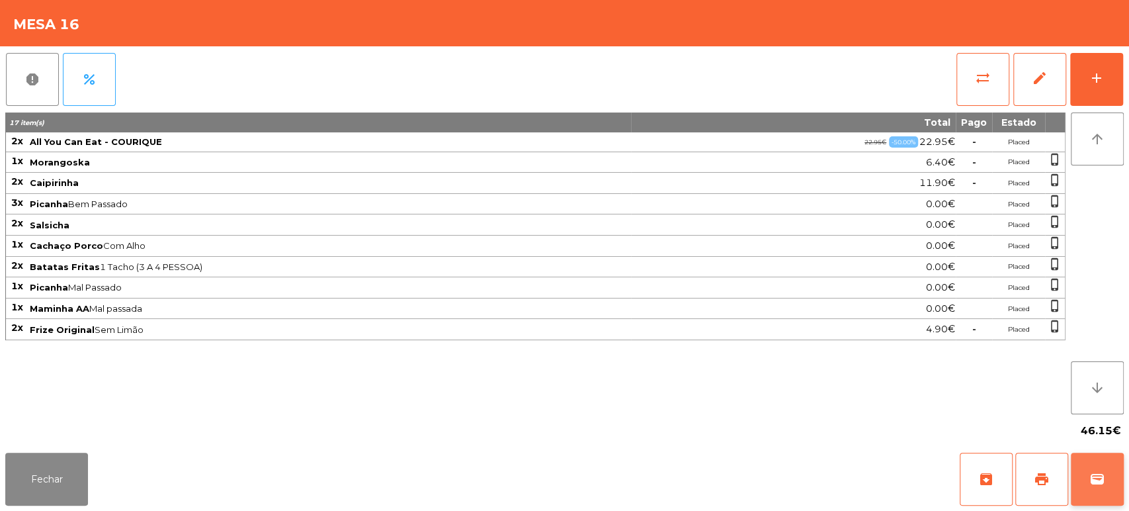
click at [1087, 472] on button "wallet" at bounding box center [1097, 478] width 53 height 53
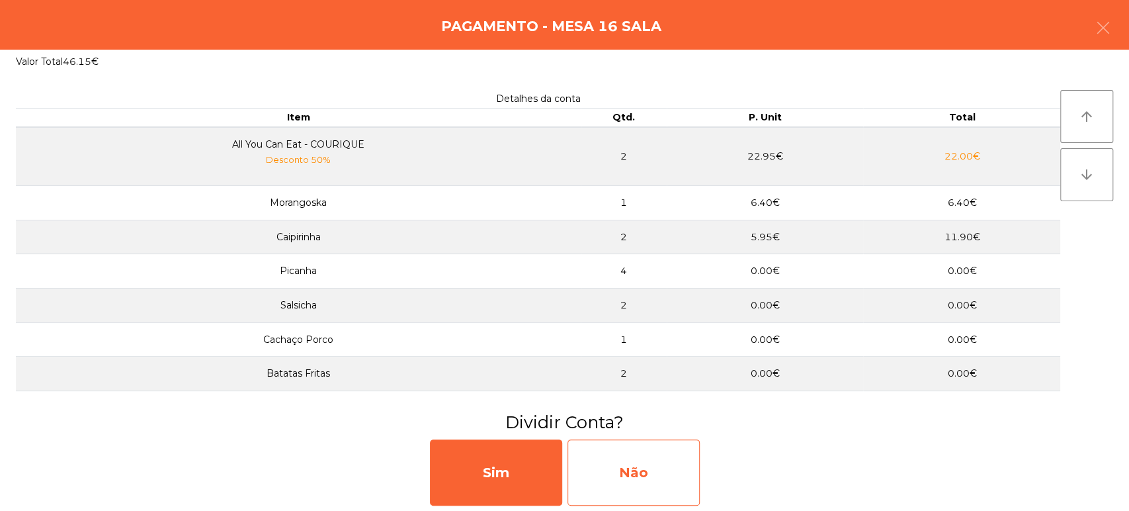
click at [648, 460] on div "Não" at bounding box center [633, 472] width 132 height 66
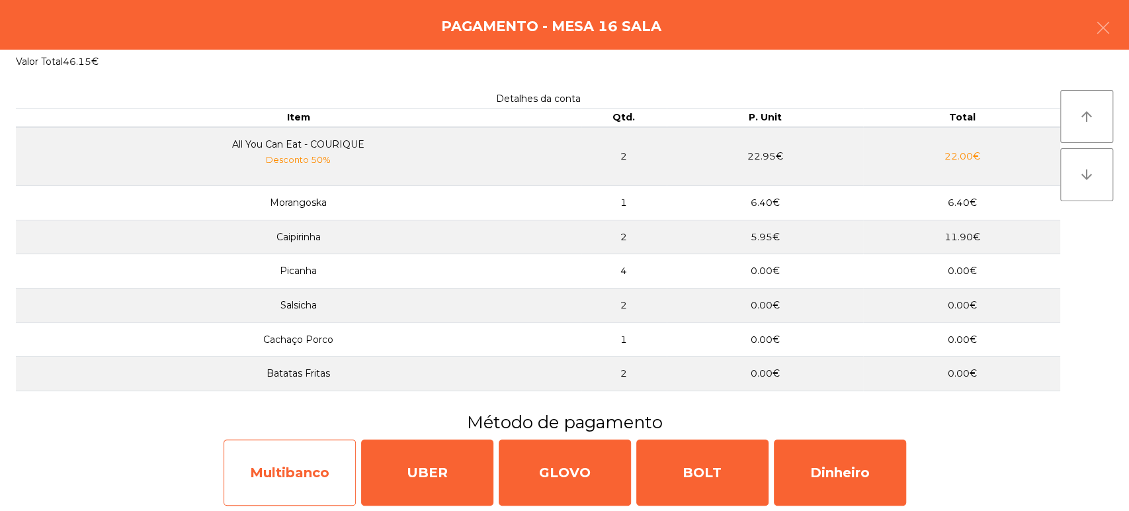
click at [322, 470] on div "Multibanco" at bounding box center [290, 472] width 132 height 66
select select "**"
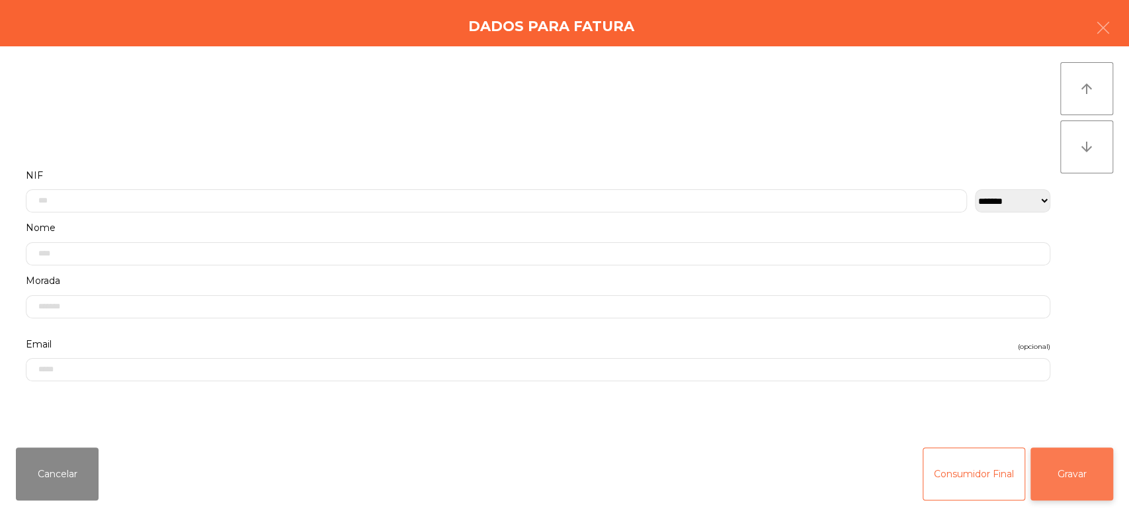
click at [1088, 466] on button "Gravar" at bounding box center [1071, 473] width 83 height 53
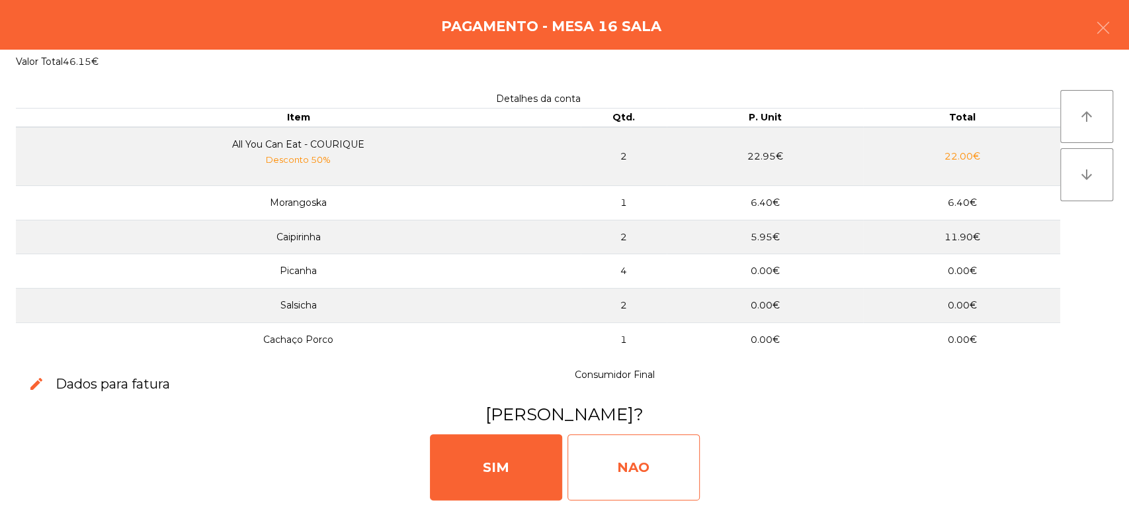
click at [652, 456] on div "NAO" at bounding box center [633, 467] width 132 height 66
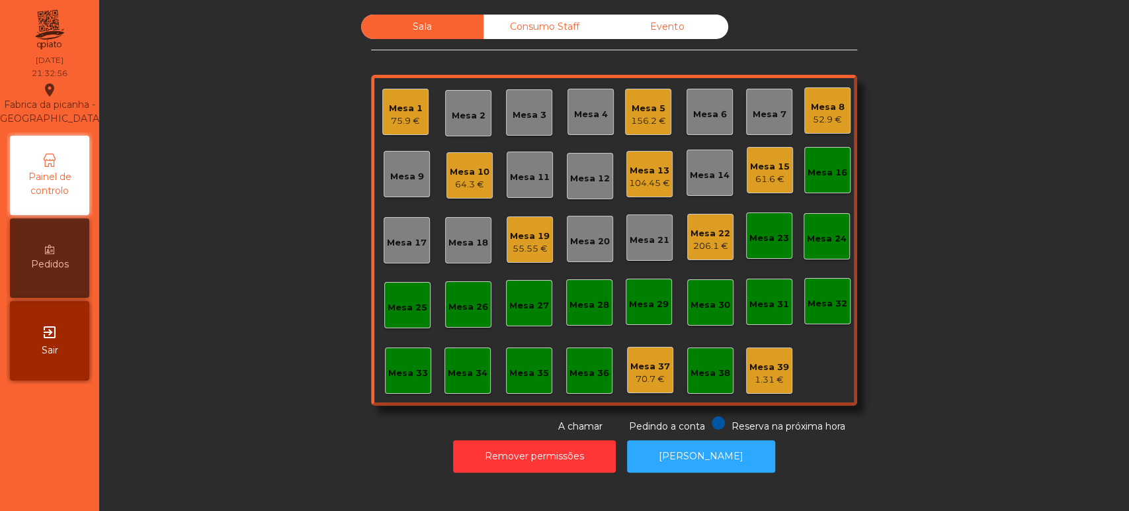
click at [754, 164] on div "Mesa 15" at bounding box center [770, 166] width 40 height 13
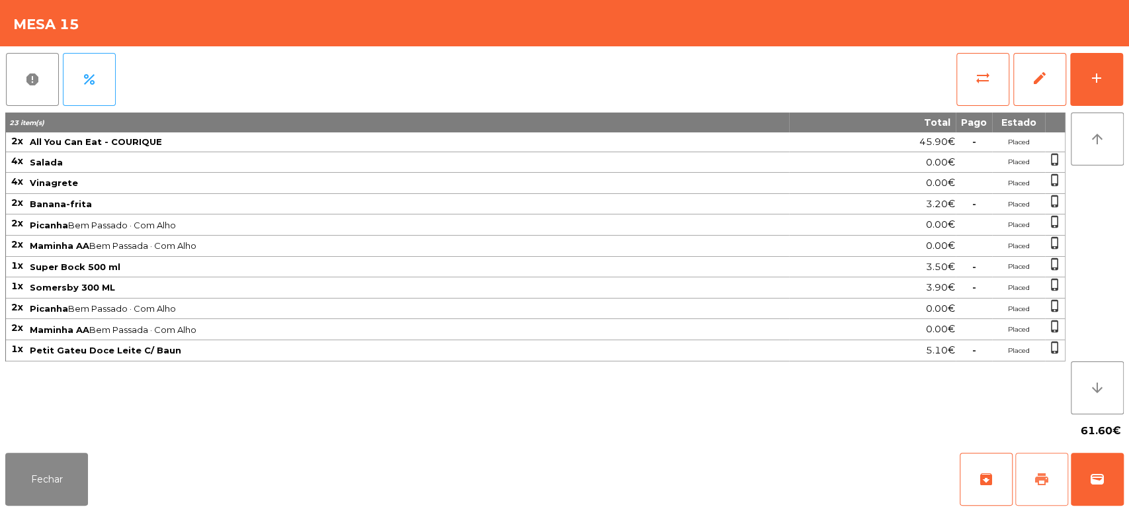
click at [1039, 476] on span "print" at bounding box center [1042, 479] width 16 height 16
click at [10, 459] on button "Fechar" at bounding box center [46, 478] width 83 height 53
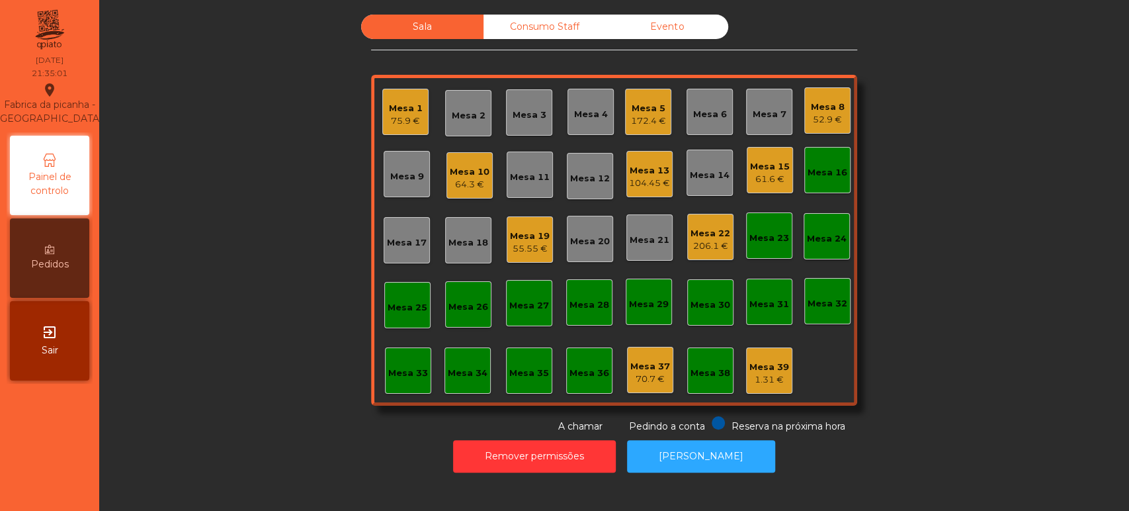
click at [778, 173] on div "61.6 €" at bounding box center [770, 179] width 40 height 13
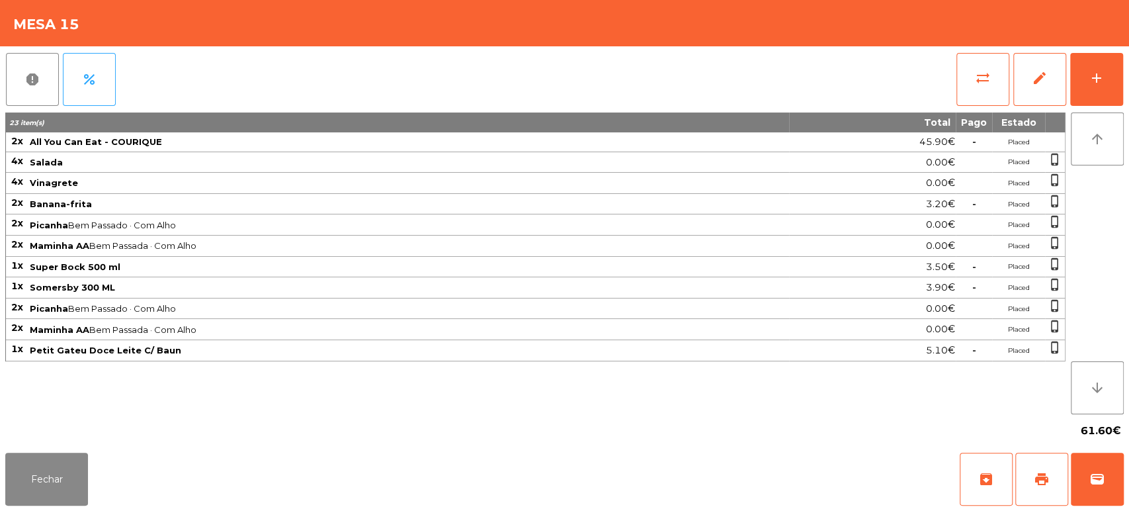
click at [109, 477] on div "Fechar archive print wallet" at bounding box center [564, 478] width 1129 height 63
click at [54, 458] on button "Fechar" at bounding box center [46, 478] width 83 height 53
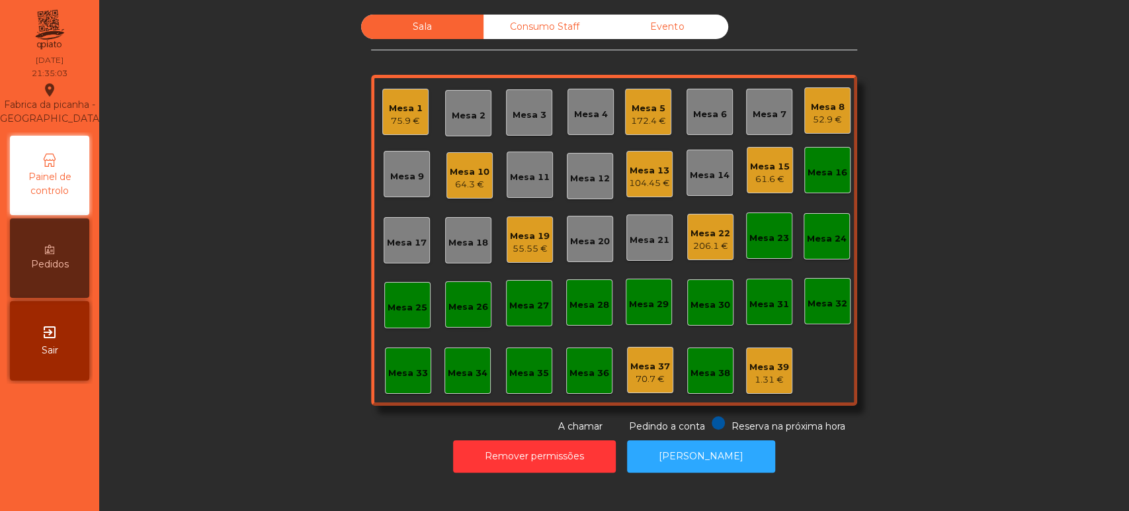
click at [837, 180] on div "Mesa 16" at bounding box center [827, 170] width 46 height 46
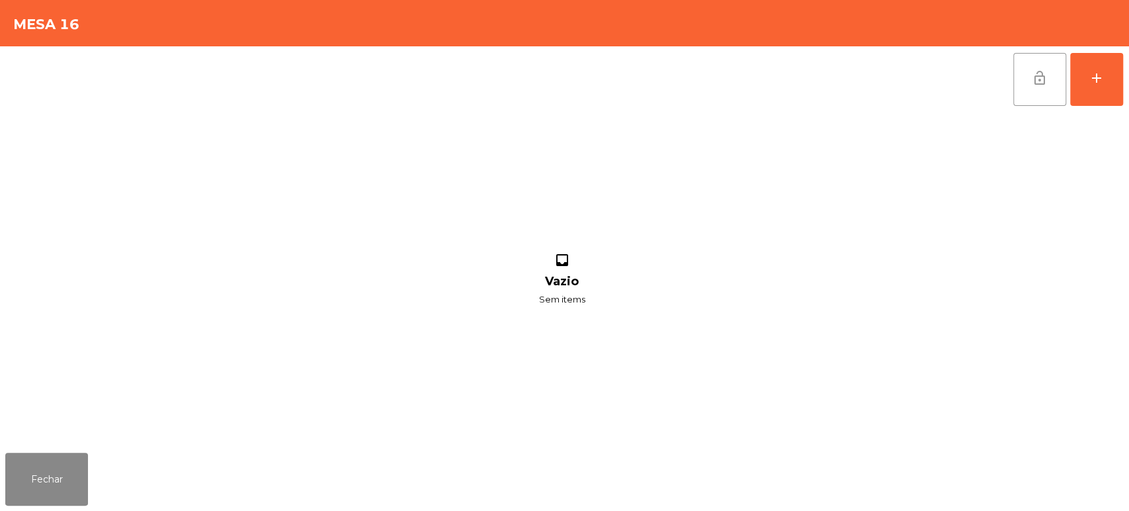
click at [1058, 83] on button "lock_open" at bounding box center [1039, 79] width 53 height 53
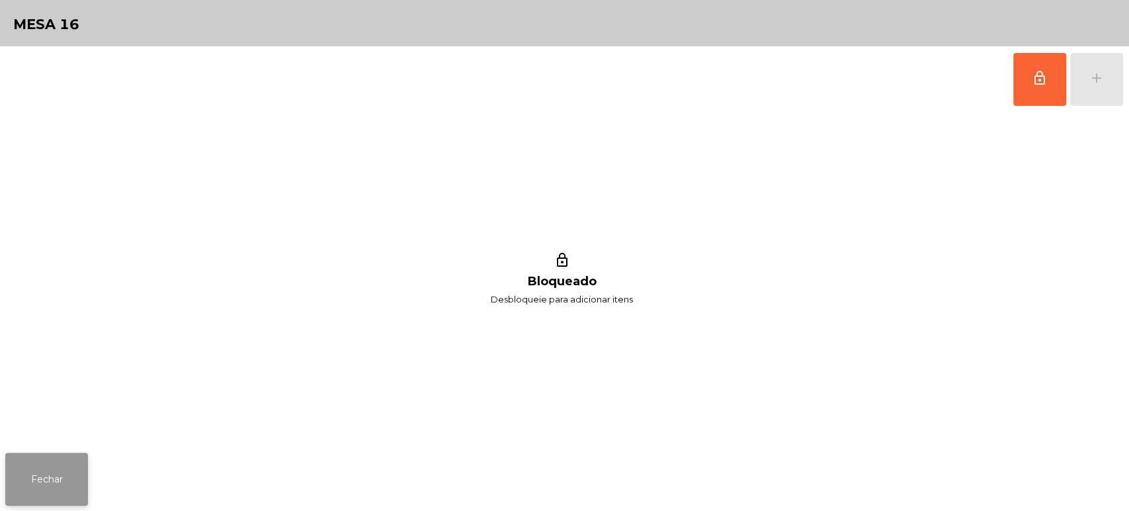
click at [65, 454] on button "Fechar" at bounding box center [46, 478] width 83 height 53
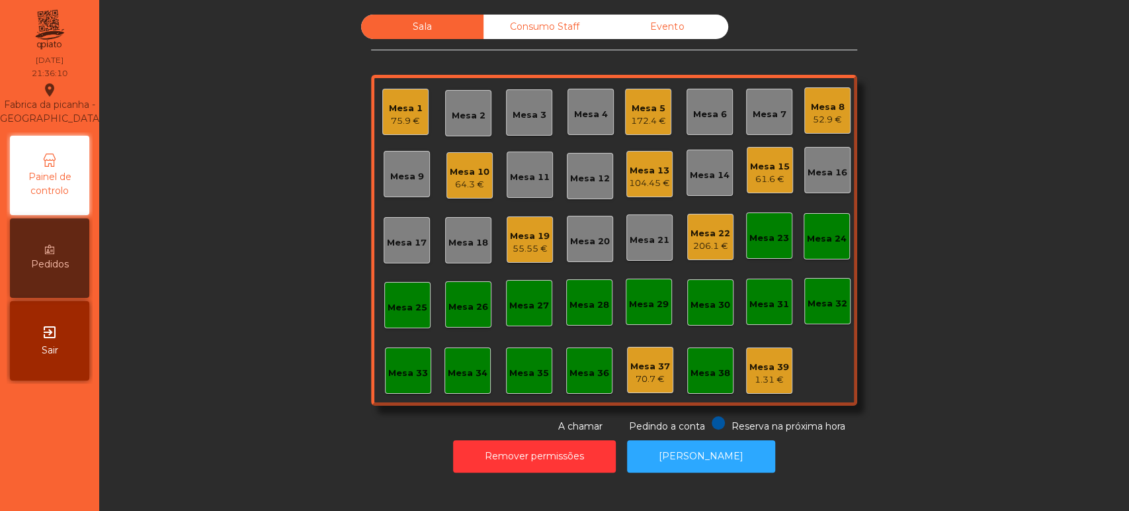
click at [757, 175] on div "61.6 €" at bounding box center [770, 179] width 40 height 13
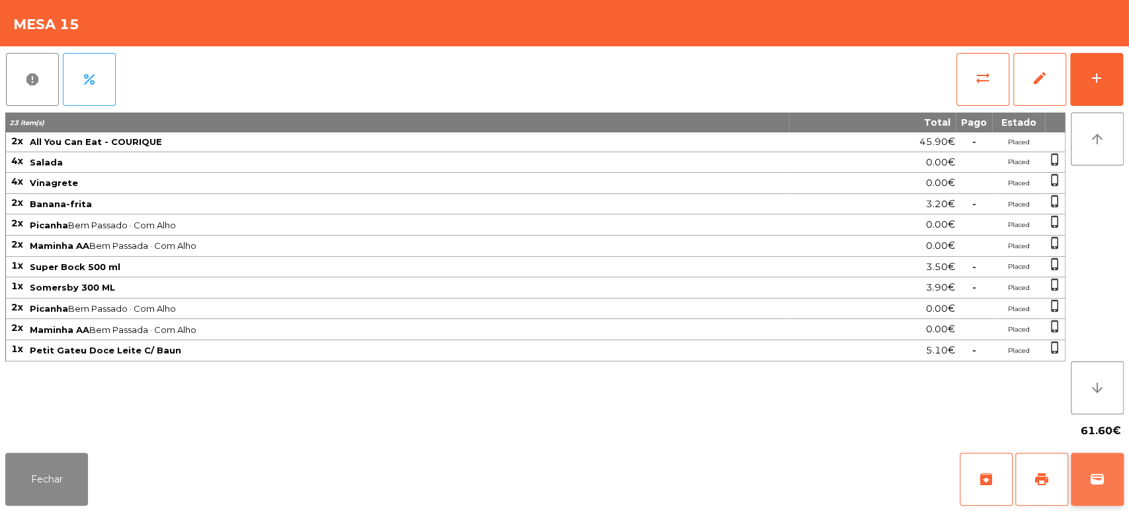
click at [1104, 481] on span "wallet" at bounding box center [1097, 479] width 16 height 16
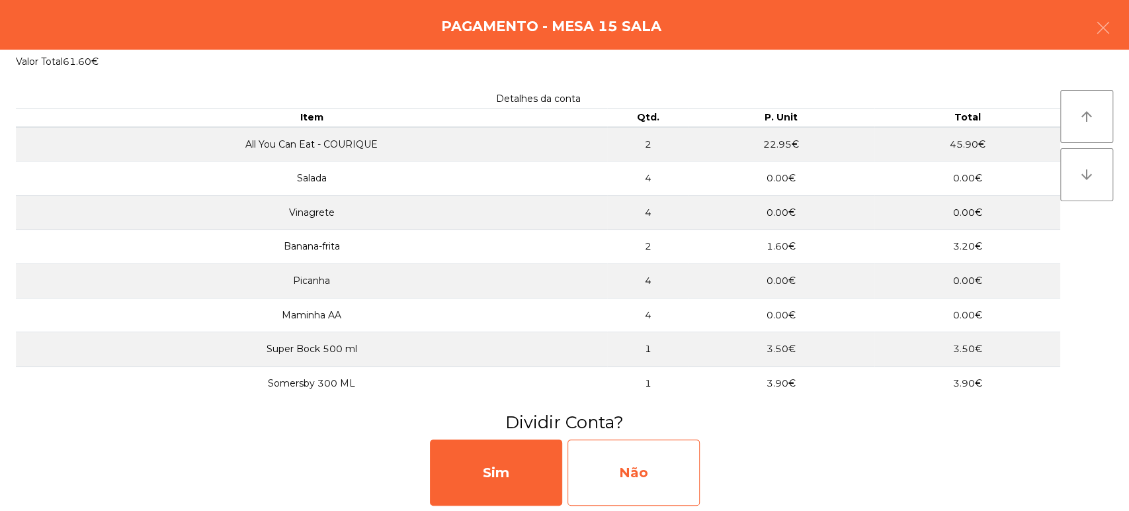
click at [694, 472] on div "Não" at bounding box center [633, 472] width 132 height 66
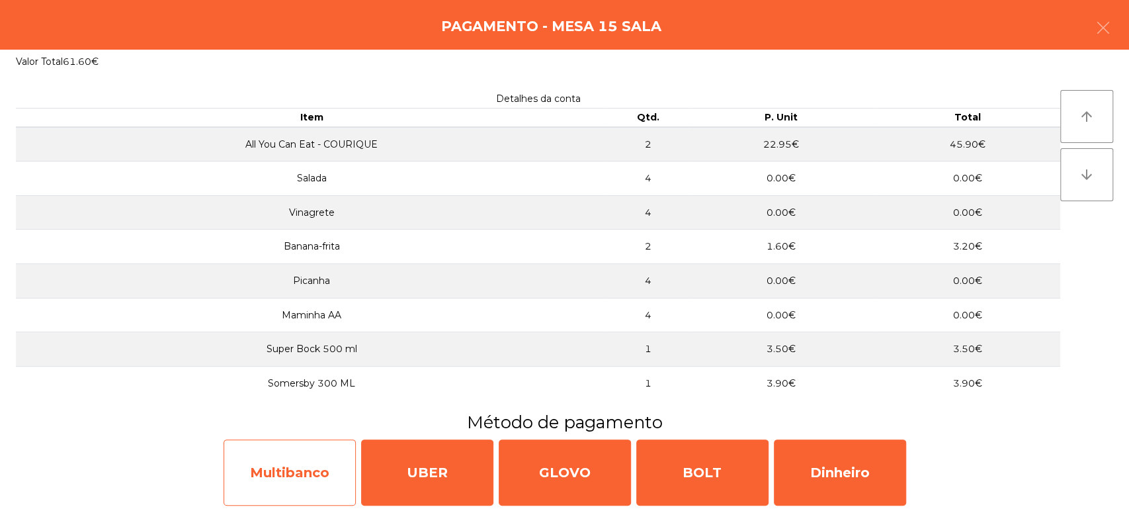
click at [319, 480] on div "Multibanco" at bounding box center [290, 472] width 132 height 66
select select "**"
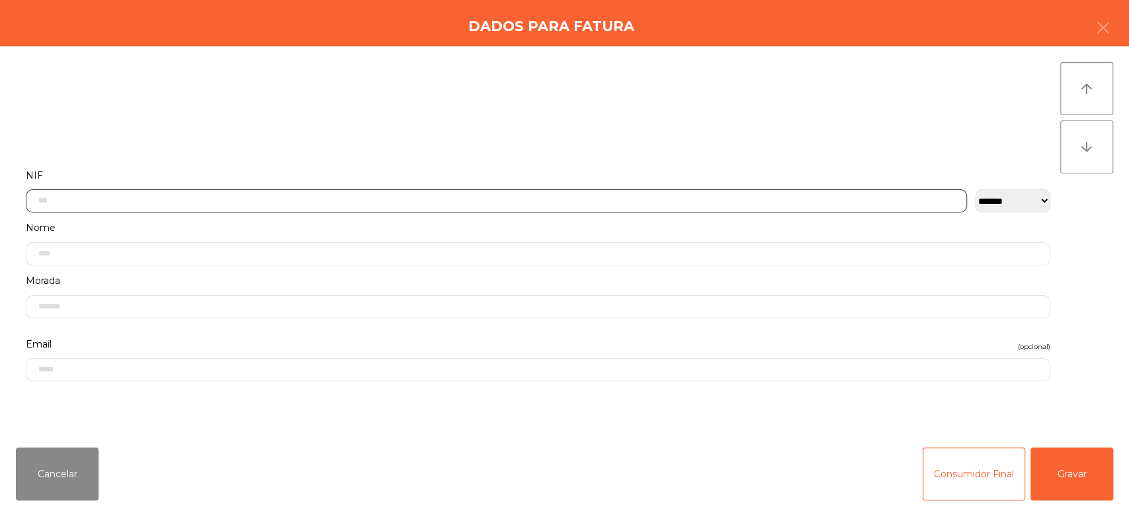
click at [212, 204] on input "text" at bounding box center [496, 200] width 941 height 23
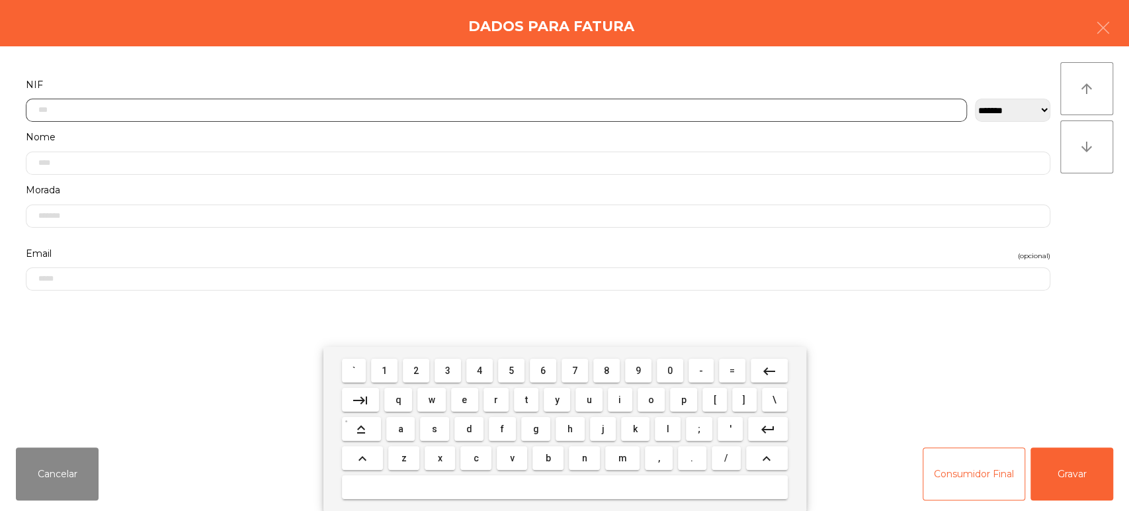
scroll to position [103, 0]
click at [416, 371] on span "2" at bounding box center [415, 370] width 5 height 11
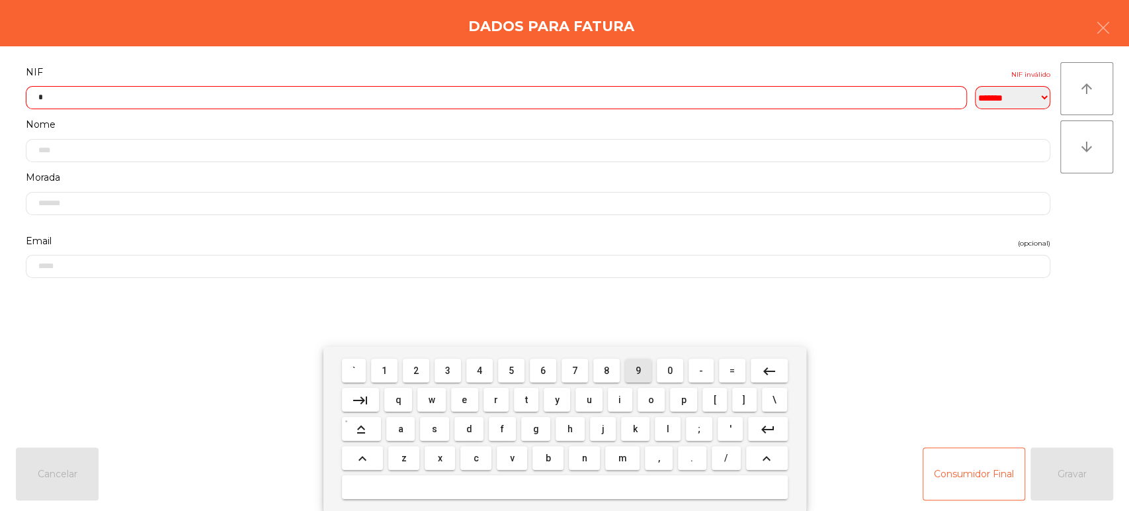
click at [638, 370] on span "9" at bounding box center [638, 370] width 5 height 11
click at [477, 371] on span "4" at bounding box center [479, 370] width 5 height 11
click at [448, 374] on span "3" at bounding box center [447, 370] width 5 height 11
click at [448, 370] on span "3" at bounding box center [447, 370] width 5 height 11
click at [478, 370] on span "4" at bounding box center [479, 370] width 5 height 11
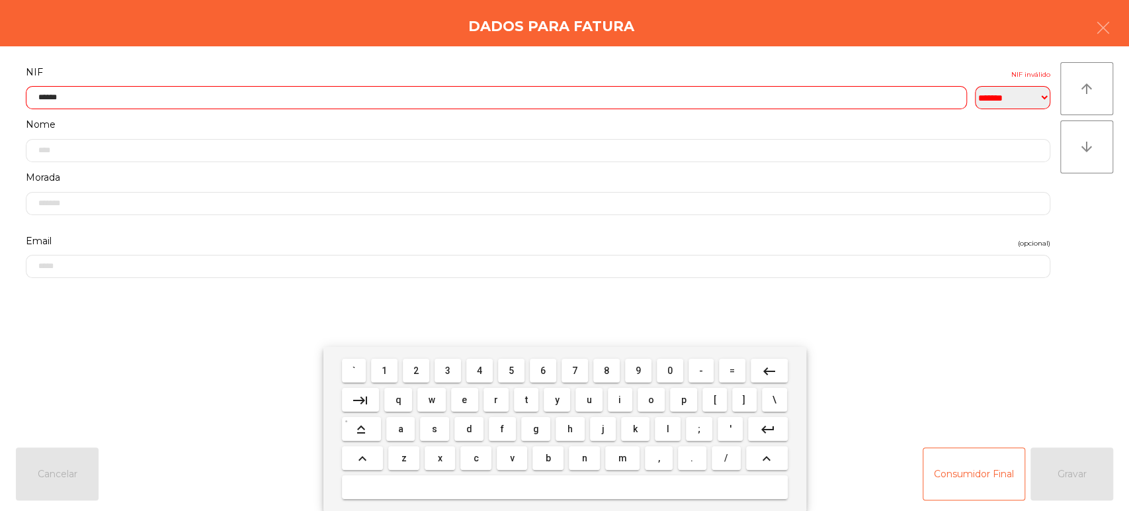
click at [563, 370] on button "7" at bounding box center [574, 370] width 26 height 24
click at [479, 370] on span "4" at bounding box center [479, 370] width 5 height 11
click at [416, 370] on span "2" at bounding box center [415, 370] width 5 height 11
type input "*********"
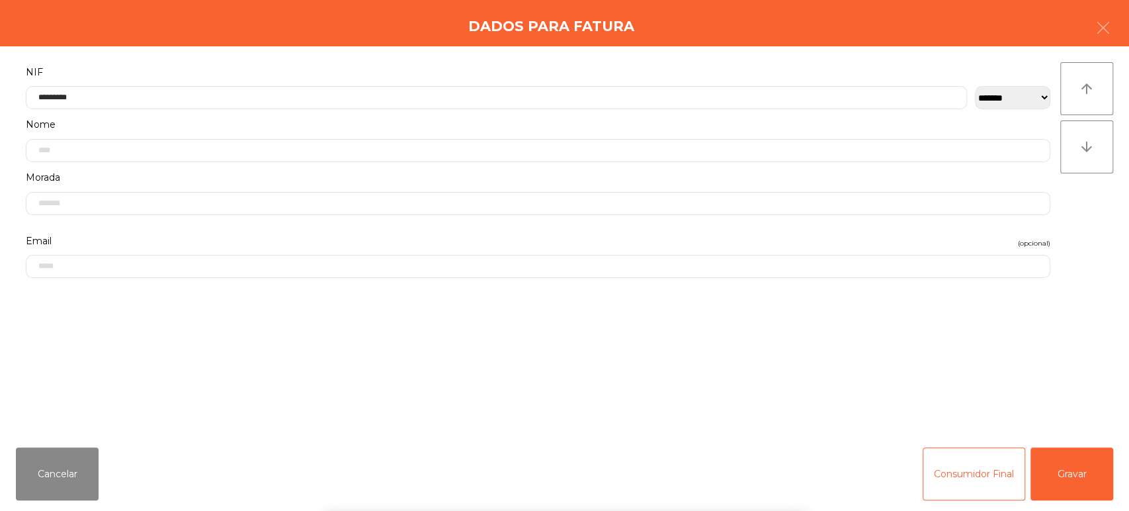
click at [356, 63] on label "NIF" at bounding box center [538, 72] width 1024 height 18
click at [1087, 471] on button "Gravar" at bounding box center [1071, 473] width 83 height 53
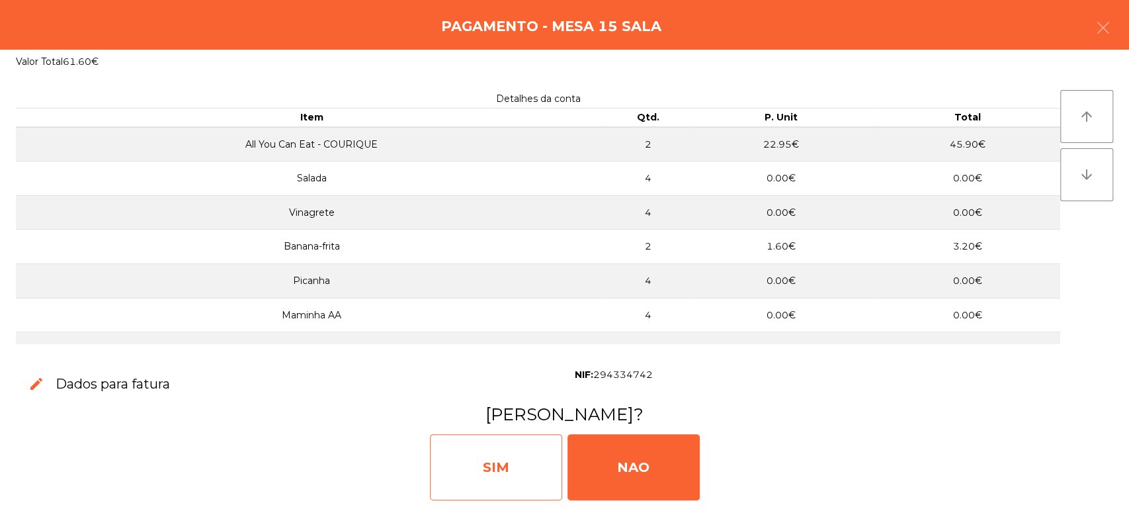
click at [534, 486] on div "SIM" at bounding box center [496, 467] width 132 height 66
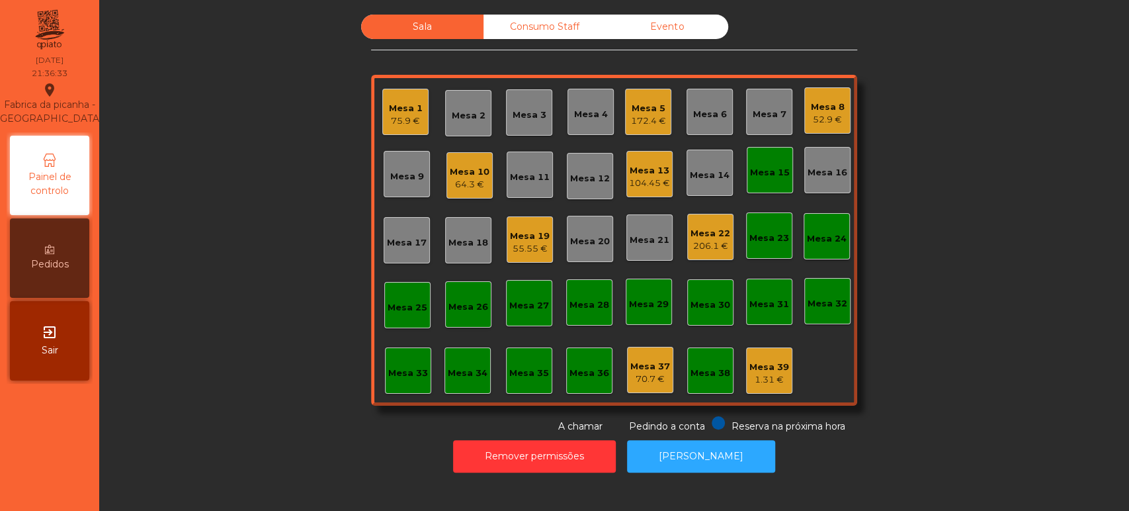
click at [753, 171] on div "Mesa 15" at bounding box center [770, 172] width 40 height 13
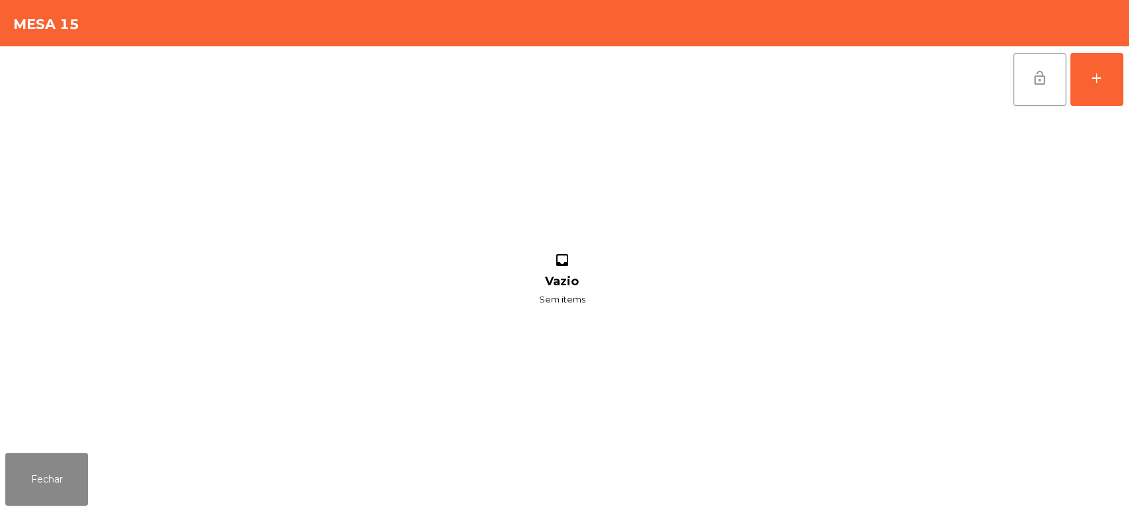
click at [1026, 87] on button "lock_open" at bounding box center [1039, 79] width 53 height 53
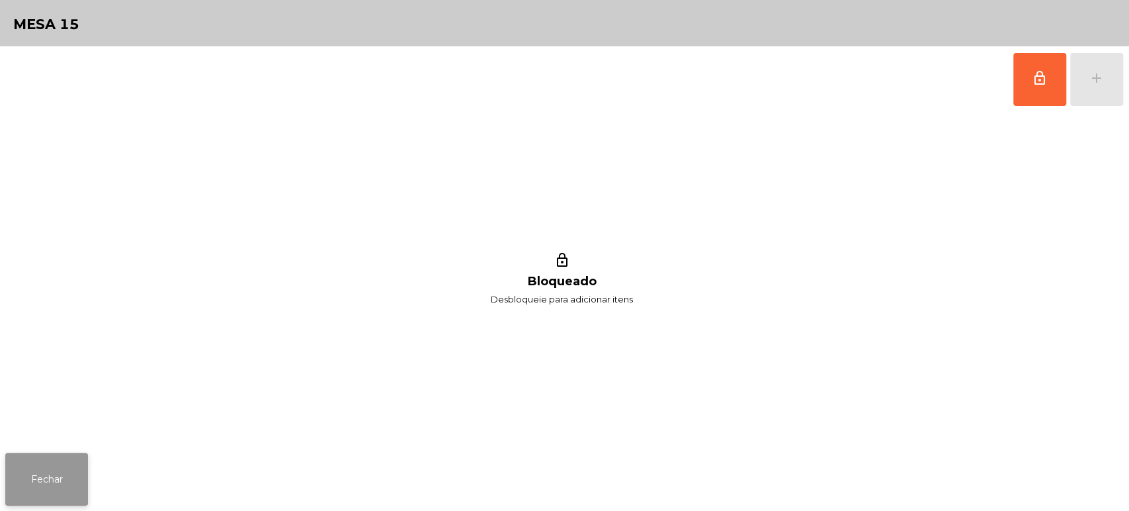
click at [70, 476] on button "Fechar" at bounding box center [46, 478] width 83 height 53
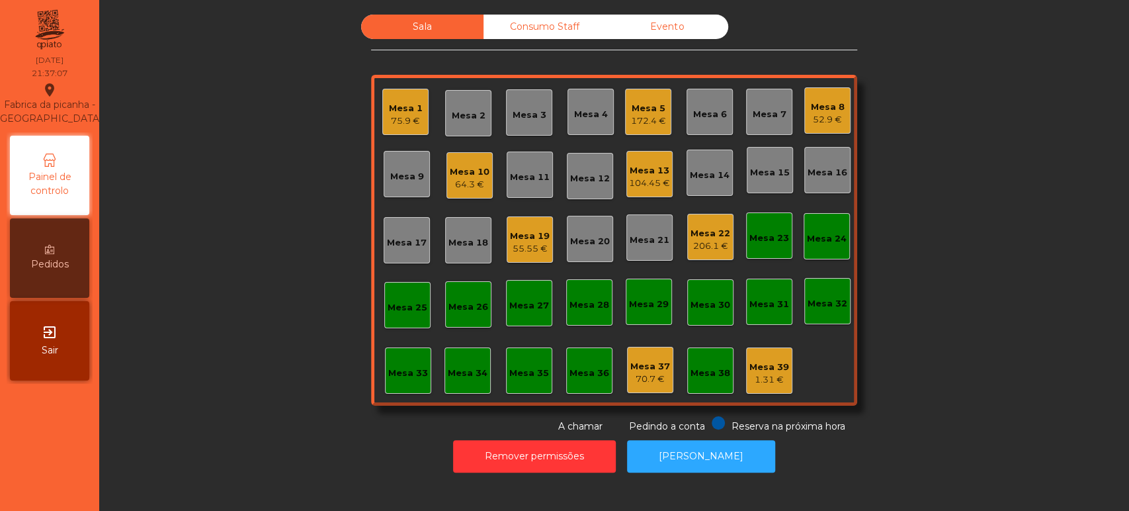
click at [598, 110] on div "Mesa 4" at bounding box center [591, 114] width 34 height 13
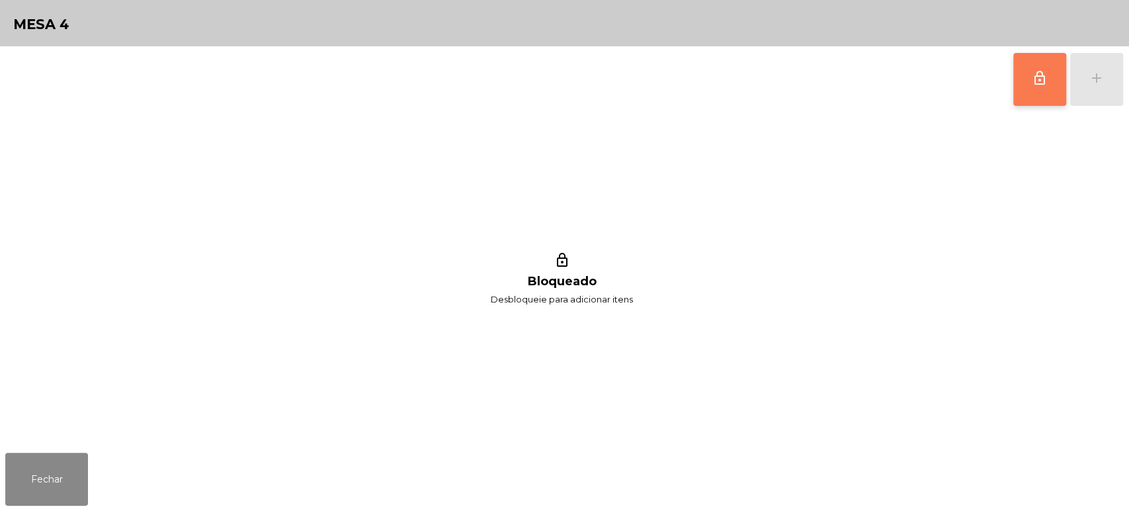
click at [1018, 77] on button "lock_outline" at bounding box center [1039, 79] width 53 height 53
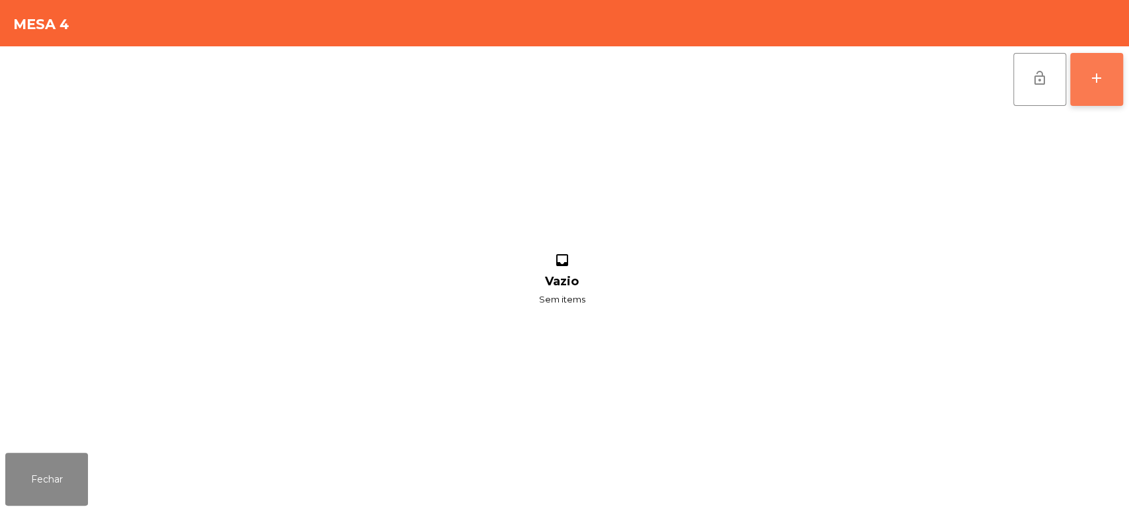
click at [1099, 78] on div "add" at bounding box center [1097, 78] width 16 height 16
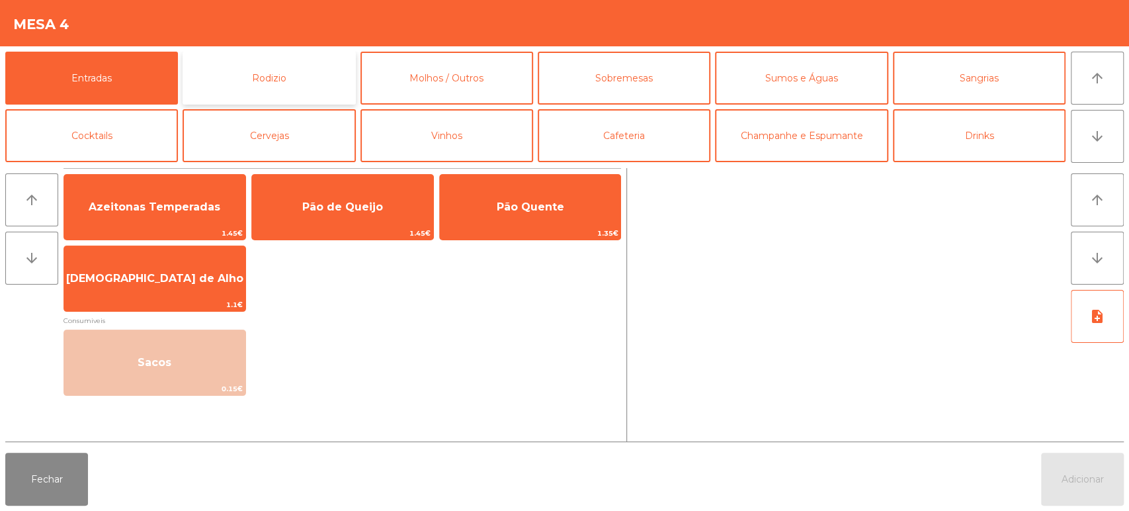
click at [235, 91] on button "Rodizio" at bounding box center [269, 78] width 173 height 53
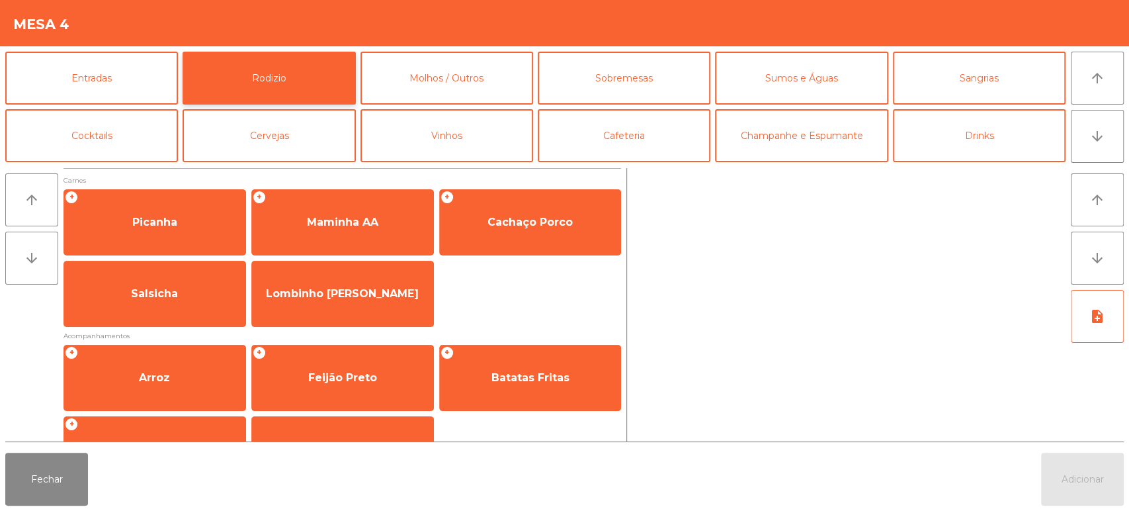
scroll to position [186, 0]
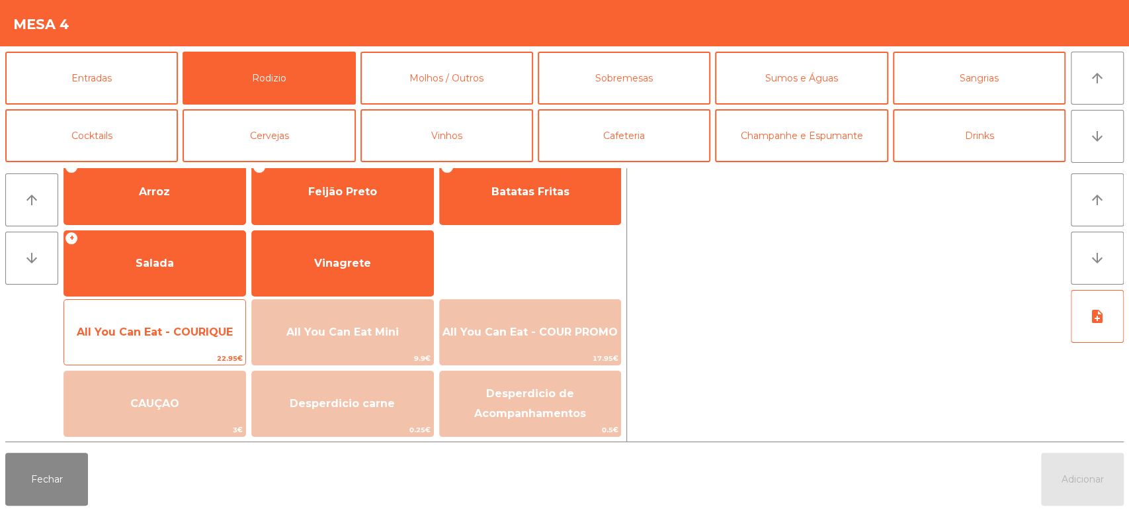
click at [181, 332] on span "All You Can Eat - COURIQUE" at bounding box center [155, 331] width 156 height 13
click at [180, 333] on span "All You Can Eat - COURIQUE" at bounding box center [155, 331] width 156 height 13
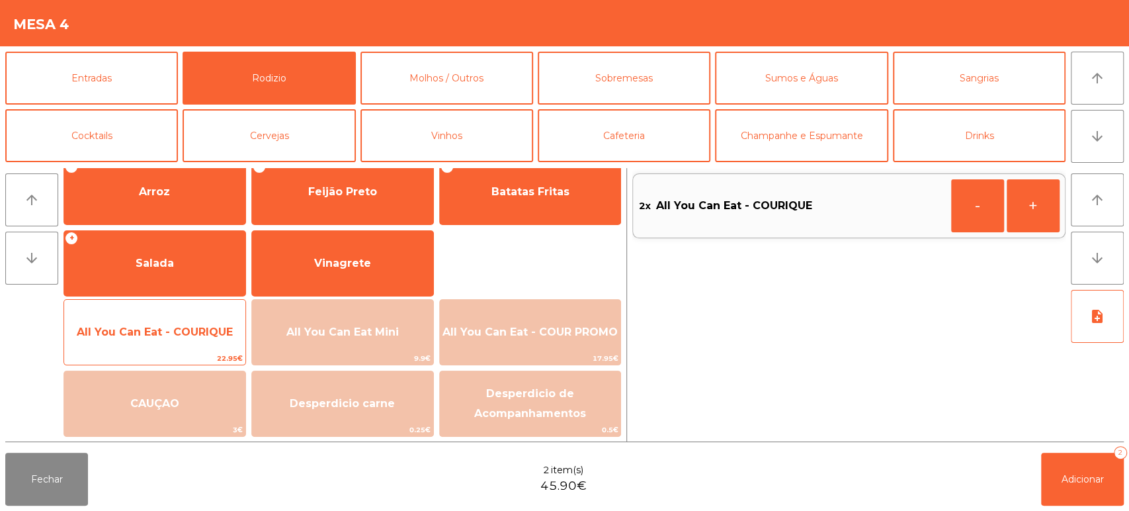
click at [177, 333] on span "All You Can Eat - COURIQUE" at bounding box center [155, 331] width 156 height 13
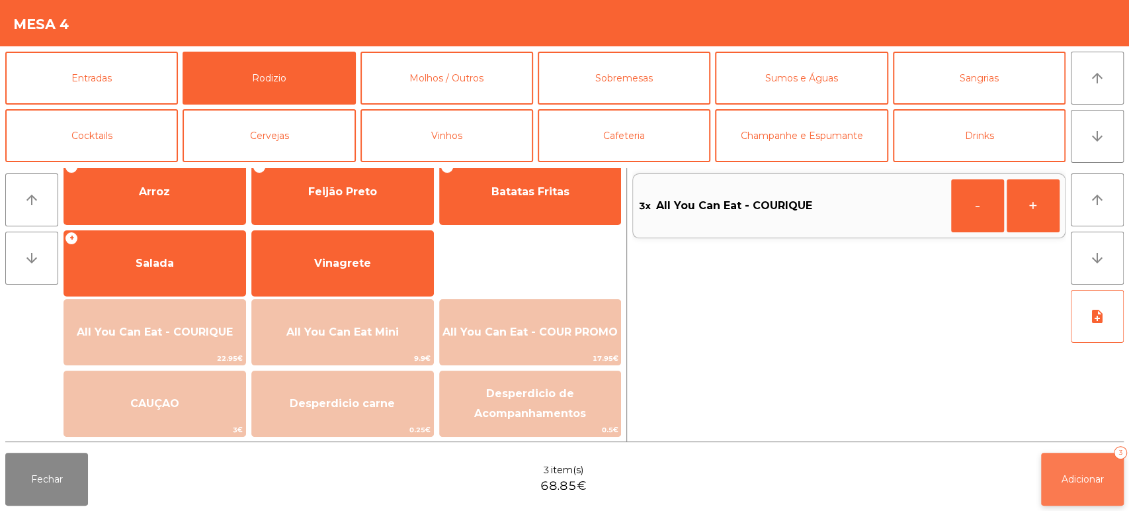
click at [1051, 464] on button "Adicionar 3" at bounding box center [1082, 478] width 83 height 53
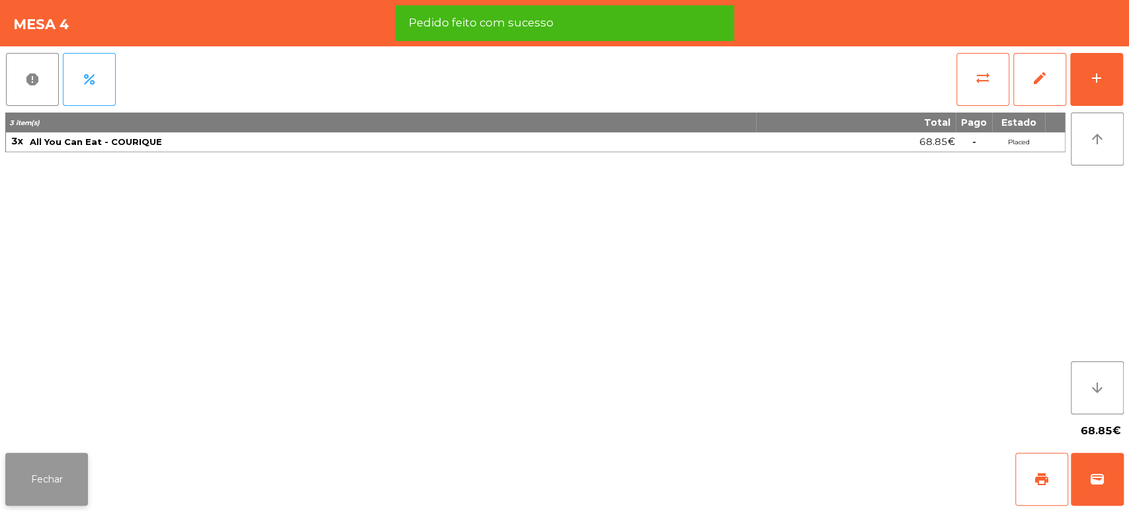
click at [44, 490] on button "Fechar" at bounding box center [46, 478] width 83 height 53
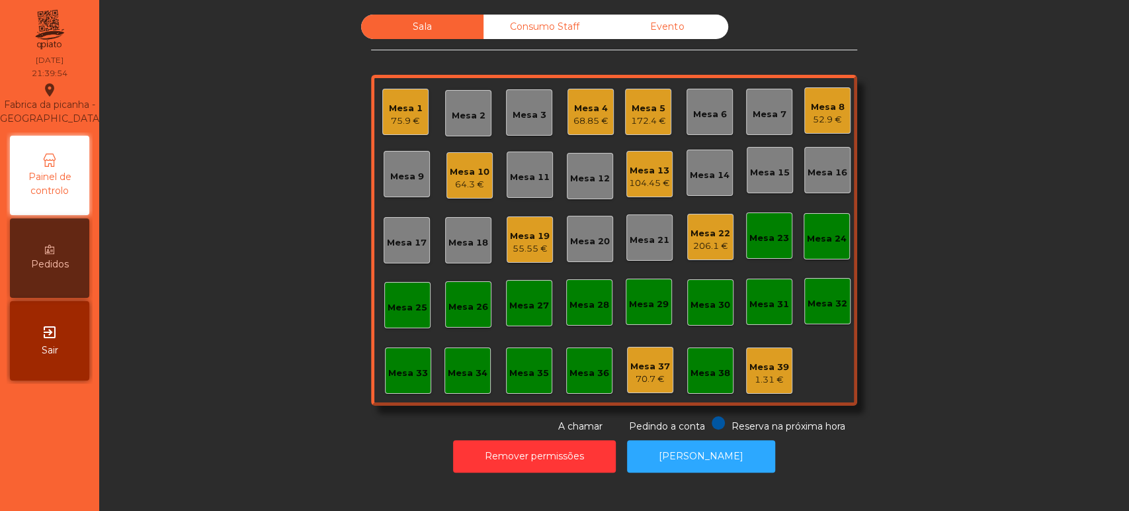
click at [392, 75] on div "Mesa 1 75.9 € Mesa 2 Mesa 3 Mesa 4 68.85 € Mesa 5 172.4 € Mesa 6 Mesa 7 Mesa 8 …" at bounding box center [614, 240] width 486 height 331
click at [389, 119] on div "75.9 €" at bounding box center [406, 120] width 34 height 13
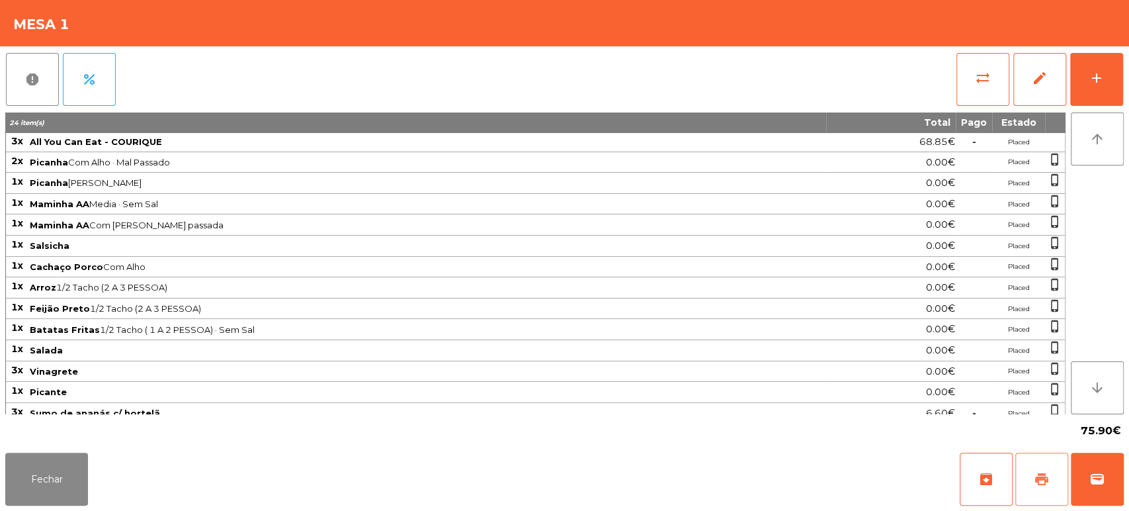
click at [1026, 477] on button "print" at bounding box center [1041, 478] width 53 height 53
click at [40, 455] on button "Fechar" at bounding box center [46, 478] width 83 height 53
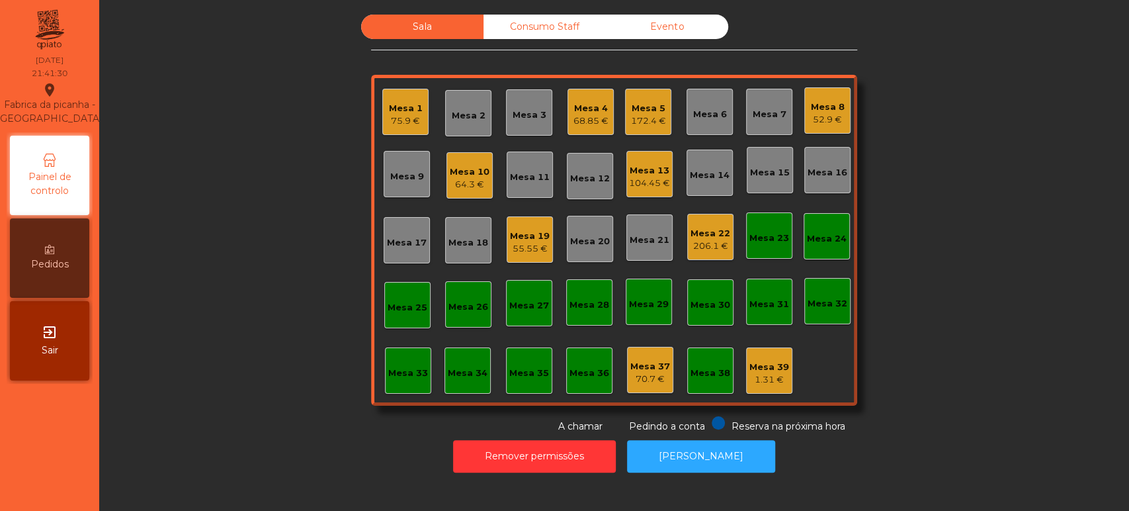
click at [392, 95] on div "Mesa 1 75.9 €" at bounding box center [405, 112] width 46 height 46
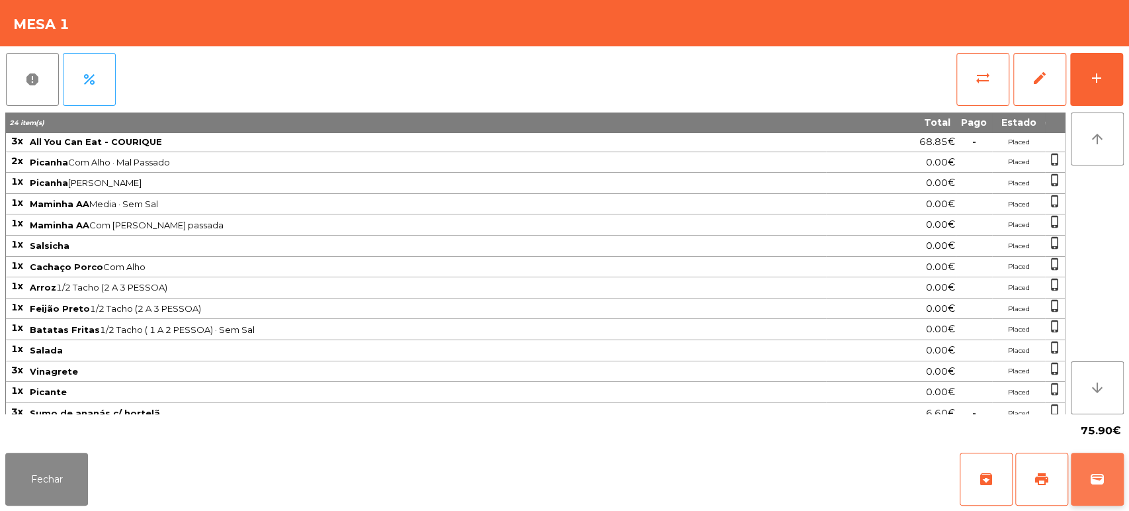
click at [1095, 468] on button "wallet" at bounding box center [1097, 478] width 53 height 53
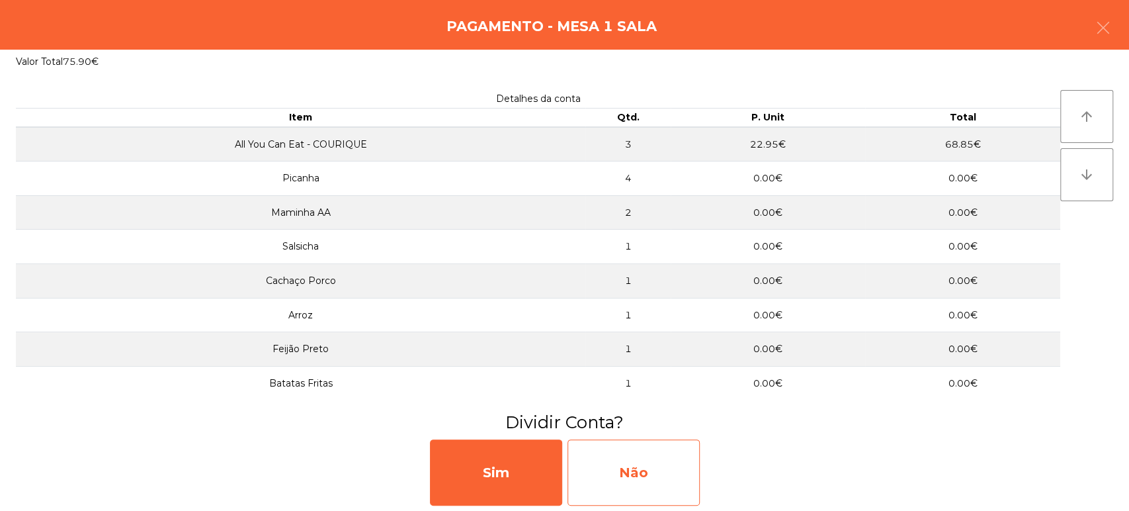
click at [619, 483] on div "Não" at bounding box center [633, 472] width 132 height 66
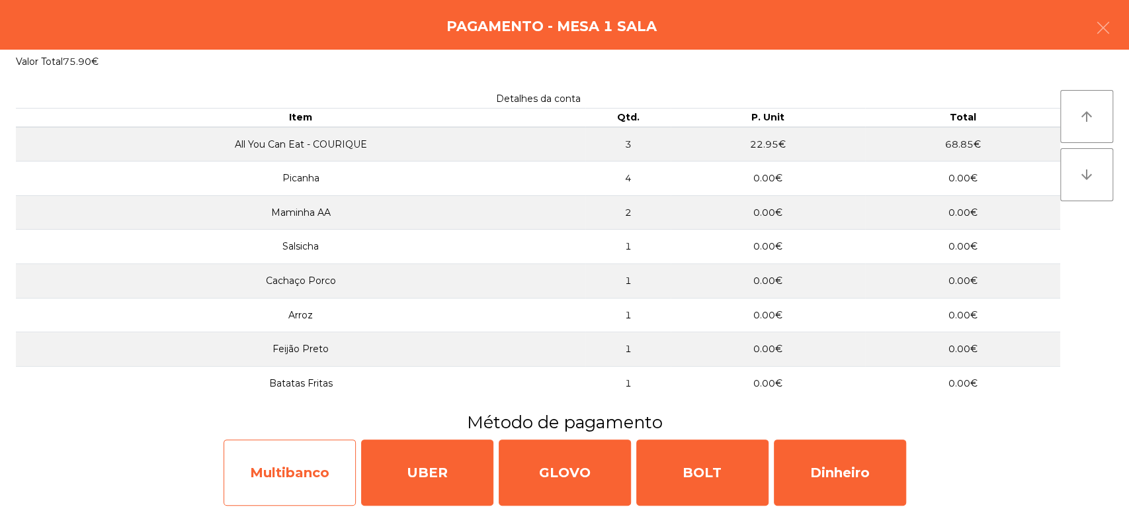
click at [311, 483] on div "Multibanco" at bounding box center [290, 472] width 132 height 66
select select "**"
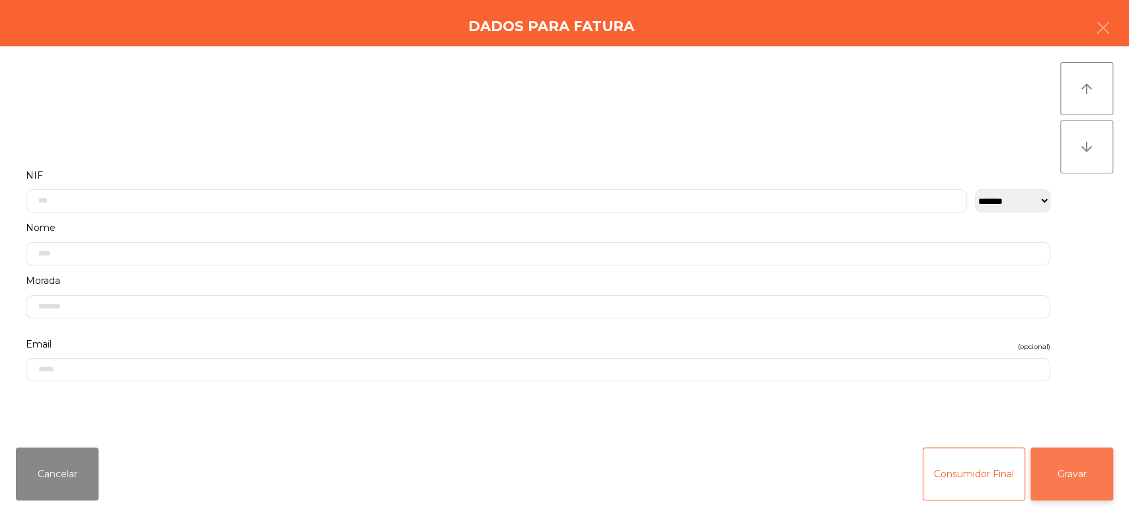
click at [1079, 479] on button "Gravar" at bounding box center [1071, 473] width 83 height 53
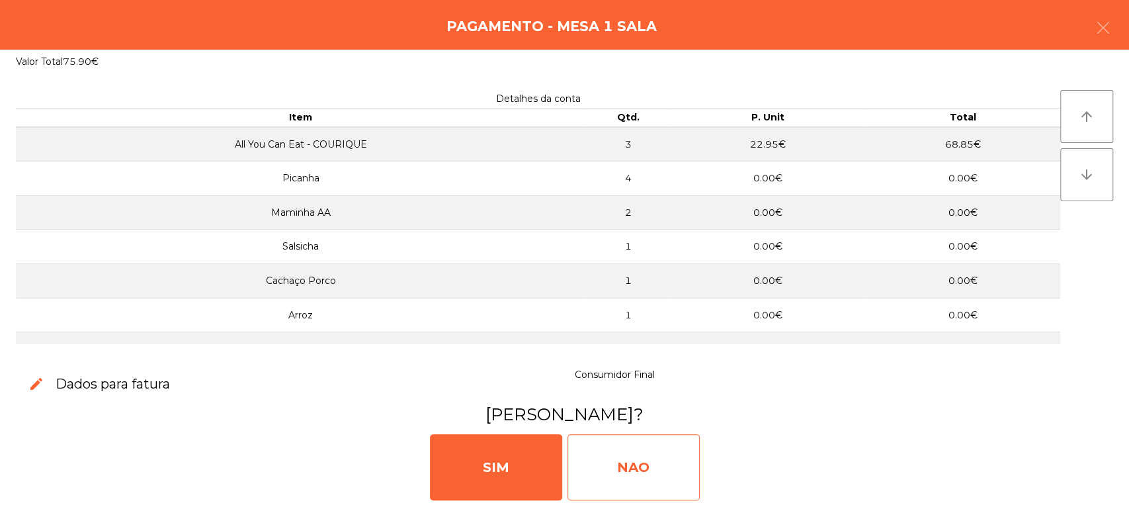
click at [640, 439] on div "NAO" at bounding box center [633, 467] width 132 height 66
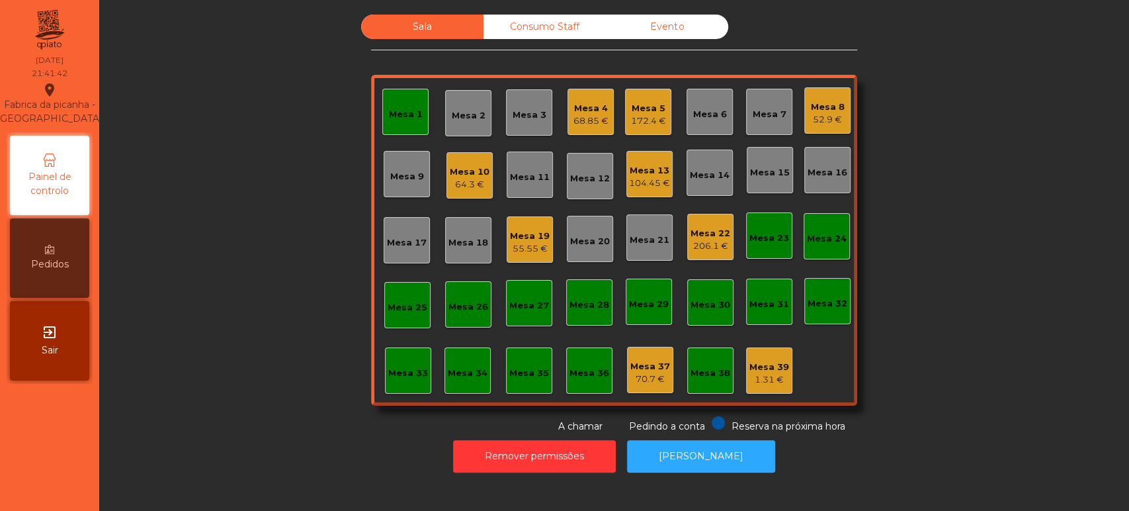
click at [401, 110] on div "Mesa 1" at bounding box center [406, 114] width 34 height 13
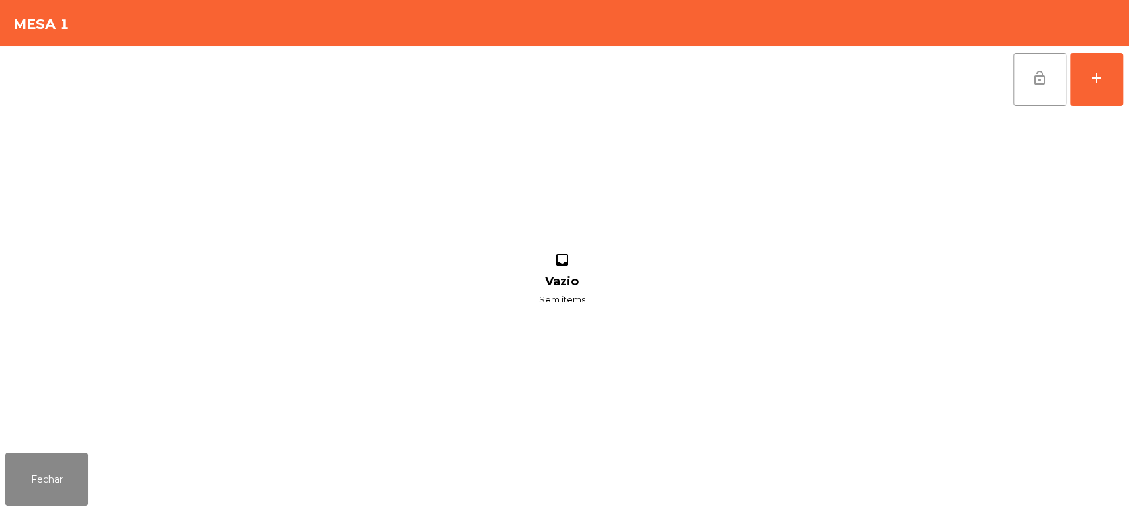
click at [1039, 72] on span "lock_open" at bounding box center [1040, 78] width 16 height 16
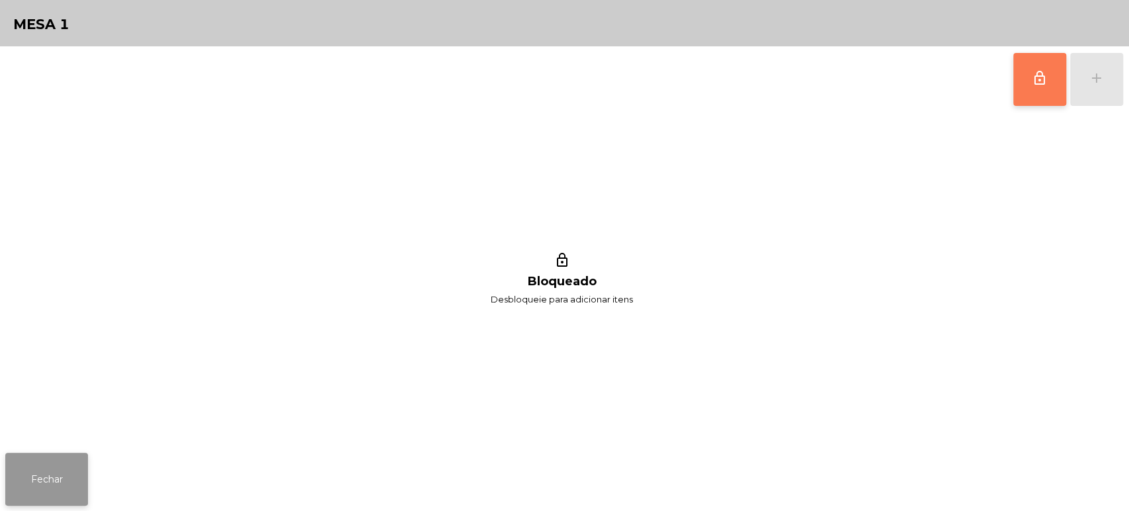
click at [46, 478] on button "Fechar" at bounding box center [46, 478] width 83 height 53
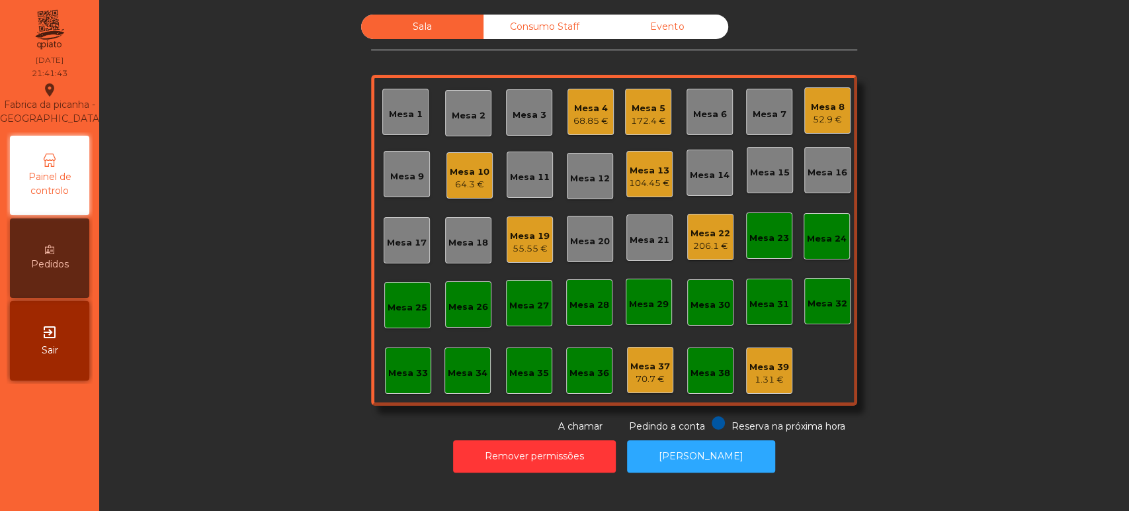
click at [206, 255] on div "Sala Consumo Staff Evento Mesa 1 Mesa 2 Mesa 3 Mesa 4 68.85 € [GEOGRAPHIC_DATA]…" at bounding box center [614, 224] width 994 height 419
click at [665, 116] on div "Mesa 5 172.4 €" at bounding box center [648, 112] width 46 height 46
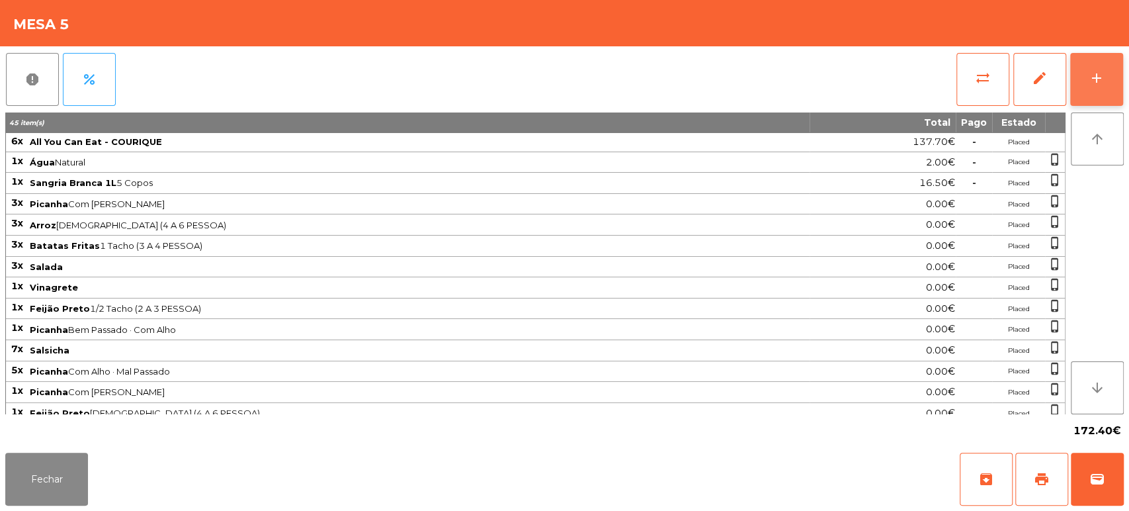
click at [1118, 79] on button "add" at bounding box center [1096, 79] width 53 height 53
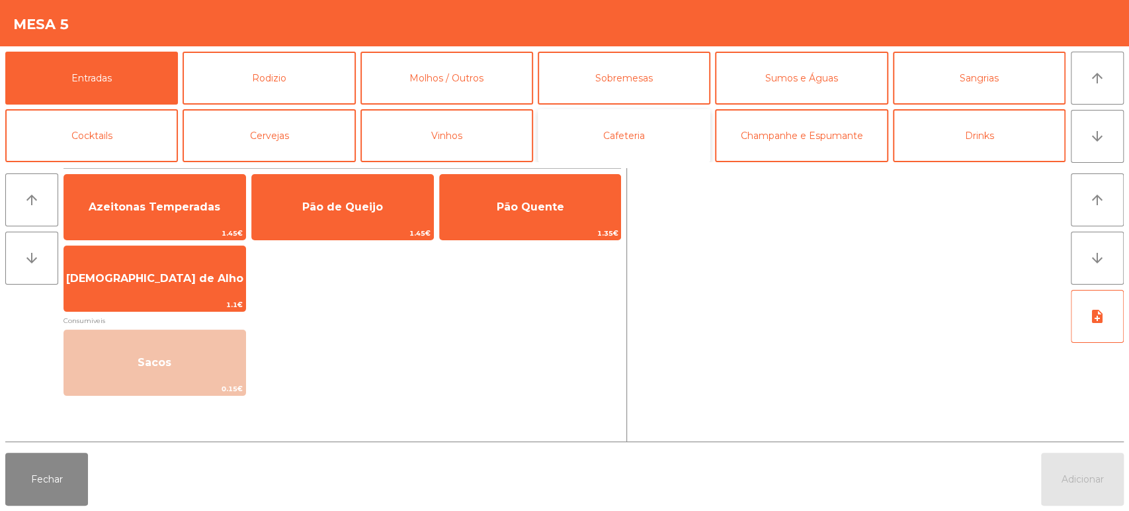
click at [614, 135] on button "Cafeteria" at bounding box center [624, 135] width 173 height 53
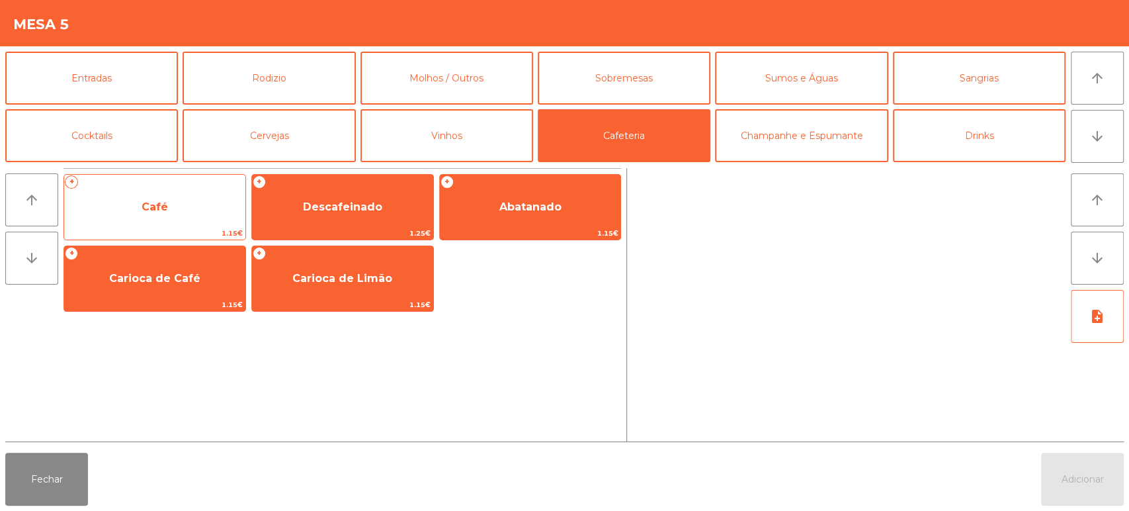
click at [194, 227] on span "1.15€" at bounding box center [154, 233] width 181 height 13
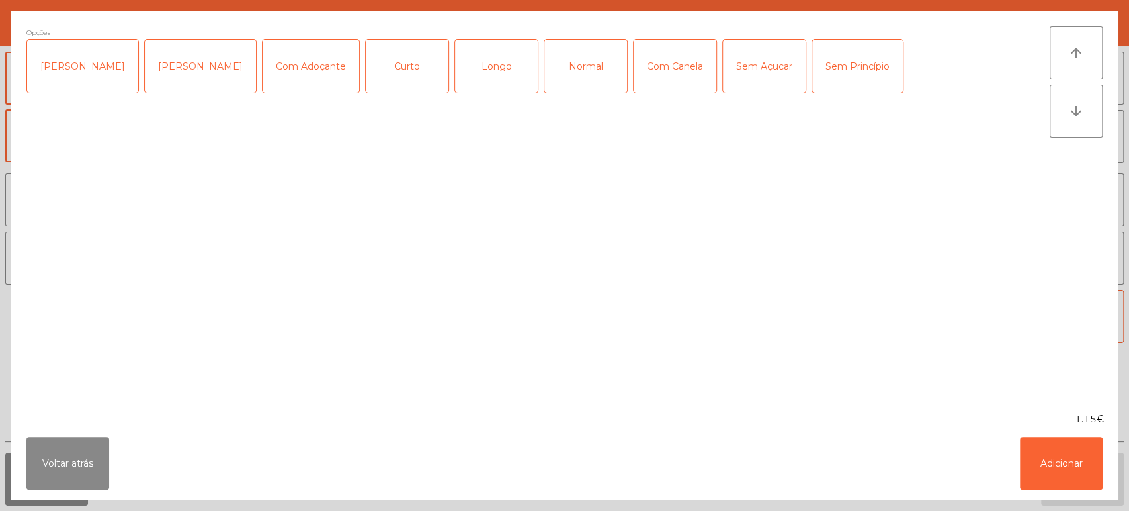
click at [573, 60] on div "Normal" at bounding box center [585, 66] width 83 height 53
click at [1066, 456] on button "Adicionar" at bounding box center [1061, 462] width 83 height 53
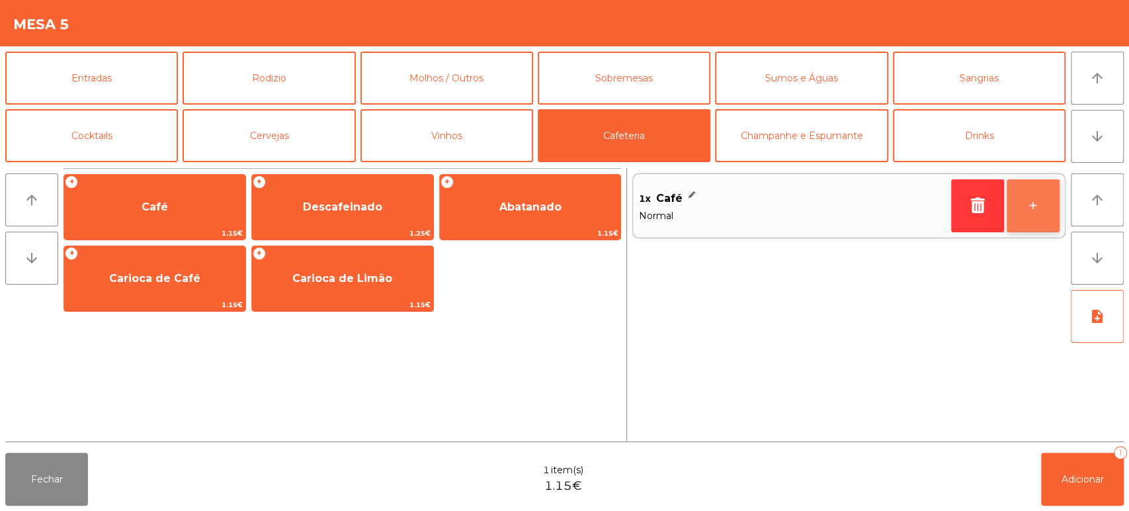
click at [1028, 225] on button "+" at bounding box center [1033, 205] width 53 height 53
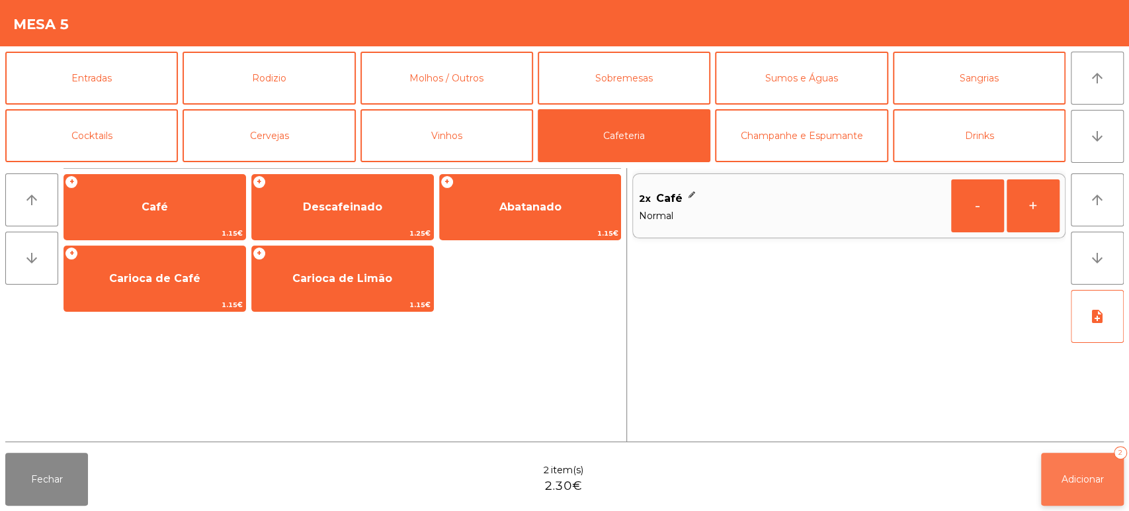
click at [1089, 483] on span "Adicionar" at bounding box center [1082, 479] width 42 height 12
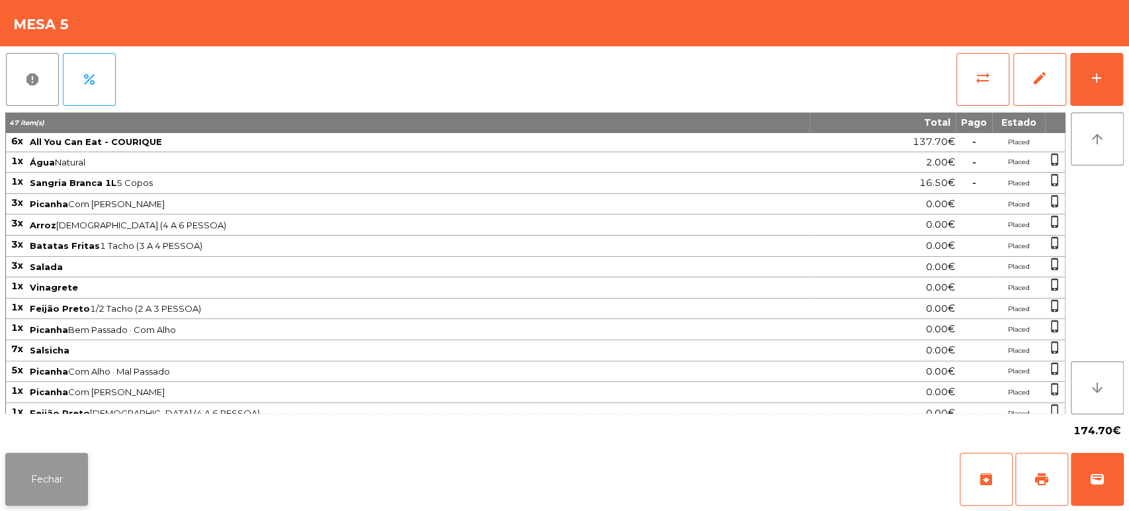
click at [74, 456] on button "Fechar" at bounding box center [46, 478] width 83 height 53
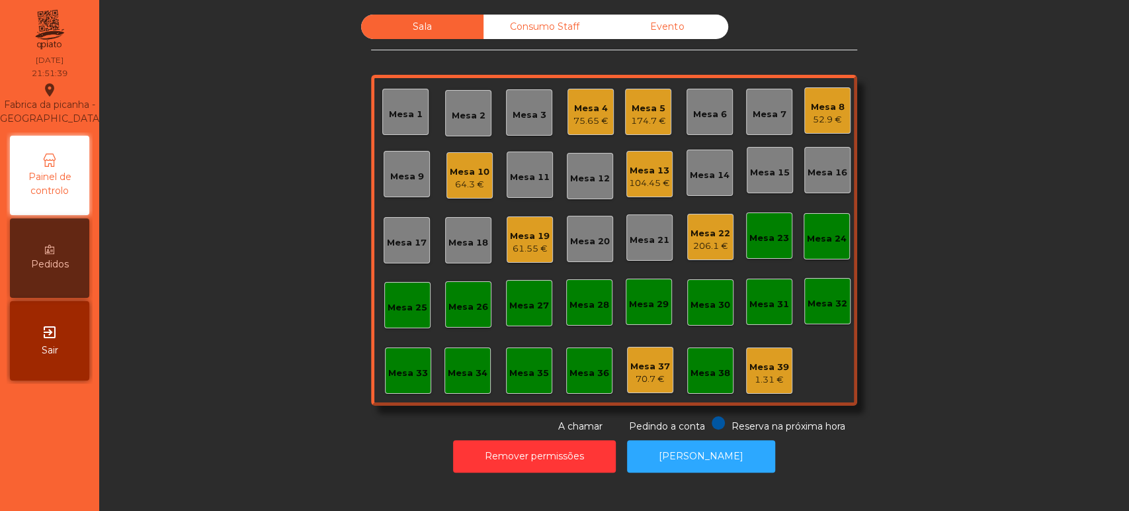
click at [639, 181] on div "104.45 €" at bounding box center [649, 183] width 41 height 13
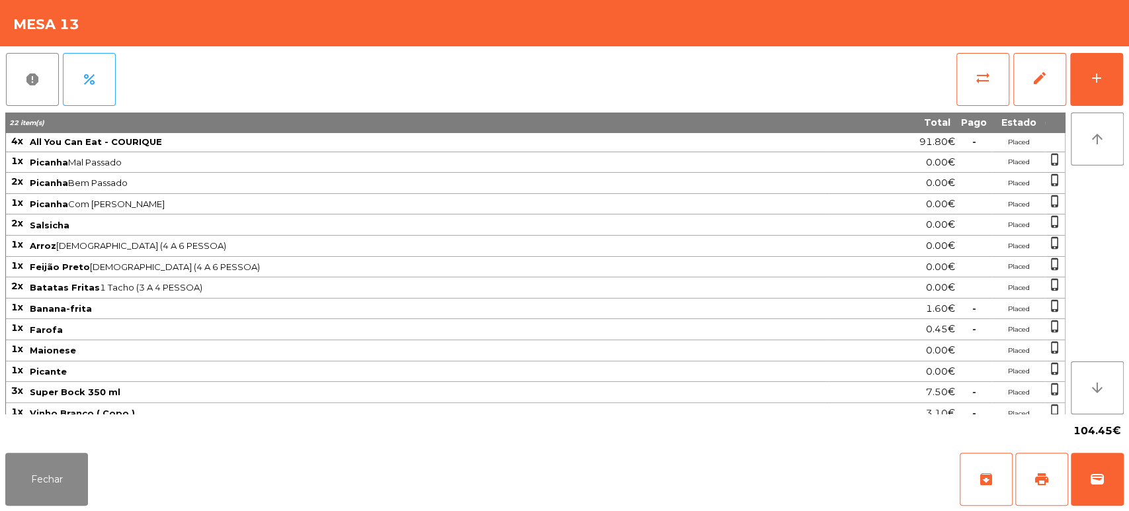
scroll to position [5, 0]
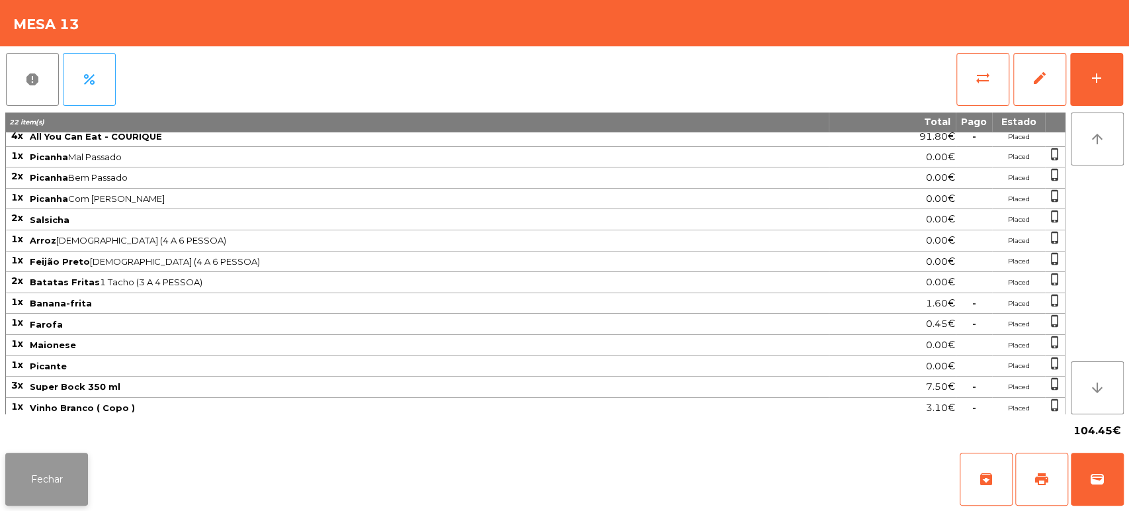
click at [76, 455] on button "Fechar" at bounding box center [46, 478] width 83 height 53
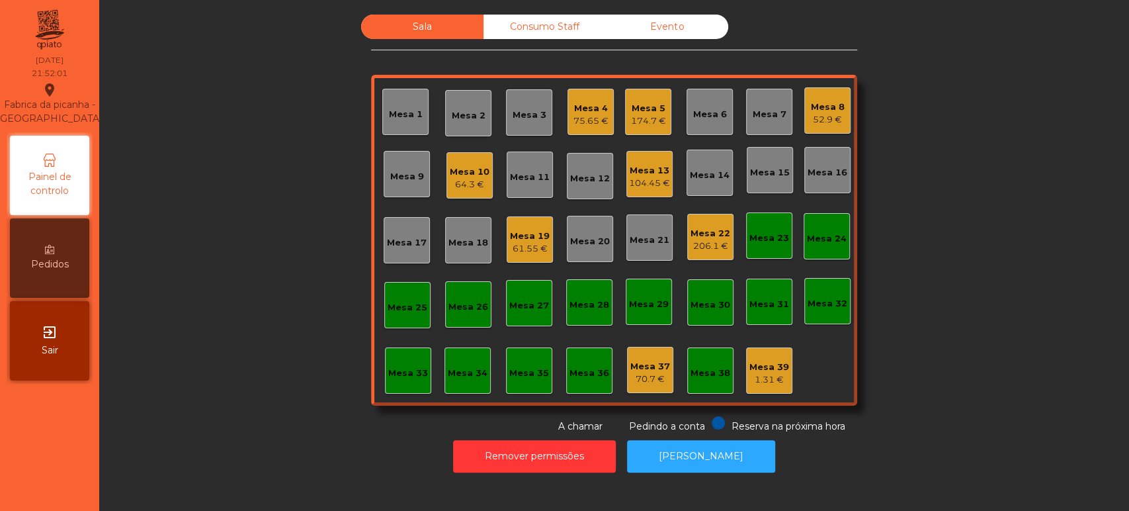
click at [651, 118] on div "174.7 €" at bounding box center [648, 120] width 35 height 13
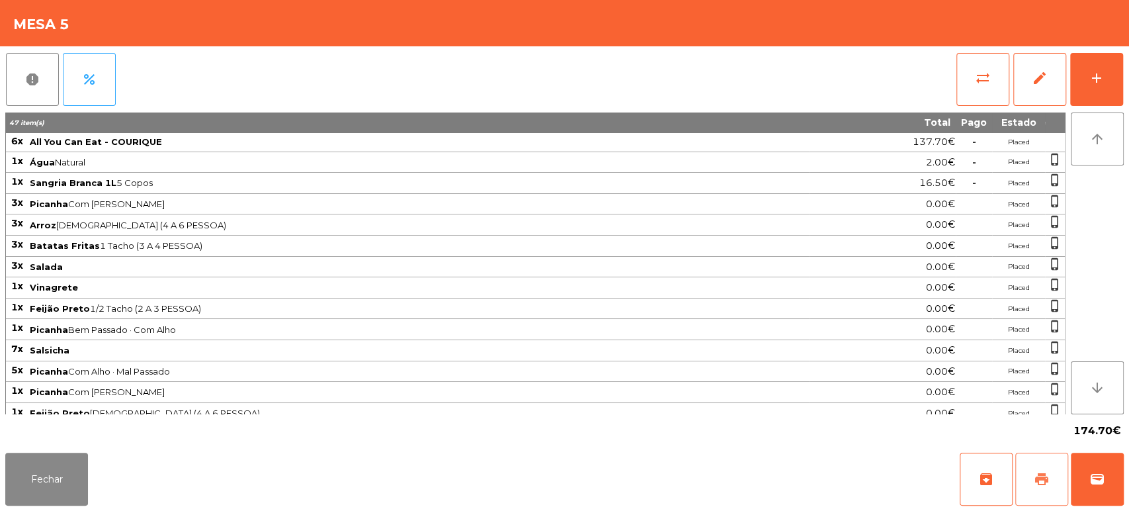
click at [1037, 481] on span "print" at bounding box center [1042, 479] width 16 height 16
click at [51, 474] on button "Fechar" at bounding box center [46, 478] width 83 height 53
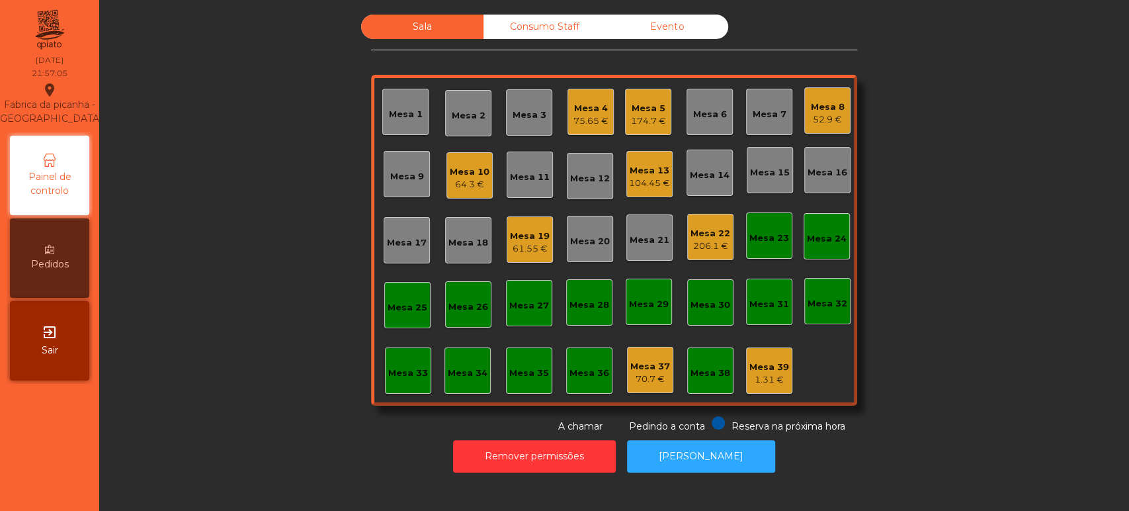
click at [638, 118] on div "174.7 €" at bounding box center [648, 120] width 35 height 13
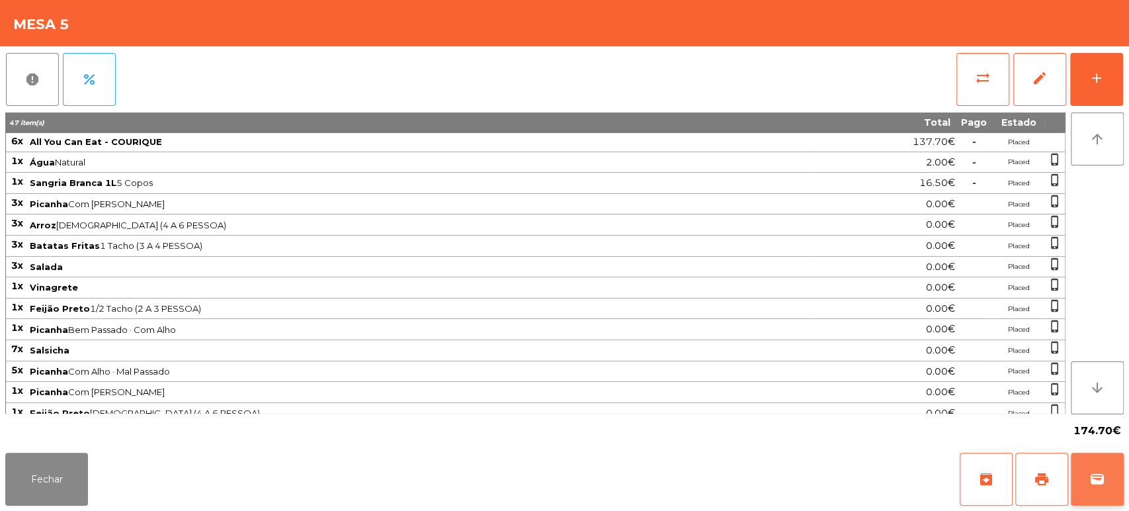
click at [1095, 472] on span "wallet" at bounding box center [1097, 479] width 16 height 16
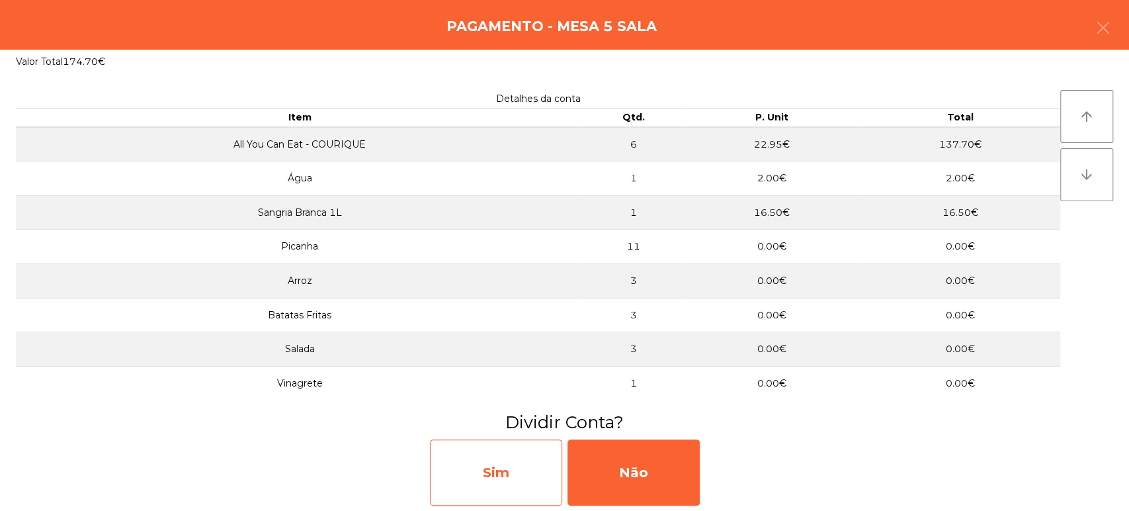
click at [512, 472] on div "Sim" at bounding box center [496, 472] width 132 height 66
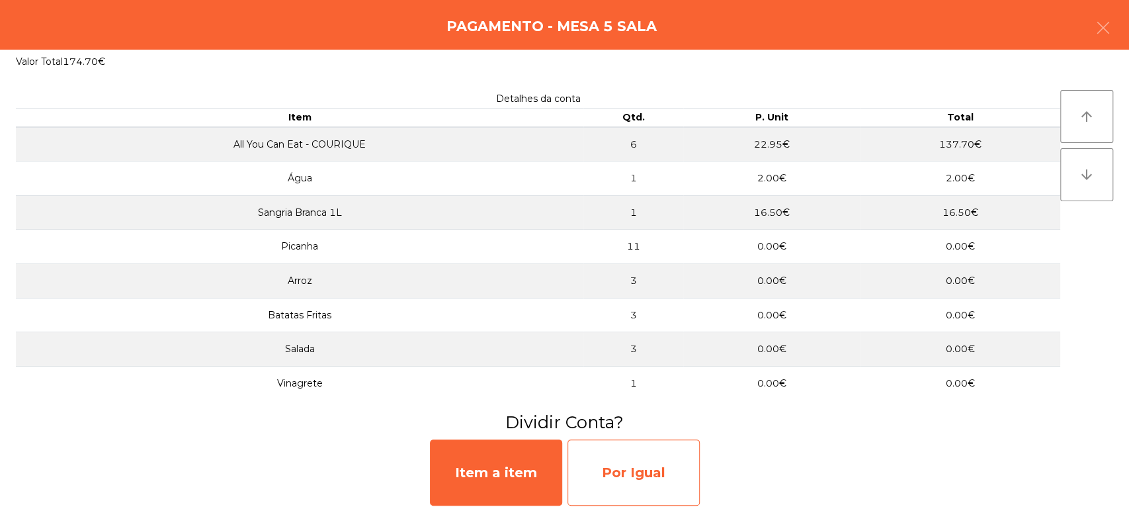
click at [647, 458] on div "Por Igual" at bounding box center [633, 472] width 132 height 66
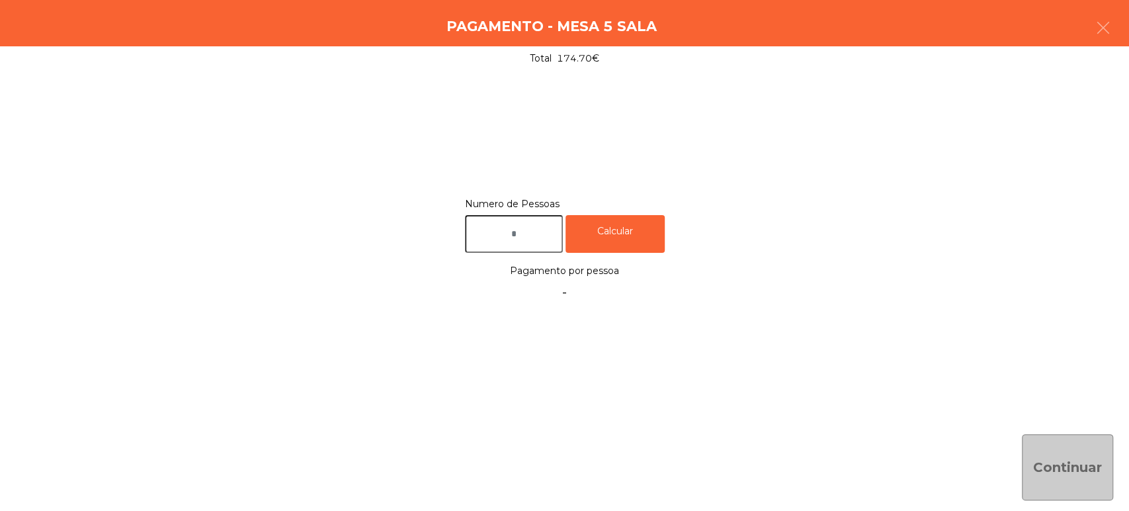
click at [542, 232] on input "text" at bounding box center [514, 234] width 98 height 38
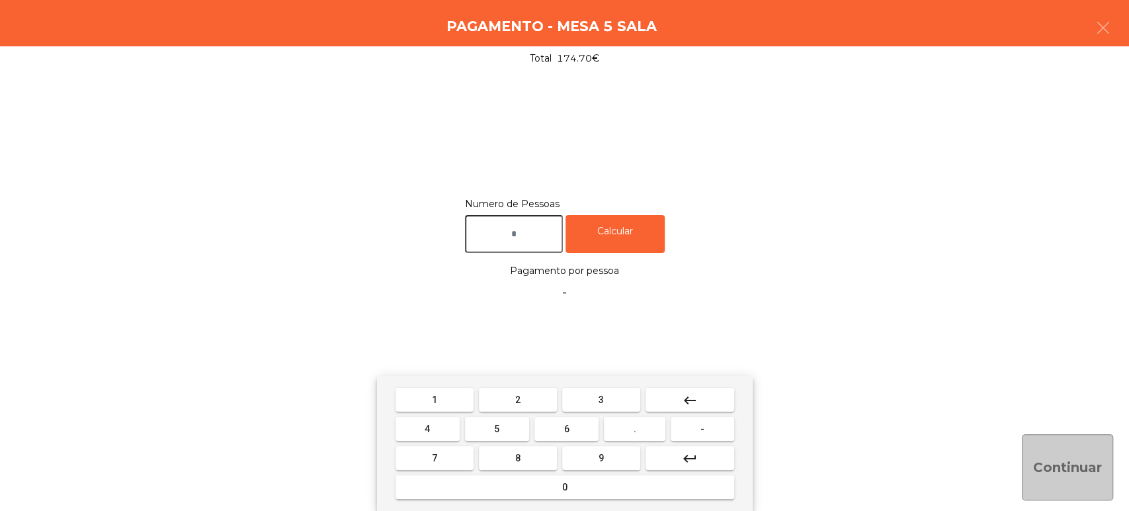
click at [508, 427] on button "5" at bounding box center [497, 429] width 64 height 24
type input "*"
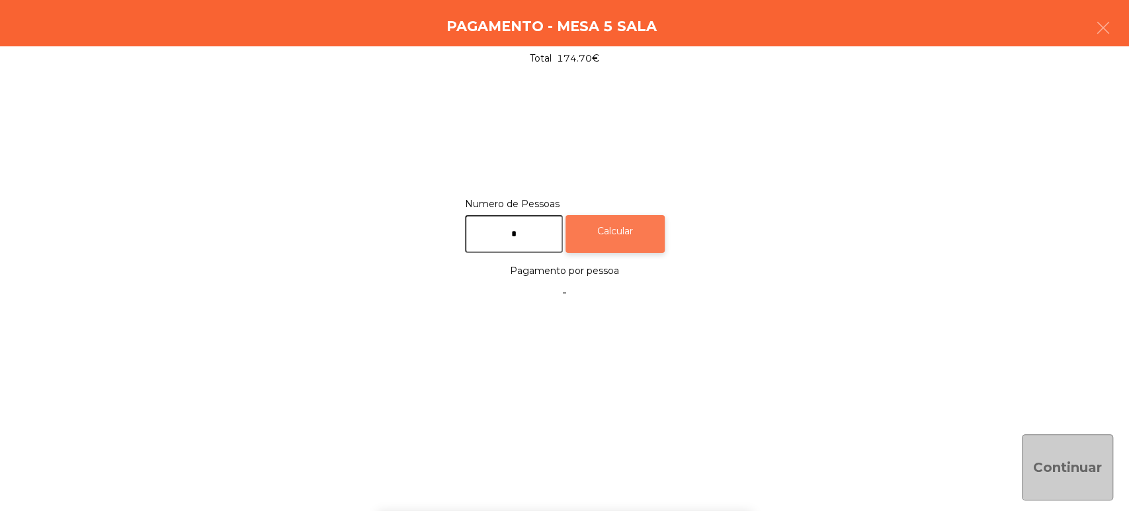
click at [648, 240] on div "Calcular" at bounding box center [614, 234] width 99 height 38
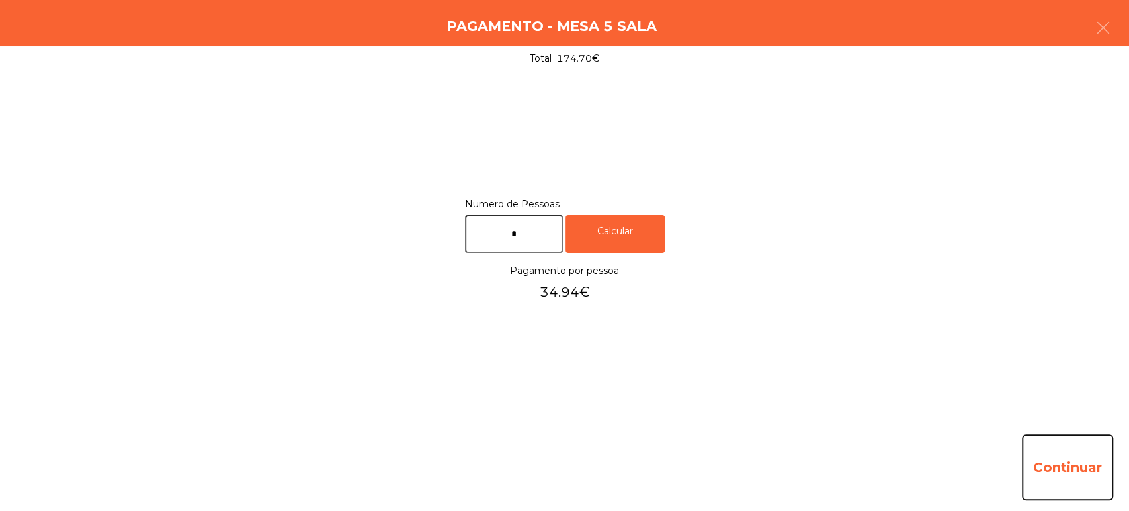
click at [1086, 480] on button "Continuar" at bounding box center [1067, 467] width 91 height 66
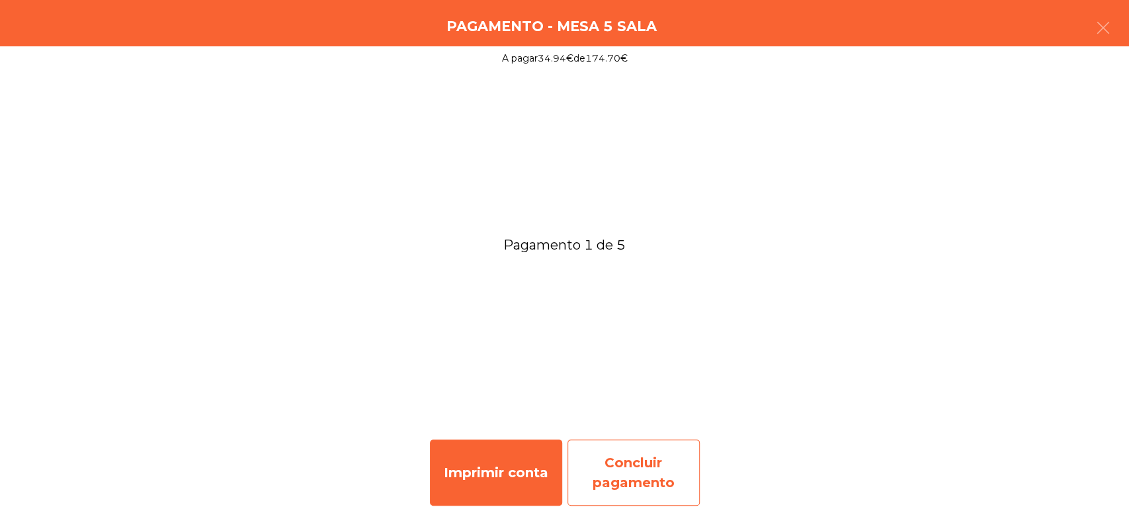
click at [672, 479] on div "Concluir pagamento" at bounding box center [633, 472] width 132 height 66
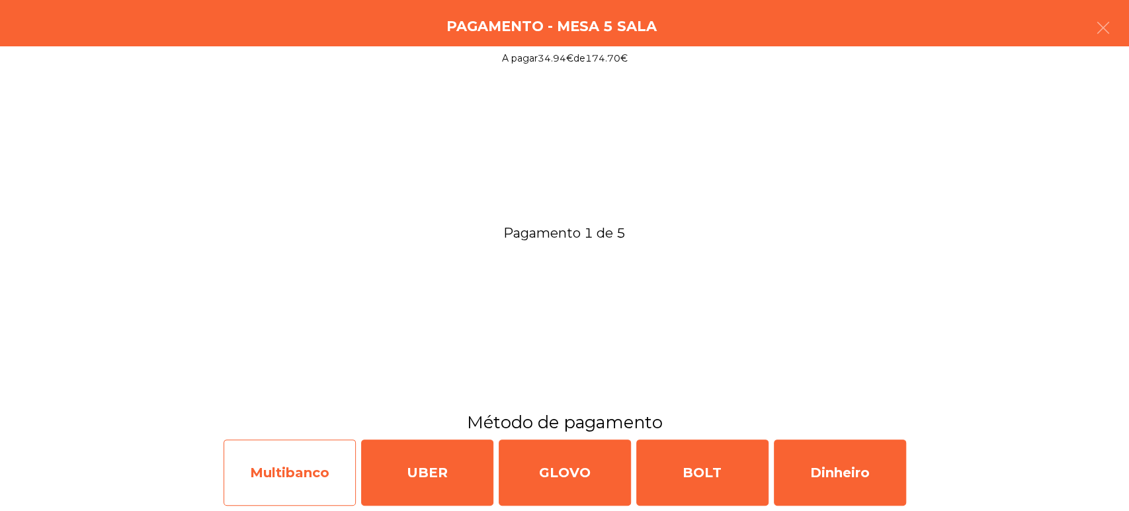
click at [291, 476] on div "Multibanco" at bounding box center [290, 472] width 132 height 66
select select "**"
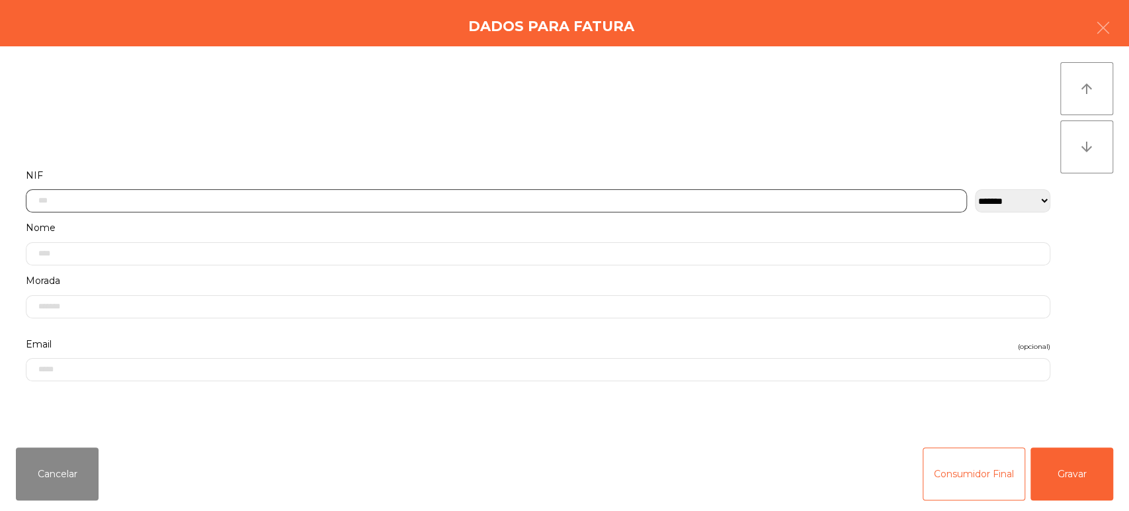
click at [254, 190] on input "text" at bounding box center [496, 200] width 941 height 23
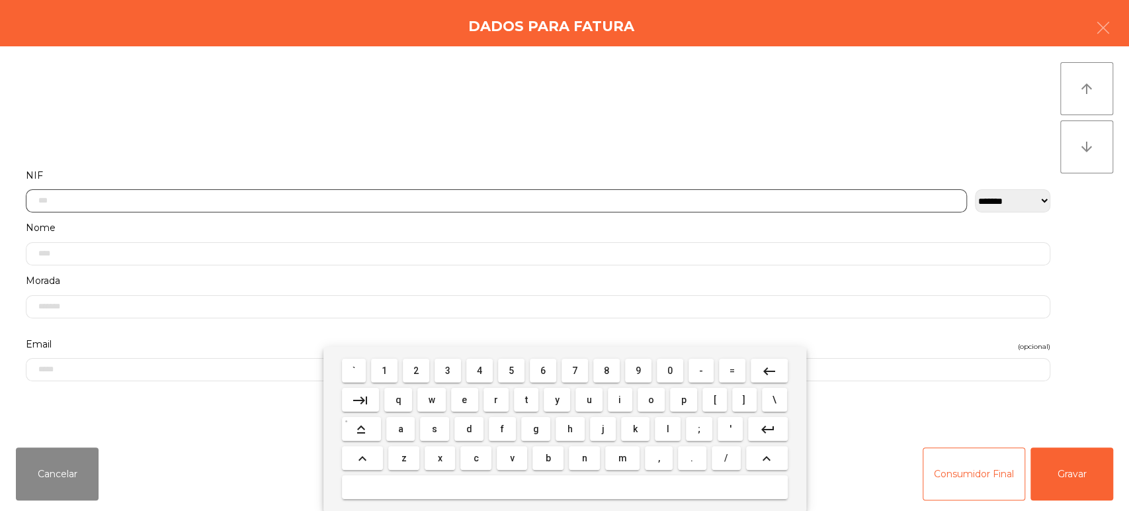
scroll to position [103, 0]
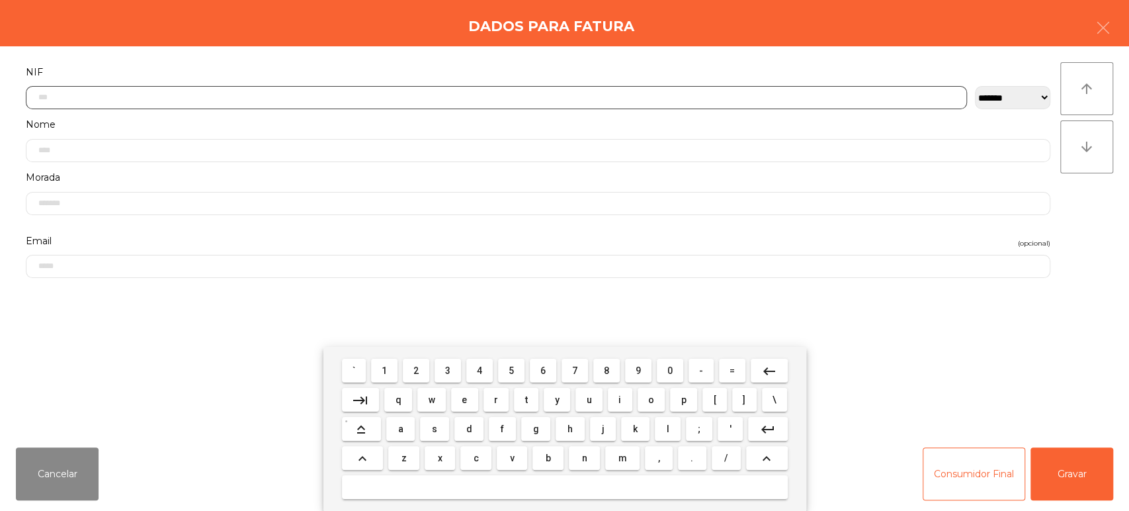
click at [416, 370] on span "2" at bounding box center [415, 370] width 5 height 11
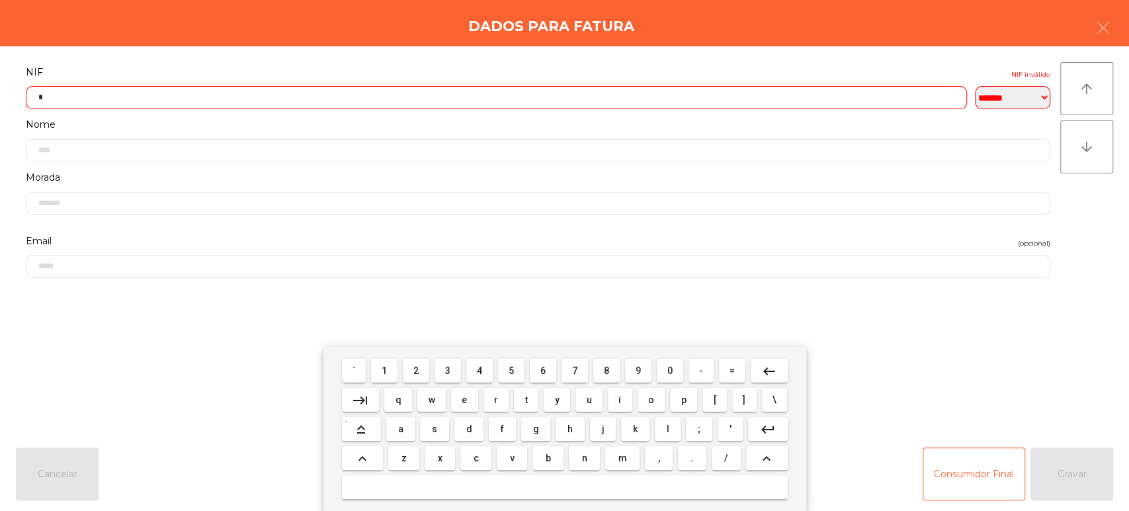
click at [478, 365] on span "4" at bounding box center [479, 370] width 5 height 11
click at [416, 370] on span "2" at bounding box center [415, 370] width 5 height 11
click at [513, 368] on span "5" at bounding box center [511, 370] width 5 height 11
click at [511, 370] on span "5" at bounding box center [511, 370] width 5 height 11
click at [384, 370] on span "1" at bounding box center [384, 370] width 5 height 11
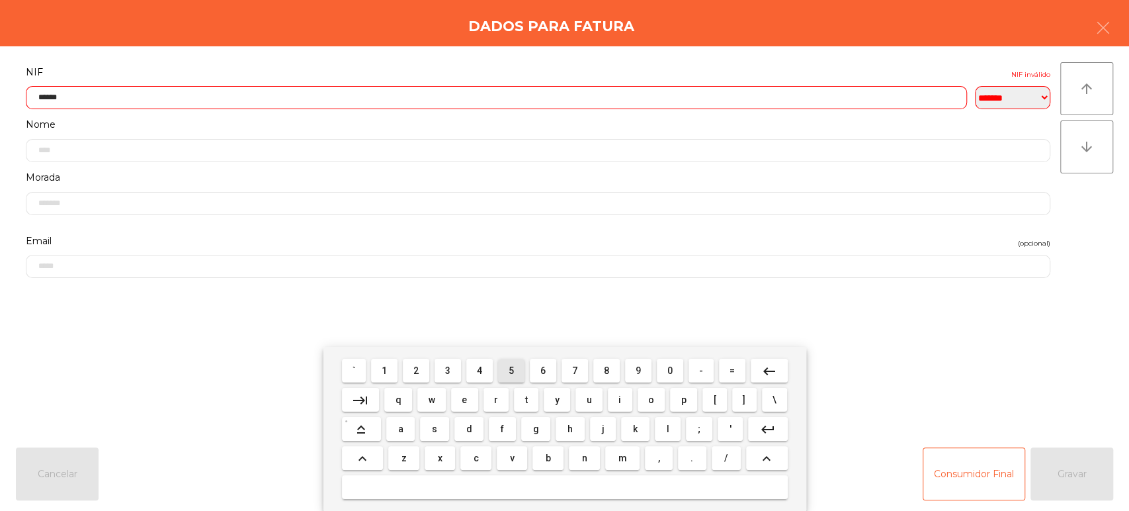
click at [510, 367] on span "5" at bounding box center [511, 370] width 5 height 11
click at [405, 371] on button "2" at bounding box center [416, 370] width 26 height 24
click at [384, 370] on span "1" at bounding box center [384, 370] width 5 height 11
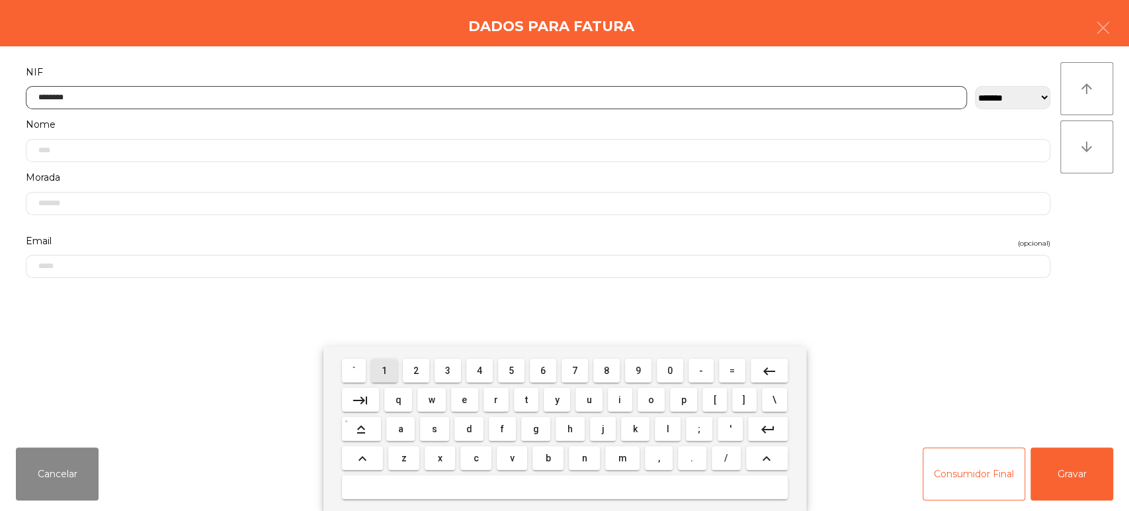
type input "*********"
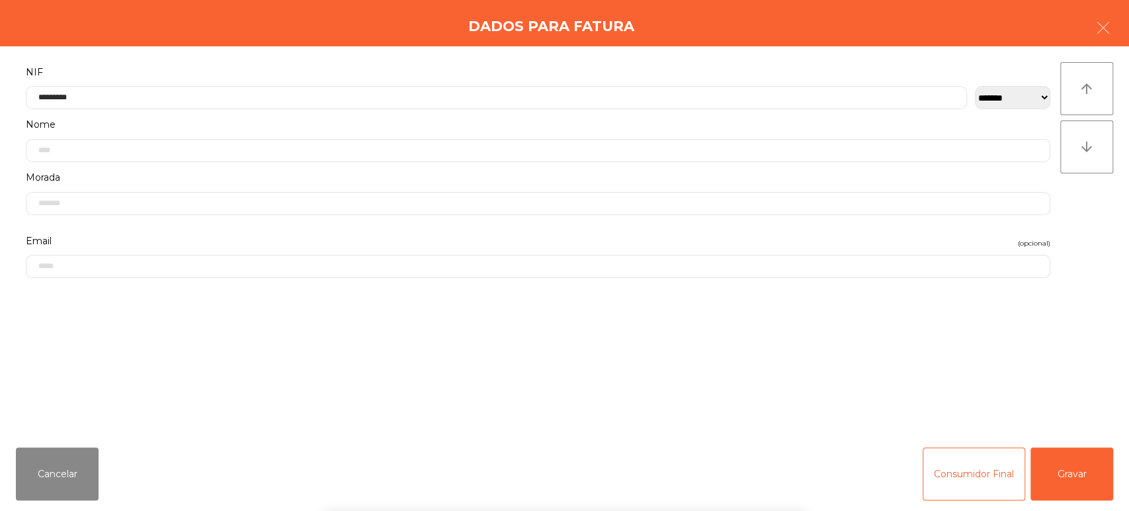
click at [470, 63] on label "NIF" at bounding box center [538, 72] width 1024 height 18
click at [1069, 471] on button "Gravar" at bounding box center [1071, 473] width 83 height 53
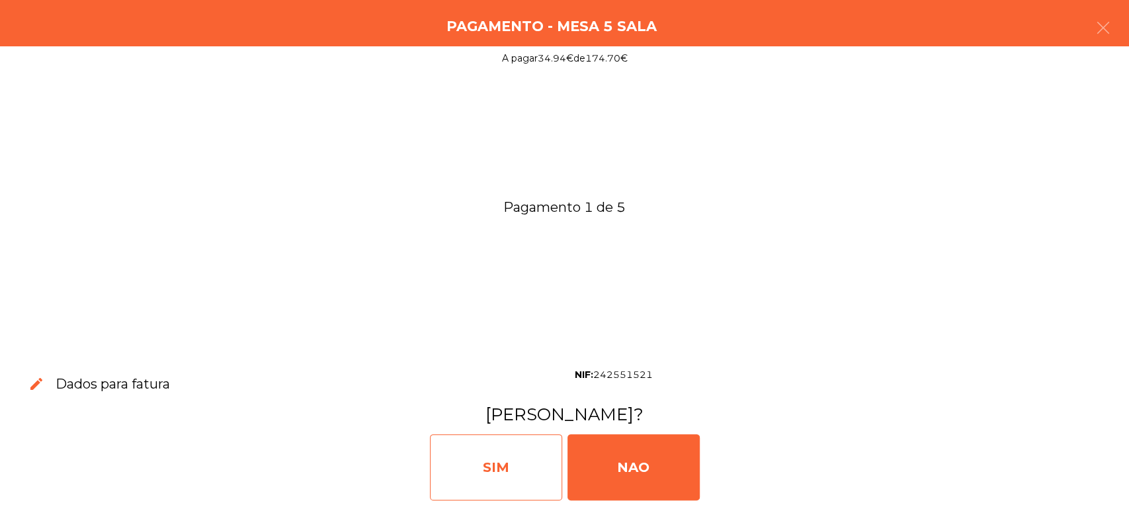
click at [488, 462] on div "SIM" at bounding box center [496, 467] width 132 height 66
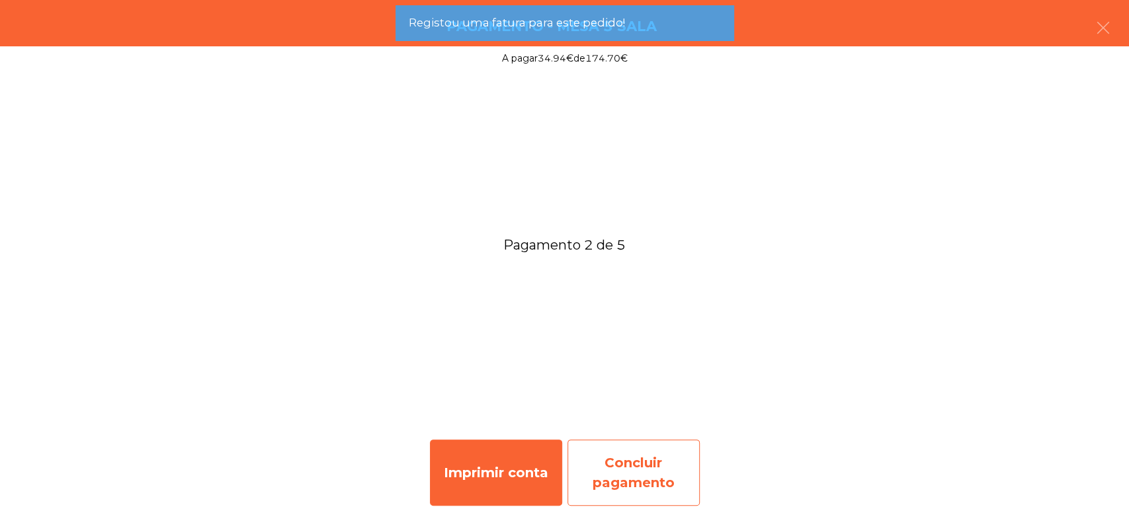
click at [671, 476] on div "Concluir pagamento" at bounding box center [633, 472] width 132 height 66
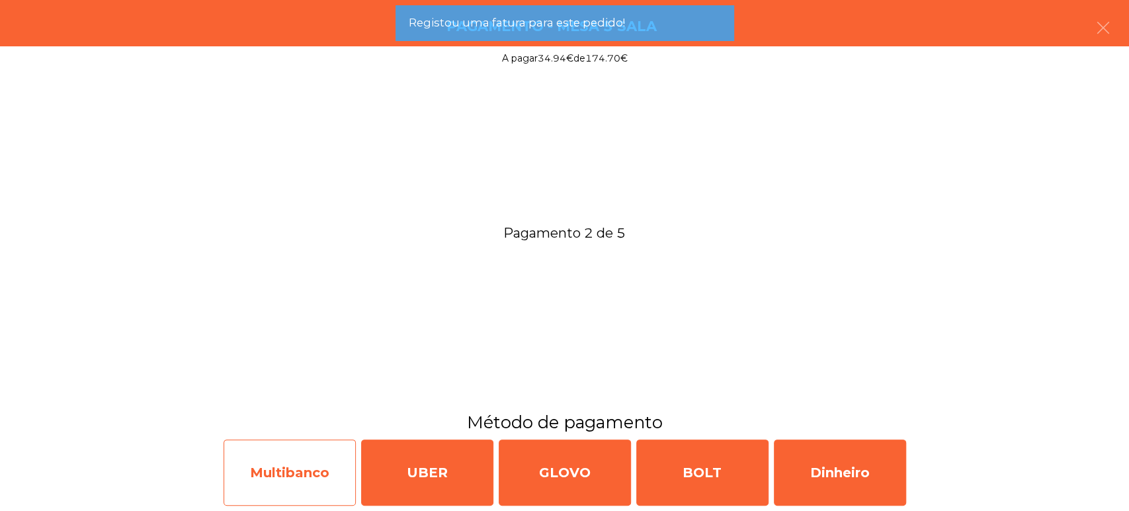
click at [302, 477] on div "Multibanco" at bounding box center [290, 472] width 132 height 66
select select "**"
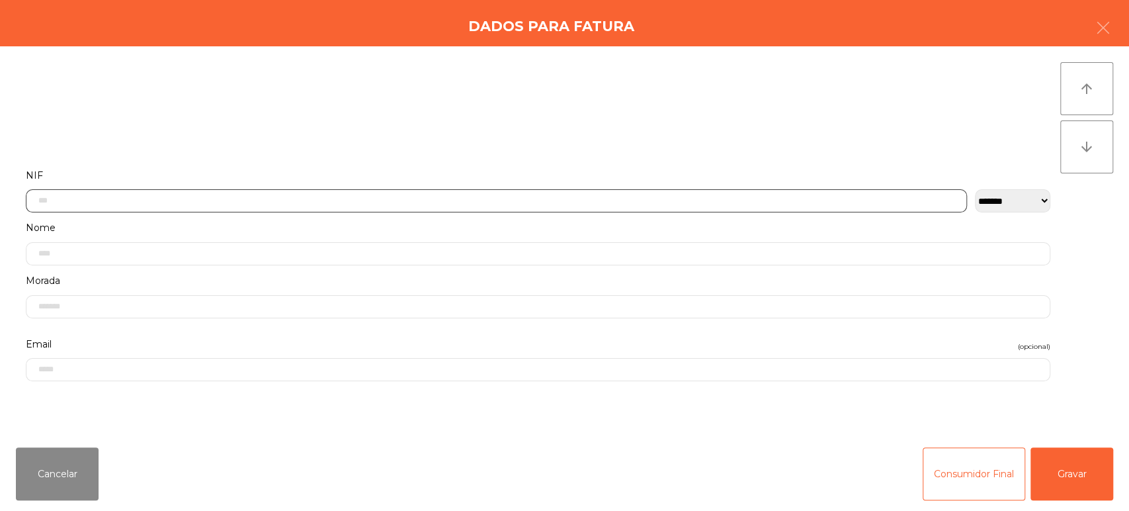
click at [201, 204] on input "text" at bounding box center [496, 200] width 941 height 23
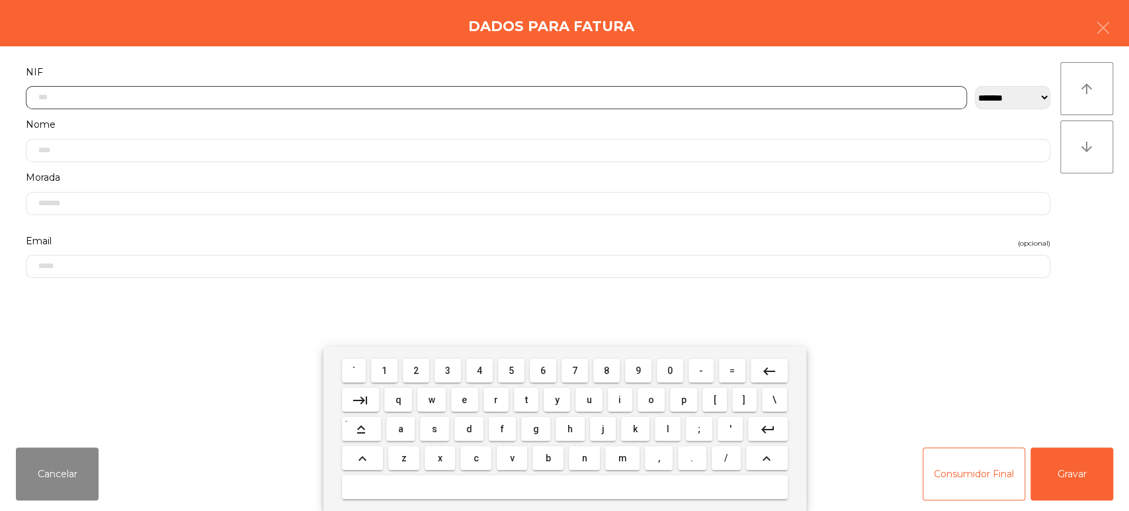
click at [416, 369] on span "2" at bounding box center [415, 370] width 5 height 11
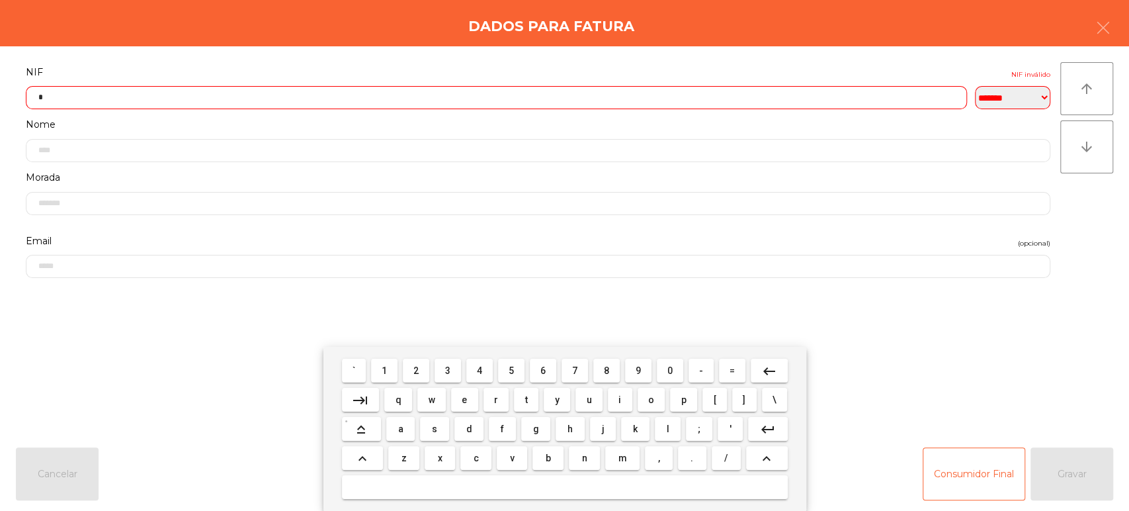
click at [540, 374] on span "6" at bounding box center [542, 370] width 5 height 11
click at [606, 370] on span "8" at bounding box center [606, 370] width 5 height 11
click at [384, 370] on span "1" at bounding box center [384, 370] width 5 height 11
click at [479, 370] on span "4" at bounding box center [479, 370] width 5 height 11
click at [640, 367] on span "9" at bounding box center [638, 370] width 5 height 11
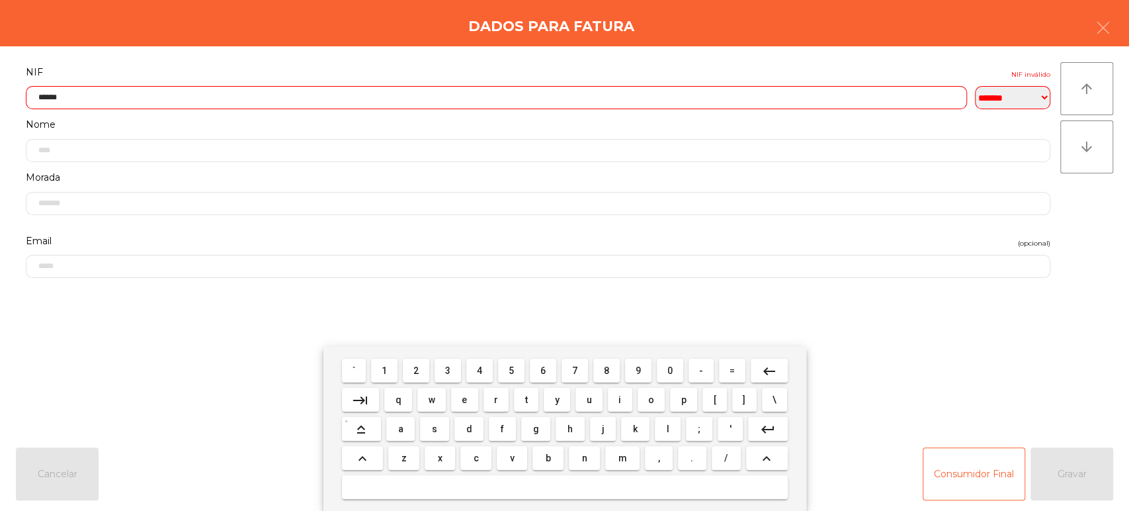
click at [564, 372] on button "7" at bounding box center [574, 370] width 26 height 24
click at [672, 372] on span "0" at bounding box center [669, 370] width 5 height 11
click at [481, 370] on span "4" at bounding box center [479, 370] width 5 height 11
type input "*********"
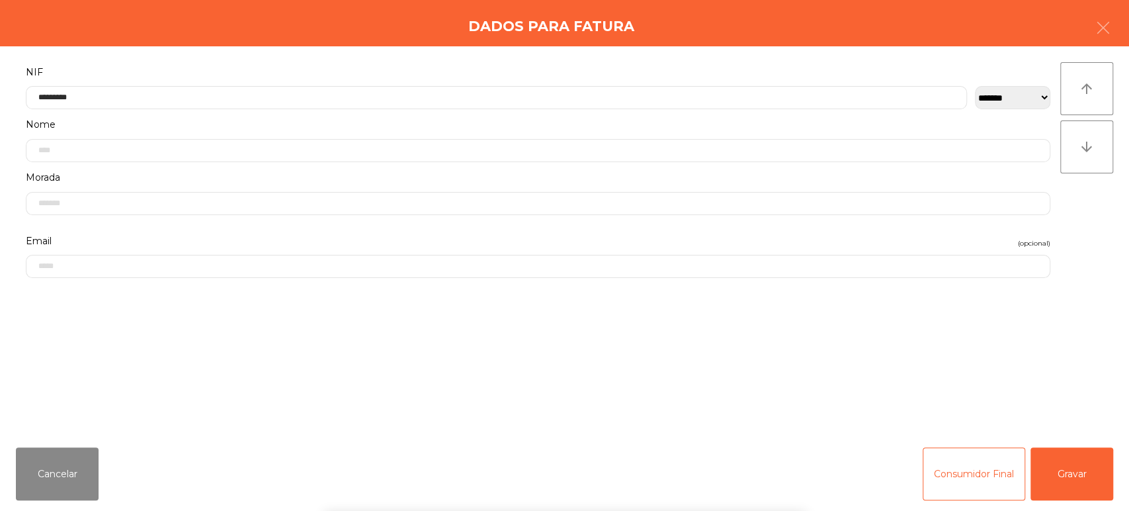
click at [513, 42] on div "Dados para Fatura" at bounding box center [564, 23] width 1129 height 46
click at [1084, 498] on button "Gravar" at bounding box center [1071, 473] width 83 height 53
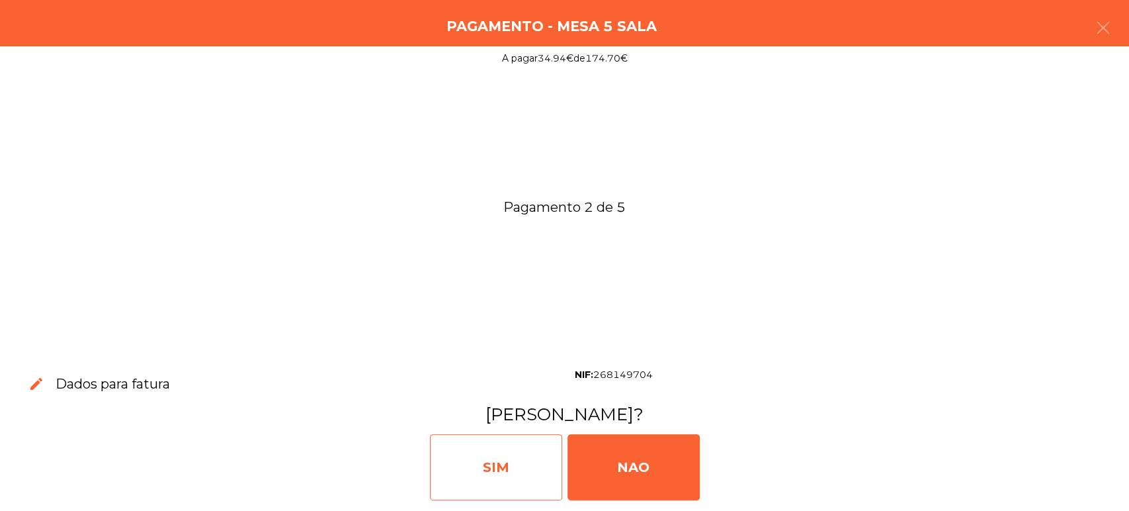
click at [534, 465] on div "SIM" at bounding box center [496, 467] width 132 height 66
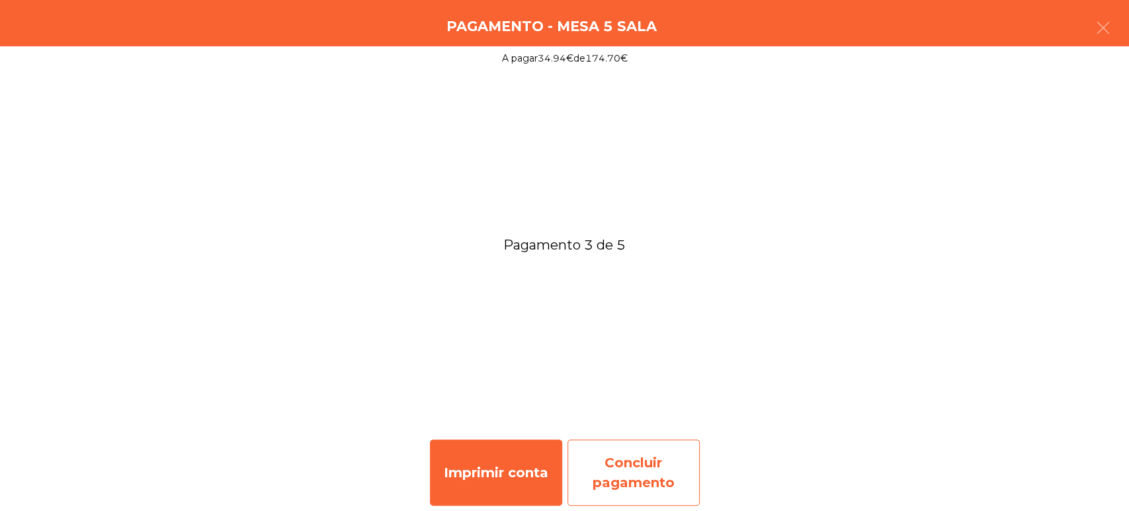
click at [660, 478] on div "Concluir pagamento" at bounding box center [633, 472] width 132 height 66
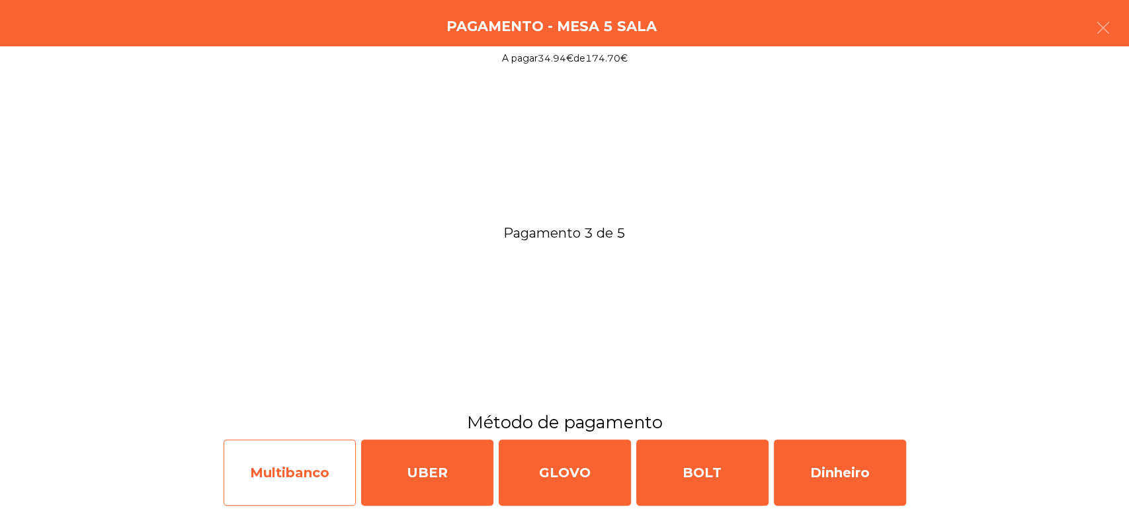
click at [298, 474] on div "Multibanco" at bounding box center [290, 472] width 132 height 66
select select "**"
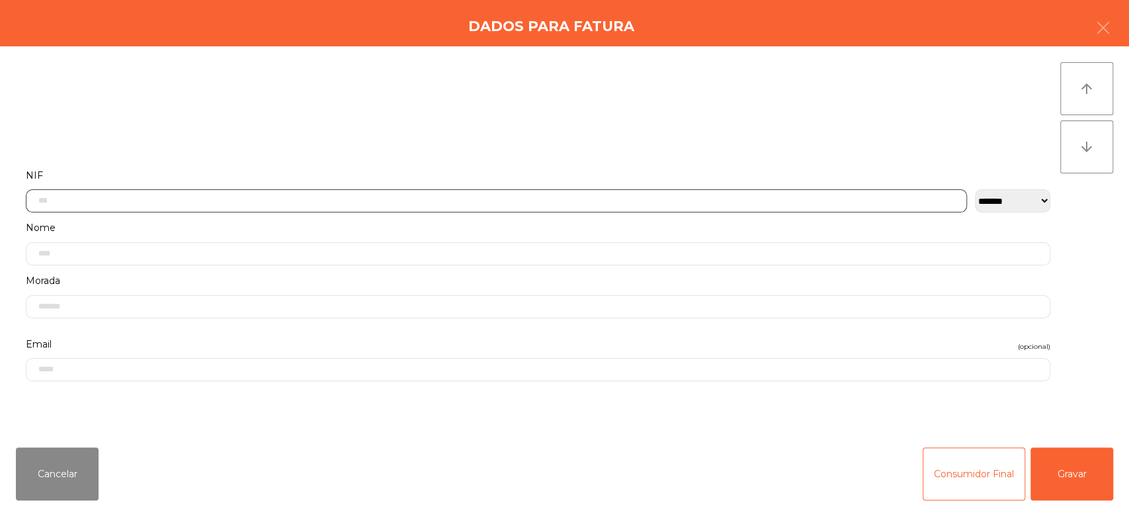
click at [243, 196] on input "text" at bounding box center [496, 200] width 941 height 23
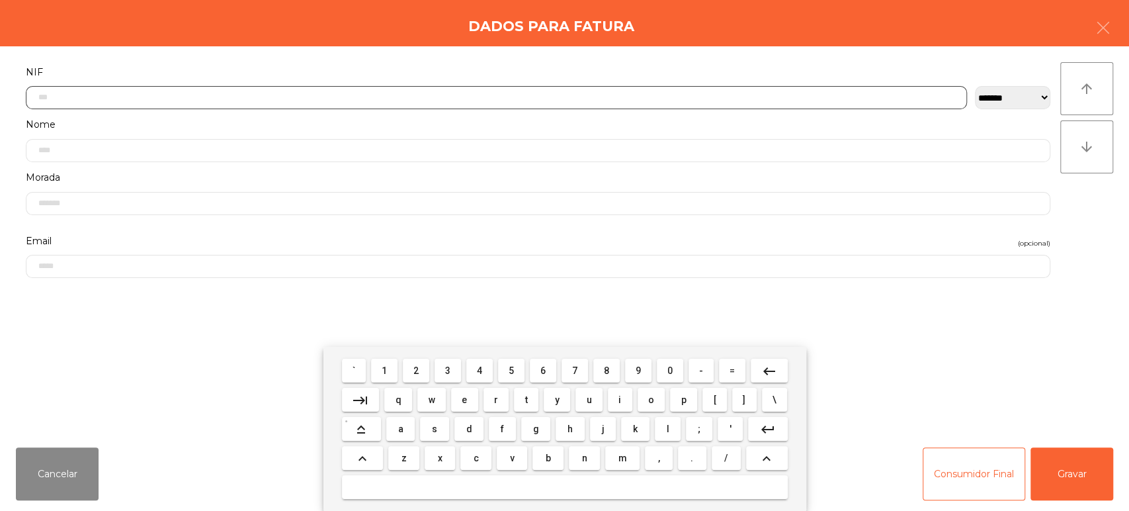
click at [416, 370] on span "2" at bounding box center [415, 370] width 5 height 11
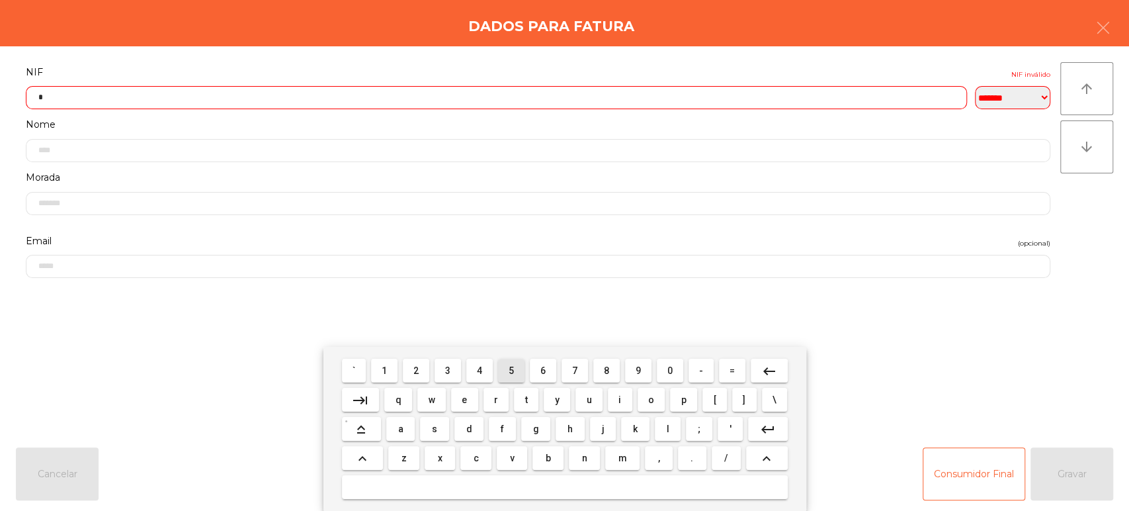
click at [511, 370] on span "5" at bounding box center [511, 370] width 5 height 11
click at [775, 375] on mat-icon "keyboard_backspace" at bounding box center [769, 371] width 16 height 16
click at [479, 370] on span "4" at bounding box center [479, 370] width 5 height 11
click at [416, 370] on span "2" at bounding box center [415, 370] width 5 height 11
click at [606, 370] on span "8" at bounding box center [606, 370] width 5 height 11
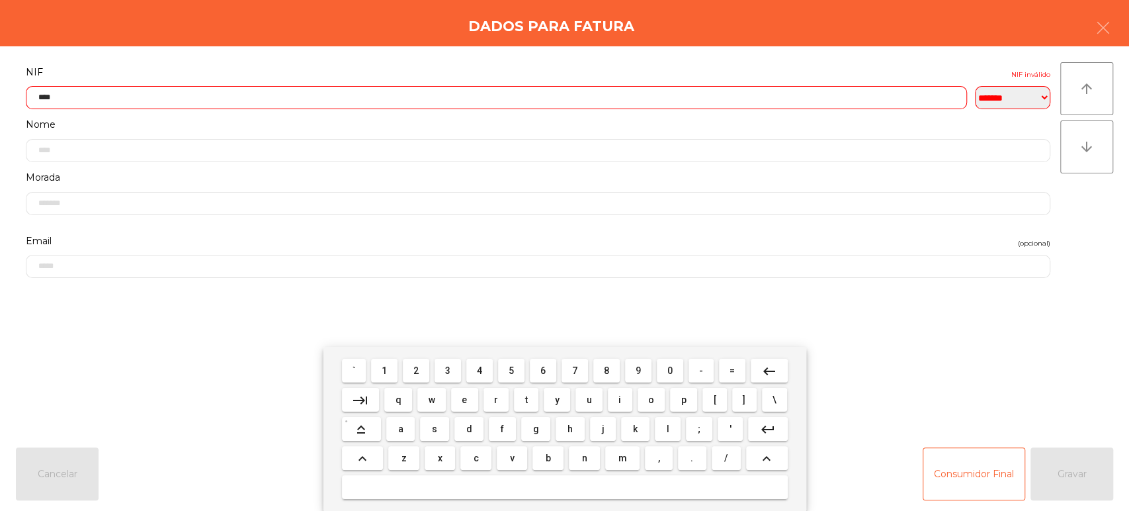
click at [606, 370] on span "8" at bounding box center [606, 370] width 5 height 11
click at [509, 368] on span "5" at bounding box center [511, 370] width 5 height 11
click at [638, 370] on span "9" at bounding box center [638, 370] width 5 height 11
click at [413, 376] on span "2" at bounding box center [415, 370] width 5 height 11
click at [544, 370] on span "6" at bounding box center [542, 370] width 5 height 11
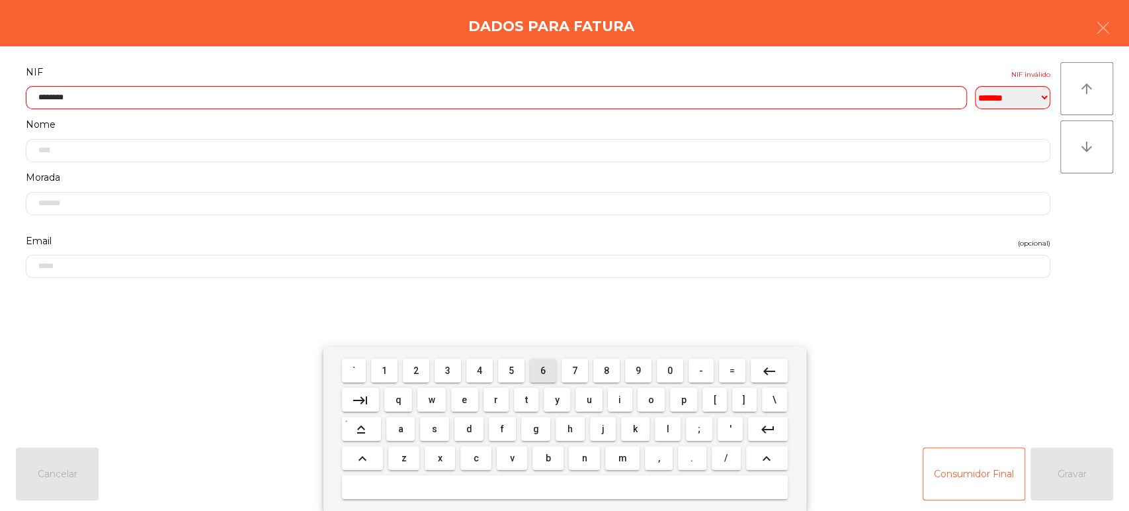
type input "*********"
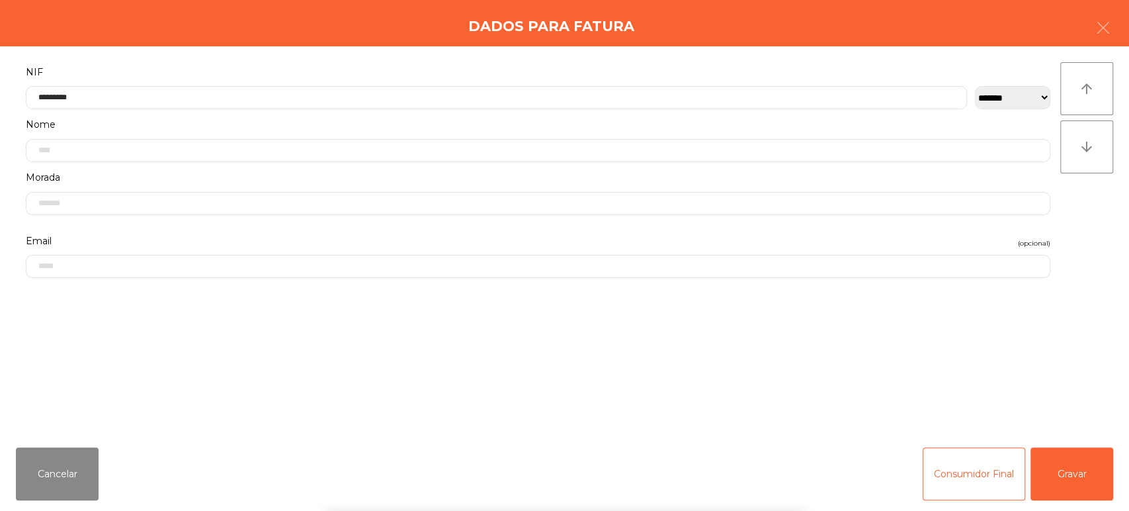
click at [483, 63] on label "NIF" at bounding box center [538, 72] width 1024 height 18
click at [1067, 482] on button "Gravar" at bounding box center [1071, 473] width 83 height 53
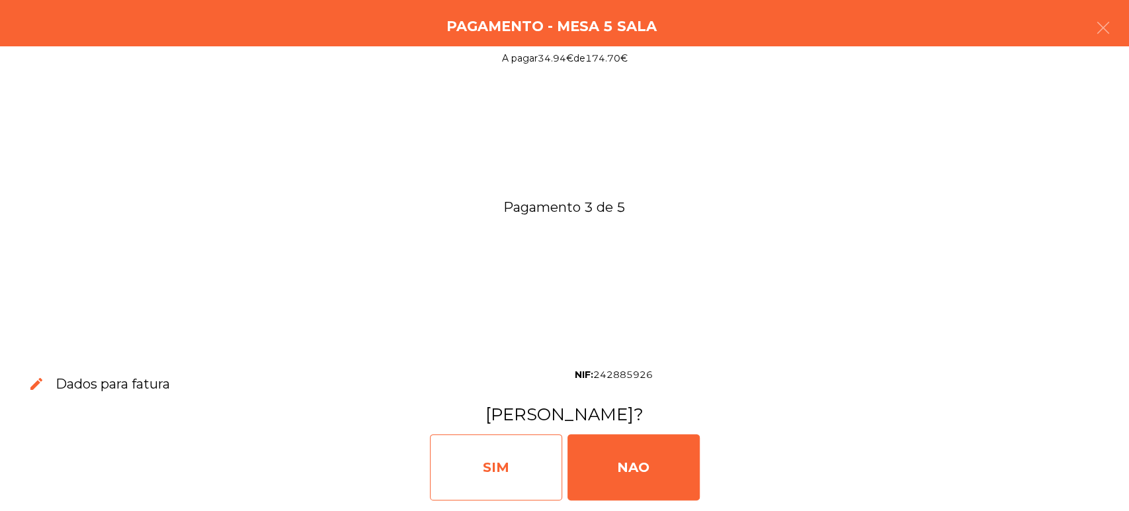
click at [508, 490] on div "SIM" at bounding box center [496, 467] width 132 height 66
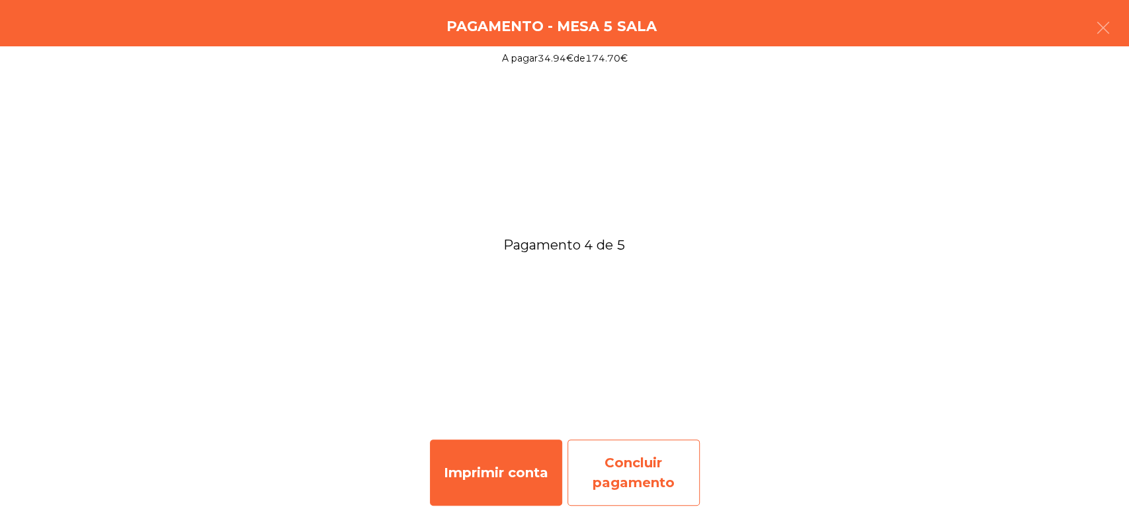
click at [668, 476] on div "Concluir pagamento" at bounding box center [633, 472] width 132 height 66
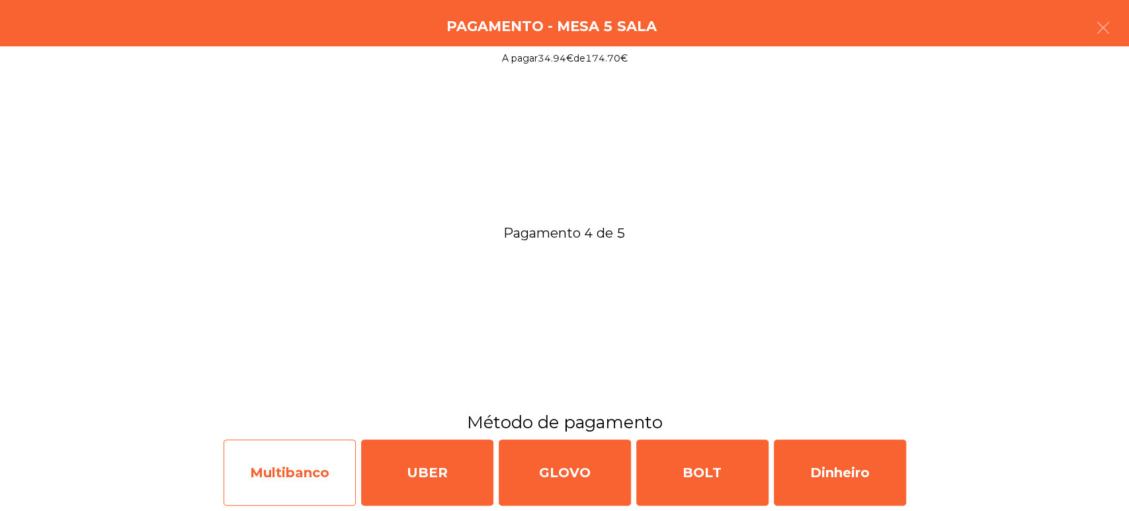
click at [312, 478] on div "Multibanco" at bounding box center [290, 472] width 132 height 66
select select "**"
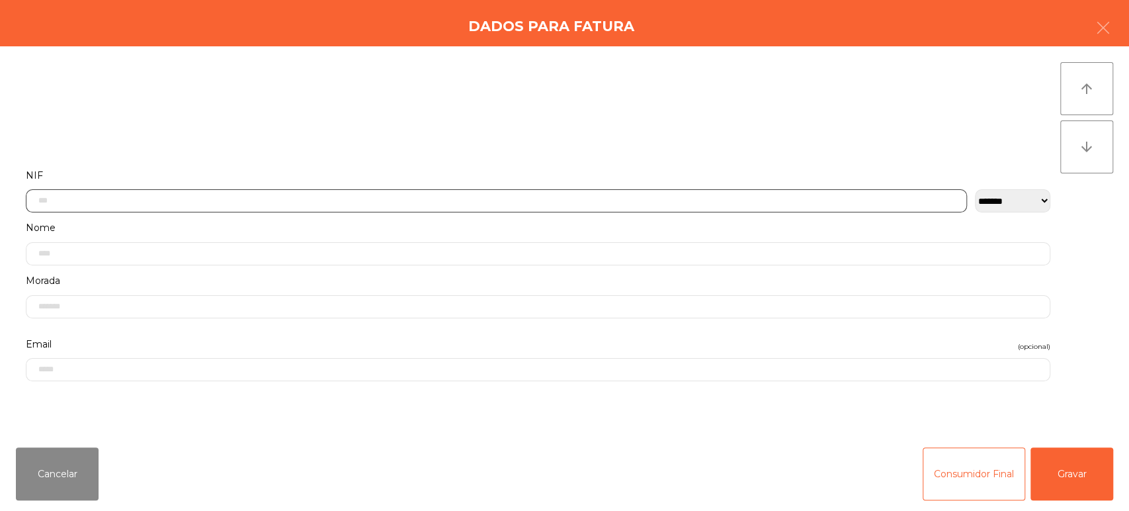
click at [231, 204] on input "text" at bounding box center [496, 200] width 941 height 23
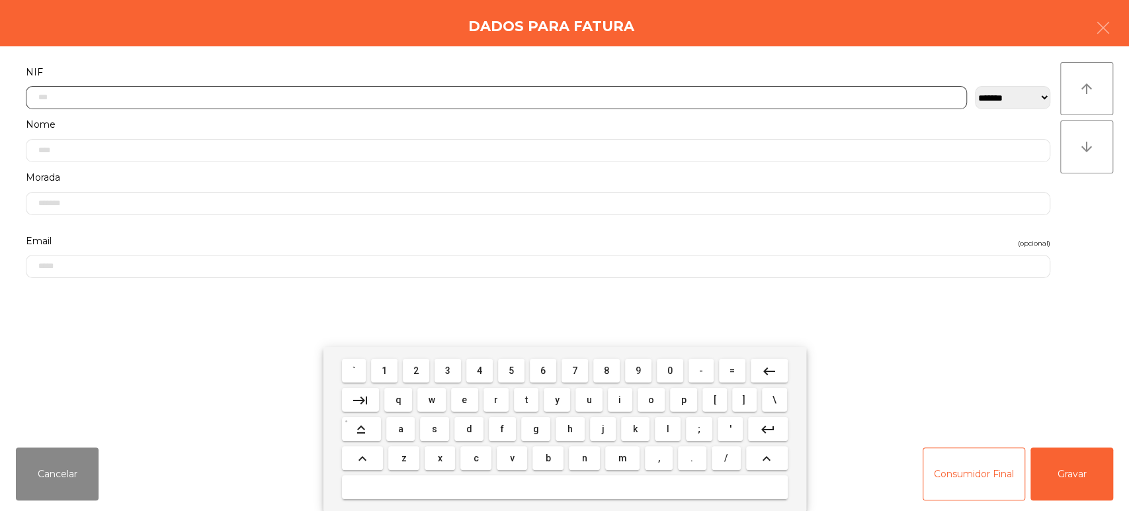
click at [427, 372] on button "2" at bounding box center [416, 370] width 26 height 24
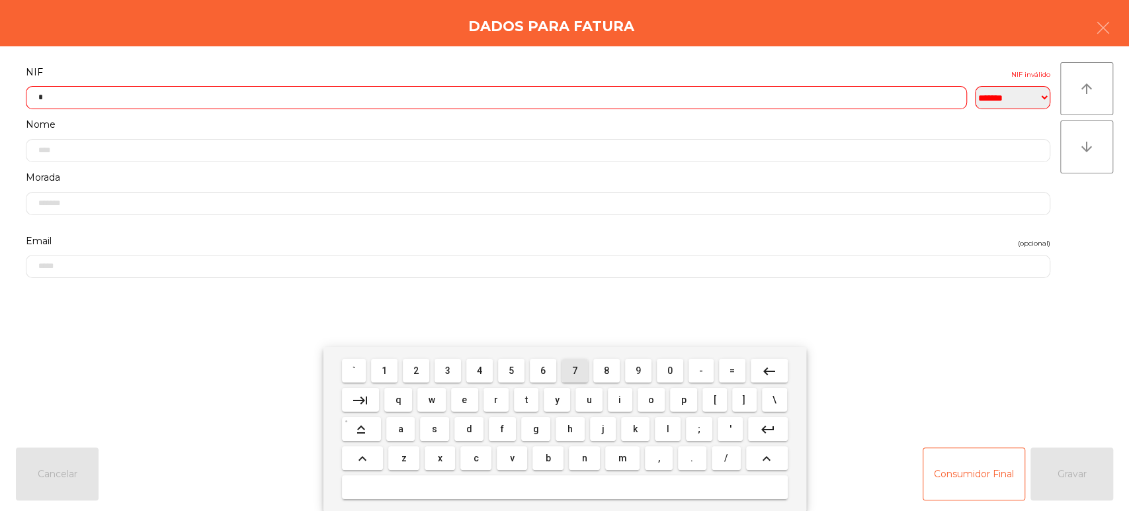
click at [575, 370] on span "7" at bounding box center [574, 370] width 5 height 11
click at [448, 370] on span "3" at bounding box center [447, 370] width 5 height 11
click at [450, 370] on span "3" at bounding box center [447, 370] width 5 height 11
click at [448, 370] on span "3" at bounding box center [447, 370] width 5 height 11
click at [575, 374] on span "7" at bounding box center [574, 370] width 5 height 11
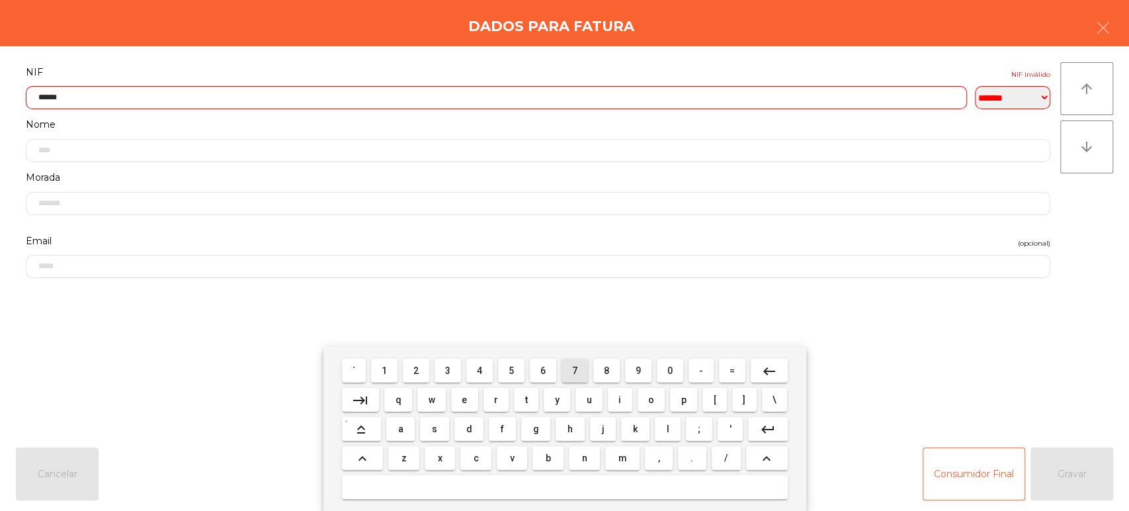
click at [573, 374] on span "7" at bounding box center [574, 370] width 5 height 11
click at [604, 375] on span "8" at bounding box center [606, 370] width 5 height 11
click at [511, 370] on span "5" at bounding box center [511, 370] width 5 height 11
type input "*********"
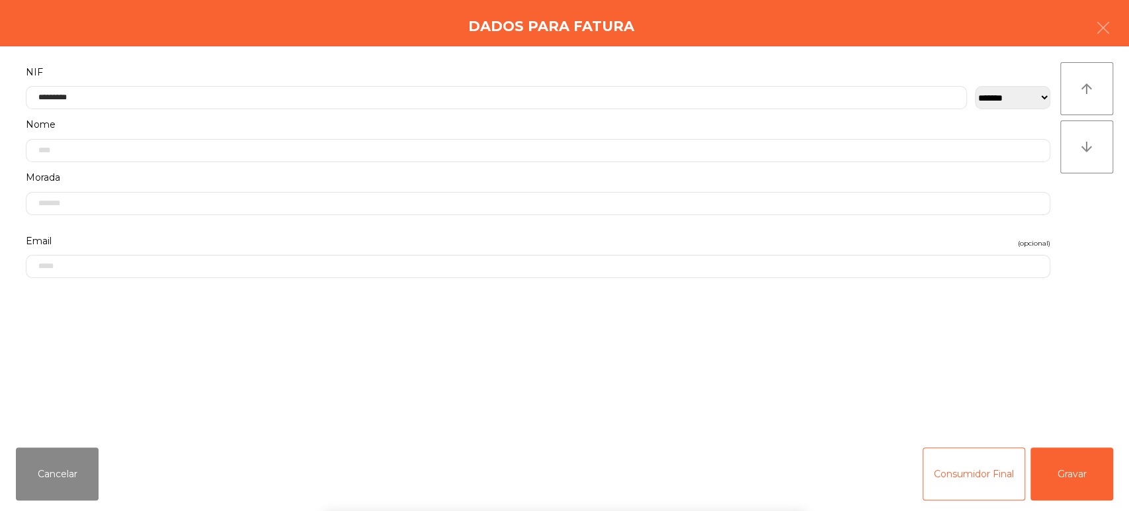
click at [483, 40] on div "Dados para Fatura" at bounding box center [564, 23] width 1129 height 46
click at [1083, 473] on button "Gravar" at bounding box center [1071, 473] width 83 height 53
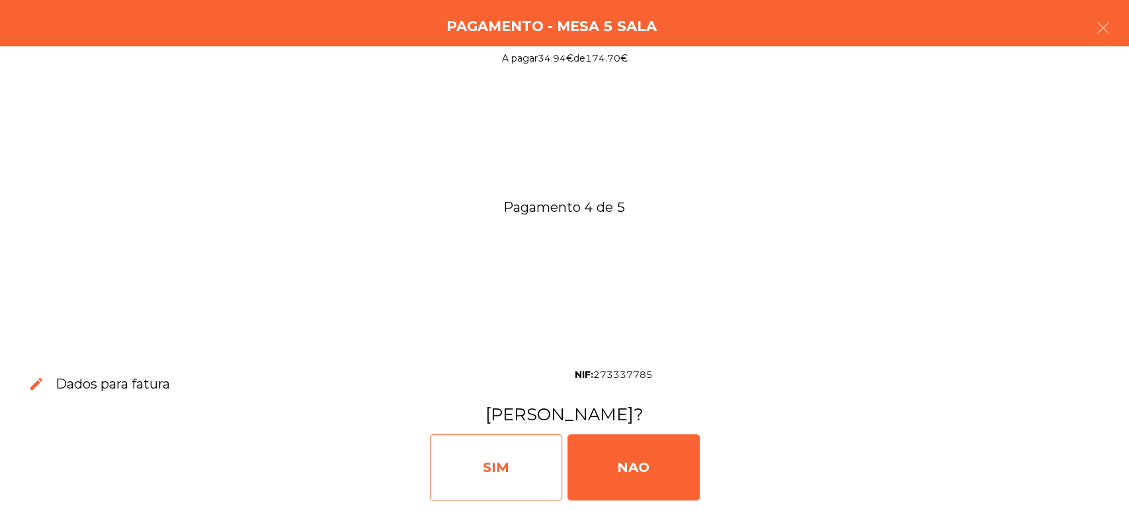
click at [511, 468] on div "SIM" at bounding box center [496, 467] width 132 height 66
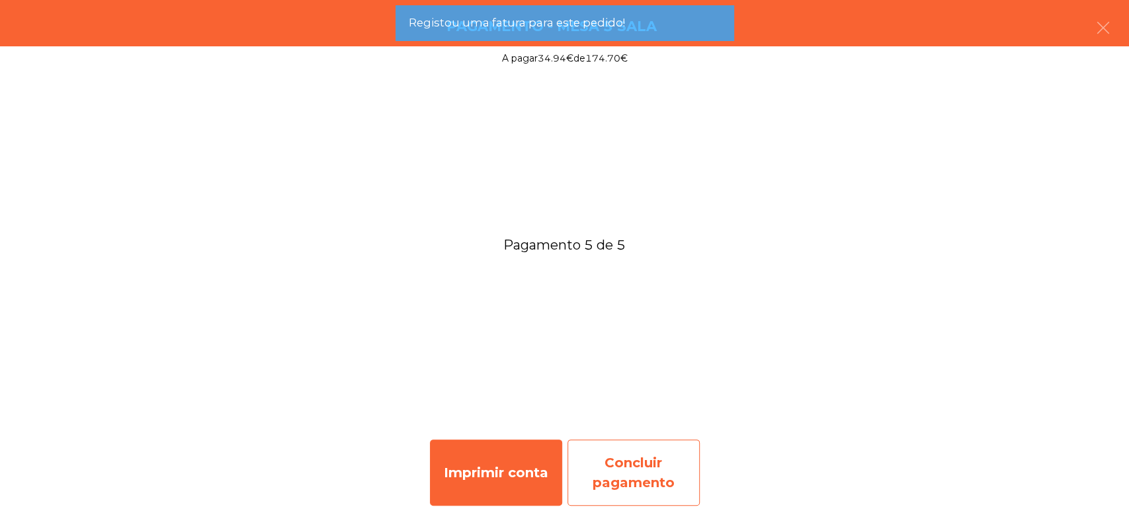
click at [665, 476] on div "Concluir pagamento" at bounding box center [633, 472] width 132 height 66
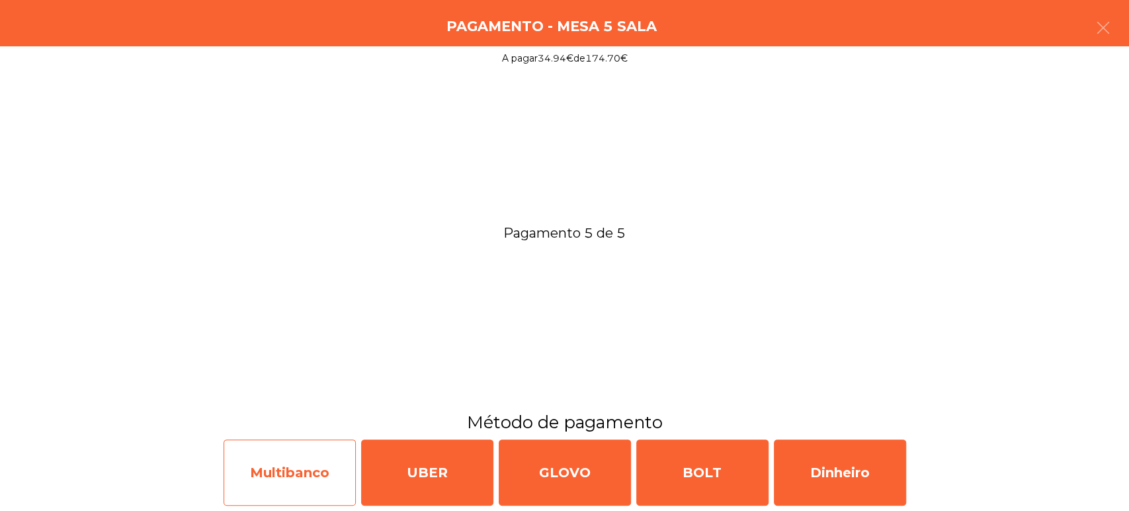
click at [297, 460] on div "Multibanco" at bounding box center [290, 472] width 132 height 66
select select "**"
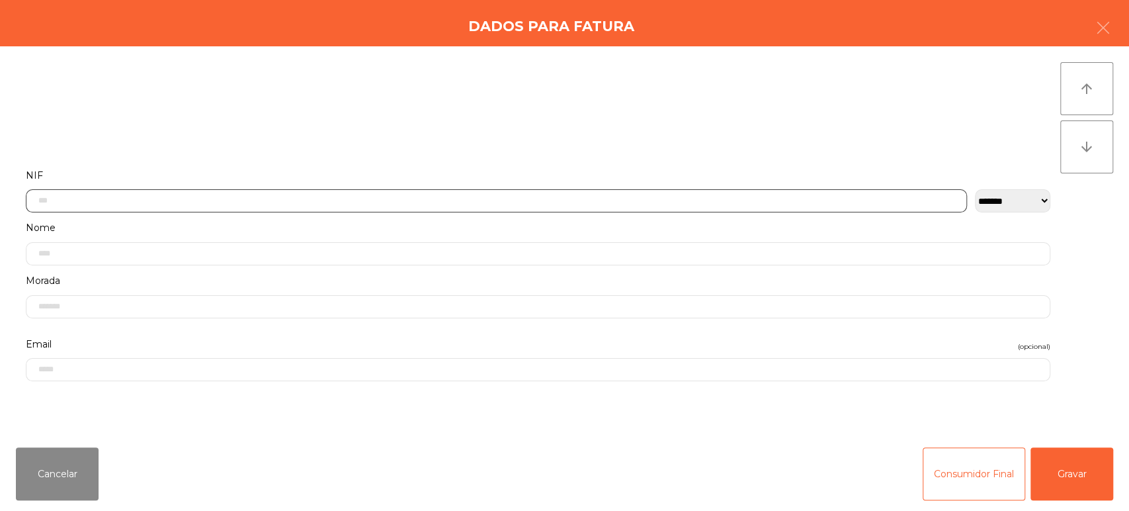
click at [254, 202] on input "text" at bounding box center [496, 200] width 941 height 23
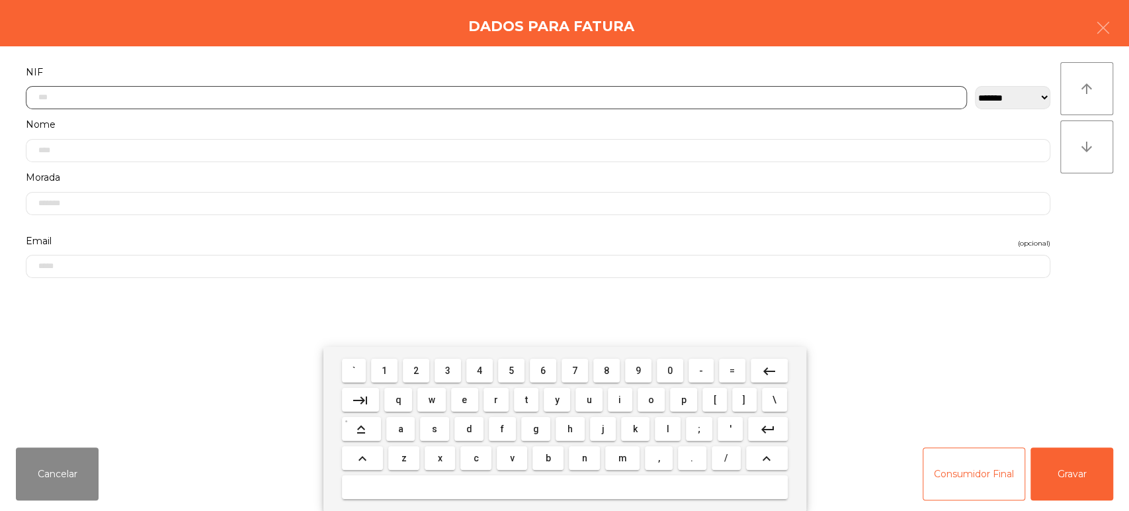
click at [416, 370] on span "2" at bounding box center [415, 370] width 5 height 11
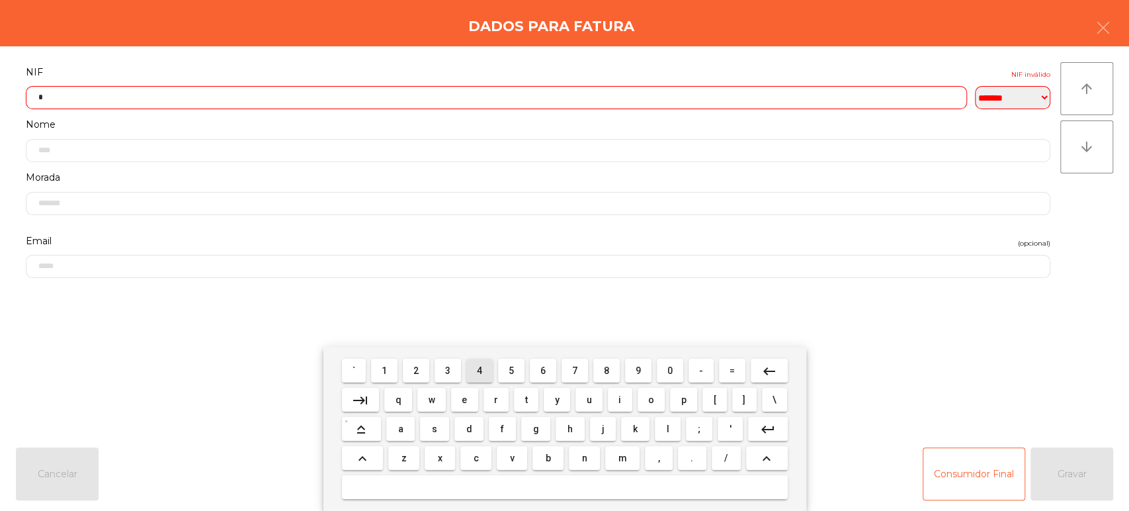
click at [477, 367] on span "4" at bounding box center [479, 370] width 5 height 11
click at [384, 370] on span "1" at bounding box center [384, 370] width 5 height 11
click at [479, 370] on span "4" at bounding box center [479, 370] width 5 height 11
click at [481, 371] on span "4" at bounding box center [479, 370] width 5 height 11
click at [384, 370] on span "1" at bounding box center [384, 370] width 5 height 11
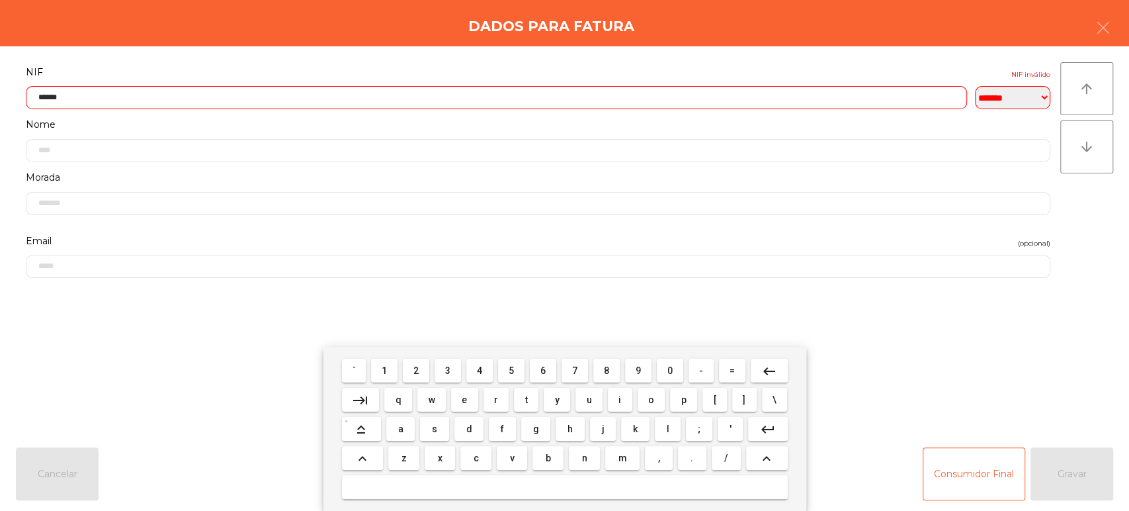
click at [416, 370] on span "2" at bounding box center [415, 370] width 5 height 11
click at [478, 370] on span "4" at bounding box center [479, 370] width 5 height 11
click at [780, 366] on button "keyboard_backspace" at bounding box center [769, 370] width 37 height 24
click at [511, 370] on span "5" at bounding box center [511, 370] width 5 height 11
click at [671, 371] on span "0" at bounding box center [669, 370] width 5 height 11
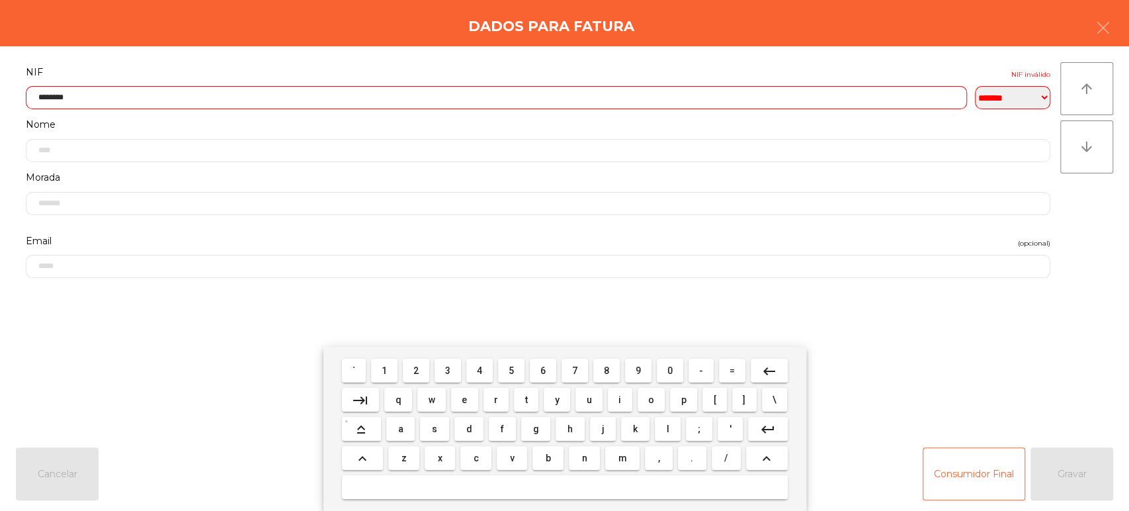
type input "*********"
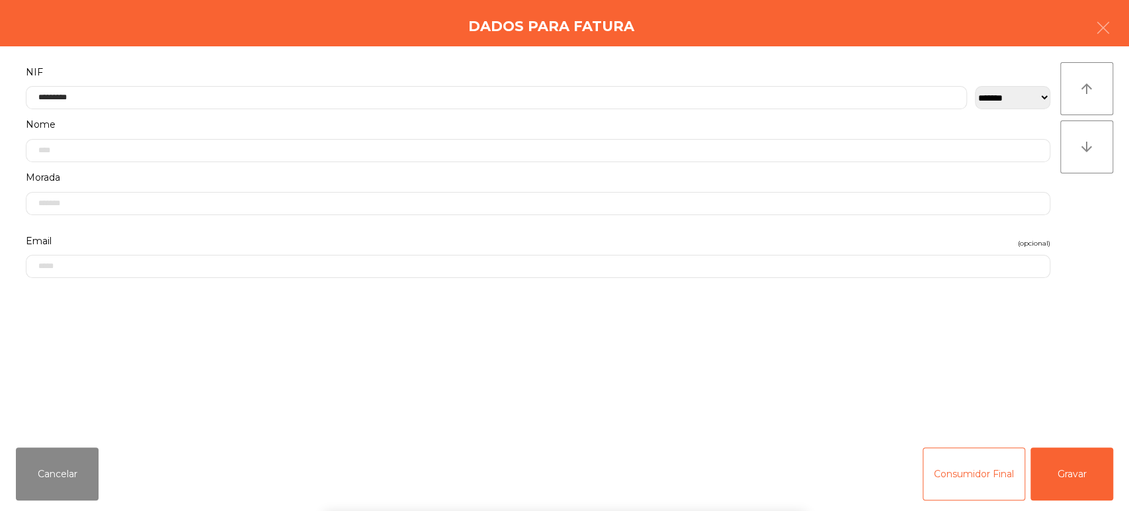
click at [685, 64] on label "NIF" at bounding box center [538, 72] width 1024 height 18
click at [1090, 481] on button "Gravar" at bounding box center [1071, 473] width 83 height 53
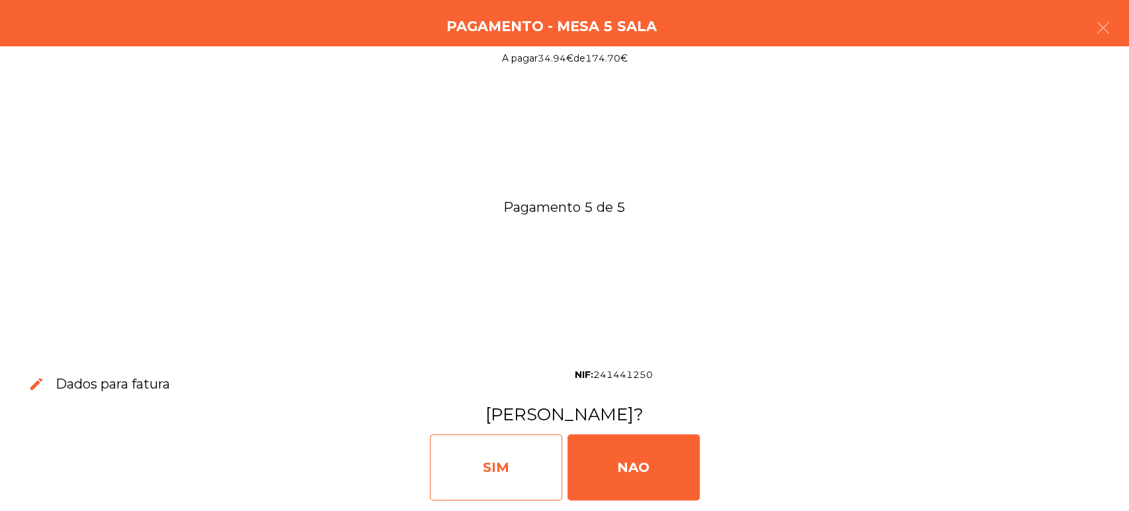
click at [518, 456] on div "SIM" at bounding box center [496, 467] width 132 height 66
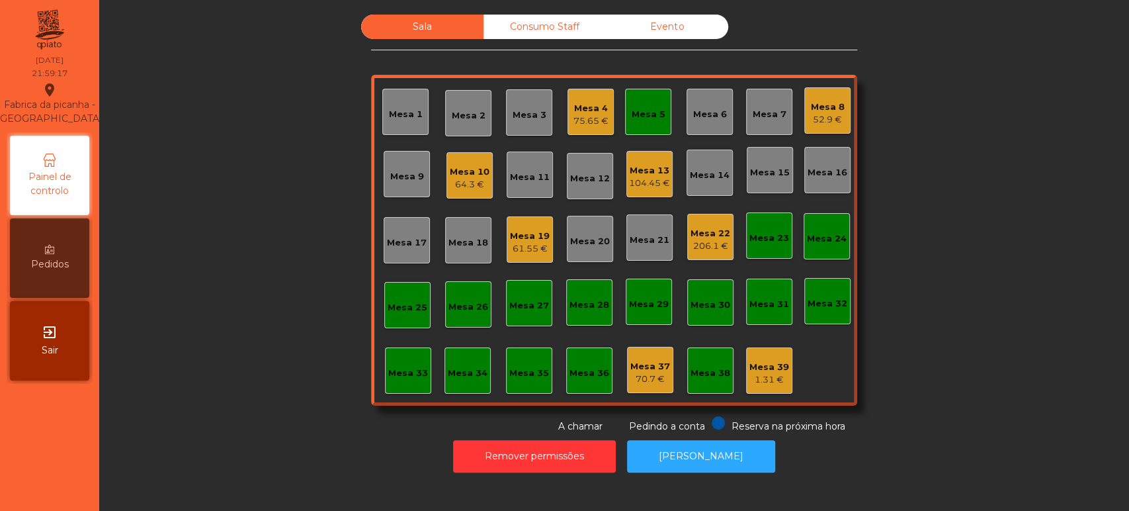
click at [659, 127] on div "Mesa 5" at bounding box center [648, 112] width 46 height 46
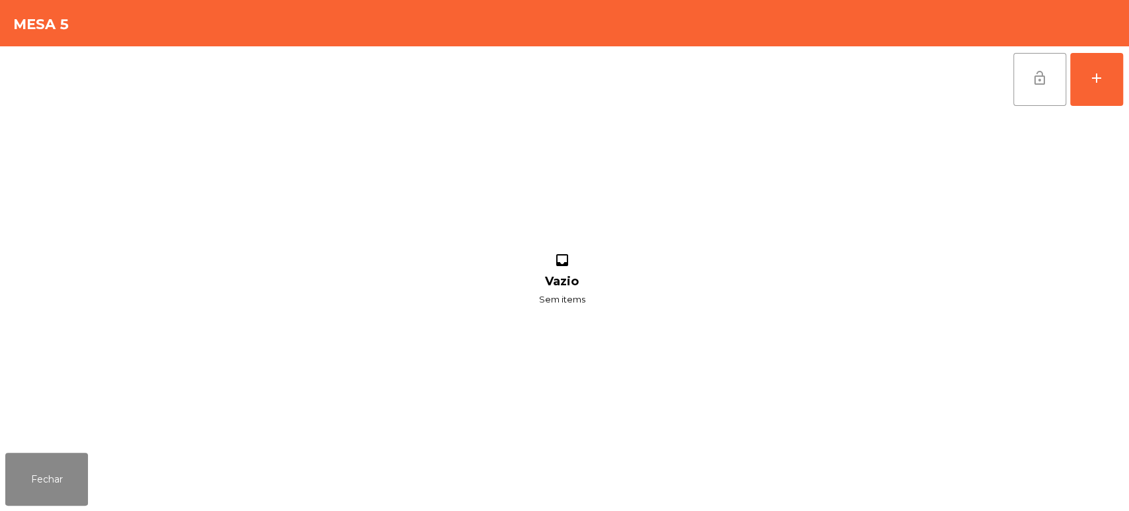
click at [1040, 67] on button "lock_open" at bounding box center [1039, 79] width 53 height 53
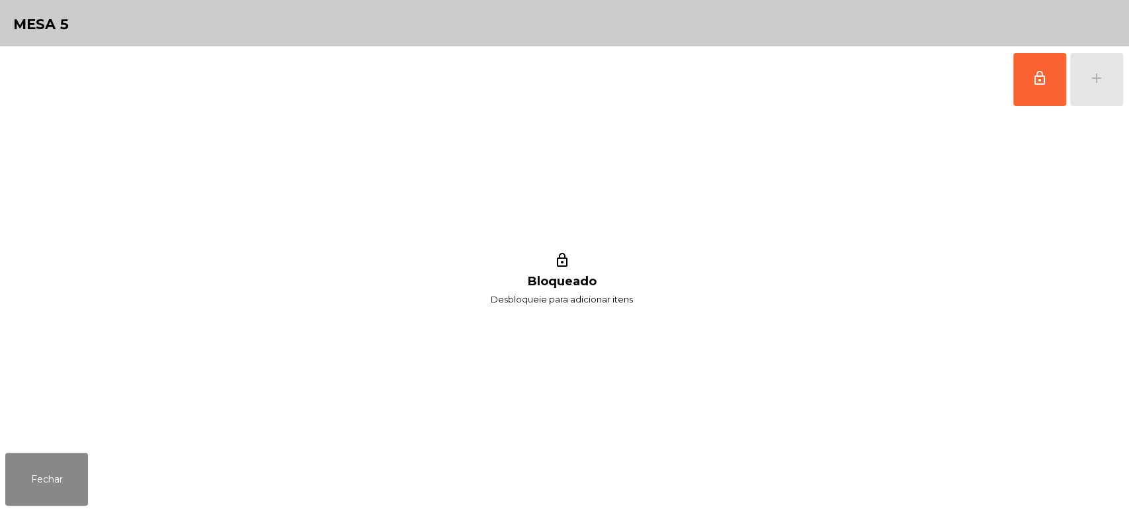
click at [981, 353] on div "lock_outline Bloqueado Desbloqueie para adicionar itens" at bounding box center [561, 279] width 1113 height 335
click at [58, 482] on button "Fechar" at bounding box center [46, 478] width 83 height 53
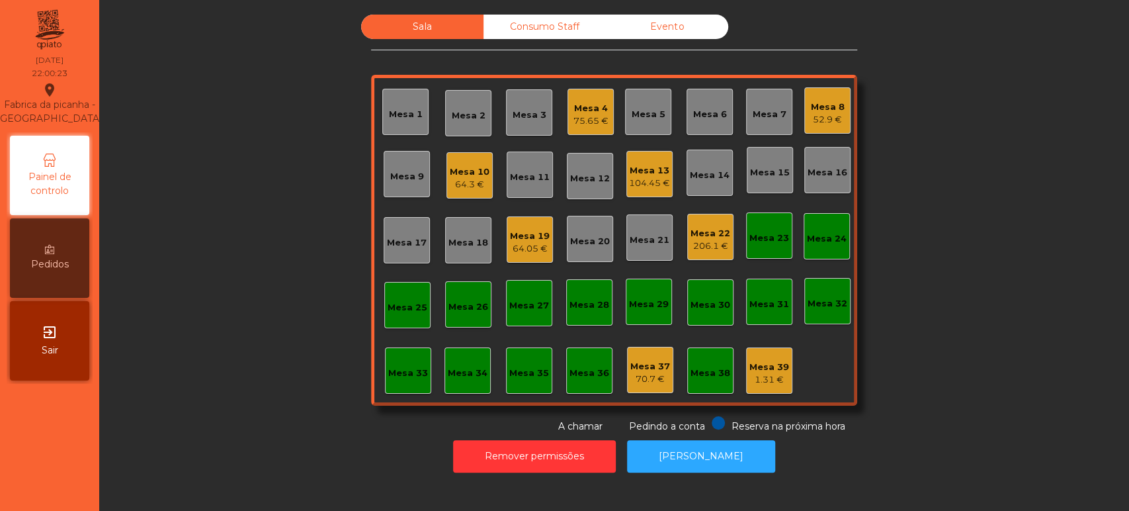
click at [716, 255] on div "Mesa 22 206.1 €" at bounding box center [710, 237] width 46 height 46
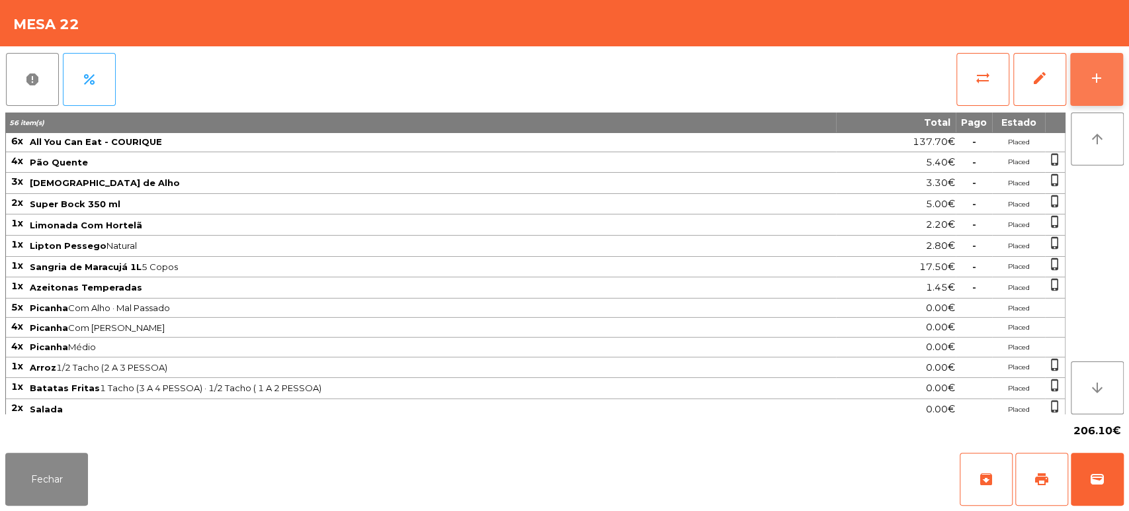
click at [1083, 63] on button "add" at bounding box center [1096, 79] width 53 height 53
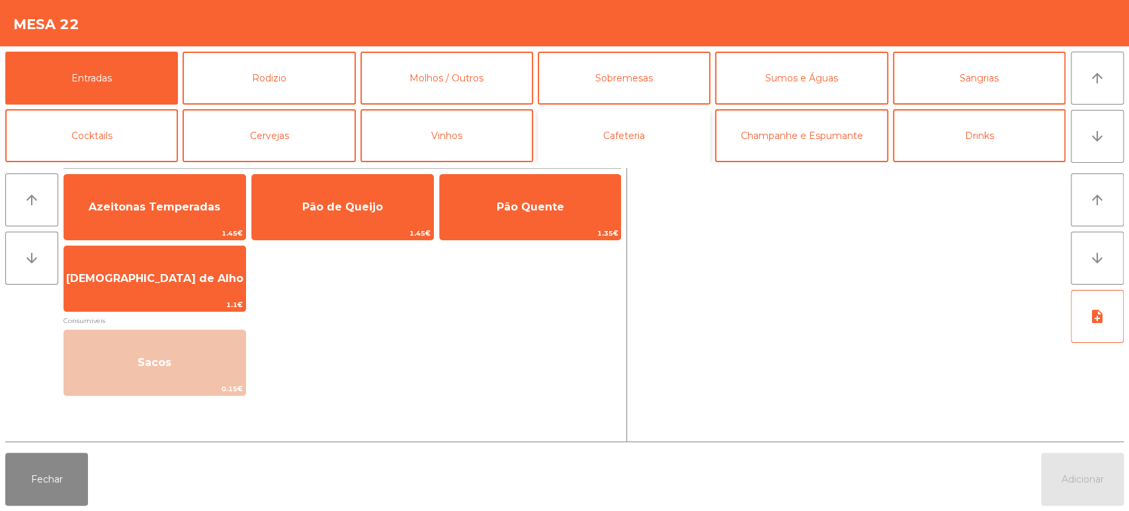
click at [604, 144] on button "Cafeteria" at bounding box center [624, 135] width 173 height 53
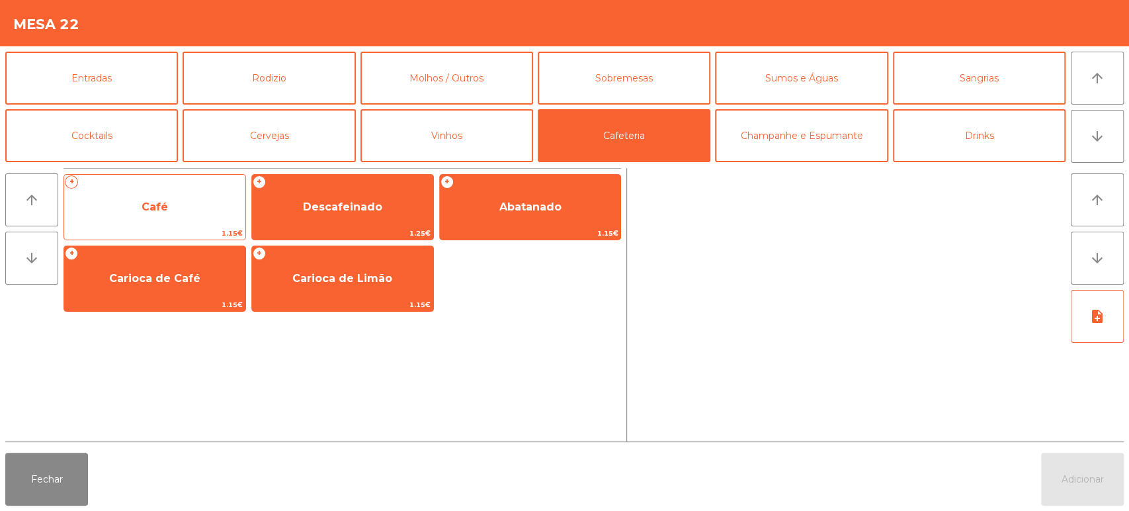
click at [196, 201] on span "Café" at bounding box center [154, 207] width 181 height 36
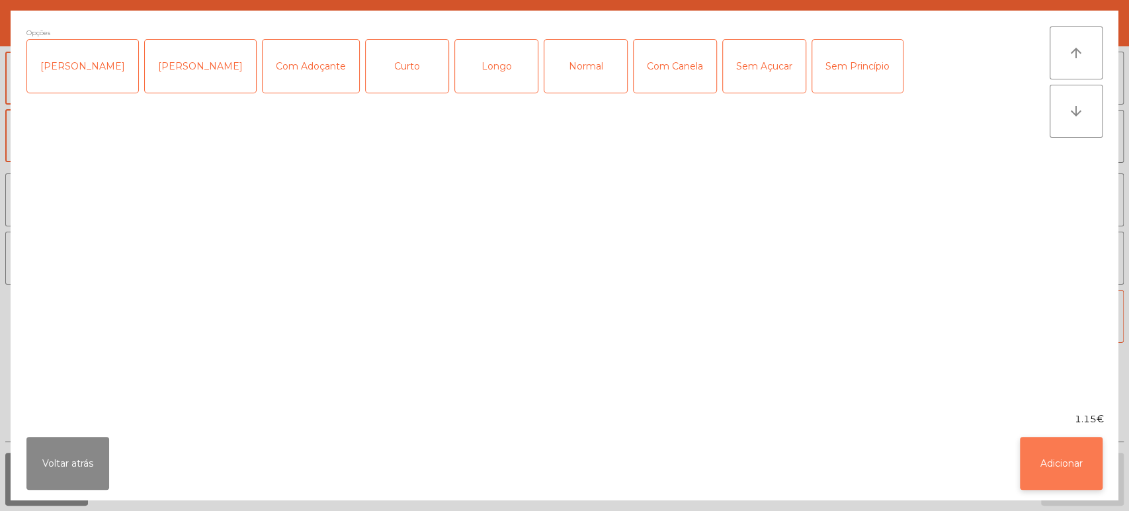
click at [1058, 477] on button "Adicionar" at bounding box center [1061, 462] width 83 height 53
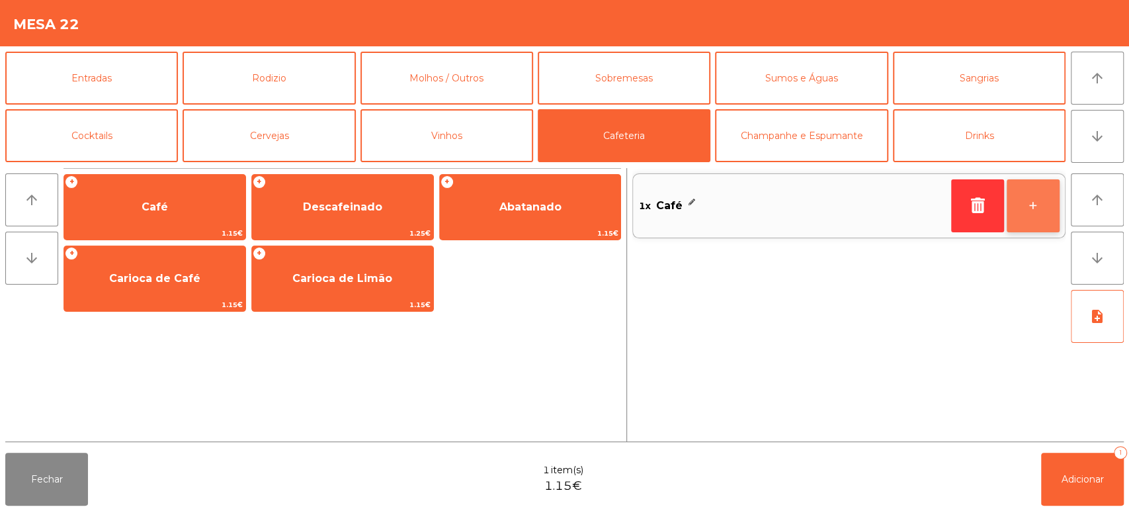
click at [1024, 208] on button "+" at bounding box center [1033, 205] width 53 height 53
click at [1025, 226] on button "+" at bounding box center [1033, 205] width 53 height 53
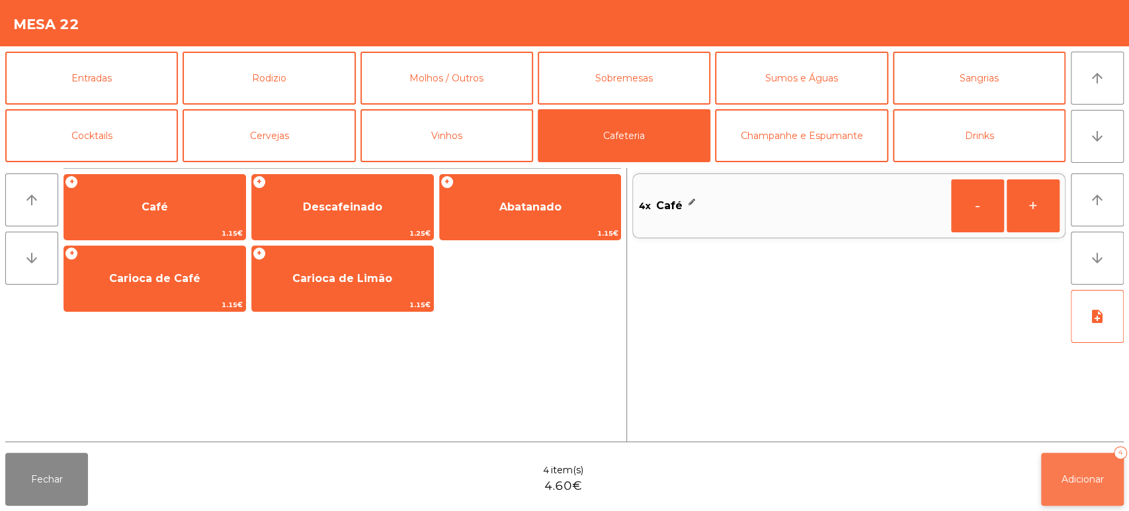
click at [1089, 479] on span "Adicionar" at bounding box center [1082, 479] width 42 height 12
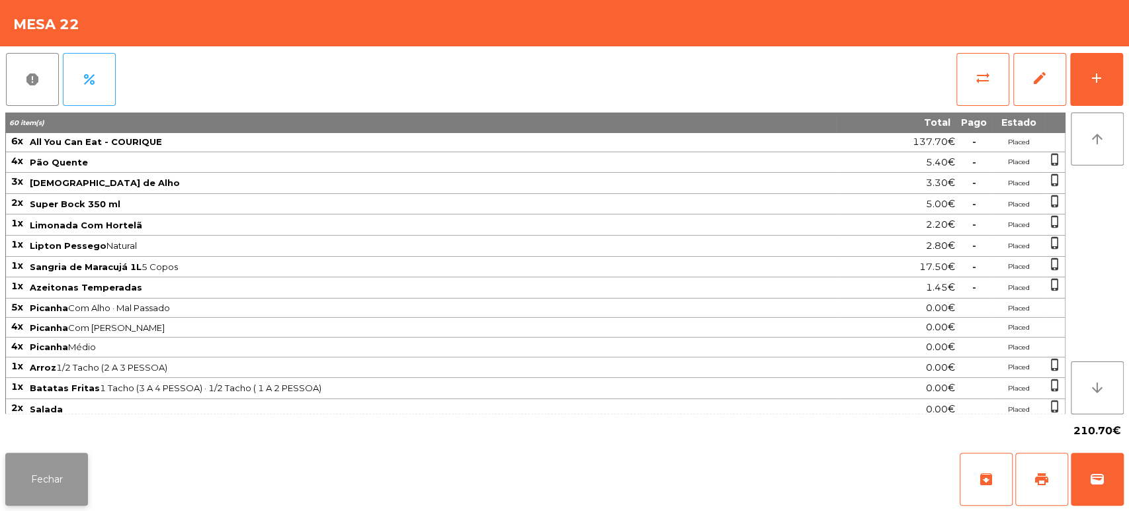
click at [39, 456] on button "Fechar" at bounding box center [46, 478] width 83 height 53
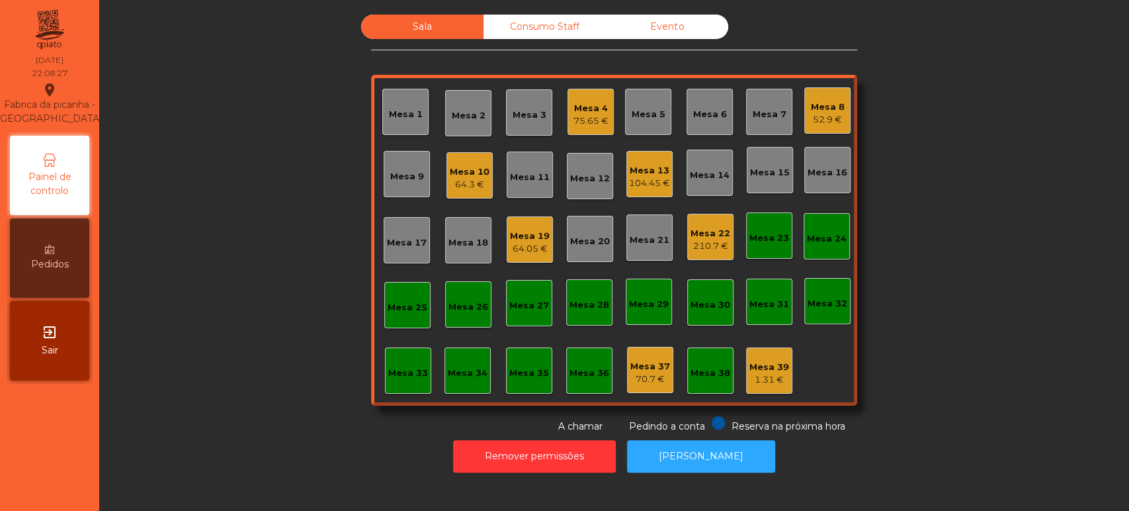
click at [582, 111] on div "Mesa 4" at bounding box center [590, 108] width 35 height 13
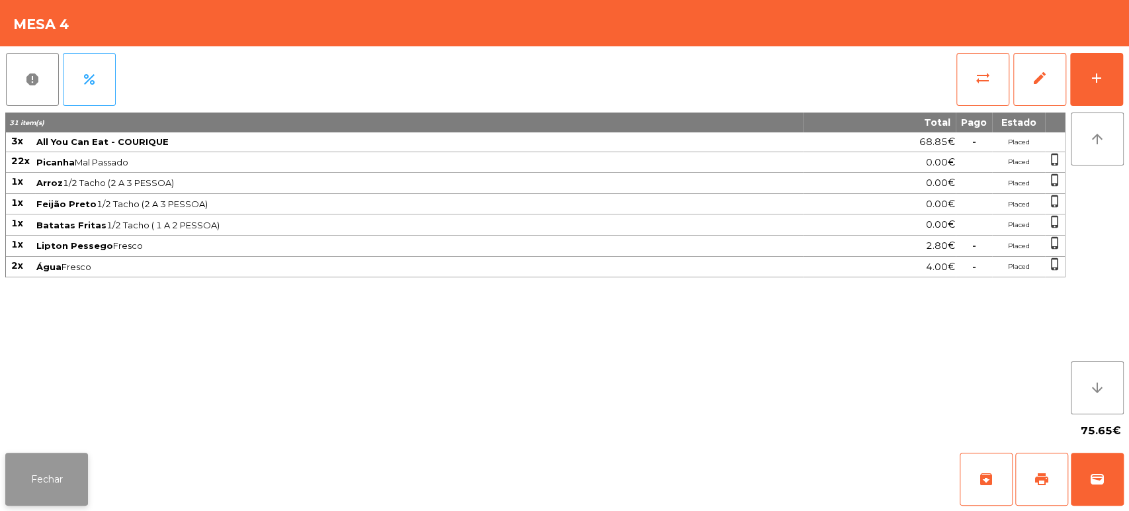
click at [77, 482] on button "Fechar" at bounding box center [46, 478] width 83 height 53
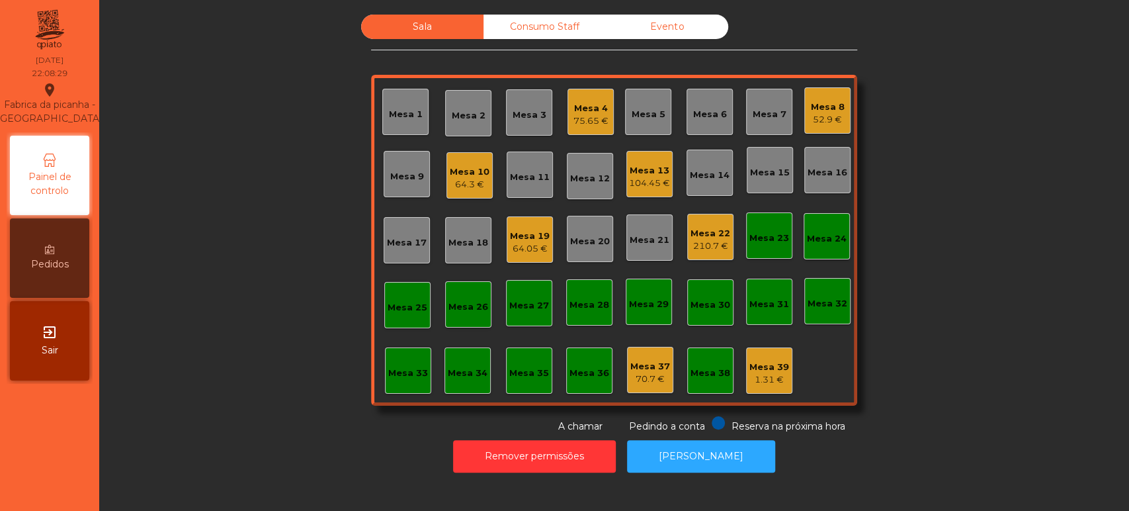
click at [476, 178] on div "64.3 €" at bounding box center [470, 184] width 40 height 13
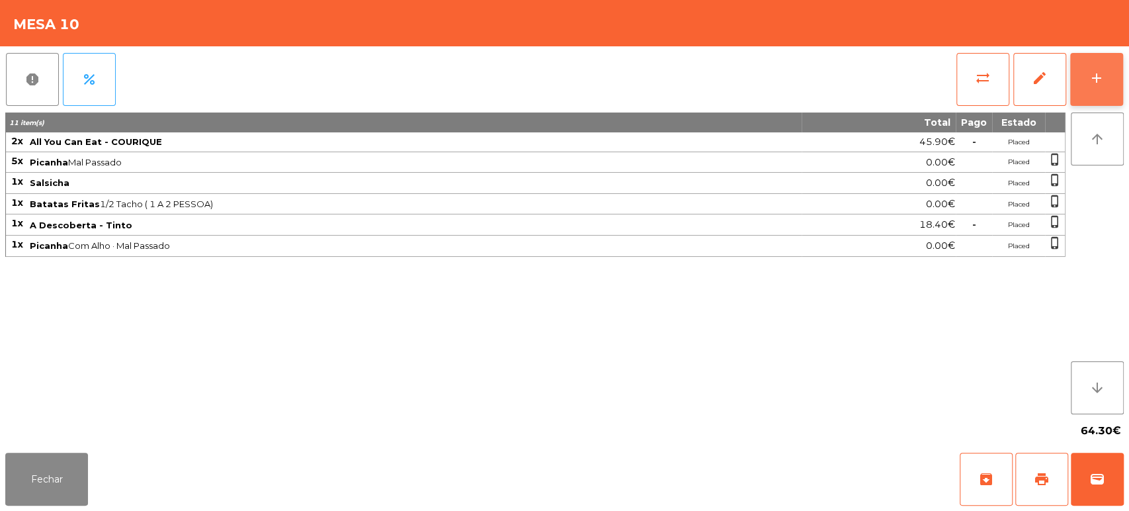
click at [1094, 84] on div "add" at bounding box center [1097, 78] width 16 height 16
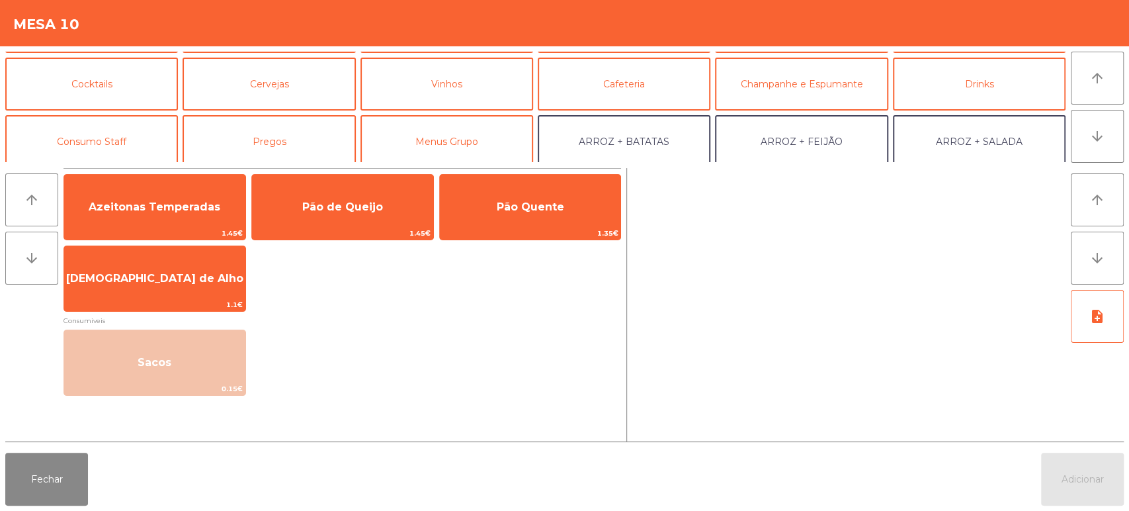
scroll to position [0, 0]
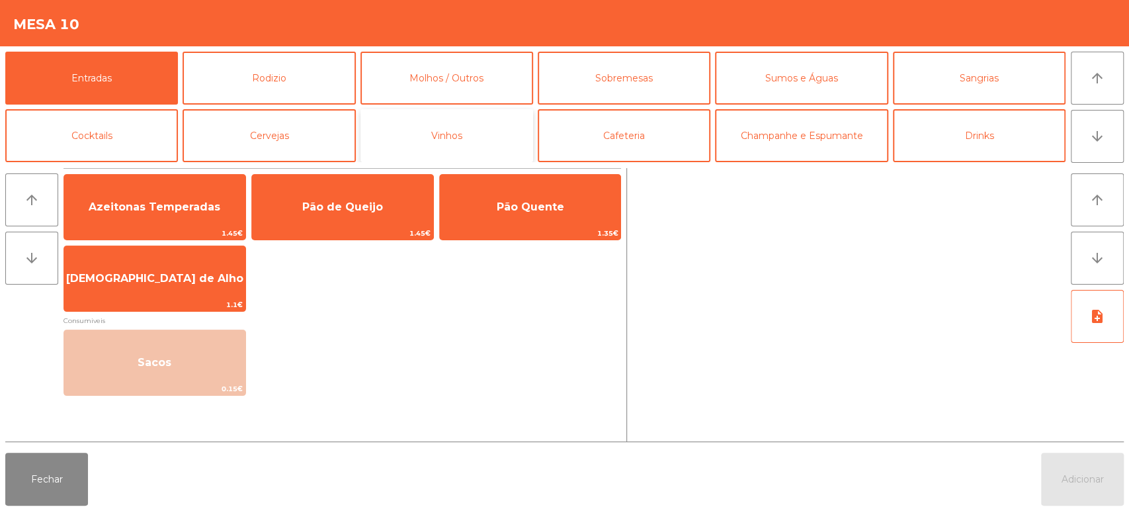
click at [505, 132] on button "Vinhos" at bounding box center [446, 135] width 173 height 53
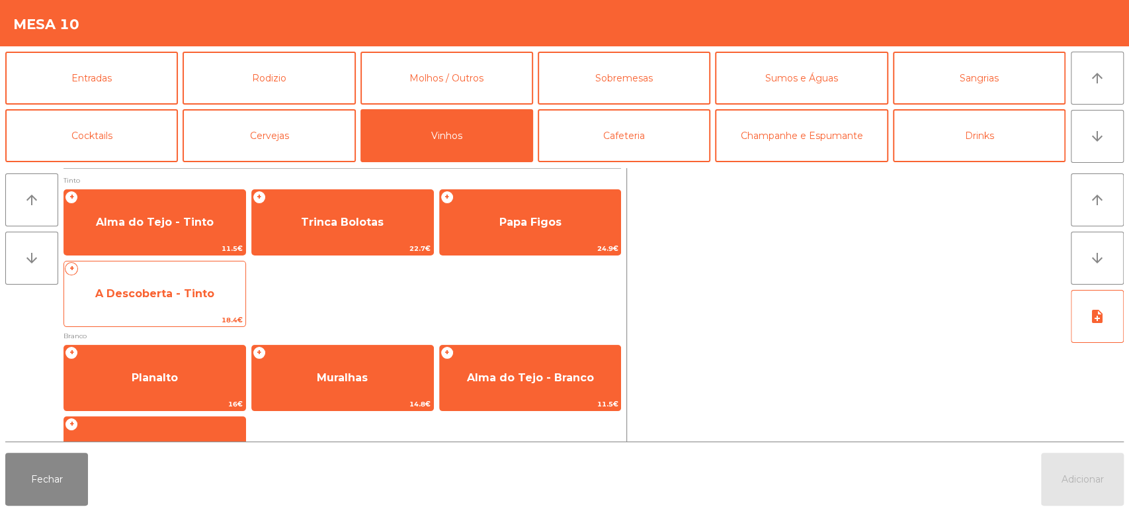
click at [221, 286] on span "A Descoberta - Tinto" at bounding box center [154, 294] width 181 height 36
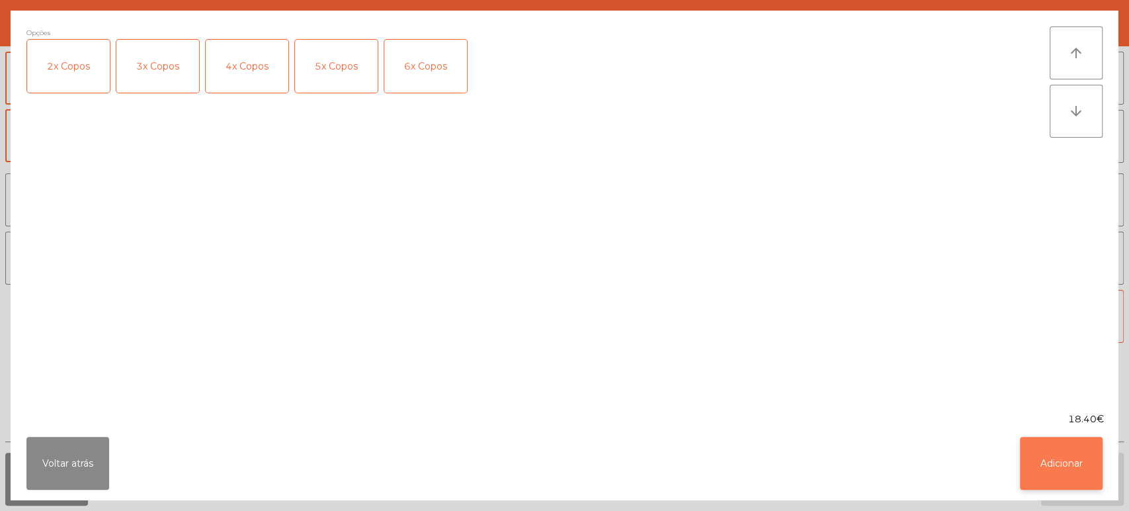
click at [1068, 473] on button "Adicionar" at bounding box center [1061, 462] width 83 height 53
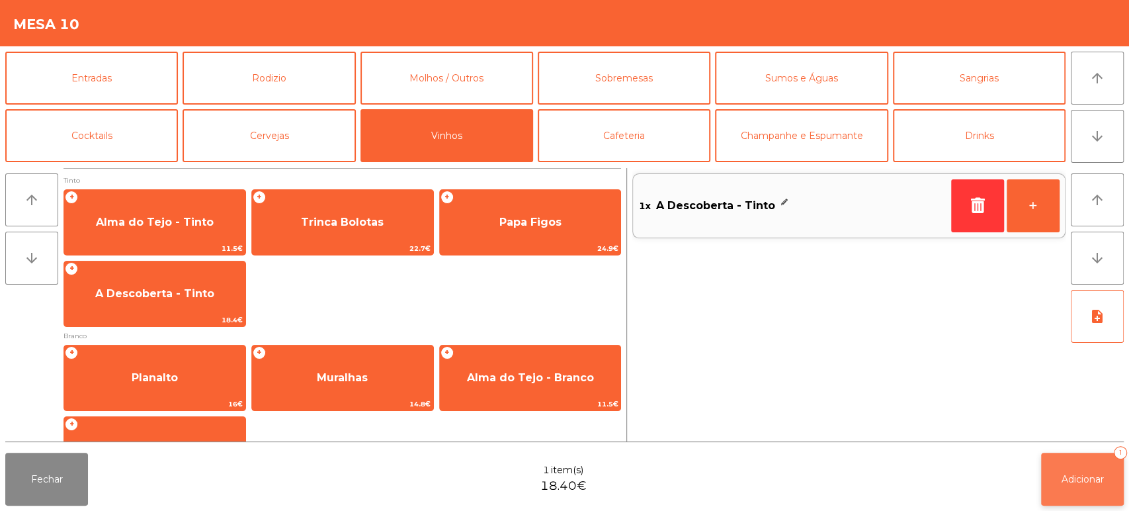
click at [1069, 460] on button "Adicionar 1" at bounding box center [1082, 478] width 83 height 53
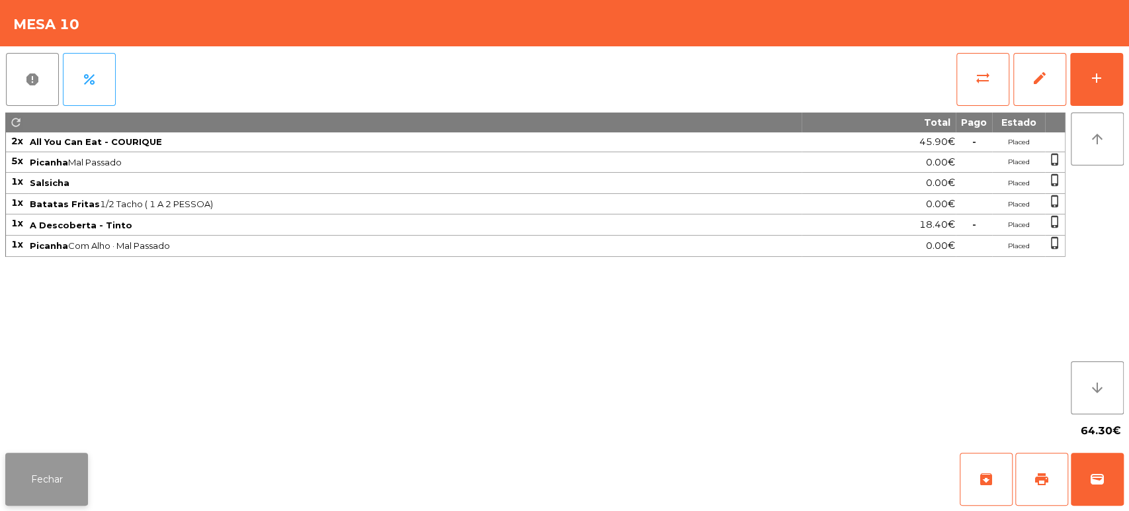
click at [65, 484] on button "Fechar" at bounding box center [46, 478] width 83 height 53
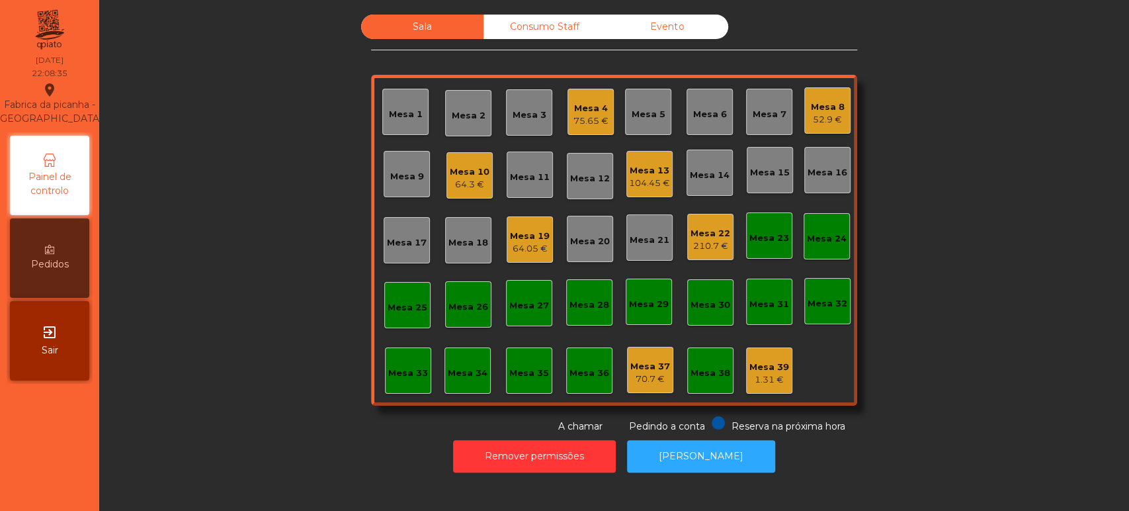
click at [460, 185] on div "64.3 €" at bounding box center [470, 184] width 40 height 13
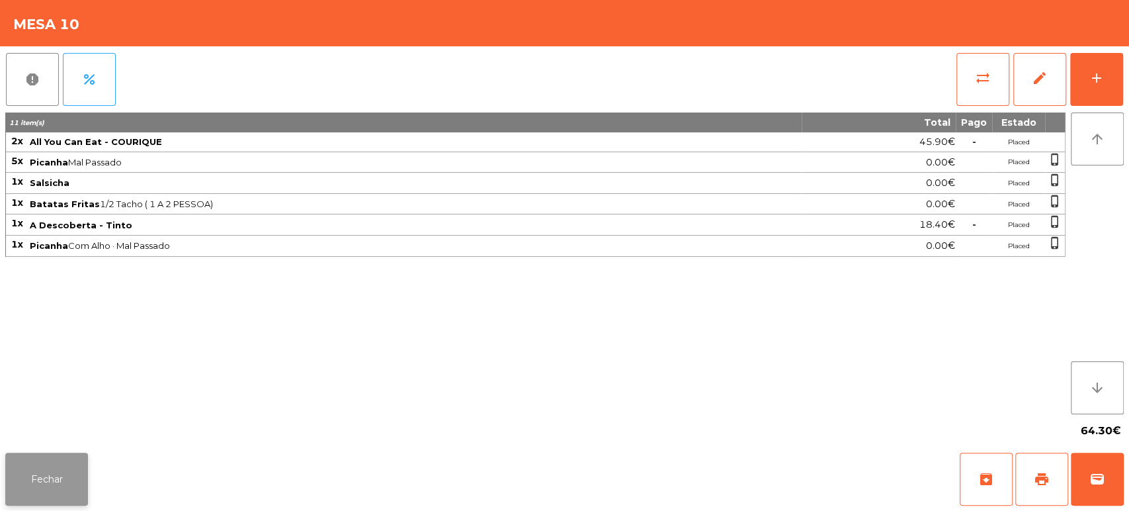
click at [34, 482] on button "Fechar" at bounding box center [46, 478] width 83 height 53
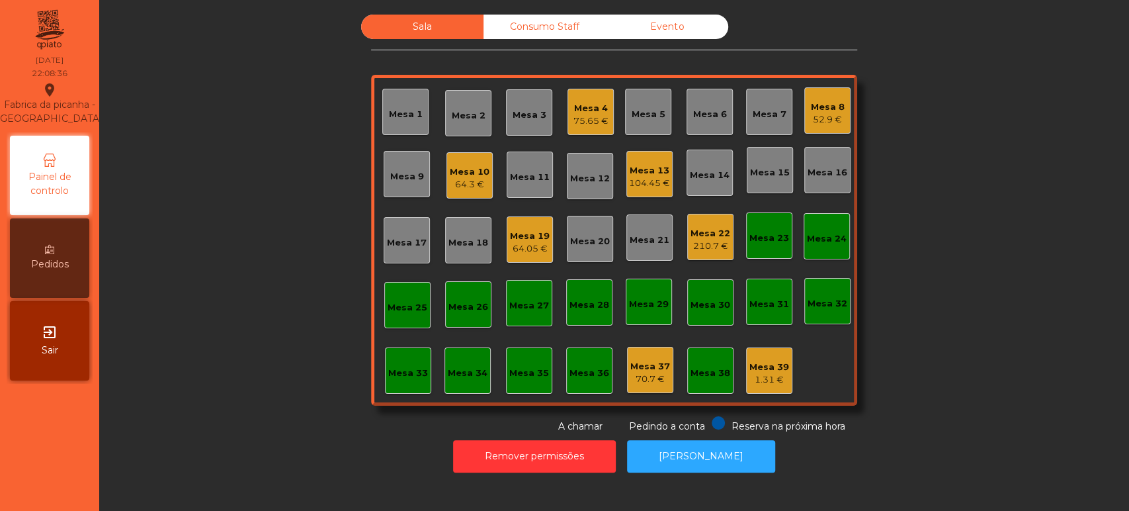
click at [595, 131] on div "Mesa 4 75.65 €" at bounding box center [590, 112] width 46 height 46
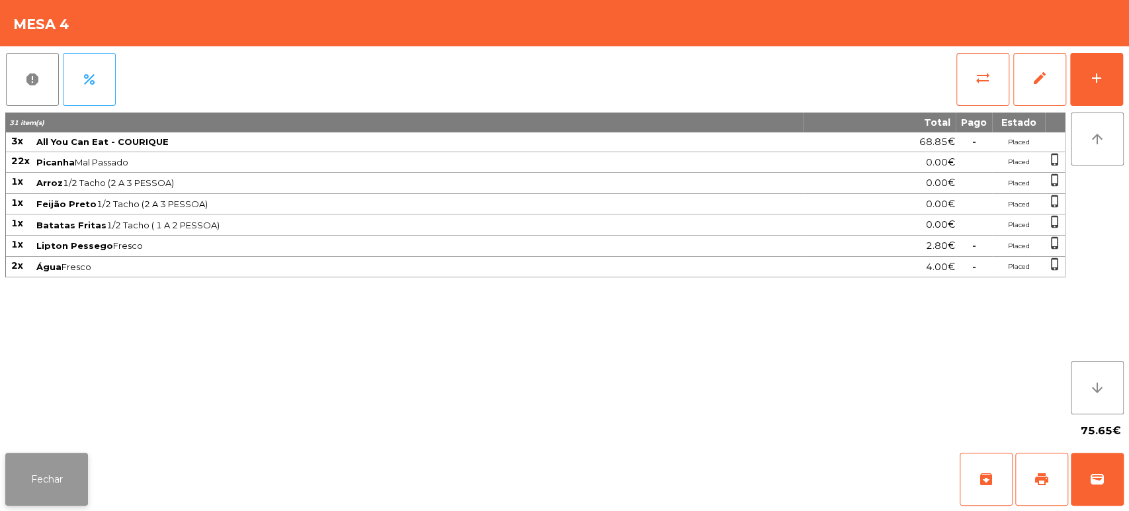
click at [41, 489] on button "Fechar" at bounding box center [46, 478] width 83 height 53
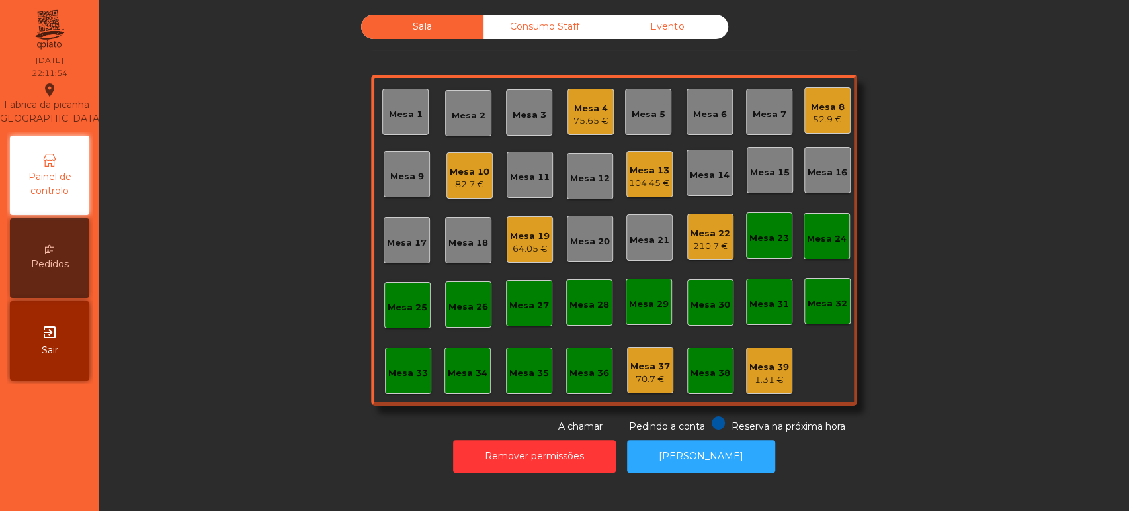
click at [452, 384] on div "Mesa 34" at bounding box center [467, 370] width 46 height 46
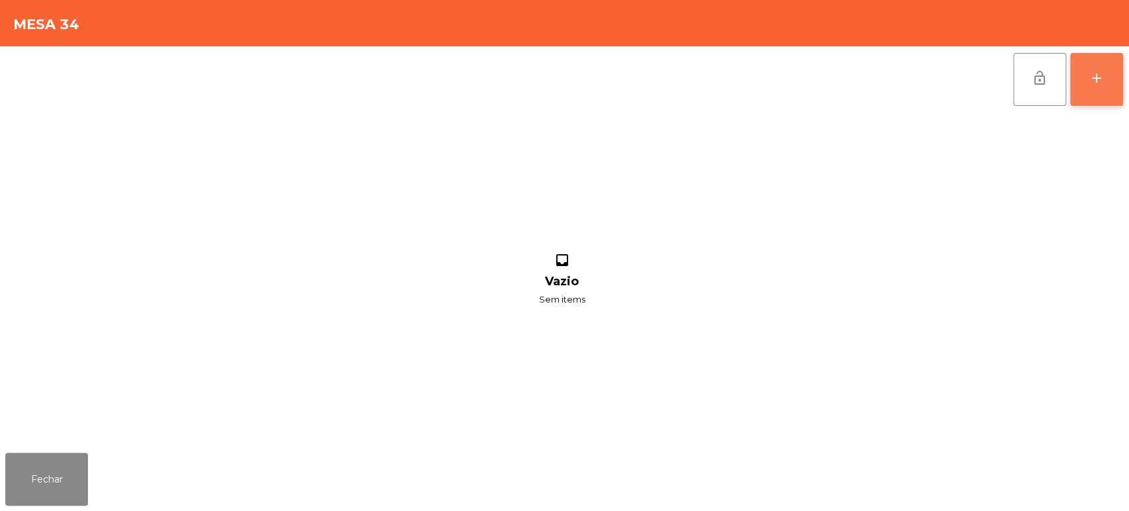
click at [1095, 79] on div "add" at bounding box center [1097, 78] width 16 height 16
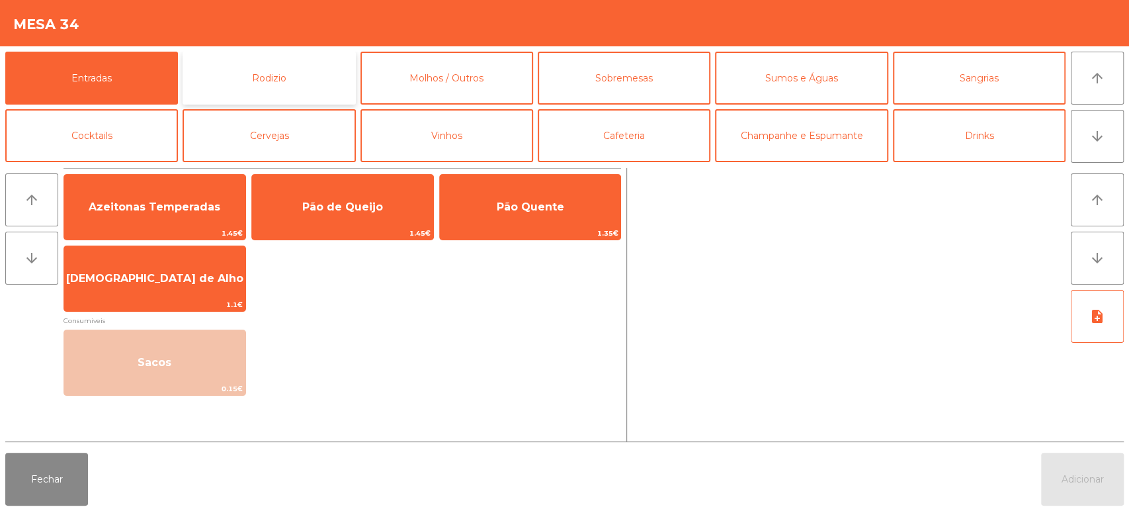
click at [306, 91] on button "Rodizio" at bounding box center [269, 78] width 173 height 53
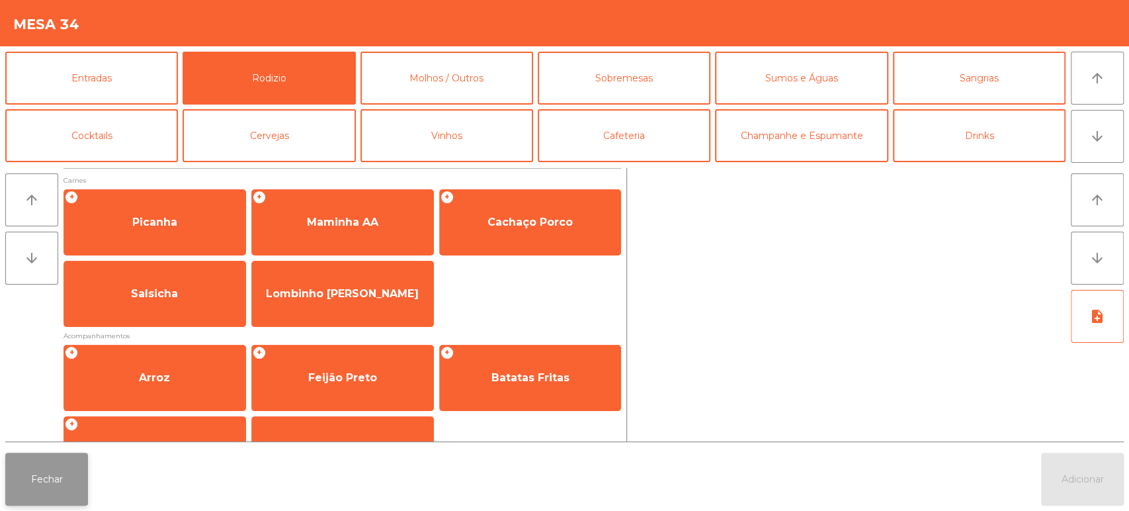
click at [63, 483] on button "Fechar" at bounding box center [46, 478] width 83 height 53
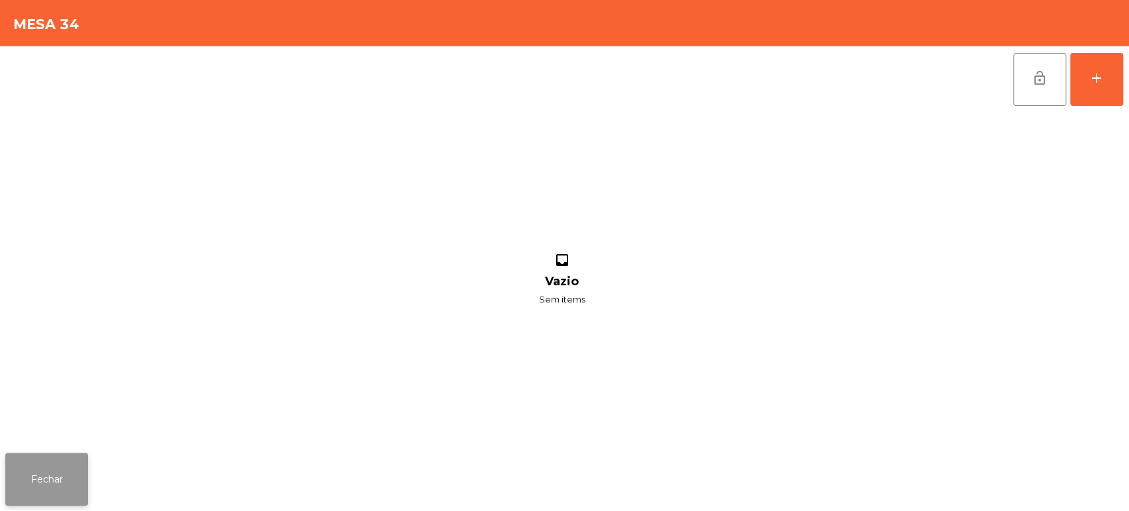
click at [53, 499] on button "Fechar" at bounding box center [46, 478] width 83 height 53
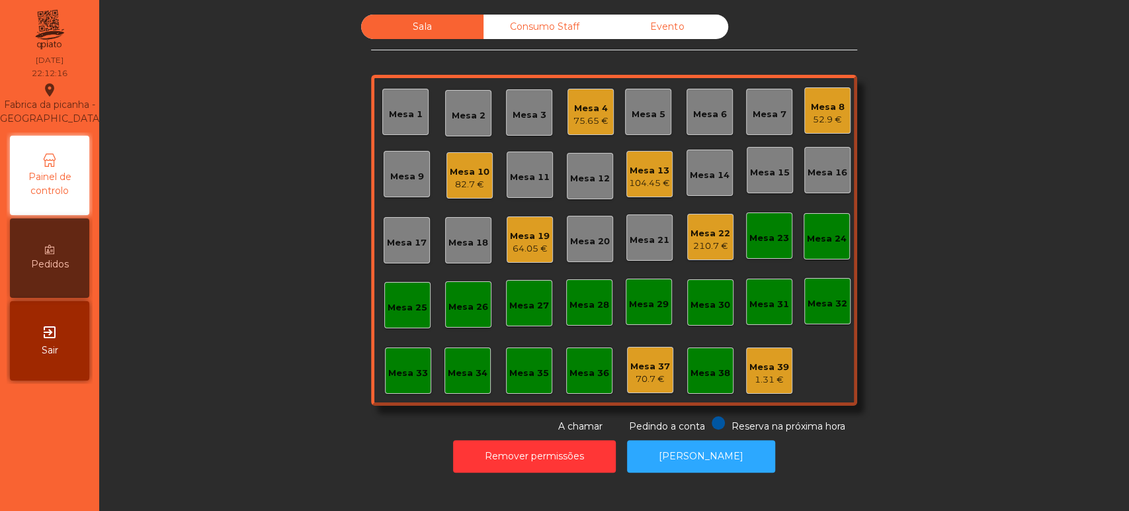
click at [534, 34] on div "Consumo Staff" at bounding box center [544, 27] width 122 height 24
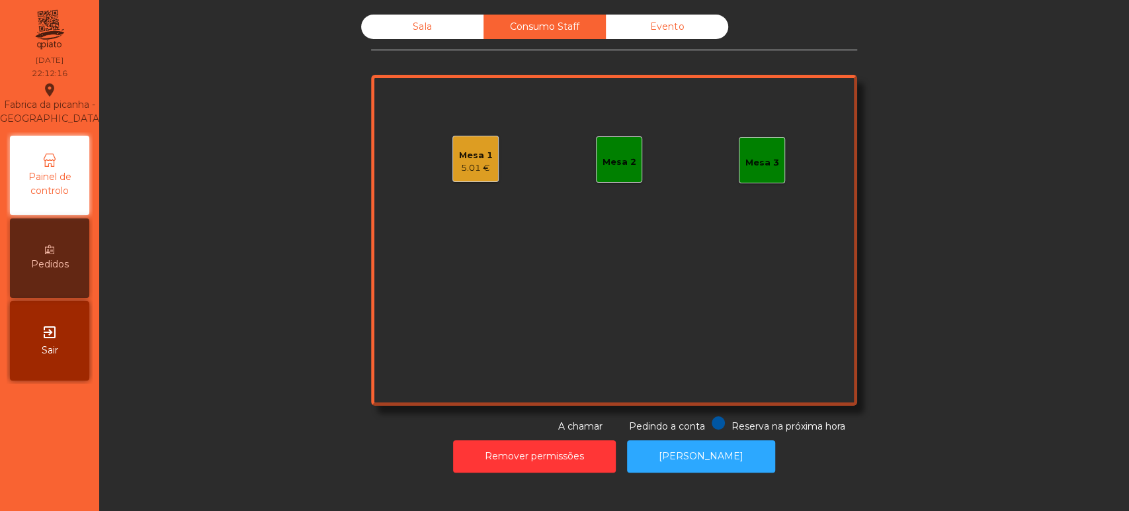
click at [596, 175] on div "Mesa 2" at bounding box center [619, 159] width 46 height 46
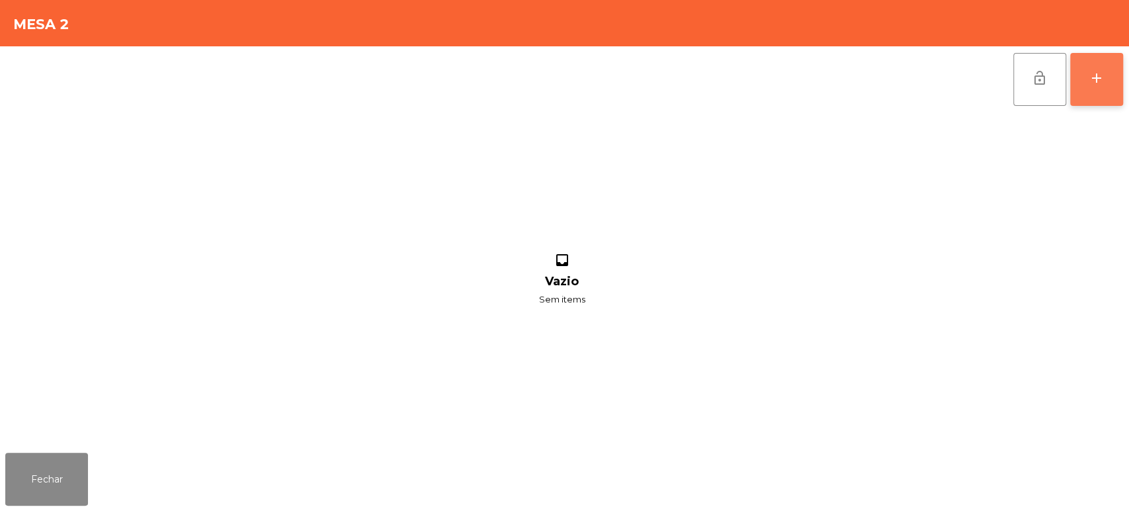
click at [1091, 86] on button "add" at bounding box center [1096, 79] width 53 height 53
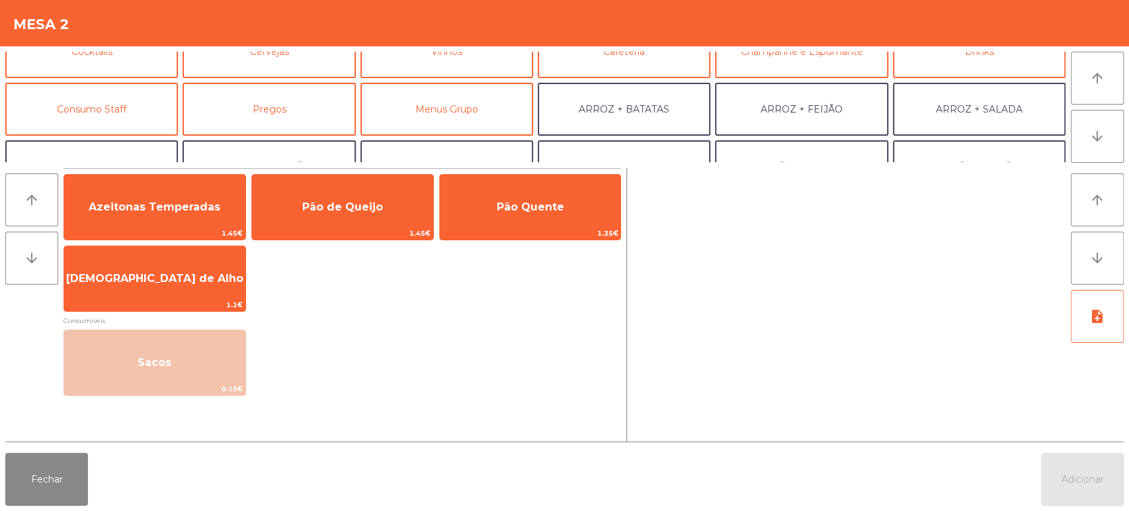
scroll to position [83, 0]
click at [142, 118] on button "Consumo Staff" at bounding box center [91, 109] width 173 height 53
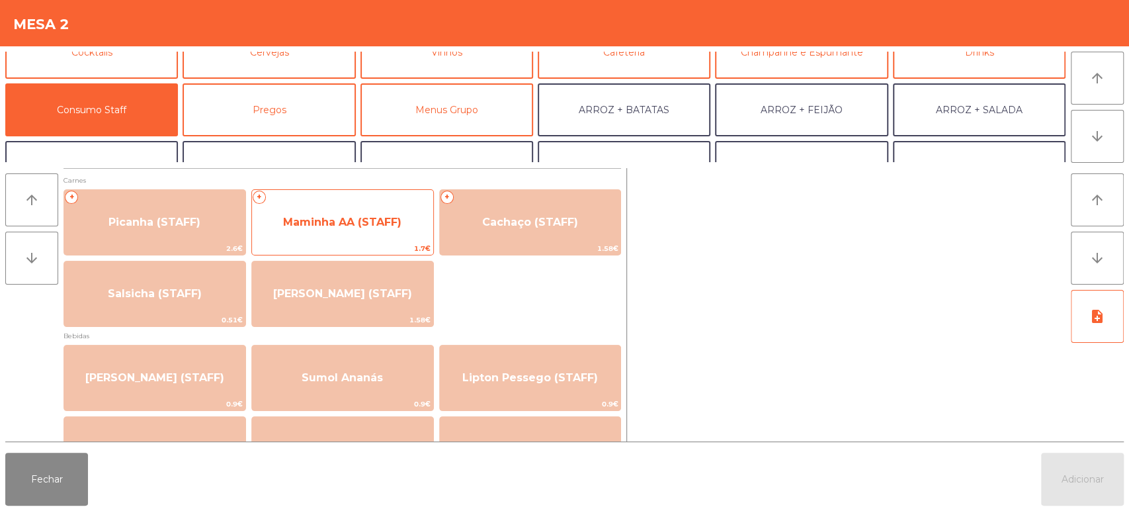
click at [420, 228] on span "Maminha AA (STAFF)" at bounding box center [342, 222] width 181 height 36
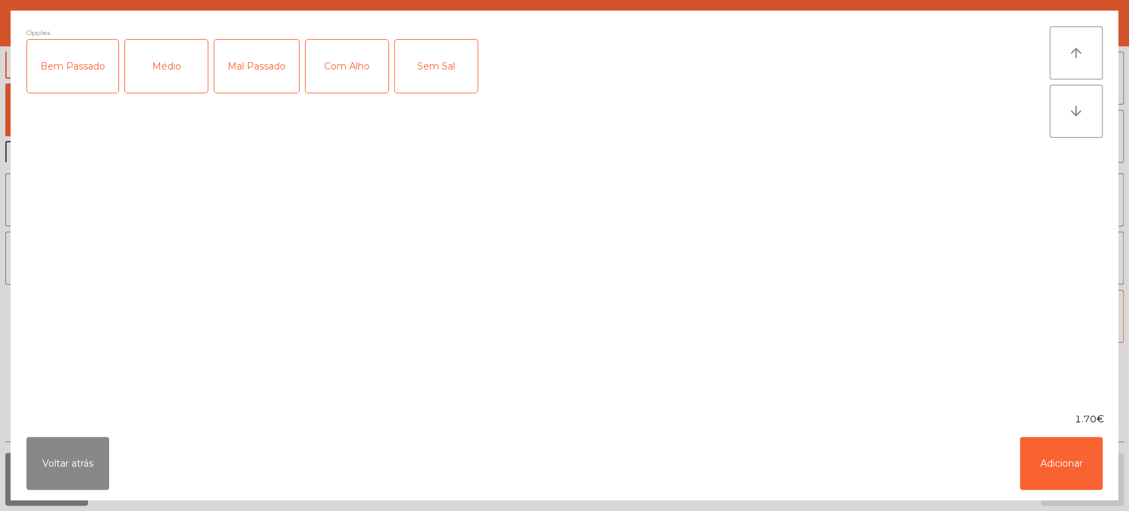
click at [231, 173] on div "Opções Bem Passado Médio Mal Passado Com Alho Sem Sal" at bounding box center [537, 211] width 1023 height 370
click at [177, 79] on div "Médio" at bounding box center [166, 66] width 83 height 53
click at [335, 79] on div "Com Alho" at bounding box center [347, 66] width 83 height 53
click at [1050, 470] on button "Adicionar" at bounding box center [1061, 462] width 83 height 53
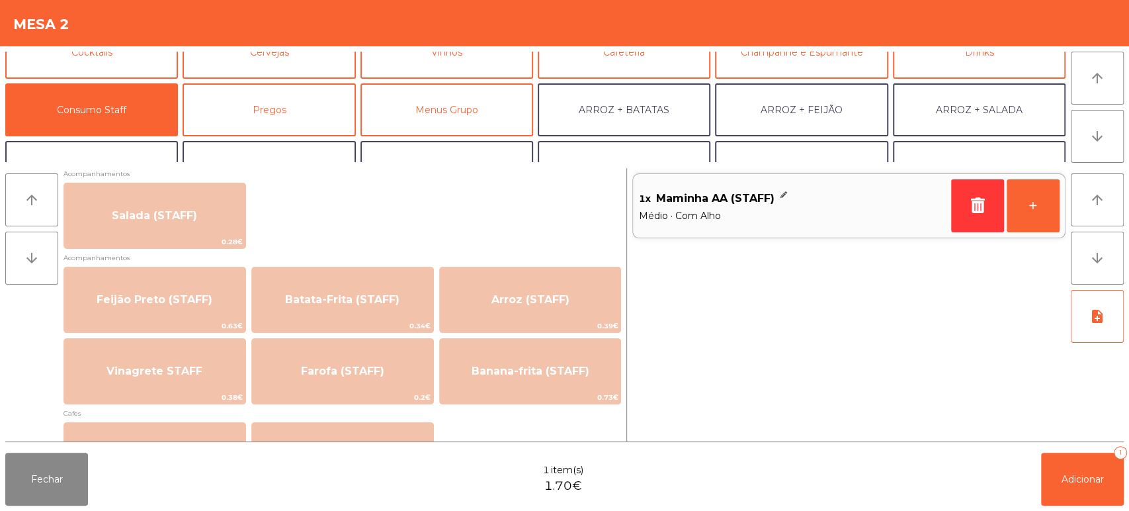
scroll to position [534, 0]
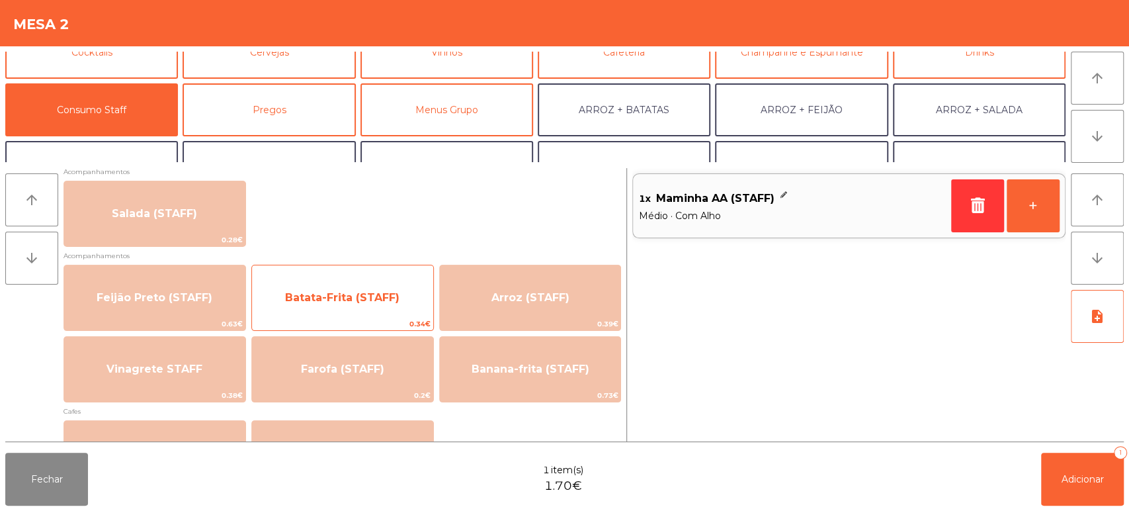
click at [376, 315] on div "Batata-Frita (STAFF) 0.34€" at bounding box center [342, 298] width 183 height 66
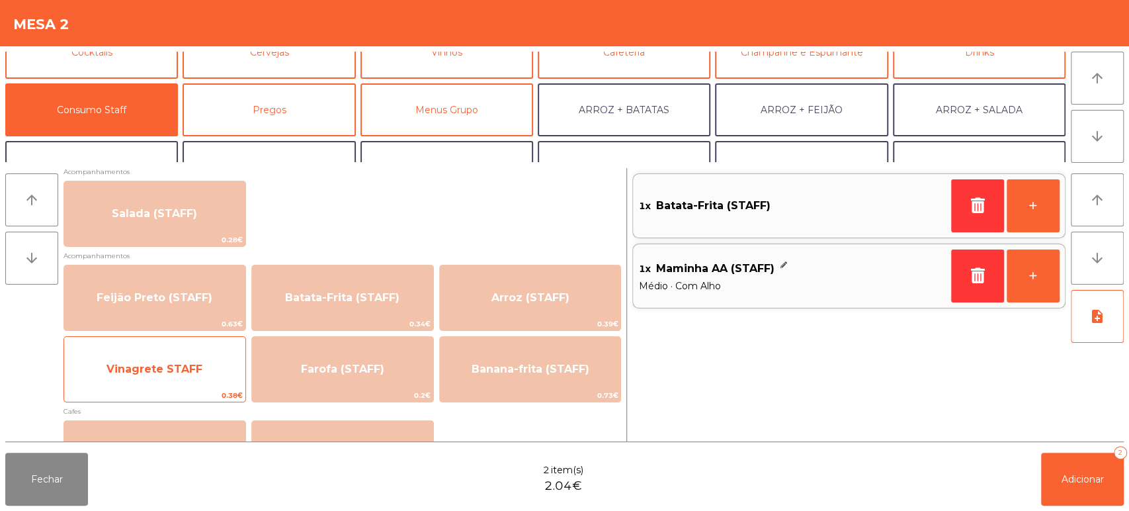
click at [180, 383] on span "Vinagrete STAFF" at bounding box center [154, 369] width 181 height 36
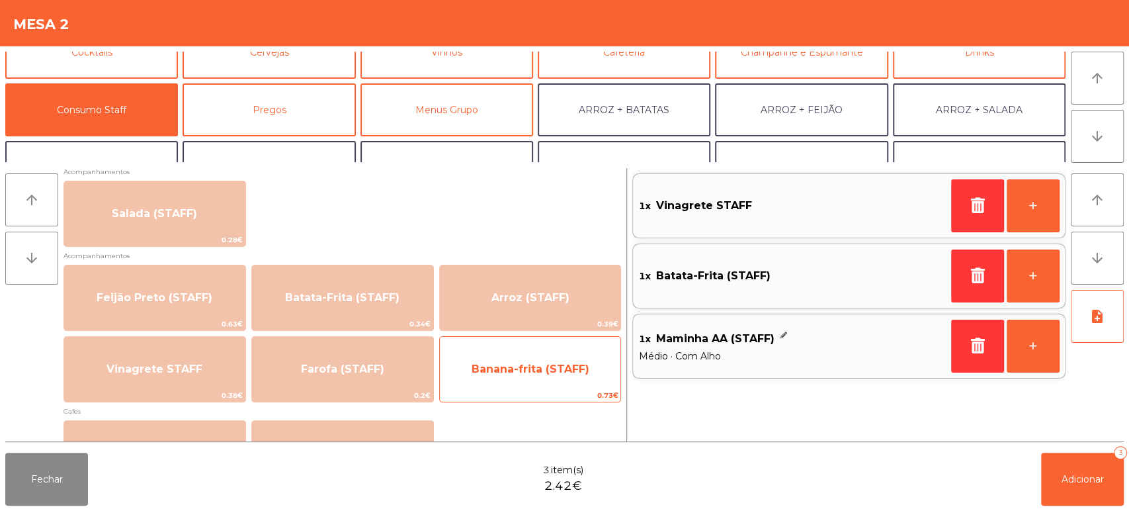
click at [515, 386] on span "Banana-frita (STAFF)" at bounding box center [530, 369] width 181 height 36
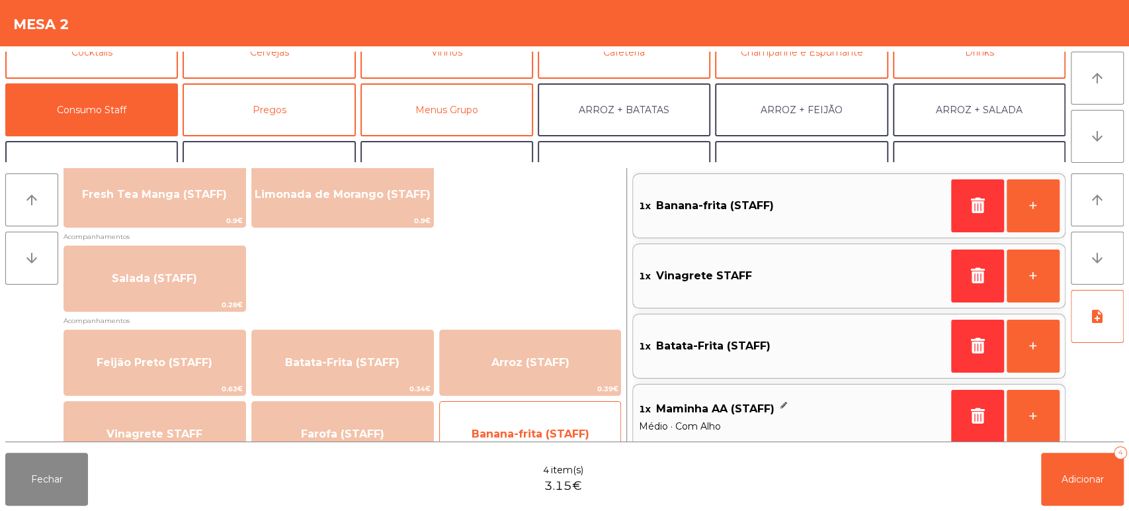
scroll to position [442, 0]
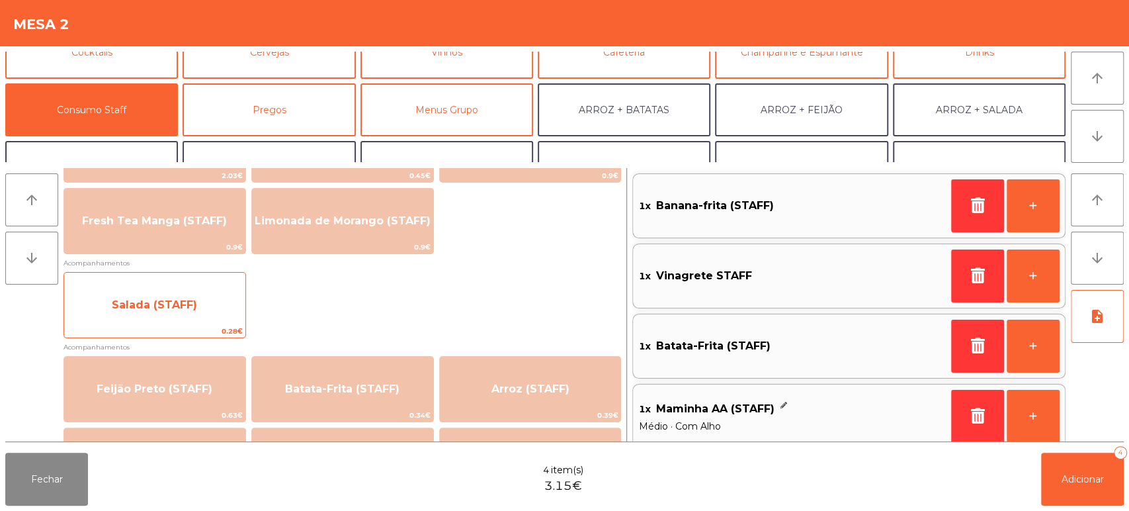
click at [173, 319] on span "Salada (STAFF)" at bounding box center [154, 305] width 181 height 36
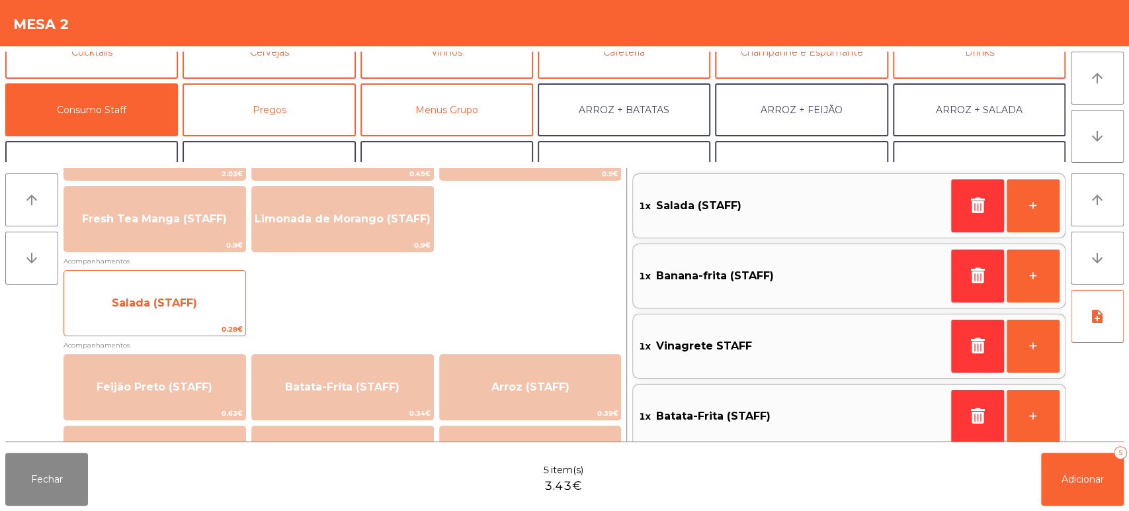
scroll to position [447, 0]
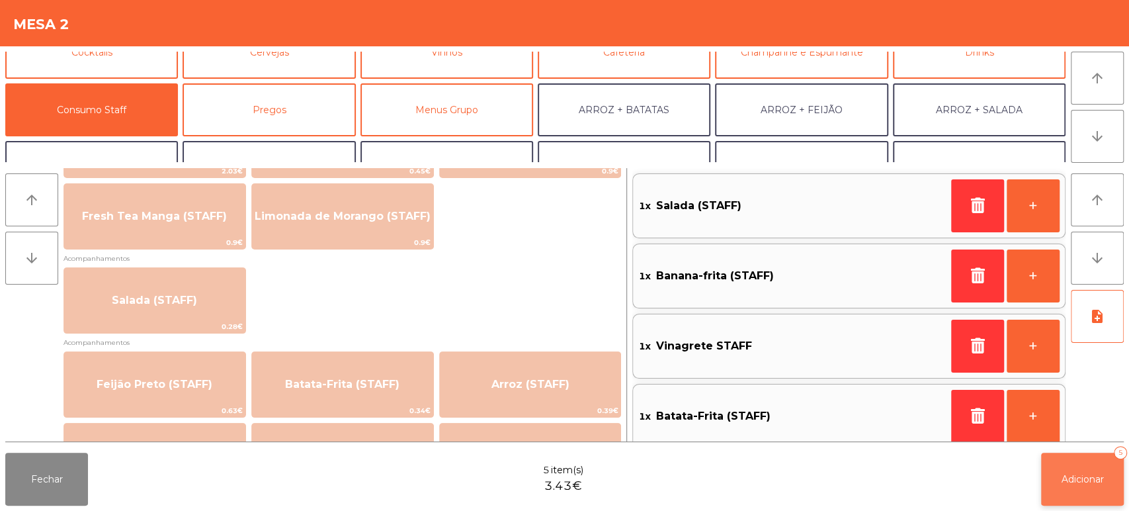
click at [1067, 487] on button "Adicionar 5" at bounding box center [1082, 478] width 83 height 53
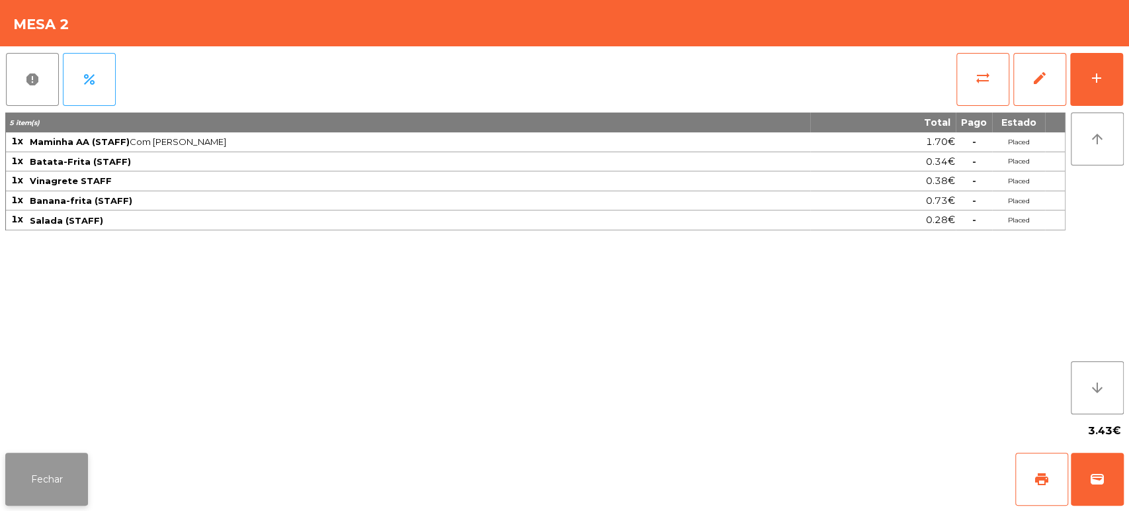
click at [51, 458] on button "Fechar" at bounding box center [46, 478] width 83 height 53
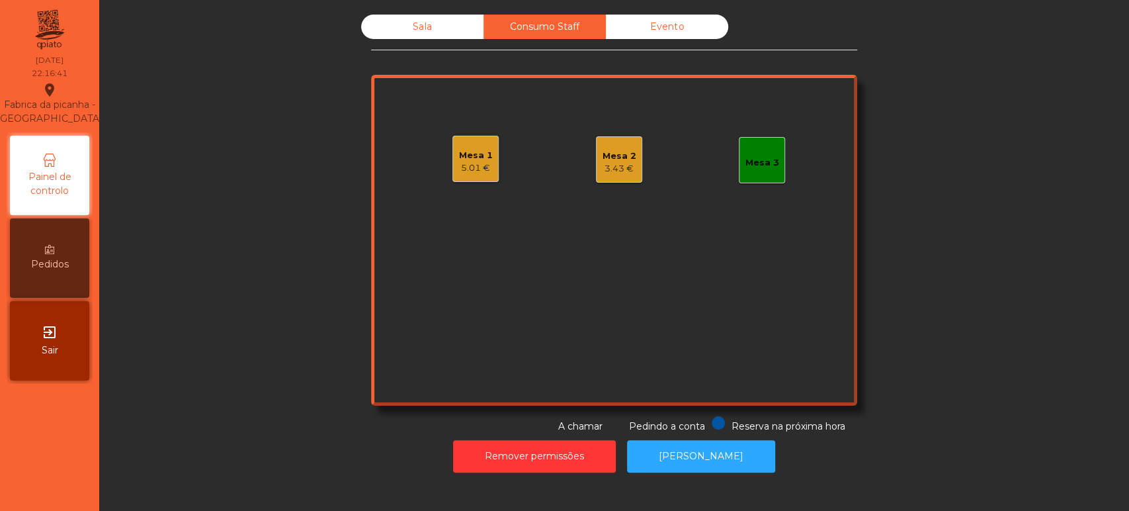
click at [428, 29] on div "Sala" at bounding box center [422, 27] width 122 height 24
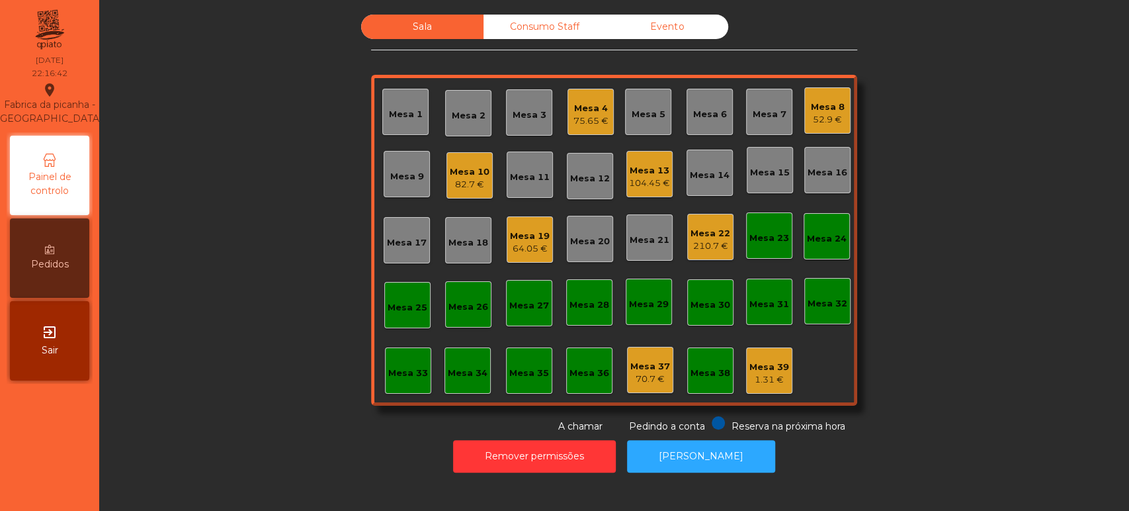
click at [526, 243] on div "64.05 €" at bounding box center [530, 248] width 40 height 13
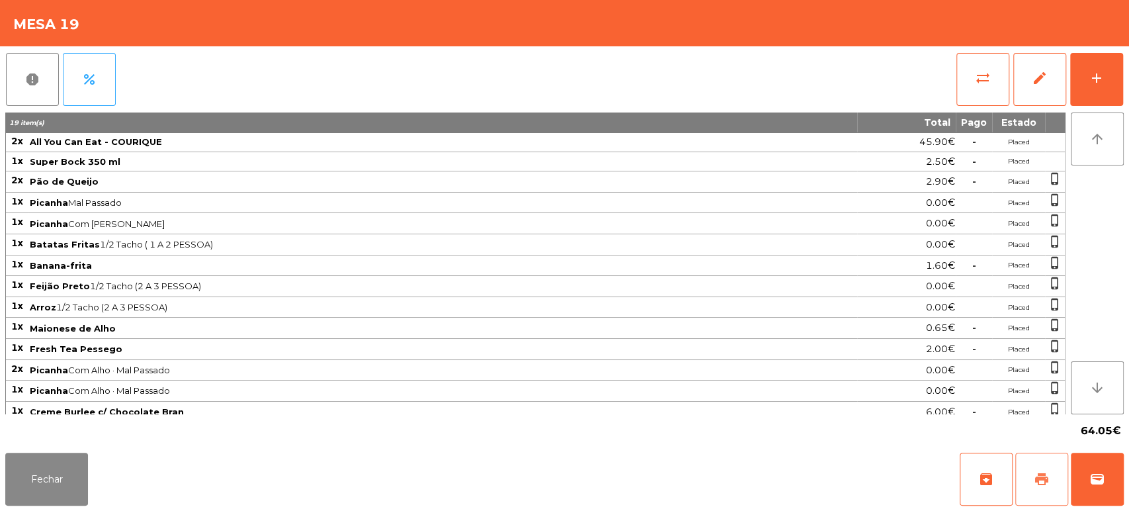
click at [1036, 479] on span "print" at bounding box center [1042, 479] width 16 height 16
click at [14, 456] on button "Fechar" at bounding box center [46, 478] width 83 height 53
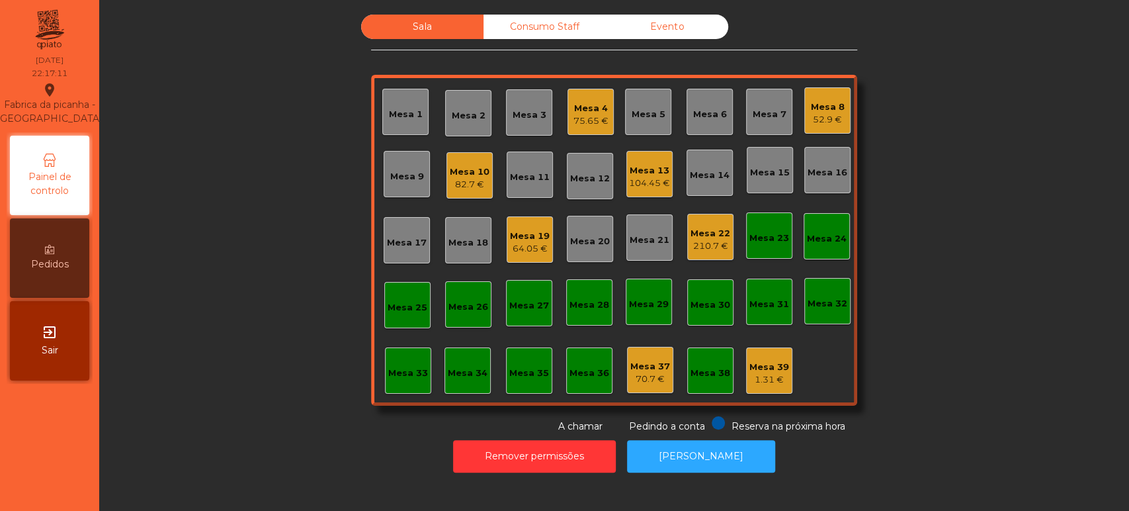
click at [569, 16] on div "Consumo Staff" at bounding box center [544, 27] width 122 height 24
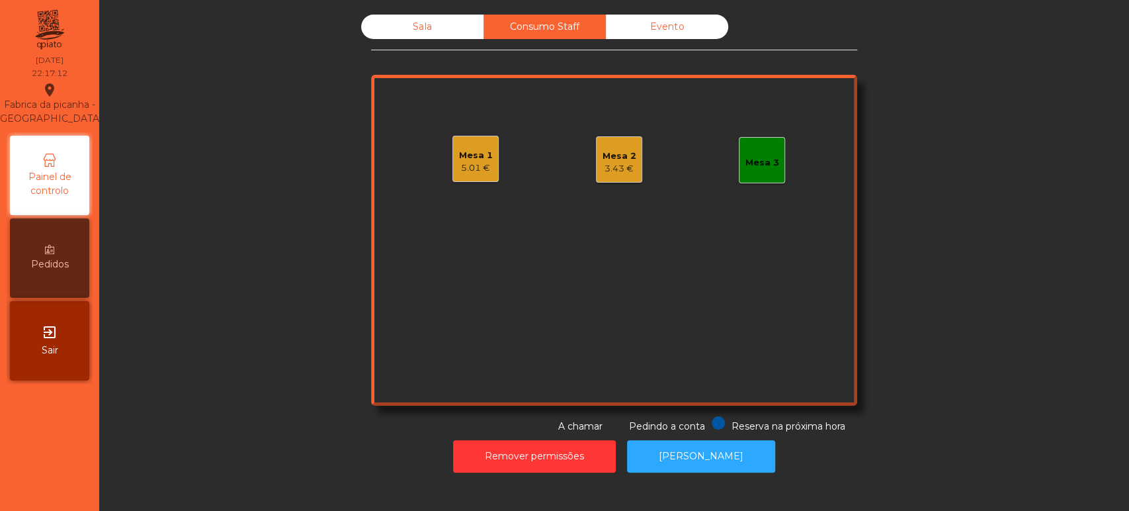
click at [614, 165] on div "3.43 €" at bounding box center [619, 168] width 34 height 13
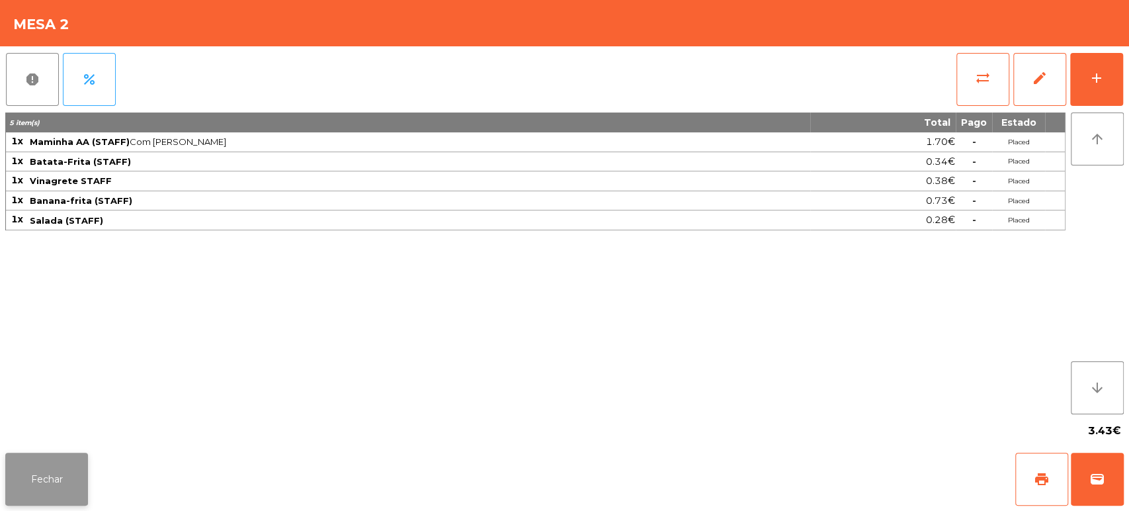
click at [71, 481] on button "Fechar" at bounding box center [46, 478] width 83 height 53
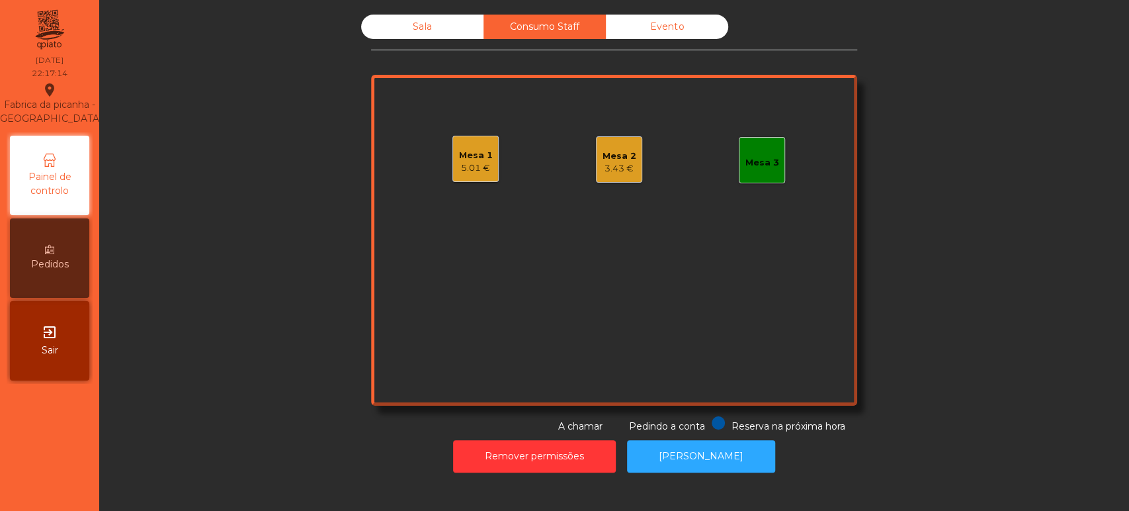
click at [464, 169] on div "5.01 €" at bounding box center [476, 167] width 34 height 13
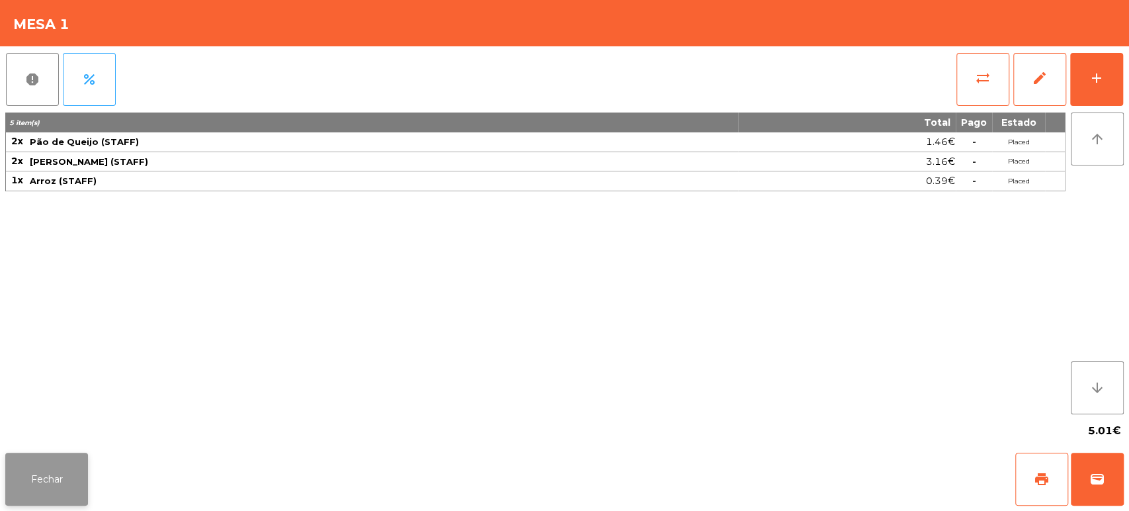
click at [65, 470] on button "Fechar" at bounding box center [46, 478] width 83 height 53
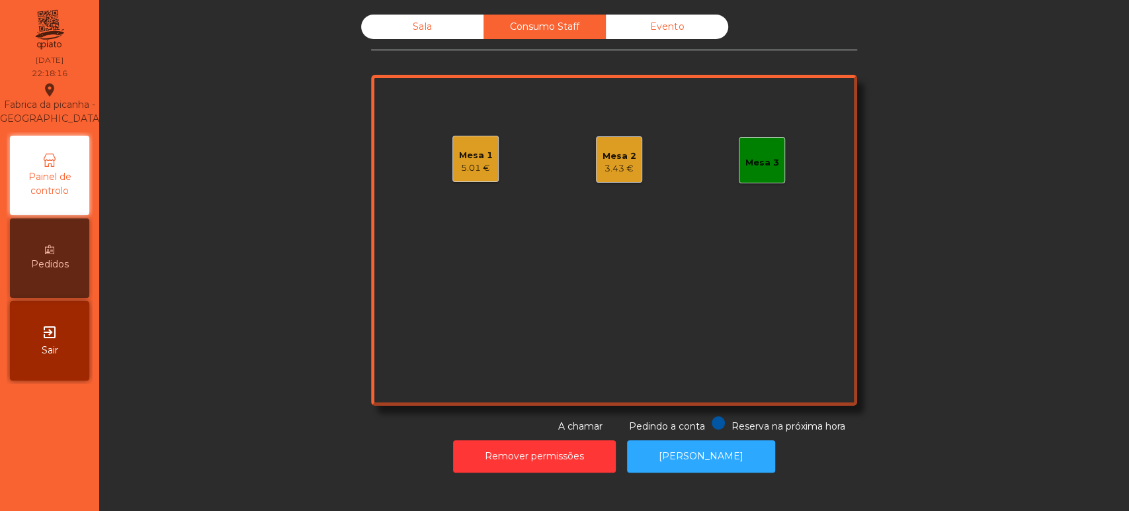
click at [438, 38] on div "Sala" at bounding box center [422, 27] width 122 height 24
click at [441, 34] on div "Sala" at bounding box center [422, 27] width 122 height 24
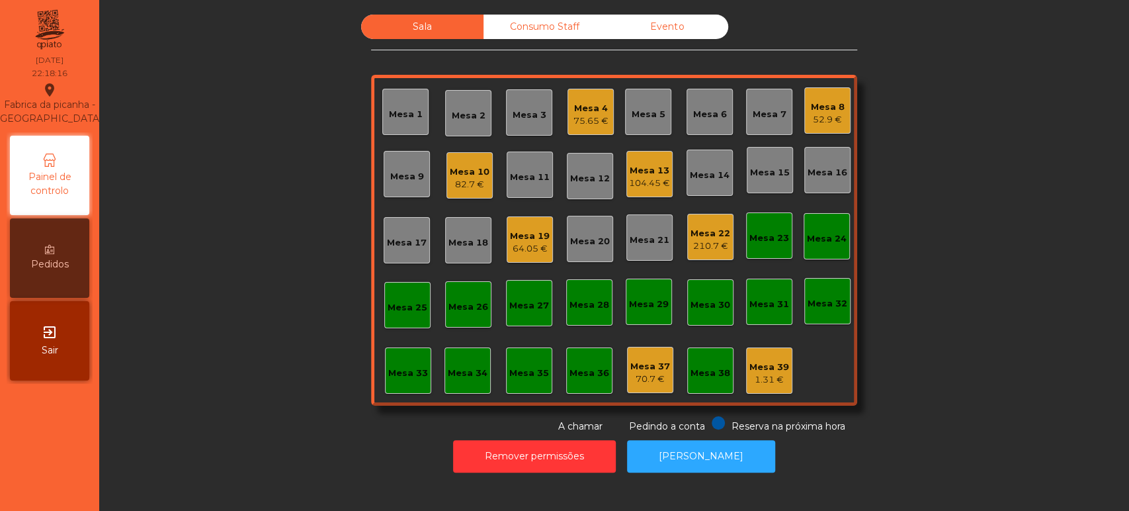
click at [446, 38] on div "Sala" at bounding box center [422, 27] width 122 height 24
click at [524, 239] on div "Mesa 19" at bounding box center [530, 235] width 40 height 13
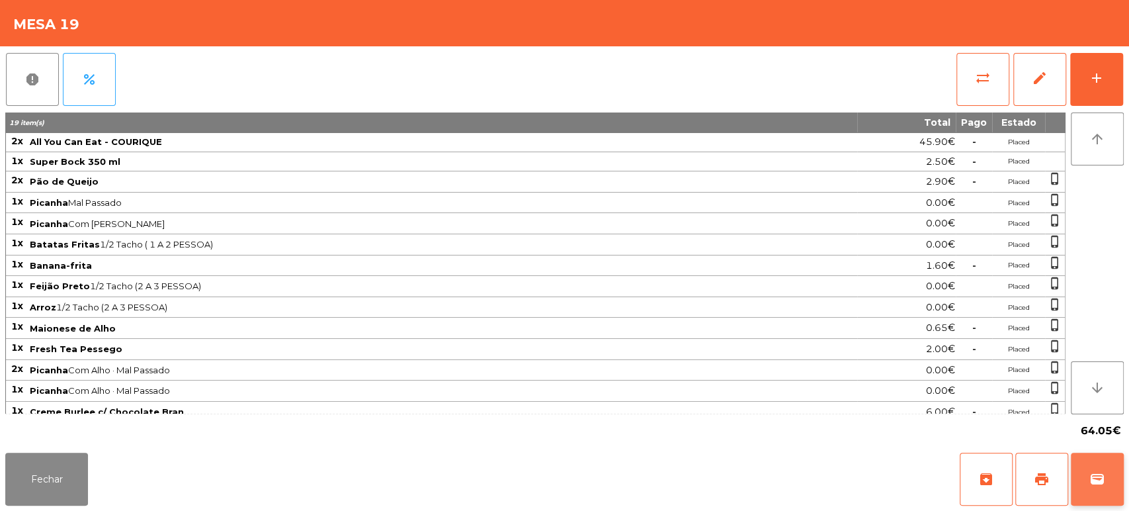
click at [1117, 479] on button "wallet" at bounding box center [1097, 478] width 53 height 53
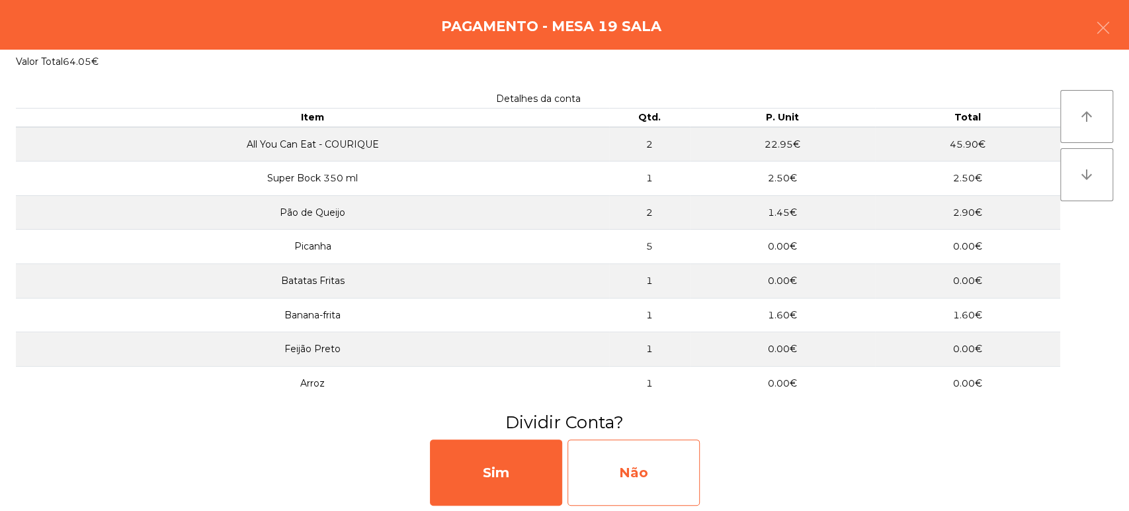
click at [649, 460] on div "Não" at bounding box center [633, 472] width 132 height 66
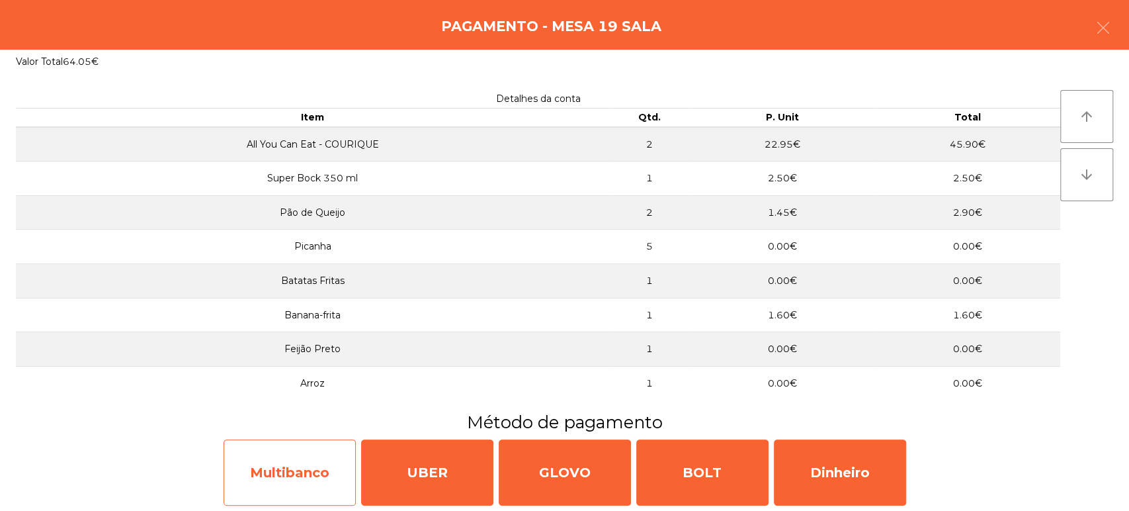
click at [281, 448] on div "Multibanco" at bounding box center [290, 472] width 132 height 66
select select "**"
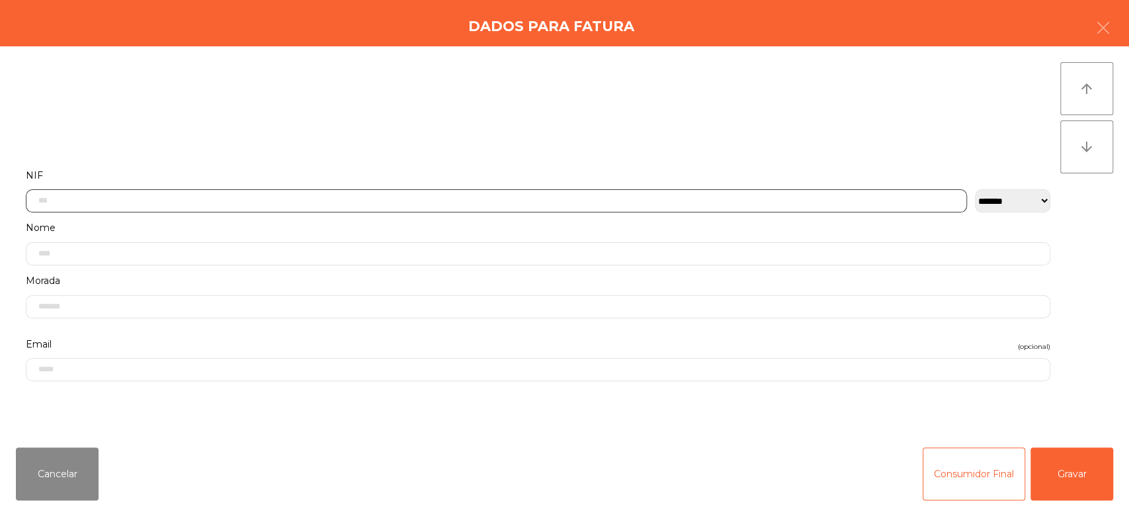
click at [386, 200] on input "text" at bounding box center [496, 200] width 941 height 23
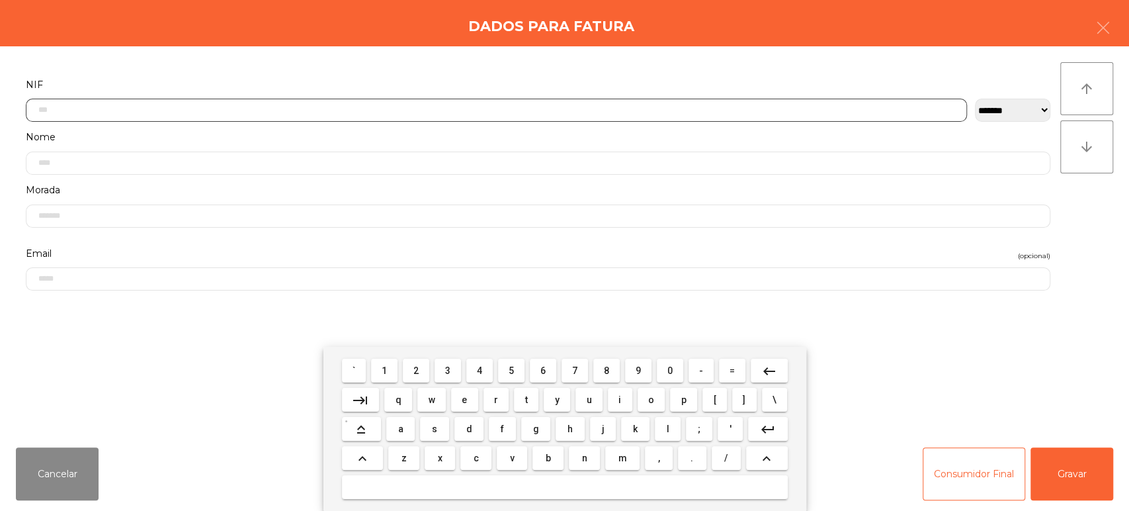
scroll to position [103, 0]
click at [416, 369] on span "2" at bounding box center [415, 370] width 5 height 11
click at [448, 369] on span "3" at bounding box center [447, 370] width 5 height 11
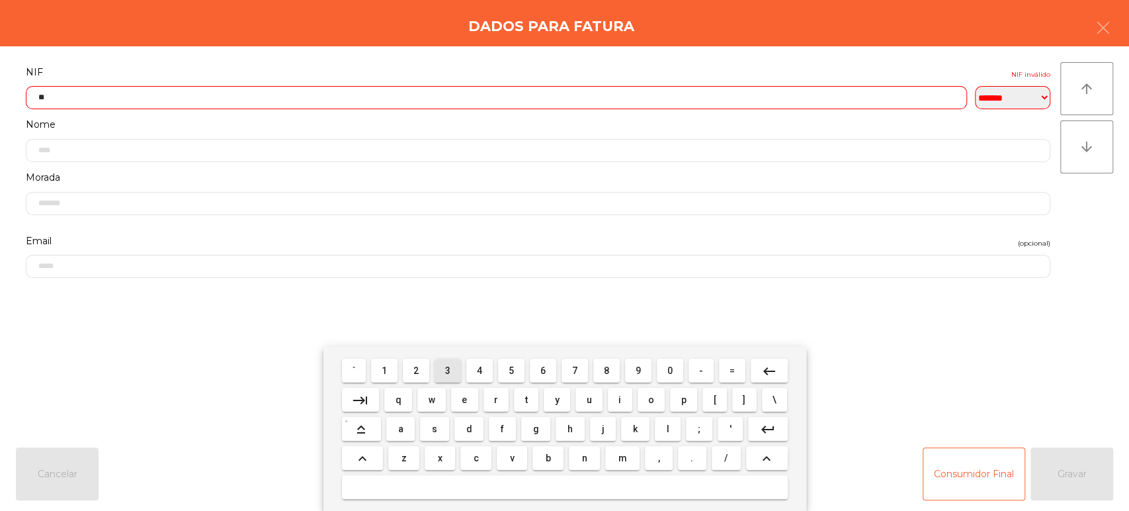
click at [462, 358] on mat-keyboard-key "3" at bounding box center [448, 370] width 32 height 29
click at [478, 368] on span "4" at bounding box center [479, 370] width 5 height 11
click at [649, 379] on button "9" at bounding box center [638, 370] width 26 height 24
click at [392, 375] on button "1" at bounding box center [384, 370] width 26 height 24
click at [768, 370] on mat-icon "keyboard_backspace" at bounding box center [769, 371] width 16 height 16
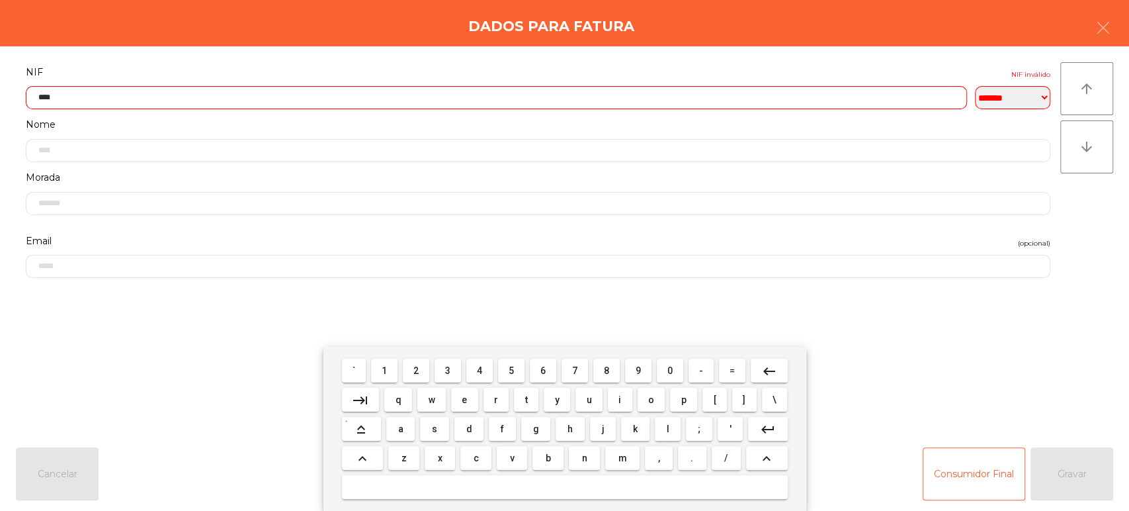
click at [416, 370] on span "2" at bounding box center [415, 370] width 5 height 11
click at [638, 370] on span "9" at bounding box center [638, 370] width 5 height 11
click at [423, 354] on div "` 1 2 3 4 5 6 7 8 9 0 - = keyboard_backspace keyboard_tab q w e r t y u i o p […" at bounding box center [564, 429] width 483 height 164
click at [416, 370] on span "2" at bounding box center [415, 370] width 5 height 11
click at [542, 372] on span "6" at bounding box center [542, 370] width 5 height 11
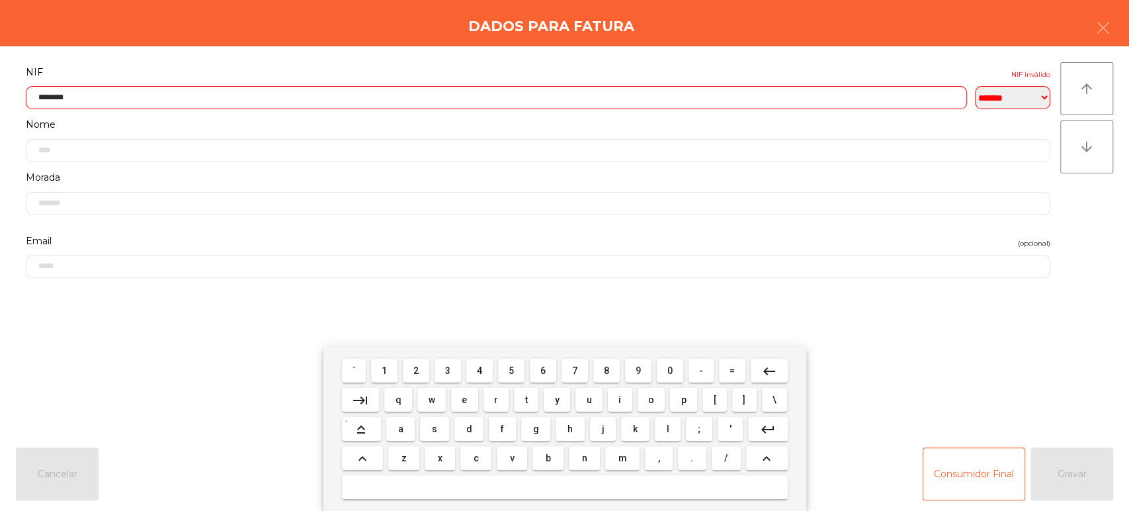
click at [670, 370] on span "0" at bounding box center [669, 370] width 5 height 11
type input "*********"
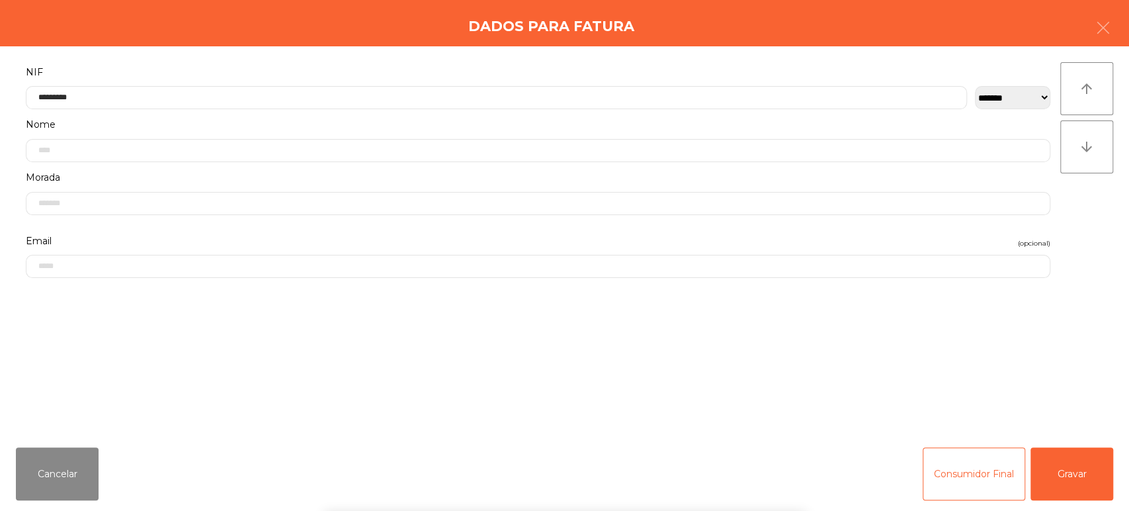
click at [589, 43] on div "Dados para Fatura" at bounding box center [564, 23] width 1129 height 46
click at [1070, 476] on button "Gravar" at bounding box center [1071, 473] width 83 height 53
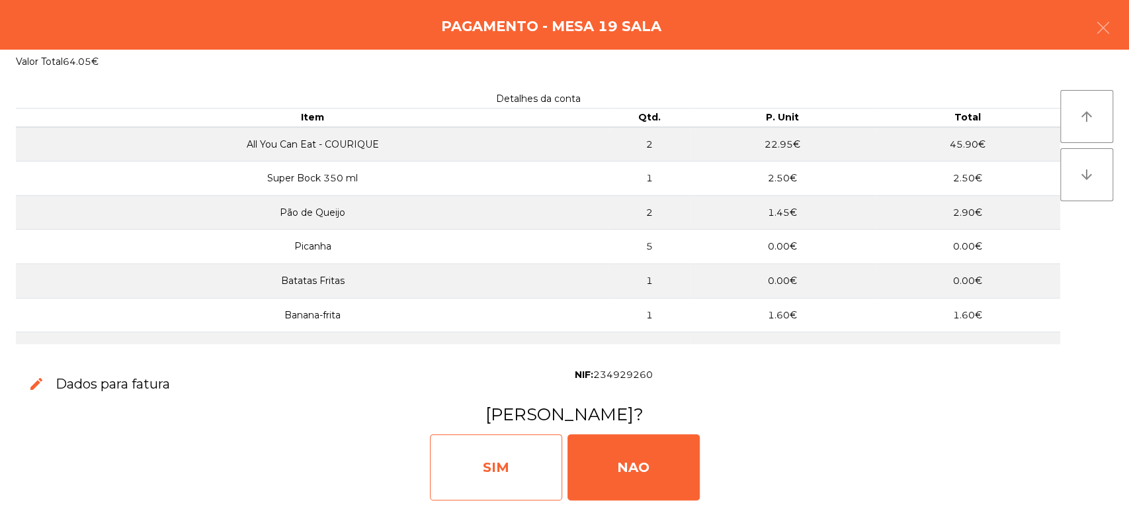
click at [510, 460] on div "SIM" at bounding box center [496, 467] width 132 height 66
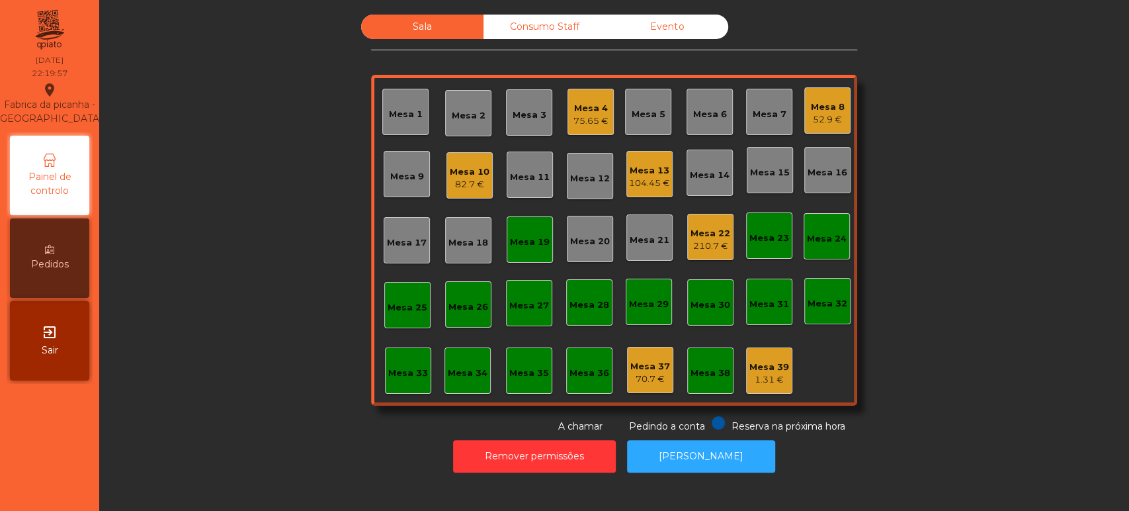
click at [524, 225] on div "Mesa 19" at bounding box center [530, 239] width 46 height 46
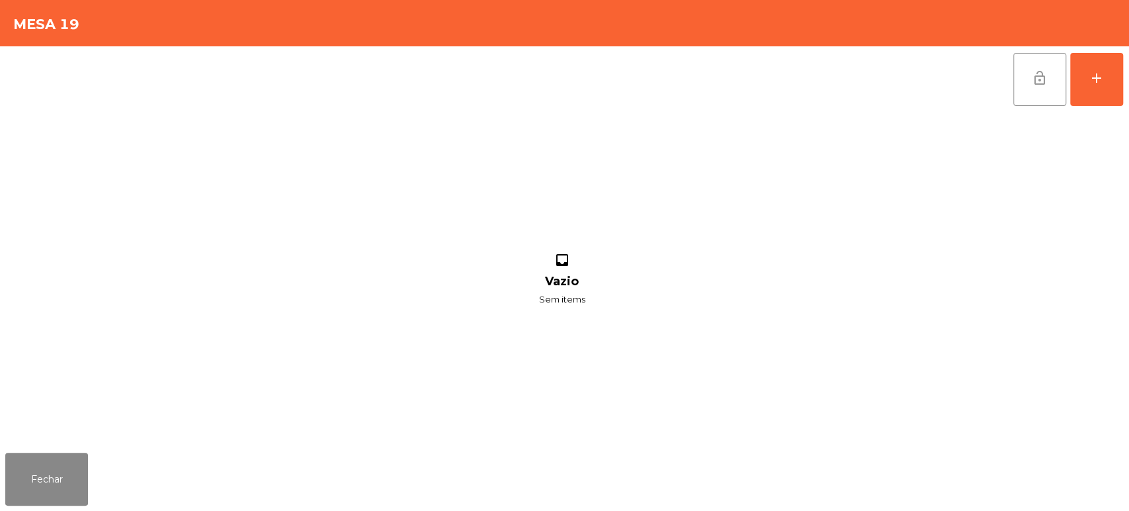
click at [1022, 83] on button "lock_open" at bounding box center [1039, 79] width 53 height 53
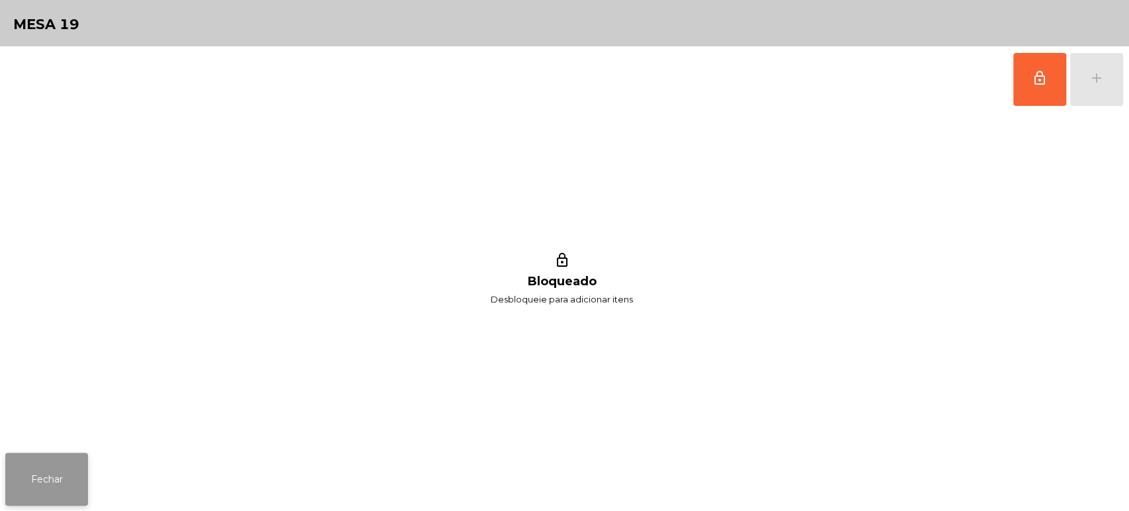
click at [61, 468] on button "Fechar" at bounding box center [46, 478] width 83 height 53
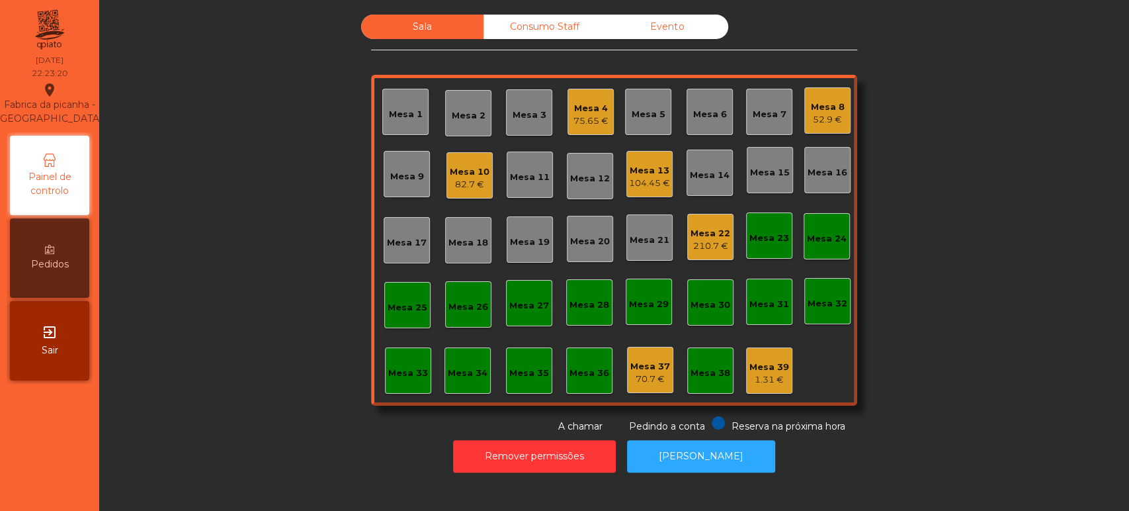
click at [700, 214] on div "Mesa 22 210.7 €" at bounding box center [710, 237] width 46 height 46
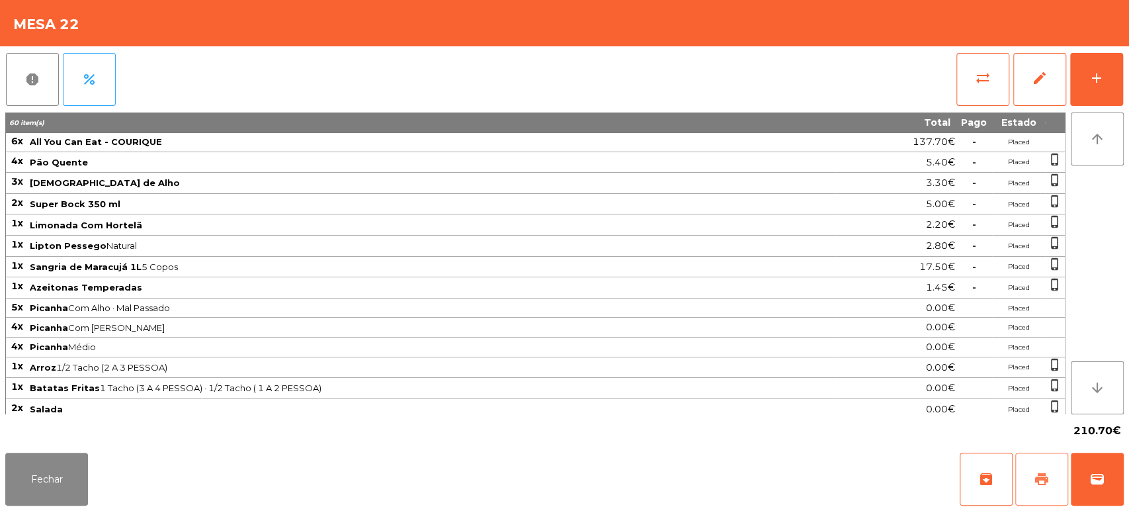
click at [1036, 475] on span "print" at bounding box center [1042, 479] width 16 height 16
click at [69, 492] on button "Fechar" at bounding box center [46, 478] width 83 height 53
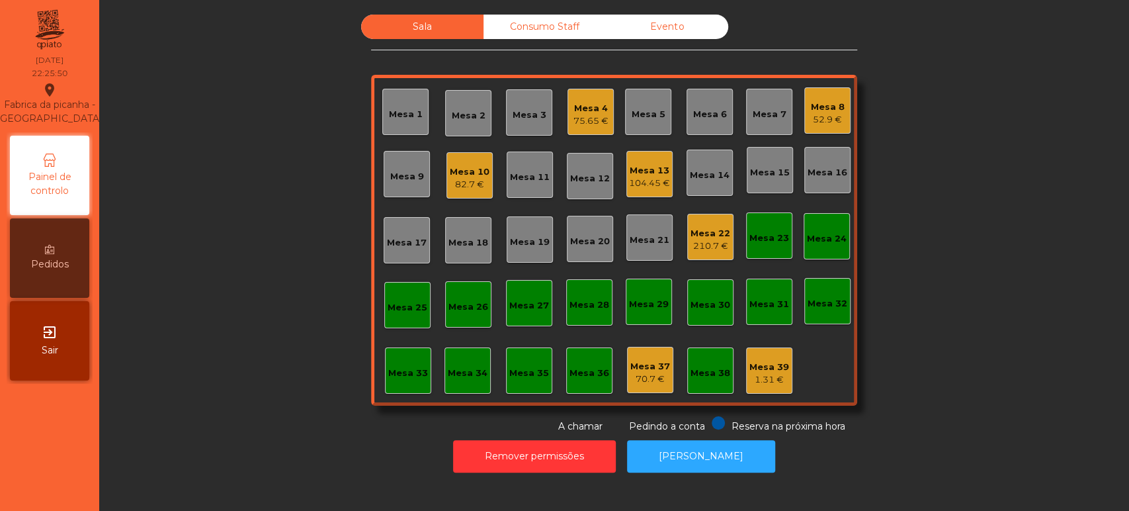
click at [706, 245] on div "210.7 €" at bounding box center [710, 245] width 40 height 13
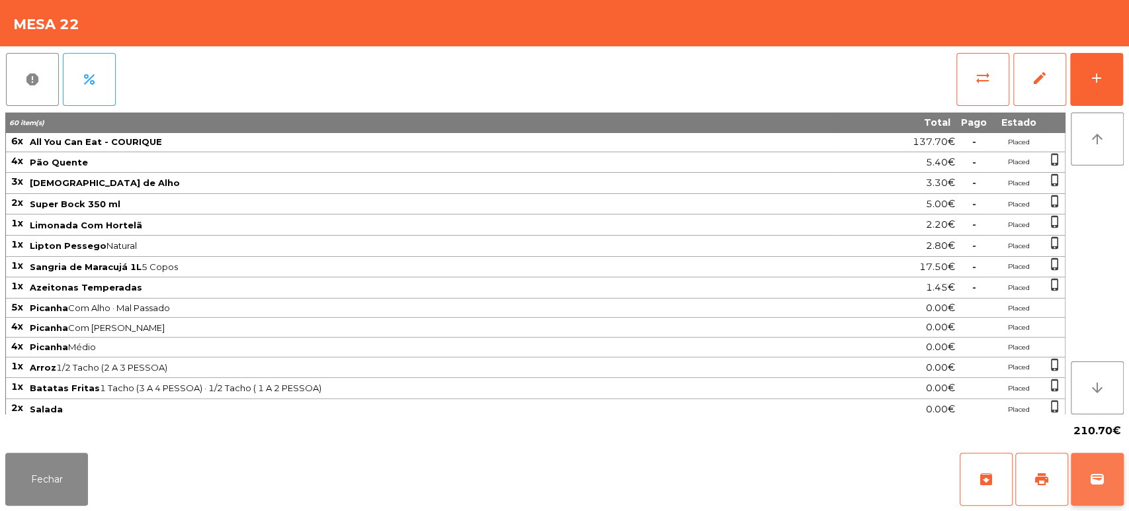
click at [1083, 476] on button "wallet" at bounding box center [1097, 478] width 53 height 53
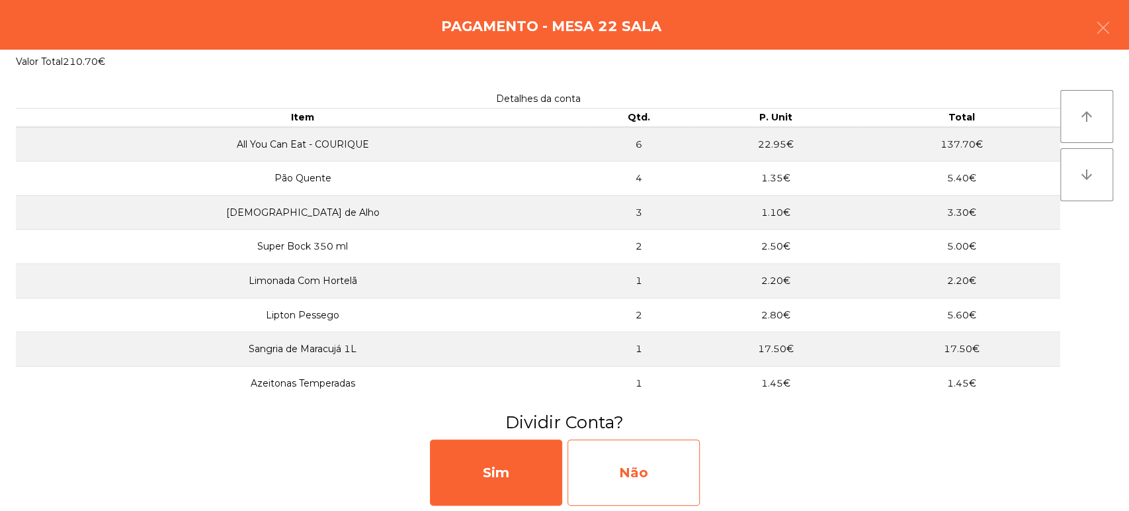
click at [681, 464] on div "Não" at bounding box center [633, 472] width 132 height 66
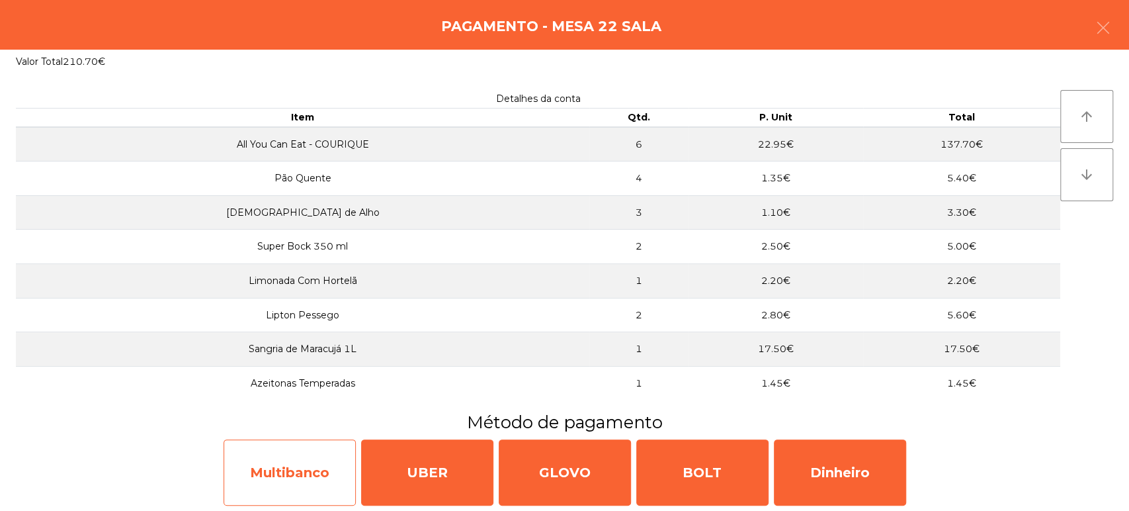
click at [302, 472] on div "Multibanco" at bounding box center [290, 472] width 132 height 66
select select "**"
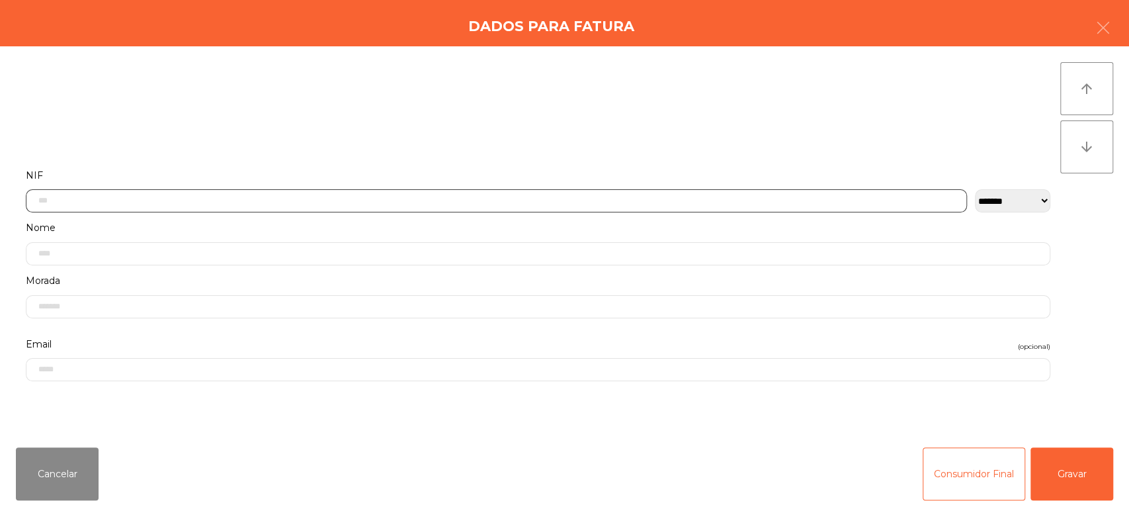
click at [651, 200] on input "text" at bounding box center [496, 200] width 941 height 23
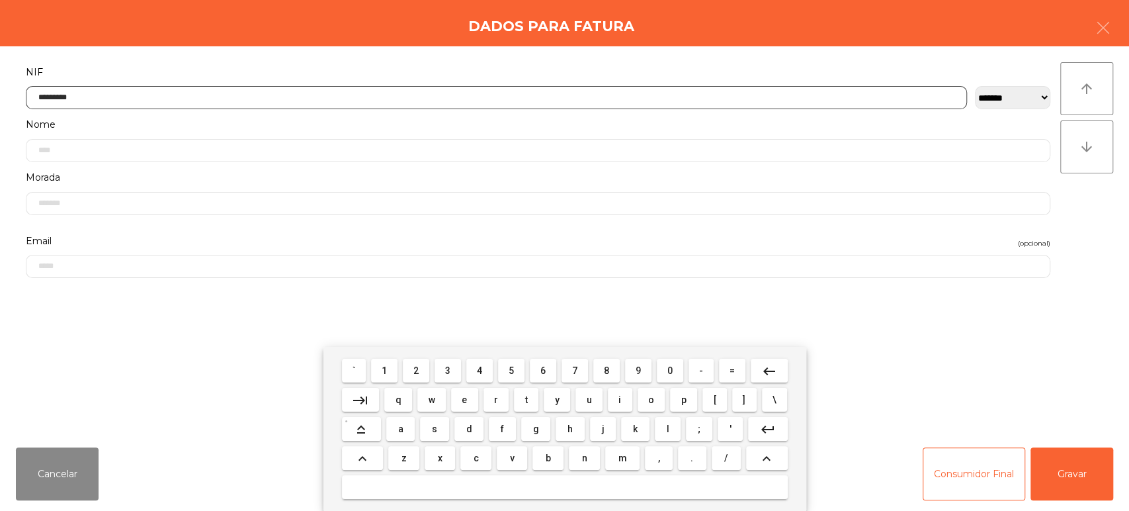
type input "*********"
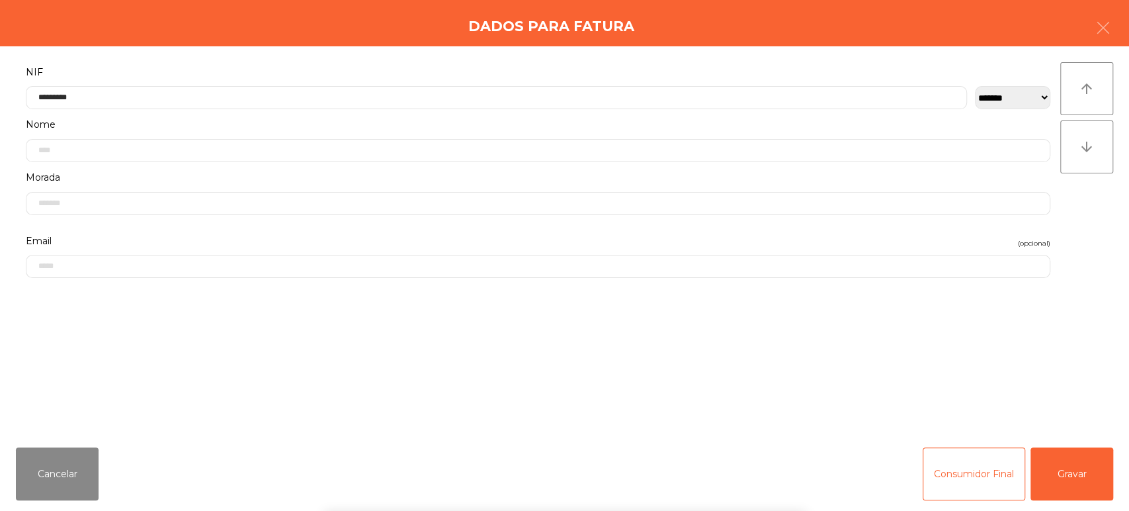
click at [1073, 478] on div "` 1 2 3 4 5 6 7 8 9 0 - = keyboard_backspace keyboard_tab q w e r t y u i o p […" at bounding box center [564, 429] width 1129 height 164
click at [1064, 477] on div "` 1 2 3 4 5 6 7 8 9 0 - = keyboard_backspace keyboard_tab q w e r t y u i o p […" at bounding box center [564, 429] width 1129 height 164
click at [1061, 460] on button "Gravar" at bounding box center [1071, 473] width 83 height 53
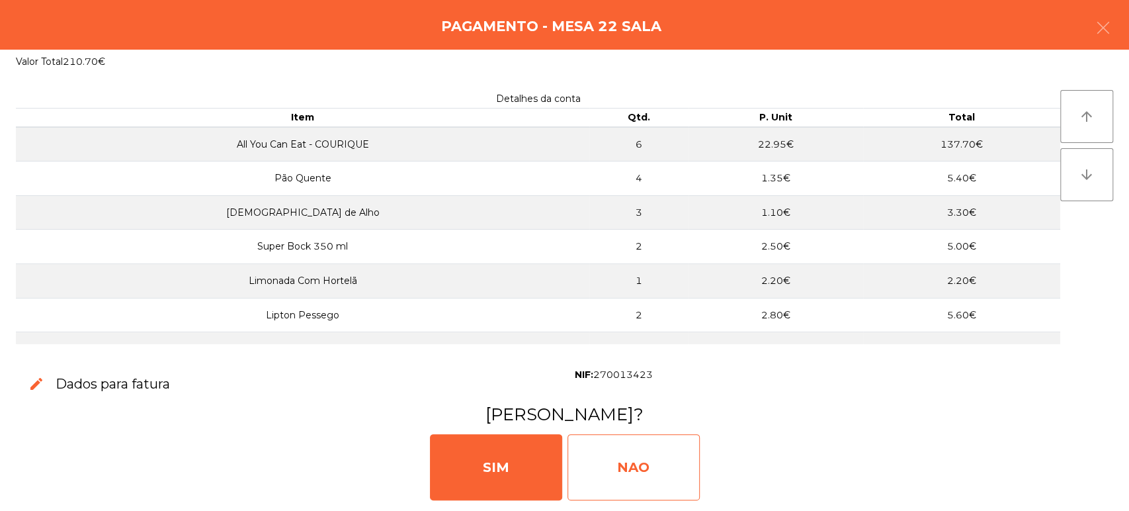
click at [602, 462] on div "NAO" at bounding box center [633, 467] width 132 height 66
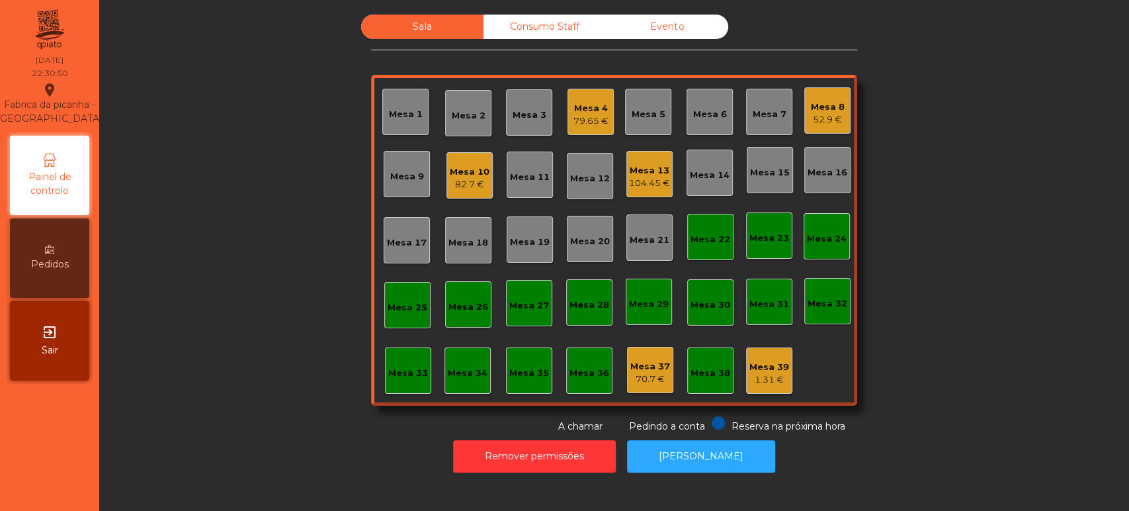
click at [819, 116] on div "52.9 €" at bounding box center [828, 119] width 34 height 13
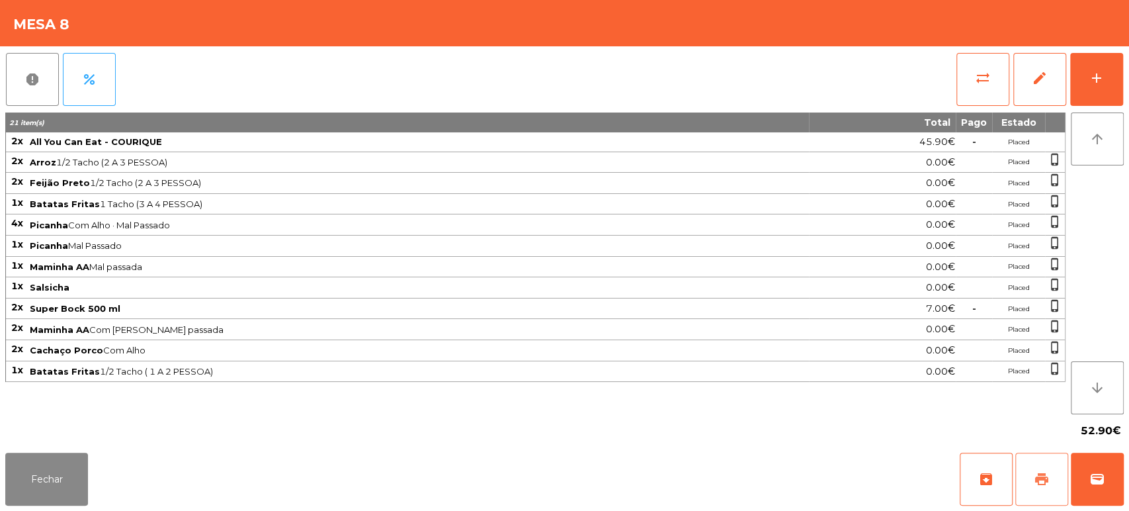
click at [1044, 466] on button "print" at bounding box center [1041, 478] width 53 height 53
click at [48, 491] on button "Fechar" at bounding box center [46, 478] width 83 height 53
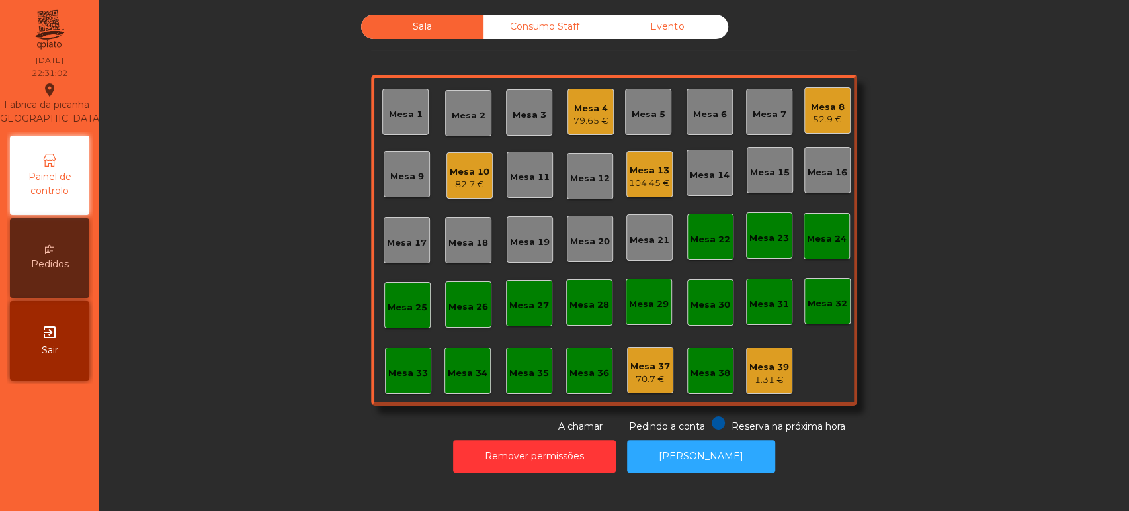
click at [843, 94] on div "Mesa 8 52.9 €" at bounding box center [827, 110] width 46 height 46
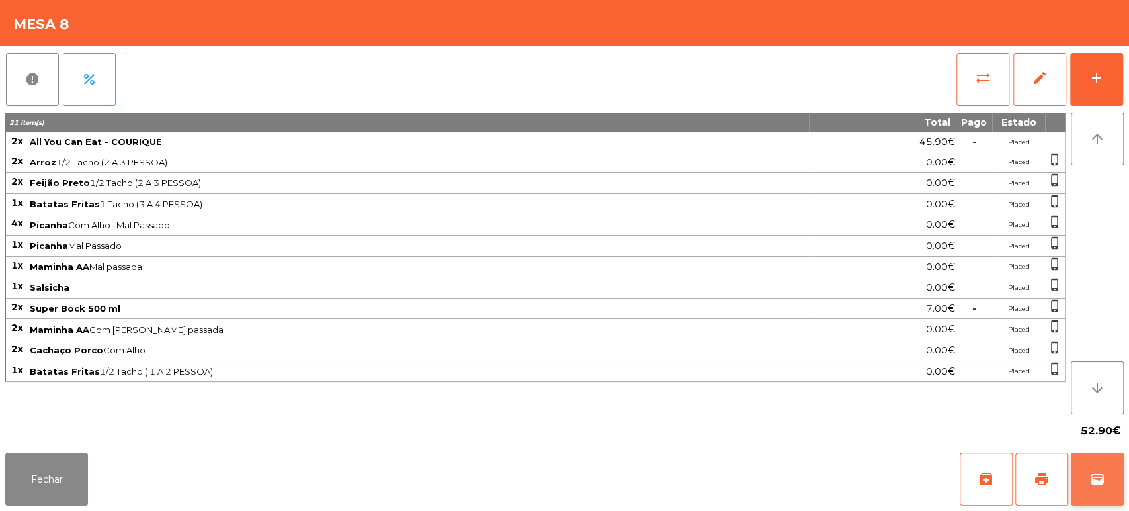
click at [1088, 484] on button "wallet" at bounding box center [1097, 478] width 53 height 53
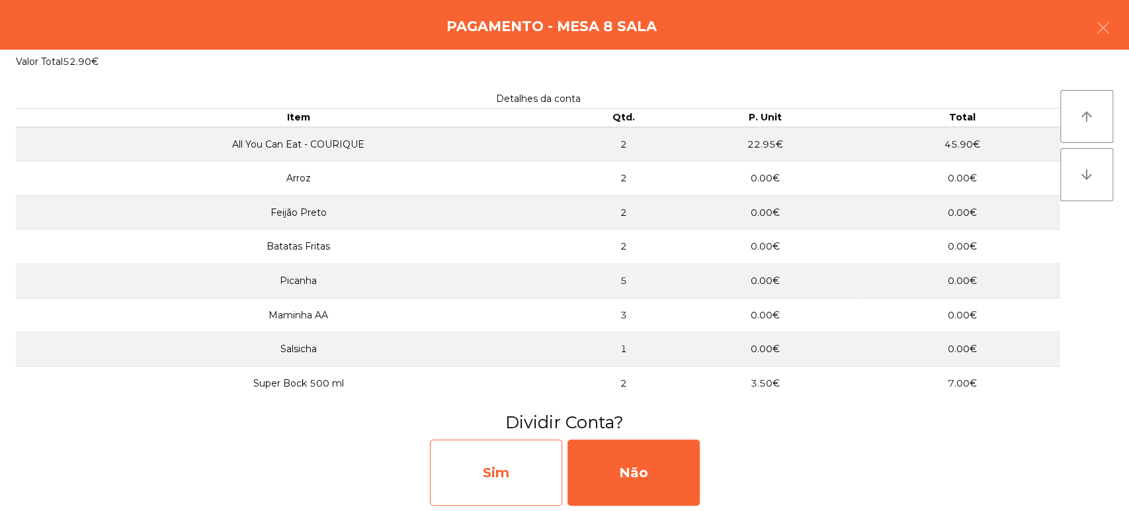
click at [507, 455] on div "Sim" at bounding box center [496, 472] width 132 height 66
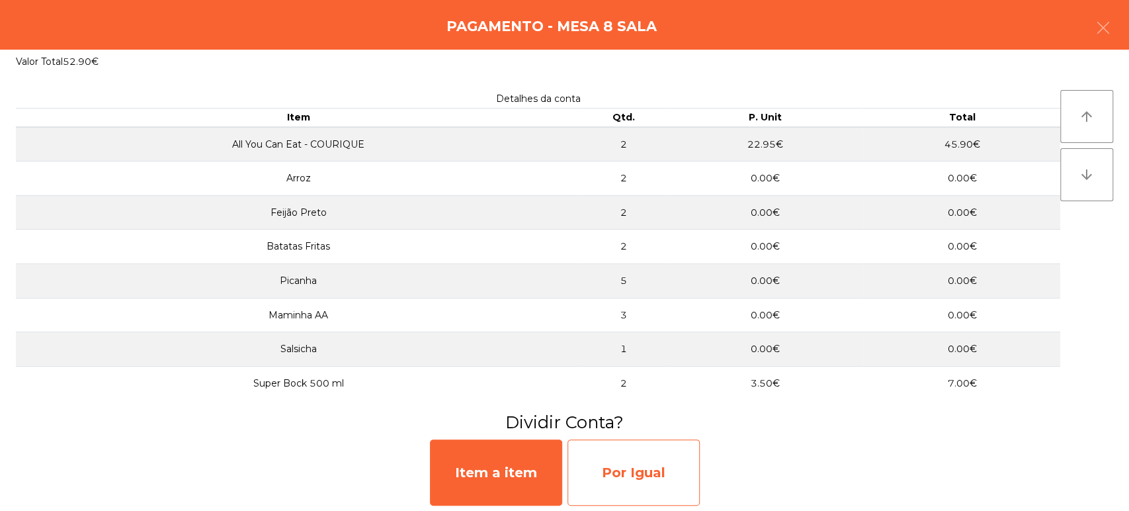
click at [667, 455] on div "Por Igual" at bounding box center [633, 472] width 132 height 66
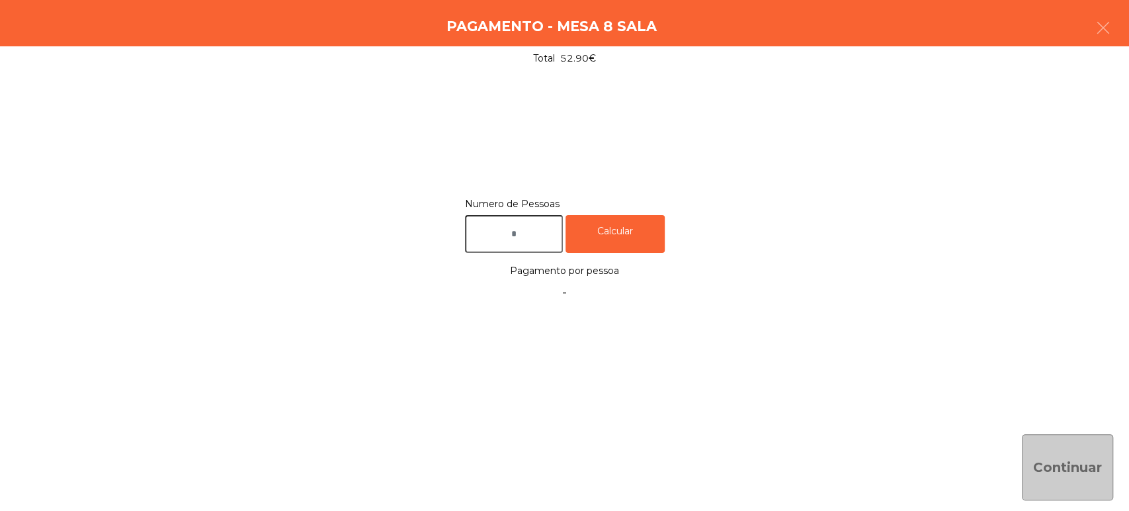
click at [539, 231] on input "text" at bounding box center [514, 234] width 98 height 38
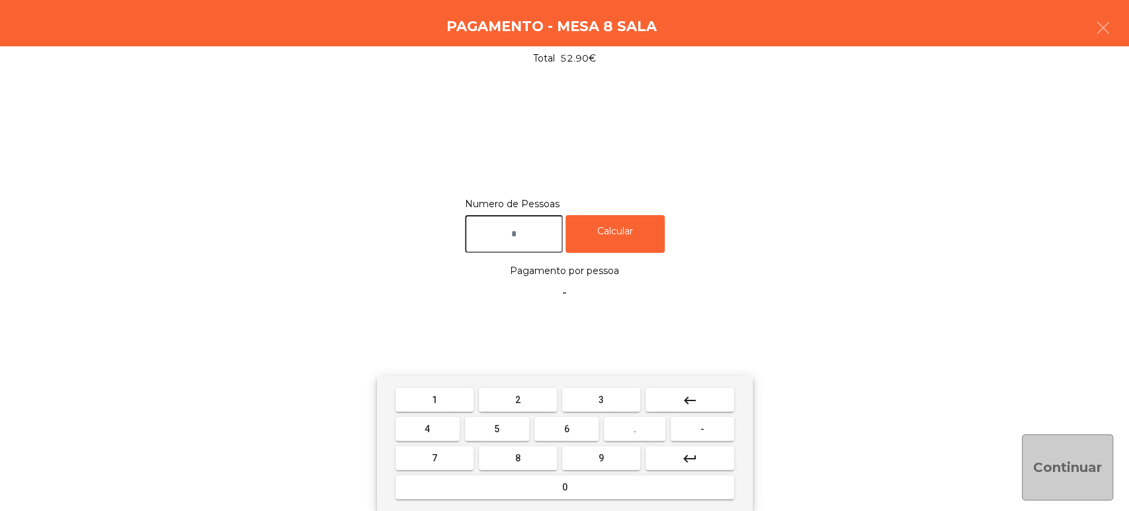
click at [517, 399] on span "2" at bounding box center [517, 399] width 5 height 11
type input "*"
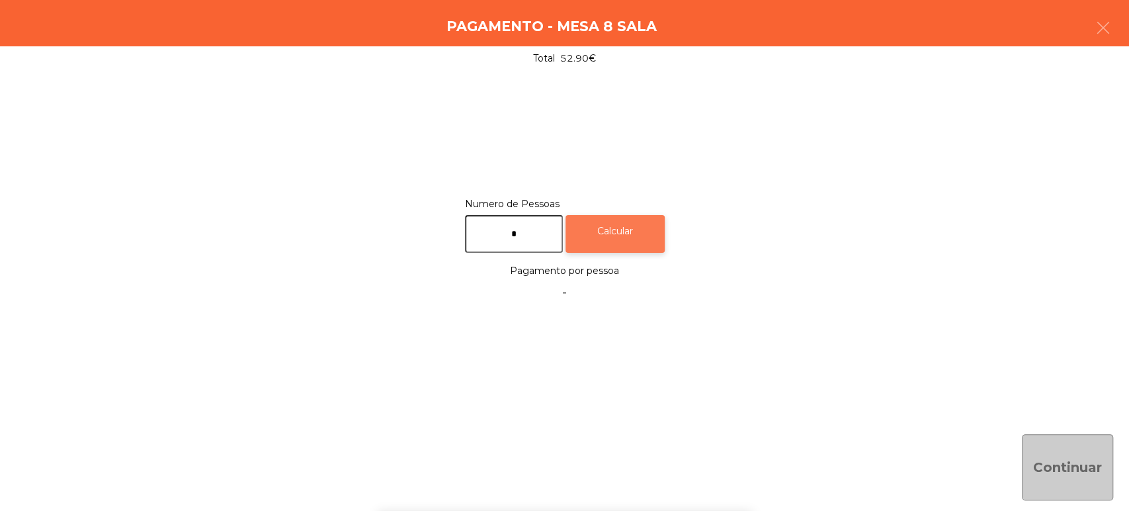
click at [624, 233] on div "Calcular" at bounding box center [614, 234] width 99 height 38
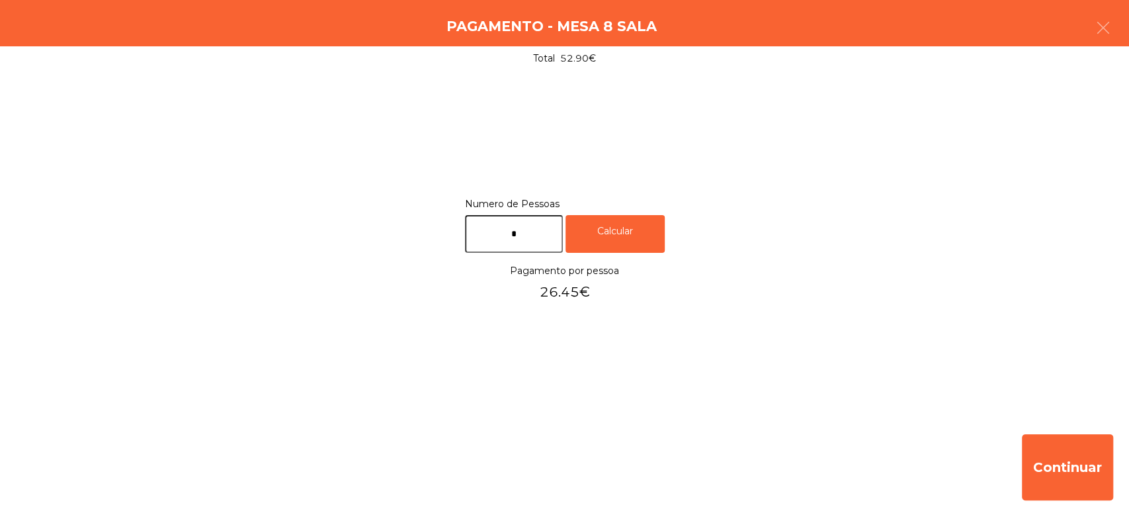
click at [1123, 1] on div "Pagamento - Mesa 8 Sala" at bounding box center [564, 23] width 1129 height 46
click at [1128, 52] on div "Total 52.90€" at bounding box center [564, 58] width 1129 height 24
click at [1100, 47] on button "button" at bounding box center [1103, 29] width 37 height 40
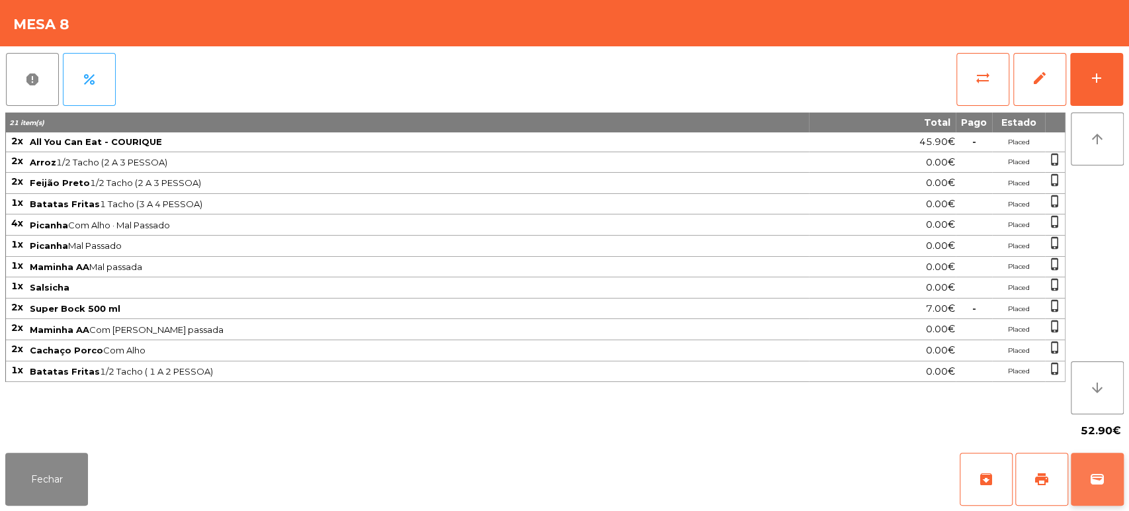
click at [1091, 477] on span "wallet" at bounding box center [1097, 479] width 16 height 16
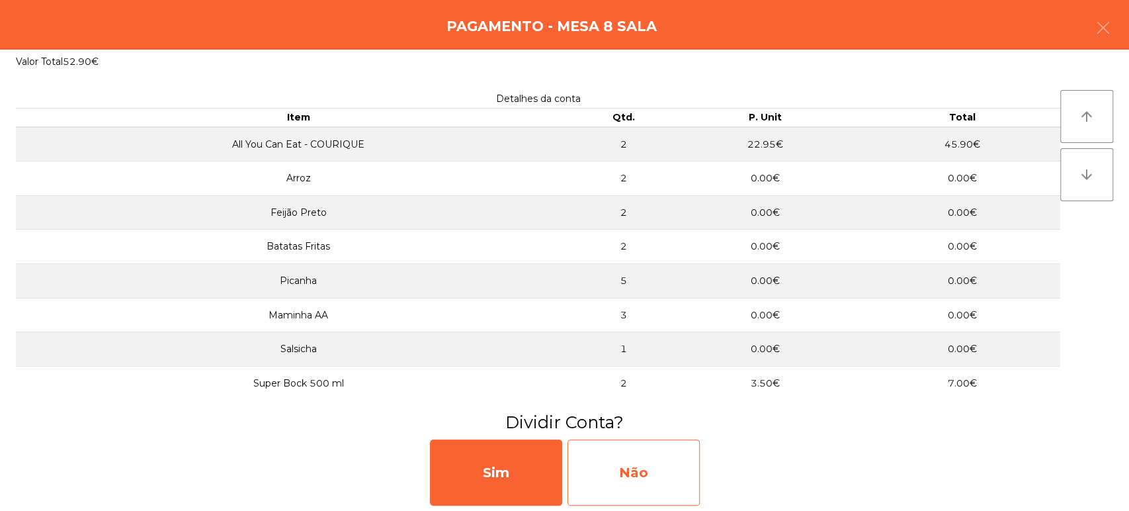
click at [646, 465] on div "Não" at bounding box center [633, 472] width 132 height 66
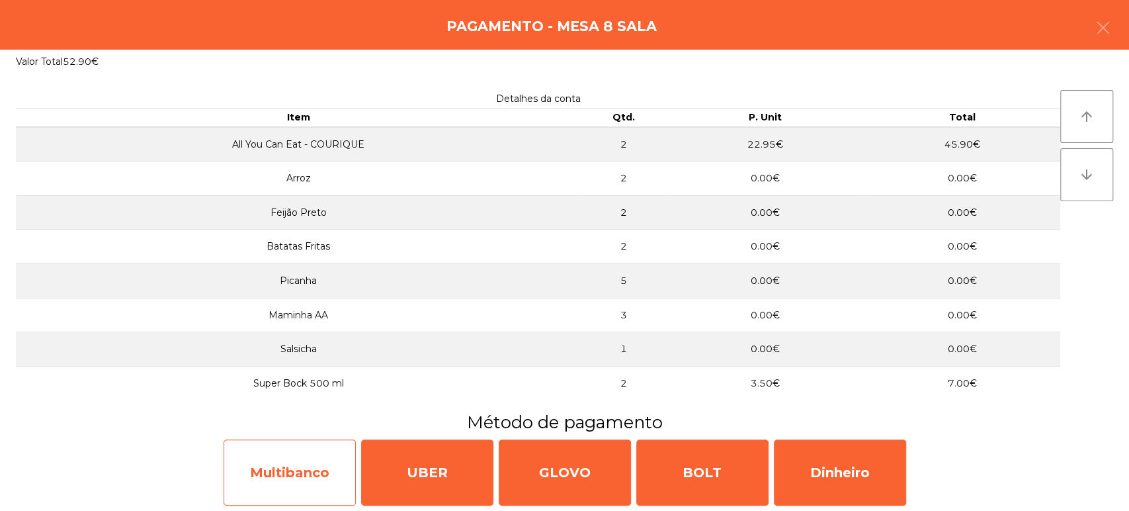
click at [309, 476] on div "Multibanco" at bounding box center [290, 472] width 132 height 66
select select "**"
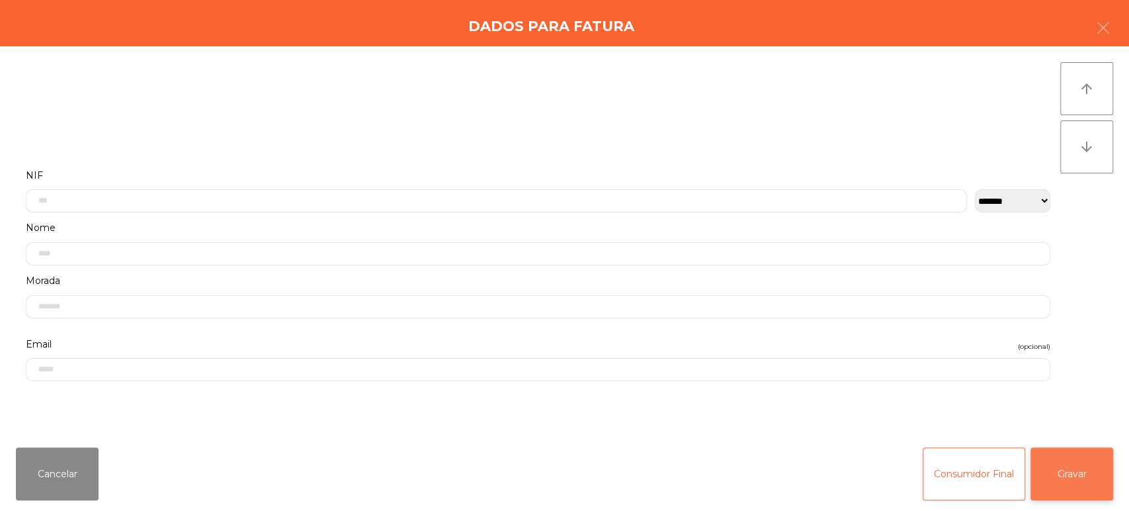
click at [1097, 449] on button "Gravar" at bounding box center [1071, 473] width 83 height 53
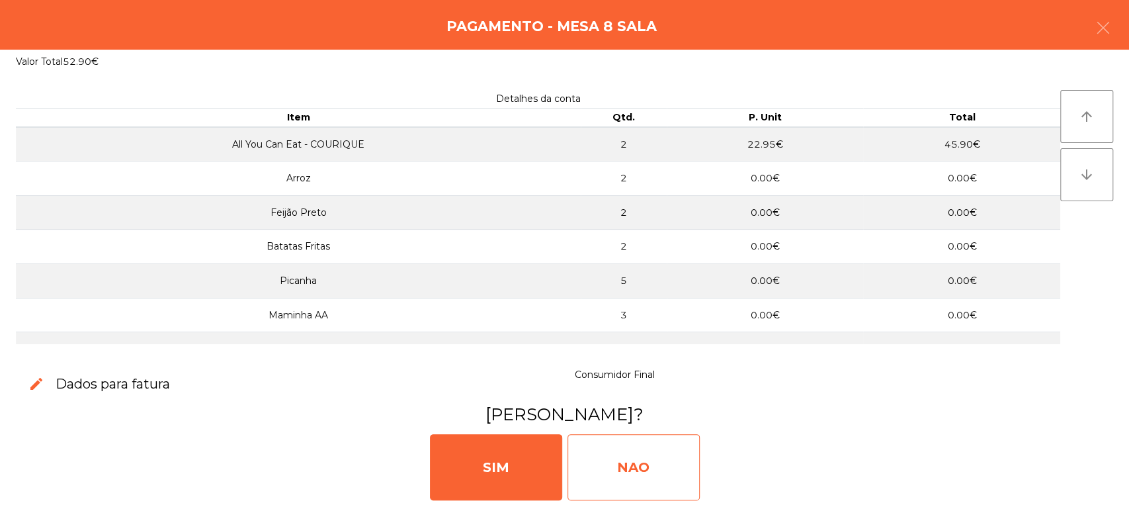
click at [616, 470] on div "NAO" at bounding box center [633, 467] width 132 height 66
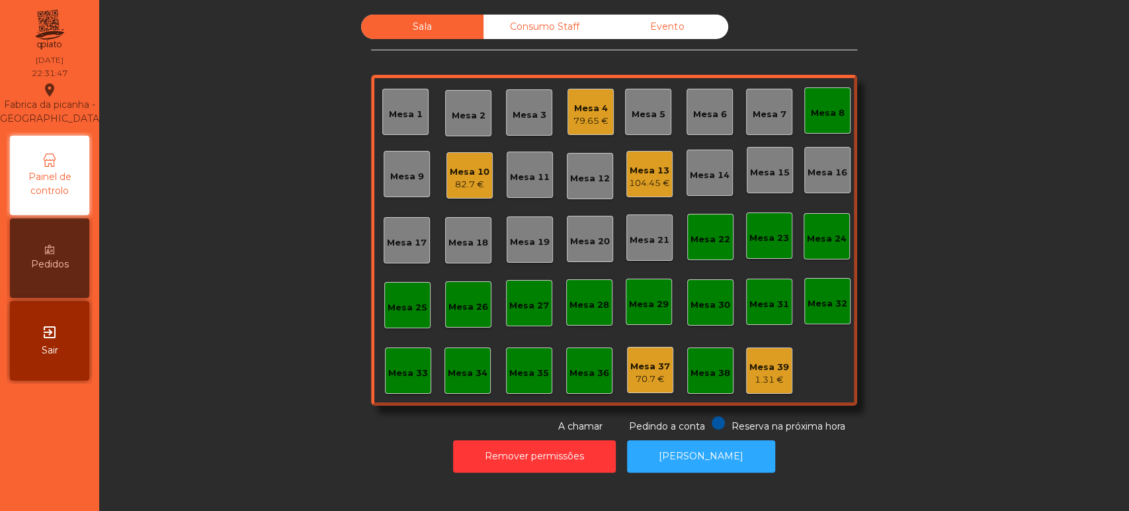
click at [700, 226] on div "Mesa 22" at bounding box center [710, 237] width 46 height 46
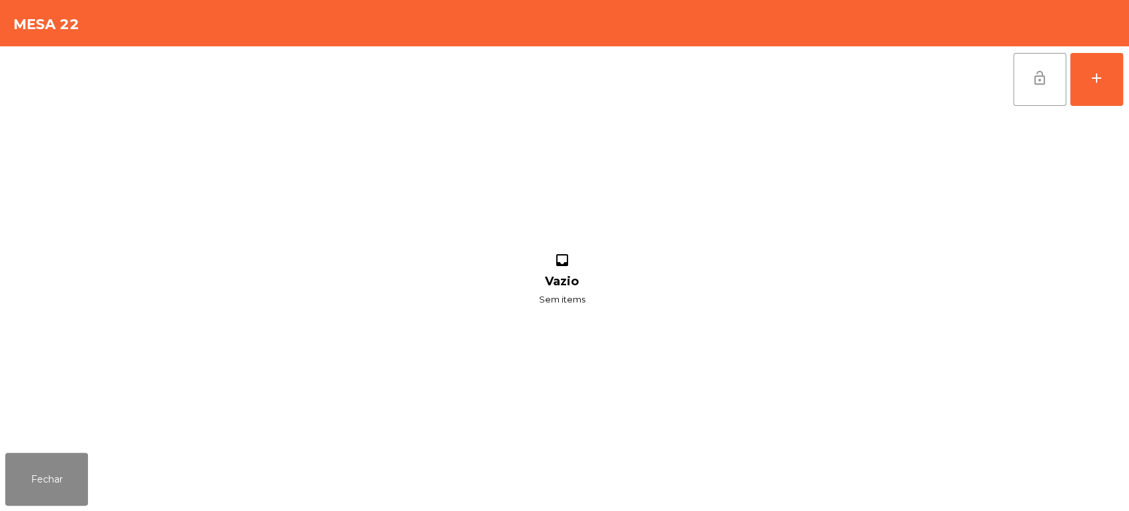
click at [1017, 69] on button "lock_open" at bounding box center [1039, 79] width 53 height 53
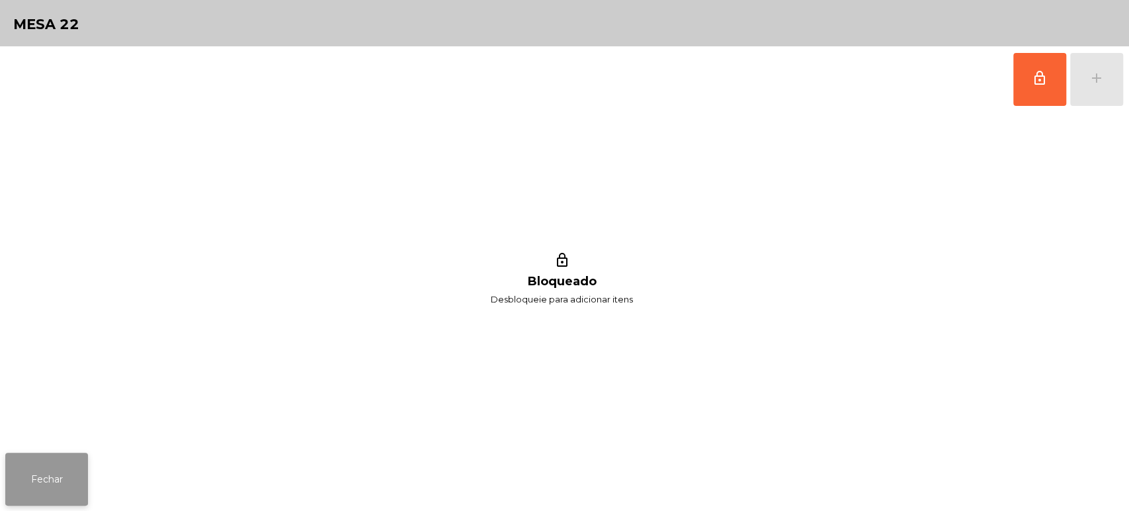
click at [83, 469] on button "Fechar" at bounding box center [46, 478] width 83 height 53
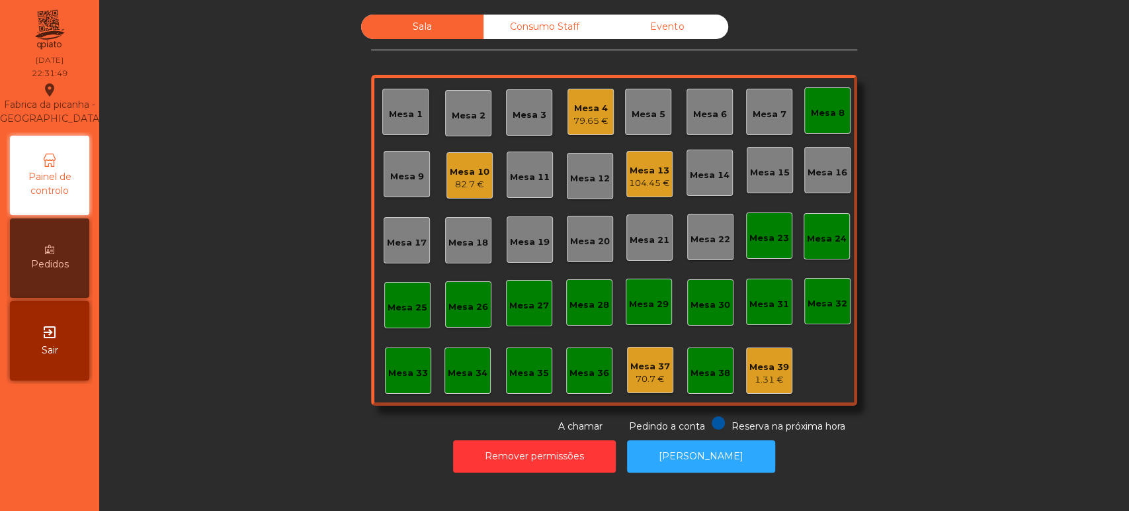
click at [830, 121] on div "Mesa 8" at bounding box center [827, 110] width 46 height 46
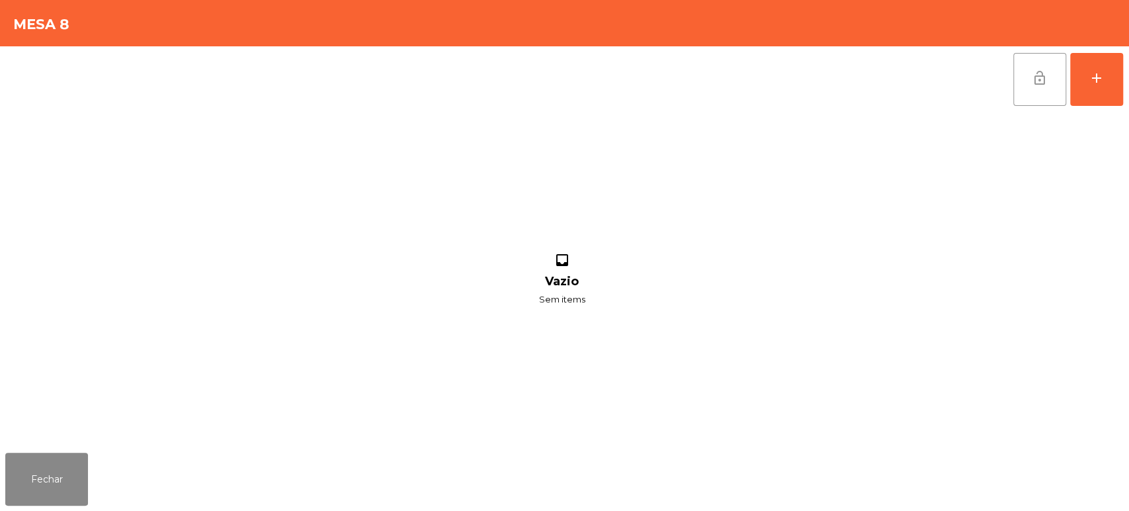
click at [1015, 85] on button "lock_open" at bounding box center [1039, 79] width 53 height 53
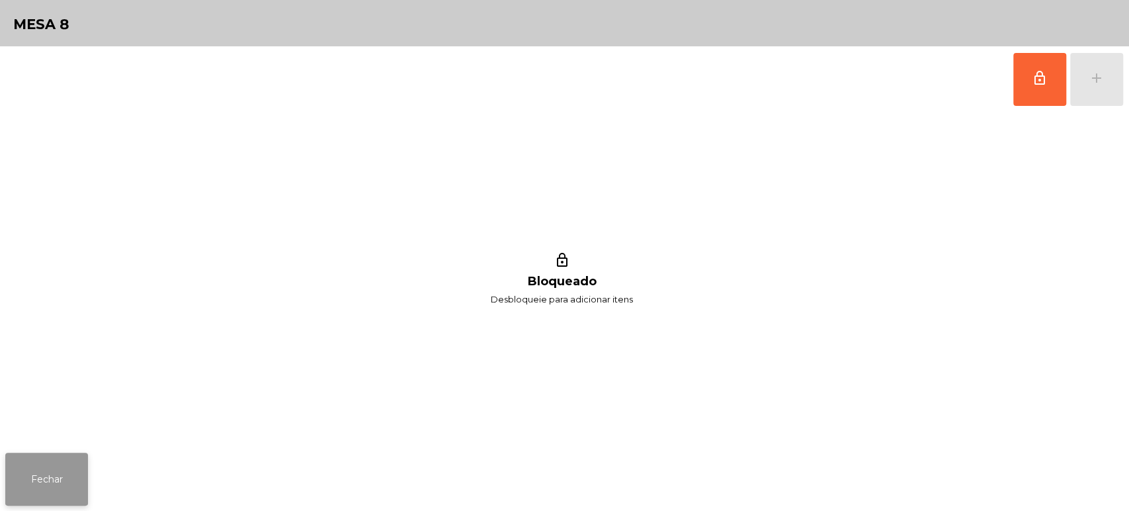
click at [60, 487] on button "Fechar" at bounding box center [46, 478] width 83 height 53
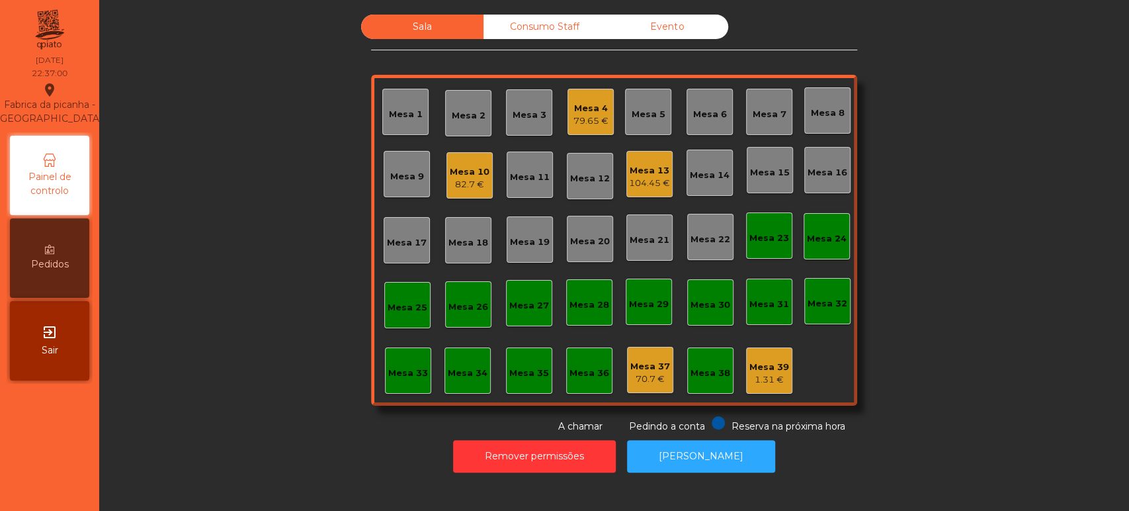
click at [587, 38] on div "Consumo Staff" at bounding box center [544, 27] width 122 height 24
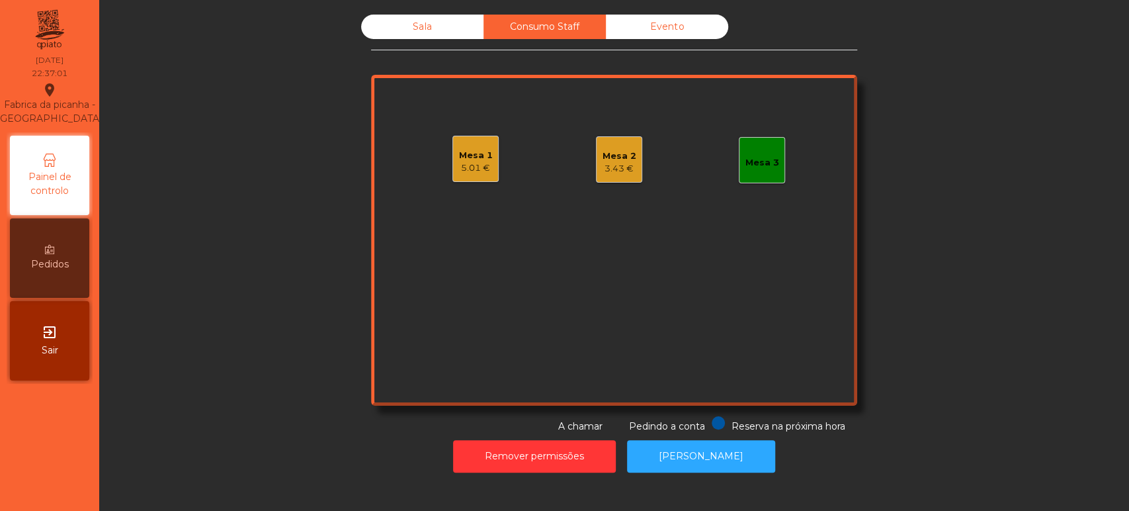
click at [563, 36] on div "Consumo Staff" at bounding box center [544, 27] width 122 height 24
click at [766, 172] on div "Mesa 3" at bounding box center [762, 160] width 46 height 46
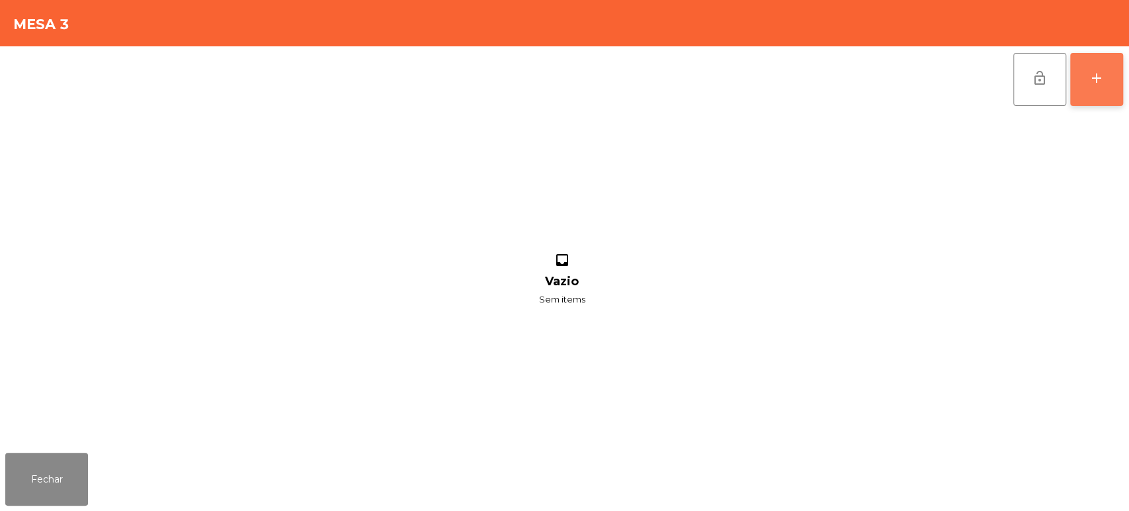
click at [1091, 97] on button "add" at bounding box center [1096, 79] width 53 height 53
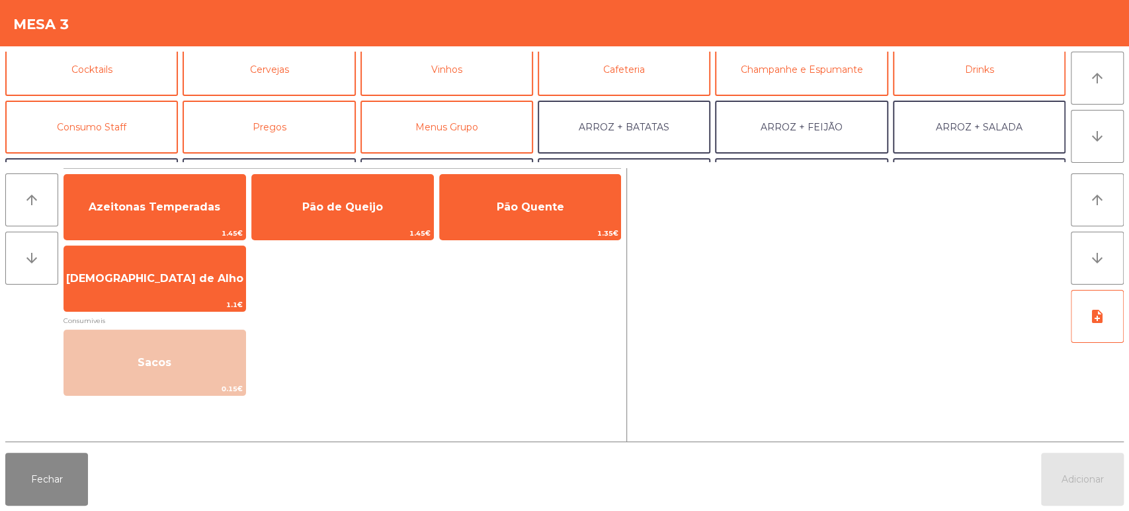
scroll to position [71, 0]
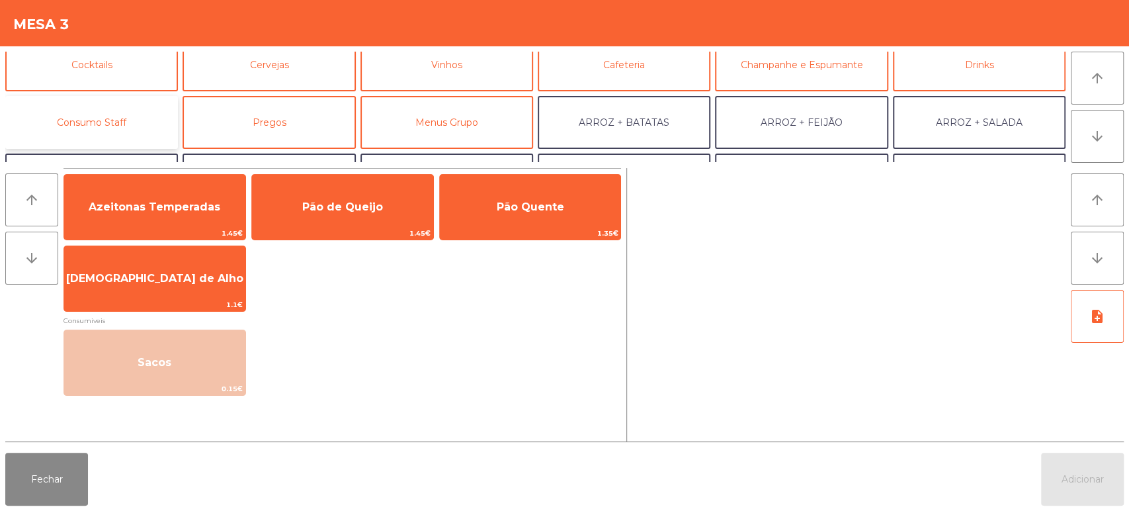
click at [143, 140] on button "Consumo Staff" at bounding box center [91, 122] width 173 height 53
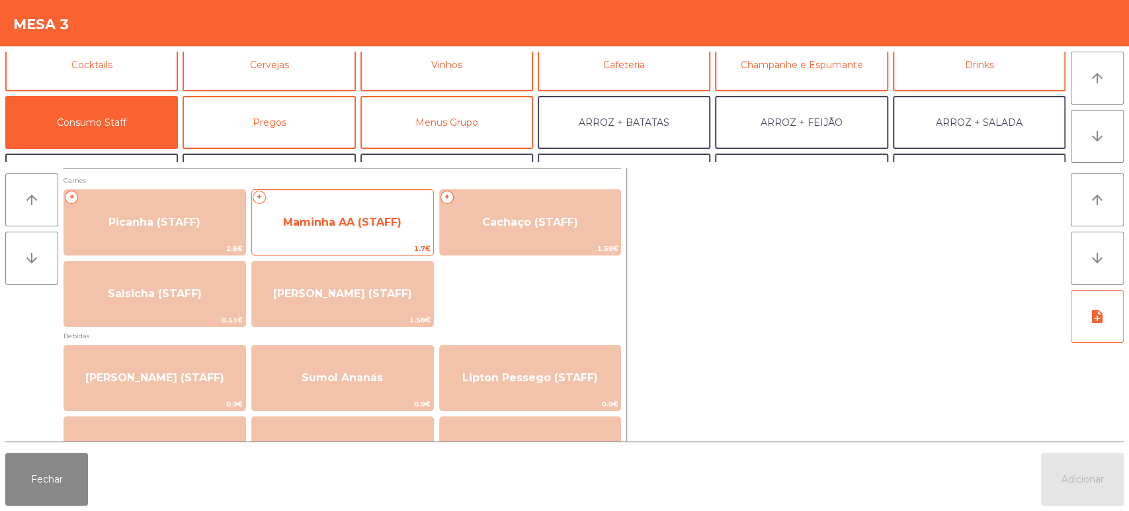
click at [386, 249] on span "1.7€" at bounding box center [342, 248] width 181 height 13
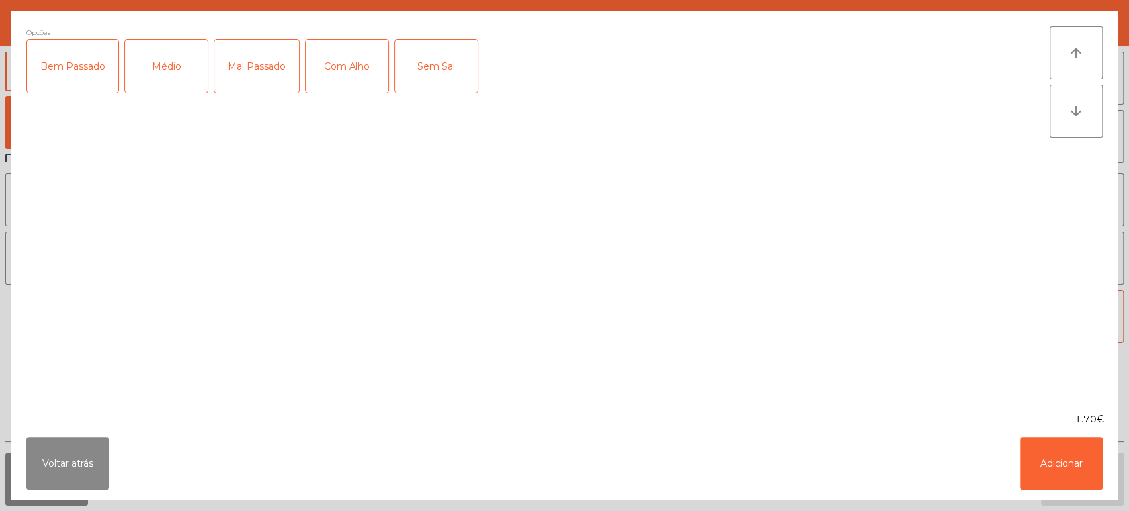
click at [178, 78] on div "Médio" at bounding box center [166, 66] width 83 height 53
click at [258, 63] on div "Mal Passado" at bounding box center [256, 66] width 85 height 53
click at [324, 58] on div "Com Alho" at bounding box center [347, 66] width 83 height 53
click at [1073, 468] on button "Adicionar" at bounding box center [1061, 462] width 83 height 53
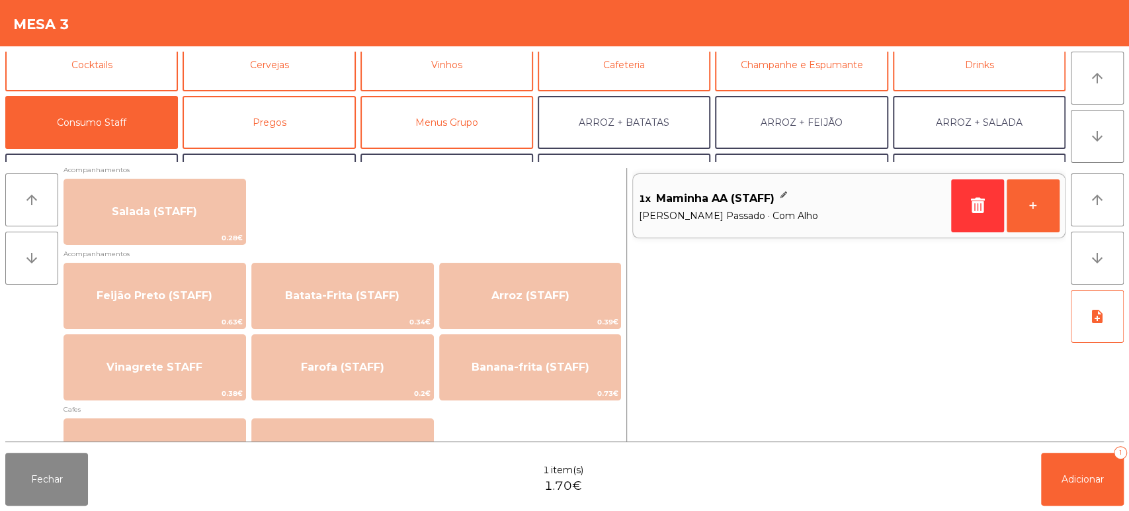
scroll to position [562, 0]
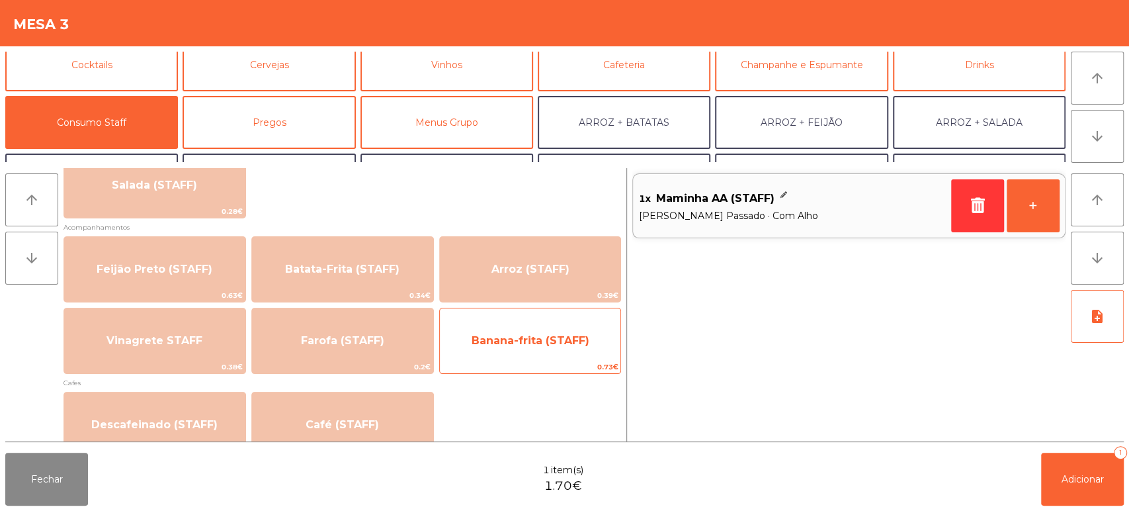
click at [513, 351] on span "Banana-frita (STAFF)" at bounding box center [530, 341] width 181 height 36
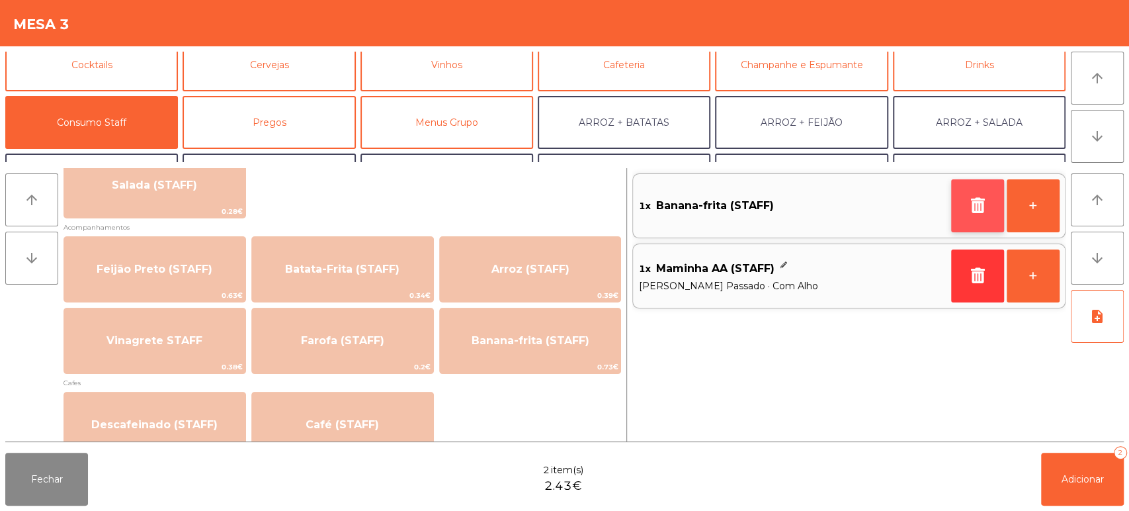
click at [954, 212] on button "button" at bounding box center [977, 205] width 53 height 53
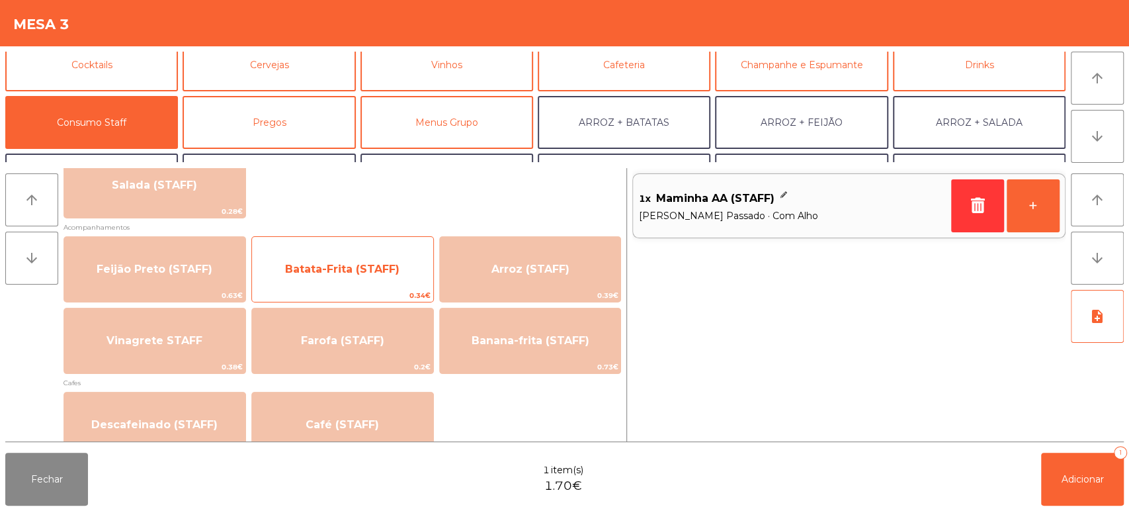
click at [369, 280] on span "Batata-Frita (STAFF)" at bounding box center [342, 269] width 181 height 36
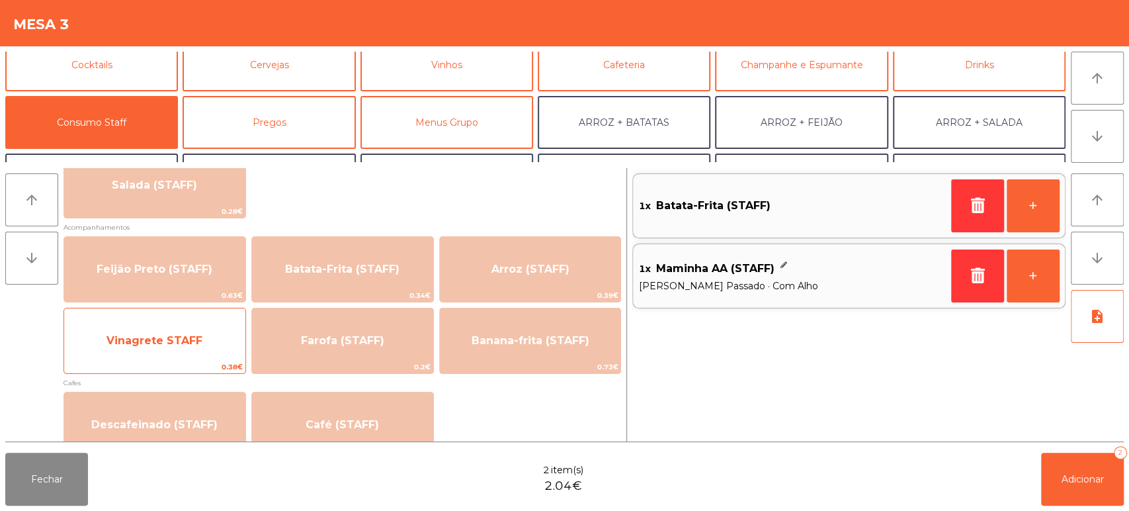
click at [208, 370] on span "0.38€" at bounding box center [154, 366] width 181 height 13
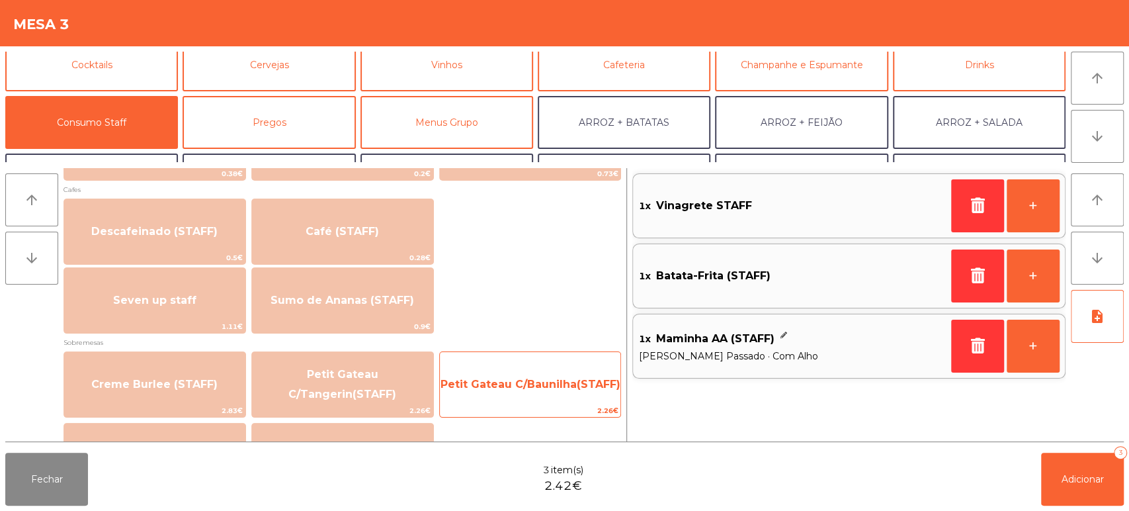
click at [579, 396] on span "Petit Gateau C/Baunilha(STAFF)" at bounding box center [530, 384] width 181 height 36
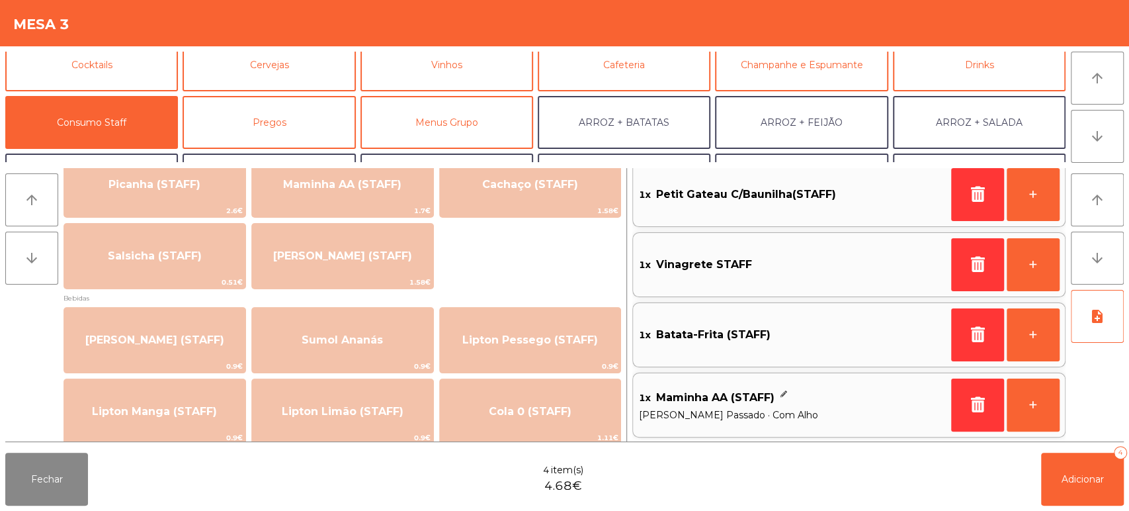
scroll to position [0, 0]
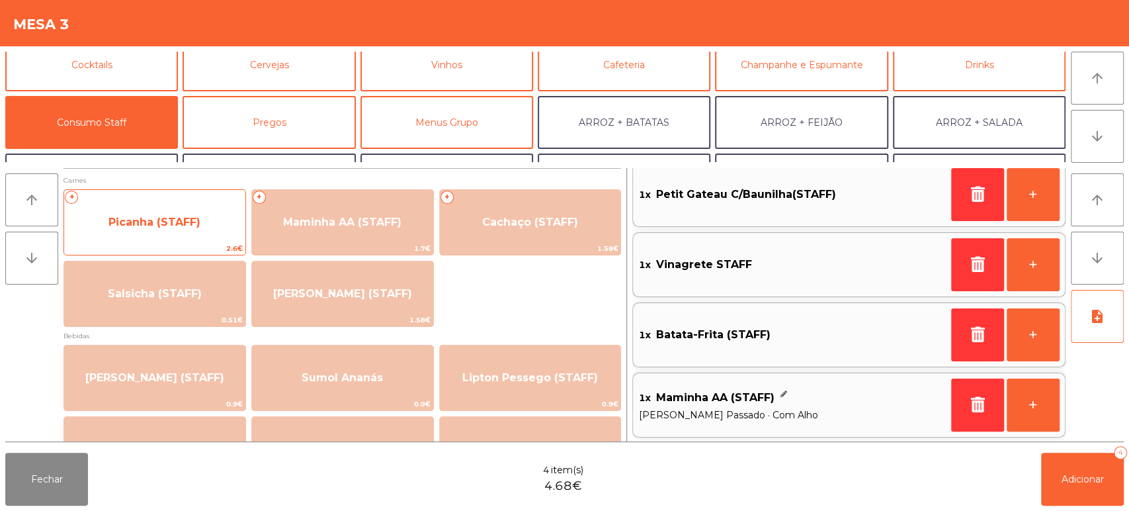
click at [180, 227] on span "Picanha (STAFF)" at bounding box center [154, 222] width 92 height 13
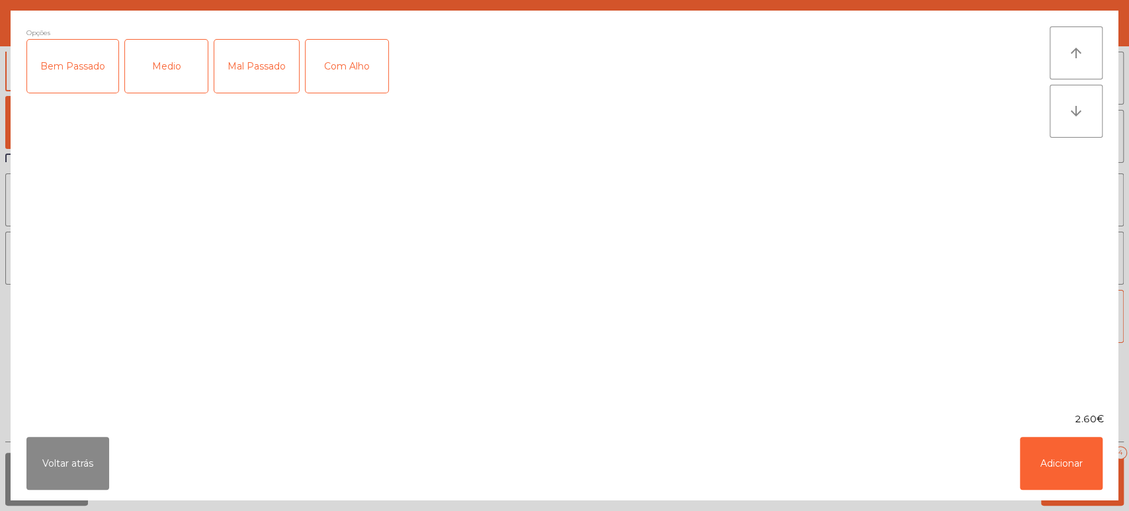
click at [96, 79] on div "Bem Passado" at bounding box center [72, 66] width 91 height 53
click at [182, 73] on div "Medio" at bounding box center [166, 66] width 83 height 53
click at [231, 52] on div "Mal Passado" at bounding box center [256, 66] width 85 height 53
click at [100, 79] on div "Bem Passado" at bounding box center [72, 66] width 91 height 53
click at [344, 77] on div "Com Alho" at bounding box center [347, 66] width 83 height 53
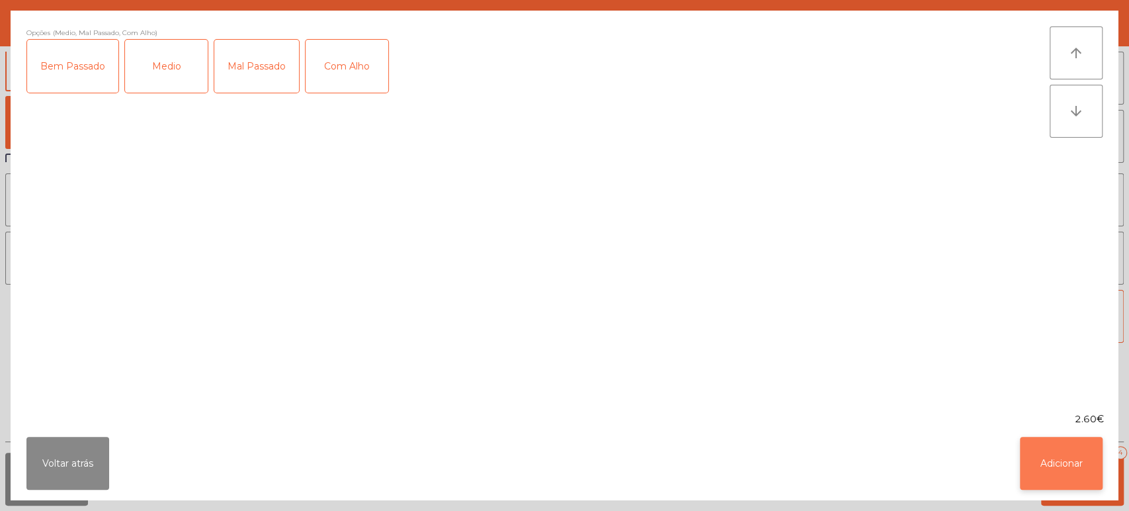
click at [1079, 462] on button "Adicionar" at bounding box center [1061, 462] width 83 height 53
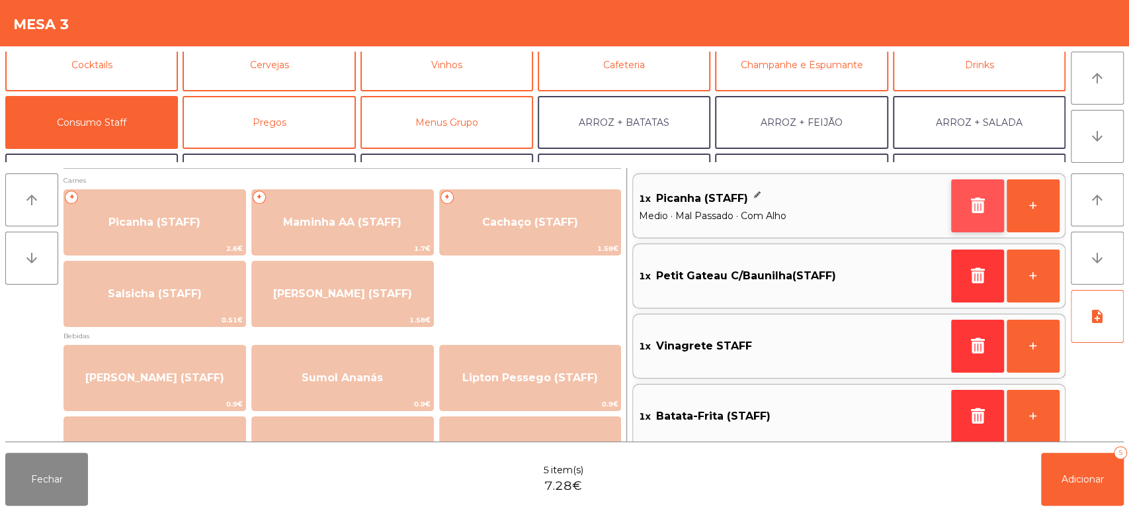
click at [979, 224] on button "button" at bounding box center [977, 205] width 53 height 53
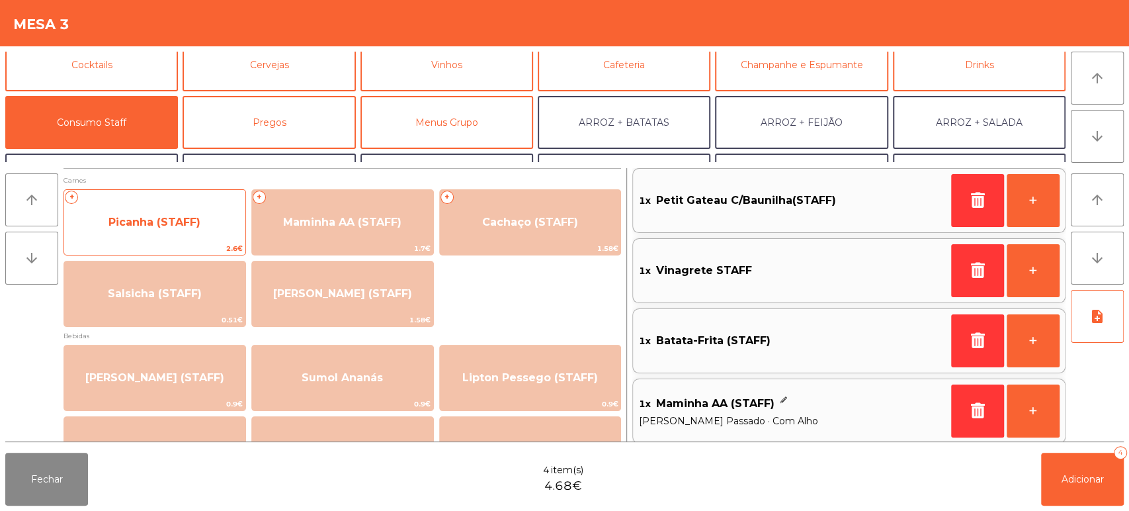
click at [199, 229] on span "Picanha (STAFF)" at bounding box center [154, 222] width 181 height 36
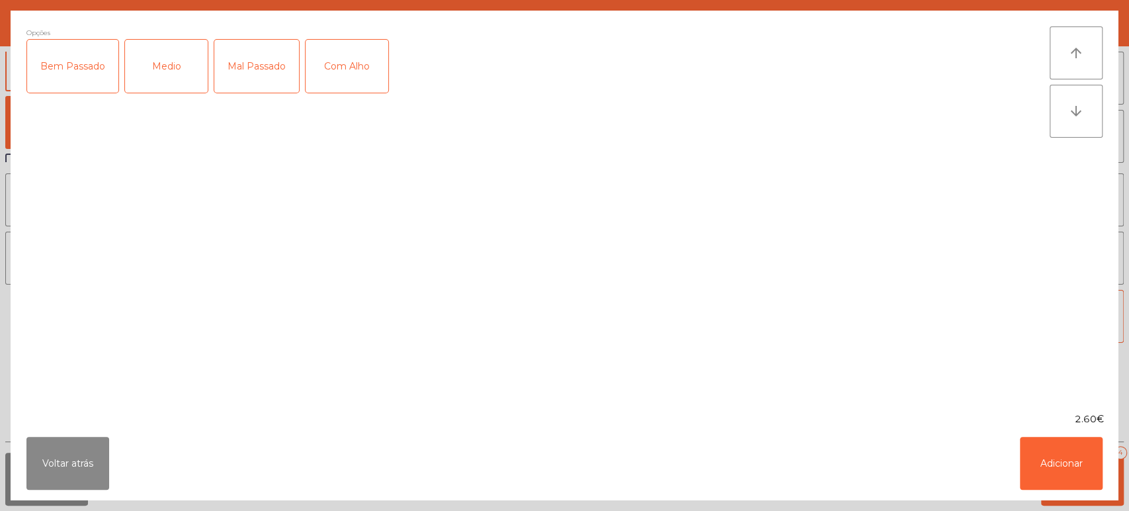
click at [179, 92] on div "Medio" at bounding box center [166, 66] width 83 height 53
click at [247, 74] on div "Mal Passado" at bounding box center [256, 66] width 85 height 53
click at [1056, 481] on button "Adicionar" at bounding box center [1061, 462] width 83 height 53
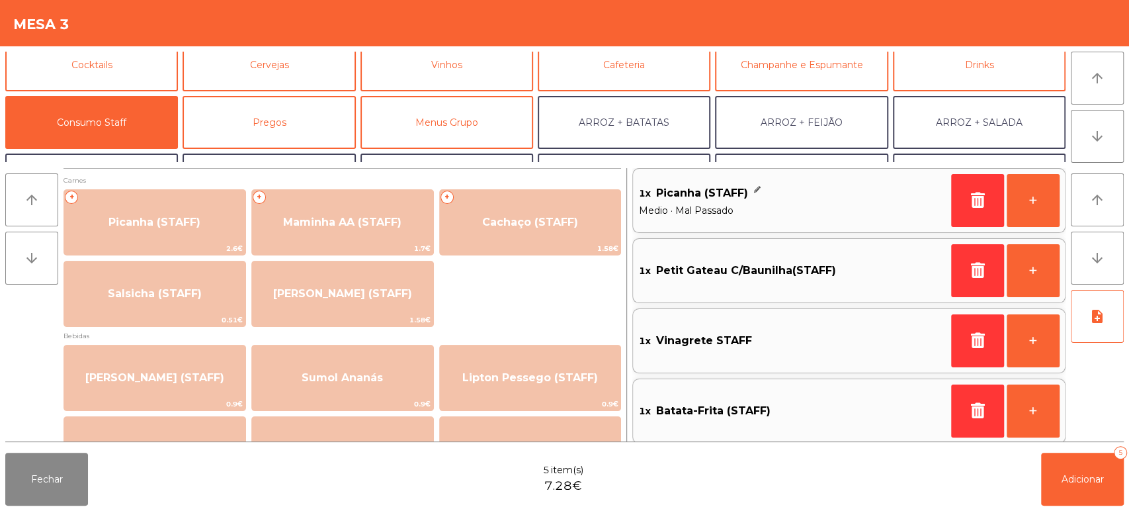
scroll to position [81, 0]
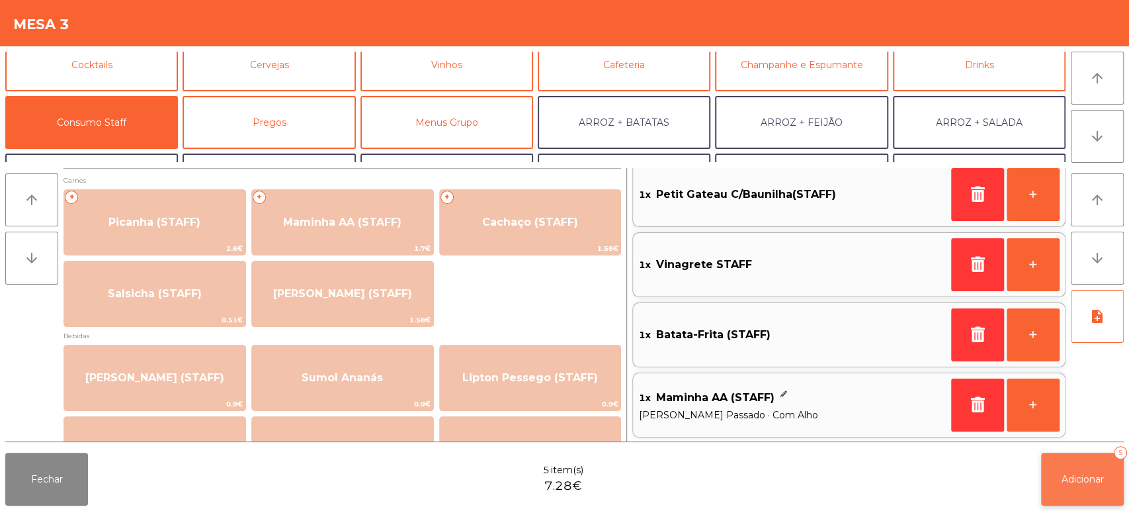
click at [1093, 478] on span "Adicionar" at bounding box center [1082, 479] width 42 height 12
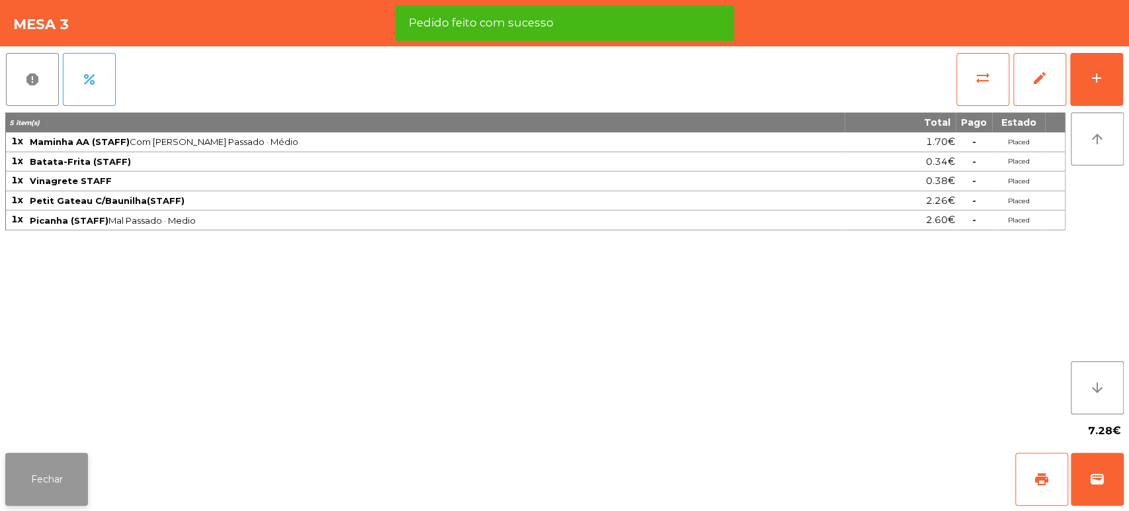
click at [70, 464] on button "Fechar" at bounding box center [46, 478] width 83 height 53
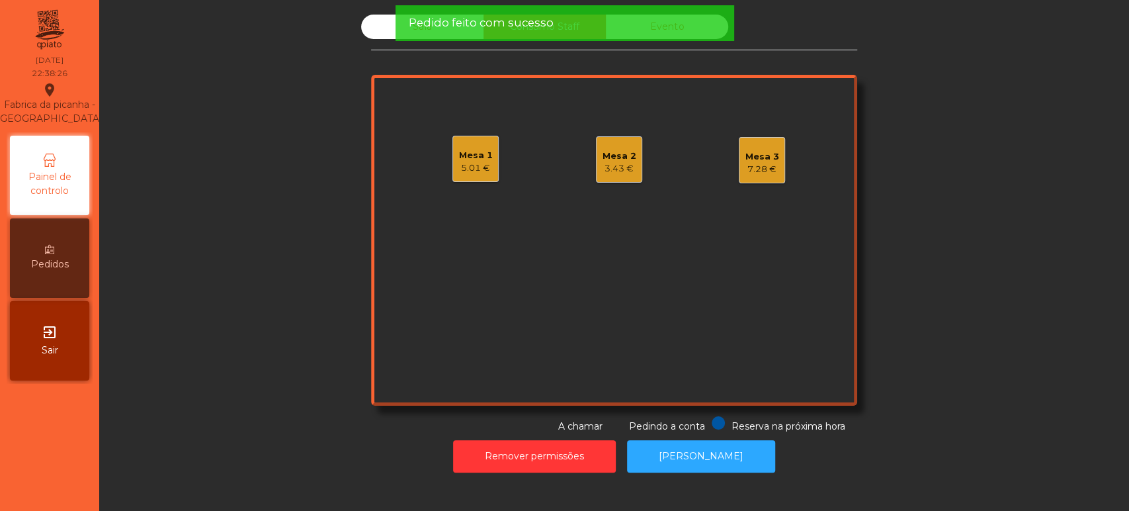
click at [371, 56] on div "Sala Consumo Staff Evento Mesa 1 5.01 € Mesa 2 3.43 € Mesa 3 7.28 € Reserva na …" at bounding box center [614, 224] width 486 height 419
click at [382, 35] on div "Sala" at bounding box center [422, 27] width 122 height 24
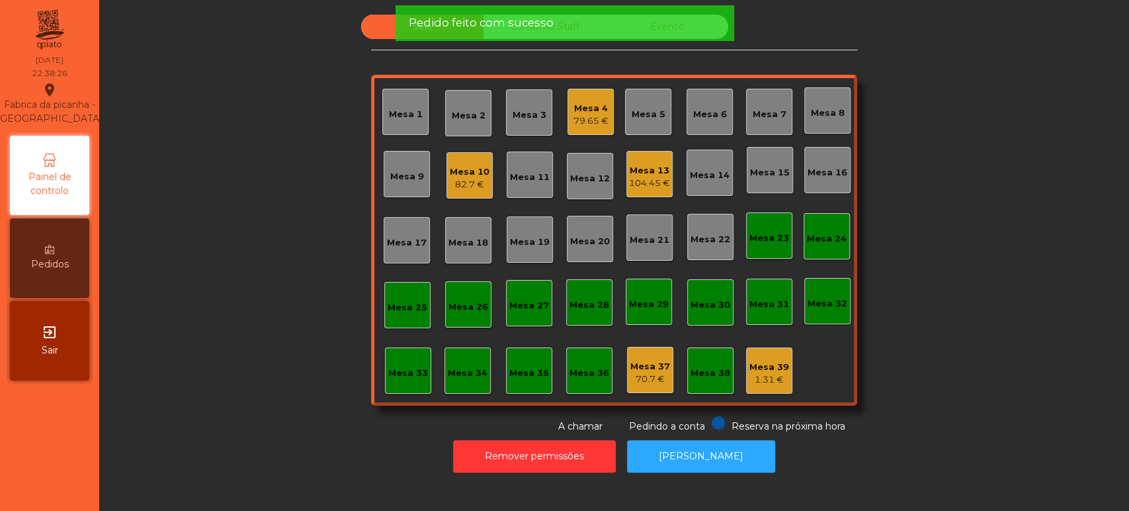
click at [392, 36] on div "Sala" at bounding box center [422, 27] width 122 height 24
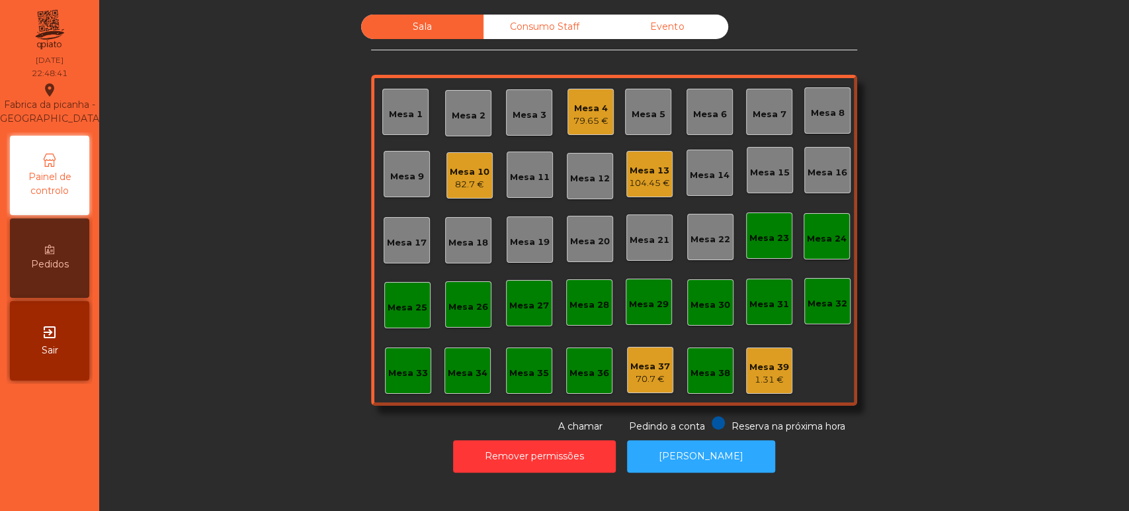
click at [450, 384] on div "Mesa 34" at bounding box center [467, 370] width 46 height 46
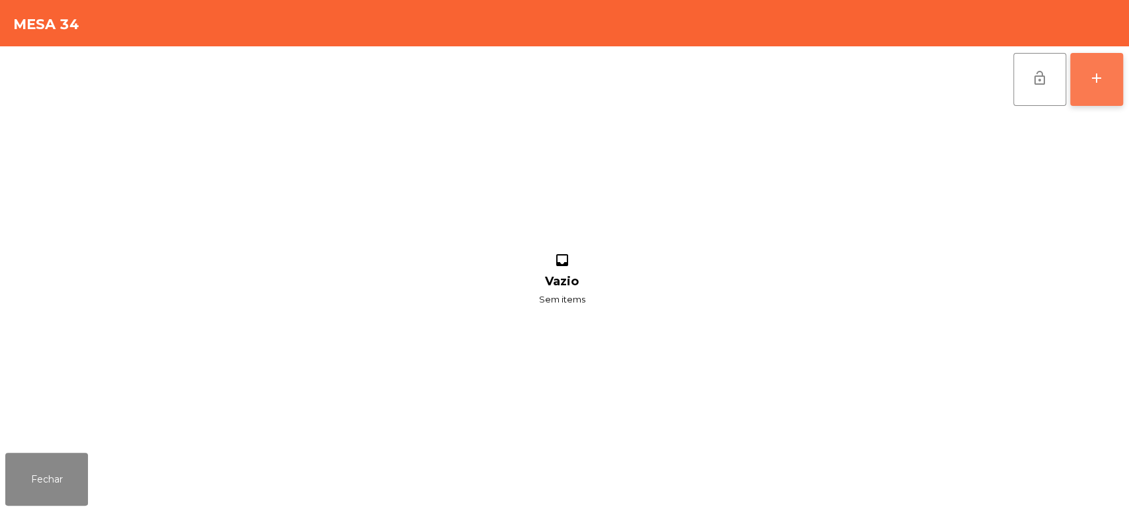
click at [1118, 88] on button "add" at bounding box center [1096, 79] width 53 height 53
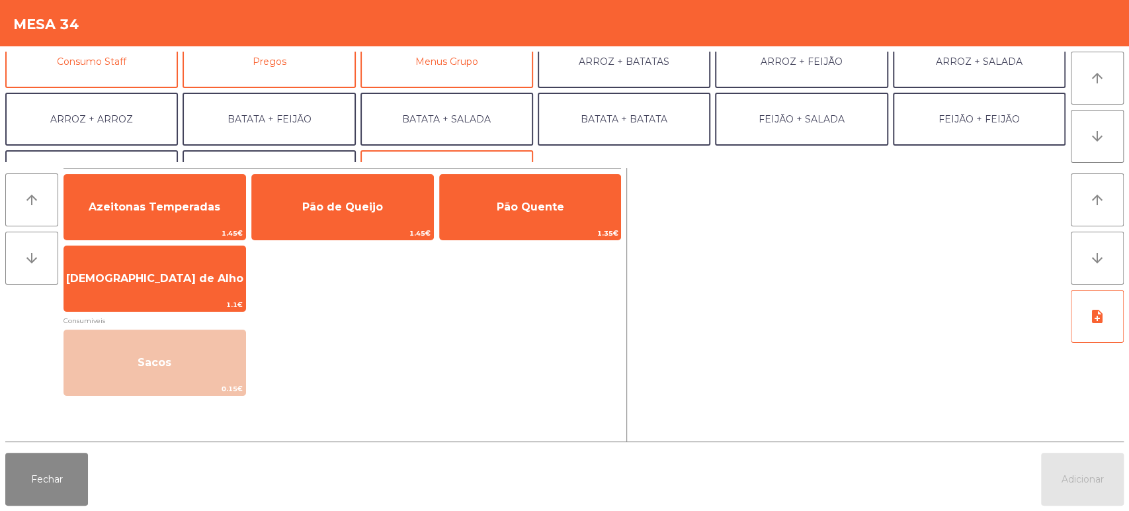
scroll to position [129, 0]
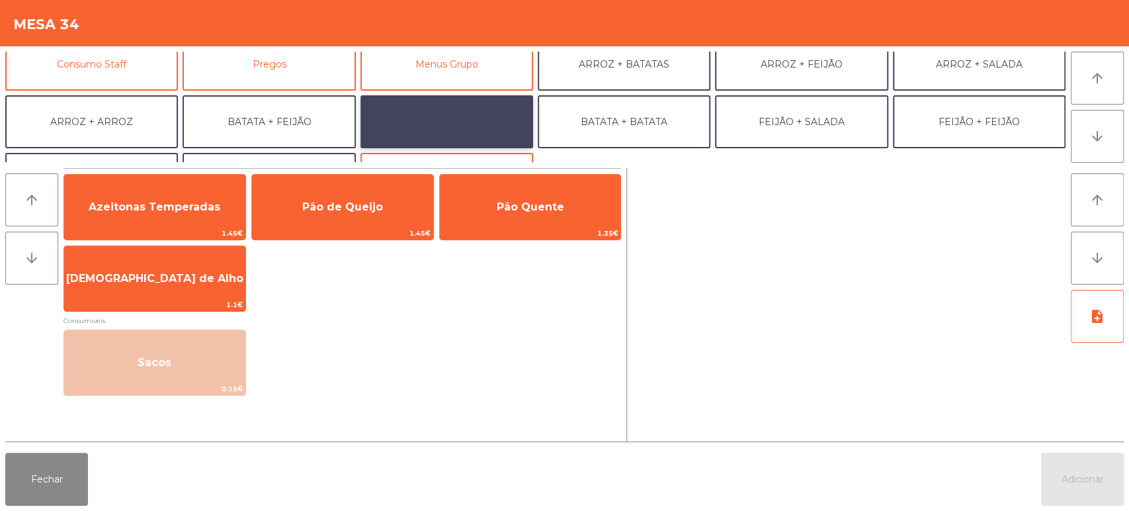
click at [501, 113] on button "BATATA + SALADA" at bounding box center [446, 121] width 173 height 53
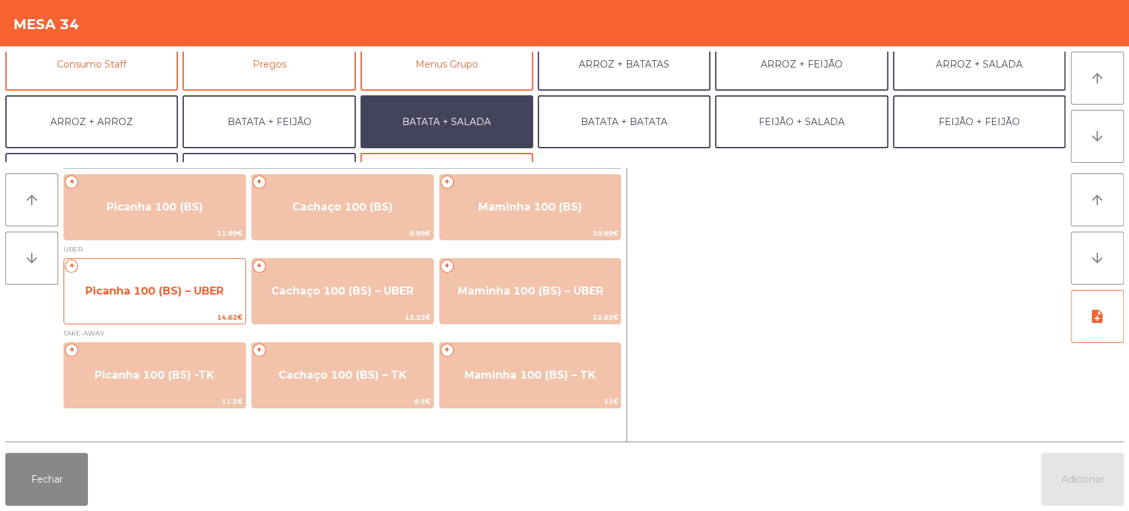
click at [179, 297] on span "Picanha 100 (BS) – UBER" at bounding box center [154, 291] width 181 height 36
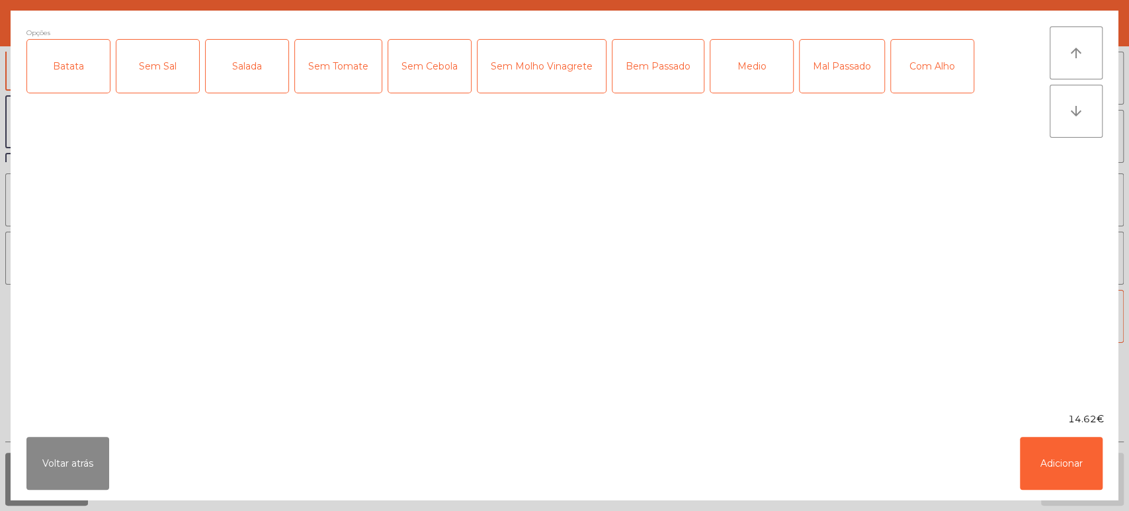
click at [63, 69] on div "Batata" at bounding box center [68, 66] width 83 height 53
click at [255, 81] on div "Salada" at bounding box center [247, 66] width 83 height 53
click at [917, 70] on div "Com Alho" at bounding box center [932, 66] width 83 height 53
click at [757, 83] on div "Medio" at bounding box center [751, 66] width 83 height 53
click at [1054, 485] on button "Adicionar" at bounding box center [1061, 462] width 83 height 53
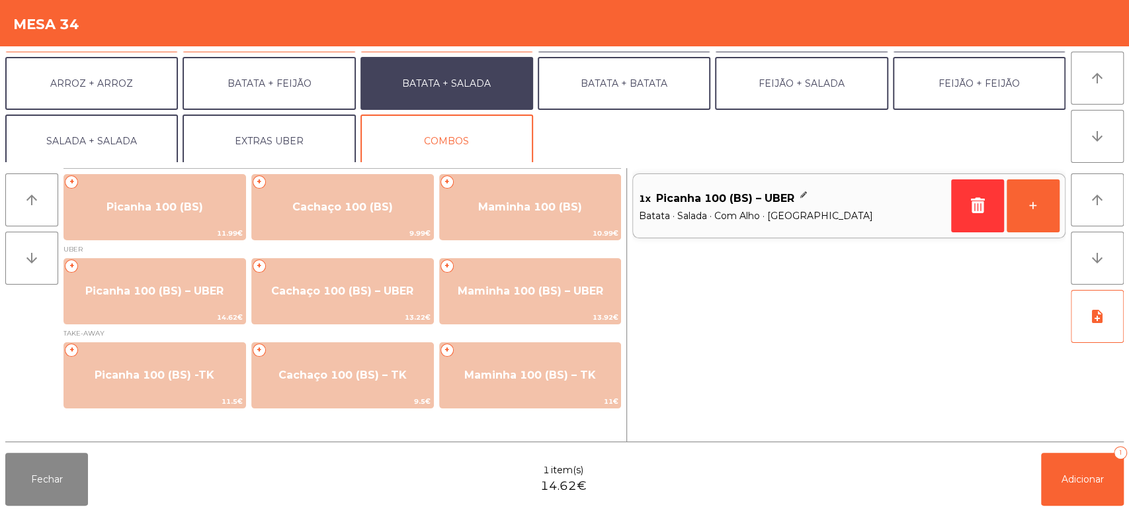
scroll to position [172, 0]
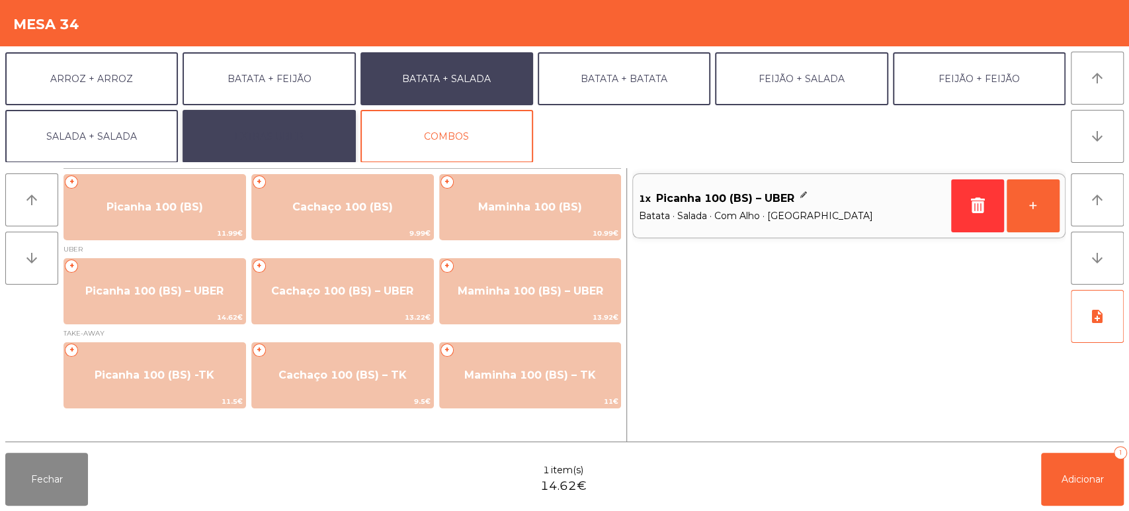
click at [286, 143] on button "EXTRAS UBER" at bounding box center [269, 136] width 173 height 53
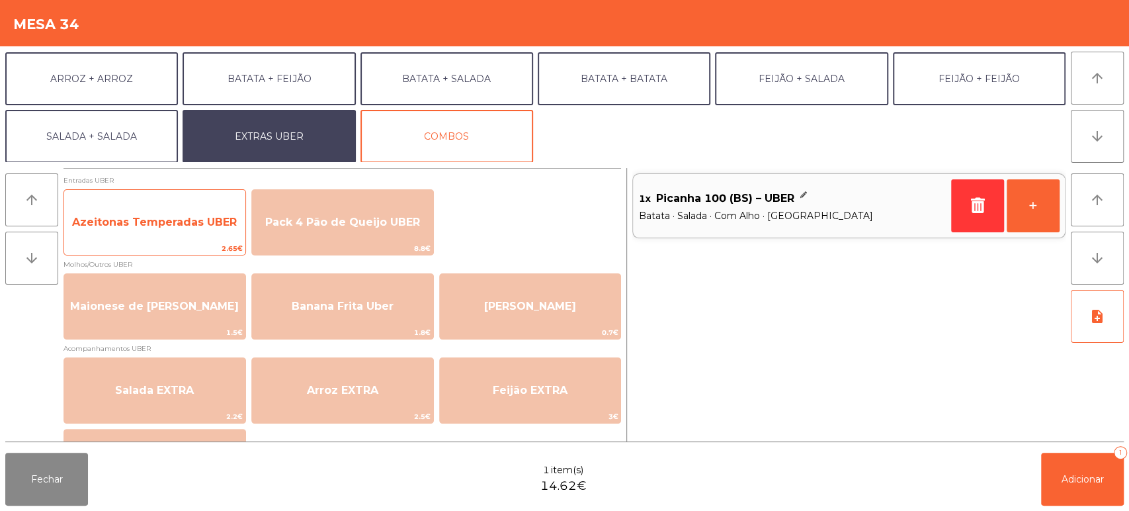
click at [172, 231] on span "Azeitonas Temperadas UBER" at bounding box center [154, 222] width 181 height 36
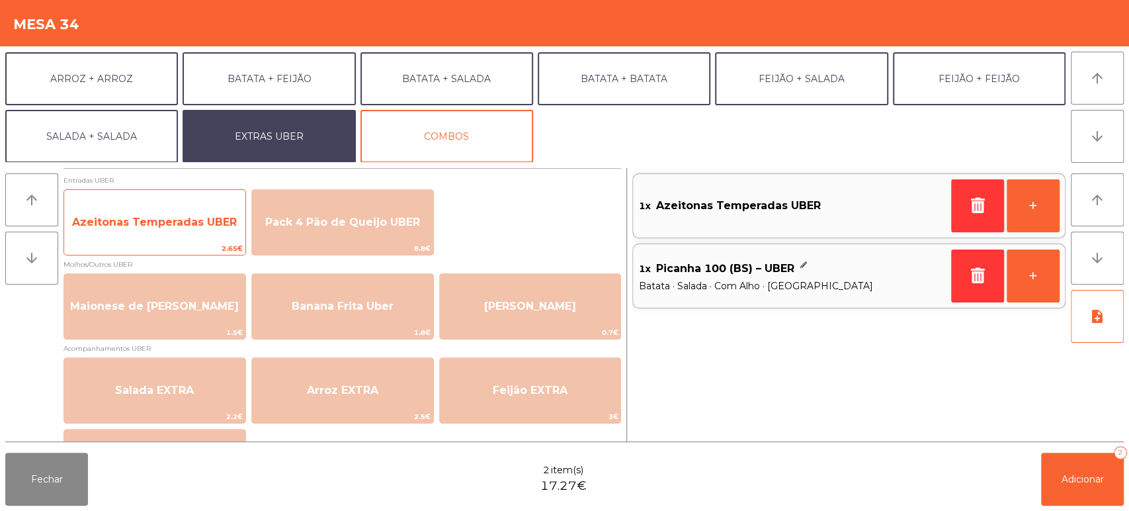
scroll to position [1, 0]
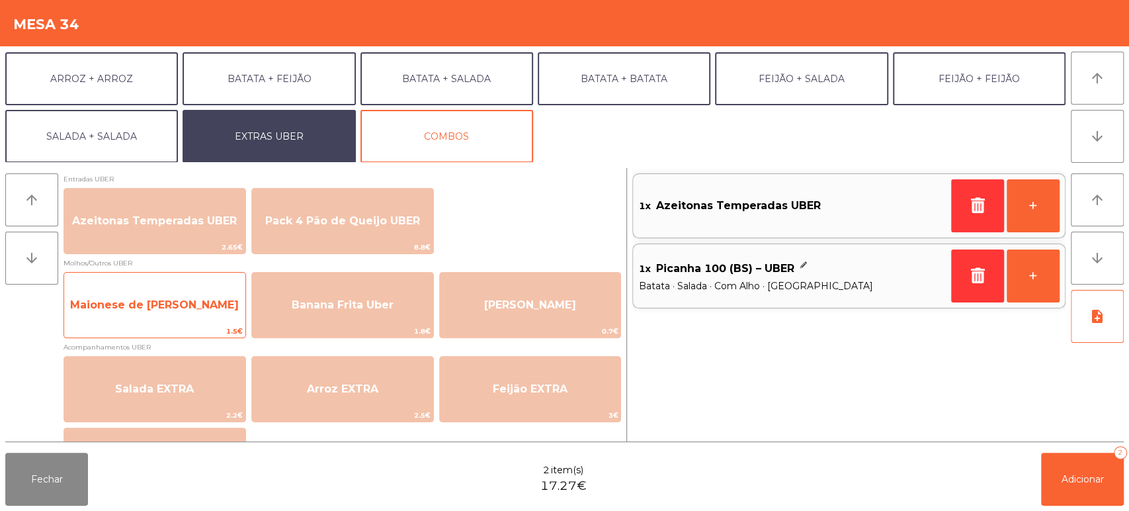
click at [171, 306] on span "Maionese de [PERSON_NAME]" at bounding box center [154, 304] width 169 height 13
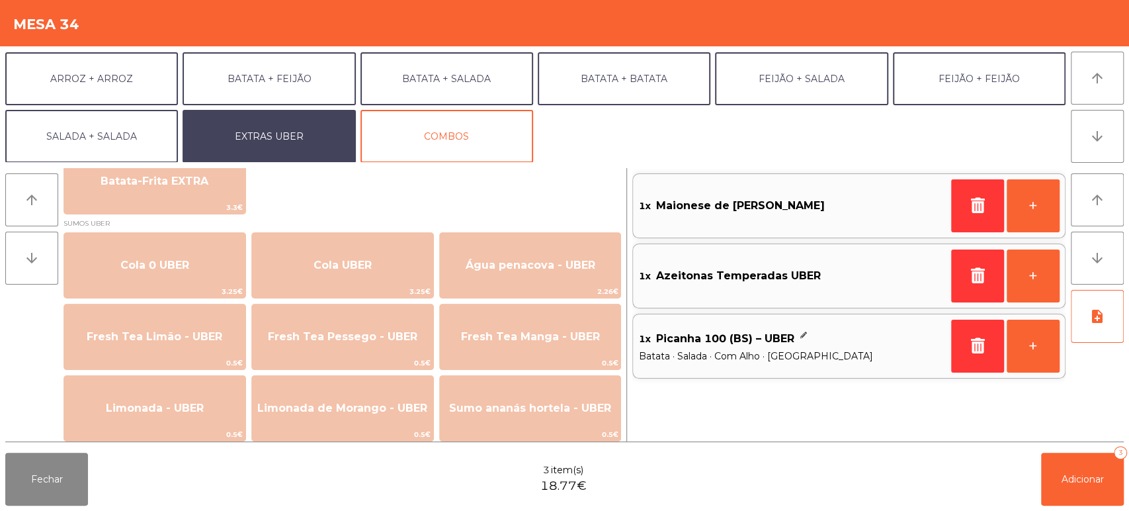
scroll to position [282, 0]
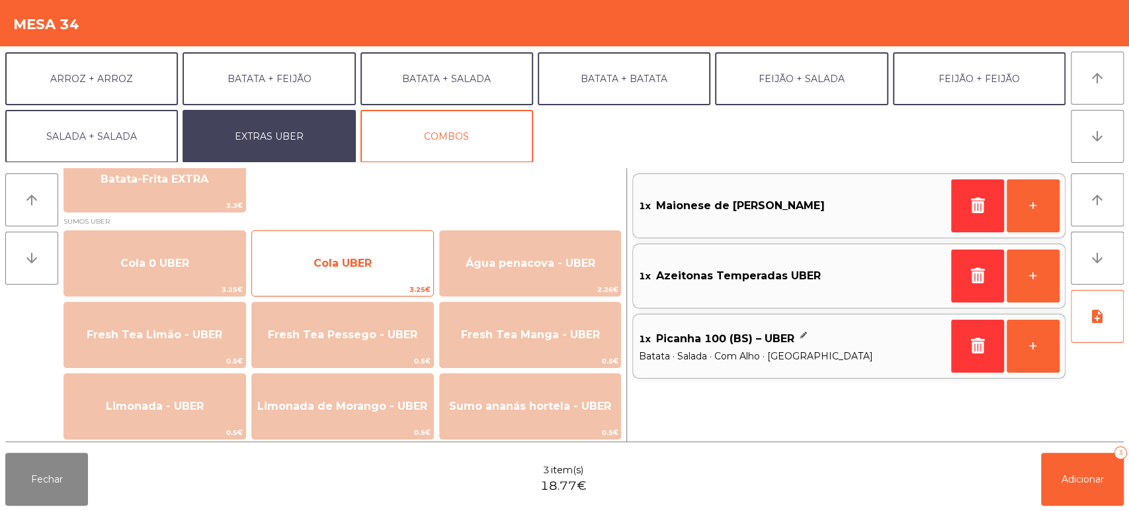
click at [365, 267] on span "Cola UBER" at bounding box center [342, 263] width 58 height 13
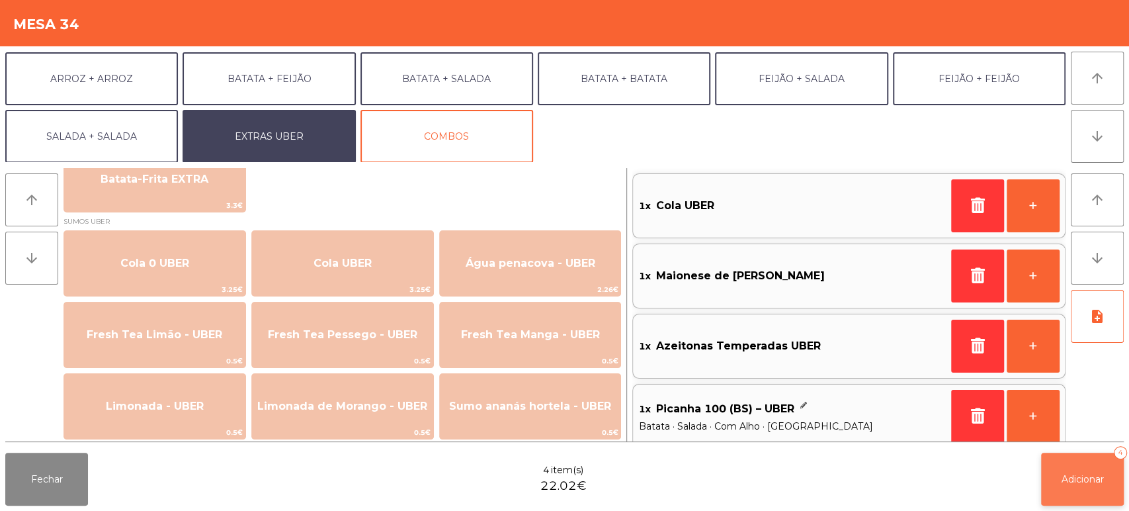
click at [1071, 489] on button "Adicionar 4" at bounding box center [1082, 478] width 83 height 53
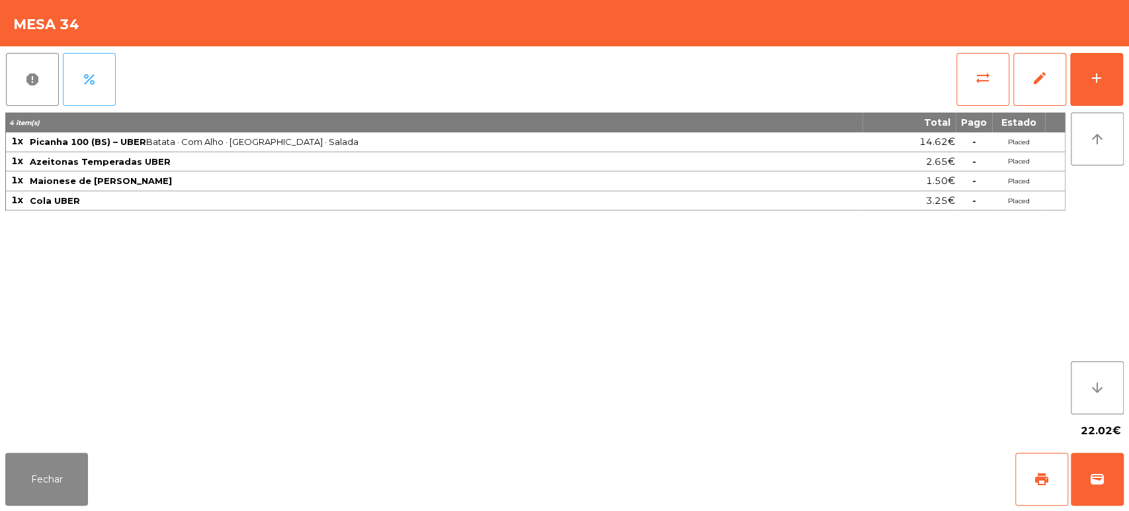
click at [95, 83] on span "percent" at bounding box center [89, 79] width 16 height 16
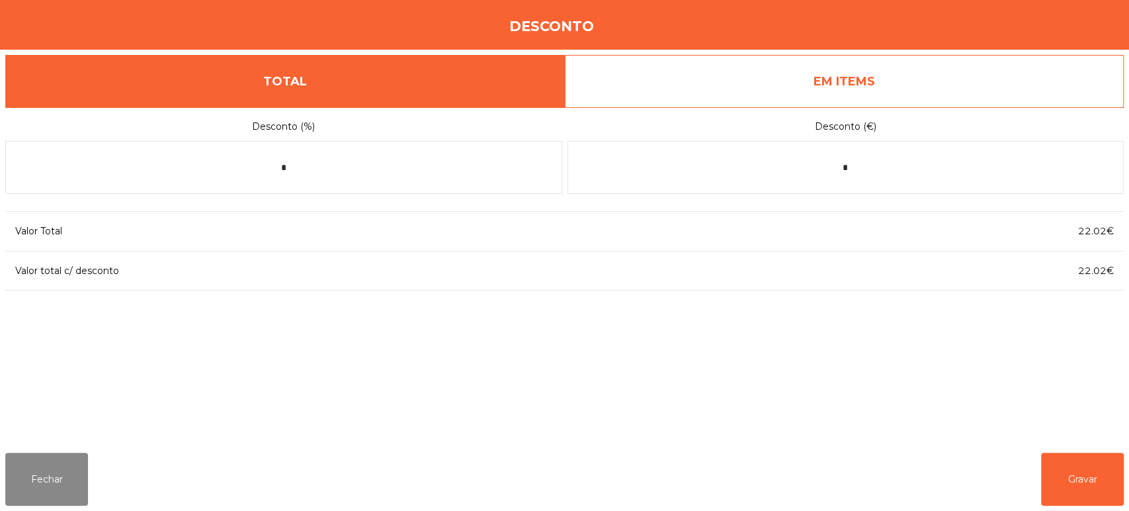
click at [783, 106] on link "EM ITEMS" at bounding box center [845, 81] width 560 height 53
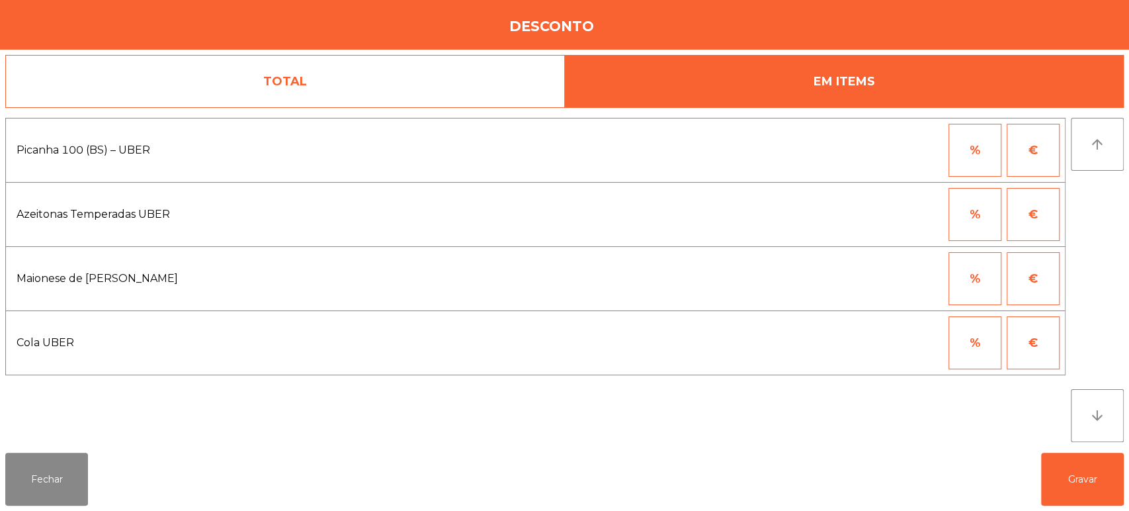
click at [849, 63] on link "EM ITEMS" at bounding box center [845, 81] width 560 height 53
click at [1055, 293] on button "€" at bounding box center [1033, 278] width 53 height 53
click at [976, 278] on button "%" at bounding box center [974, 278] width 53 height 53
click at [923, 282] on input "*" at bounding box center [910, 278] width 66 height 53
click at [1026, 286] on button "€" at bounding box center [1033, 278] width 53 height 53
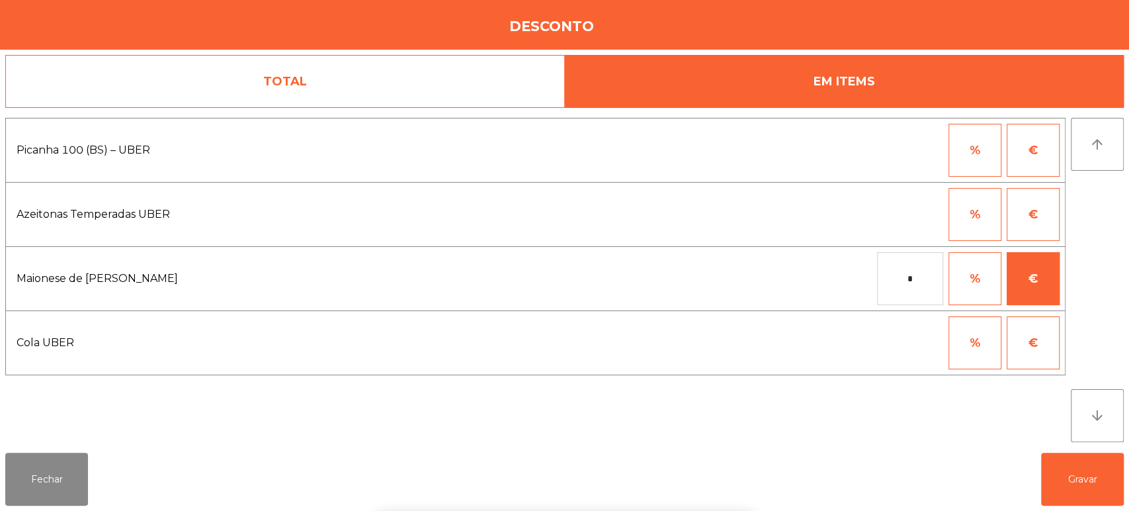
click at [919, 279] on input "*" at bounding box center [910, 278] width 66 height 53
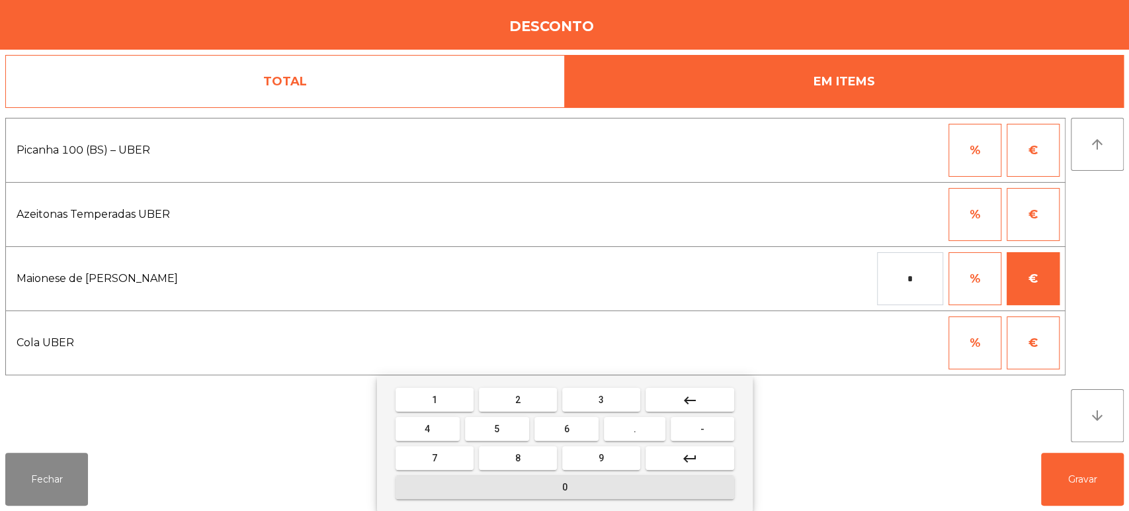
click at [614, 489] on button "0" at bounding box center [564, 487] width 339 height 24
click at [622, 429] on button "." at bounding box center [635, 429] width 62 height 24
click at [618, 485] on button "0" at bounding box center [564, 487] width 339 height 24
click at [497, 429] on span "5" at bounding box center [496, 428] width 5 height 11
type input "****"
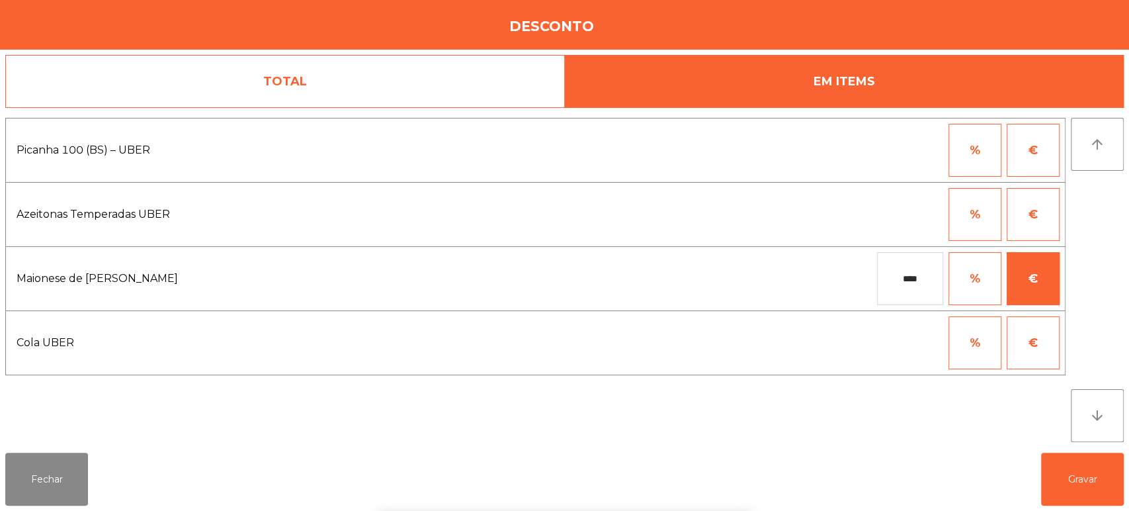
click at [1039, 475] on div "1 2 3 keyboard_backspace 4 5 6 . - 7 8 9 keyboard_return 0" at bounding box center [564, 443] width 1129 height 135
click at [1079, 476] on button "Gravar" at bounding box center [1082, 478] width 83 height 53
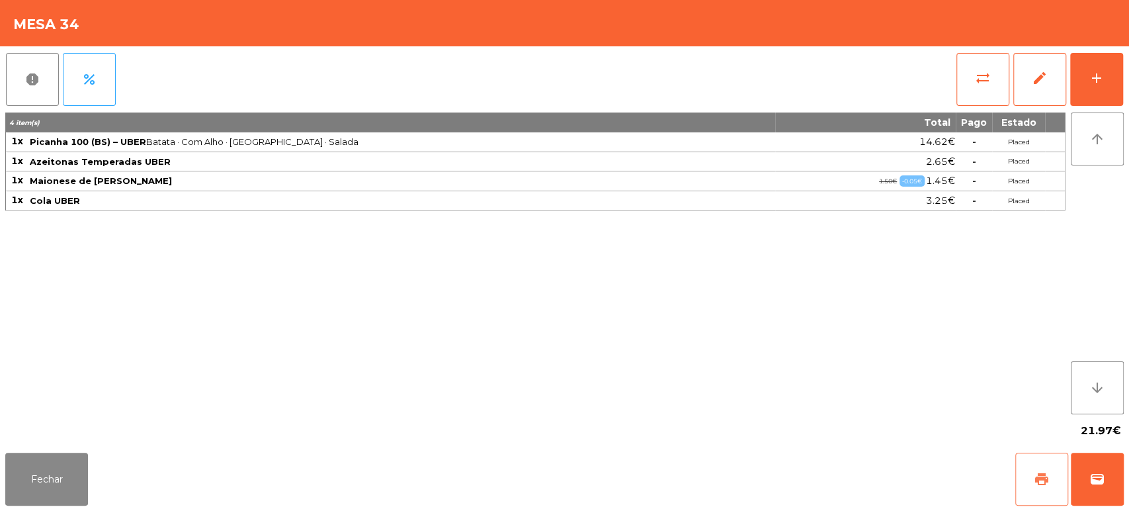
click at [1036, 479] on span "print" at bounding box center [1042, 479] width 16 height 16
click at [1100, 490] on button "wallet" at bounding box center [1097, 478] width 53 height 53
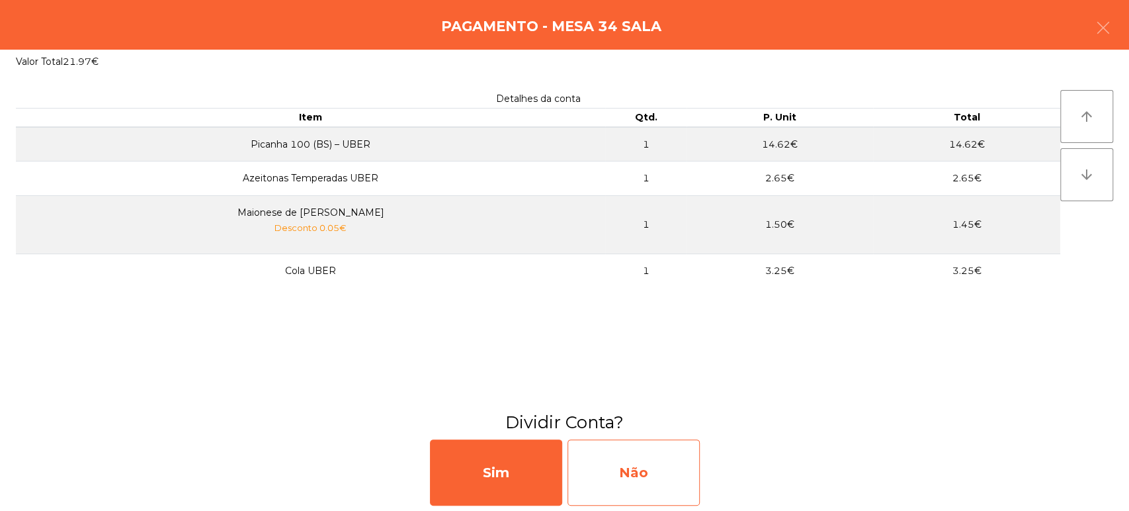
click at [640, 484] on div "Não" at bounding box center [633, 472] width 132 height 66
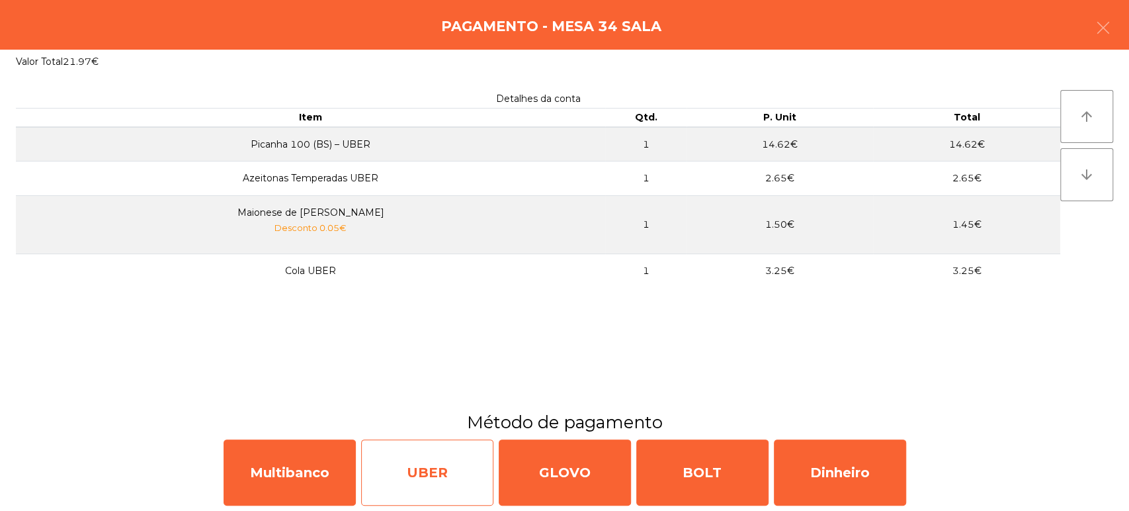
click at [446, 481] on div "UBER" at bounding box center [427, 472] width 132 height 66
select select "**"
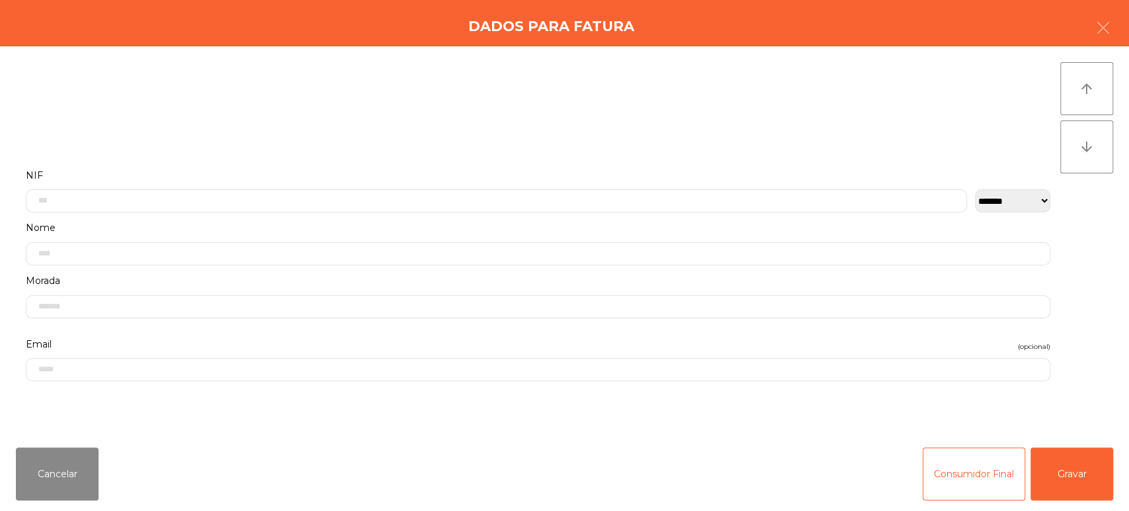
click at [198, 222] on label "Nome" at bounding box center [538, 228] width 1024 height 18
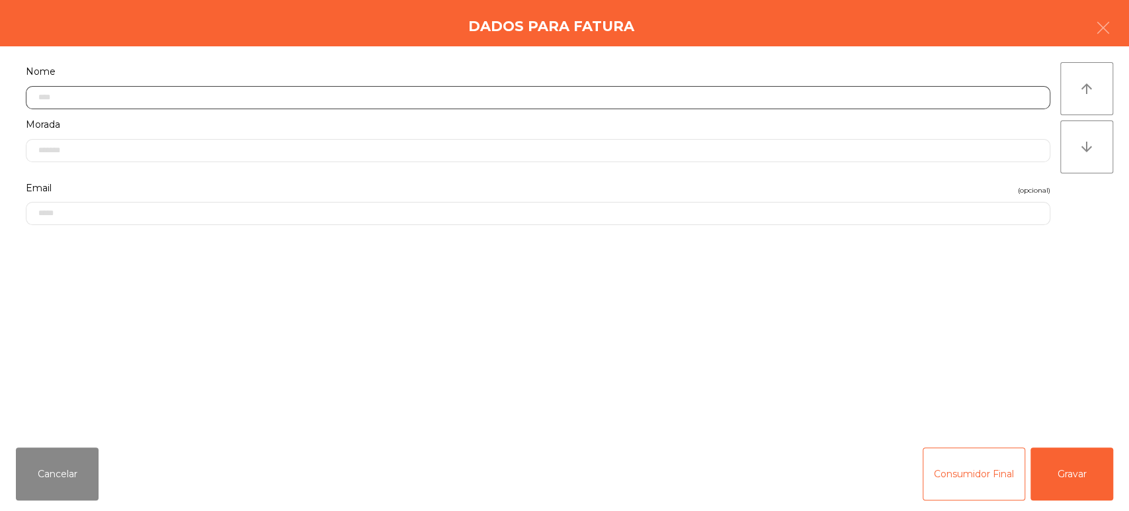
click at [341, 101] on input "text" at bounding box center [538, 97] width 1024 height 23
click at [55, 126] on label "Nome" at bounding box center [538, 133] width 1024 height 18
click at [48, 93] on input "text" at bounding box center [496, 97] width 941 height 23
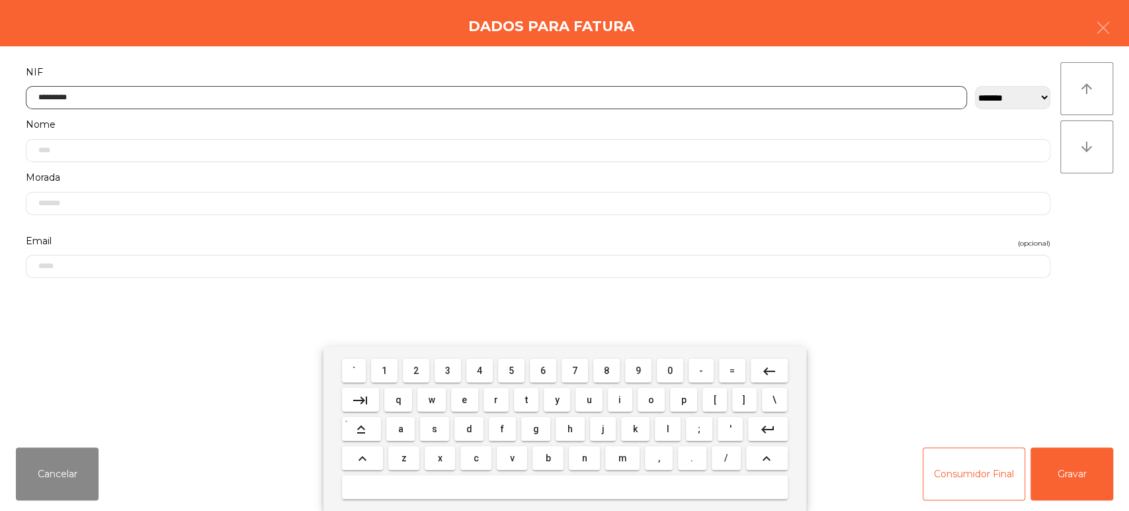
type input "*********"
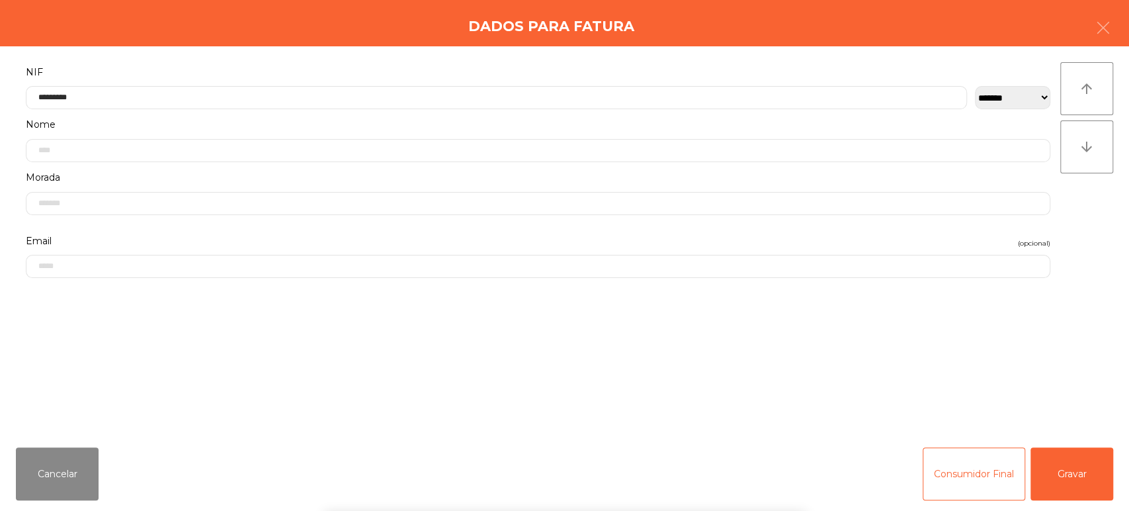
click at [1077, 476] on div "` 1 2 3 4 5 6 7 8 9 0 - = keyboard_backspace keyboard_tab q w e r t y u i o p […" at bounding box center [564, 429] width 1129 height 164
click at [1063, 474] on button "Gravar" at bounding box center [1071, 473] width 83 height 53
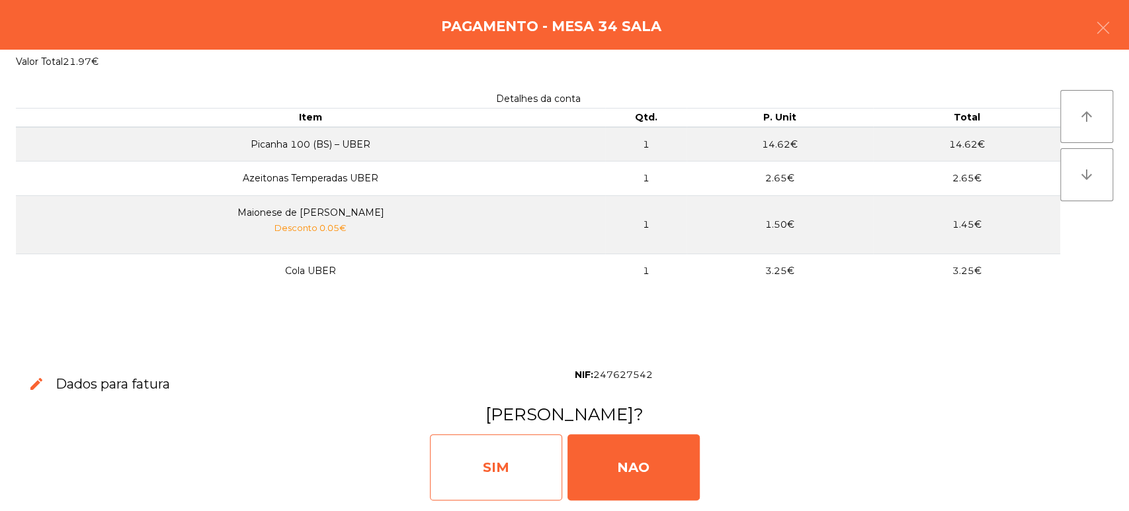
click at [493, 488] on div "SIM" at bounding box center [496, 467] width 132 height 66
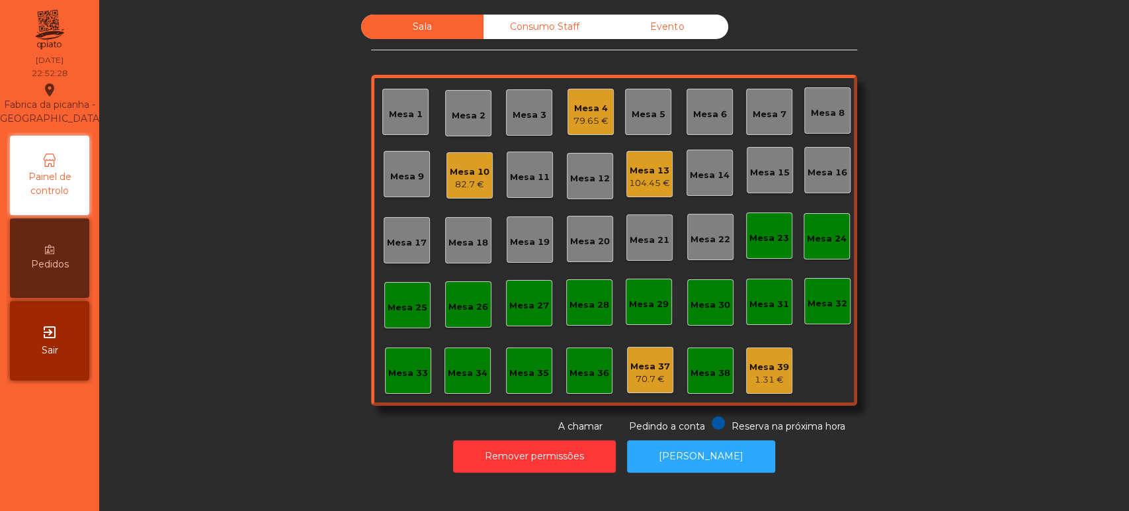
click at [513, 36] on div "Consumo Staff" at bounding box center [544, 27] width 122 height 24
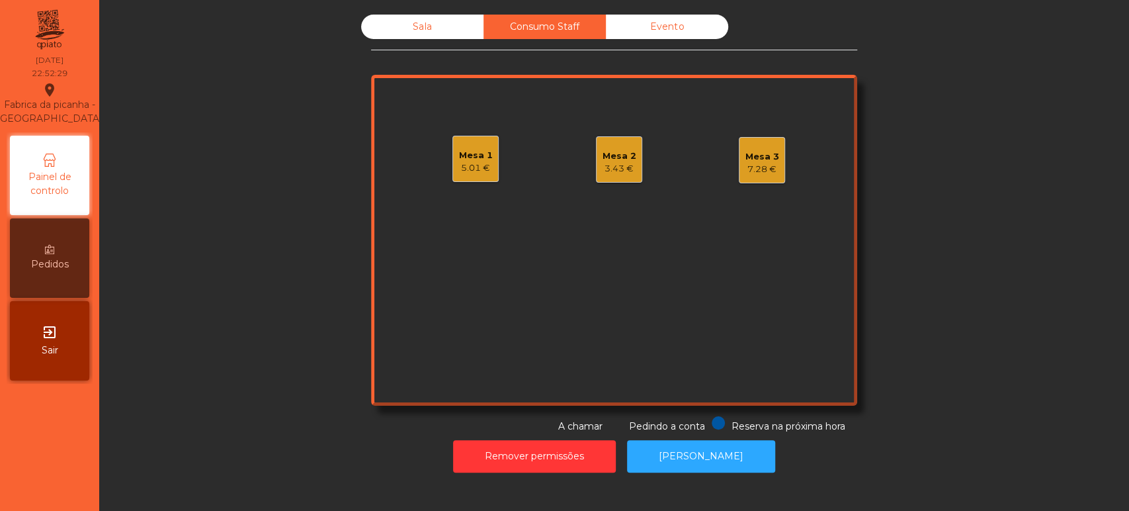
click at [462, 161] on div "5.01 €" at bounding box center [476, 167] width 34 height 13
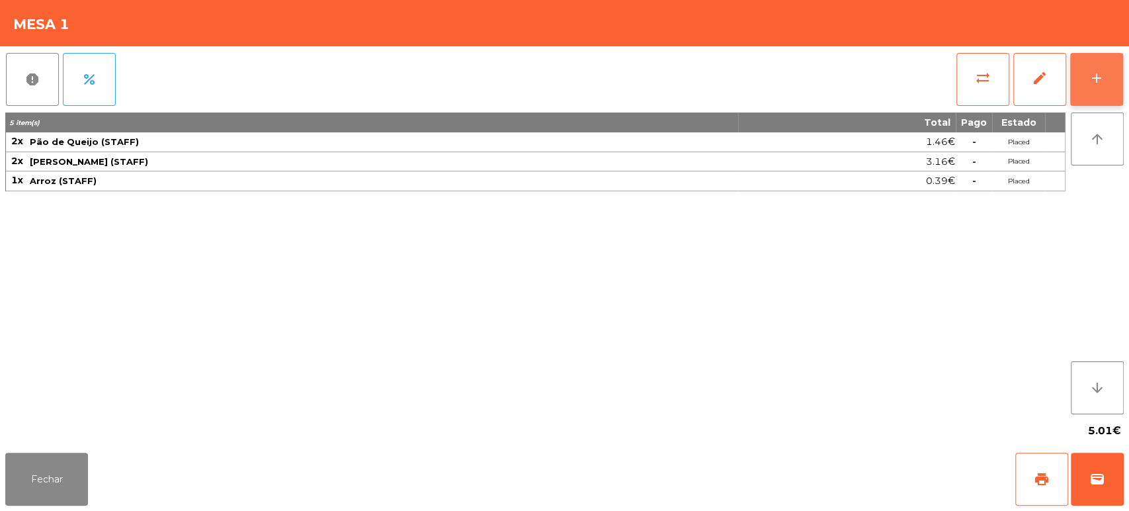
click at [1095, 64] on button "add" at bounding box center [1096, 79] width 53 height 53
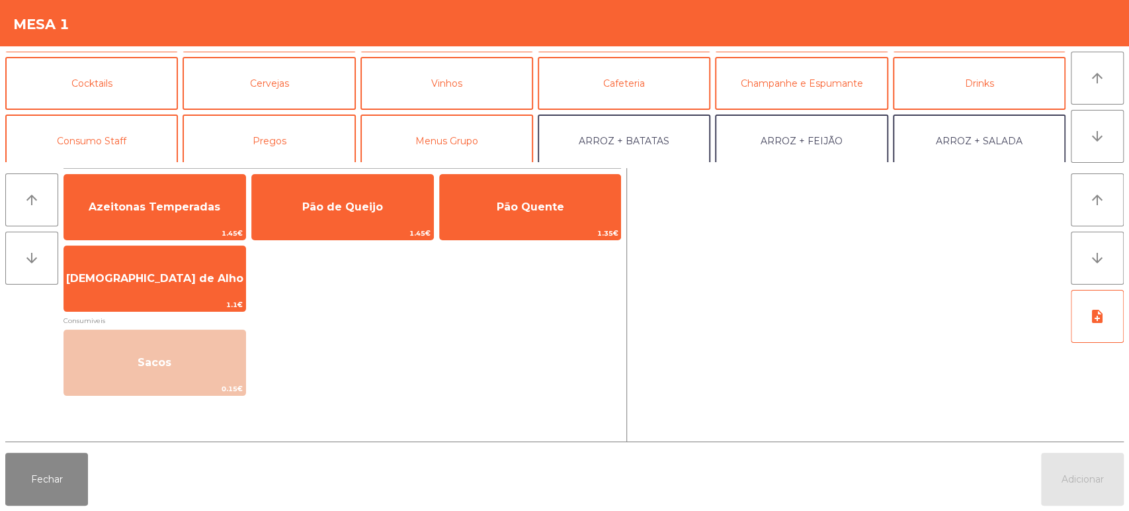
scroll to position [63, 0]
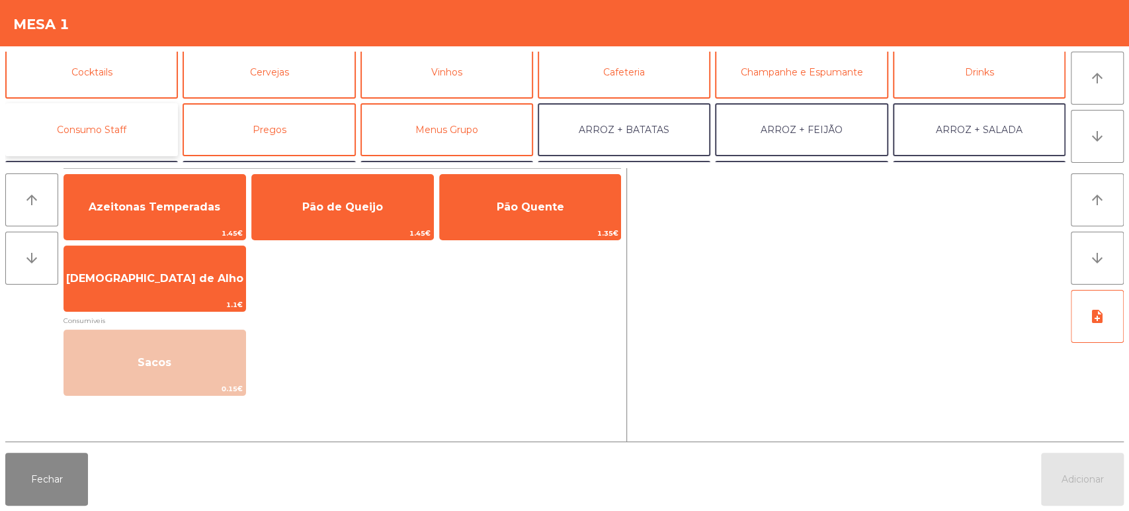
click at [128, 118] on button "Consumo Staff" at bounding box center [91, 129] width 173 height 53
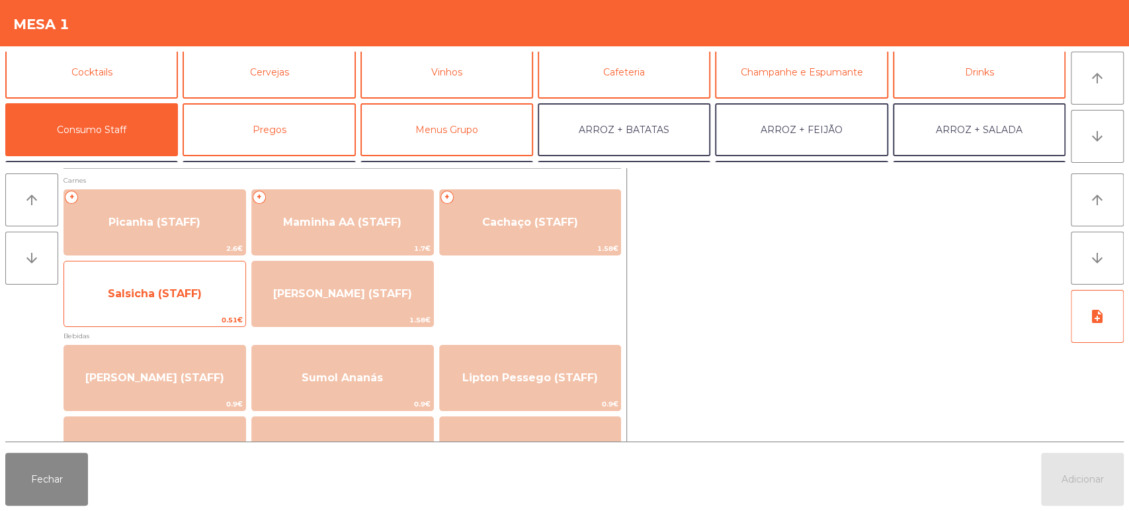
click at [206, 298] on span "Salsicha (STAFF)" at bounding box center [154, 294] width 181 height 36
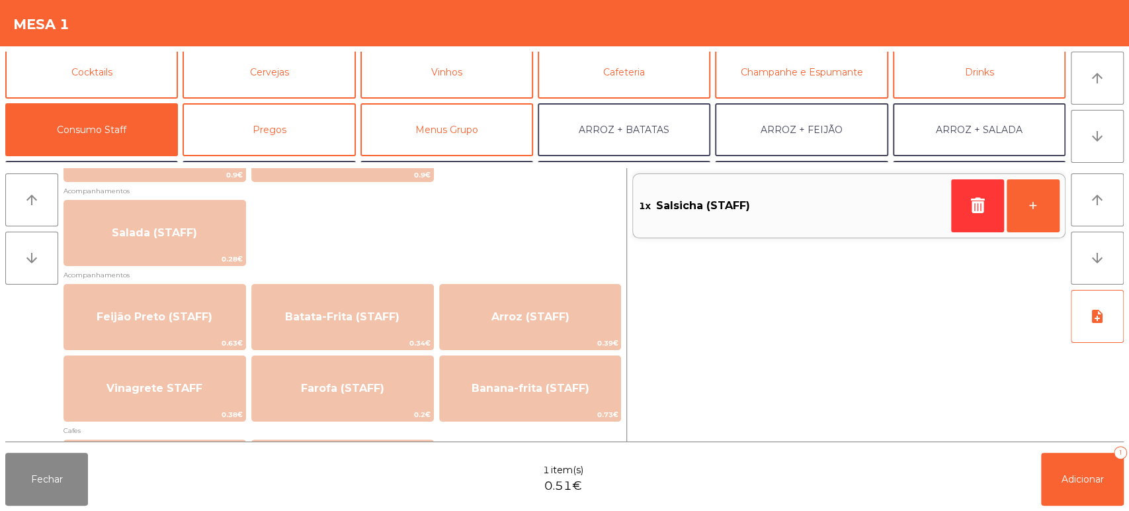
scroll to position [528, 0]
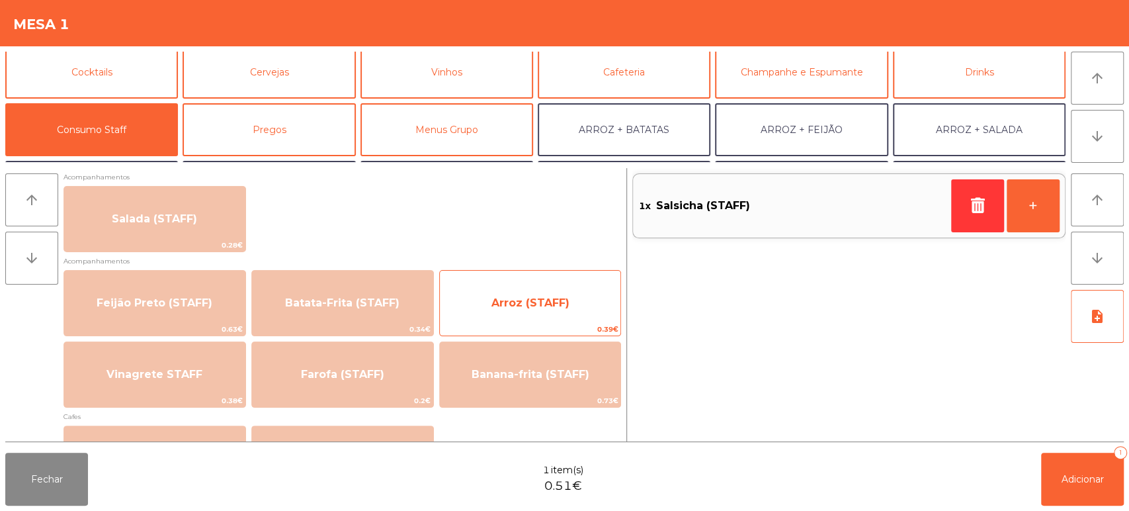
click at [555, 306] on span "Arroz (STAFF)" at bounding box center [530, 302] width 78 height 13
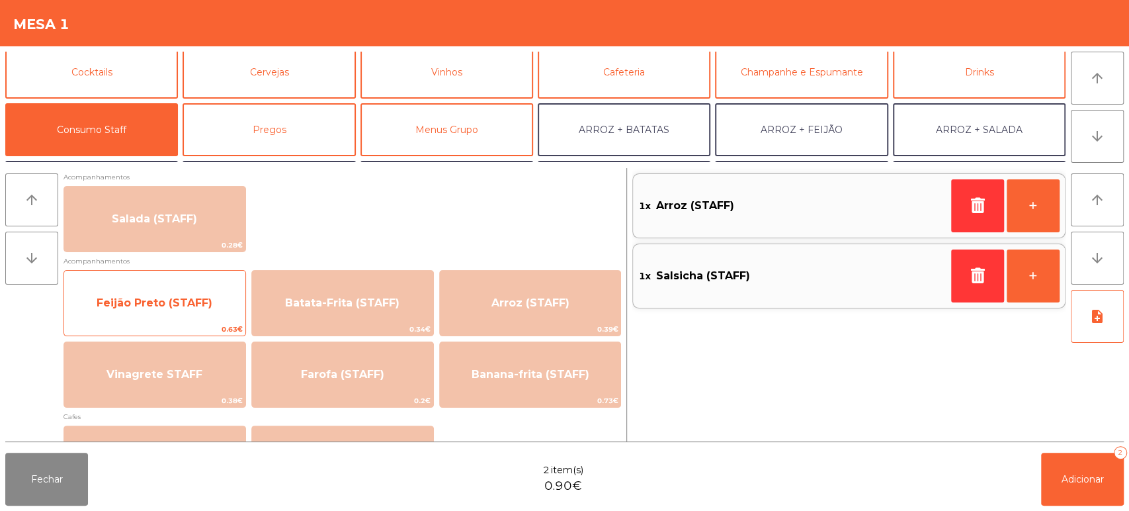
click at [186, 300] on span "Feijão Preto (STAFF)" at bounding box center [155, 302] width 116 height 13
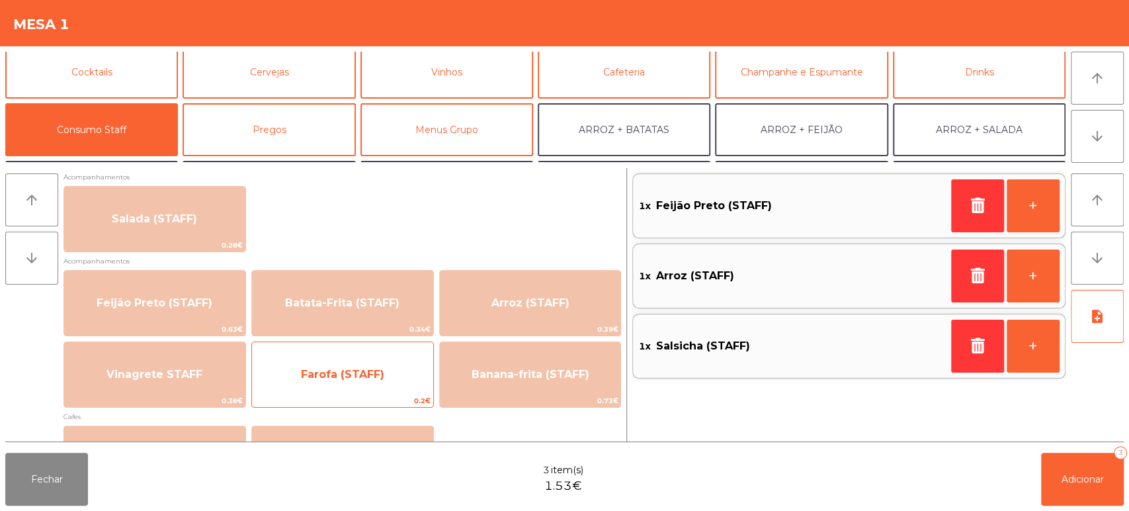
click at [379, 388] on span "Farofa (STAFF)" at bounding box center [342, 374] width 181 height 36
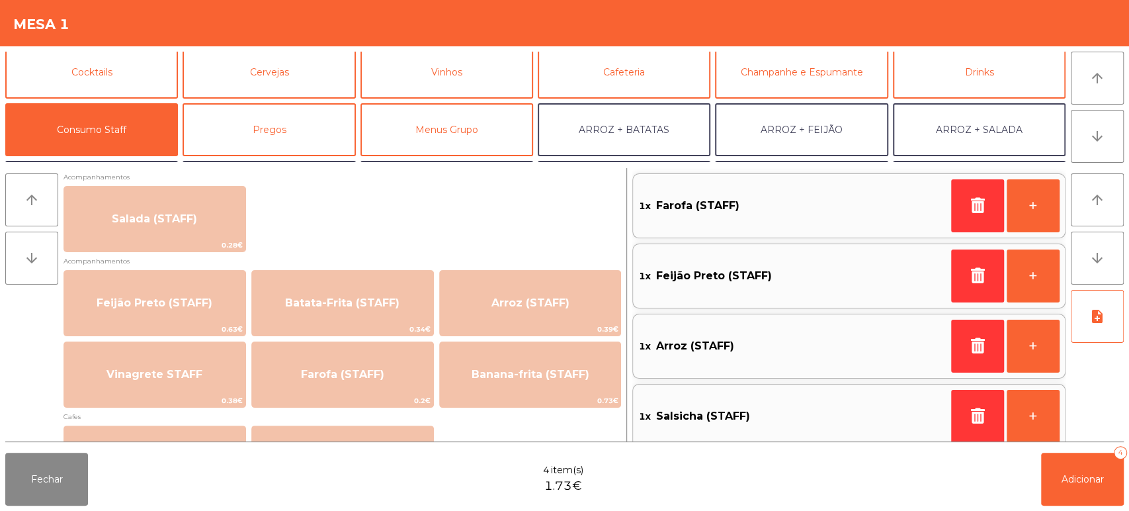
click at [1126, 479] on div "Fechar 4 item(s) 1.73€ Adicionar 4" at bounding box center [564, 478] width 1129 height 63
click at [1065, 483] on span "Adicionar" at bounding box center [1082, 479] width 42 height 12
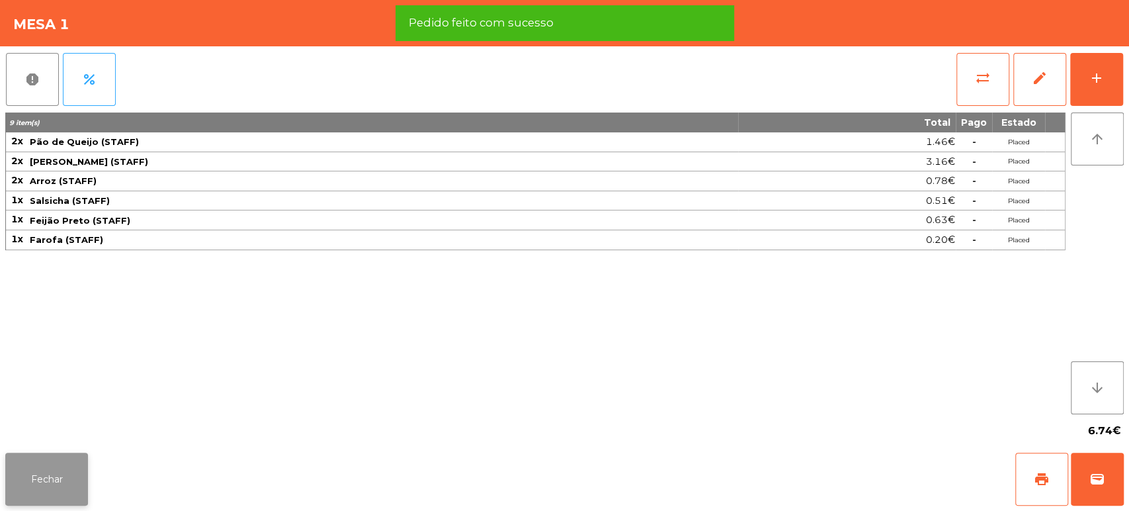
click at [38, 483] on button "Fechar" at bounding box center [46, 478] width 83 height 53
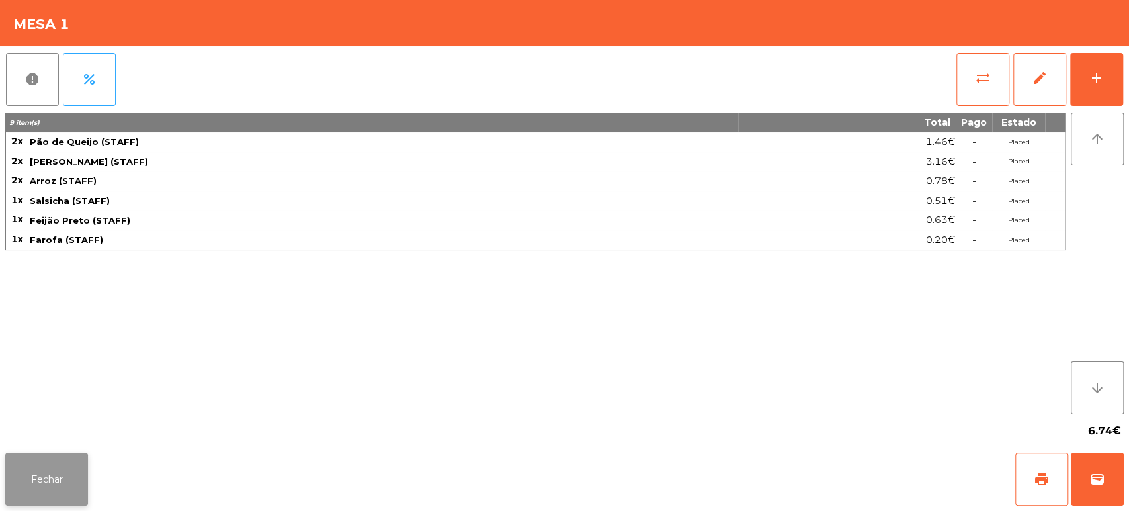
click at [37, 481] on button "Fechar" at bounding box center [46, 478] width 83 height 53
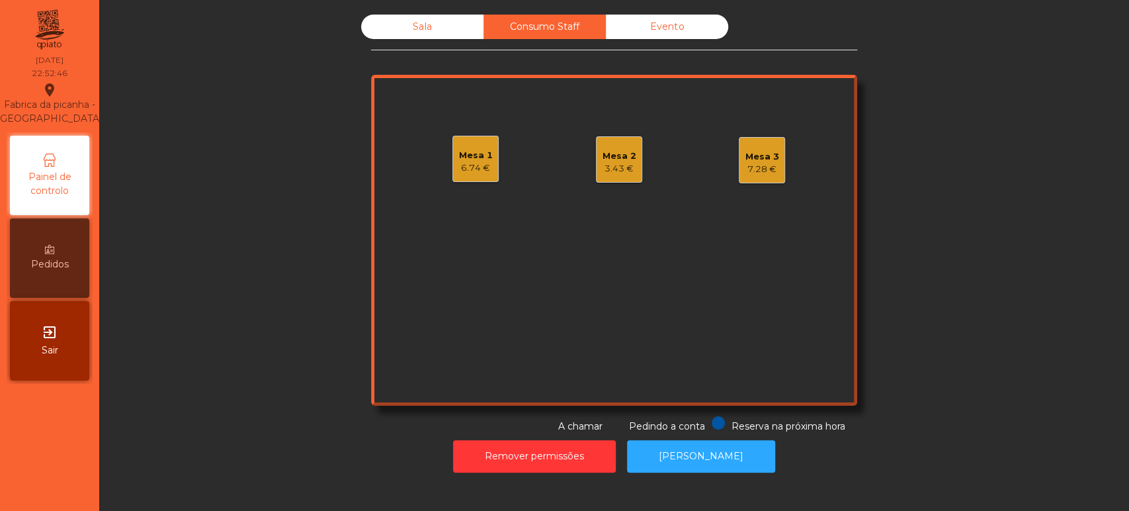
click at [258, 210] on div "Sala Consumo Staff Evento Mesa 1 6.74 € Mesa 2 3.43 € Mesa 3 7.28 € Reserva na …" at bounding box center [614, 224] width 994 height 419
click at [477, 164] on div "6.74 €" at bounding box center [476, 167] width 34 height 13
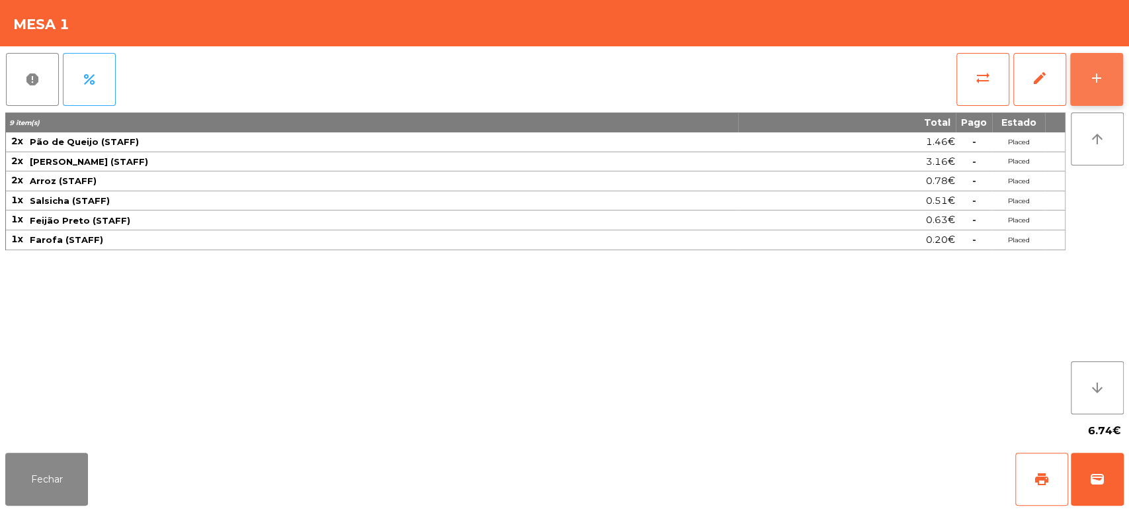
click at [1098, 97] on button "add" at bounding box center [1096, 79] width 53 height 53
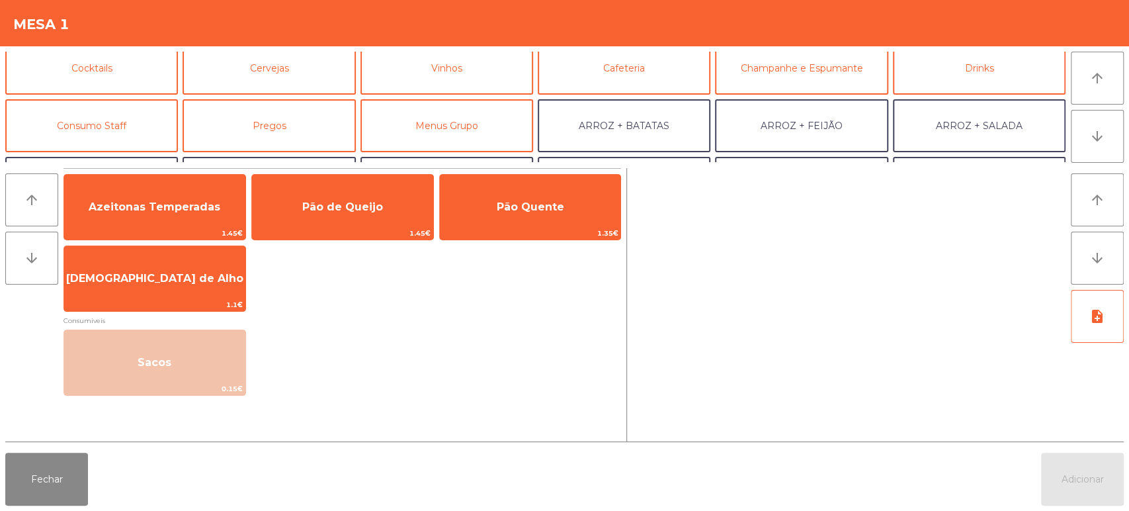
scroll to position [68, 0]
click at [141, 128] on button "Consumo Staff" at bounding box center [91, 125] width 173 height 53
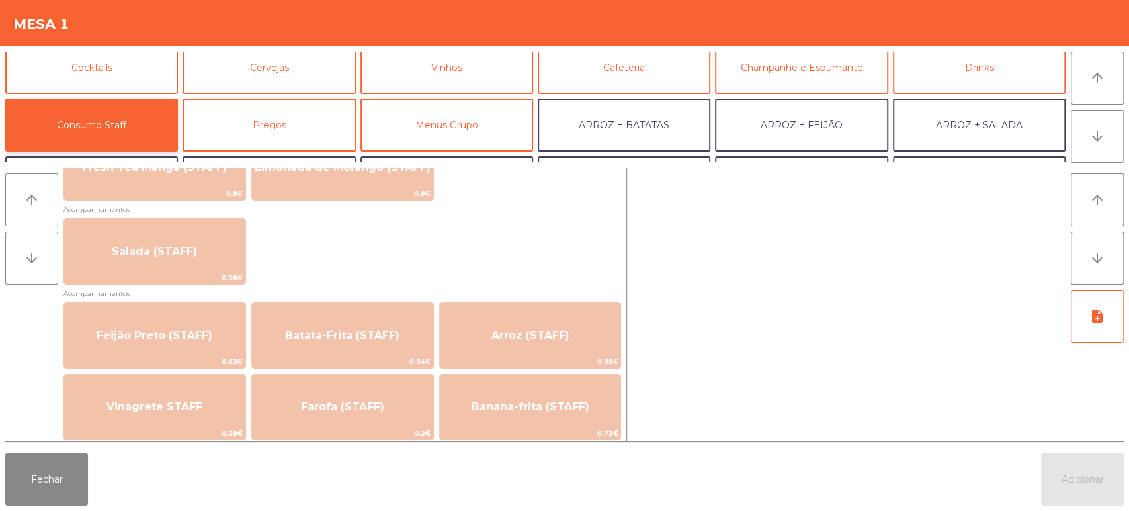
scroll to position [524, 0]
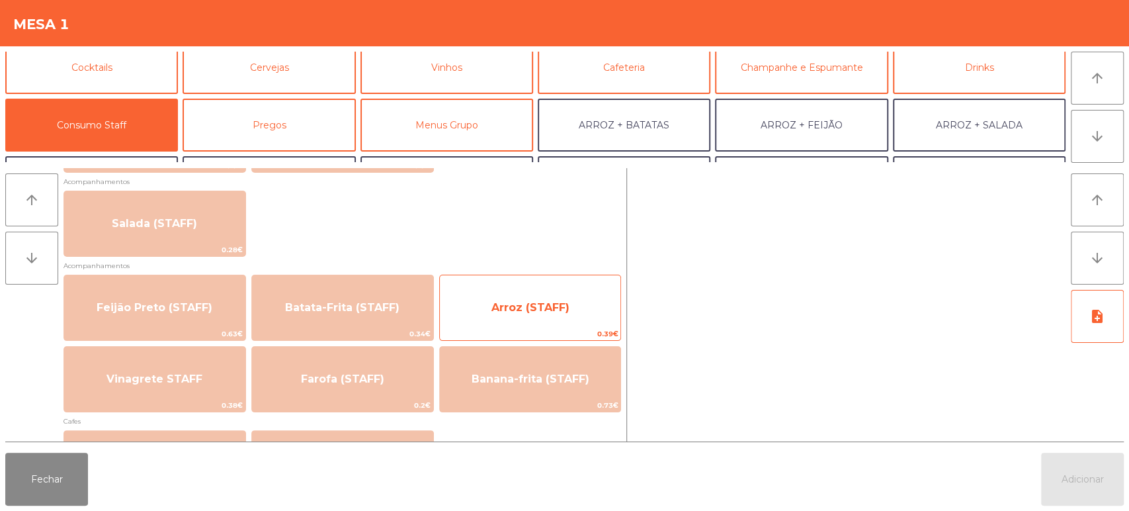
click at [567, 295] on span "Arroz (STAFF)" at bounding box center [530, 308] width 181 height 36
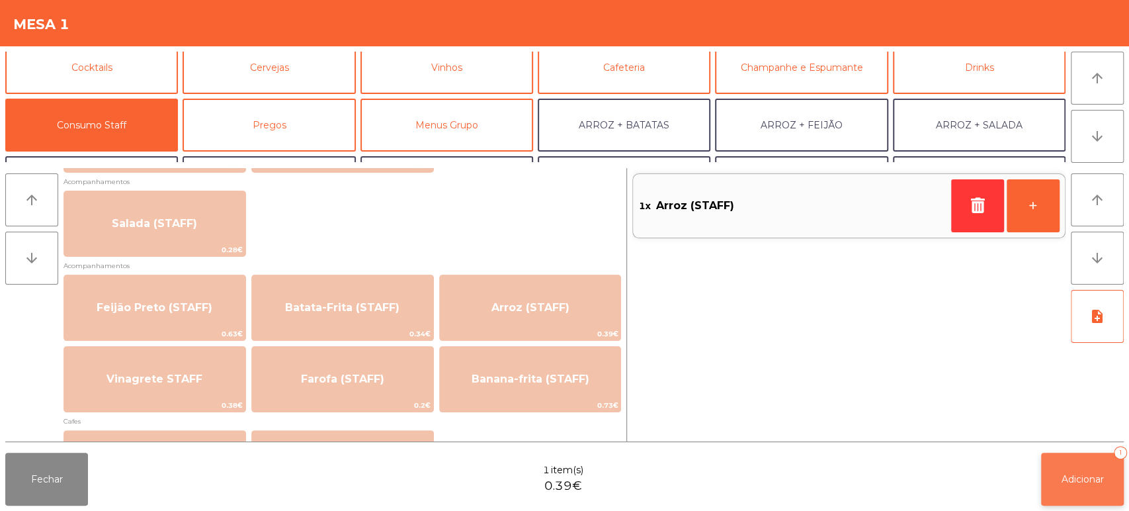
click at [1073, 470] on button "Adicionar 1" at bounding box center [1082, 478] width 83 height 53
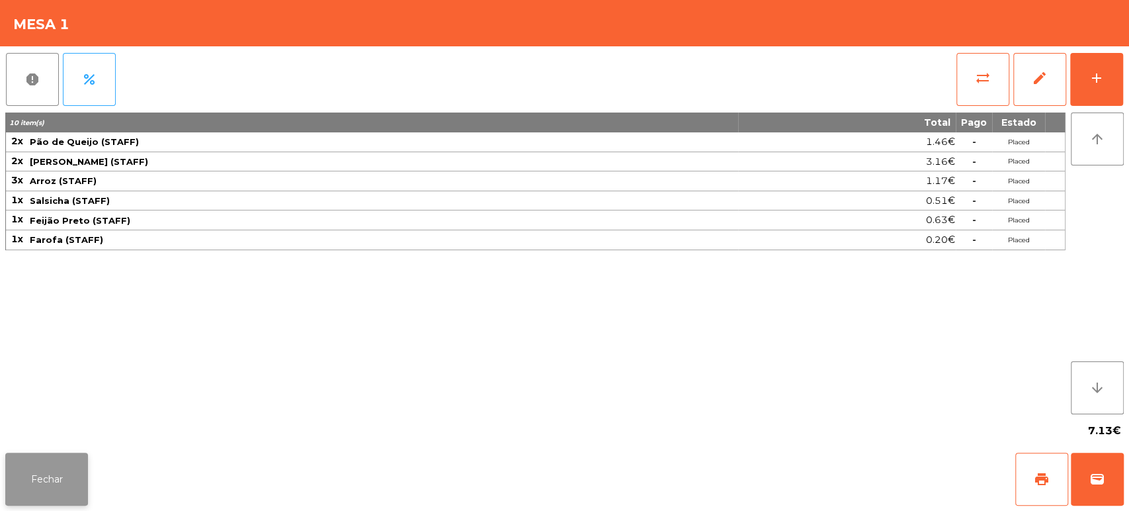
click at [69, 481] on button "Fechar" at bounding box center [46, 478] width 83 height 53
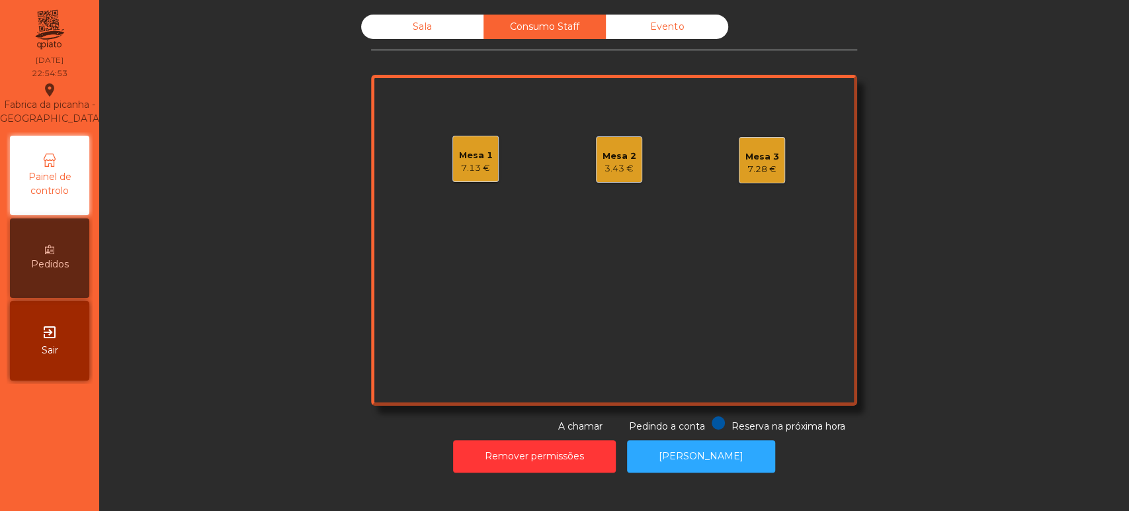
click at [739, 159] on div "Mesa 3 7.28 €" at bounding box center [762, 160] width 46 height 46
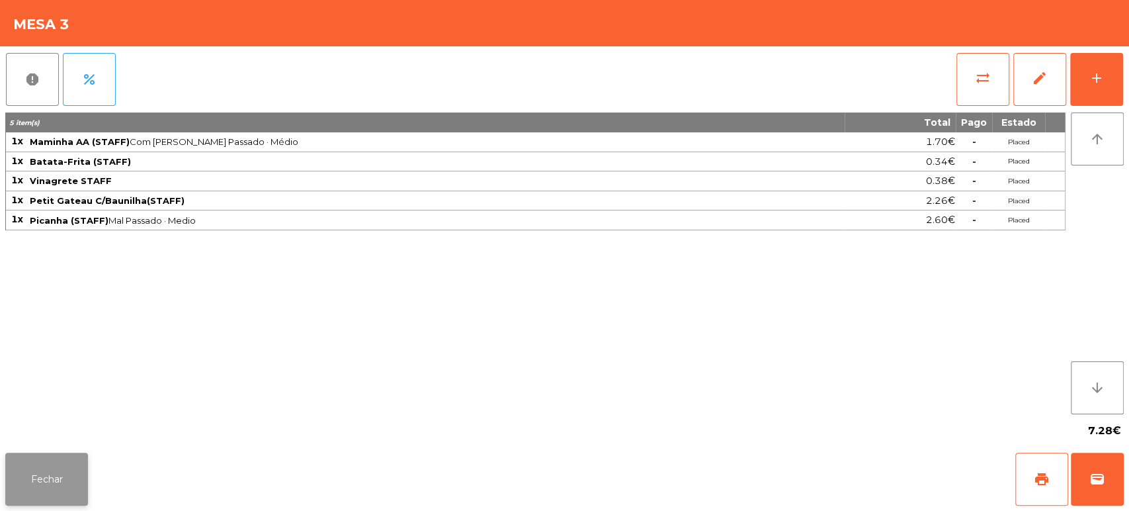
click at [48, 475] on button "Fechar" at bounding box center [46, 478] width 83 height 53
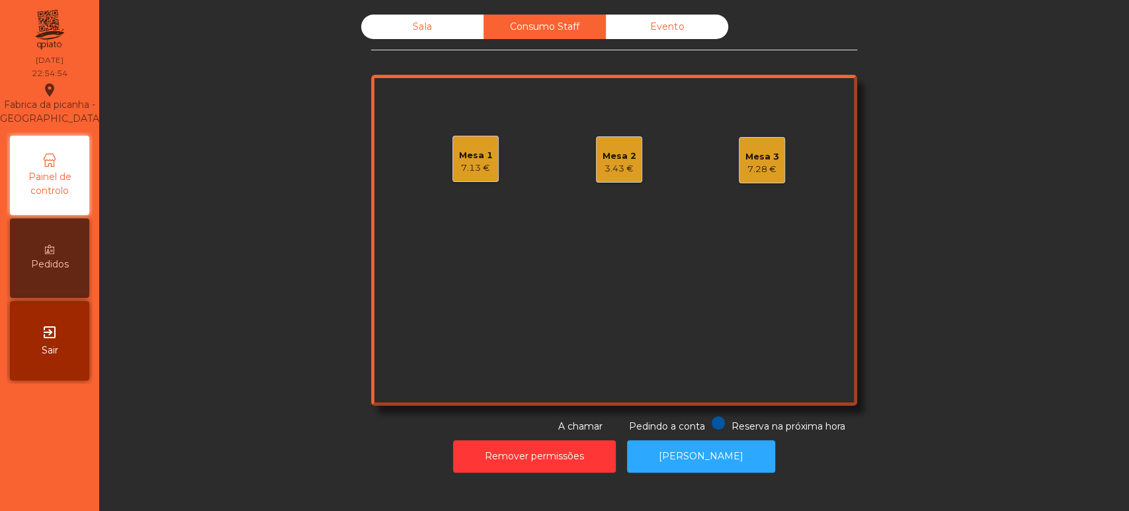
click at [458, 175] on div "Mesa 1 7.13 €" at bounding box center [475, 159] width 46 height 46
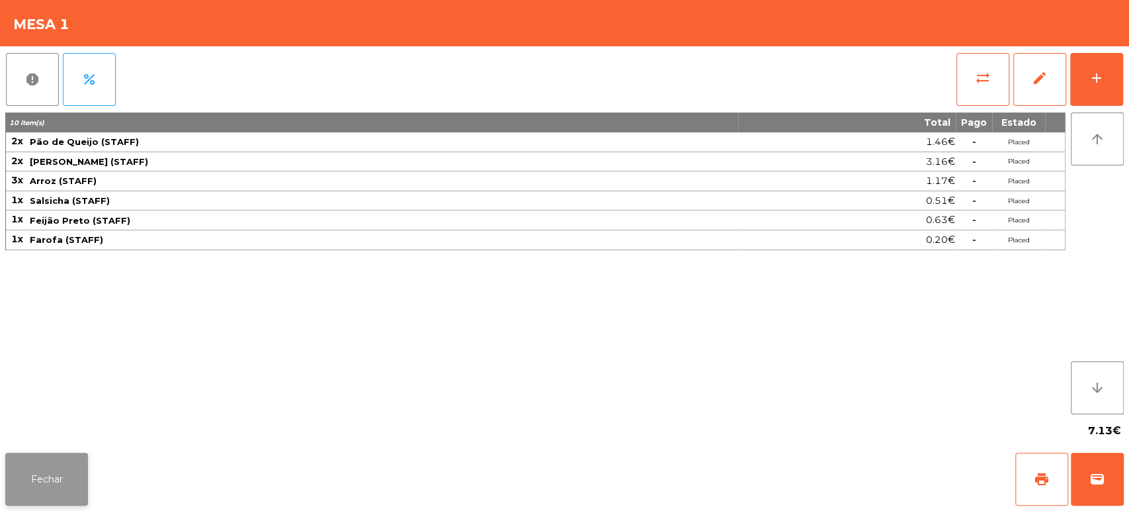
click at [63, 476] on button "Fechar" at bounding box center [46, 478] width 83 height 53
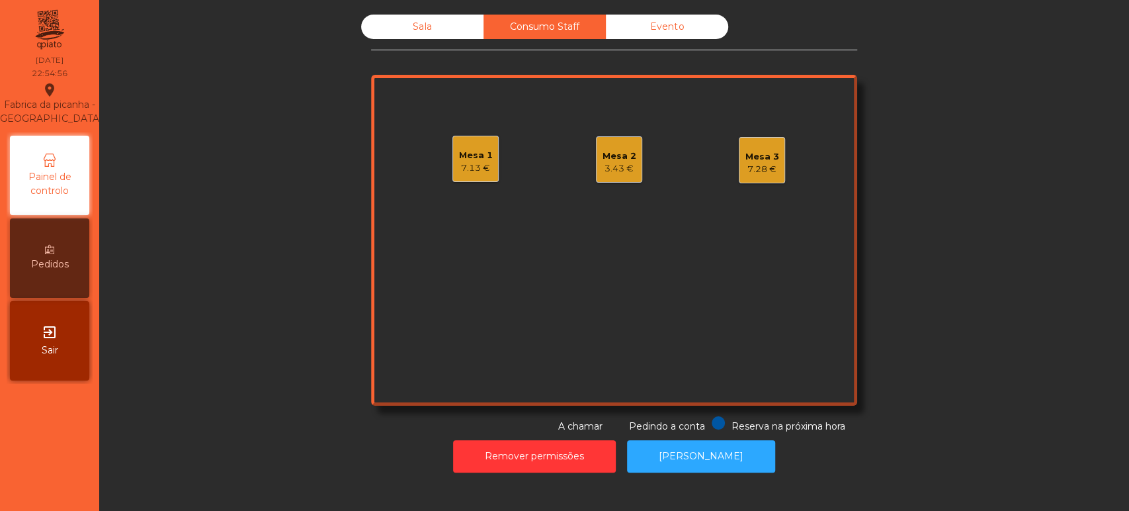
click at [739, 153] on div "Mesa 3 7.28 €" at bounding box center [762, 160] width 46 height 46
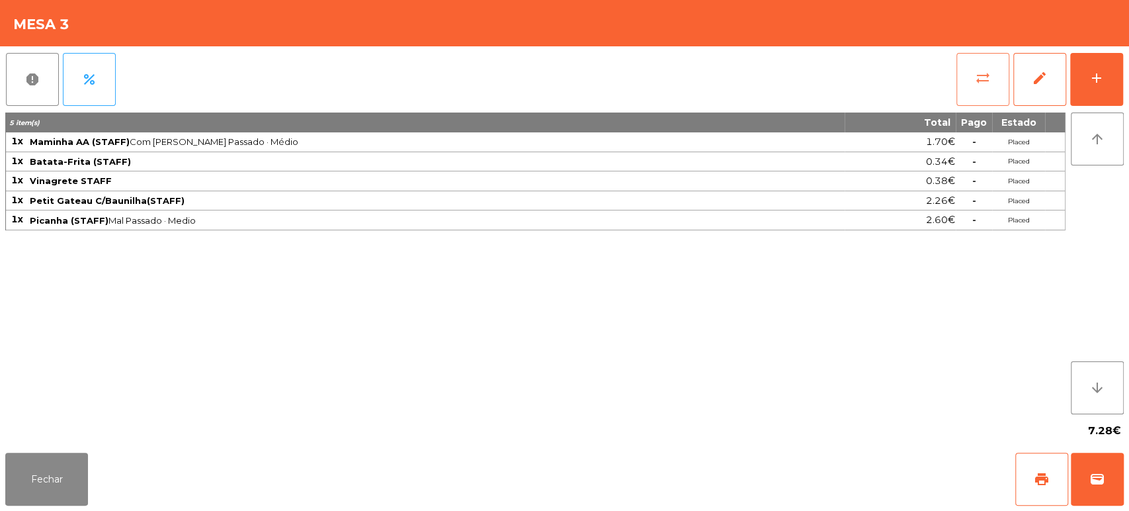
click at [976, 78] on span "sync_alt" at bounding box center [983, 78] width 16 height 16
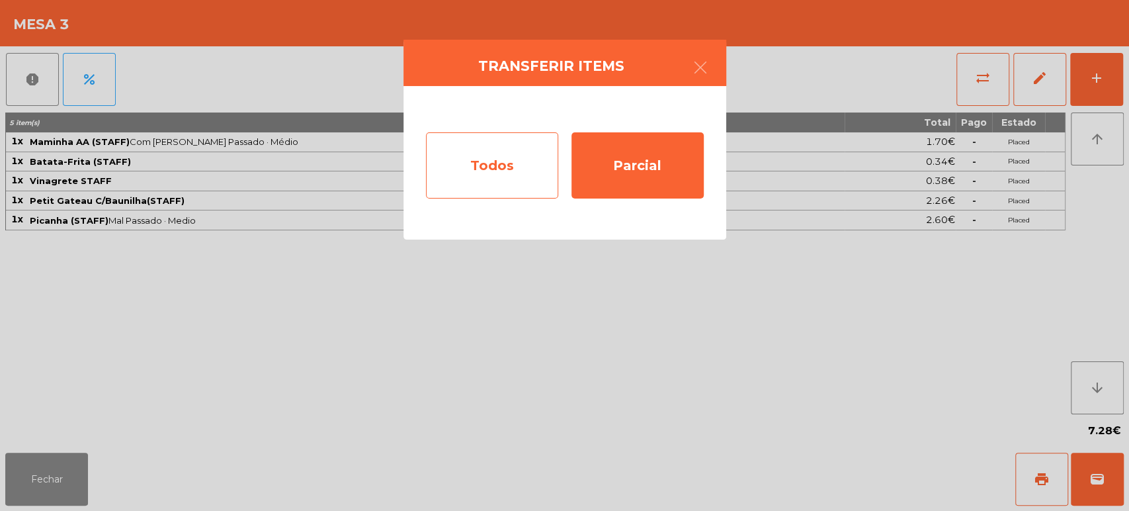
click at [501, 148] on div "Todos" at bounding box center [492, 165] width 132 height 66
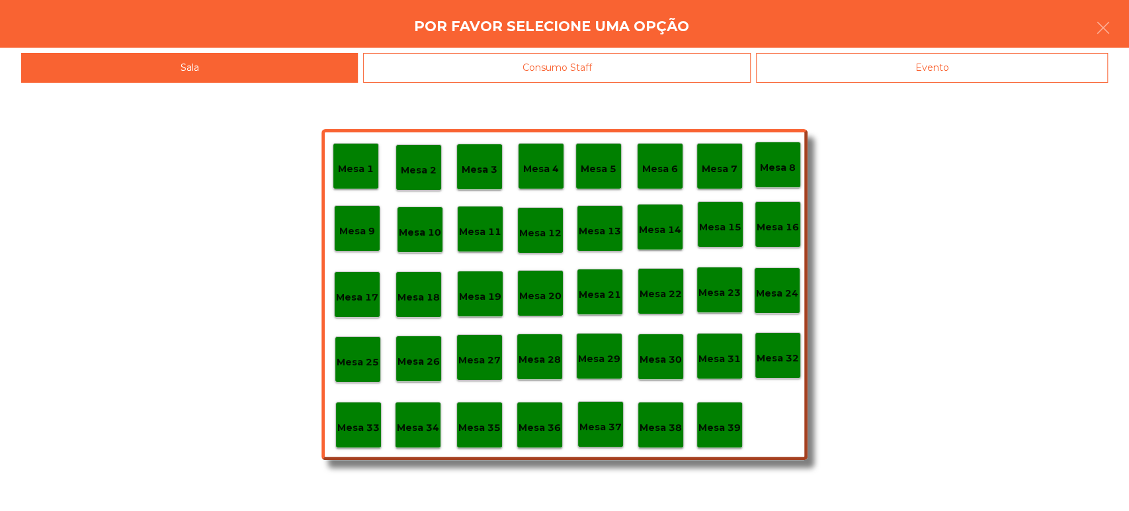
click at [590, 74] on div "Consumo Staff" at bounding box center [557, 68] width 388 height 30
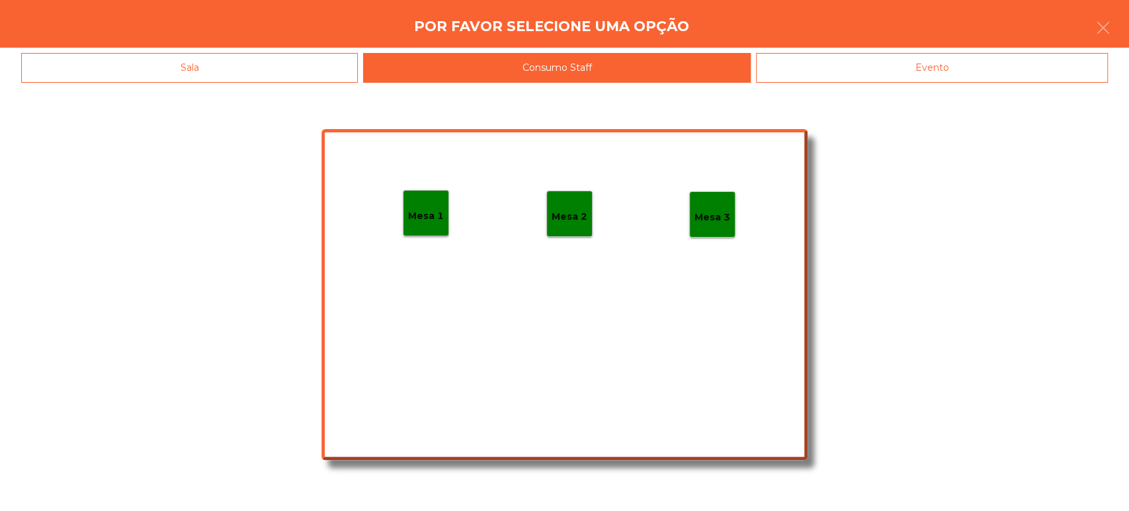
click at [567, 192] on div "Mesa 2" at bounding box center [569, 213] width 46 height 46
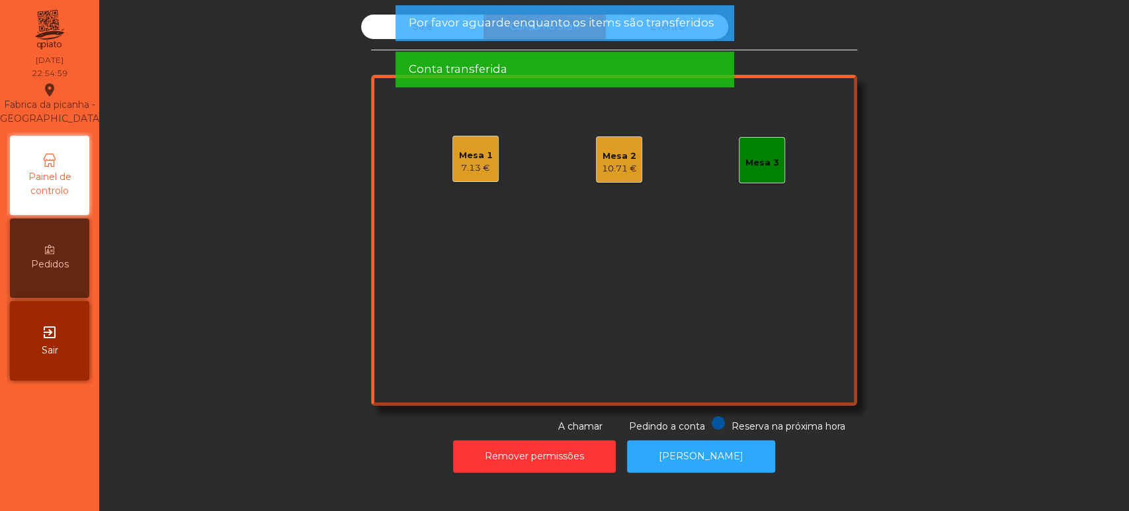
click at [459, 166] on div "7.13 €" at bounding box center [476, 167] width 34 height 13
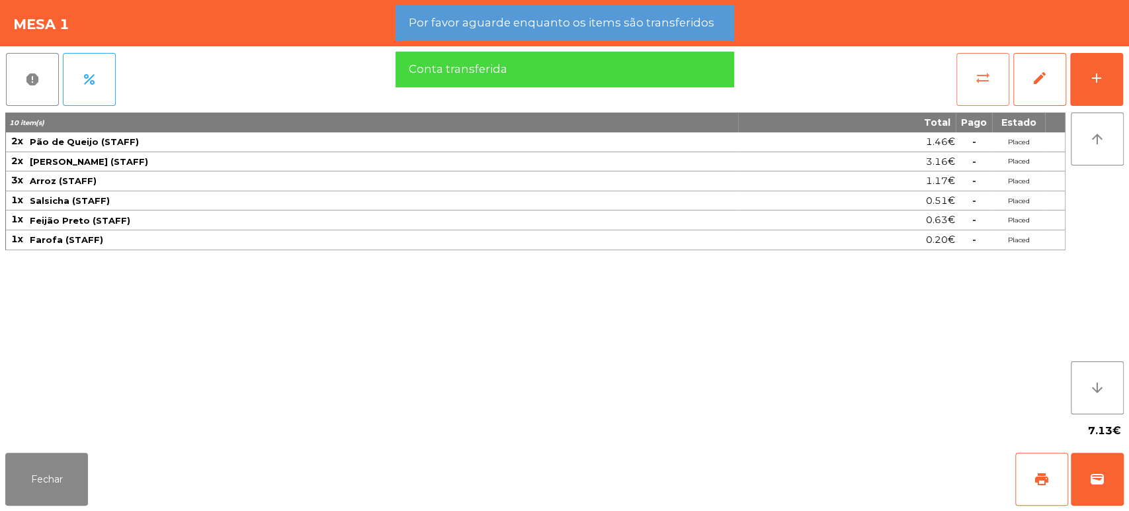
click at [976, 87] on button "sync_alt" at bounding box center [982, 79] width 53 height 53
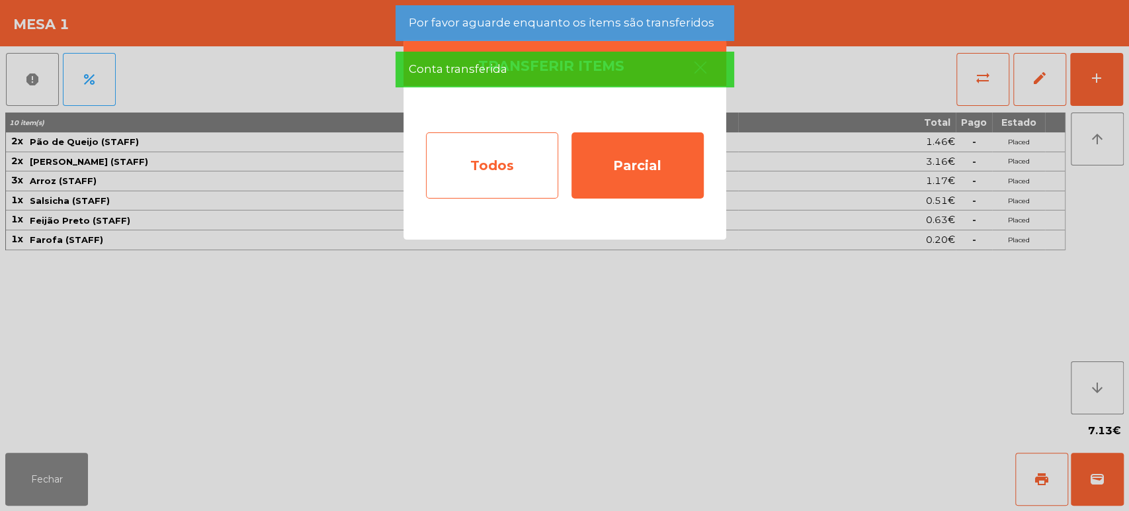
click at [470, 169] on div "Todos" at bounding box center [492, 165] width 132 height 66
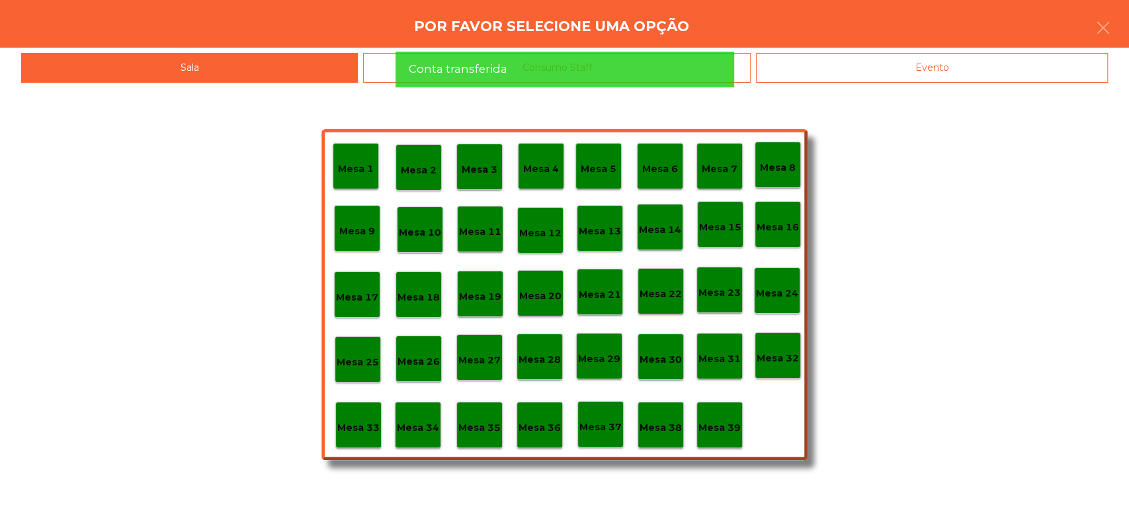
click at [614, 64] on div "Conta transferida" at bounding box center [564, 69] width 312 height 17
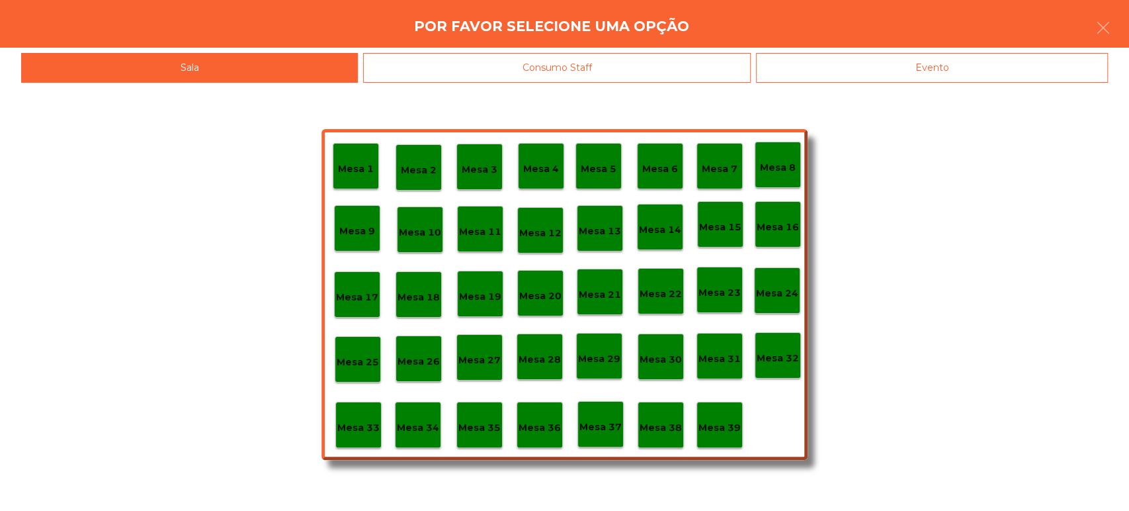
click at [593, 65] on div "Consumo Staff" at bounding box center [557, 68] width 388 height 30
click at [591, 60] on div "Consumo Staff" at bounding box center [557, 68] width 388 height 30
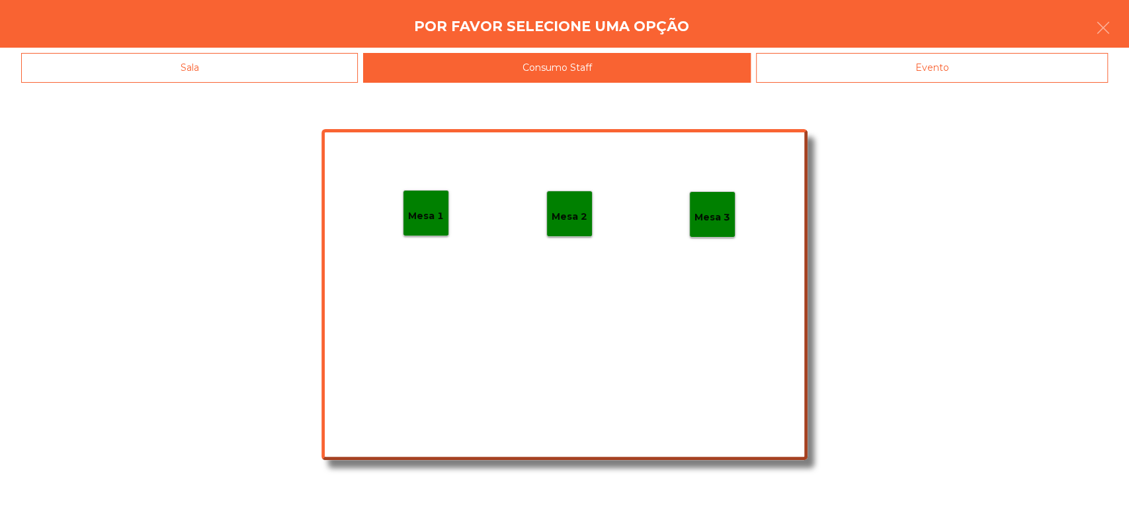
click at [565, 228] on div "Mesa 2" at bounding box center [569, 213] width 46 height 46
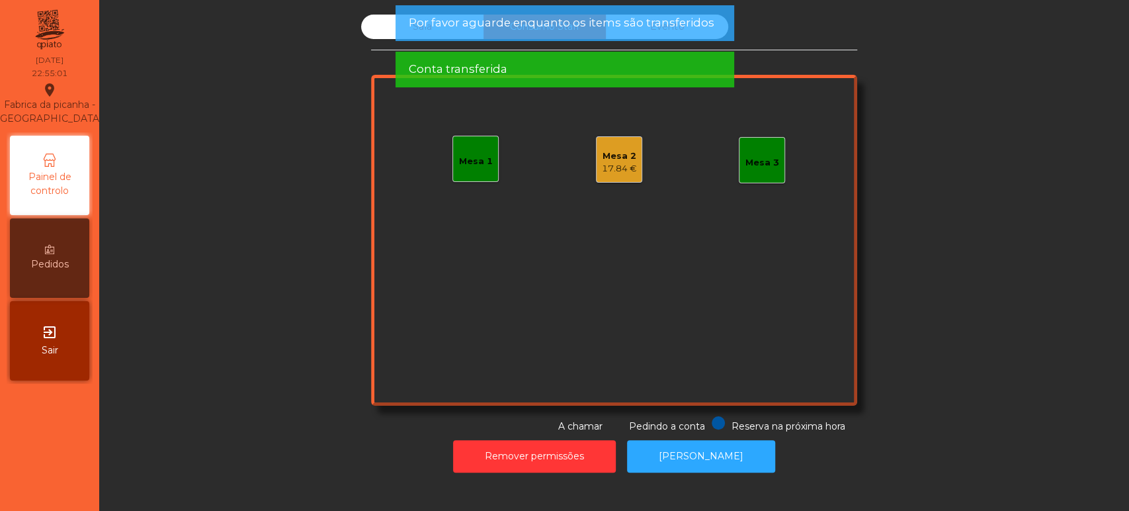
click at [679, 67] on div "Conta transferida" at bounding box center [564, 69] width 312 height 17
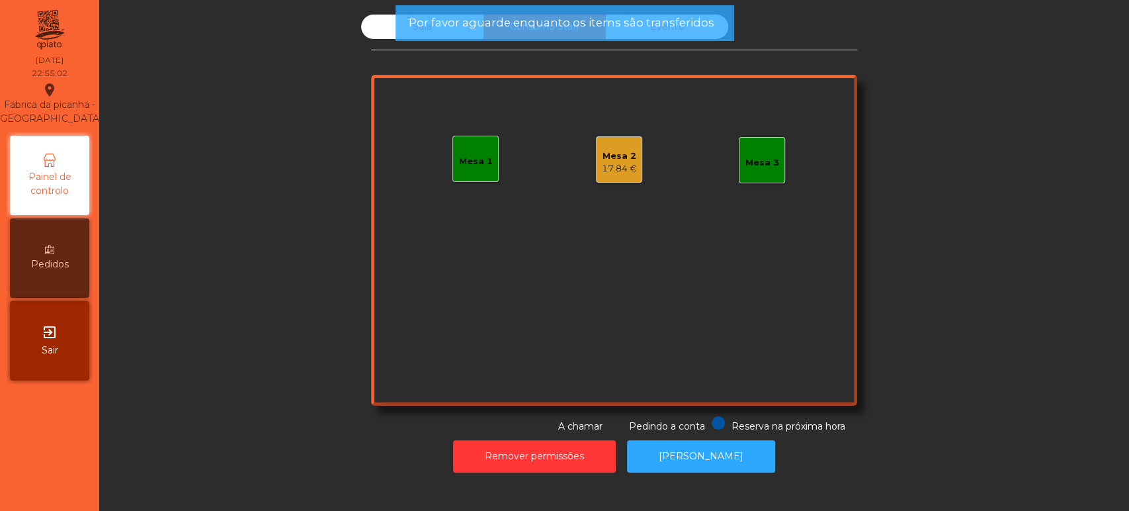
click at [660, 26] on span "Por favor aguarde enquanto os items são transferidos" at bounding box center [561, 23] width 306 height 17
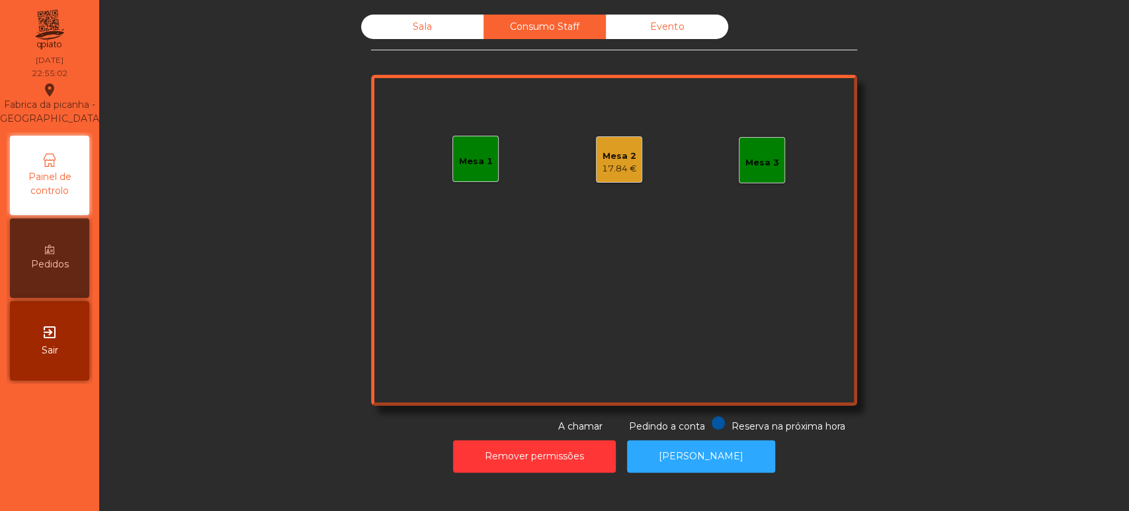
click at [659, 16] on span "Por favor aguarde enquanto os items são transferidos" at bounding box center [561, 23] width 306 height 17
click at [608, 169] on div "17.84 €" at bounding box center [619, 168] width 35 height 13
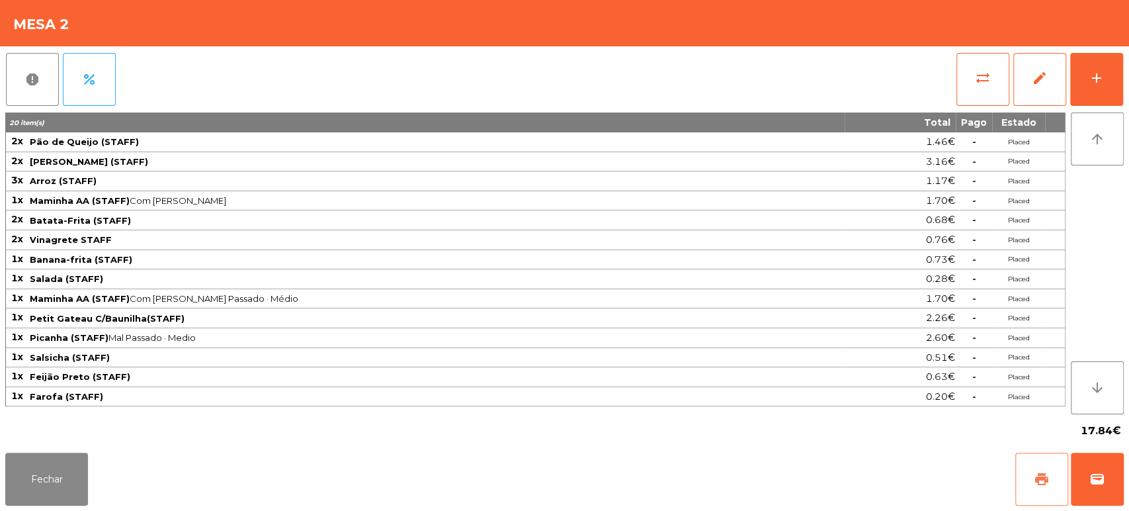
click at [1032, 479] on button "print" at bounding box center [1041, 478] width 53 height 53
click at [34, 79] on span "report" at bounding box center [32, 79] width 16 height 16
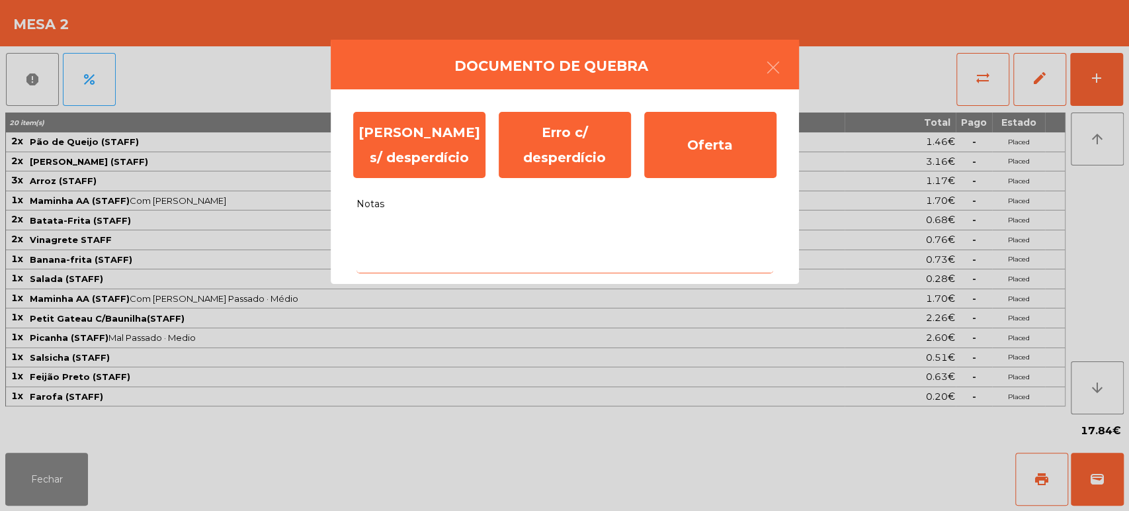
click at [486, 237] on textarea "Notas" at bounding box center [564, 245] width 417 height 55
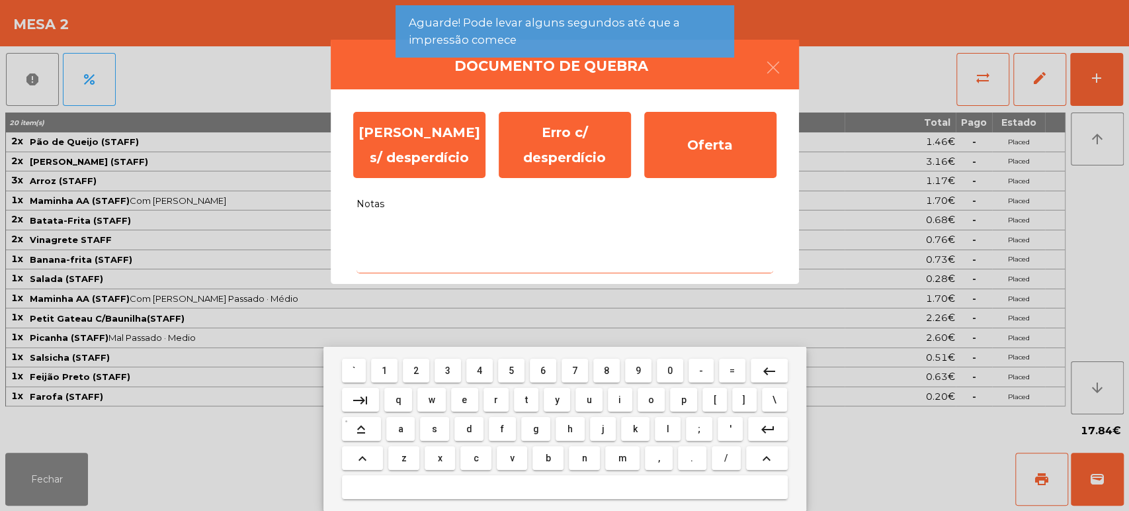
click at [462, 461] on button "c" at bounding box center [475, 458] width 31 height 24
click at [511, 455] on span "v" at bounding box center [512, 457] width 5 height 11
type textarea "**"
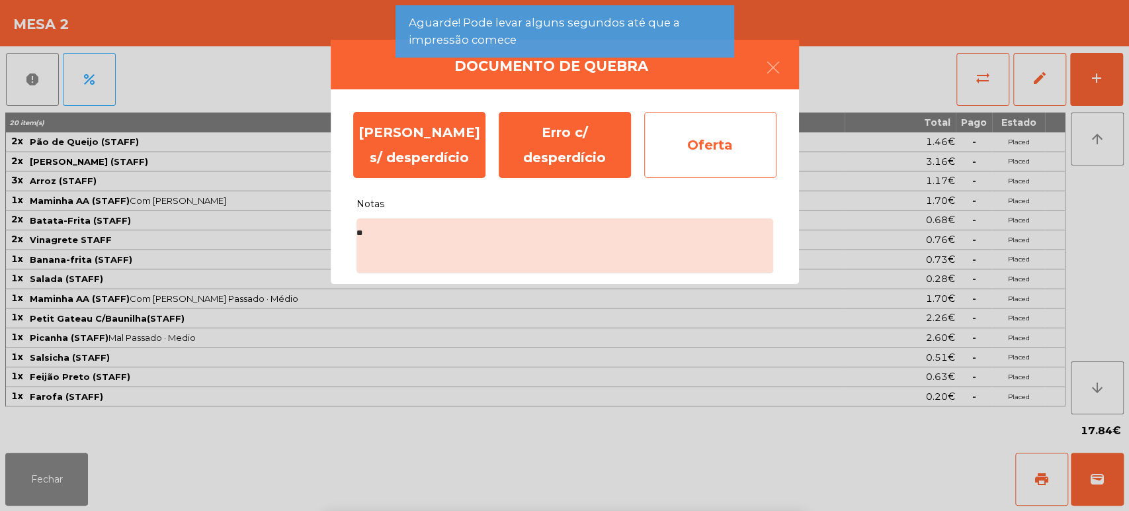
click at [712, 166] on div "Oferta" at bounding box center [710, 145] width 132 height 66
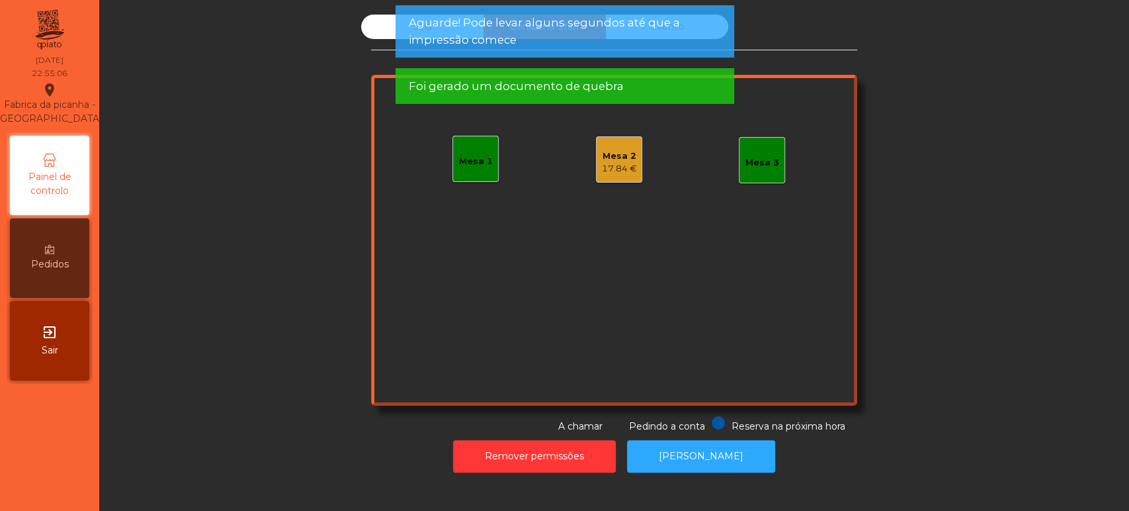
click at [627, 61] on app-alert "Aguarde! Pode levar alguns segundos até que a impressão comece Foi gerado um do…" at bounding box center [564, 59] width 339 height 109
click at [587, 39] on span "Aguarde! Pode levar alguns segundos até que a impressão comece" at bounding box center [564, 31] width 312 height 33
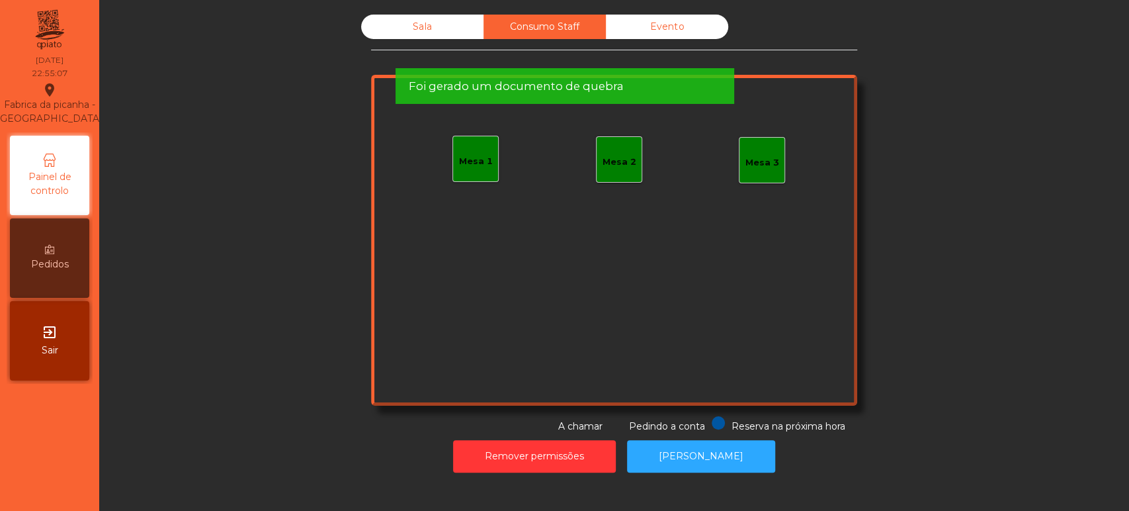
click at [577, 30] on span "Aguarde! Pode levar alguns segundos até que a impressão comece" at bounding box center [564, 31] width 312 height 33
click at [561, 78] on span "Foi gerado um documento de quebra" at bounding box center [515, 86] width 215 height 17
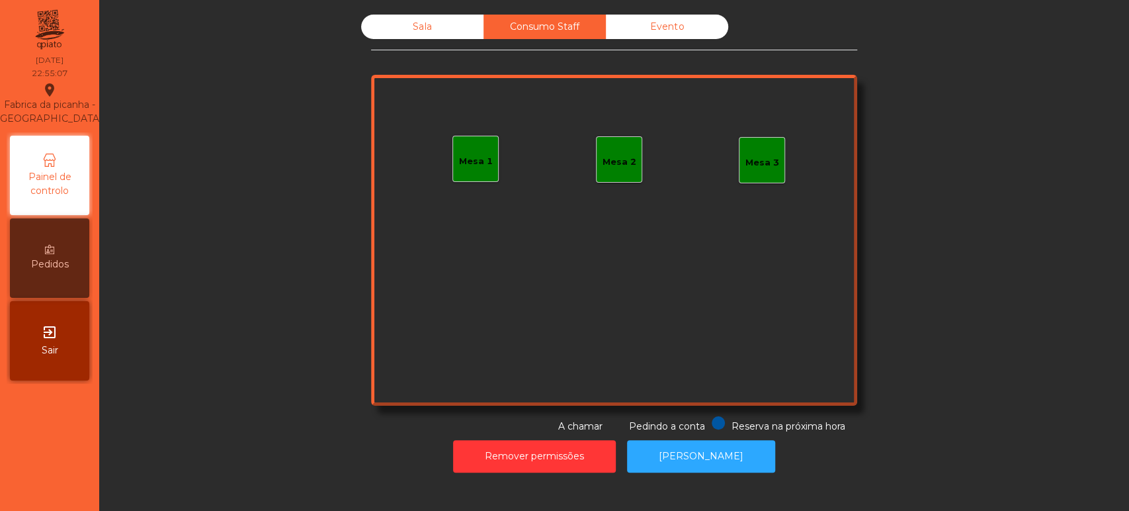
click at [568, 21] on span "Foi gerado um documento de quebra" at bounding box center [515, 23] width 215 height 17
click at [593, 17] on div "Consumo Staff" at bounding box center [544, 27] width 122 height 24
click at [665, 18] on div "Evento" at bounding box center [667, 27] width 122 height 24
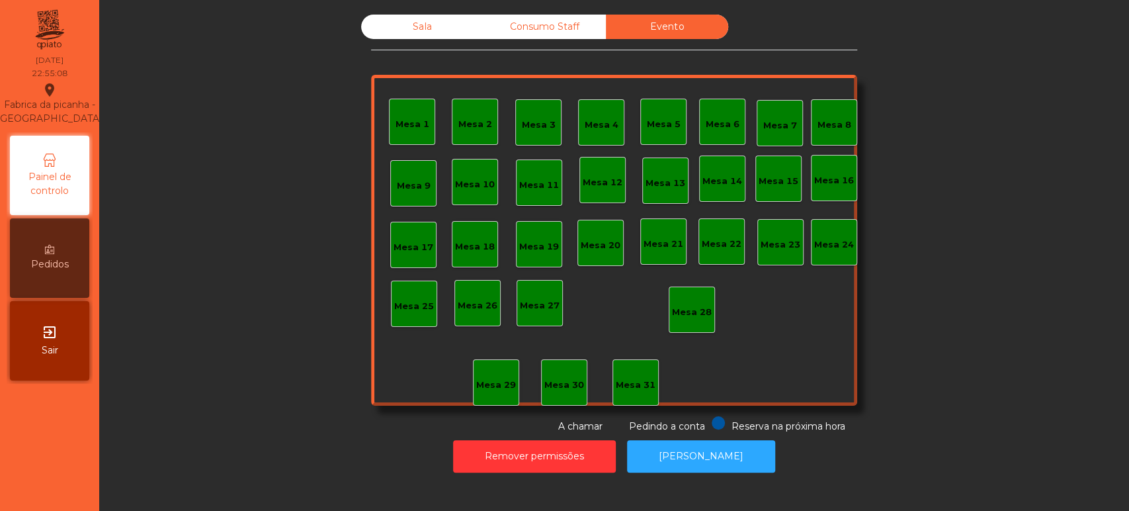
click at [374, 32] on div "Sala" at bounding box center [422, 27] width 122 height 24
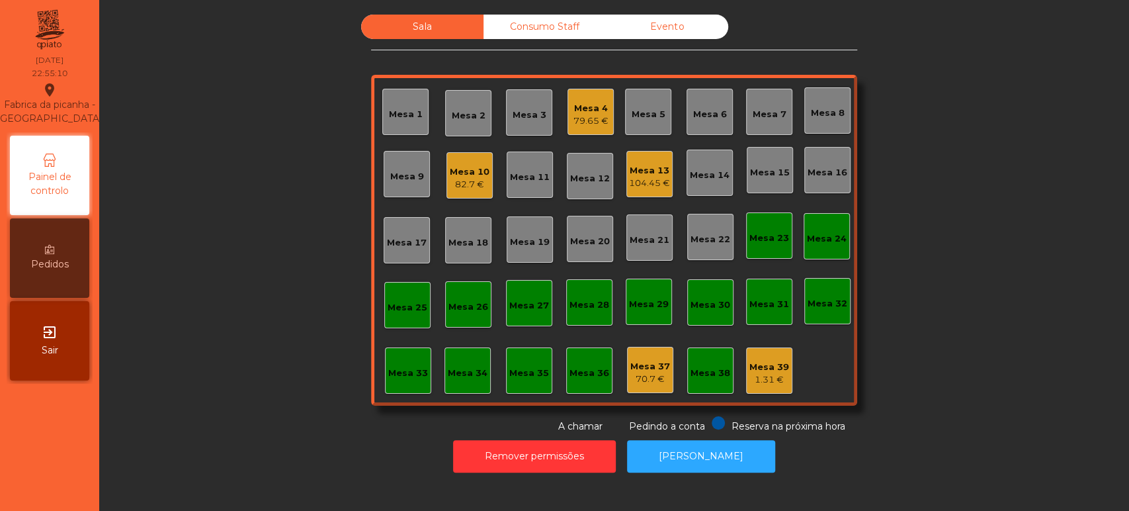
click at [645, 173] on div "Mesa 13" at bounding box center [649, 170] width 41 height 13
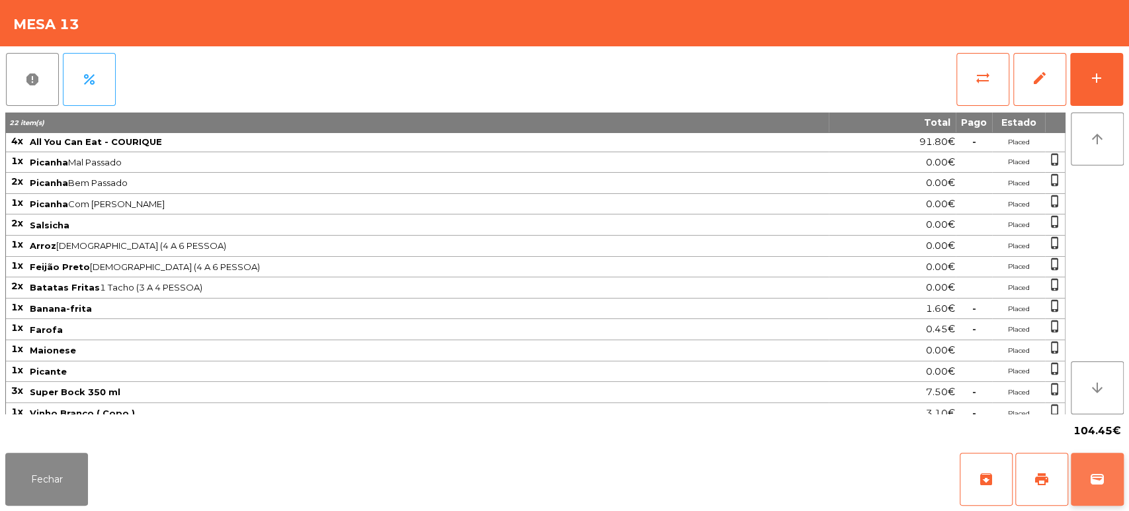
click at [1095, 460] on button "wallet" at bounding box center [1097, 478] width 53 height 53
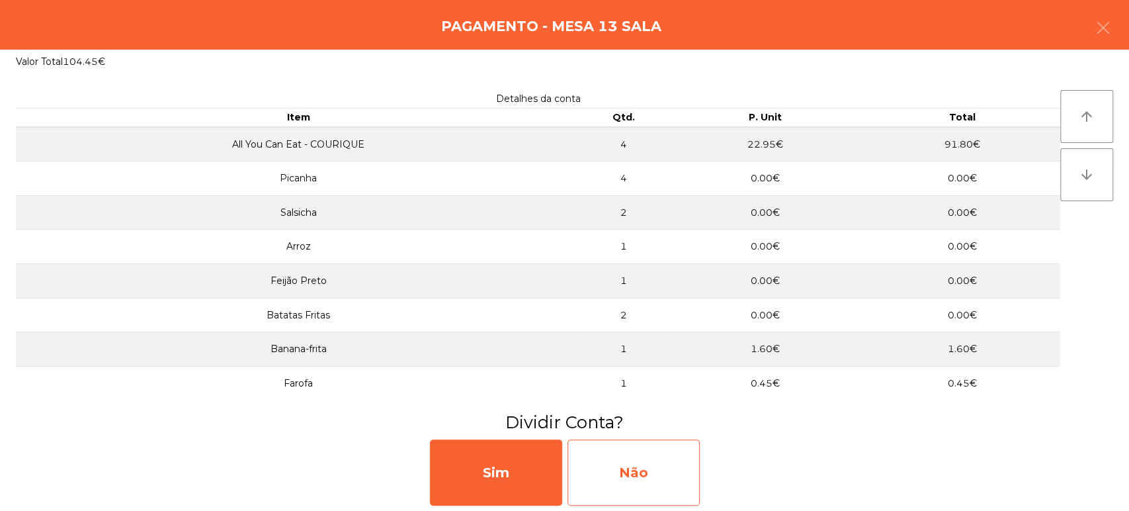
click at [645, 486] on div "Não" at bounding box center [633, 472] width 132 height 66
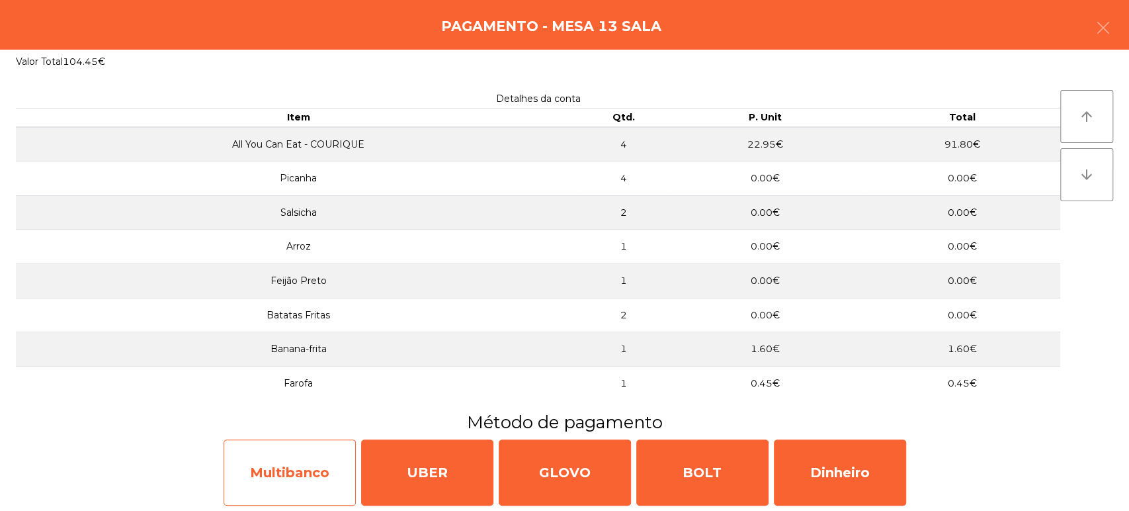
click at [341, 450] on div "Multibanco" at bounding box center [290, 472] width 132 height 66
select select "**"
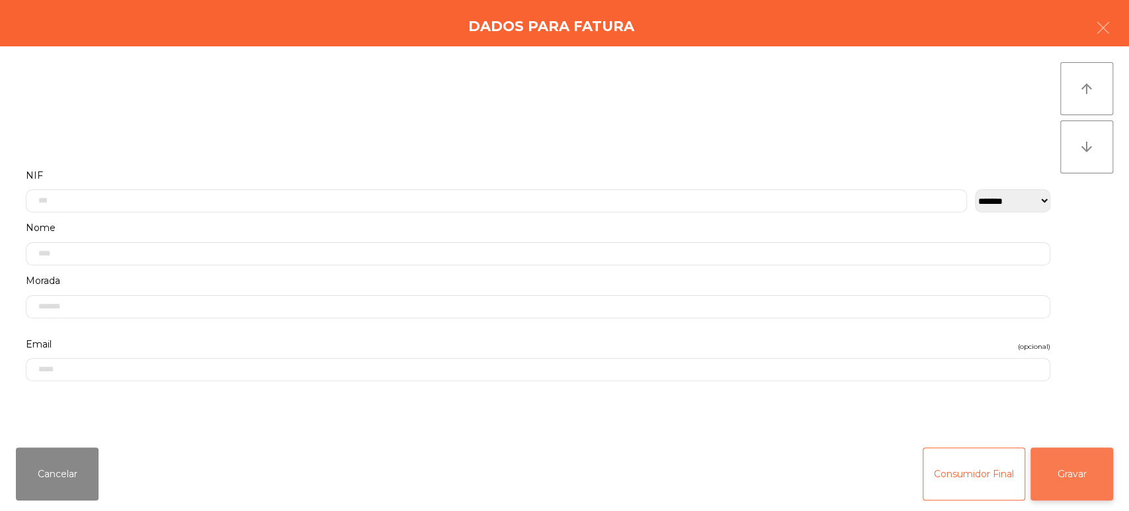
click at [1065, 475] on button "Gravar" at bounding box center [1071, 473] width 83 height 53
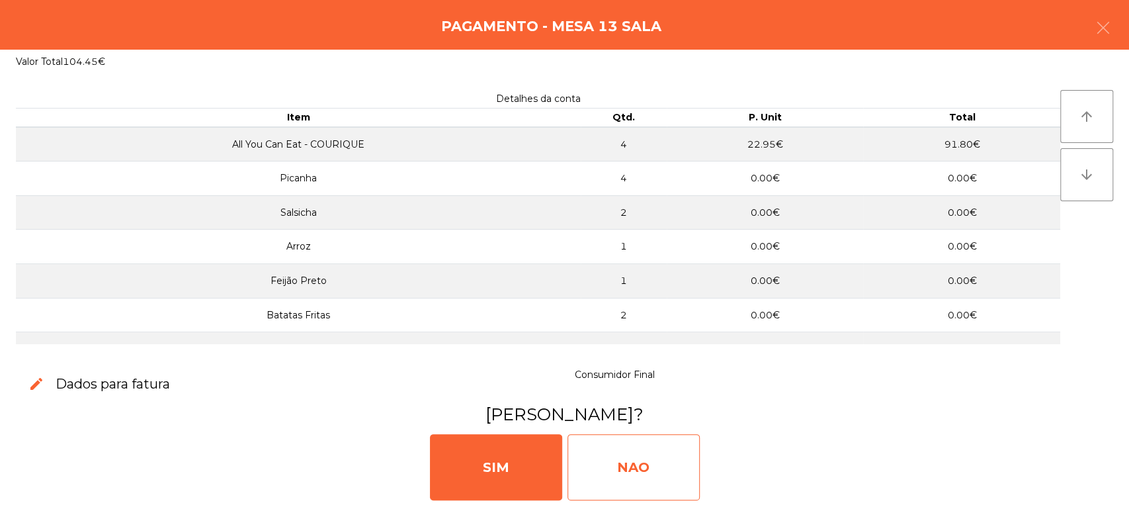
click at [675, 451] on div "NAO" at bounding box center [633, 467] width 132 height 66
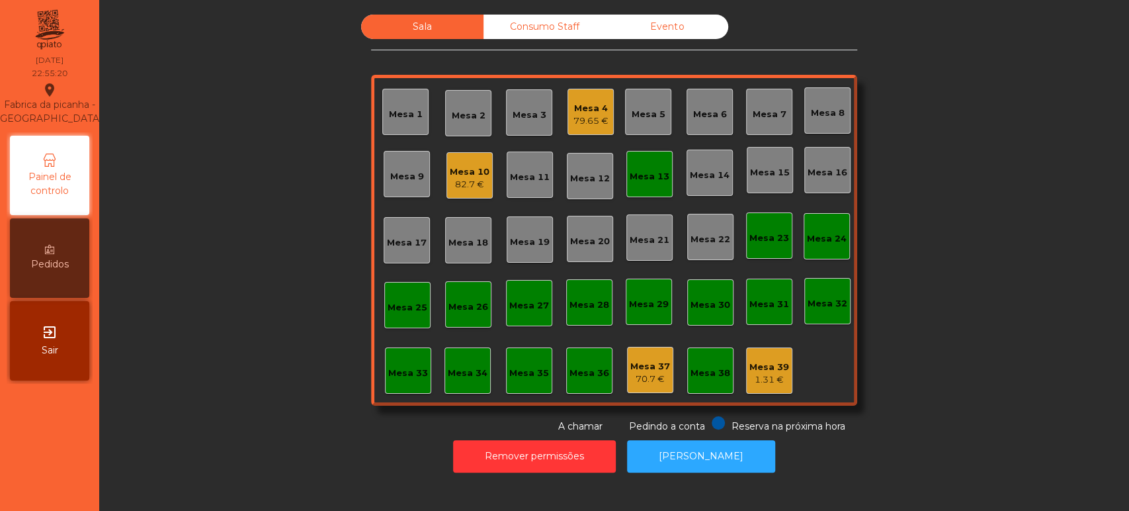
click at [931, 214] on div "Sala Consumo Staff Evento Mesa 1 Mesa 2 Mesa 3 Mesa 4 79.65 € Mesa 5 Mesa 6 Mes…" at bounding box center [614, 224] width 994 height 419
click at [657, 173] on div "Mesa 13" at bounding box center [650, 176] width 40 height 13
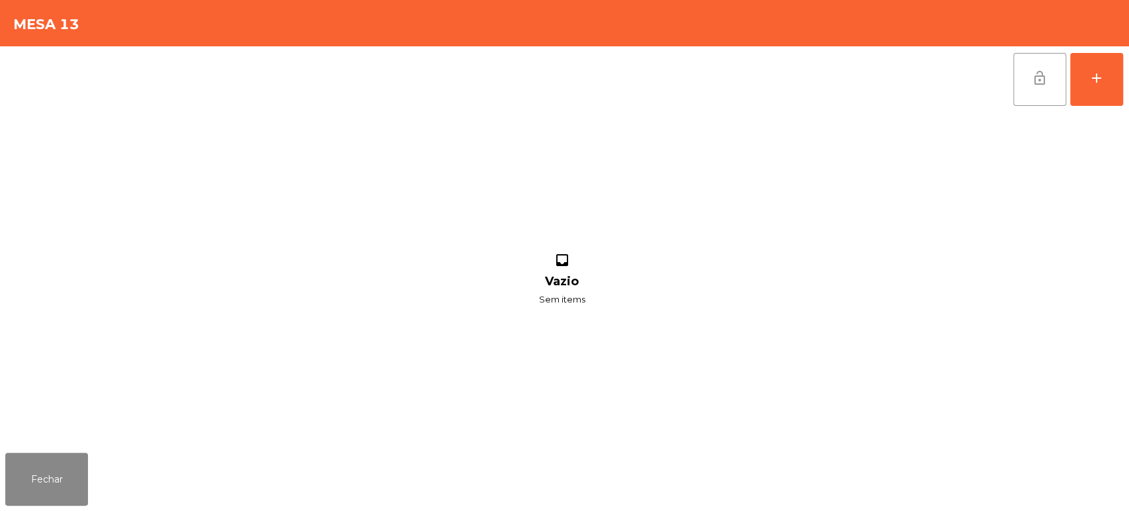
click at [1049, 85] on button "lock_open" at bounding box center [1039, 79] width 53 height 53
click at [58, 474] on button "Fechar" at bounding box center [46, 478] width 83 height 53
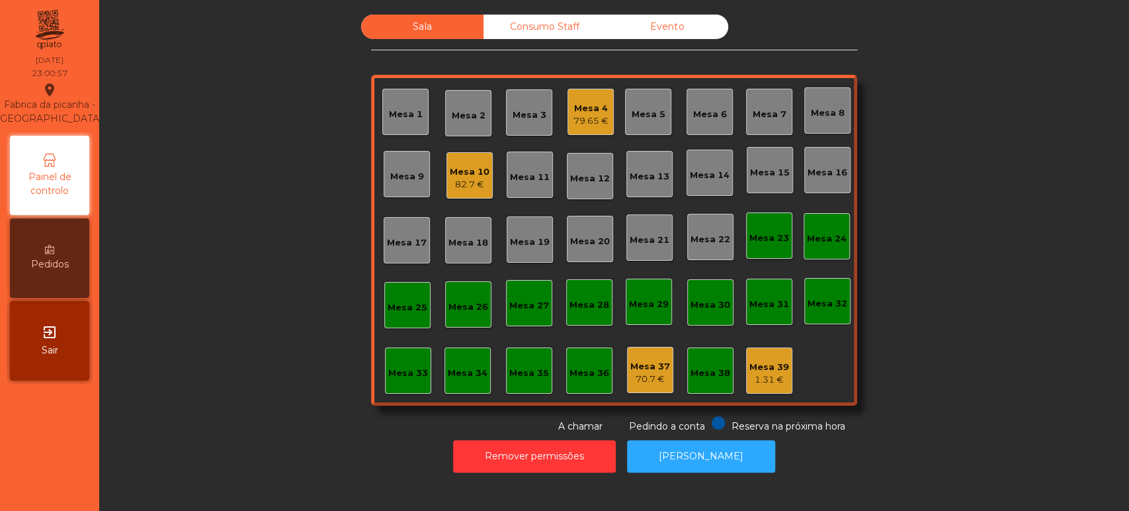
click at [757, 364] on div "Mesa 39" at bounding box center [769, 366] width 40 height 13
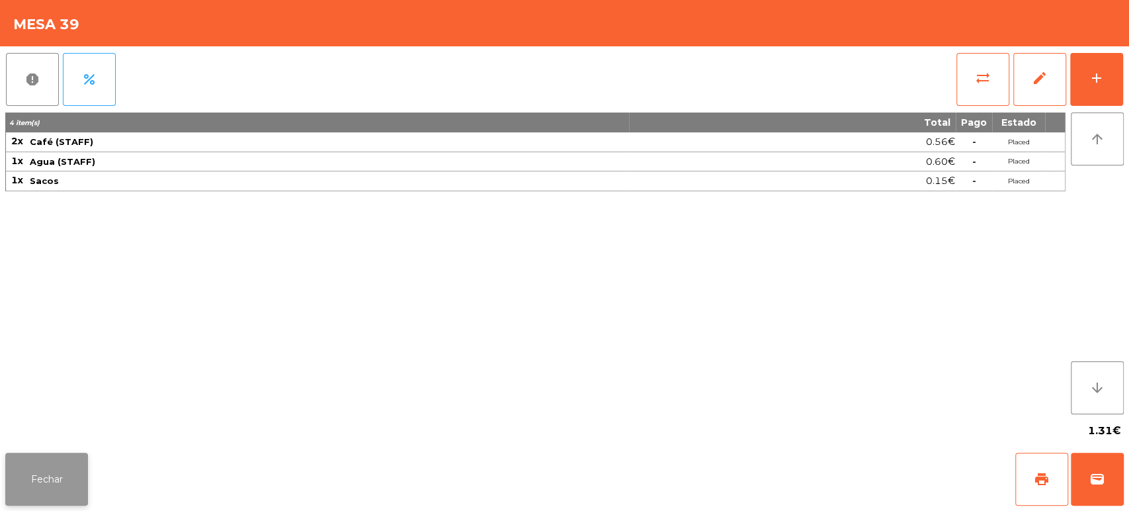
click at [74, 481] on button "Fechar" at bounding box center [46, 478] width 83 height 53
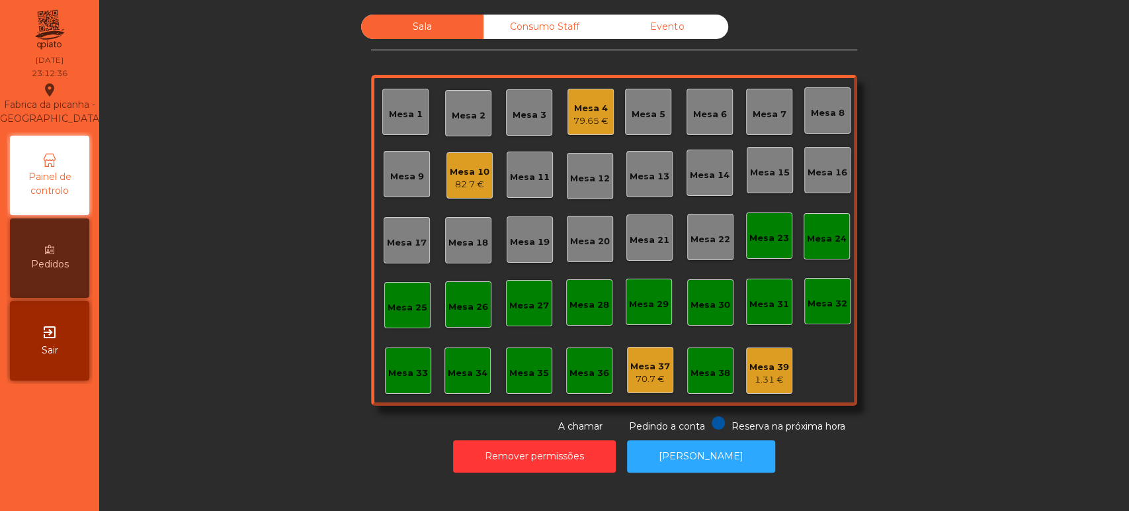
click at [593, 110] on div "Mesa 4" at bounding box center [590, 108] width 35 height 13
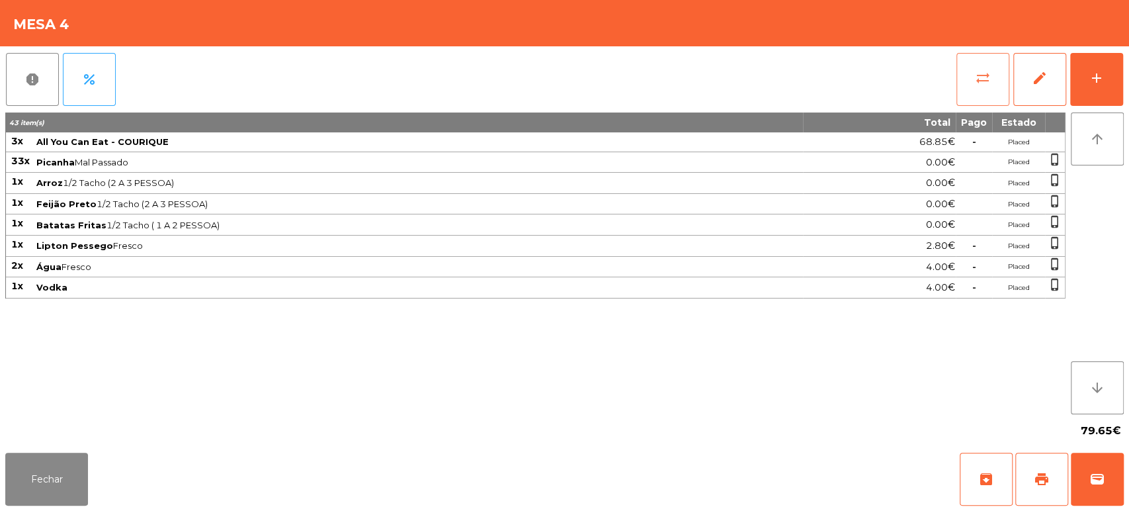
click at [970, 87] on button "sync_alt" at bounding box center [982, 79] width 53 height 53
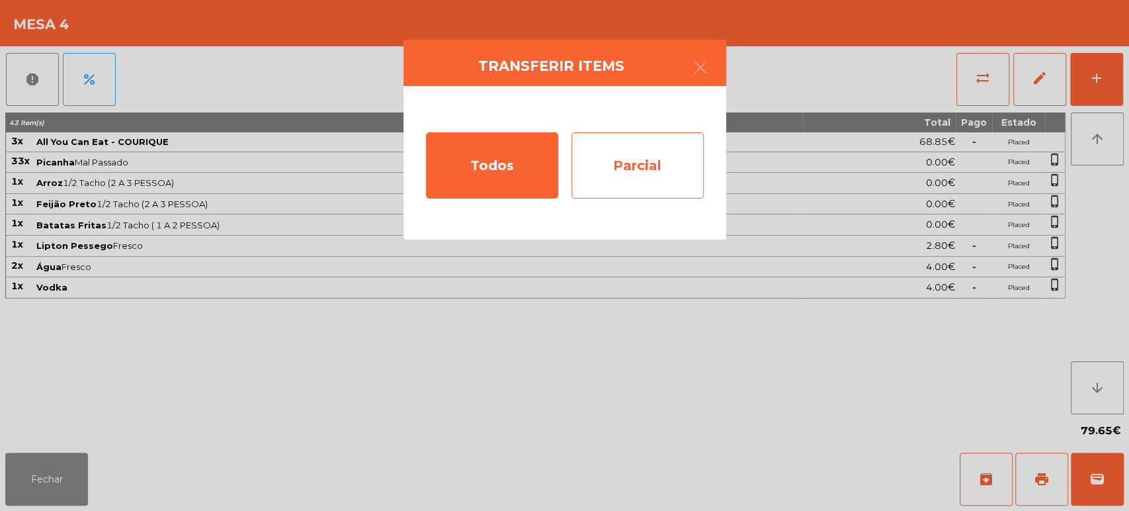
click at [669, 188] on div "Parcial" at bounding box center [637, 165] width 132 height 66
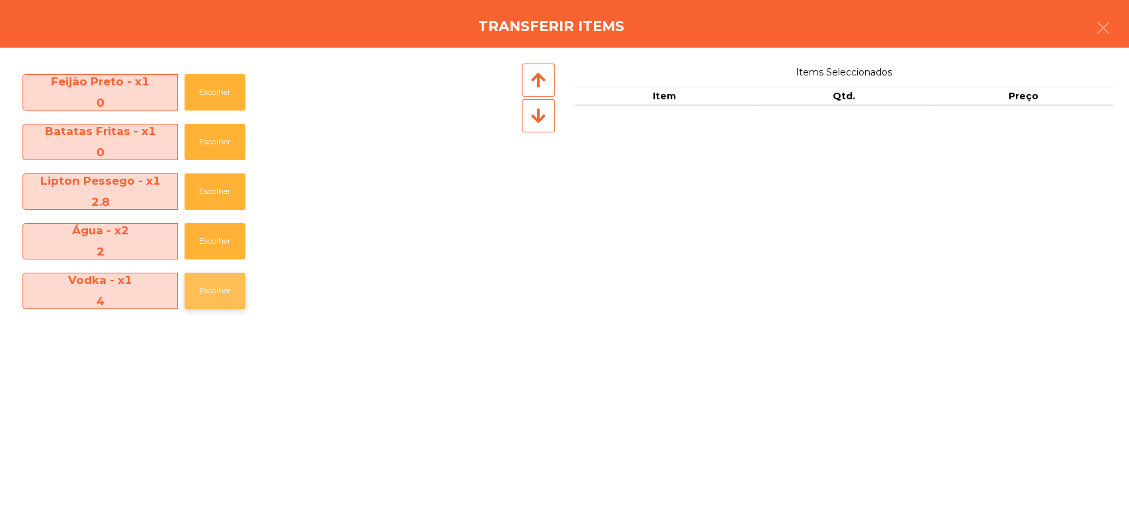
click at [216, 292] on button "Escolher" at bounding box center [215, 290] width 61 height 36
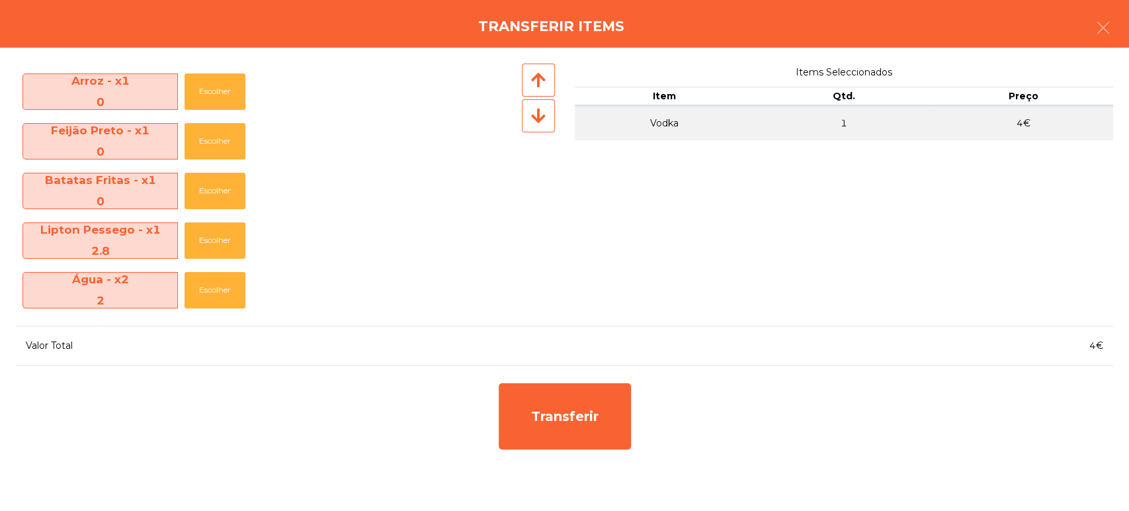
scroll to position [95, 0]
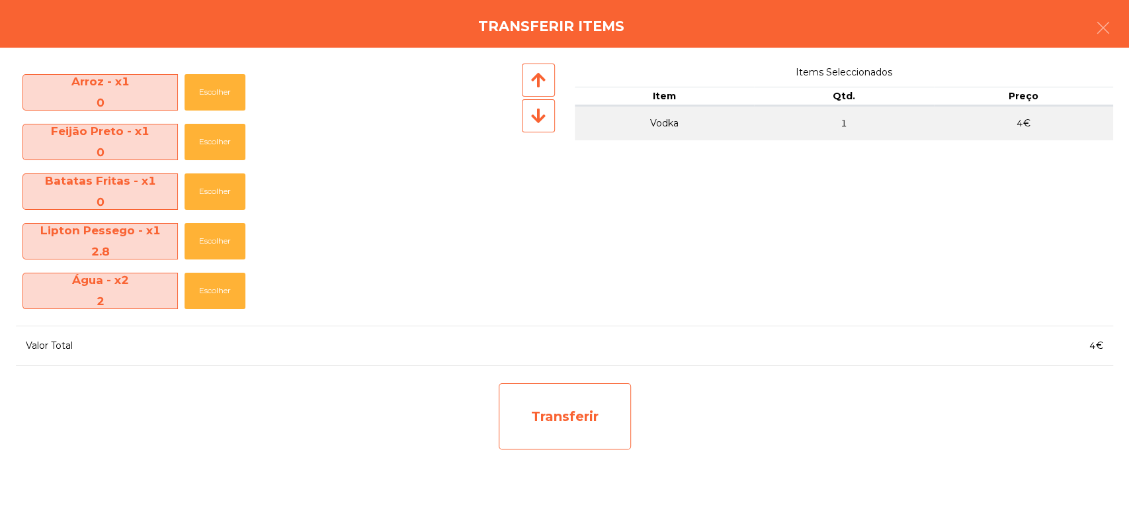
click at [603, 433] on div "Transferir" at bounding box center [565, 416] width 132 height 66
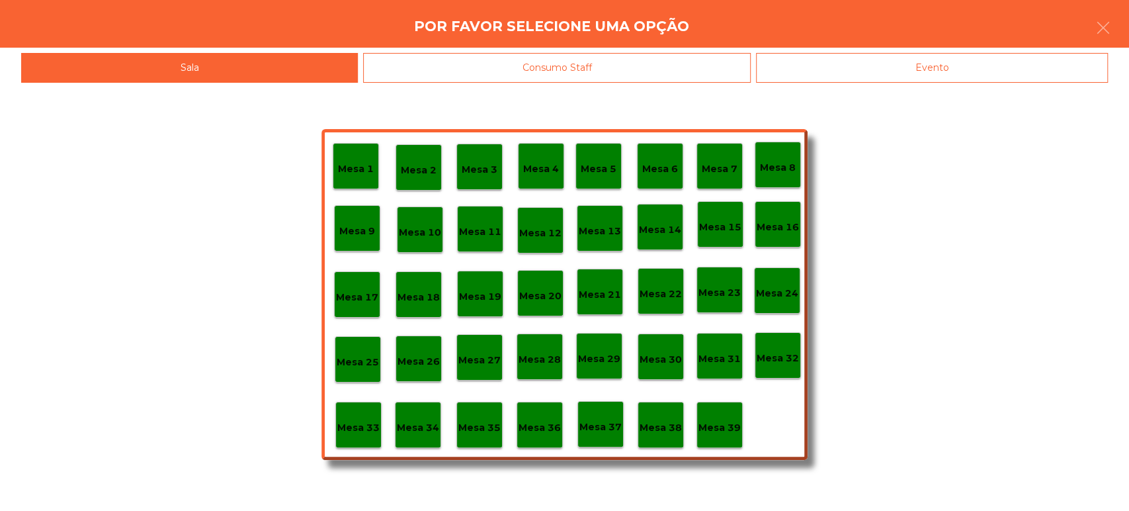
click at [620, 426] on div "Mesa 37" at bounding box center [600, 424] width 46 height 46
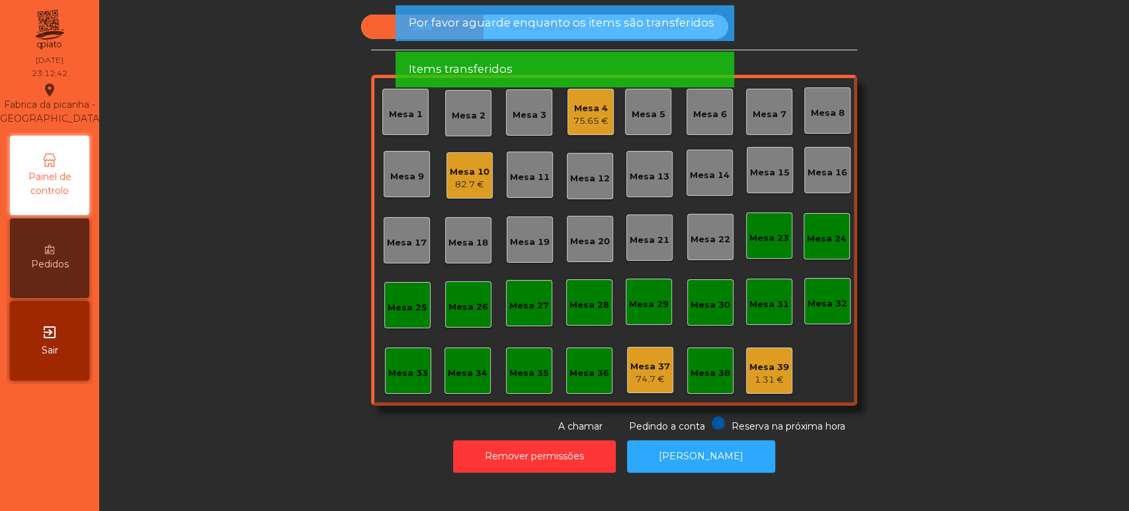
click at [275, 414] on div "Sala Consumo Staff Evento Mesa 1 Mesa 2 Mesa 3 Mesa 4 75.65 € Mesa 5 Mesa 6 Mes…" at bounding box center [614, 224] width 994 height 419
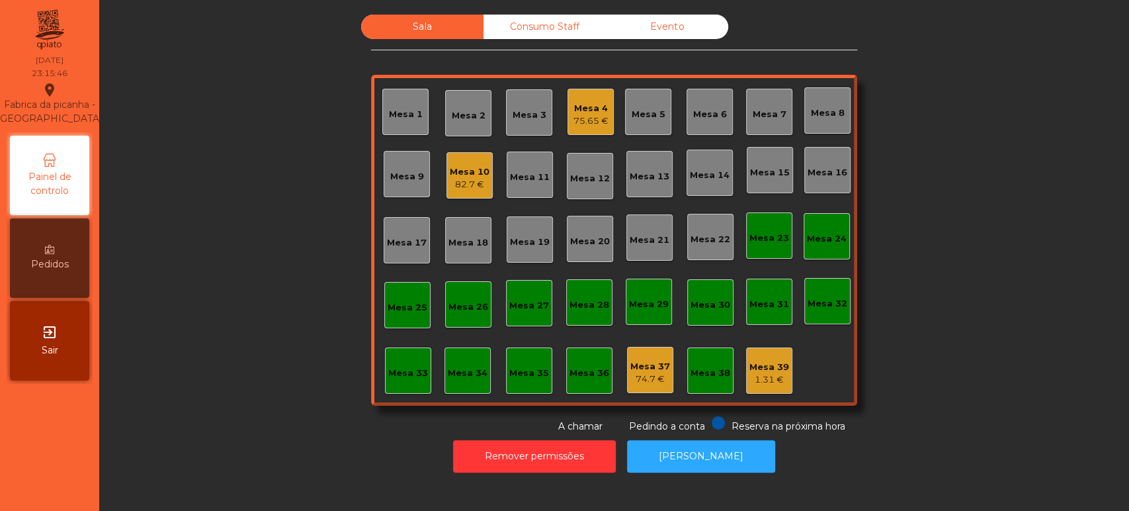
click at [573, 111] on div "Mesa 4" at bounding box center [590, 108] width 35 height 13
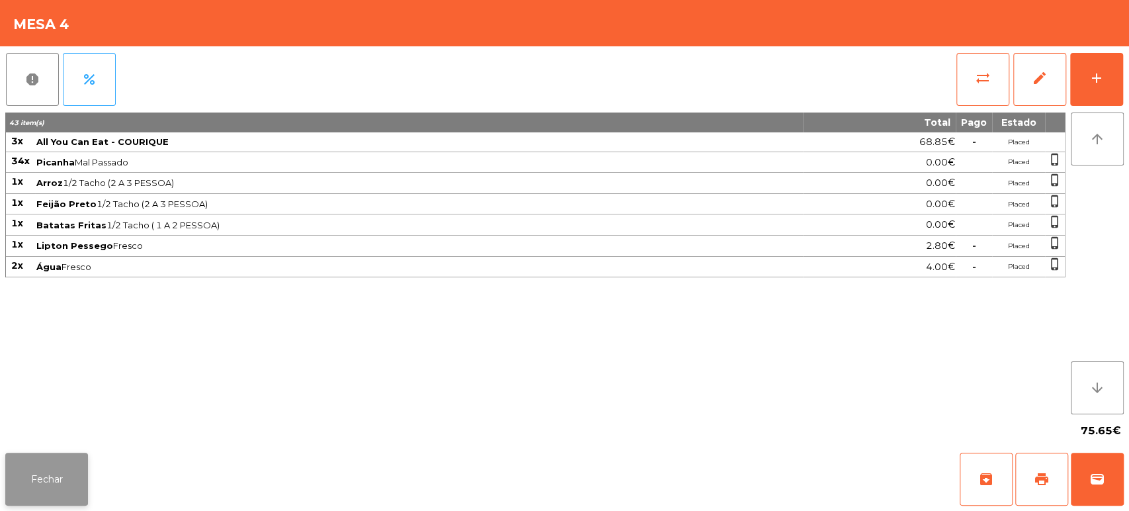
click at [83, 472] on button "Fechar" at bounding box center [46, 478] width 83 height 53
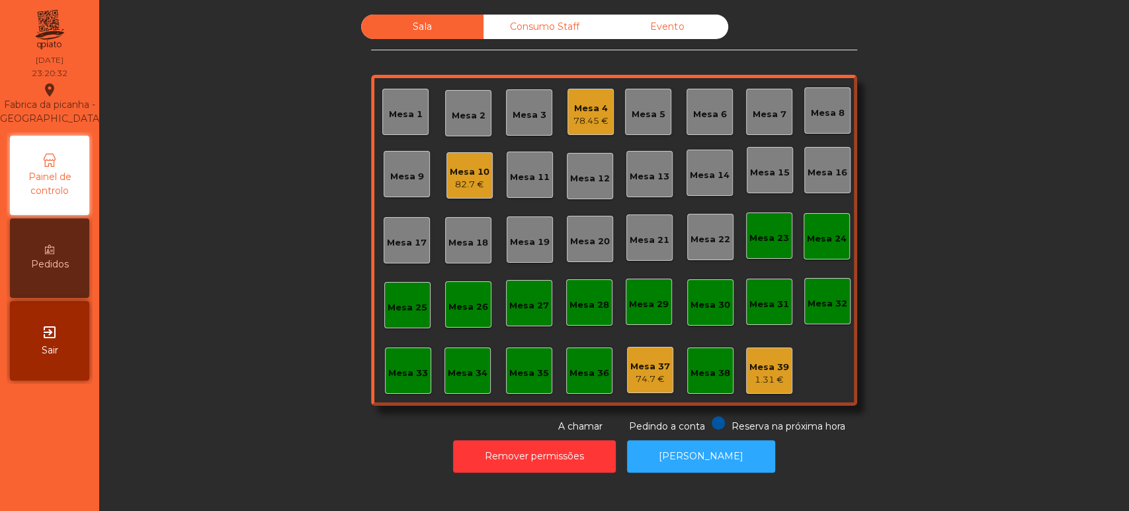
click at [470, 187] on div "82.7 €" at bounding box center [470, 184] width 40 height 13
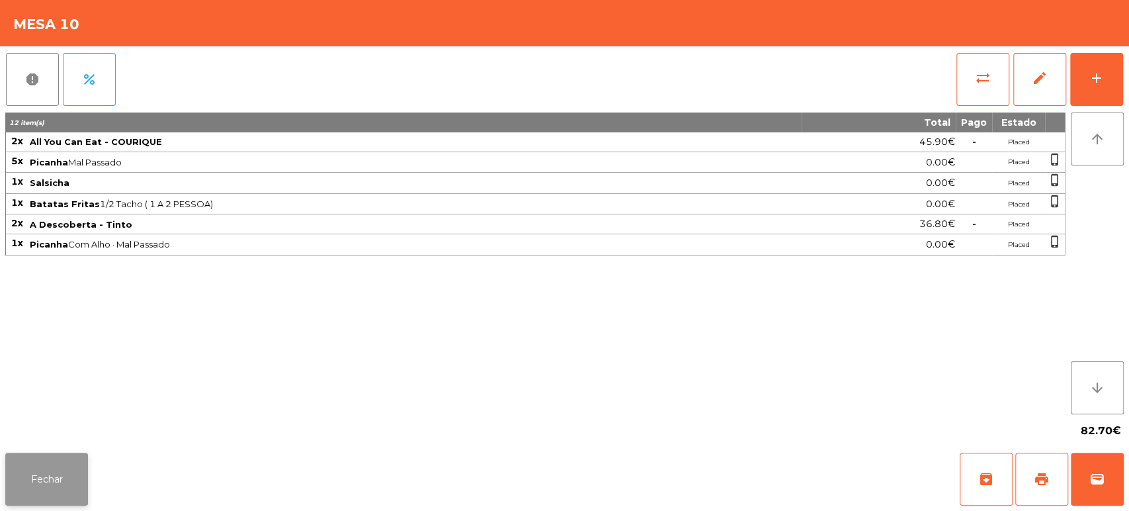
click at [69, 453] on button "Fechar" at bounding box center [46, 478] width 83 height 53
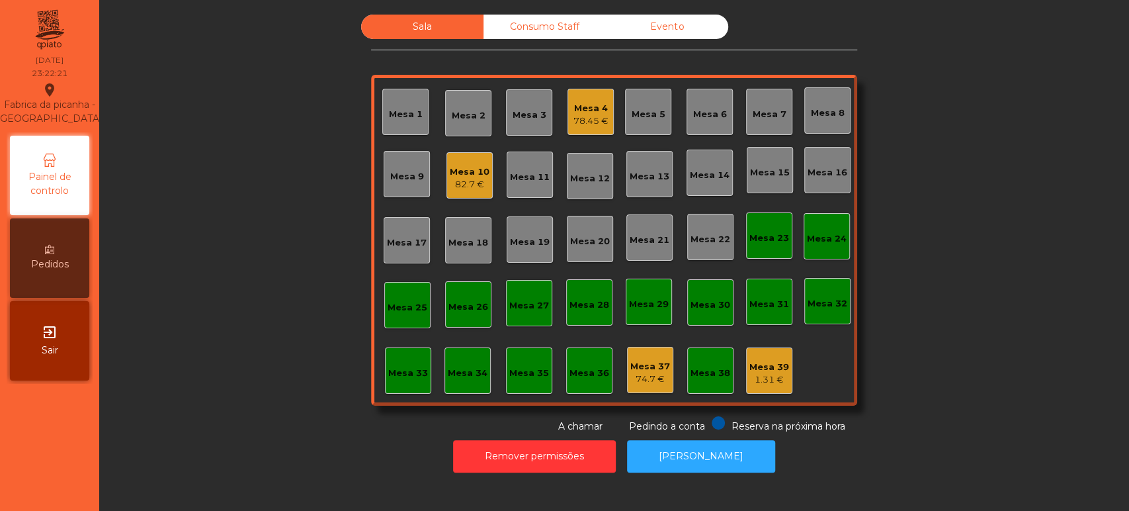
click at [476, 192] on div "Mesa 10 82.7 €" at bounding box center [469, 175] width 46 height 46
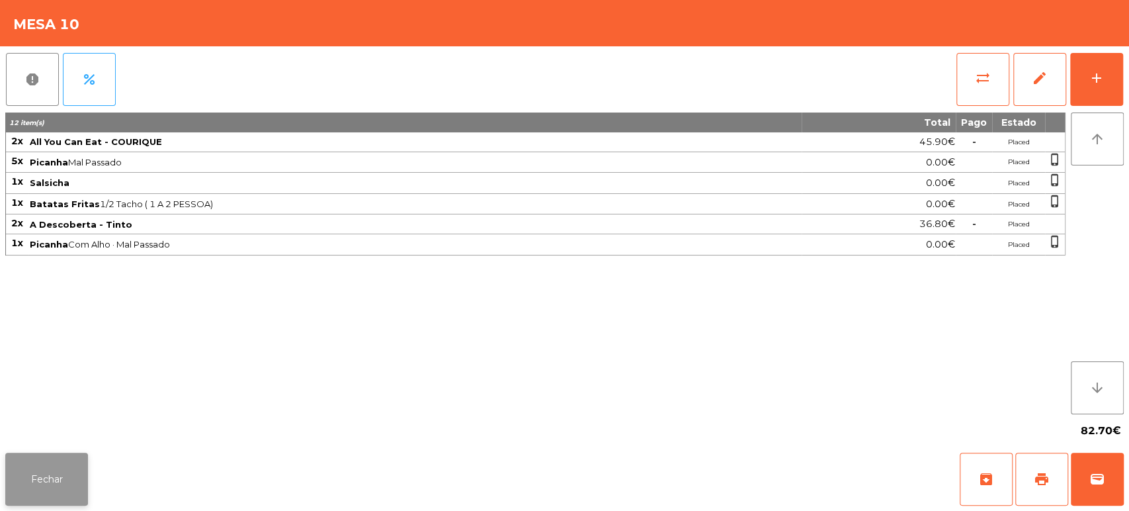
click at [81, 472] on button "Fechar" at bounding box center [46, 478] width 83 height 53
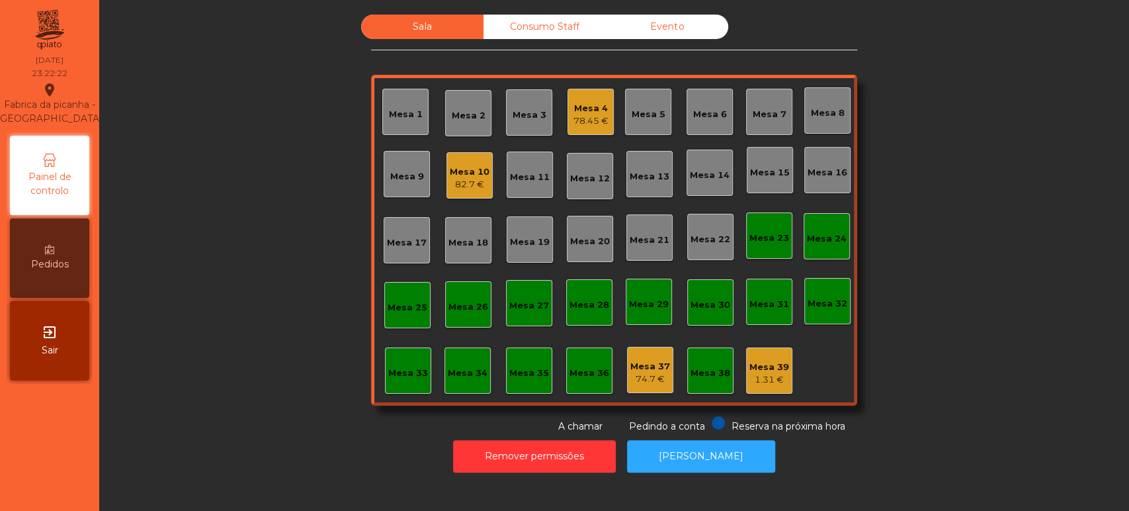
click at [573, 104] on div "Mesa 4" at bounding box center [590, 108] width 35 height 13
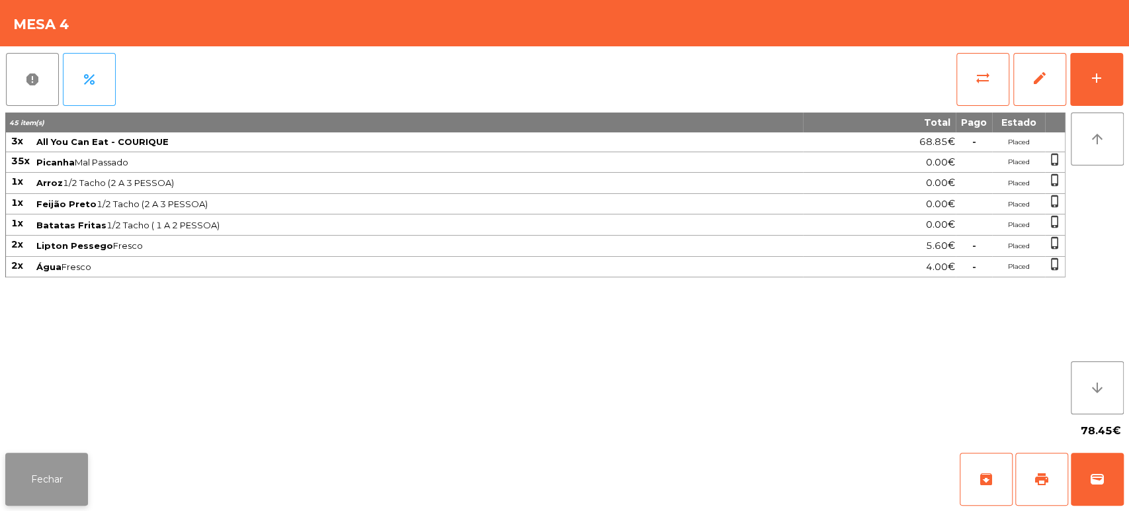
click at [62, 466] on button "Fechar" at bounding box center [46, 478] width 83 height 53
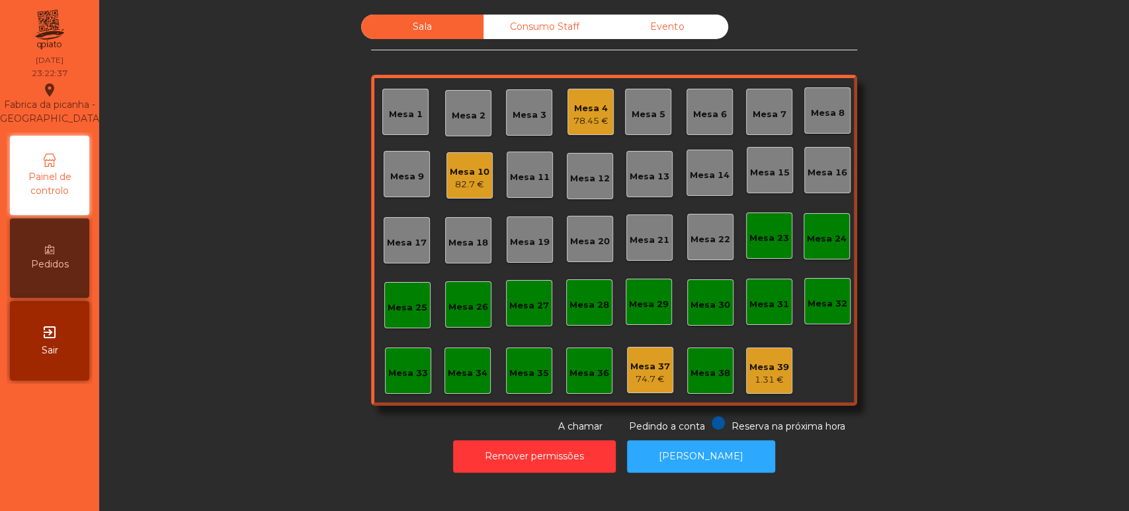
click at [645, 368] on div "Mesa 37" at bounding box center [650, 366] width 40 height 13
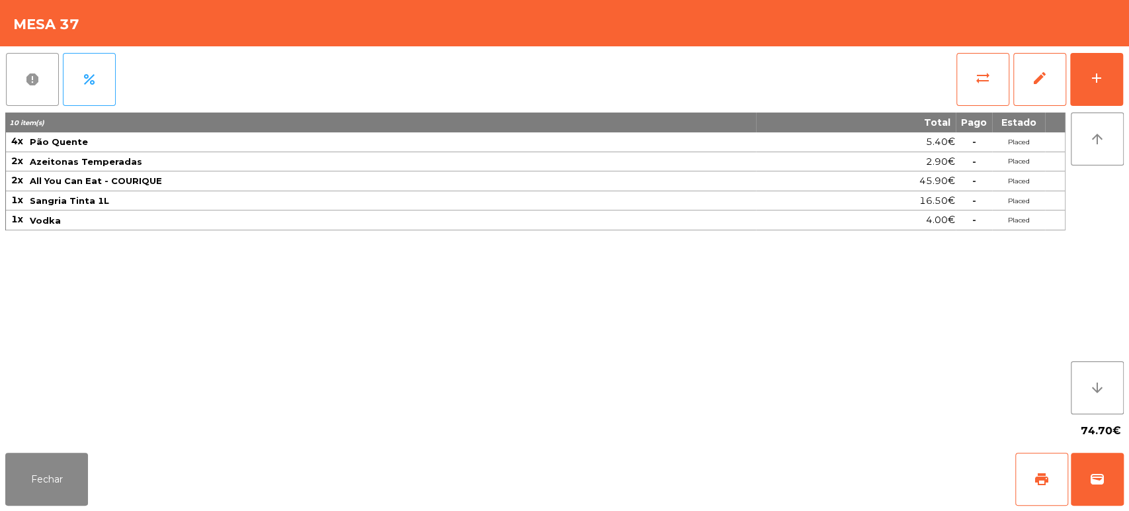
click at [34, 64] on button "report" at bounding box center [32, 79] width 53 height 53
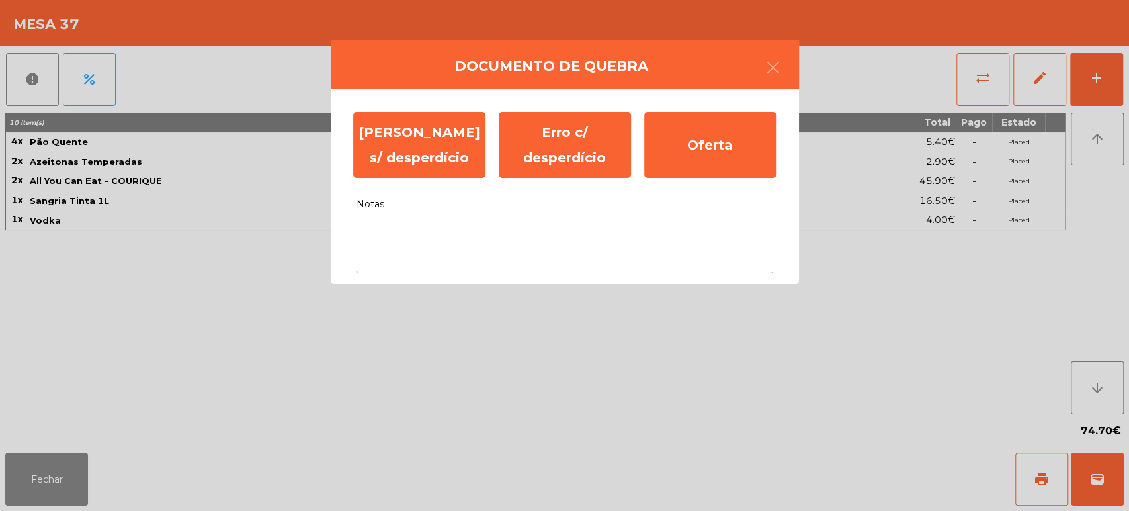
click at [429, 263] on textarea "Notas" at bounding box center [564, 245] width 417 height 55
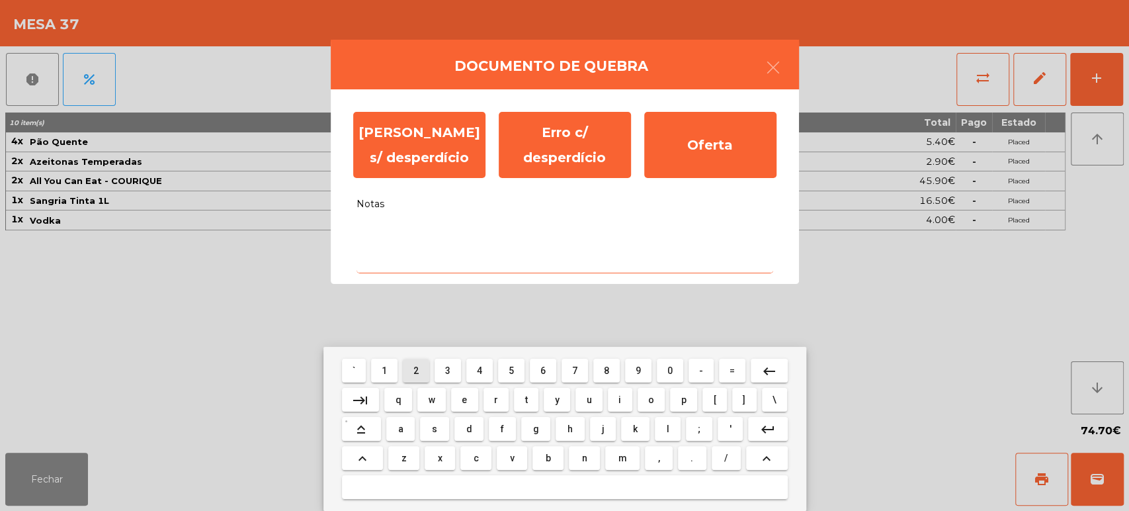
click at [424, 411] on button "w" at bounding box center [431, 400] width 28 height 24
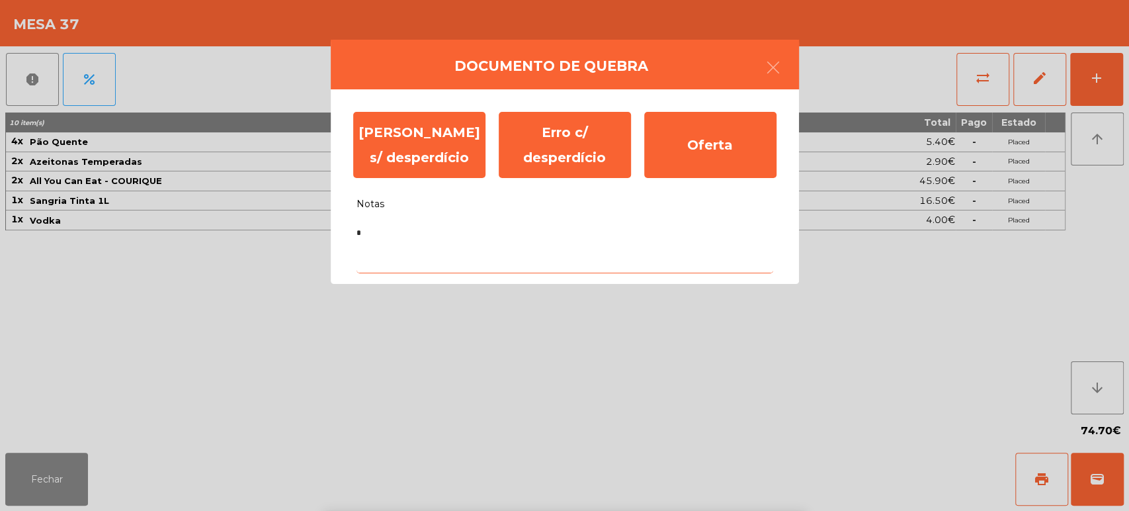
type textarea "**"
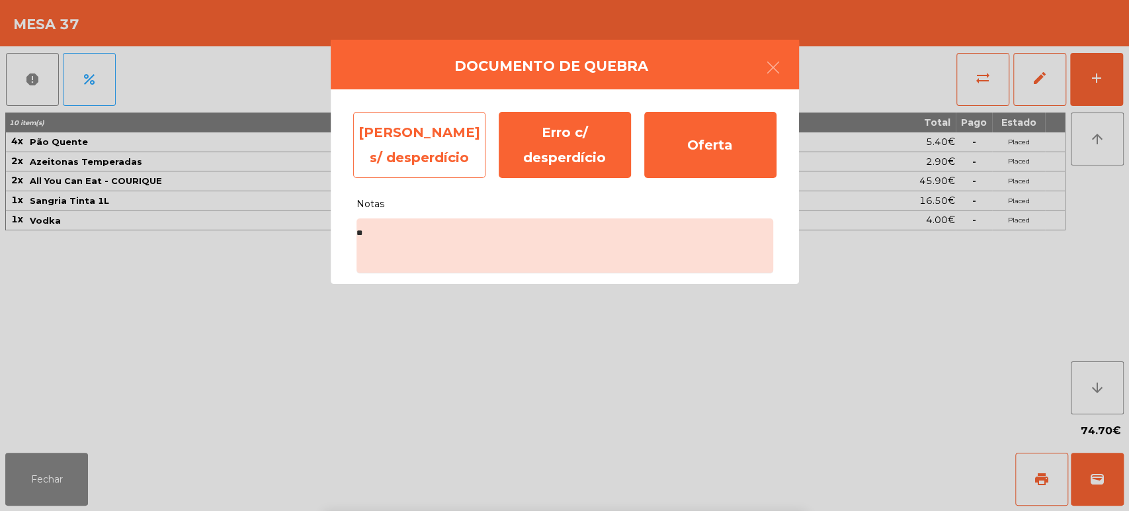
click at [435, 137] on div "Erro s/ desperdício" at bounding box center [419, 145] width 132 height 66
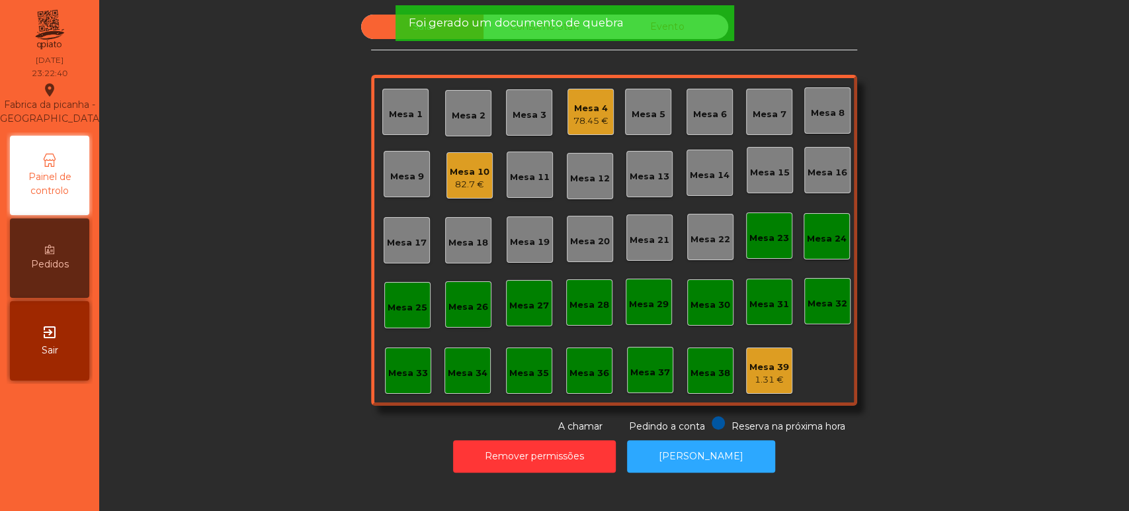
click at [757, 370] on div "Mesa 39" at bounding box center [769, 366] width 40 height 13
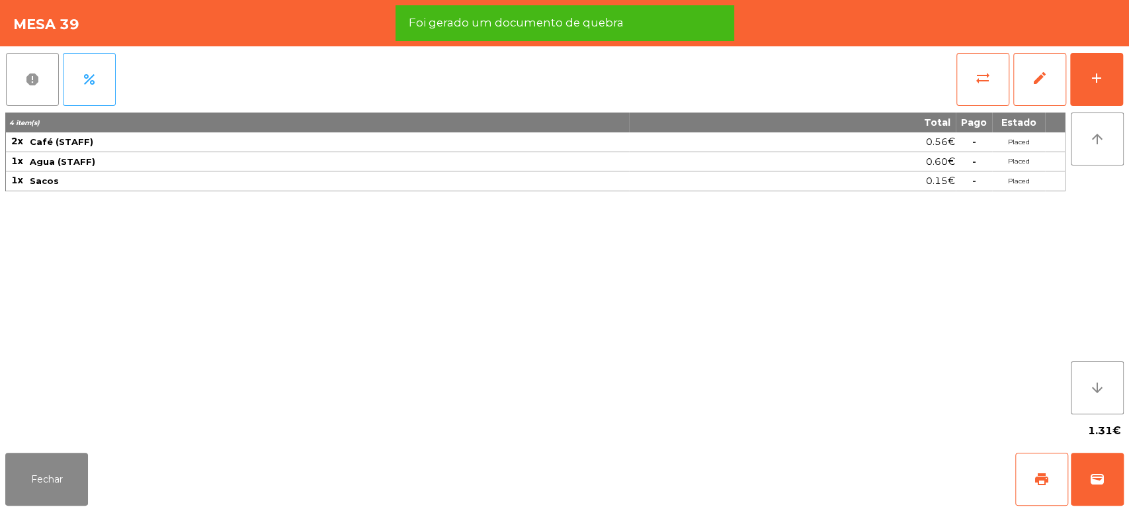
click at [19, 73] on button "report" at bounding box center [32, 79] width 53 height 53
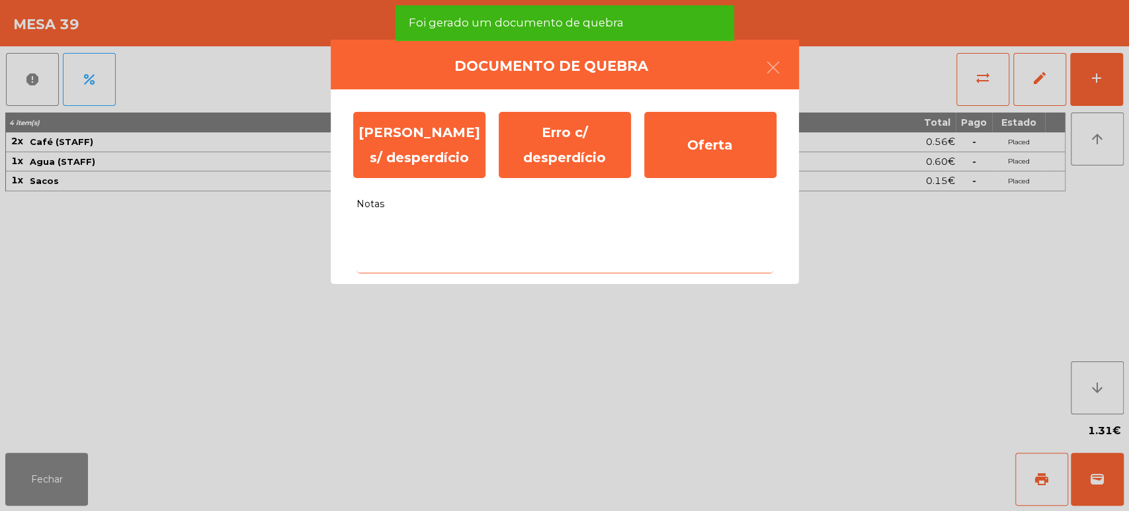
click at [565, 255] on textarea "Notas" at bounding box center [564, 245] width 417 height 55
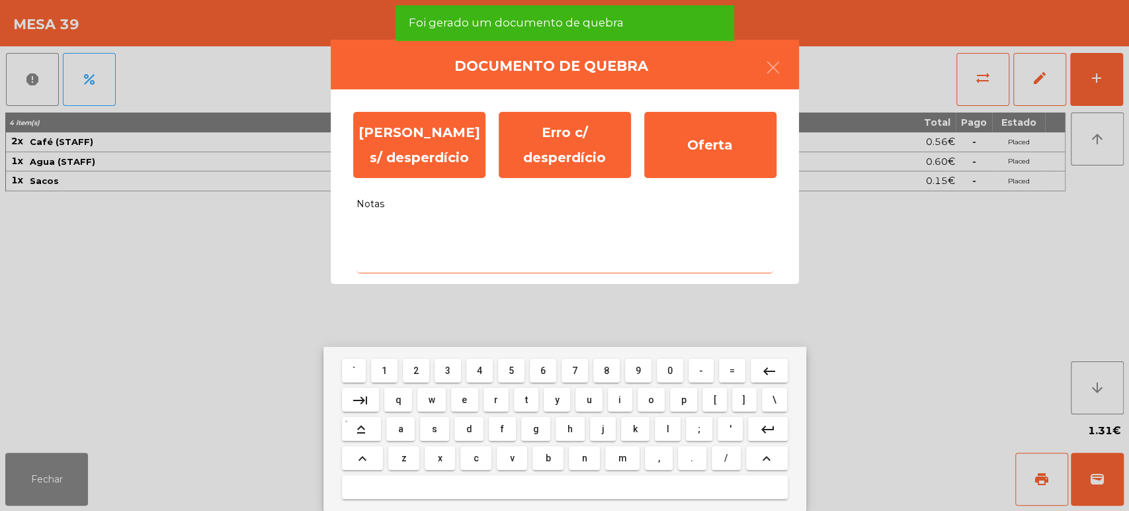
click at [557, 413] on mat-keyboard-key "y" at bounding box center [557, 399] width 32 height 29
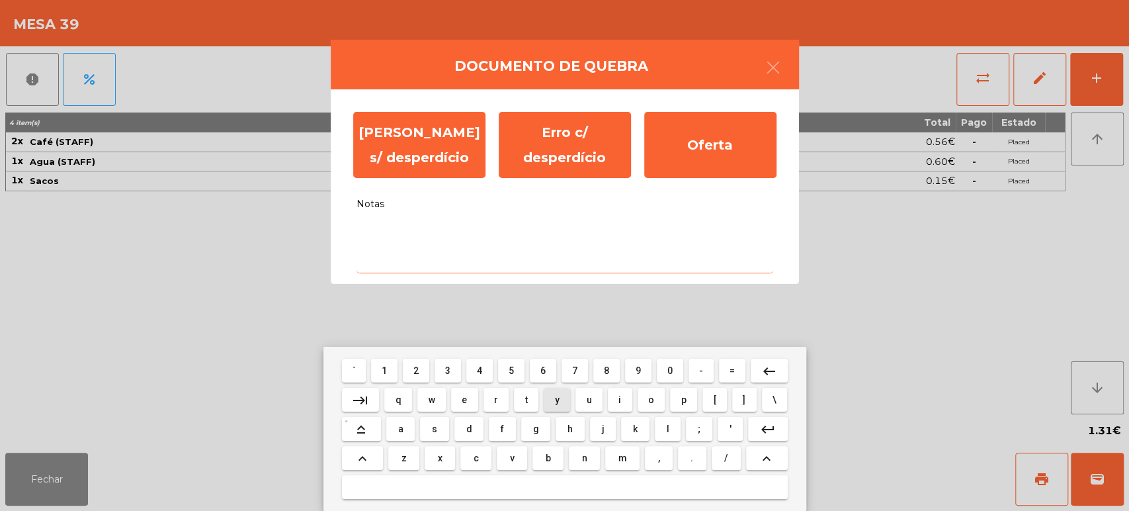
click at [536, 423] on span "g" at bounding box center [536, 428] width 6 height 11
type textarea "*"
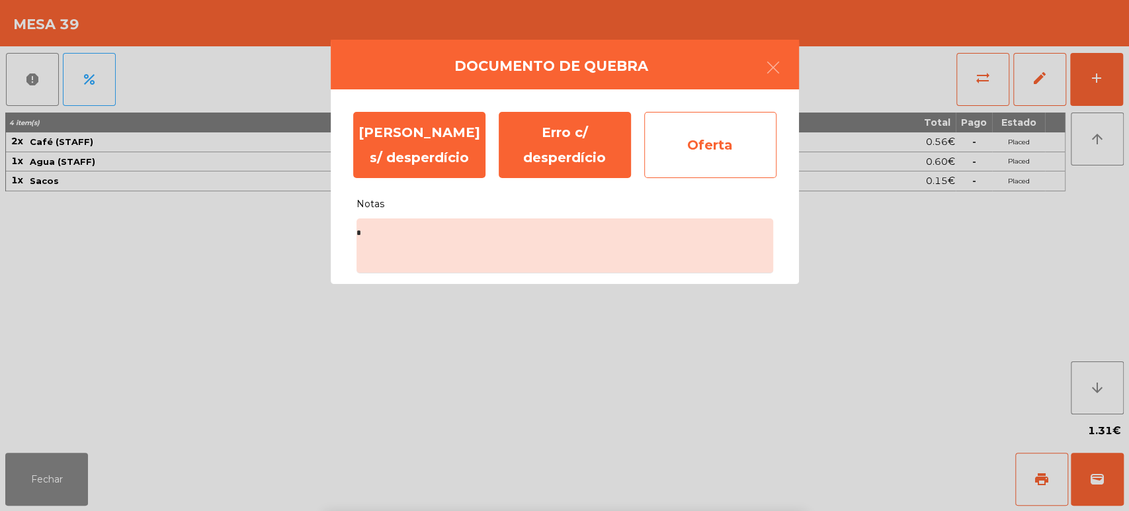
click at [713, 142] on div "Oferta" at bounding box center [710, 145] width 132 height 66
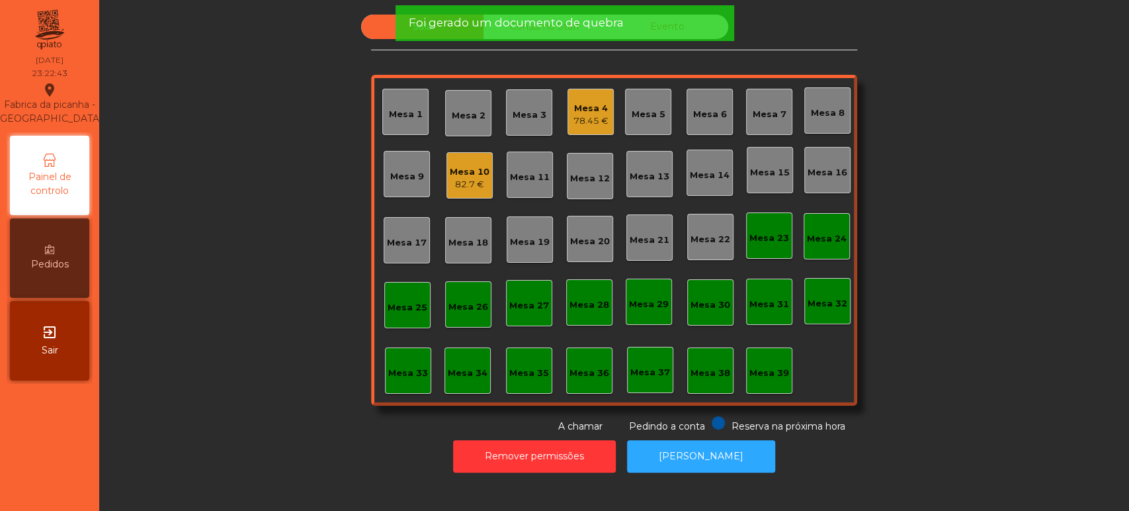
click at [524, 21] on span "Foi gerado um documento de quebra" at bounding box center [515, 23] width 215 height 17
click at [530, 21] on span "Foi gerado um documento de quebra" at bounding box center [515, 23] width 215 height 17
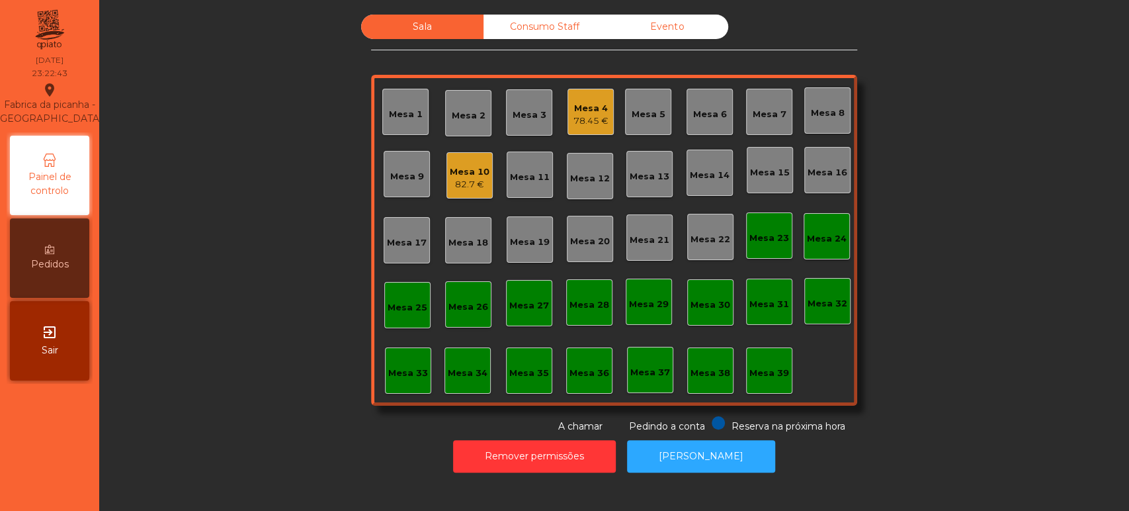
click at [534, 29] on div "Consumo Staff" at bounding box center [544, 27] width 122 height 24
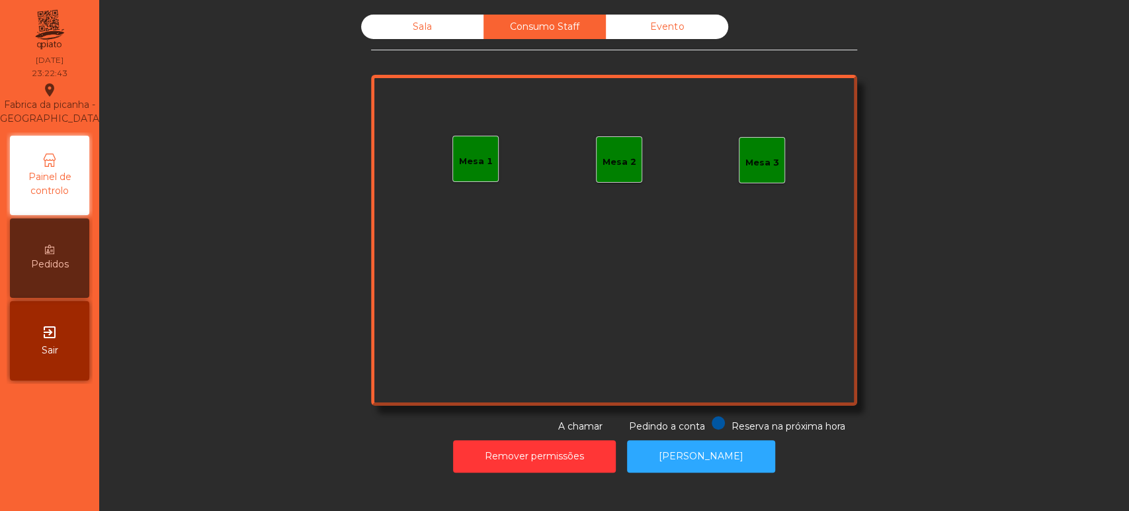
click at [691, 23] on div "Evento" at bounding box center [667, 27] width 122 height 24
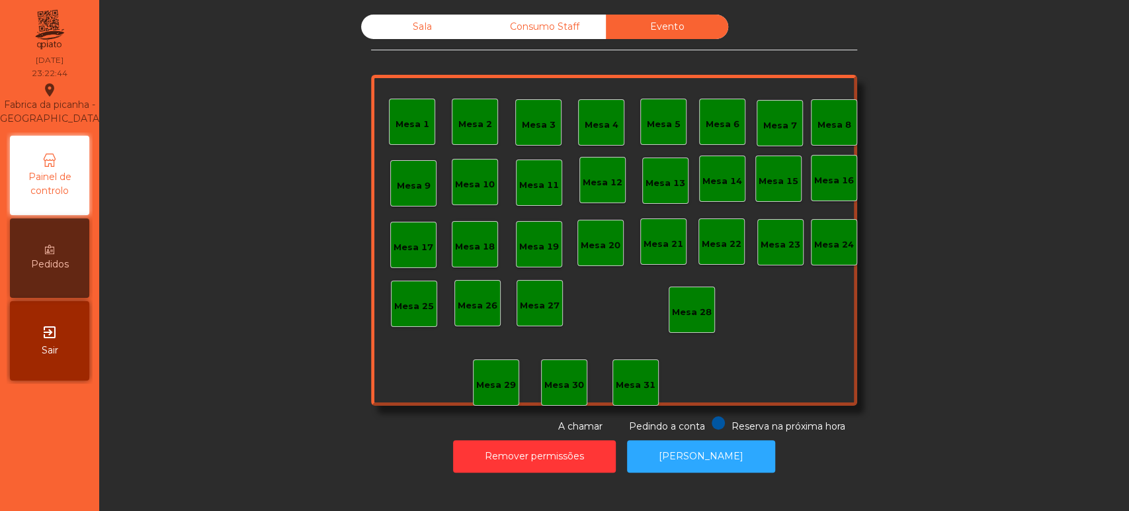
click at [427, 15] on div "Sala" at bounding box center [422, 27] width 122 height 24
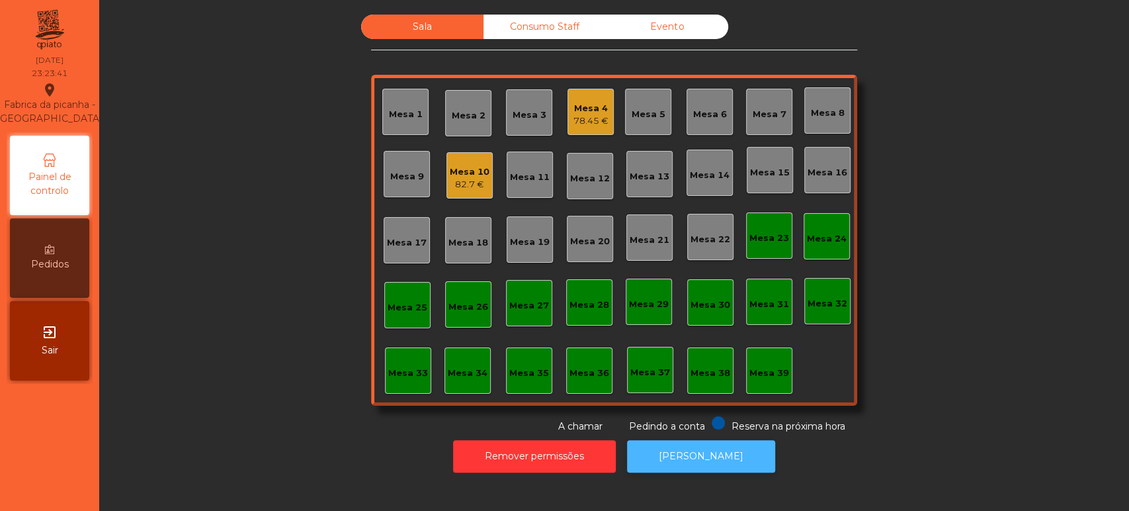
click at [700, 450] on button "[PERSON_NAME]" at bounding box center [701, 456] width 148 height 32
click at [706, 444] on button "[PERSON_NAME]" at bounding box center [701, 456] width 148 height 32
click at [593, 109] on div "Mesa 4" at bounding box center [590, 108] width 35 height 13
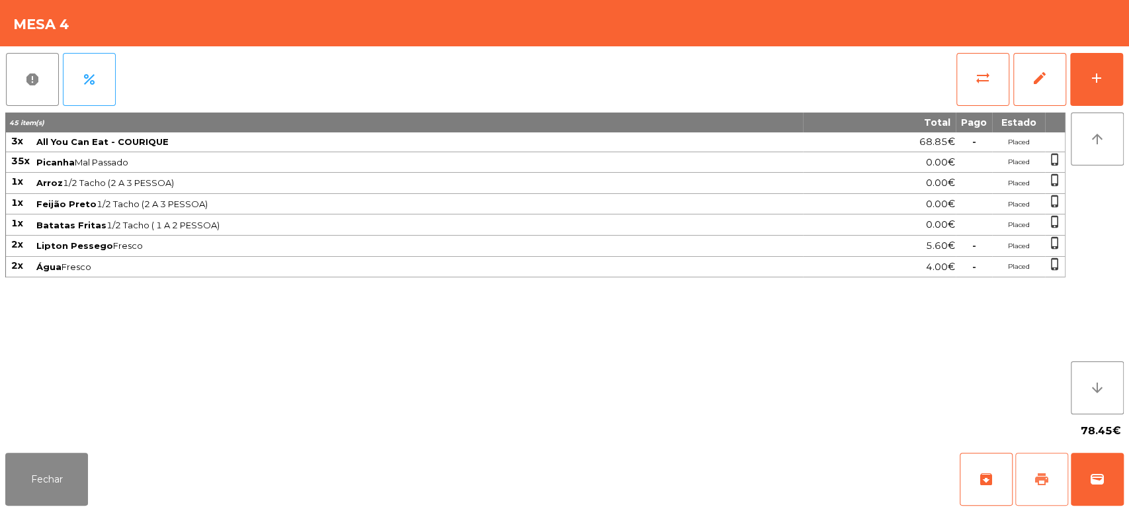
click at [1034, 485] on span "print" at bounding box center [1042, 479] width 16 height 16
click at [101, 491] on div "Fechar archive print wallet" at bounding box center [564, 478] width 1129 height 63
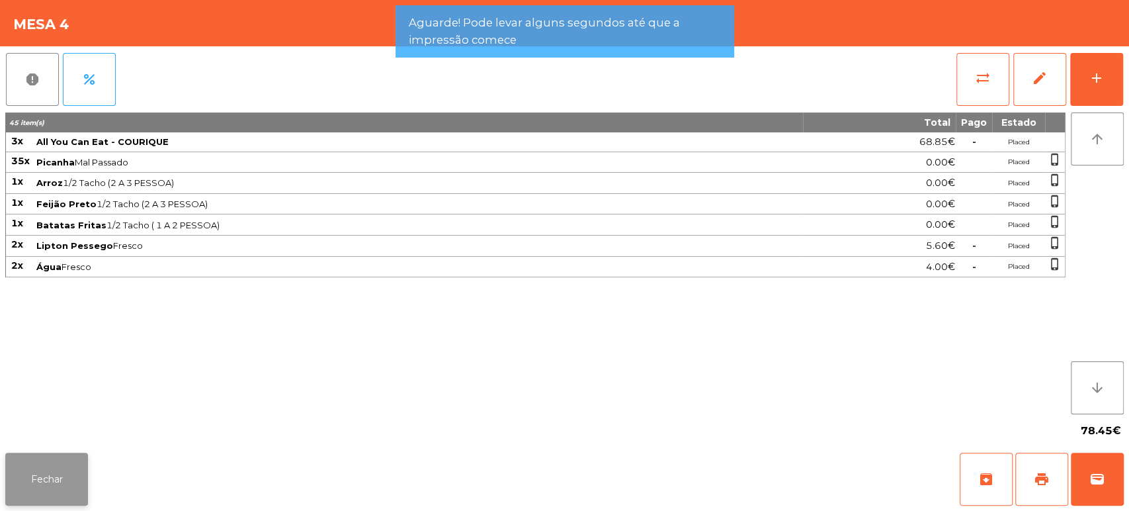
click at [36, 477] on button "Fechar" at bounding box center [46, 478] width 83 height 53
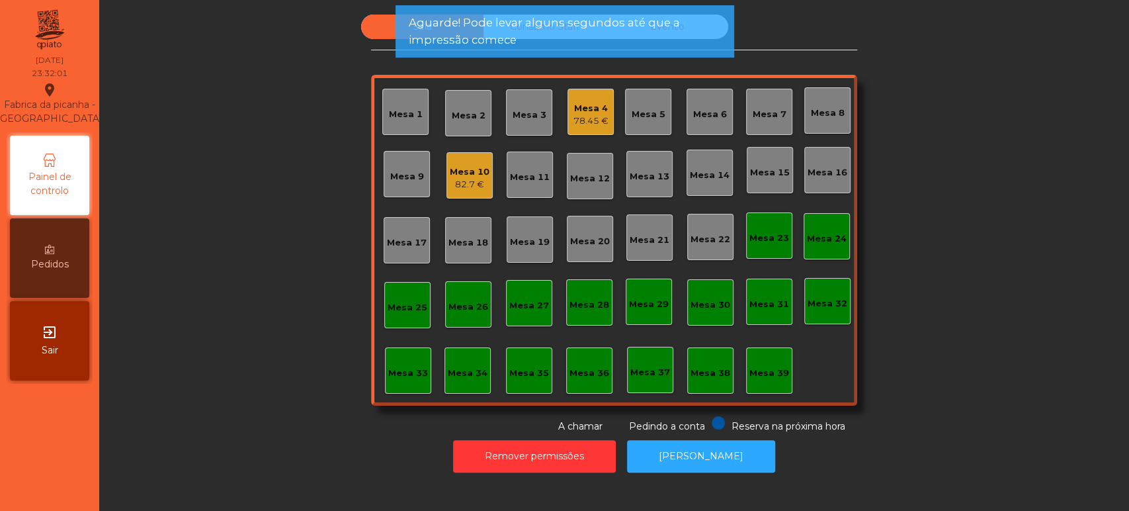
click at [567, 98] on div "Mesa 4 78.45 €" at bounding box center [590, 112] width 46 height 46
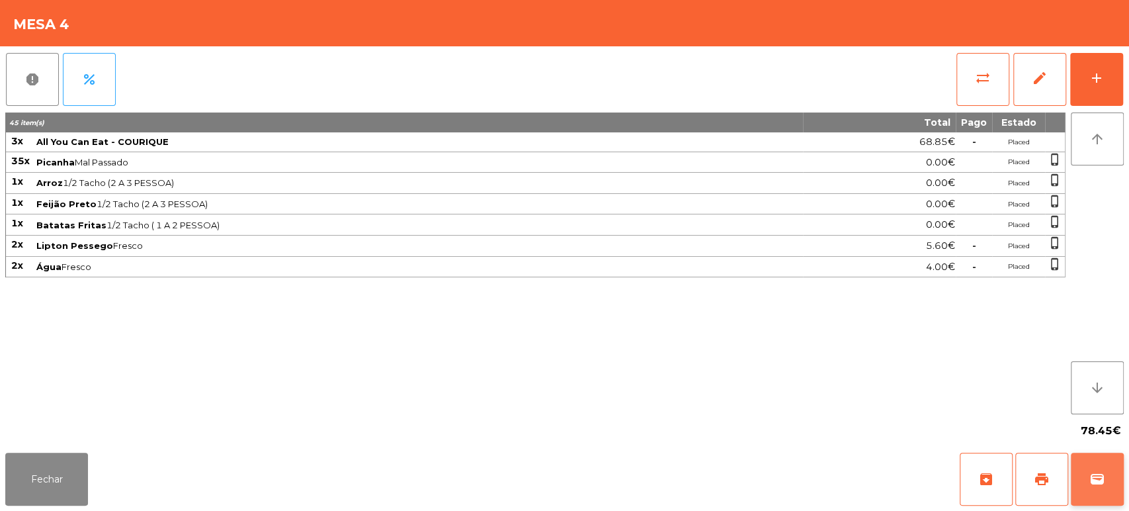
click at [1083, 476] on button "wallet" at bounding box center [1097, 478] width 53 height 53
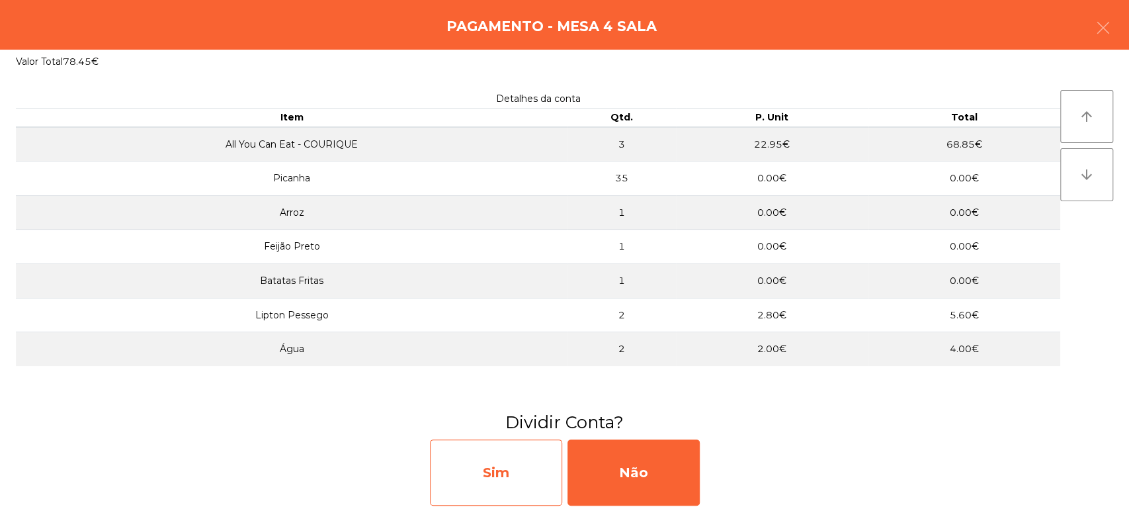
click at [530, 460] on div "Sim" at bounding box center [496, 472] width 132 height 66
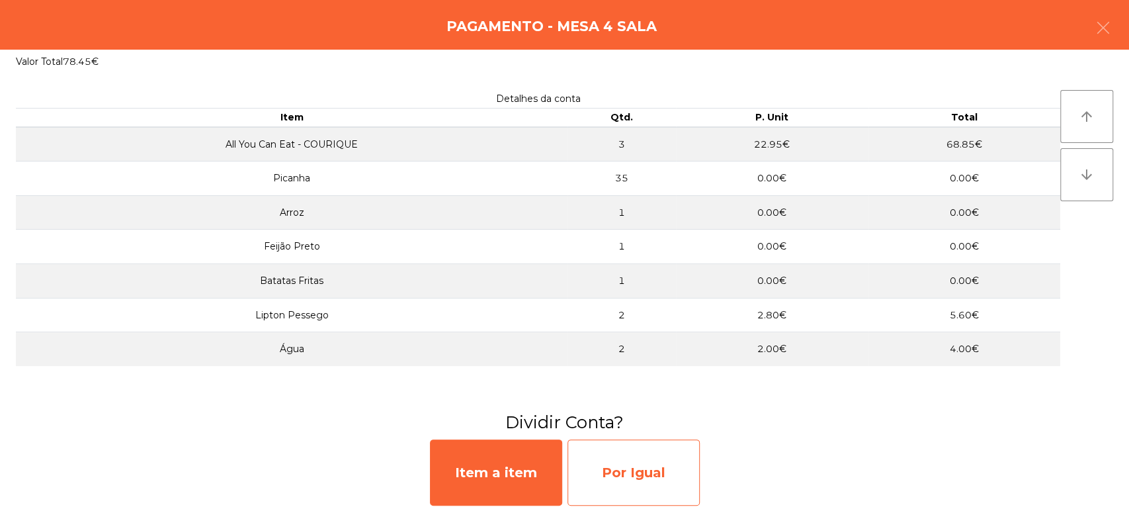
click at [629, 480] on div "Por Igual" at bounding box center [633, 472] width 132 height 66
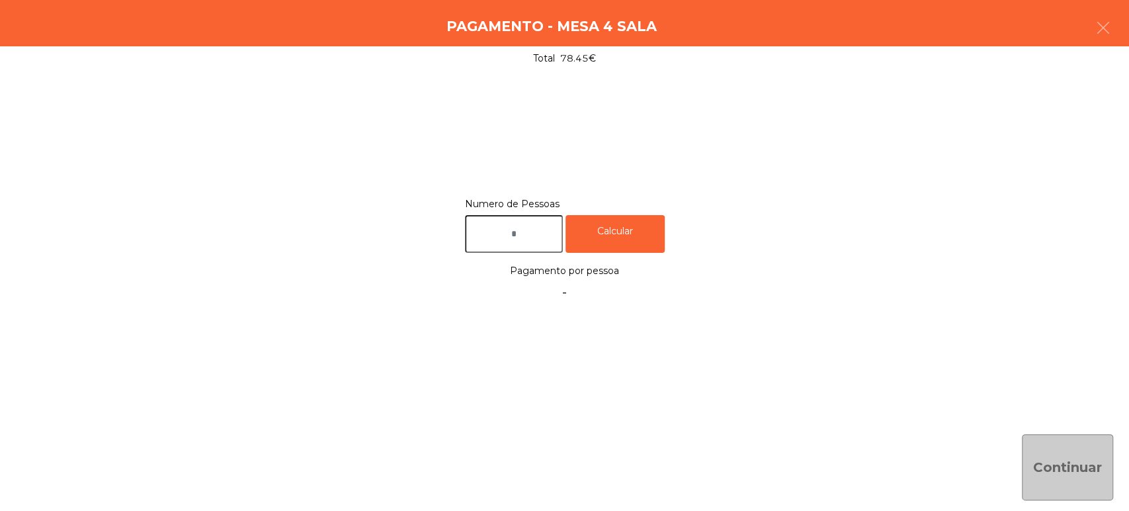
click at [549, 217] on input "text" at bounding box center [514, 234] width 98 height 38
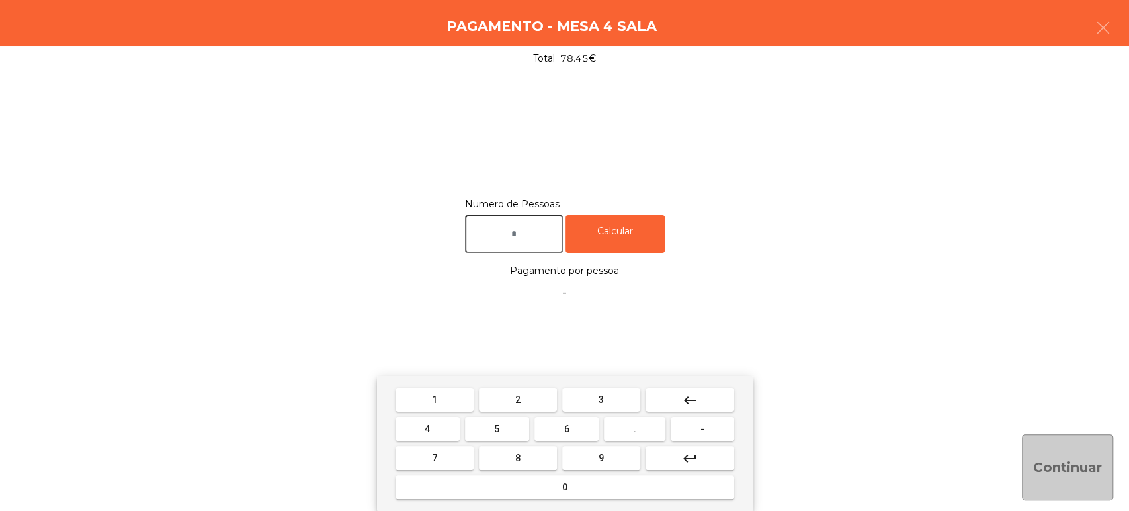
click at [602, 398] on span "3" at bounding box center [601, 399] width 5 height 11
type input "*"
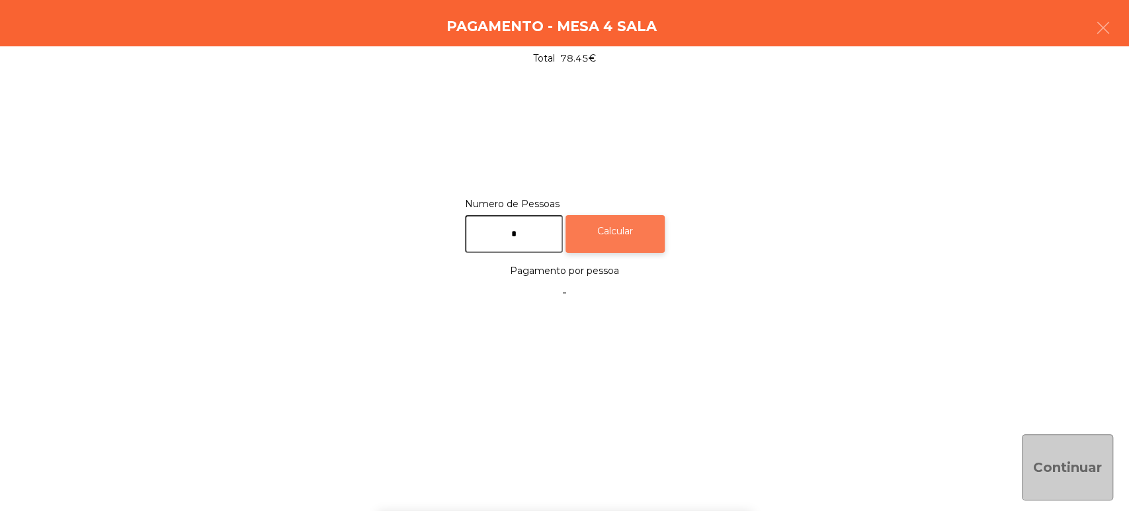
click at [620, 226] on div "Calcular" at bounding box center [614, 234] width 99 height 38
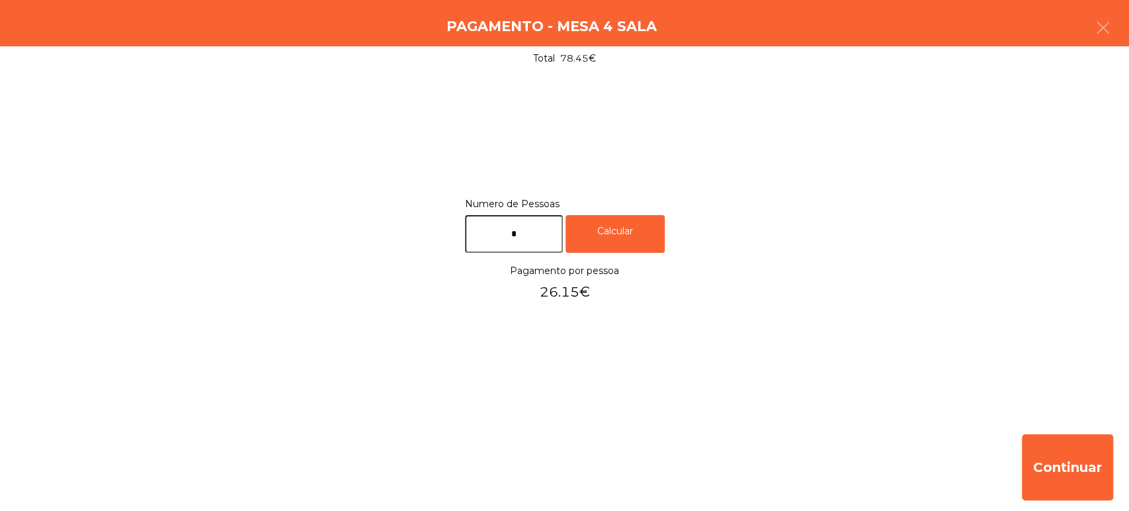
click at [1128, 11] on div "Pagamento - Mesa 4 Sala" at bounding box center [564, 23] width 1129 height 46
click at [1086, 25] on button "button" at bounding box center [1103, 29] width 37 height 40
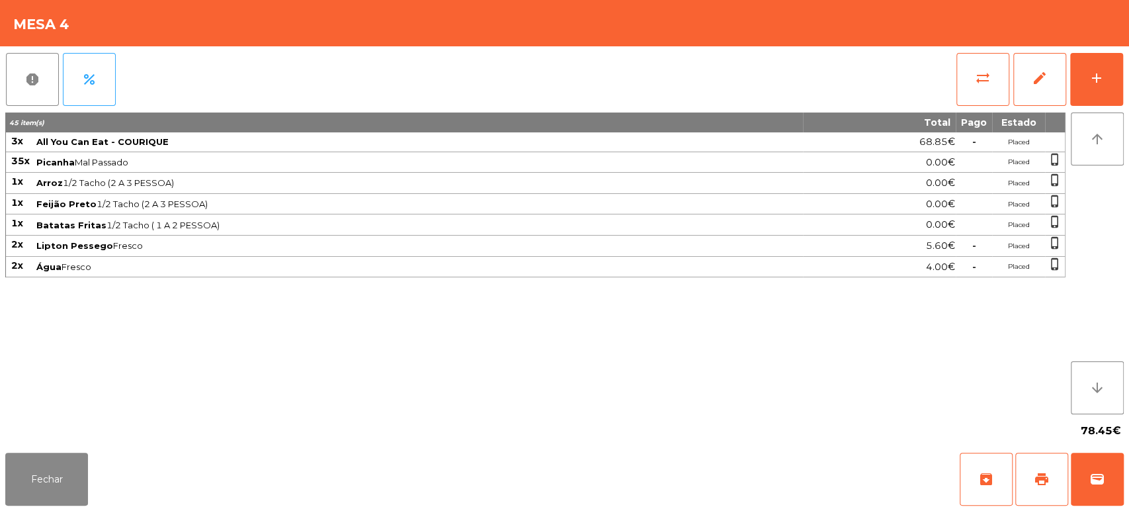
click at [203, 202] on span "Feijão Preto 1/2 Tacho (2 A 3 PESSOA)" at bounding box center [418, 203] width 765 height 11
click at [1080, 481] on button "wallet" at bounding box center [1097, 478] width 53 height 53
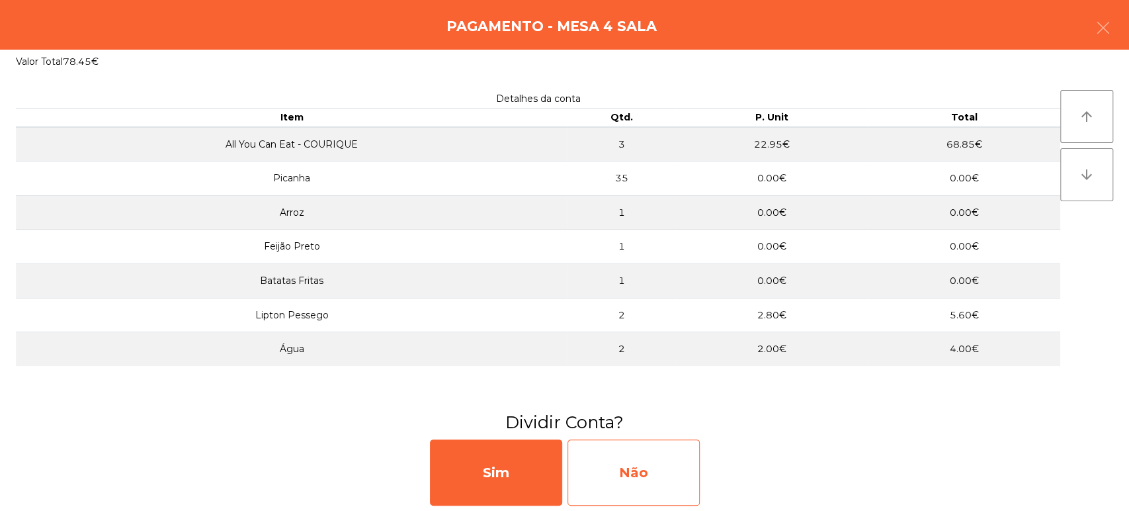
click at [673, 458] on div "Não" at bounding box center [633, 472] width 132 height 66
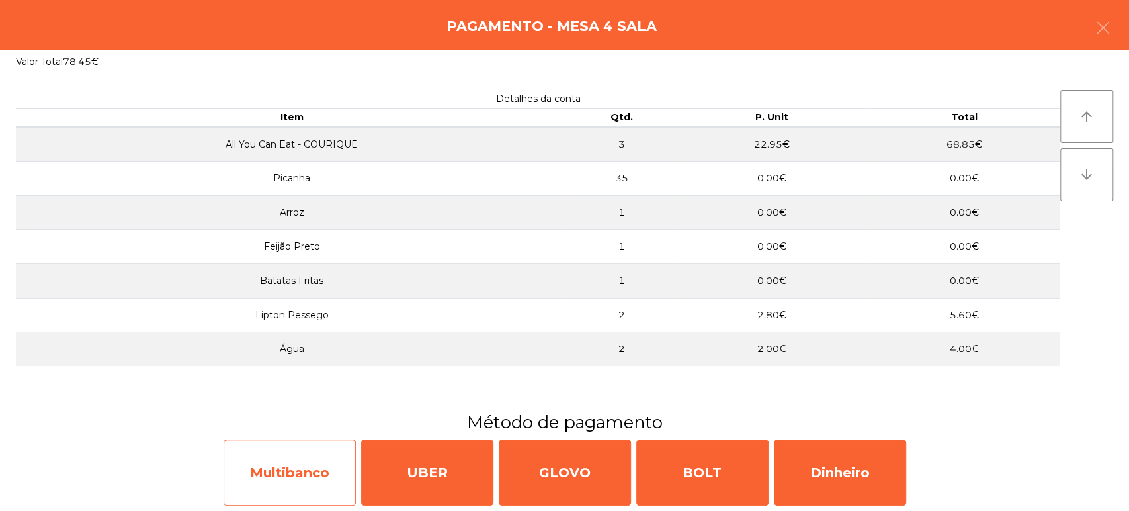
click at [267, 478] on div "Multibanco" at bounding box center [290, 472] width 132 height 66
select select "**"
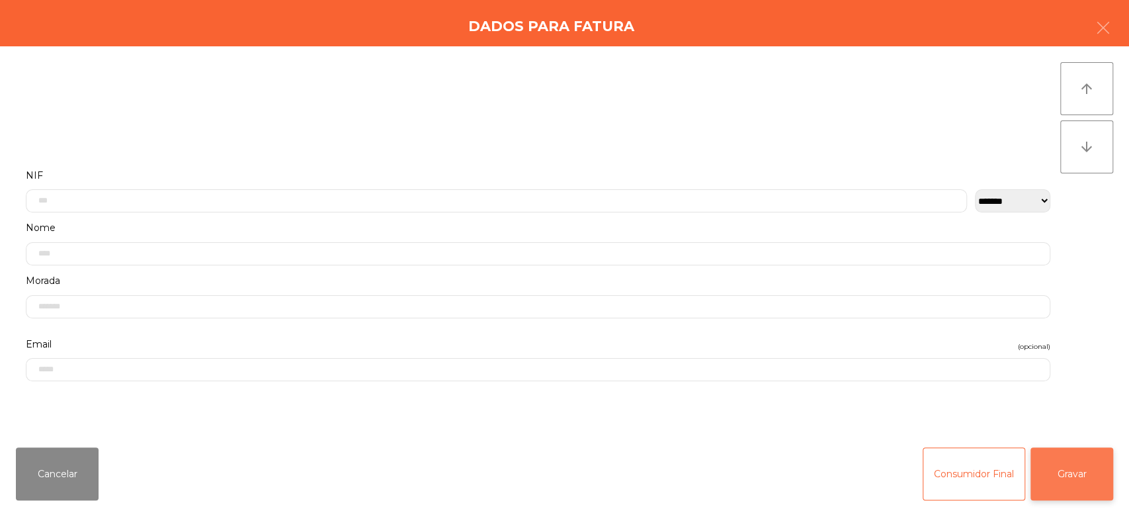
click at [1059, 448] on button "Gravar" at bounding box center [1071, 473] width 83 height 53
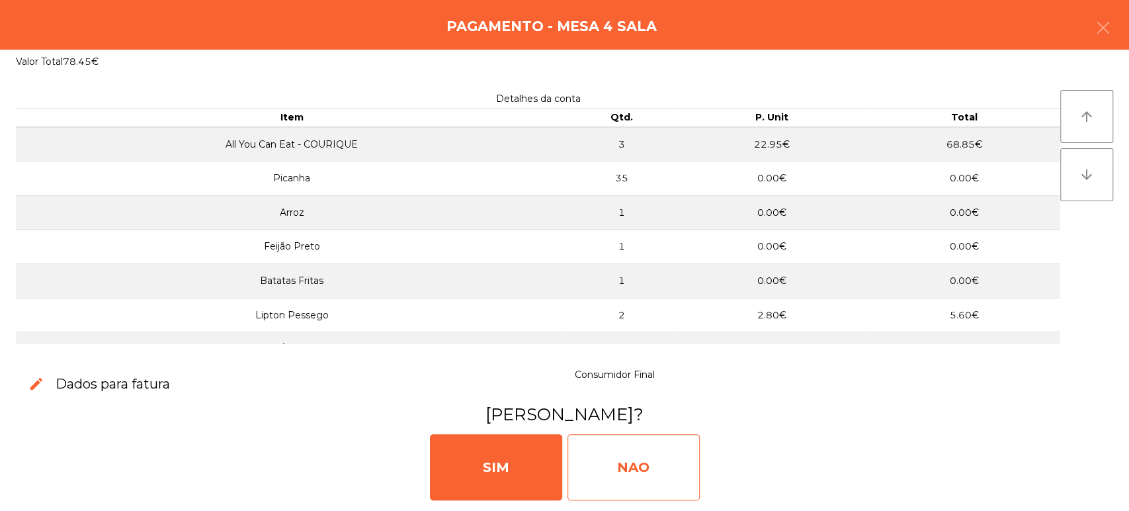
click at [651, 482] on div "NAO" at bounding box center [633, 467] width 132 height 66
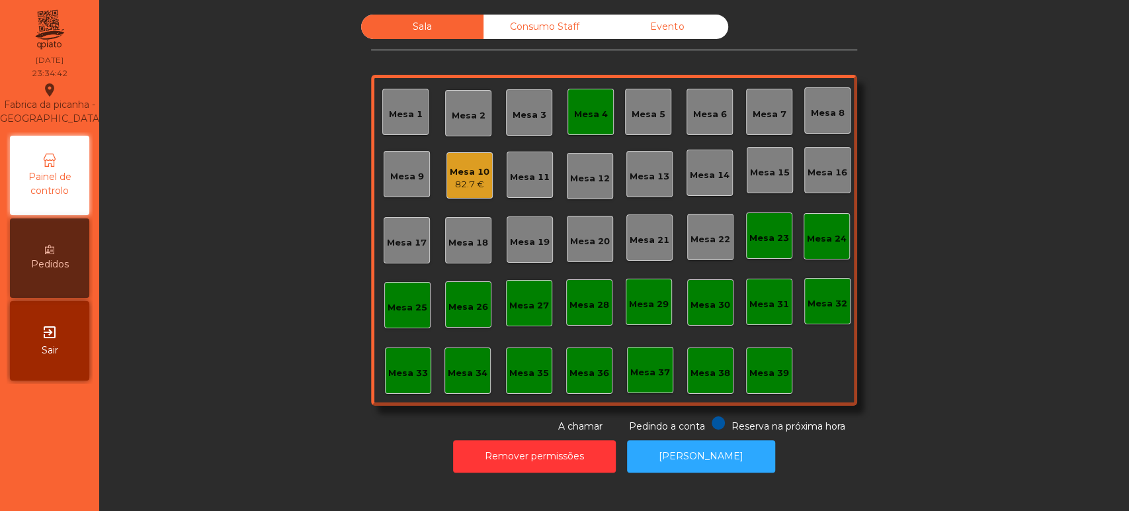
click at [589, 122] on div "Mesa 4" at bounding box center [590, 112] width 46 height 46
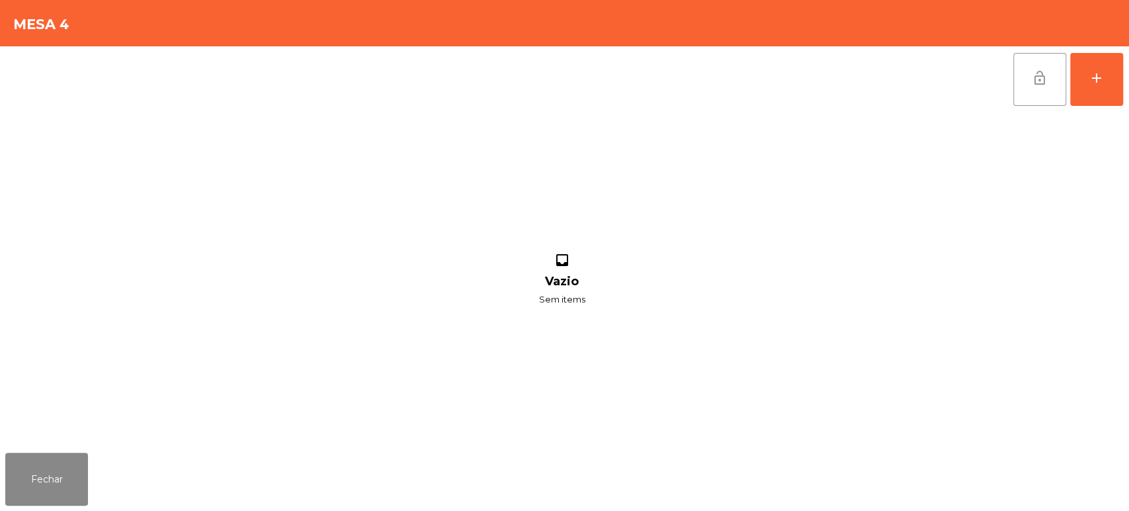
click at [1054, 89] on button "lock_open" at bounding box center [1039, 79] width 53 height 53
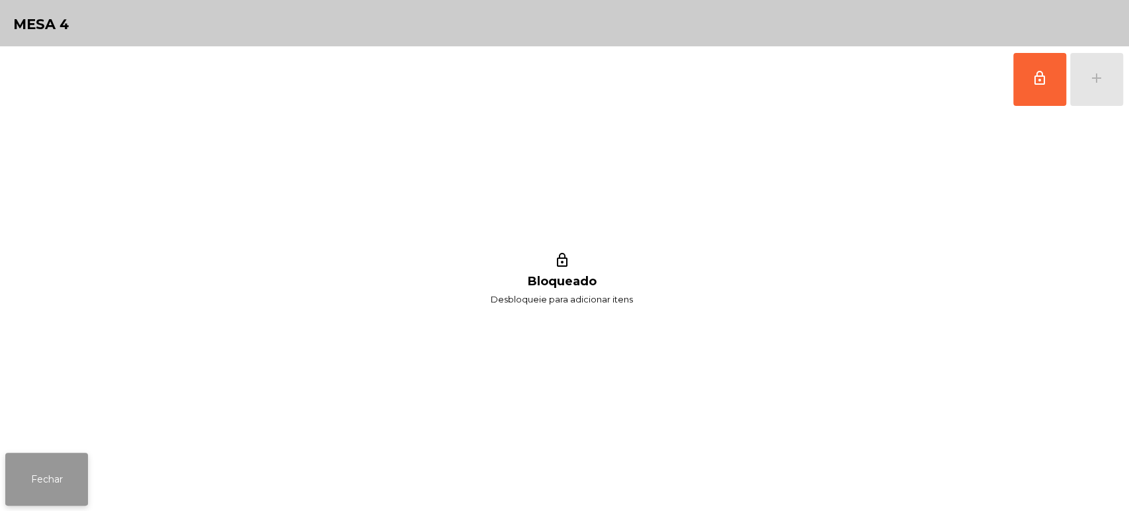
click at [62, 479] on button "Fechar" at bounding box center [46, 478] width 83 height 53
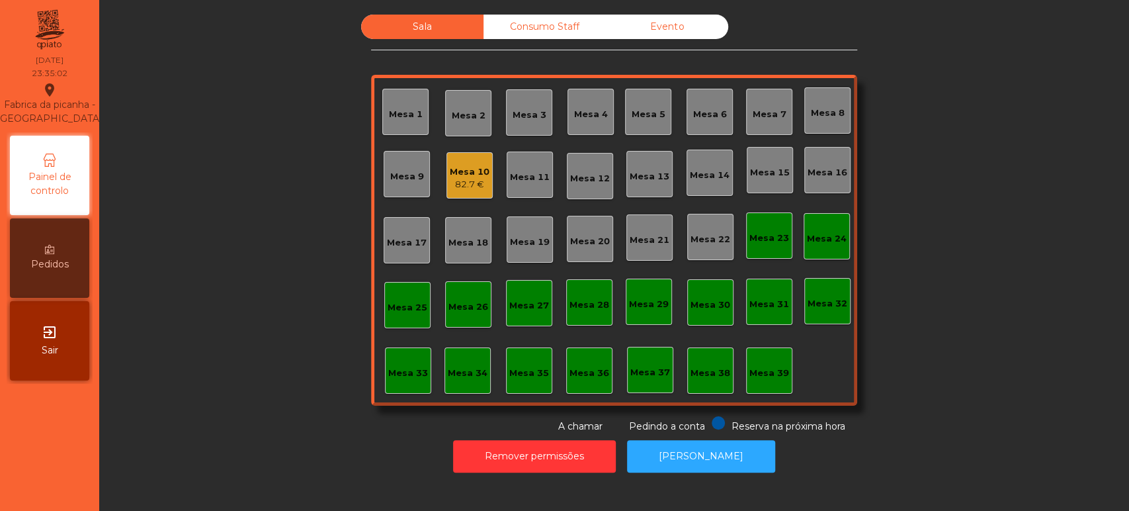
click at [453, 165] on div "Mesa 10" at bounding box center [470, 171] width 40 height 13
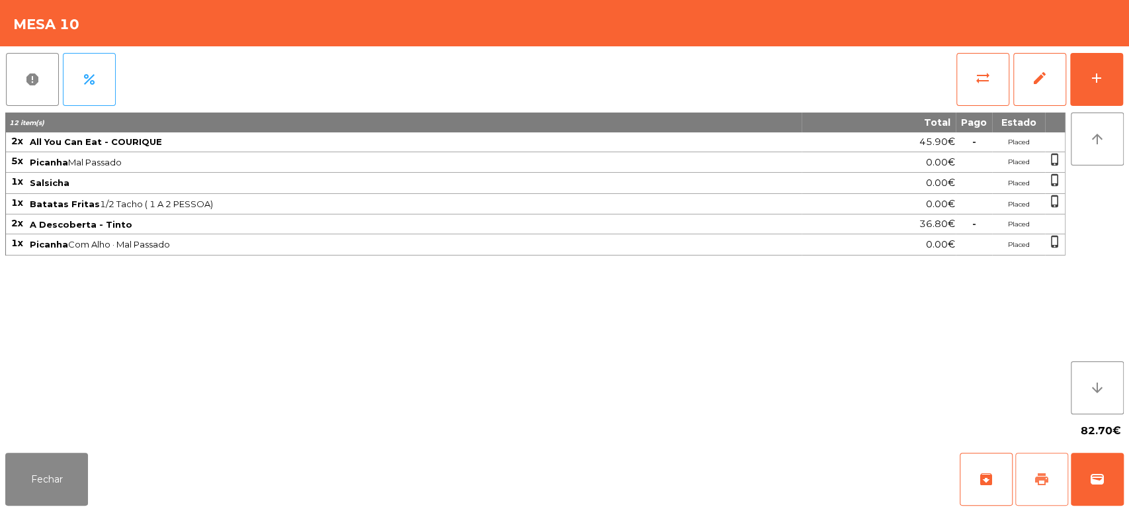
click at [1038, 472] on span "print" at bounding box center [1042, 479] width 16 height 16
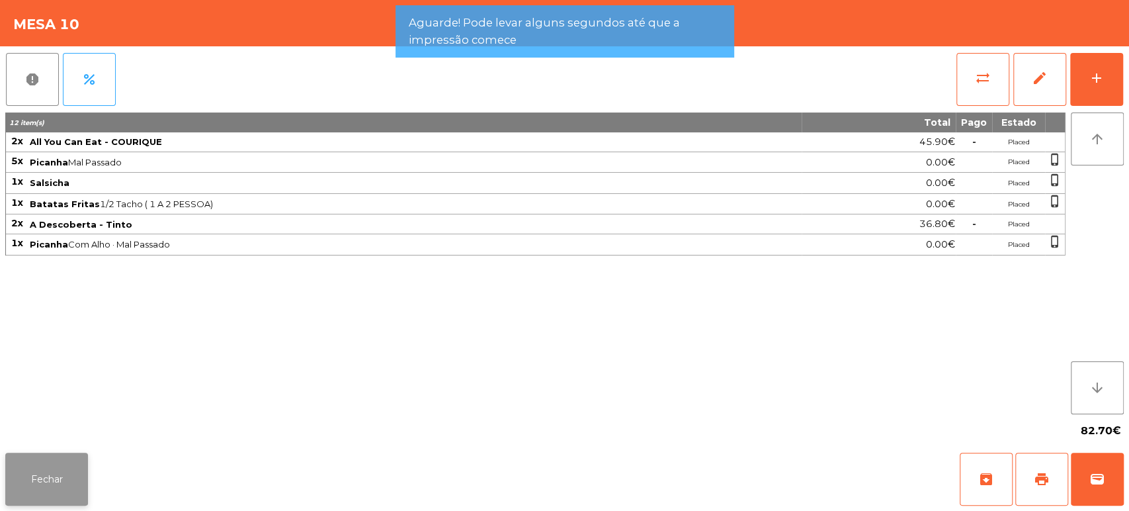
click at [68, 503] on button "Fechar" at bounding box center [46, 478] width 83 height 53
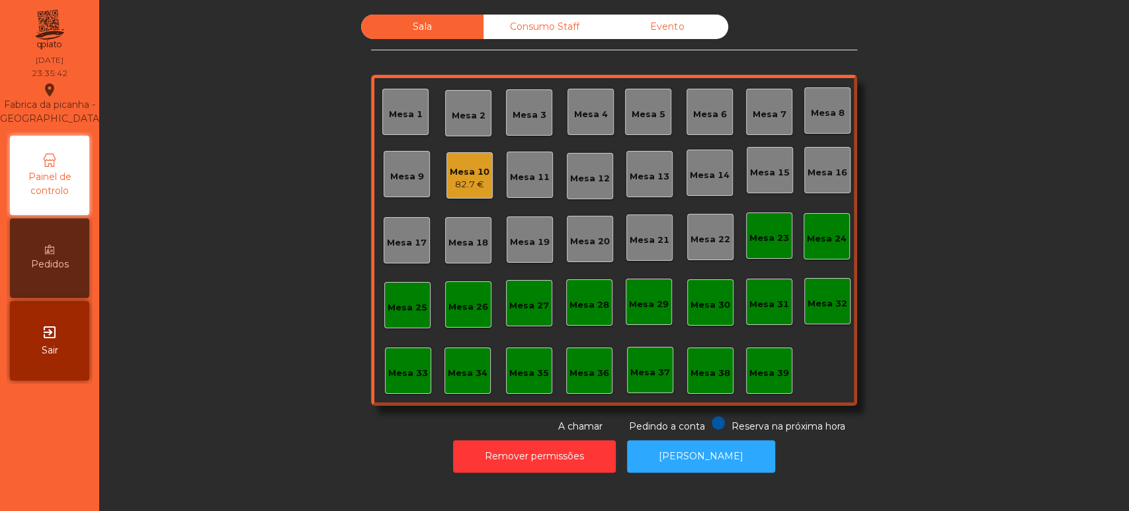
click at [453, 181] on div "82.7 €" at bounding box center [470, 184] width 40 height 13
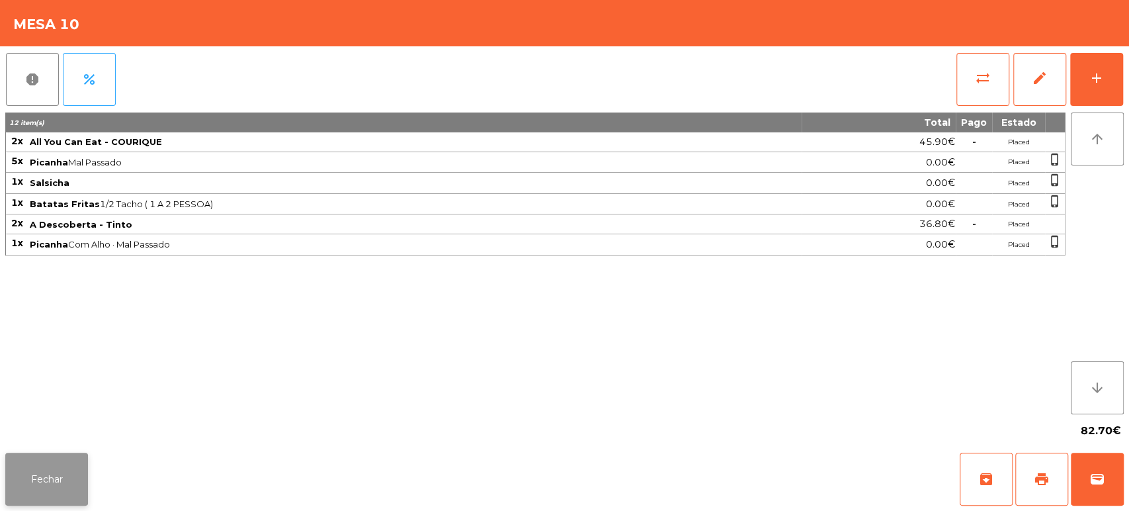
click at [30, 461] on button "Fechar" at bounding box center [46, 478] width 83 height 53
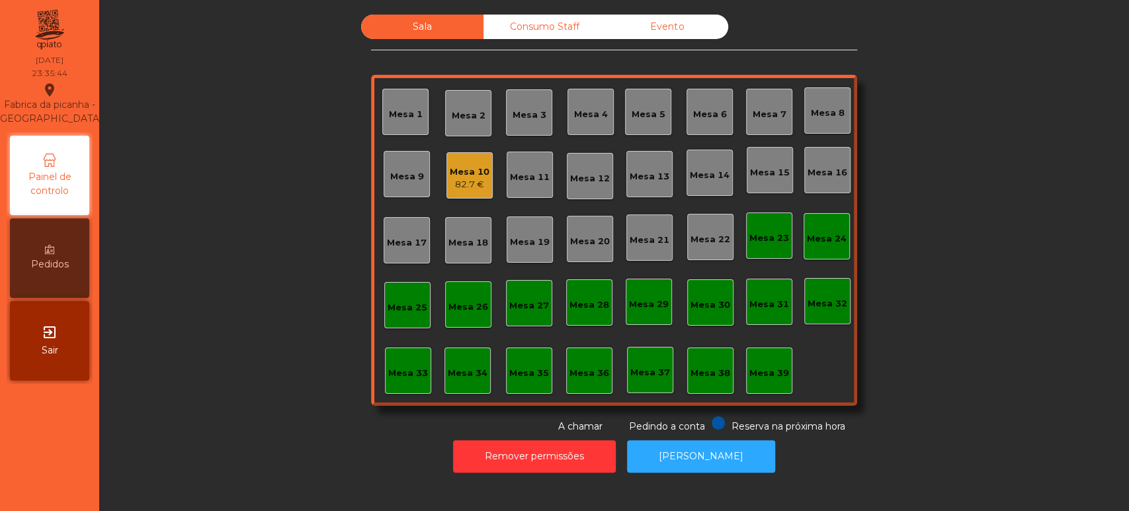
click at [476, 165] on div "Mesa 10" at bounding box center [470, 171] width 40 height 13
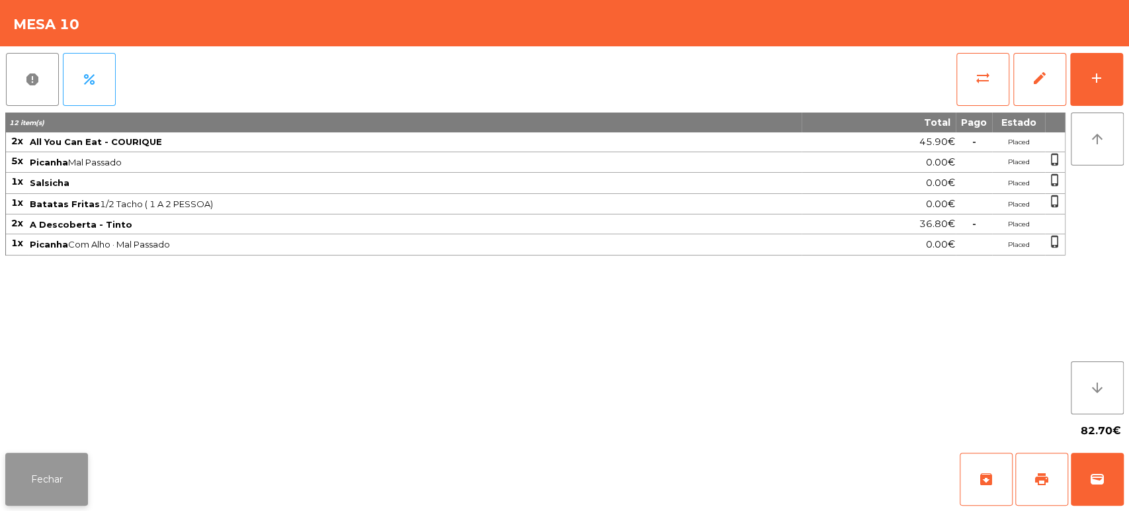
click at [62, 478] on button "Fechar" at bounding box center [46, 478] width 83 height 53
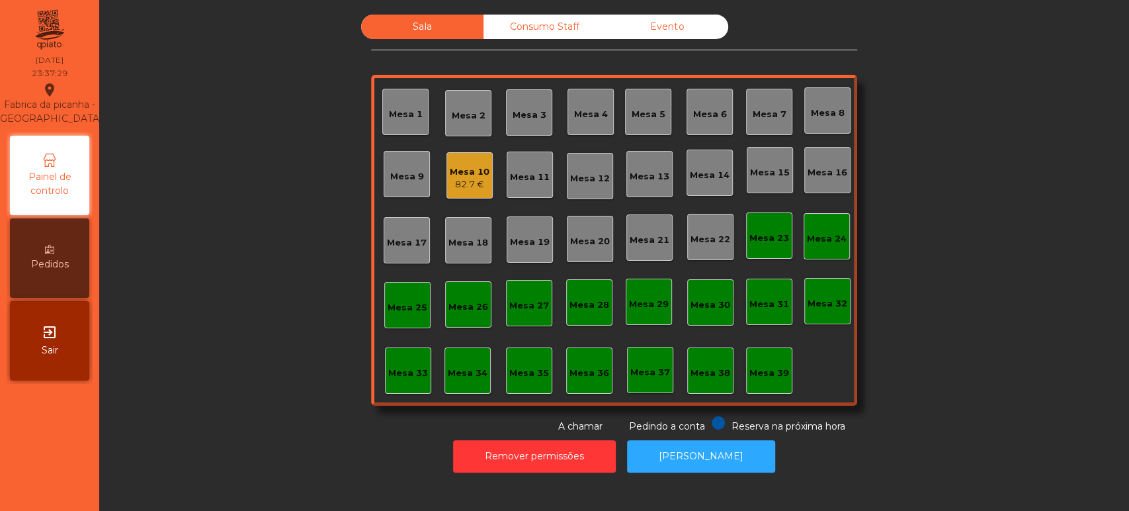
click at [454, 163] on div "Mesa 10 82.7 €" at bounding box center [470, 175] width 40 height 31
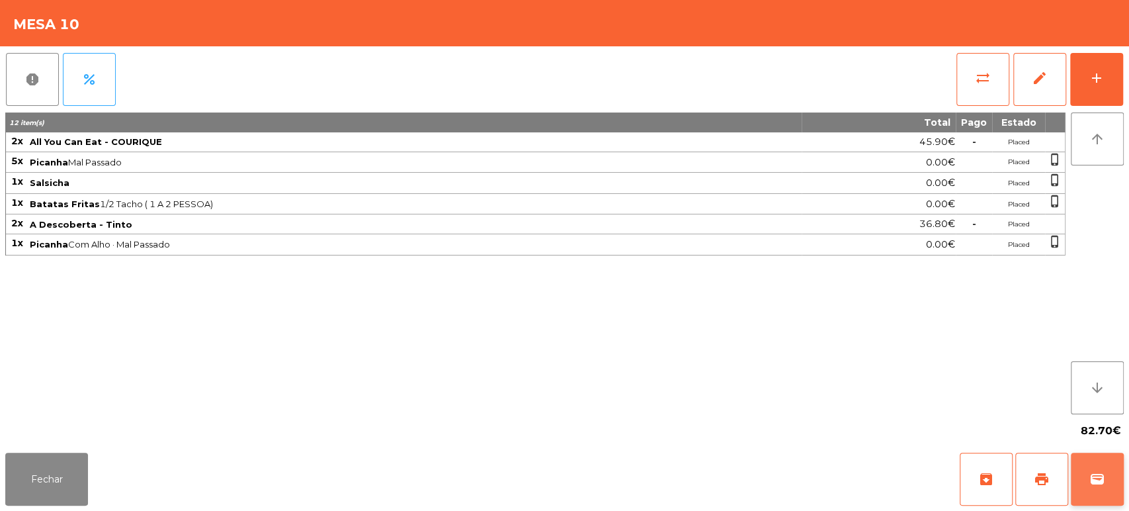
click at [1099, 478] on span "wallet" at bounding box center [1097, 479] width 16 height 16
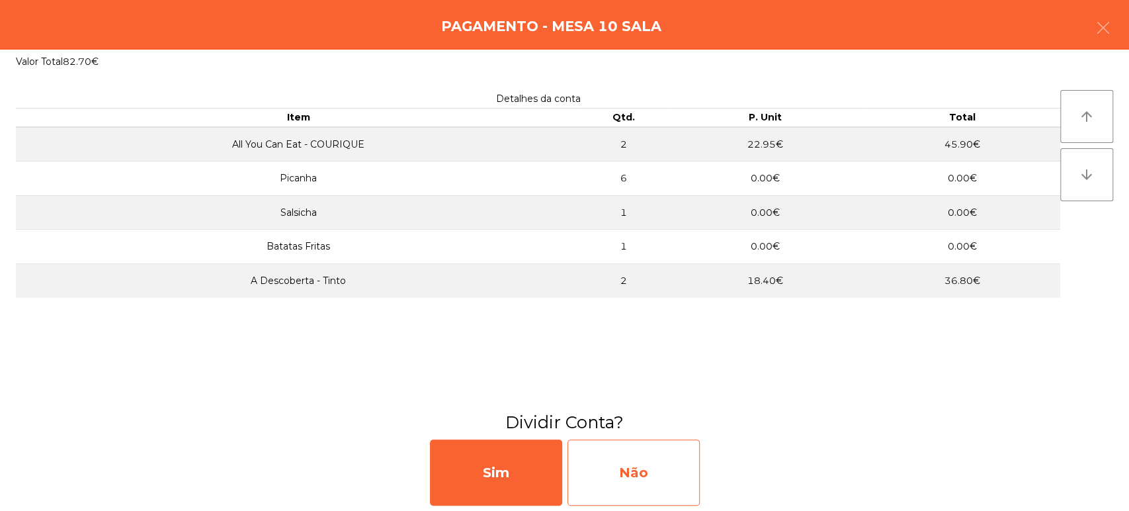
click at [625, 447] on div "Não" at bounding box center [633, 472] width 132 height 66
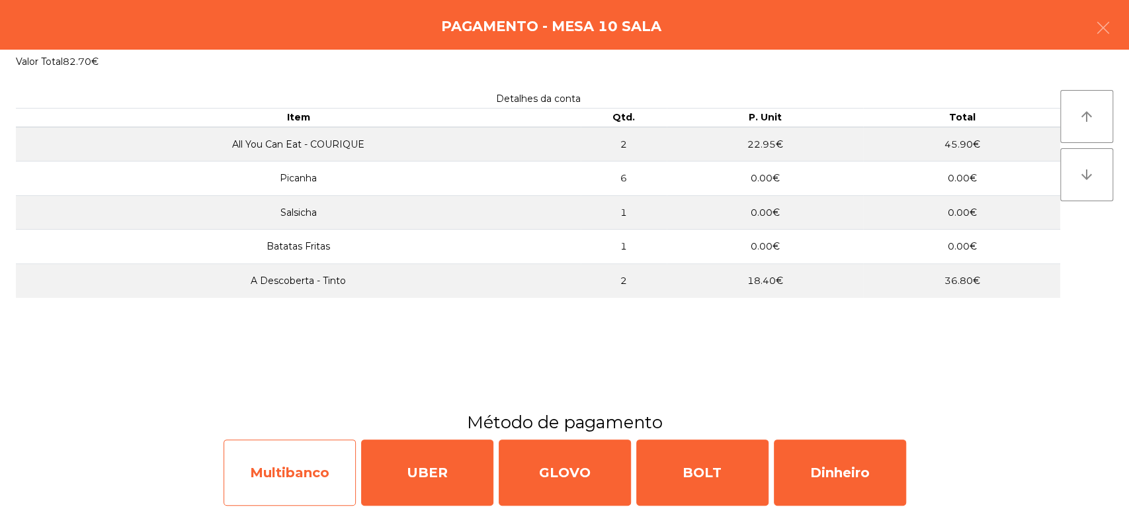
click at [312, 440] on div "Multibanco" at bounding box center [290, 472] width 132 height 66
select select "**"
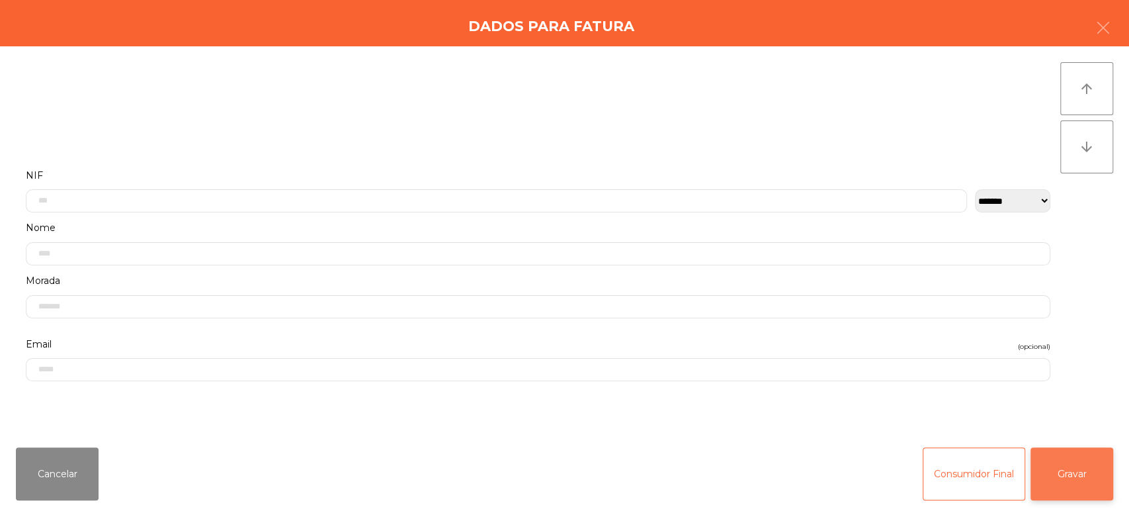
click at [1070, 489] on button "Gravar" at bounding box center [1071, 473] width 83 height 53
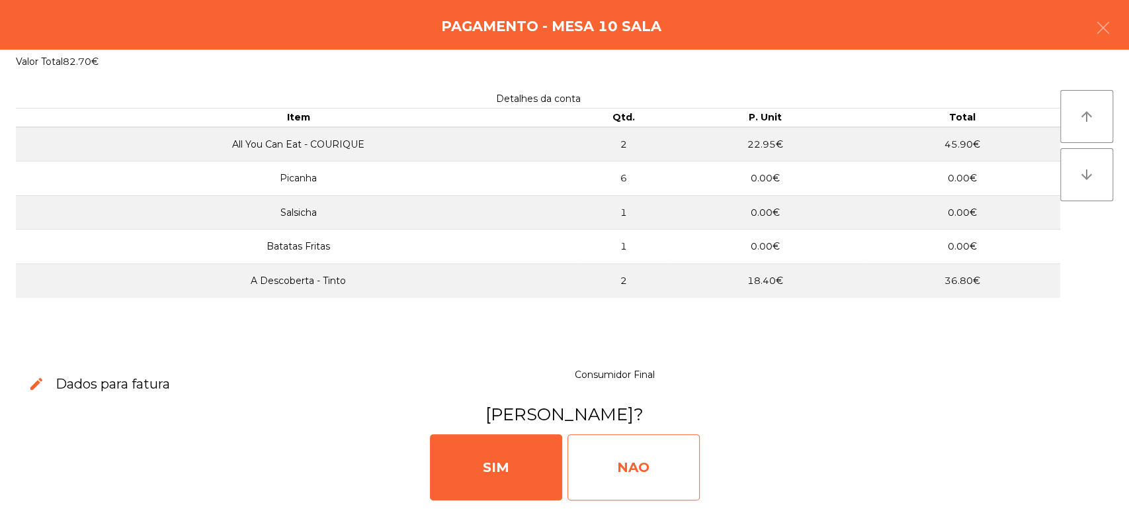
click at [649, 486] on div "NAO" at bounding box center [633, 467] width 132 height 66
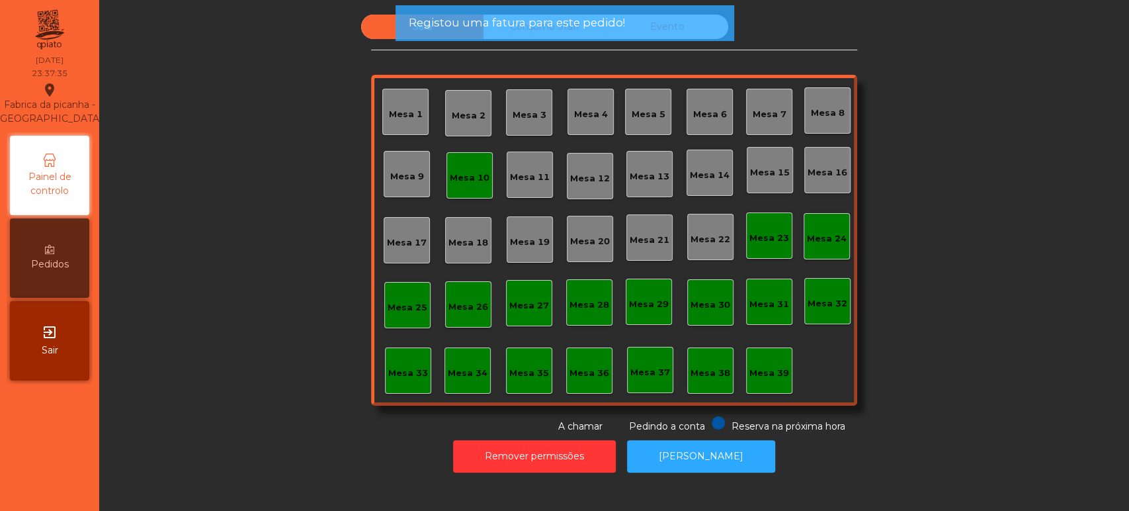
click at [460, 169] on div "Mesa 10" at bounding box center [470, 175] width 40 height 19
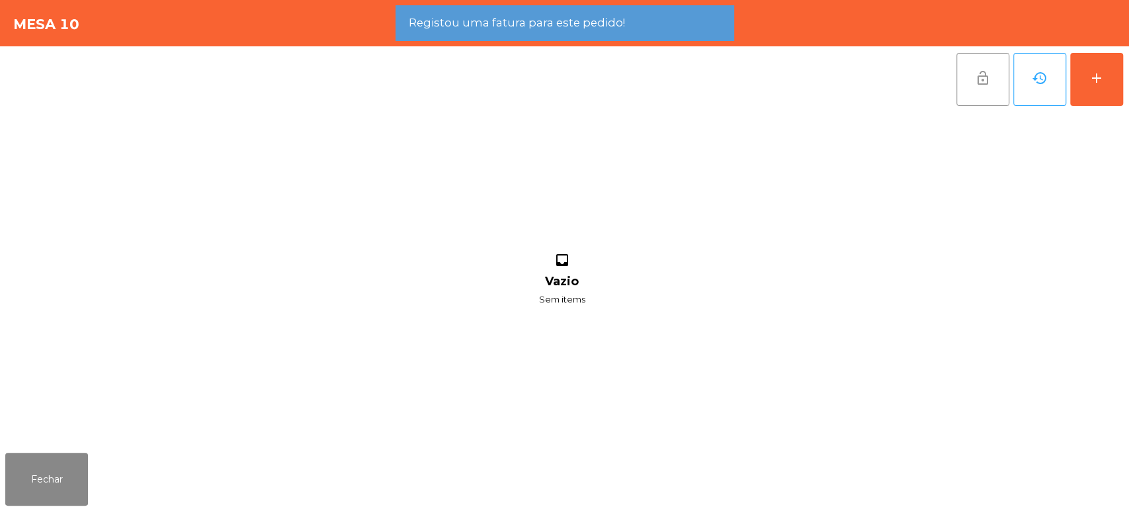
click at [999, 77] on button "lock_open" at bounding box center [982, 79] width 53 height 53
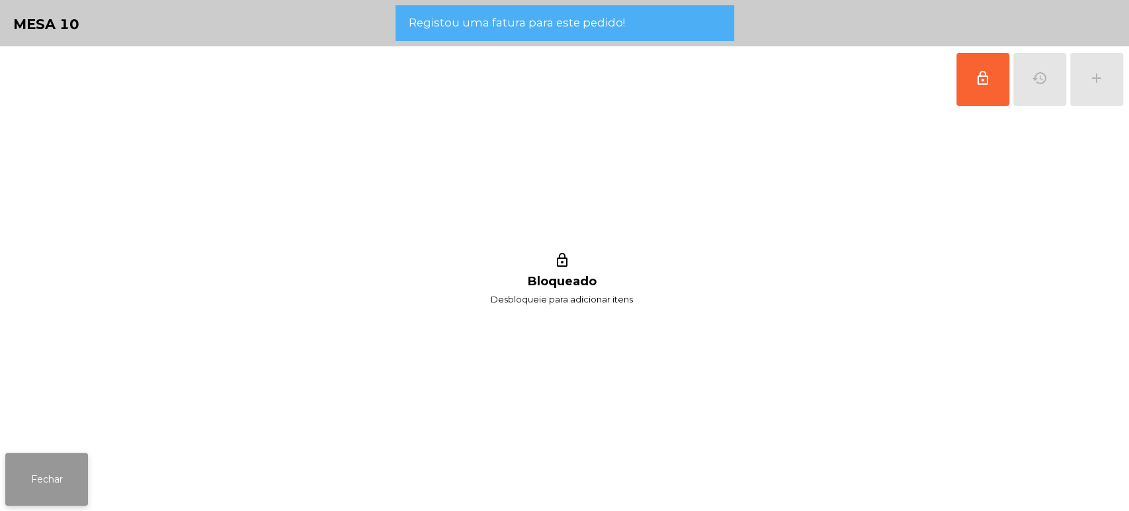
click at [44, 460] on button "Fechar" at bounding box center [46, 478] width 83 height 53
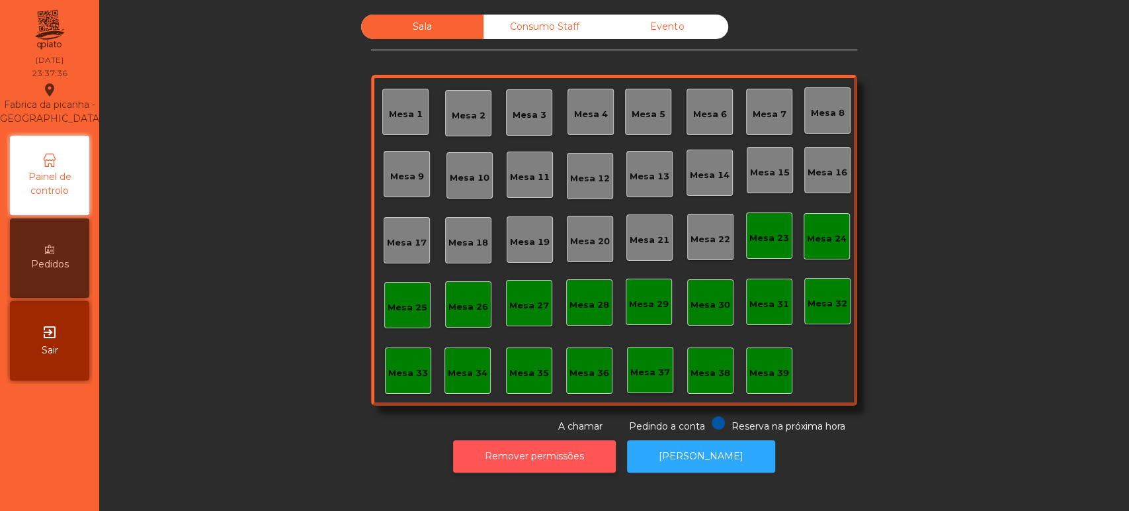
click at [566, 469] on button "Remover permissões" at bounding box center [534, 456] width 163 height 32
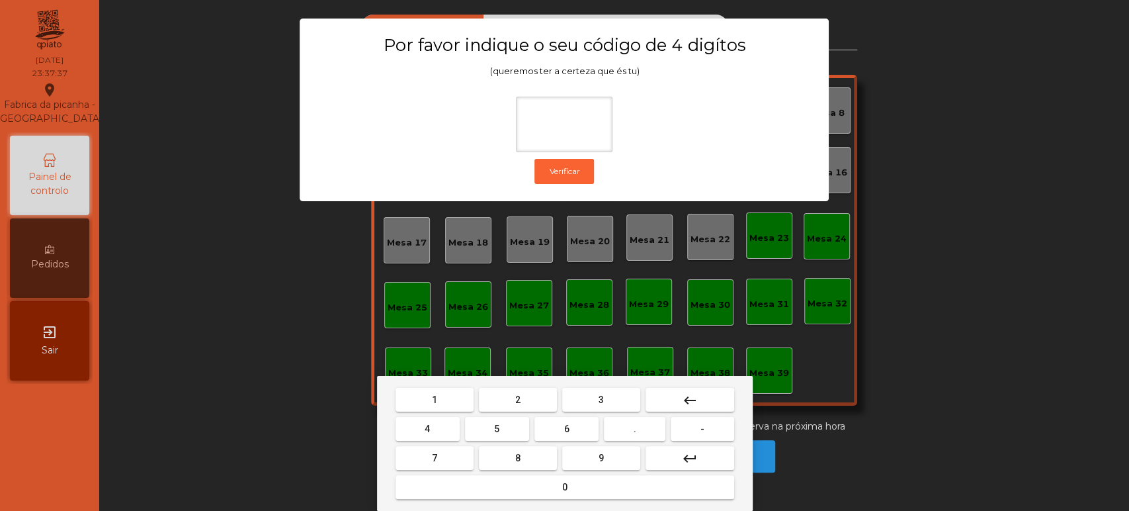
click at [442, 400] on button "1" at bounding box center [434, 400] width 78 height 24
click at [612, 395] on button "3" at bounding box center [601, 400] width 78 height 24
click at [497, 429] on span "5" at bounding box center [496, 428] width 5 height 11
click at [520, 495] on button "0" at bounding box center [564, 487] width 339 height 24
type input "****"
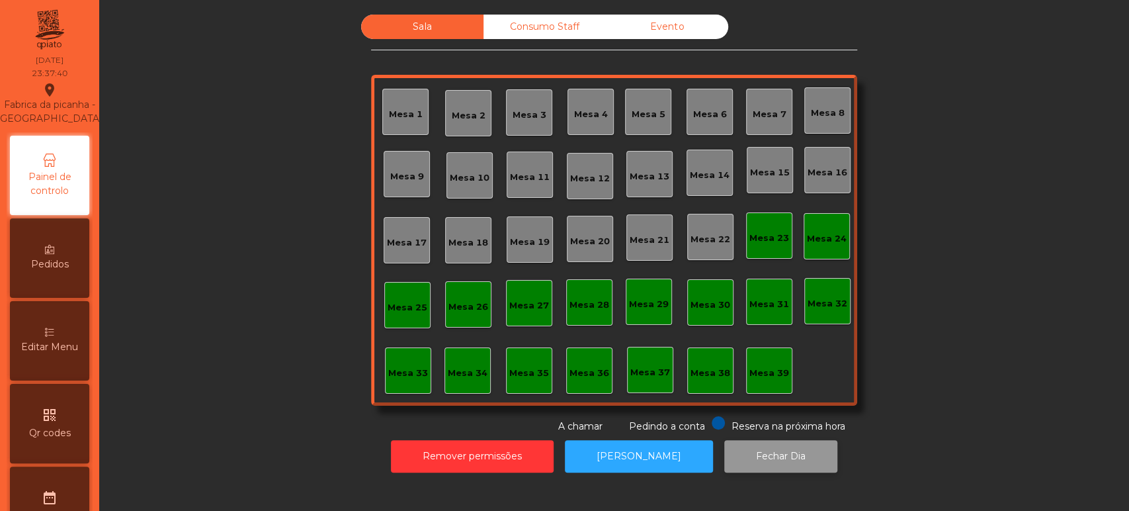
click at [757, 458] on button "Fechar Dia" at bounding box center [780, 456] width 113 height 32
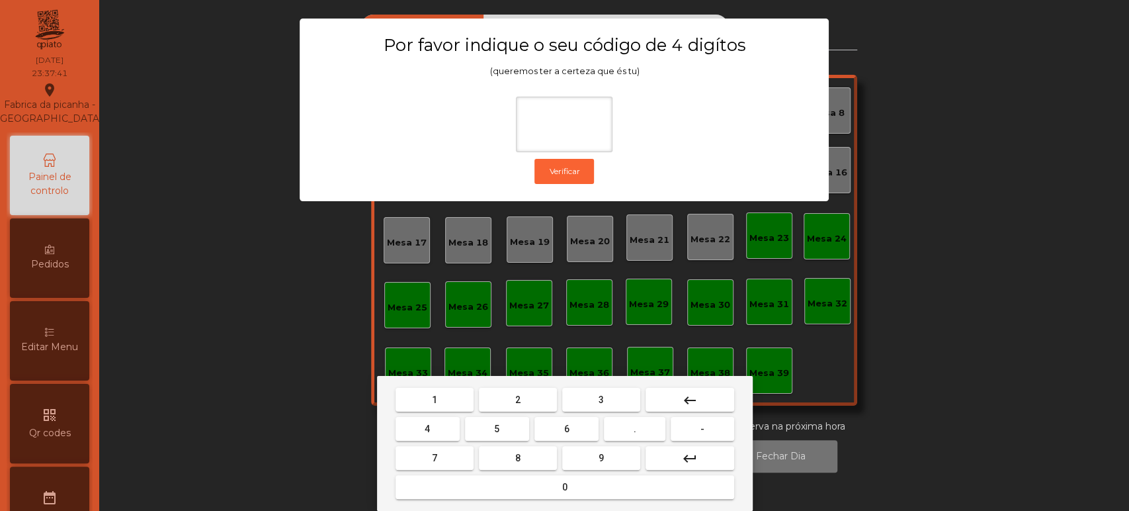
click at [423, 380] on div "1 2 3 keyboard_backspace 4 5 6 . - 7 8 9 keyboard_return 0" at bounding box center [565, 443] width 376 height 135
click at [433, 395] on span "1" at bounding box center [434, 399] width 5 height 11
click at [577, 405] on button "3" at bounding box center [601, 400] width 78 height 24
click at [505, 427] on button "5" at bounding box center [497, 429] width 64 height 24
click at [518, 481] on button "0" at bounding box center [564, 487] width 339 height 24
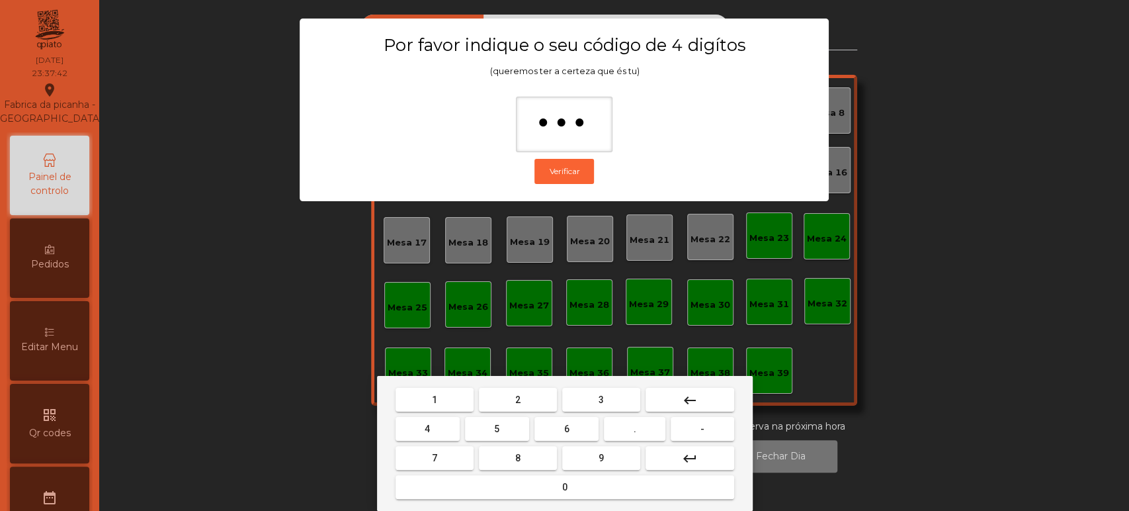
type input "****"
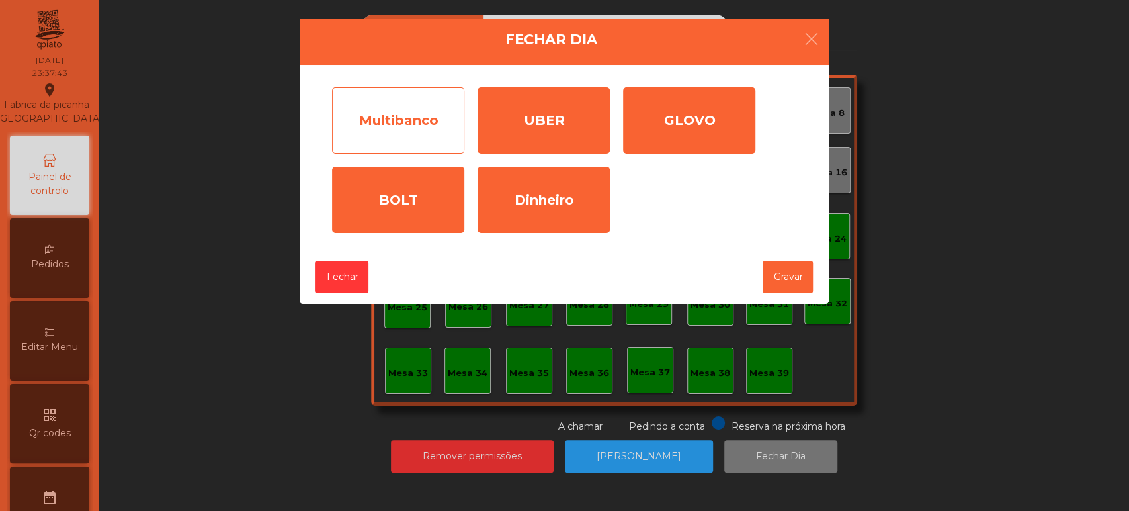
click at [429, 126] on div "Multibanco" at bounding box center [398, 120] width 132 height 66
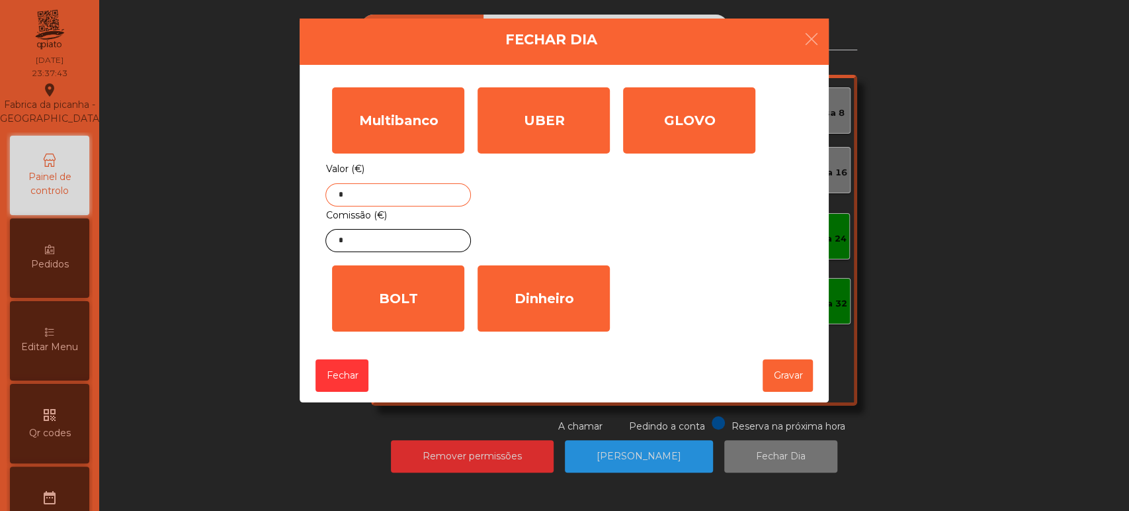
click at [425, 190] on input "*" at bounding box center [397, 194] width 145 height 23
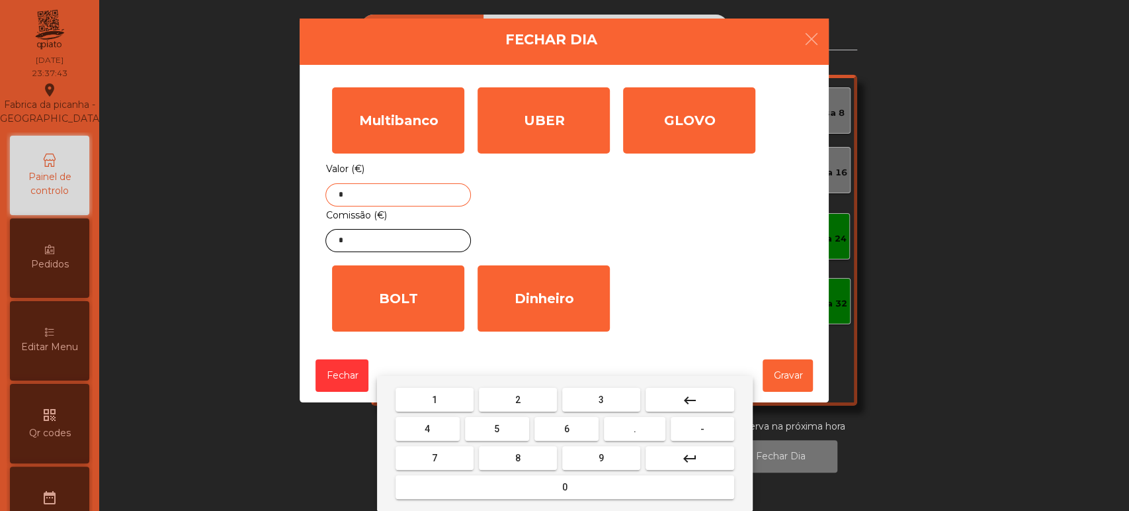
click at [694, 394] on mat-icon "keyboard_backspace" at bounding box center [690, 400] width 16 height 16
click at [442, 397] on button "1" at bounding box center [434, 400] width 78 height 24
click at [599, 397] on span "3" at bounding box center [601, 399] width 5 height 11
click at [448, 453] on button "7" at bounding box center [434, 458] width 78 height 24
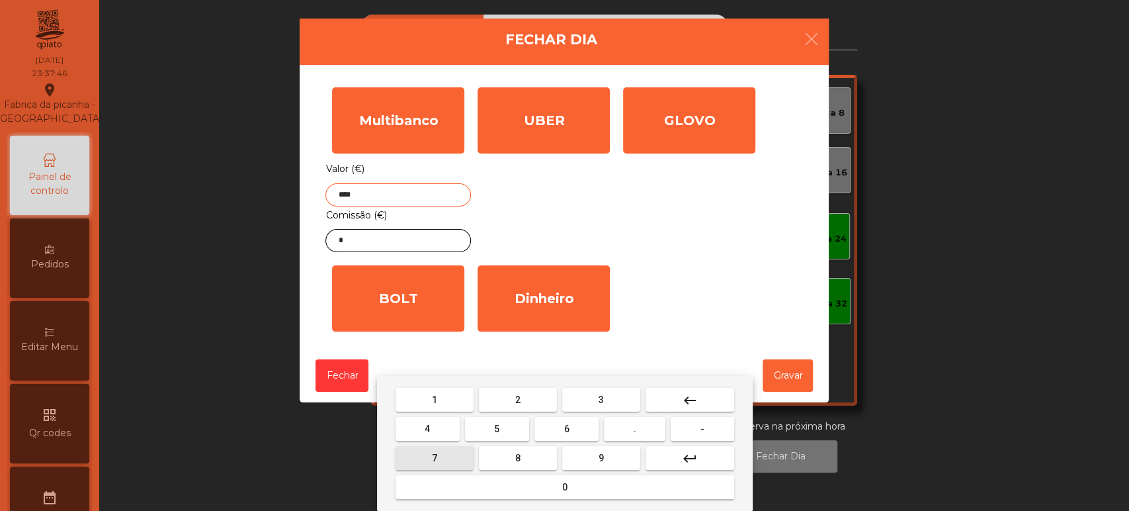
click at [622, 434] on button "." at bounding box center [635, 429] width 62 height 24
click at [442, 401] on button "1" at bounding box center [434, 400] width 78 height 24
click at [446, 455] on button "7" at bounding box center [434, 458] width 78 height 24
type input "*******"
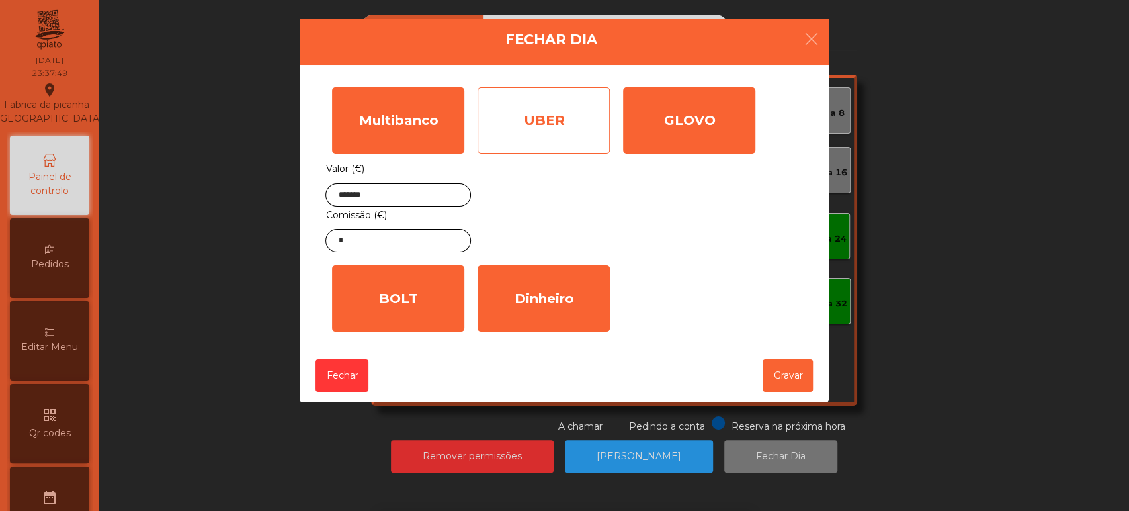
click at [540, 134] on div "UBER" at bounding box center [544, 120] width 132 height 66
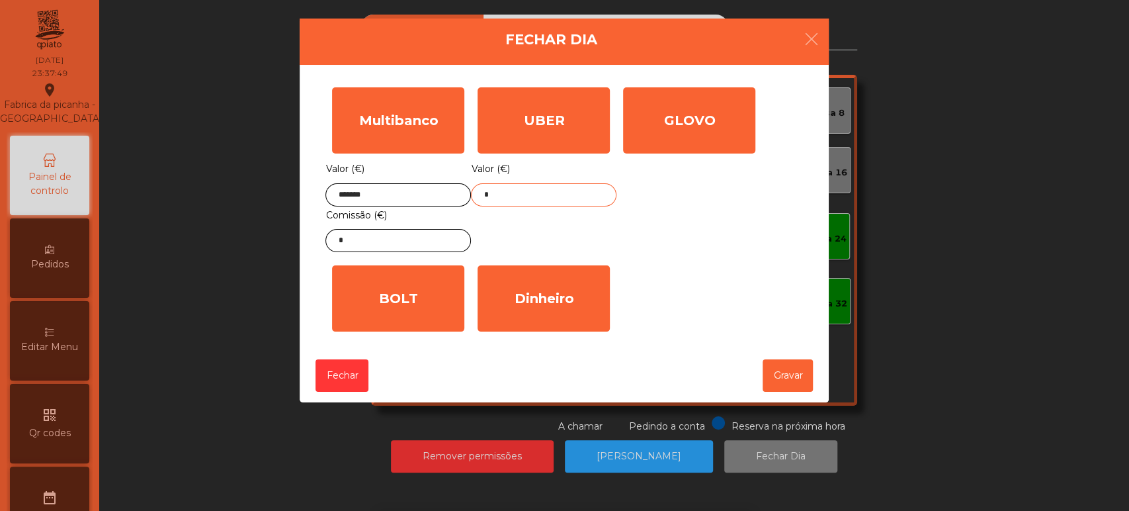
click at [534, 192] on input "*" at bounding box center [543, 194] width 145 height 23
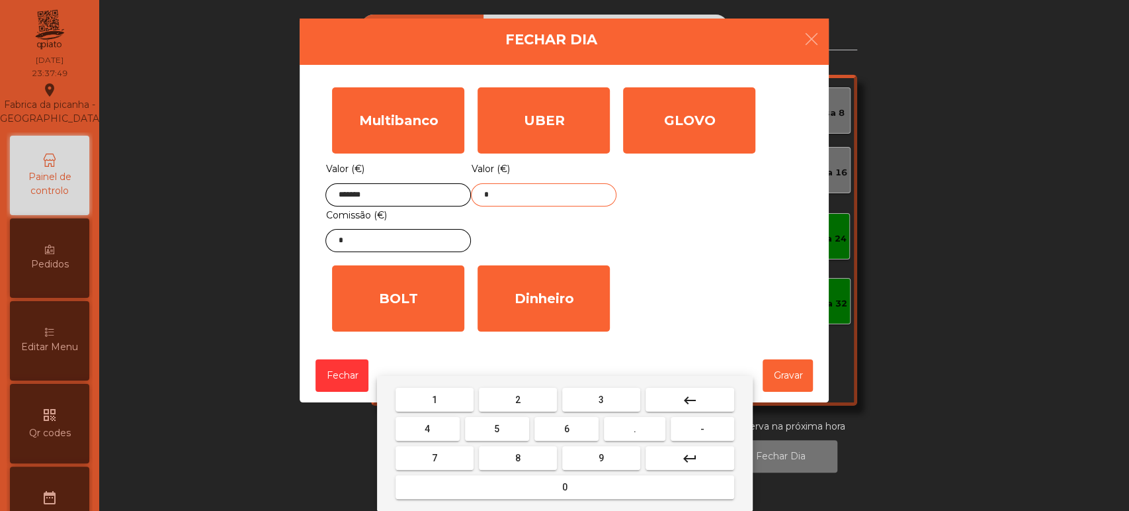
click at [698, 394] on button "keyboard_backspace" at bounding box center [689, 400] width 89 height 24
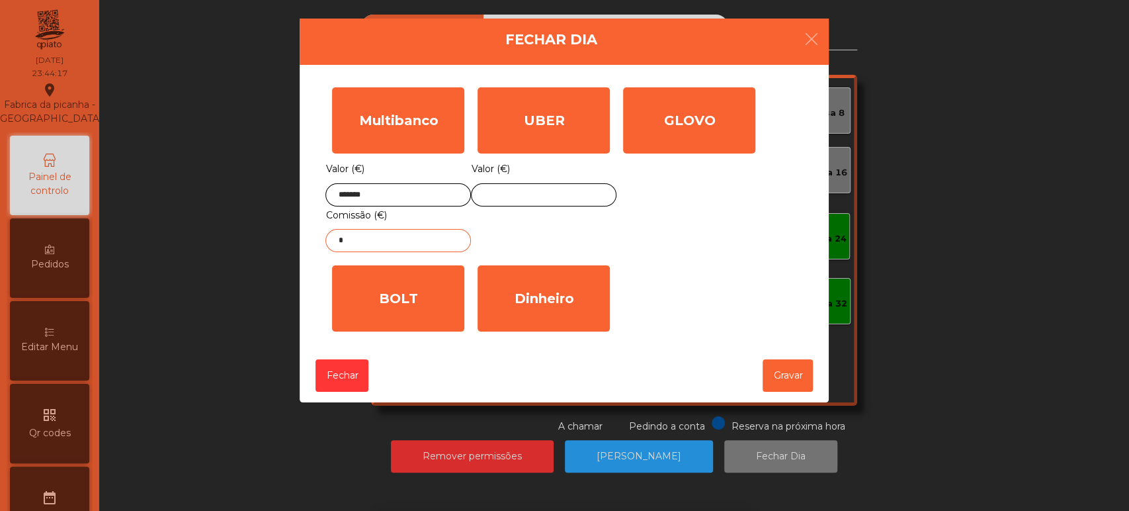
click at [444, 241] on input "*" at bounding box center [397, 240] width 145 height 23
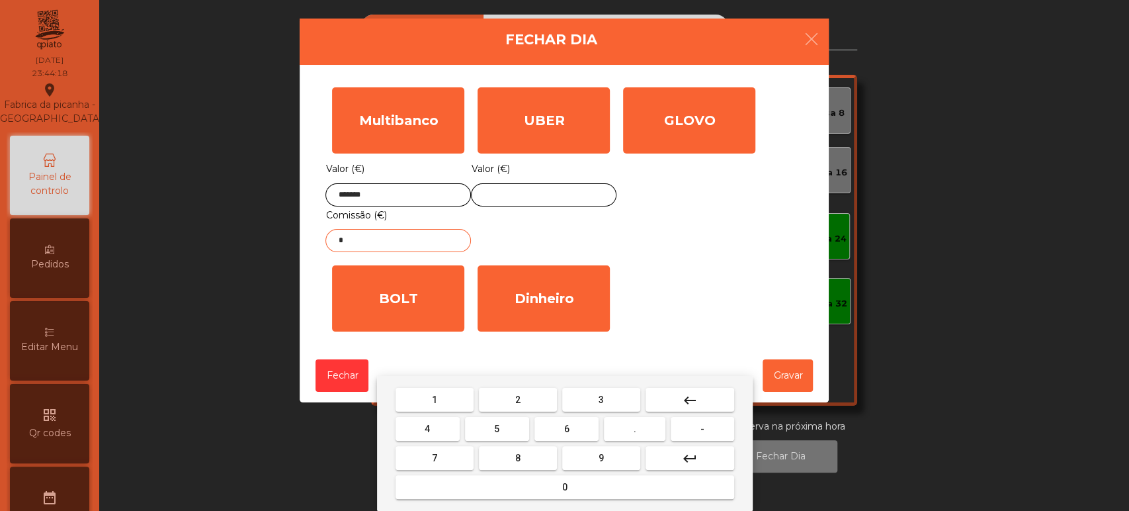
click at [705, 395] on button "keyboard_backspace" at bounding box center [689, 400] width 89 height 24
click at [517, 457] on span "8" at bounding box center [517, 457] width 5 height 11
click at [653, 429] on button "." at bounding box center [635, 429] width 62 height 24
click at [454, 407] on button "1" at bounding box center [434, 400] width 78 height 24
click at [592, 400] on button "3" at bounding box center [601, 400] width 78 height 24
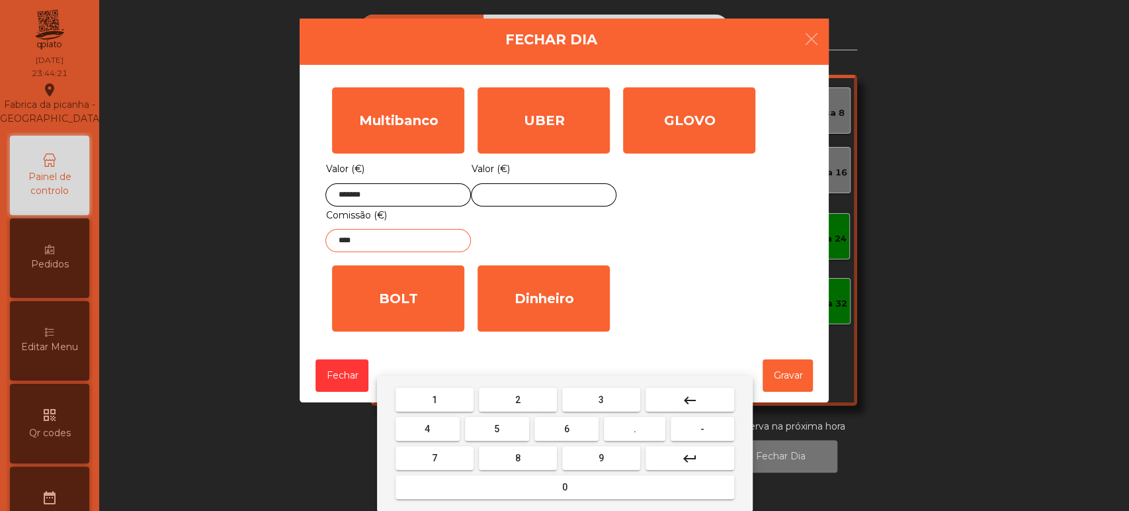
click at [696, 411] on button "keyboard_backspace" at bounding box center [689, 400] width 89 height 24
click at [676, 402] on button "keyboard_backspace" at bounding box center [689, 400] width 89 height 24
click at [446, 428] on button "4" at bounding box center [427, 429] width 64 height 24
click at [601, 399] on span "3" at bounding box center [601, 399] width 5 height 11
type input "****"
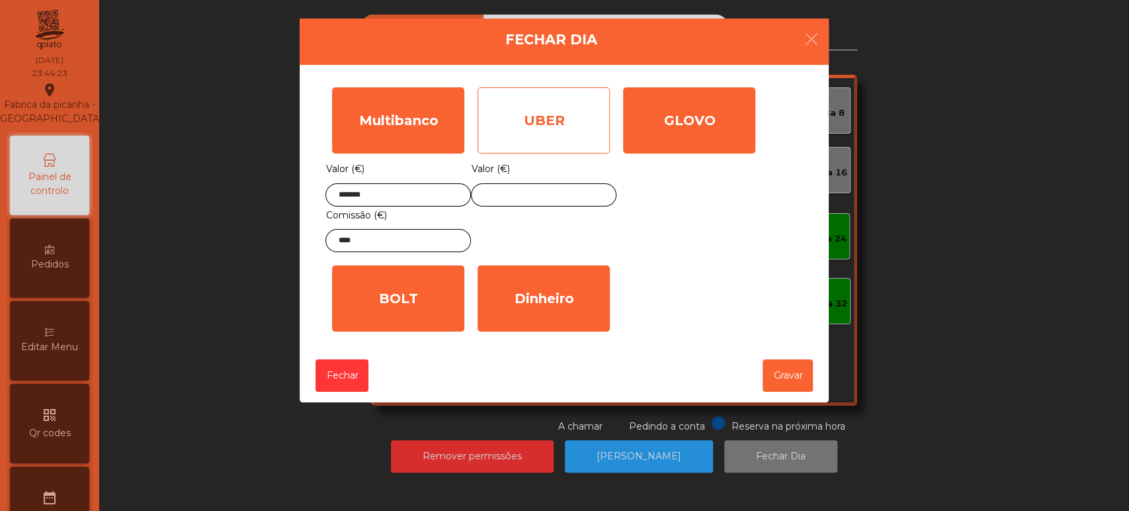
click at [599, 125] on div "UBER" at bounding box center [544, 120] width 132 height 66
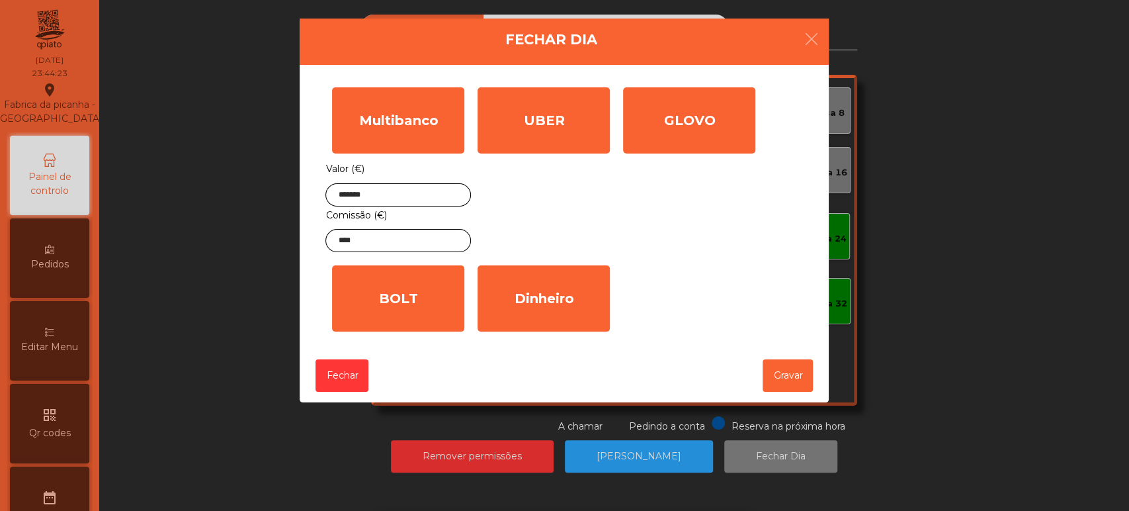
click at [571, 198] on div "UBER Valor (€)" at bounding box center [543, 170] width 145 height 178
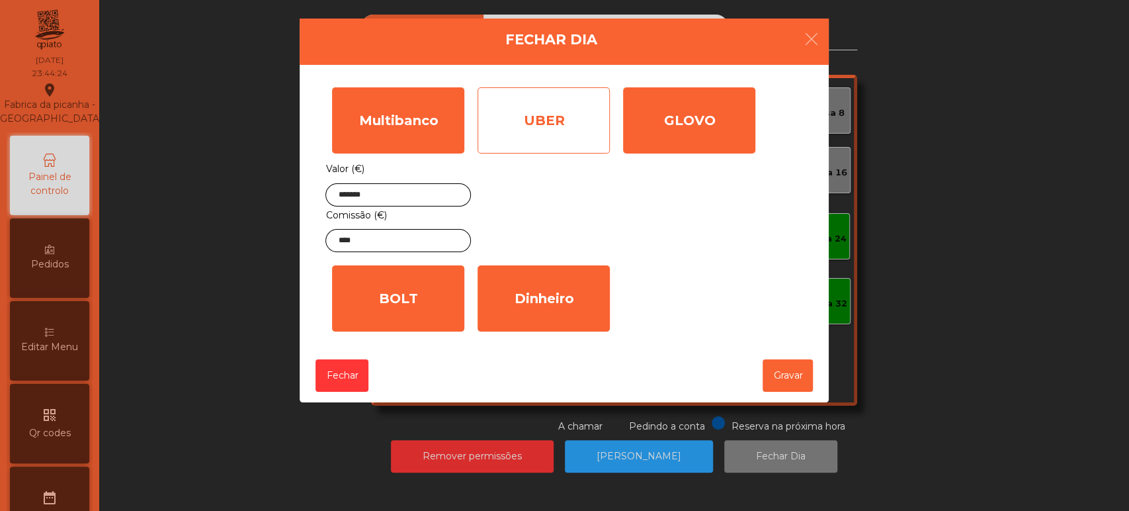
click at [548, 122] on div "UBER" at bounding box center [544, 120] width 132 height 66
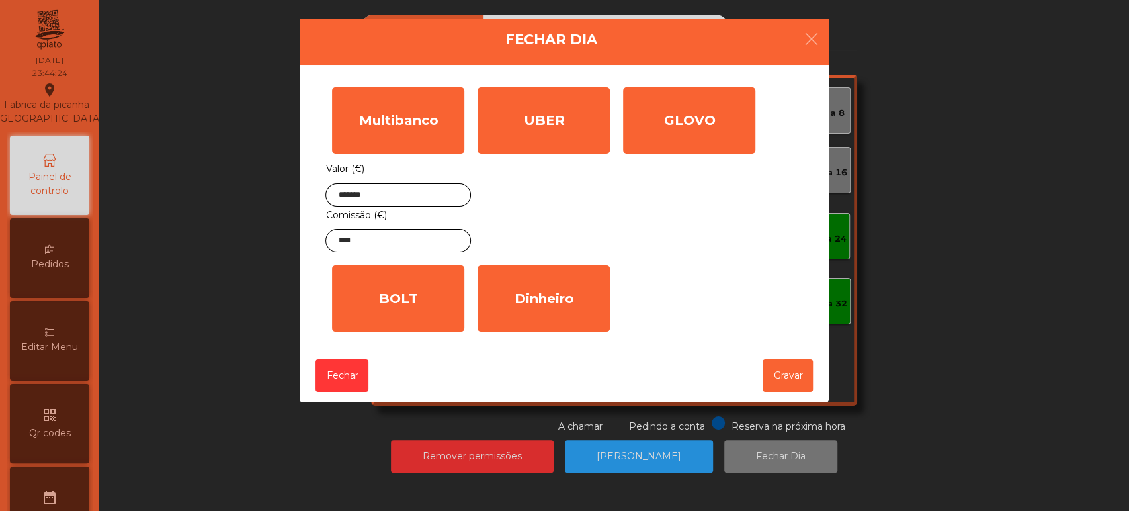
click at [0, 0] on input "text" at bounding box center [0, 0] width 0 height 0
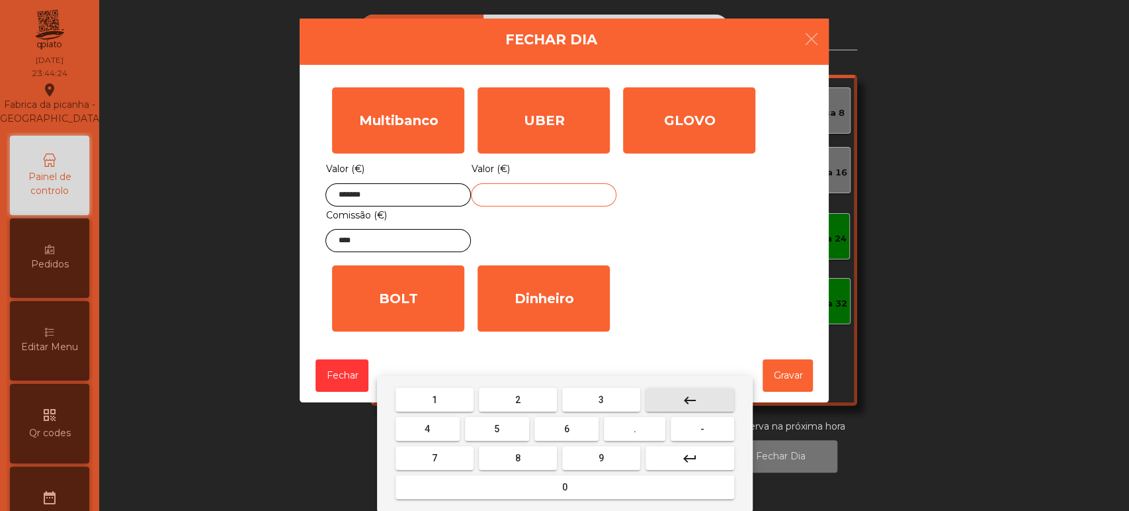
click at [690, 398] on mat-icon "keyboard_backspace" at bounding box center [690, 400] width 16 height 16
click at [497, 429] on span "5" at bounding box center [496, 428] width 5 height 11
click at [427, 429] on span "4" at bounding box center [427, 428] width 5 height 11
click at [656, 421] on button "." at bounding box center [635, 429] width 62 height 24
click at [507, 425] on button "5" at bounding box center [497, 429] width 64 height 24
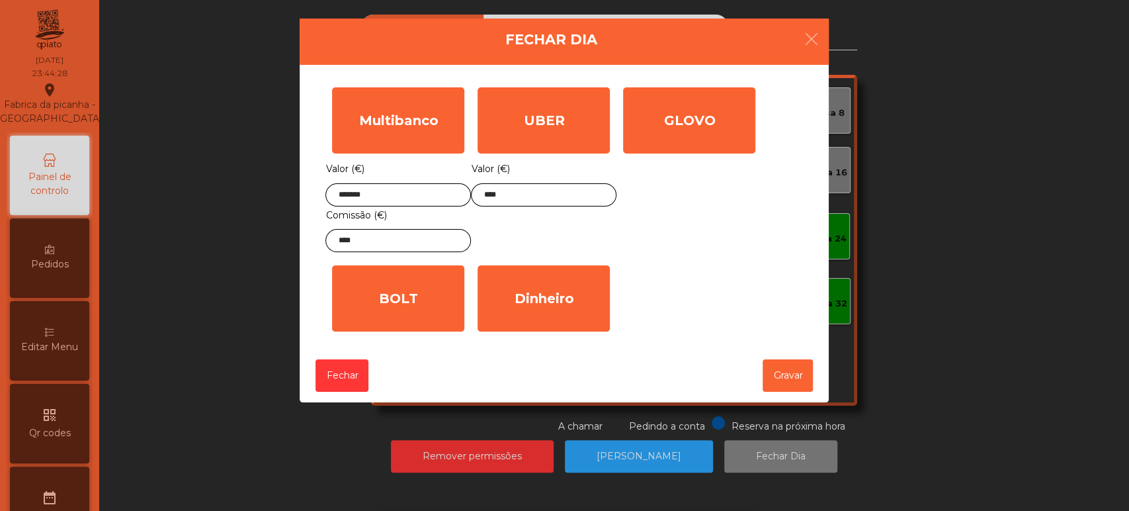
click at [430, 364] on div "Fechar Gravar" at bounding box center [564, 376] width 529 height 54
click at [563, 194] on input "****" at bounding box center [543, 194] width 145 height 23
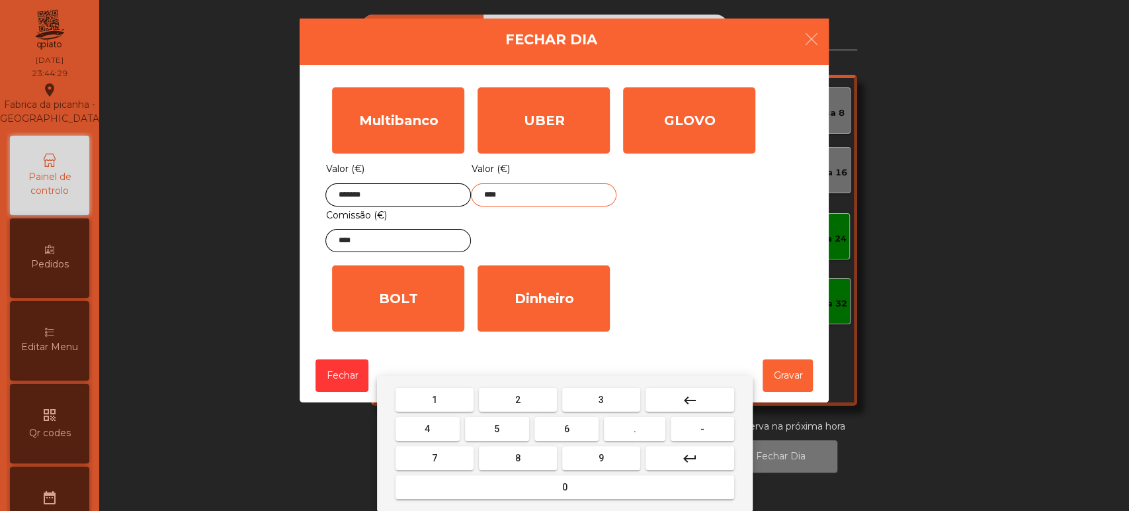
click at [434, 398] on span "1" at bounding box center [434, 399] width 5 height 11
type input "*****"
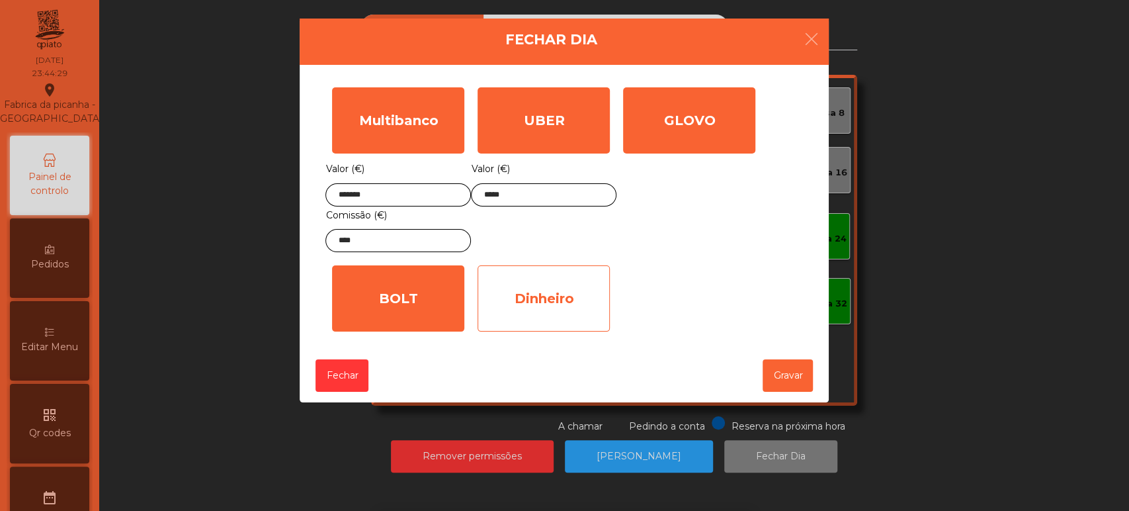
click at [561, 288] on div "Dinheiro" at bounding box center [544, 298] width 132 height 66
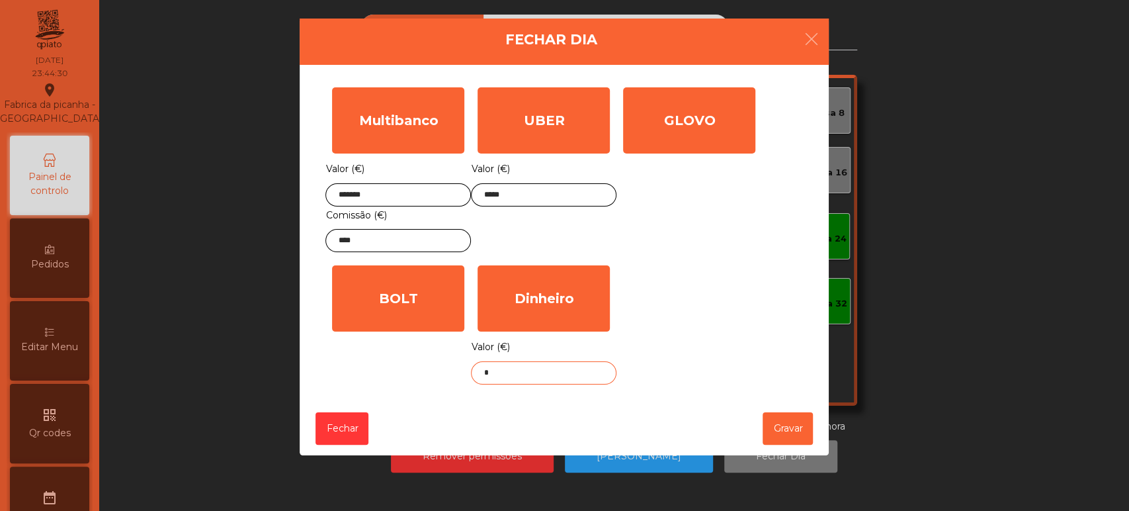
click at [550, 374] on input "*" at bounding box center [543, 372] width 145 height 23
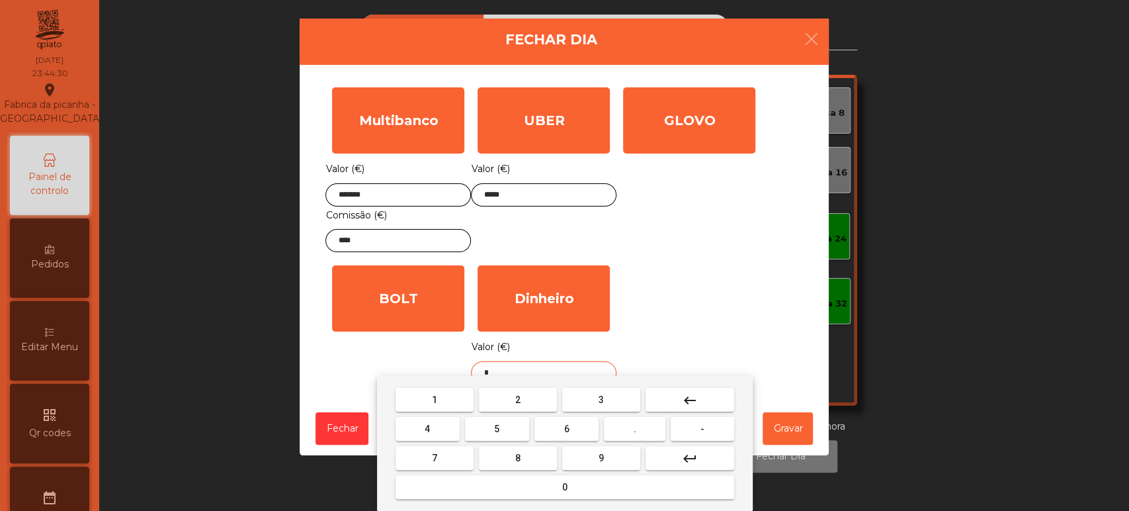
click at [698, 394] on button "keyboard_backspace" at bounding box center [689, 400] width 89 height 24
click at [497, 429] on span "5" at bounding box center [496, 428] width 5 height 11
click at [572, 458] on button "9" at bounding box center [601, 458] width 78 height 24
click at [647, 438] on button "." at bounding box center [635, 429] width 62 height 24
click at [427, 429] on span "4" at bounding box center [427, 428] width 5 height 11
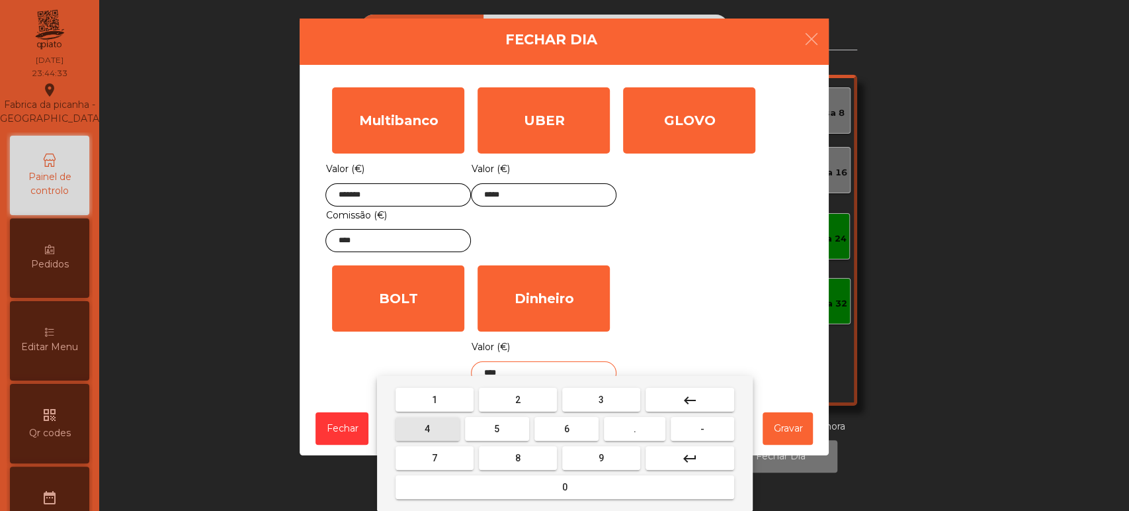
click at [601, 399] on span "3" at bounding box center [601, 399] width 5 height 11
type input "*****"
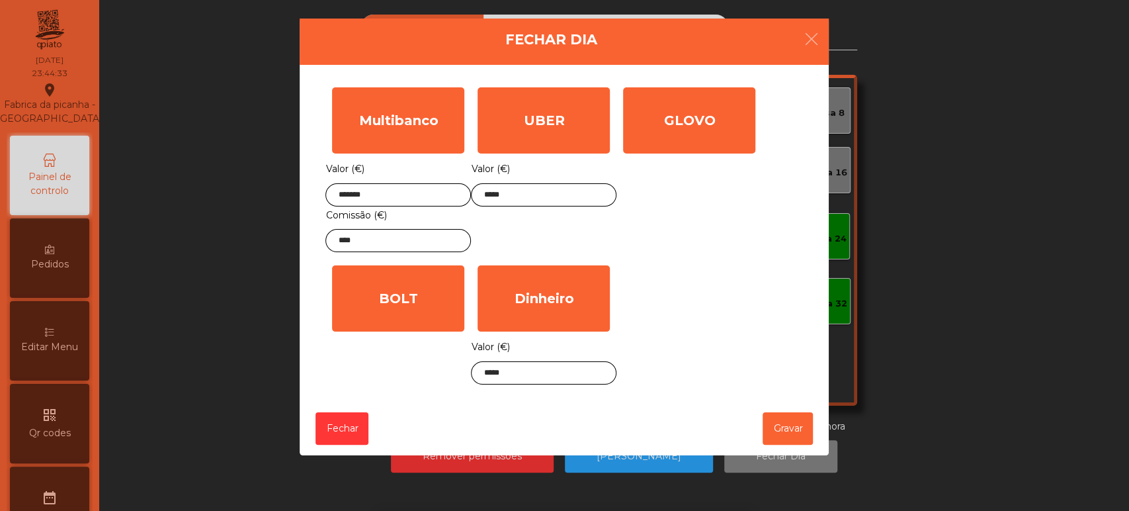
click at [704, 312] on div "Multibanco Valor (€) ******* Comissão (€) **** UBER Valor (€) ***** GLOVO Valor…" at bounding box center [564, 236] width 478 height 310
click at [772, 429] on button "Gravar" at bounding box center [788, 428] width 50 height 32
